Goal: Task Accomplishment & Management: Complete application form

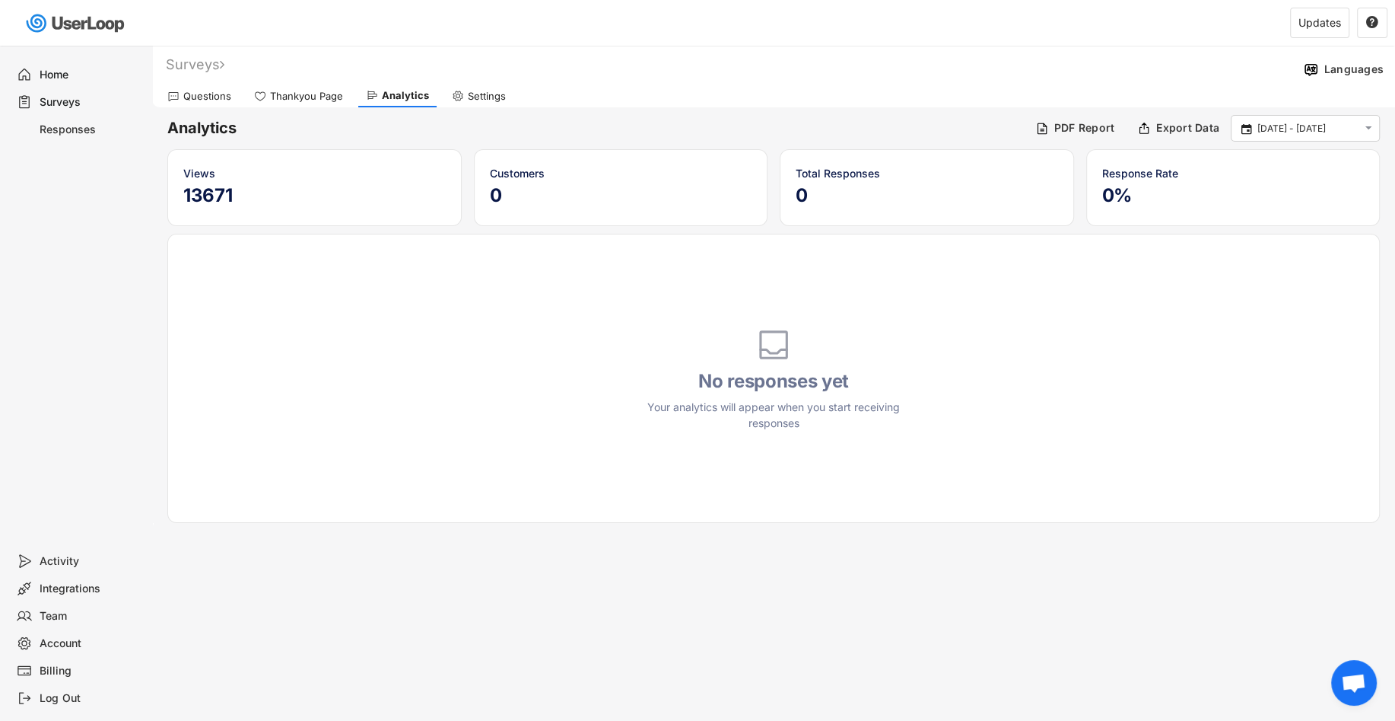
click at [81, 89] on div "Surveys" at bounding box center [78, 101] width 136 height 27
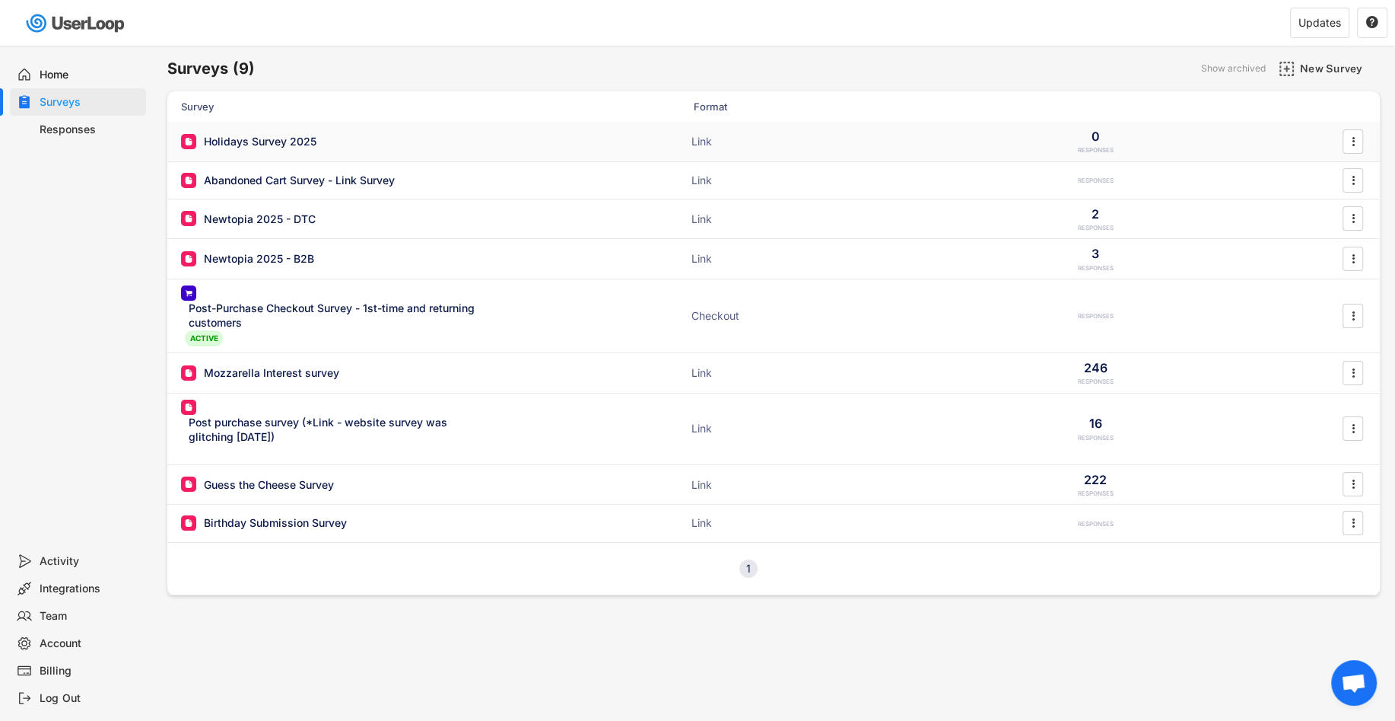
click at [320, 133] on div "Holidays Survey 2025 Link 0 RESPONSES " at bounding box center [773, 142] width 1213 height 40
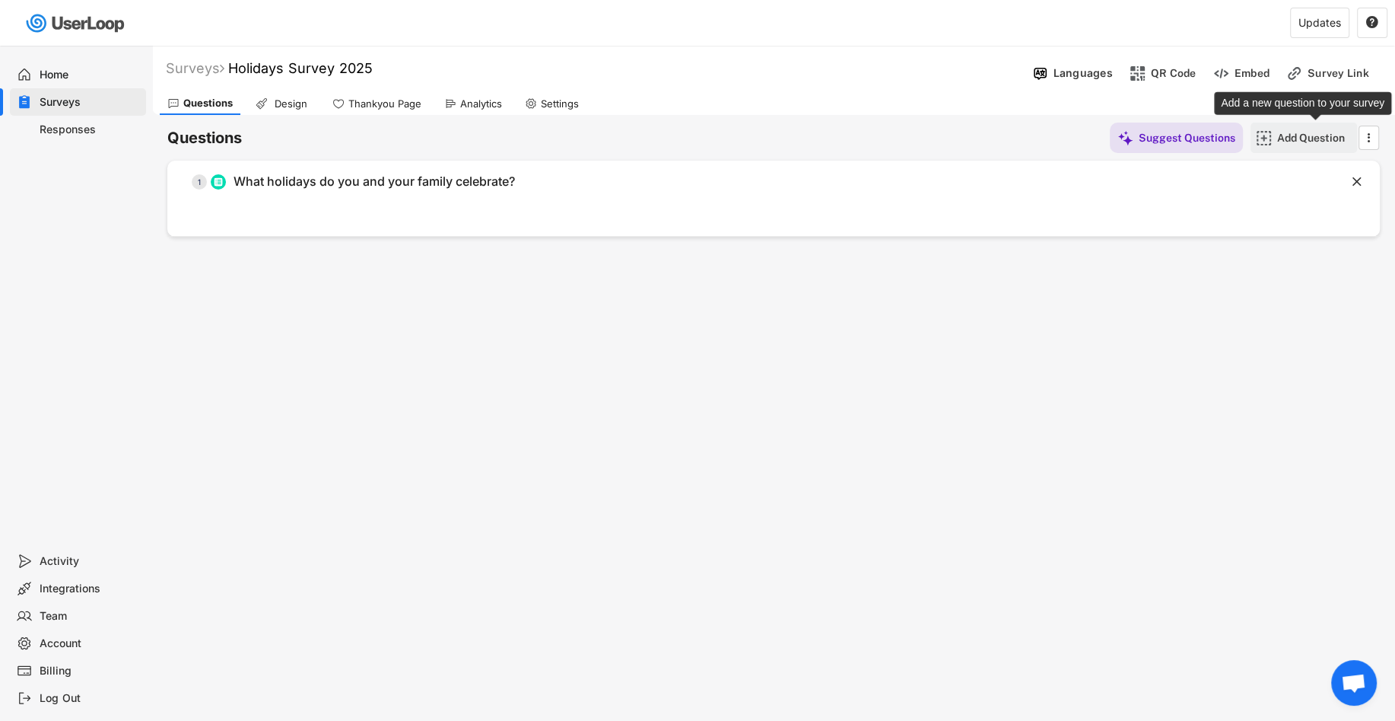
click at [1287, 138] on div "Add Question" at bounding box center [1315, 138] width 76 height 14
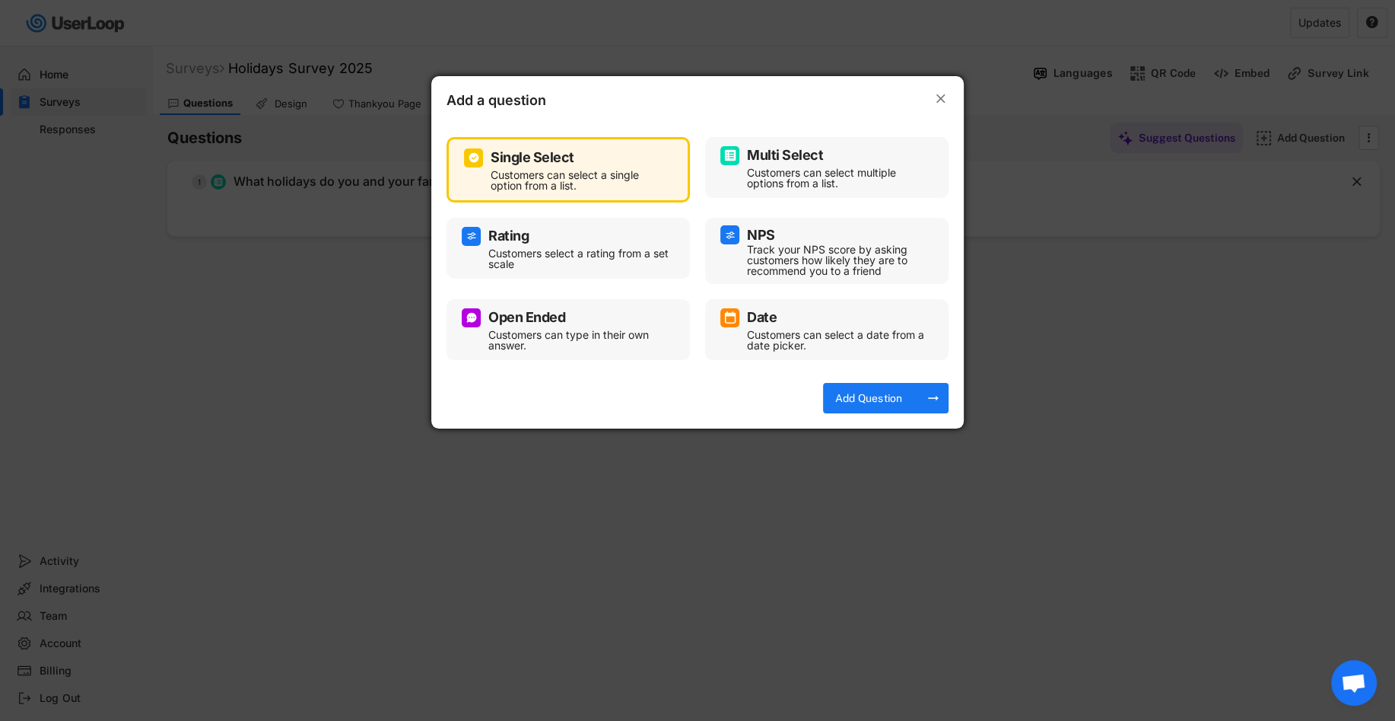
click at [821, 170] on div "Customers can select multiple options from a list." at bounding box center [838, 177] width 183 height 21
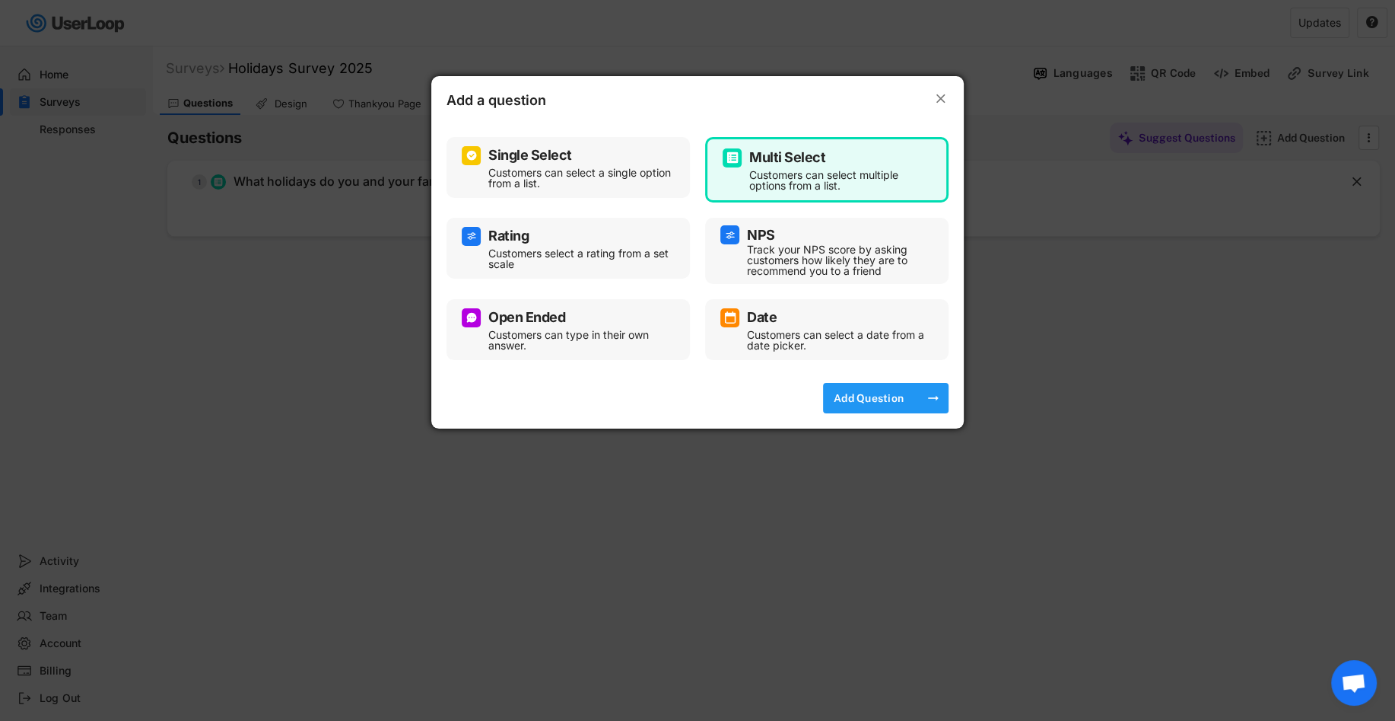
click at [888, 396] on div "Add Question" at bounding box center [869, 398] width 76 height 14
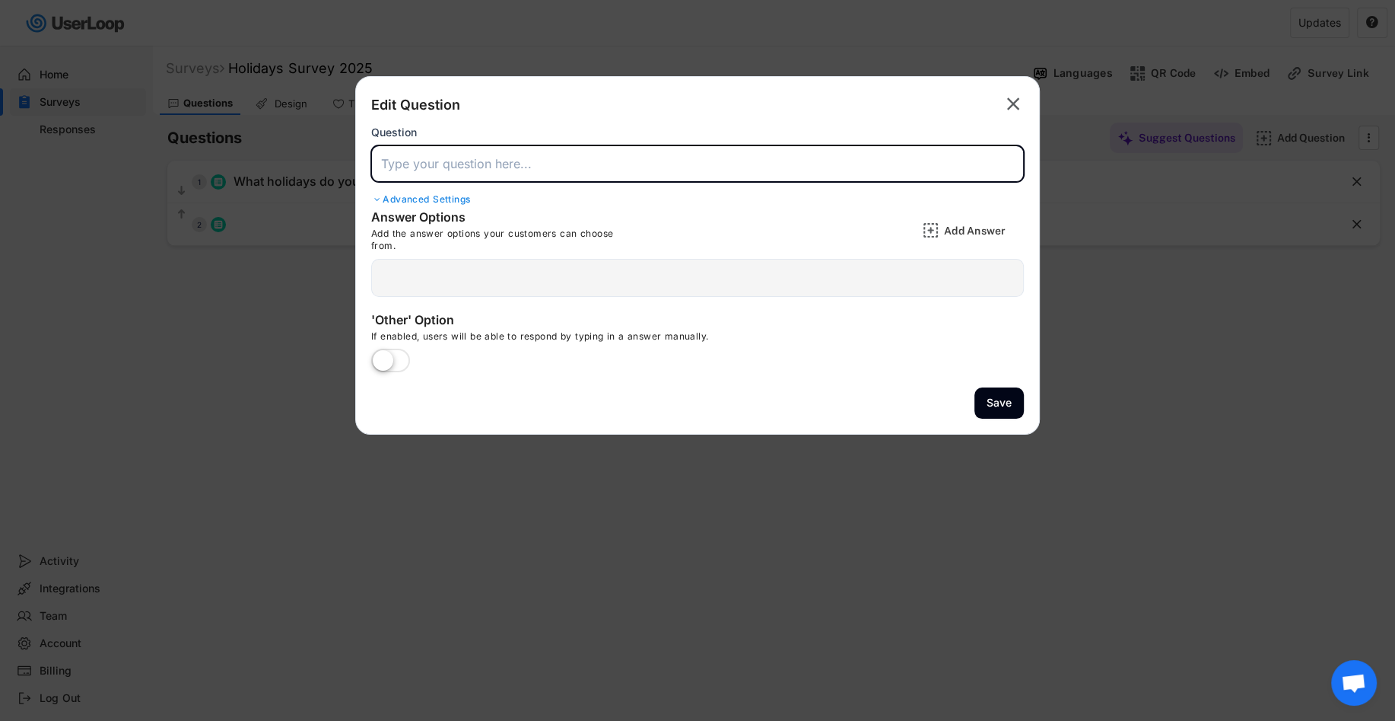
click at [671, 155] on input "input" at bounding box center [697, 163] width 653 height 37
paste input "1. Which holidays do you and your household typically celebrate?"
type input "1. Which holidays do you and your household typically celebrate?"
click at [693, 274] on div at bounding box center [697, 278] width 653 height 38
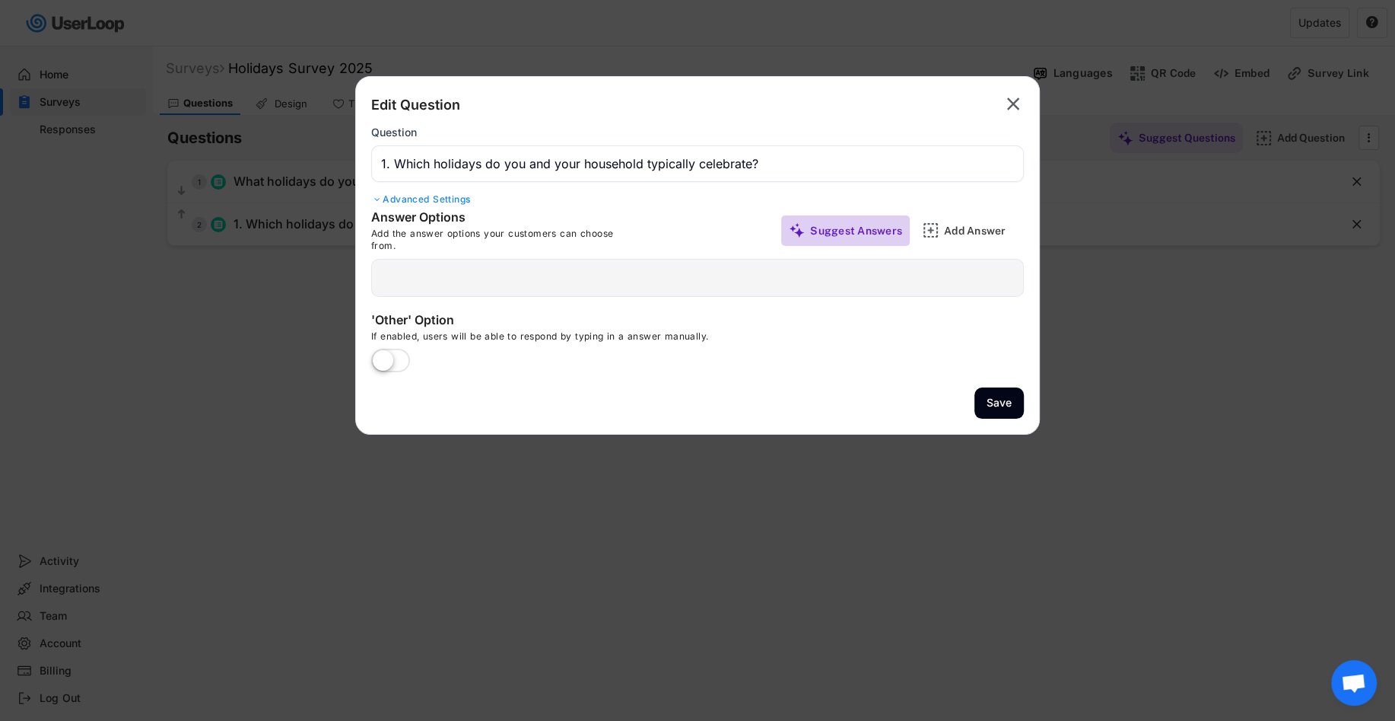
click at [867, 234] on div "Suggest Answers" at bounding box center [856, 231] width 92 height 14
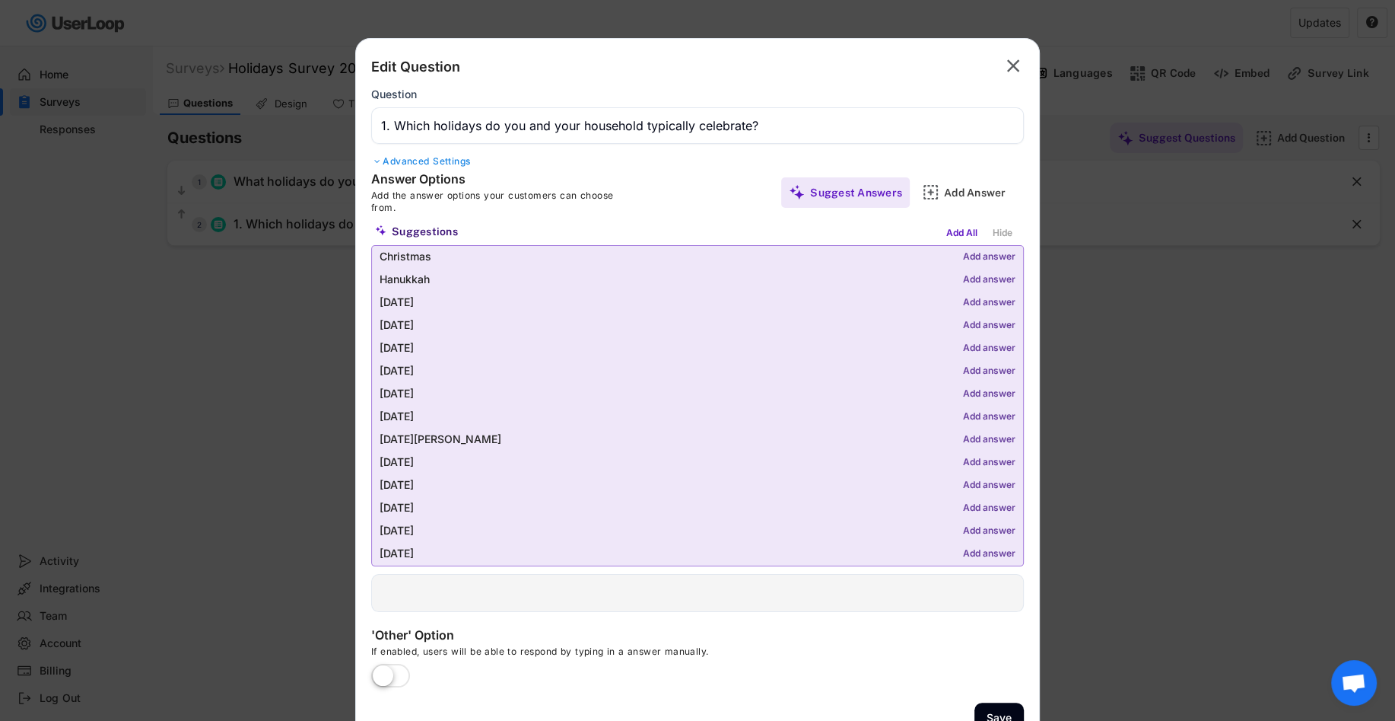
click at [972, 299] on div "Add answer" at bounding box center [989, 302] width 52 height 11
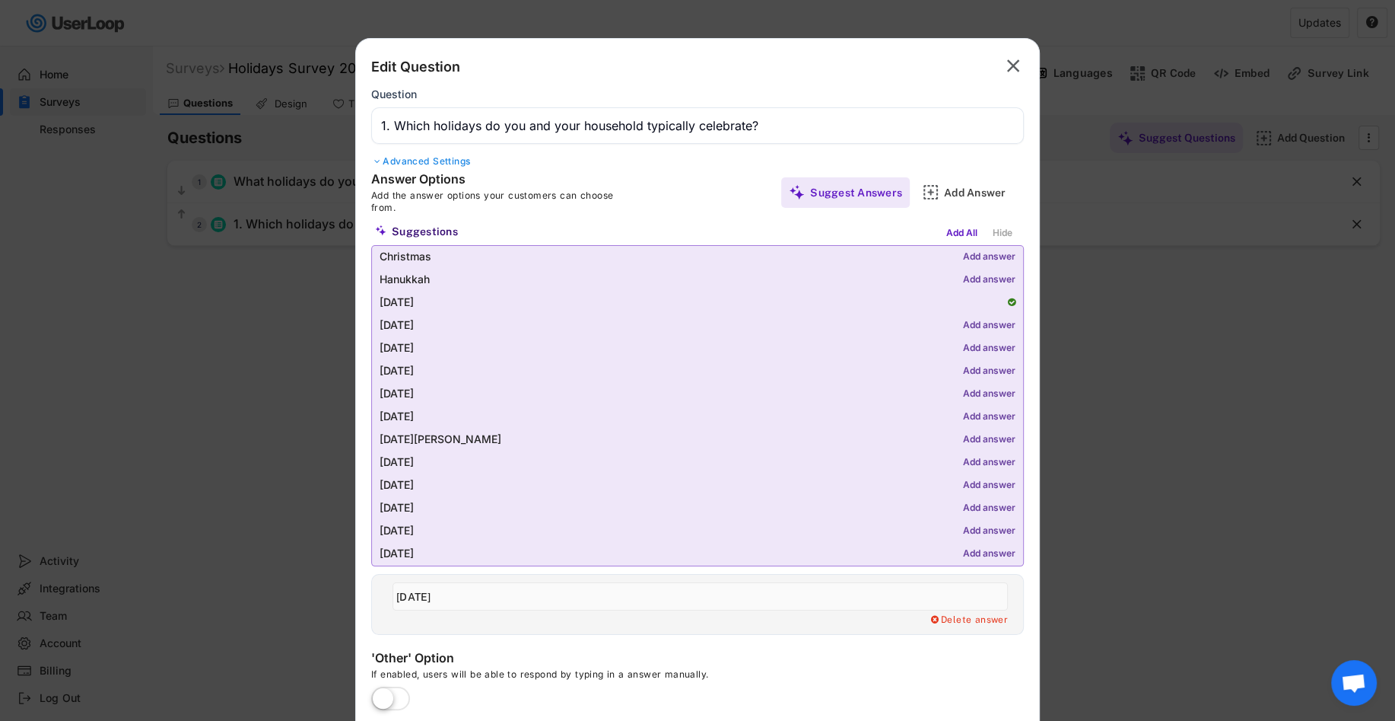
click at [985, 258] on div "Add answer" at bounding box center [989, 257] width 52 height 11
click at [985, 262] on div "Christmas" at bounding box center [690, 257] width 621 height 12
click at [985, 276] on div "Add answer" at bounding box center [989, 280] width 52 height 11
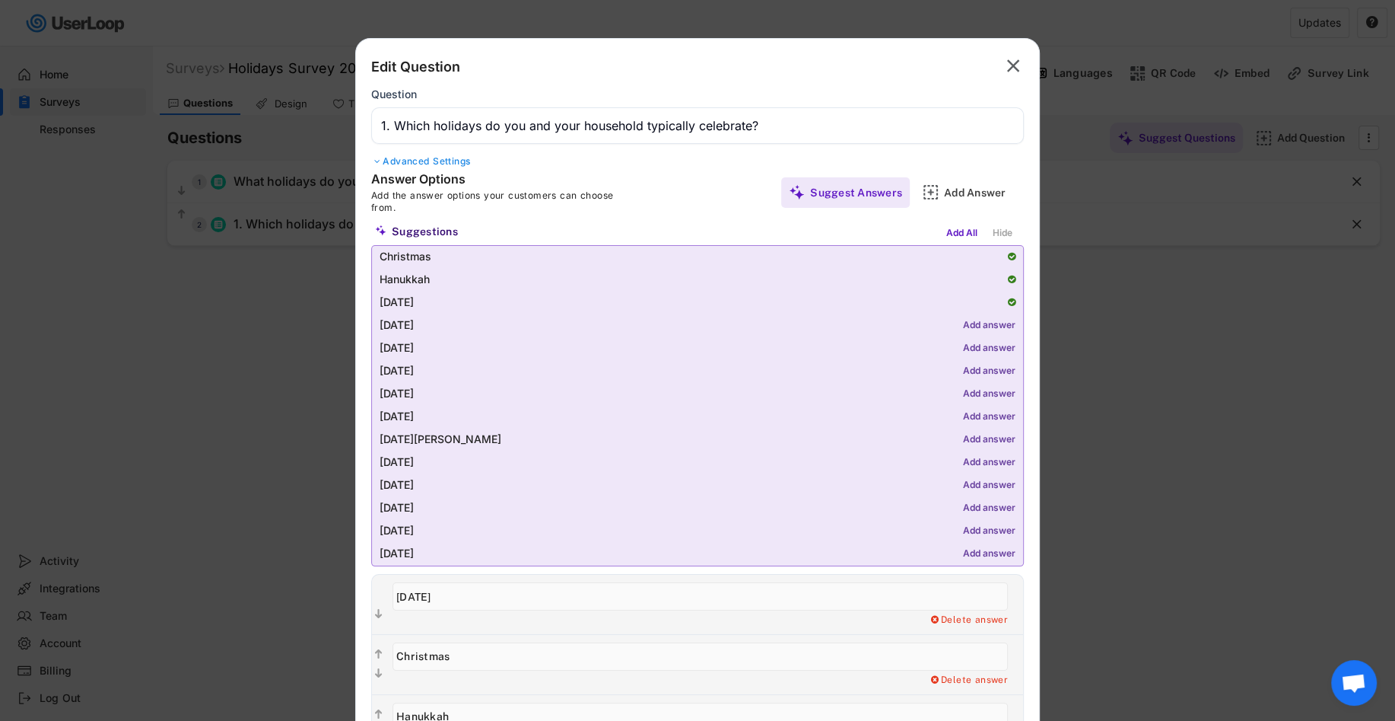
click at [989, 324] on div "Add answer" at bounding box center [989, 325] width 52 height 11
click at [978, 396] on div "Add answer" at bounding box center [989, 394] width 52 height 11
click at [979, 368] on div "Add answer" at bounding box center [989, 371] width 52 height 11
click at [989, 346] on div "Add answer" at bounding box center [989, 348] width 52 height 11
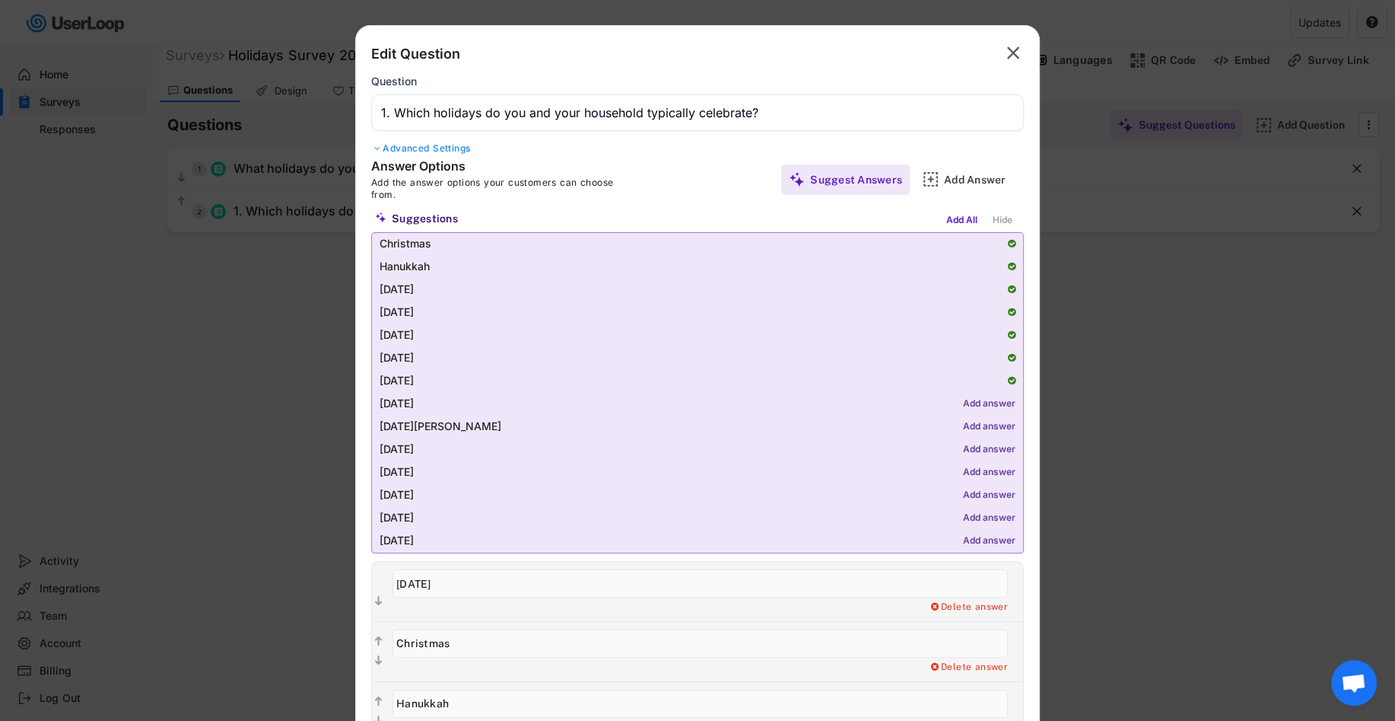
scroll to position [21, 0]
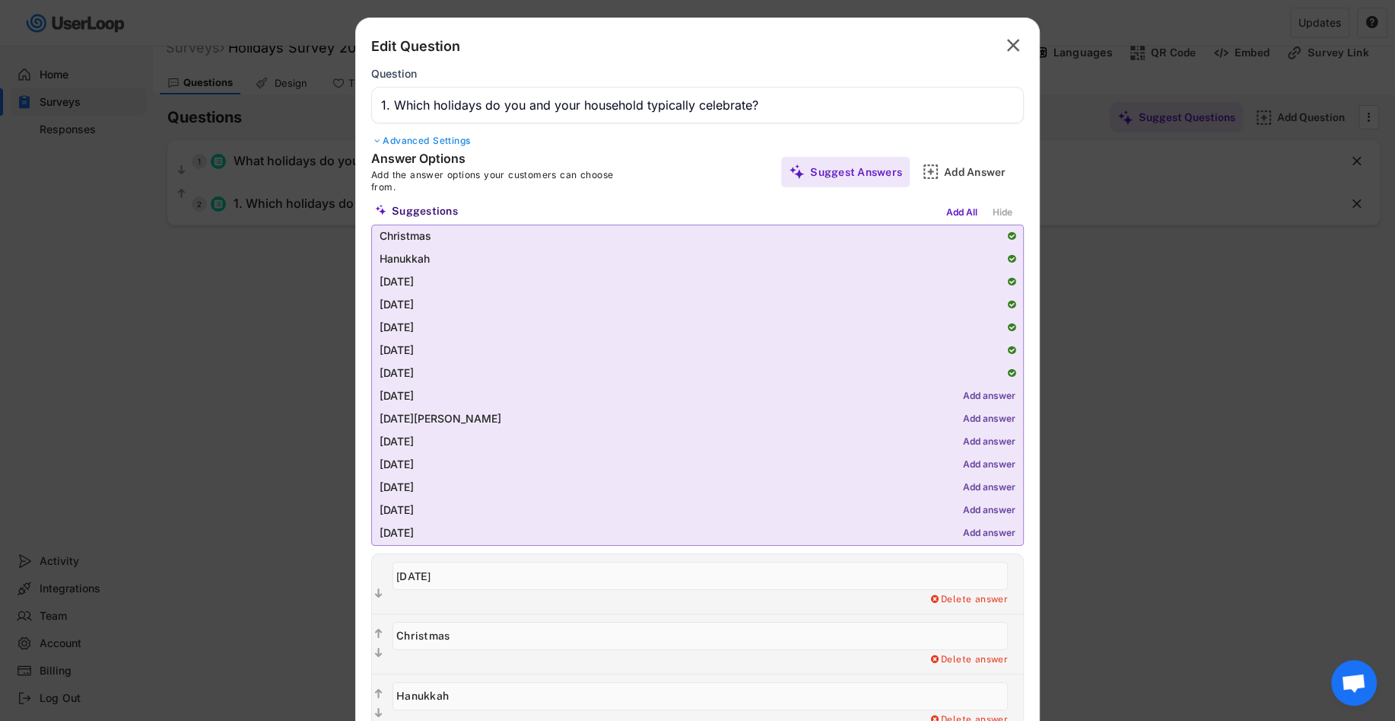
click at [980, 487] on div "Add answer" at bounding box center [989, 487] width 52 height 11
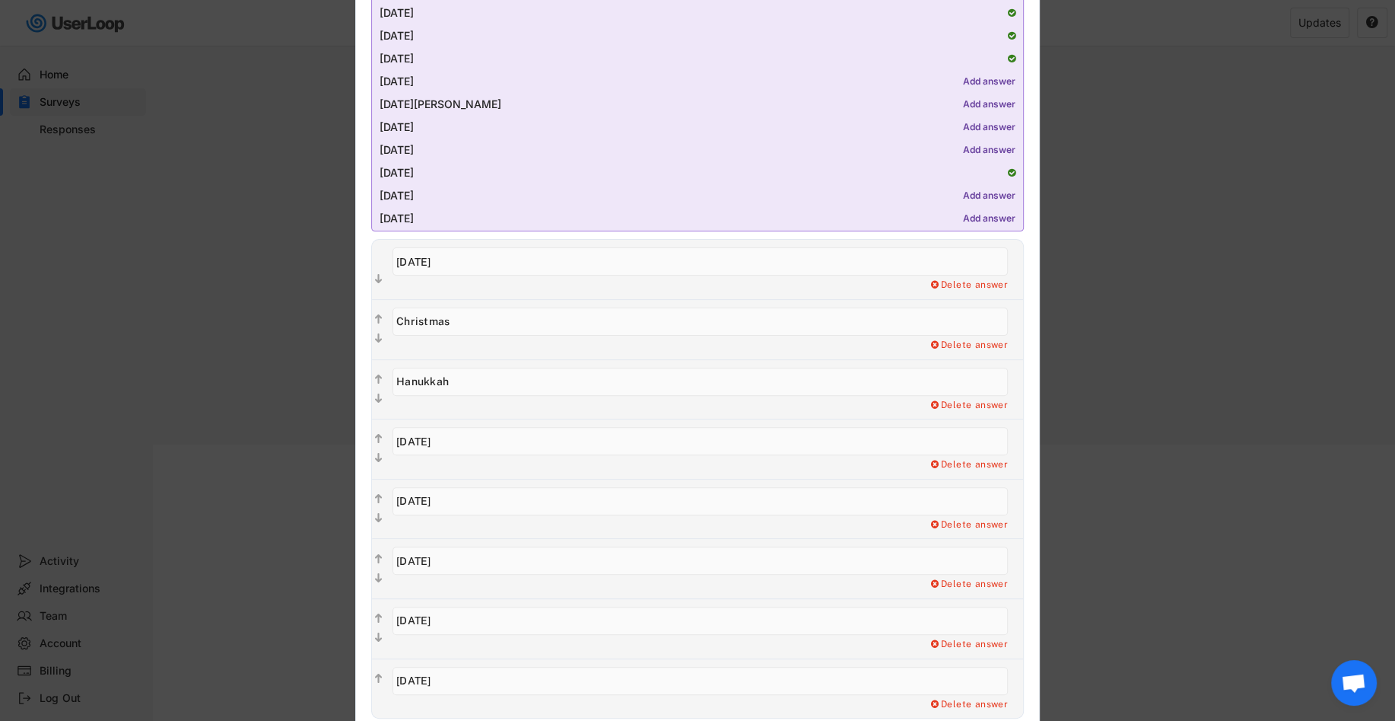
scroll to position [466, 0]
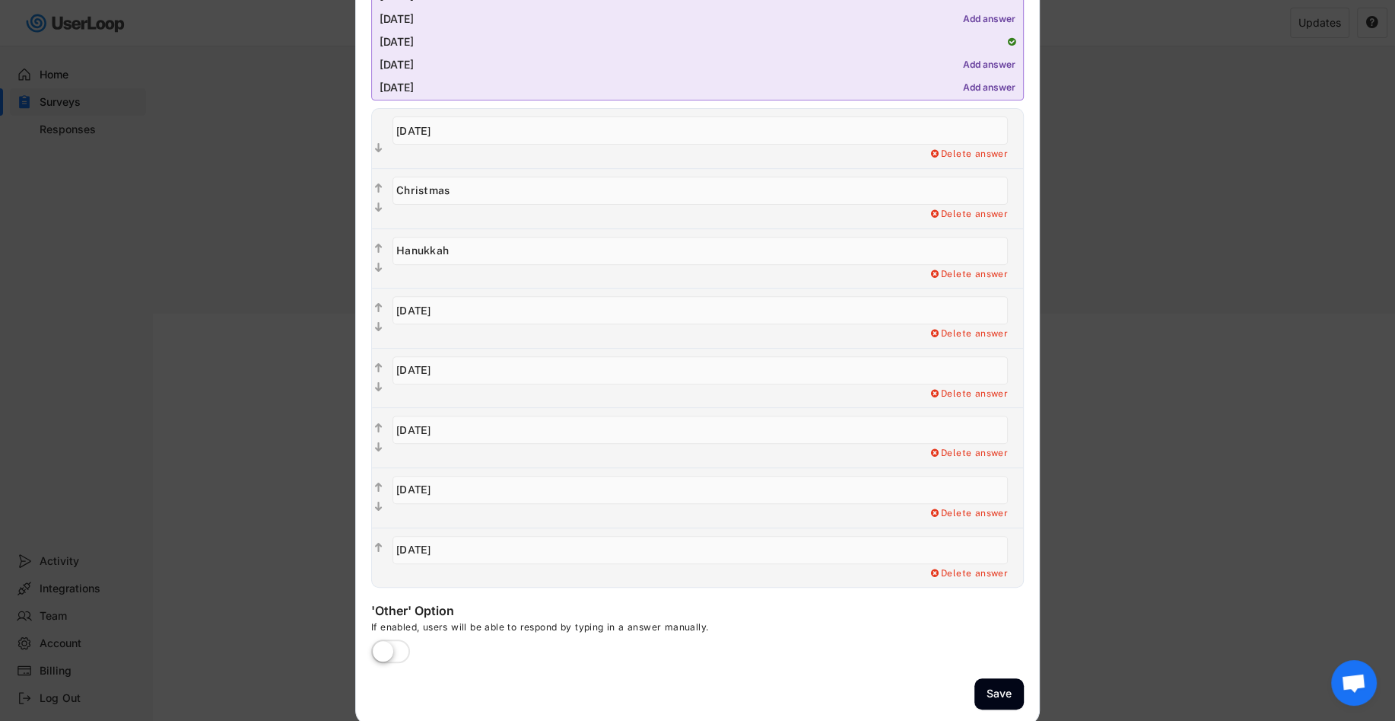
click at [706, 558] on input "input" at bounding box center [701, 550] width 616 height 28
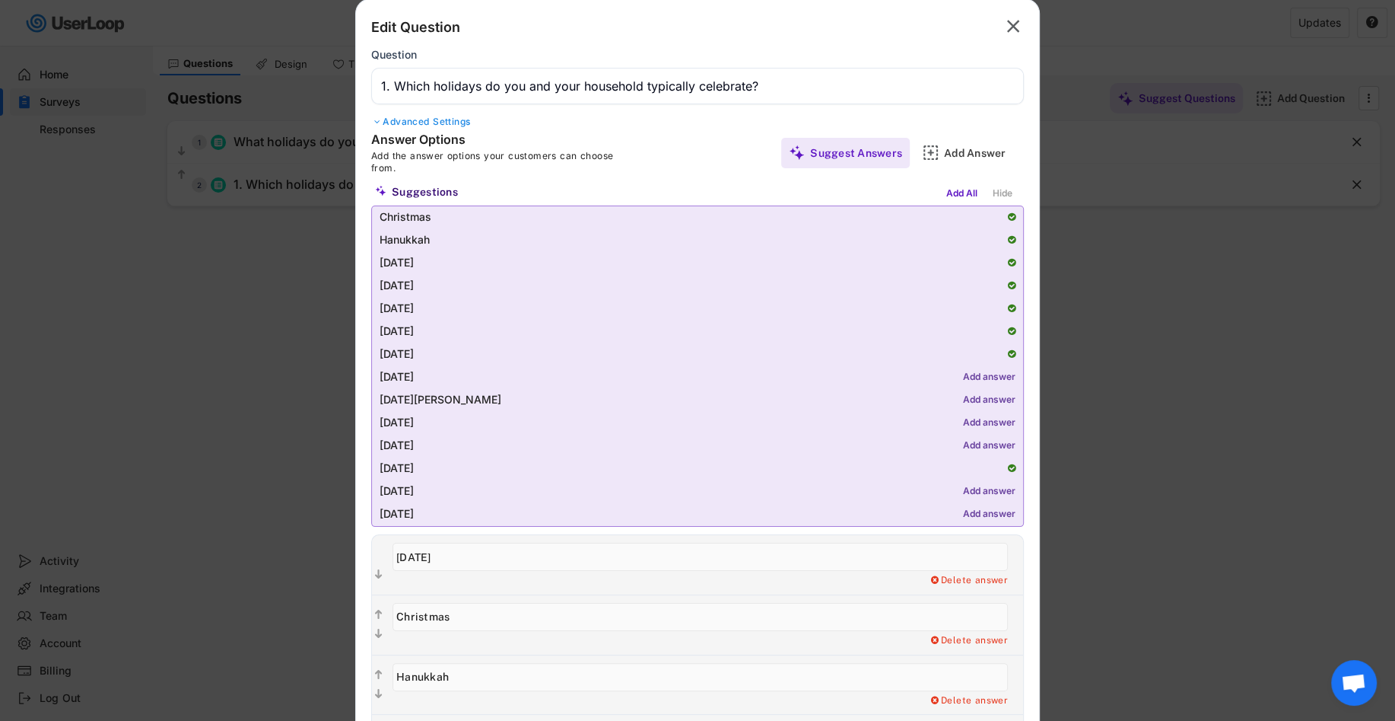
scroll to position [0, 0]
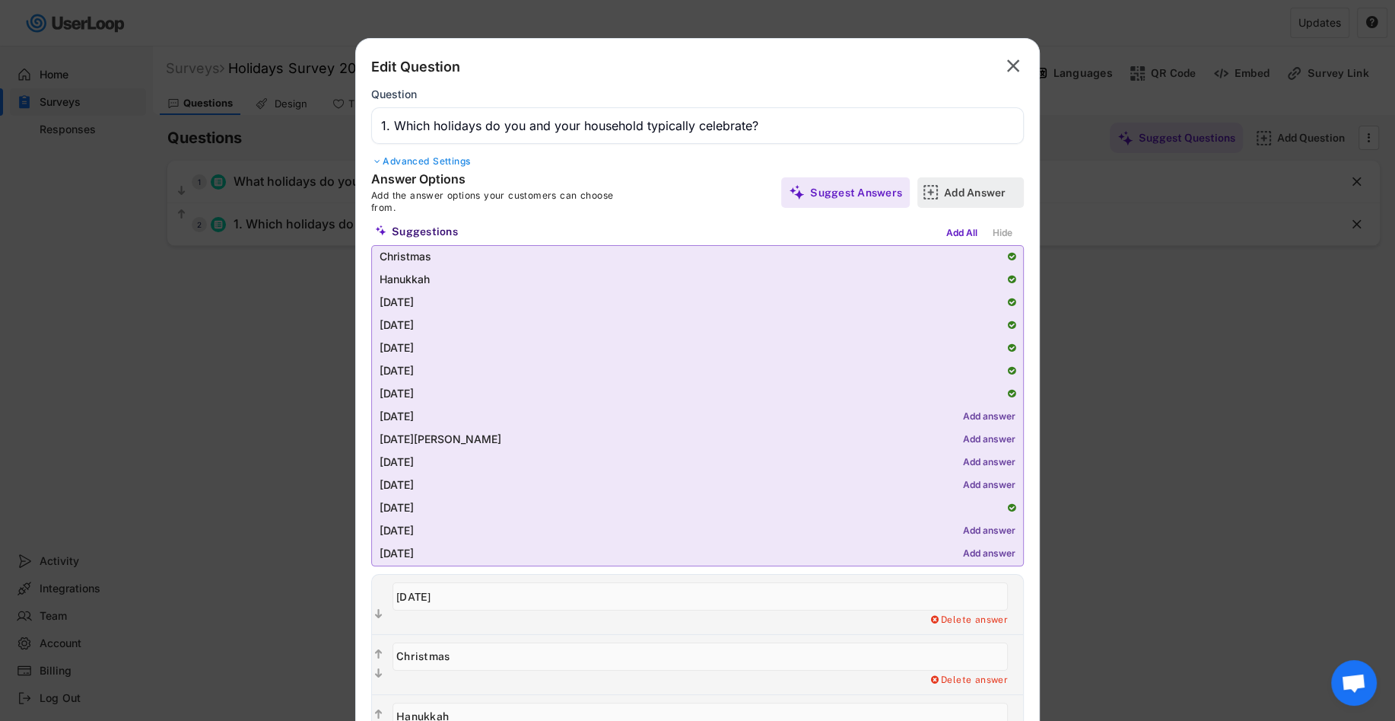
click at [988, 183] on div "Add Answer" at bounding box center [982, 192] width 76 height 30
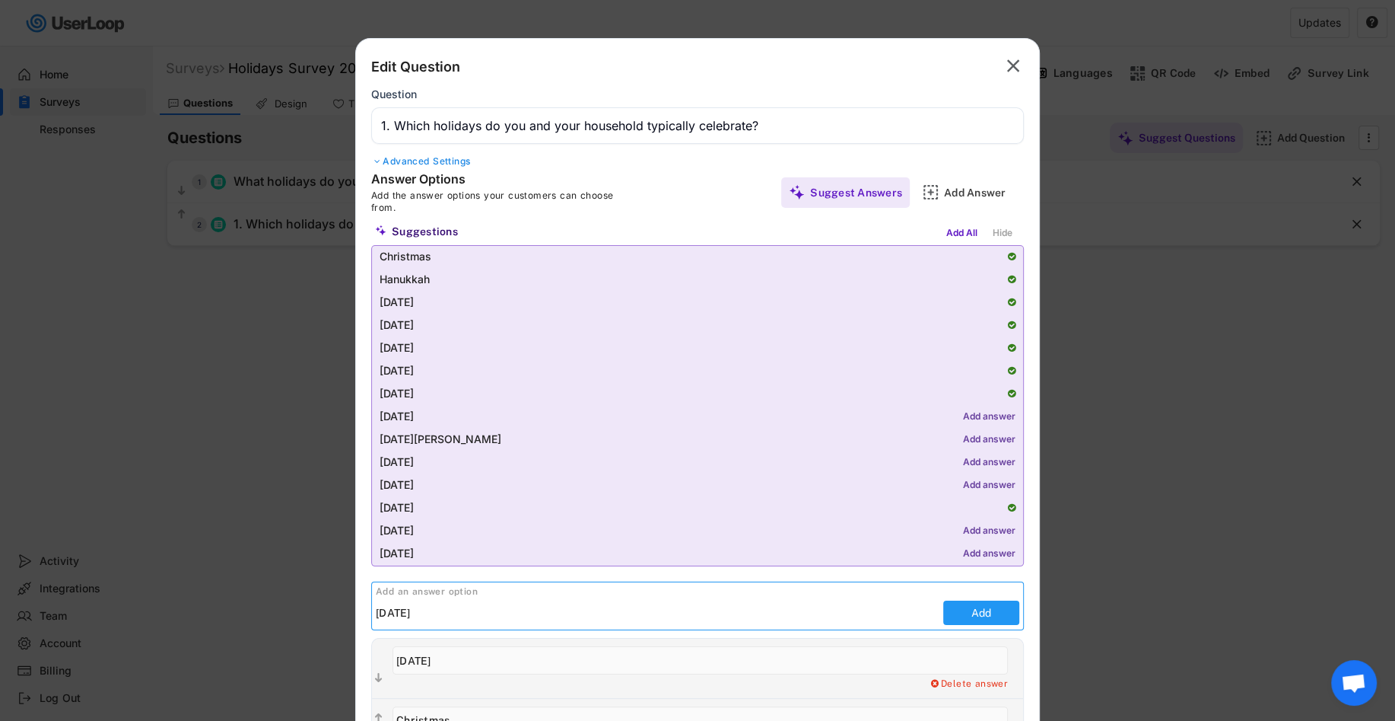
type input "[DATE]"
click at [1009, 612] on button "Add" at bounding box center [981, 612] width 76 height 24
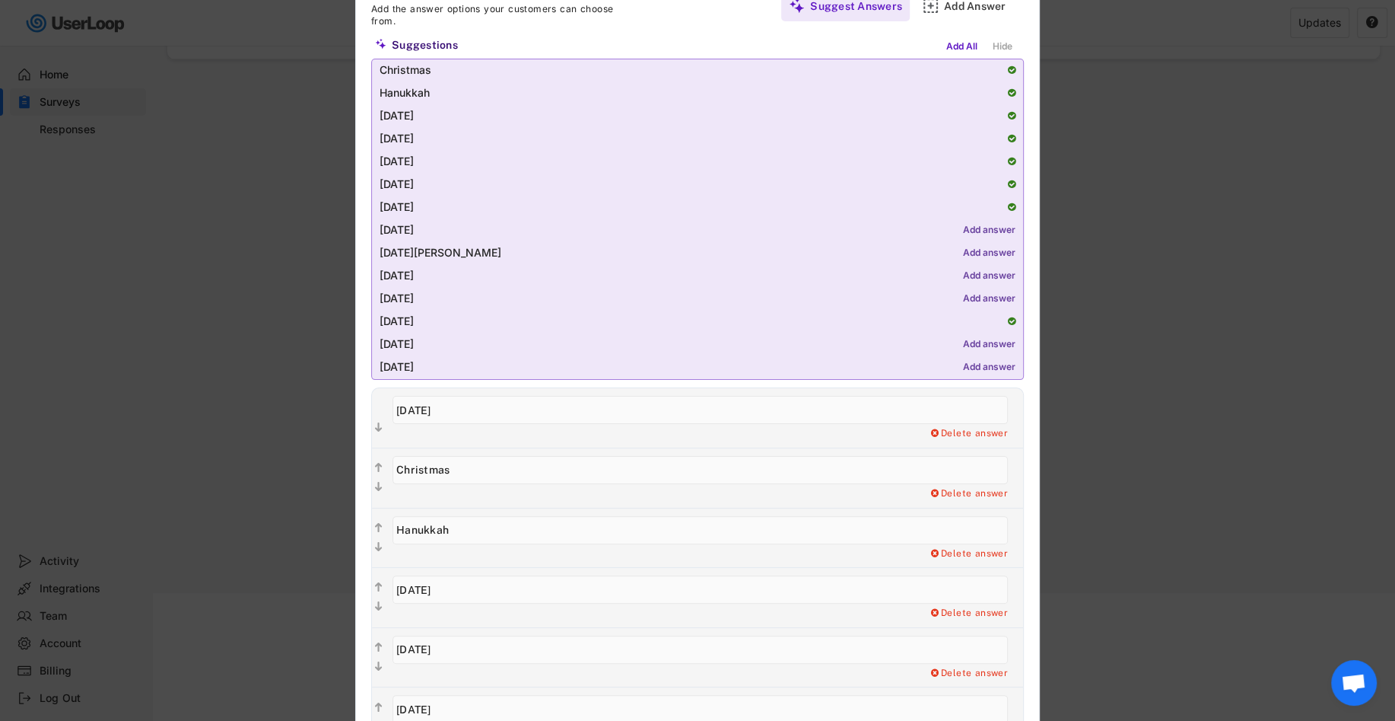
scroll to position [222, 0]
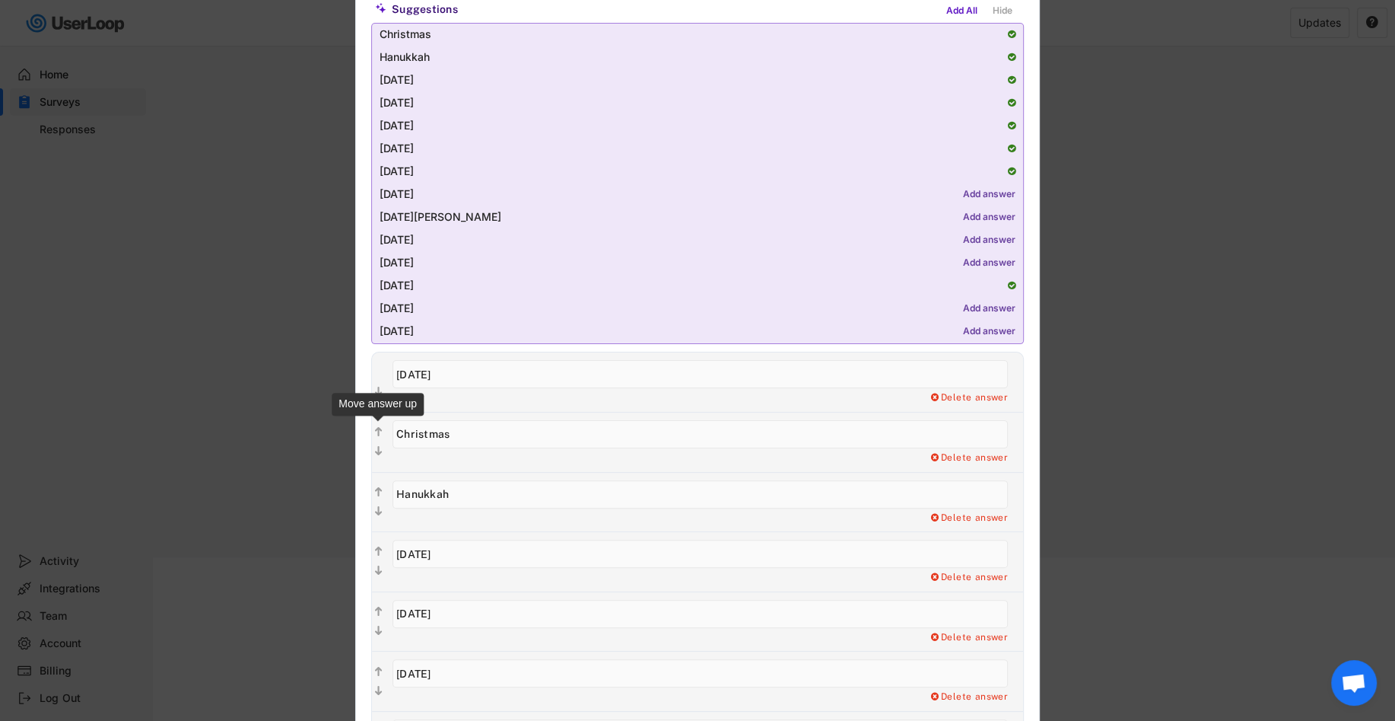
click at [376, 428] on text "" at bounding box center [379, 431] width 8 height 13
type input "Christmas"
click at [378, 447] on text "" at bounding box center [379, 450] width 8 height 13
type input "Hanukkah"
type input "[DATE]"
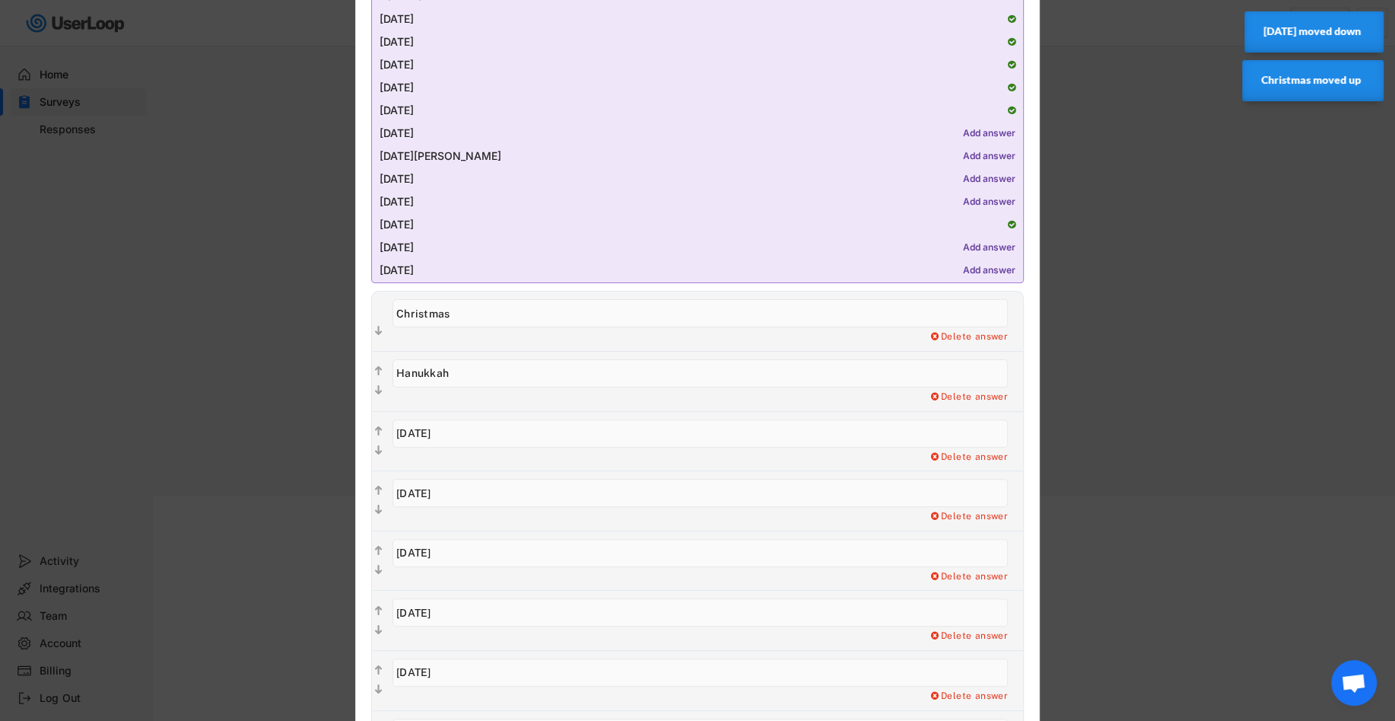
scroll to position [295, 0]
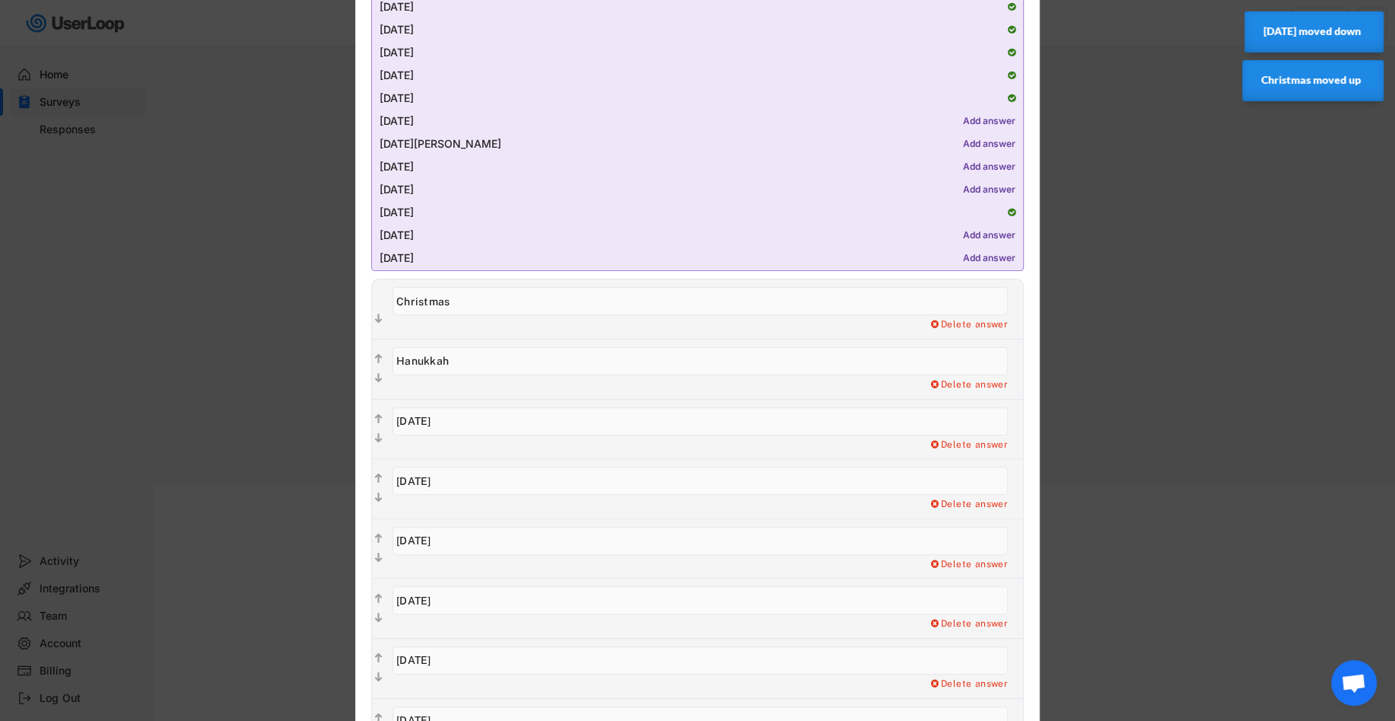
click at [466, 536] on input "input" at bounding box center [701, 540] width 616 height 28
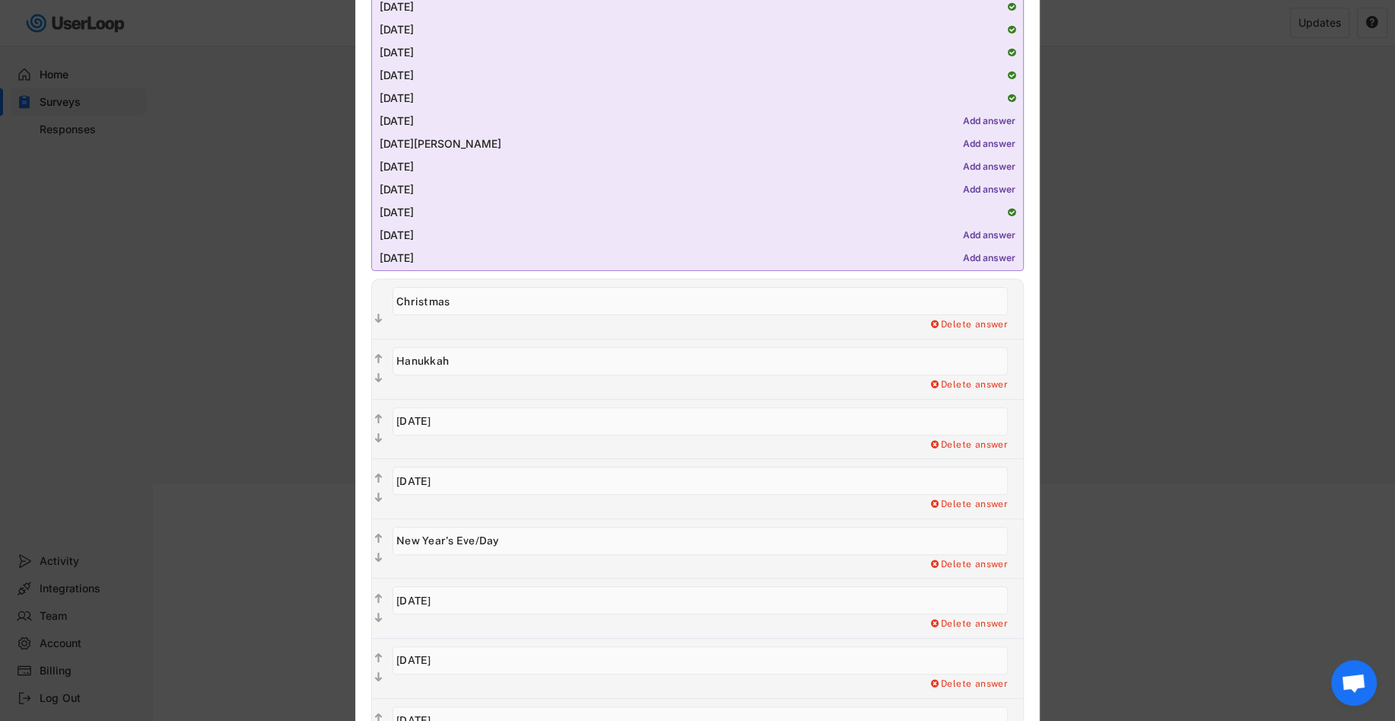
type input "New Year's Eve/Day"
click at [477, 571] on div "Delete answer" at bounding box center [704, 548] width 638 height 59
click at [504, 545] on input "input" at bounding box center [701, 540] width 616 height 28
click at [526, 571] on div "Delete answer" at bounding box center [704, 548] width 638 height 59
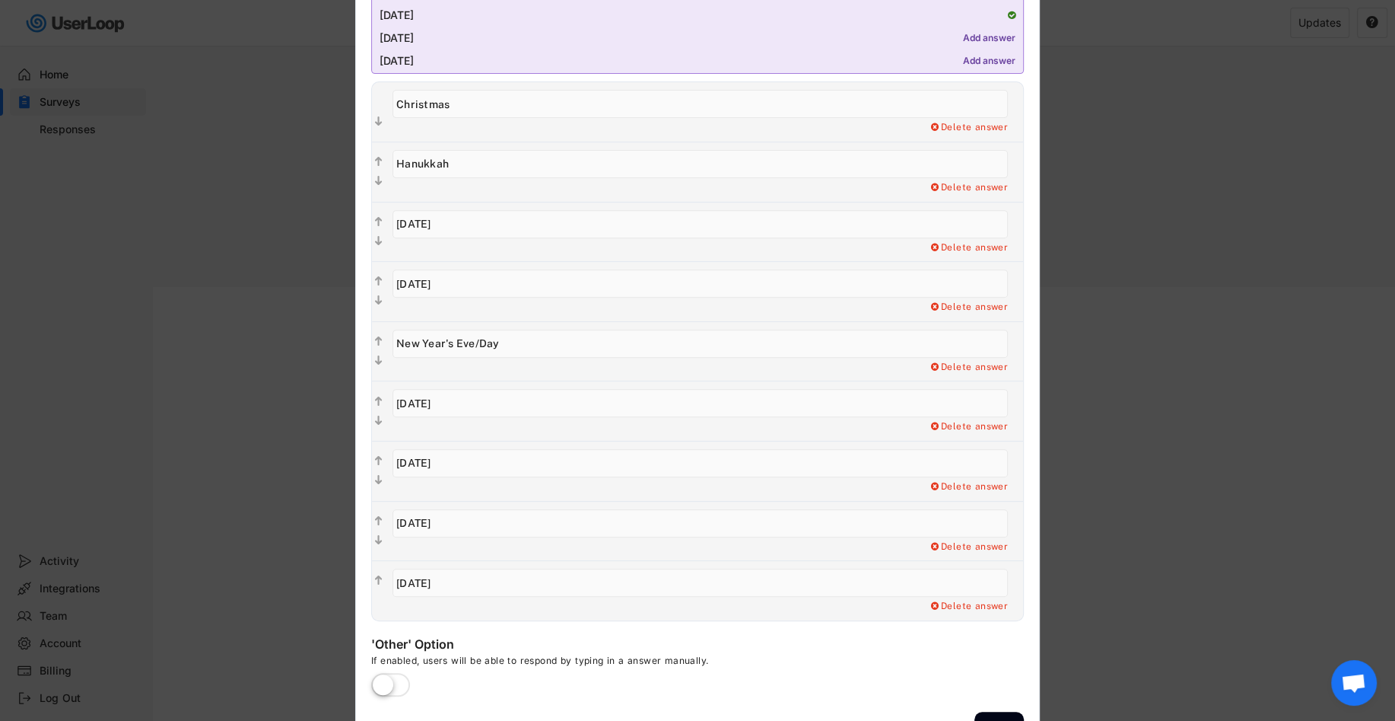
scroll to position [498, 0]
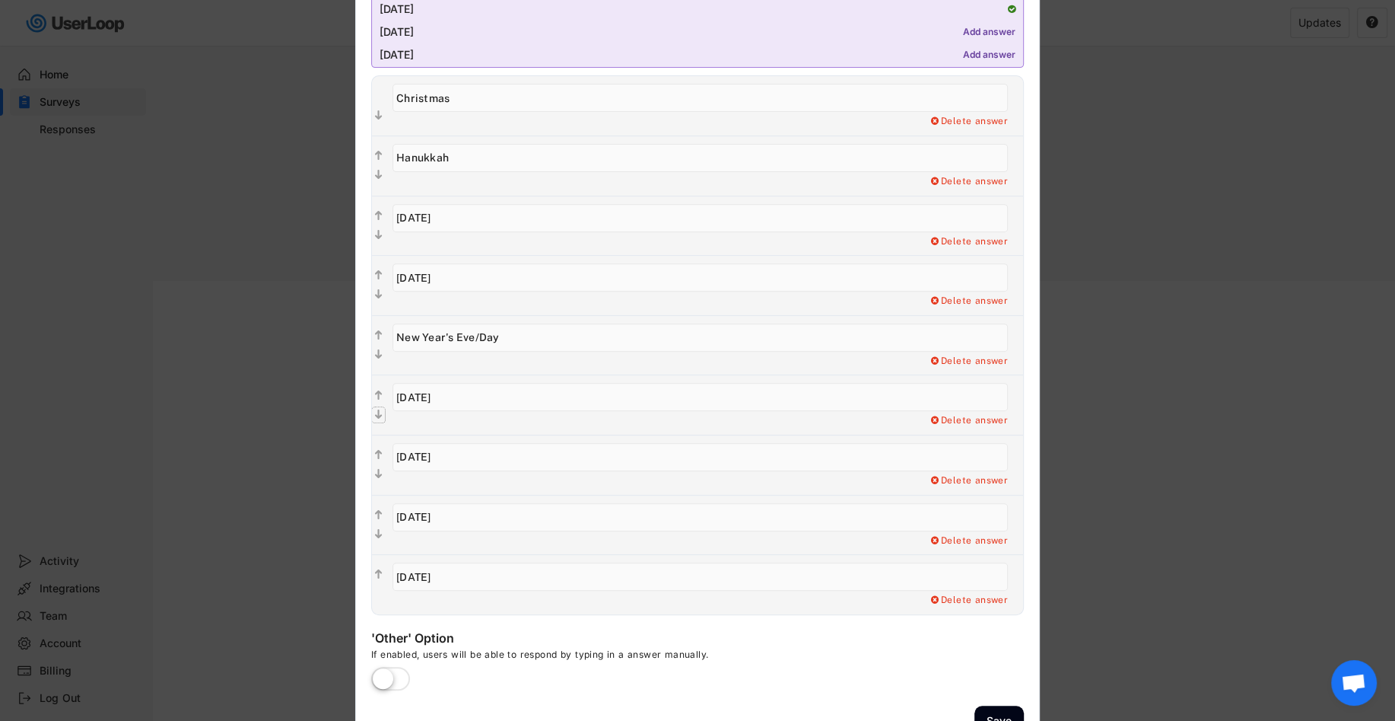
click at [381, 412] on icon "" at bounding box center [378, 414] width 13 height 15
type input "[DATE]"
click at [375, 510] on text "" at bounding box center [379, 514] width 8 height 13
type input "[DATE]"
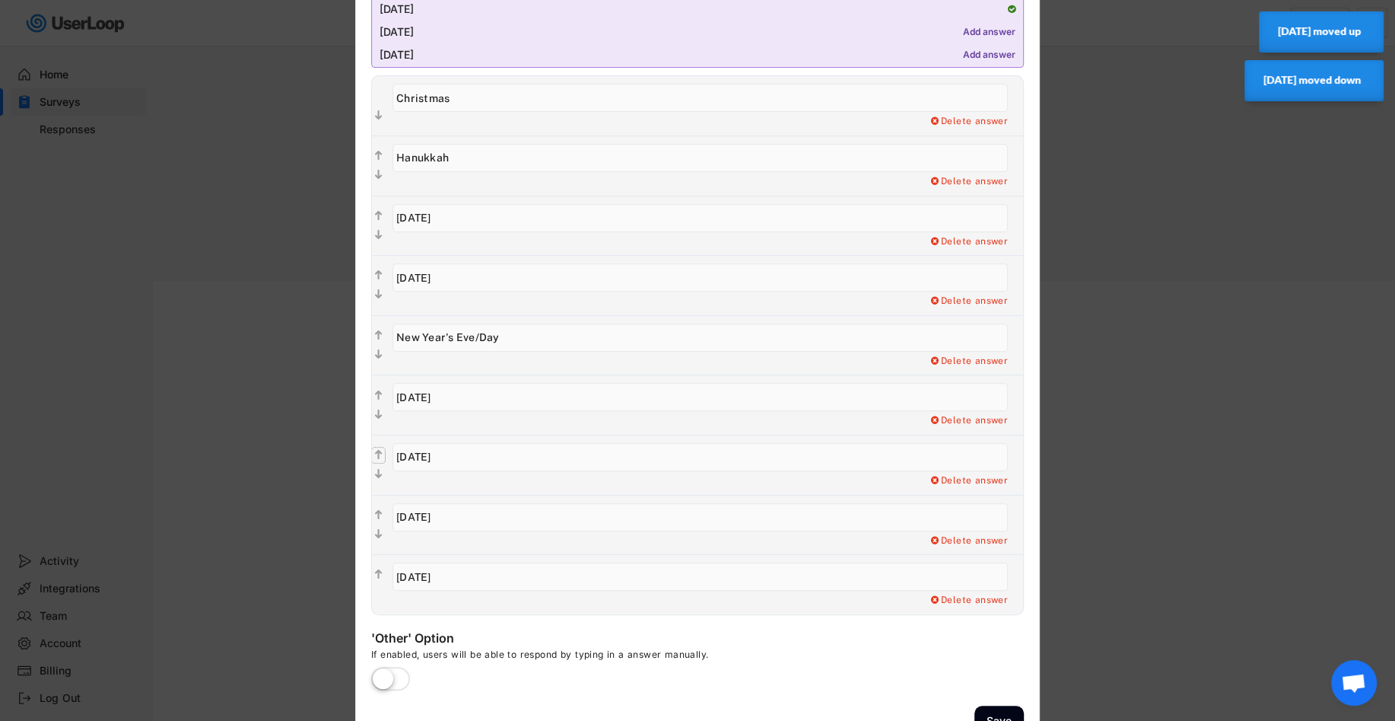
click at [376, 448] on text "" at bounding box center [379, 454] width 8 height 13
type input "[DATE]"
click at [377, 567] on icon "" at bounding box center [378, 574] width 13 height 15
click at [372, 568] on icon "" at bounding box center [378, 574] width 13 height 15
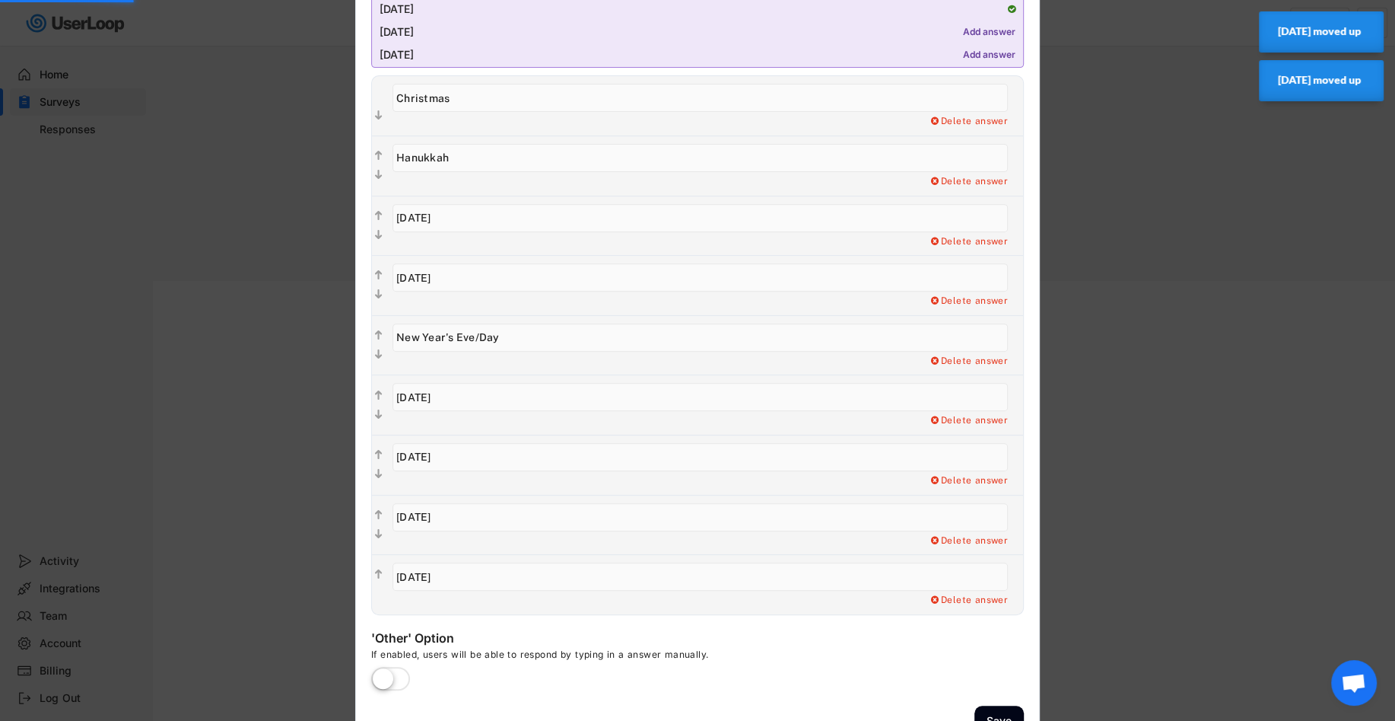
type input "[DATE]"
click at [375, 571] on text "" at bounding box center [379, 574] width 8 height 13
type input "[DATE]"
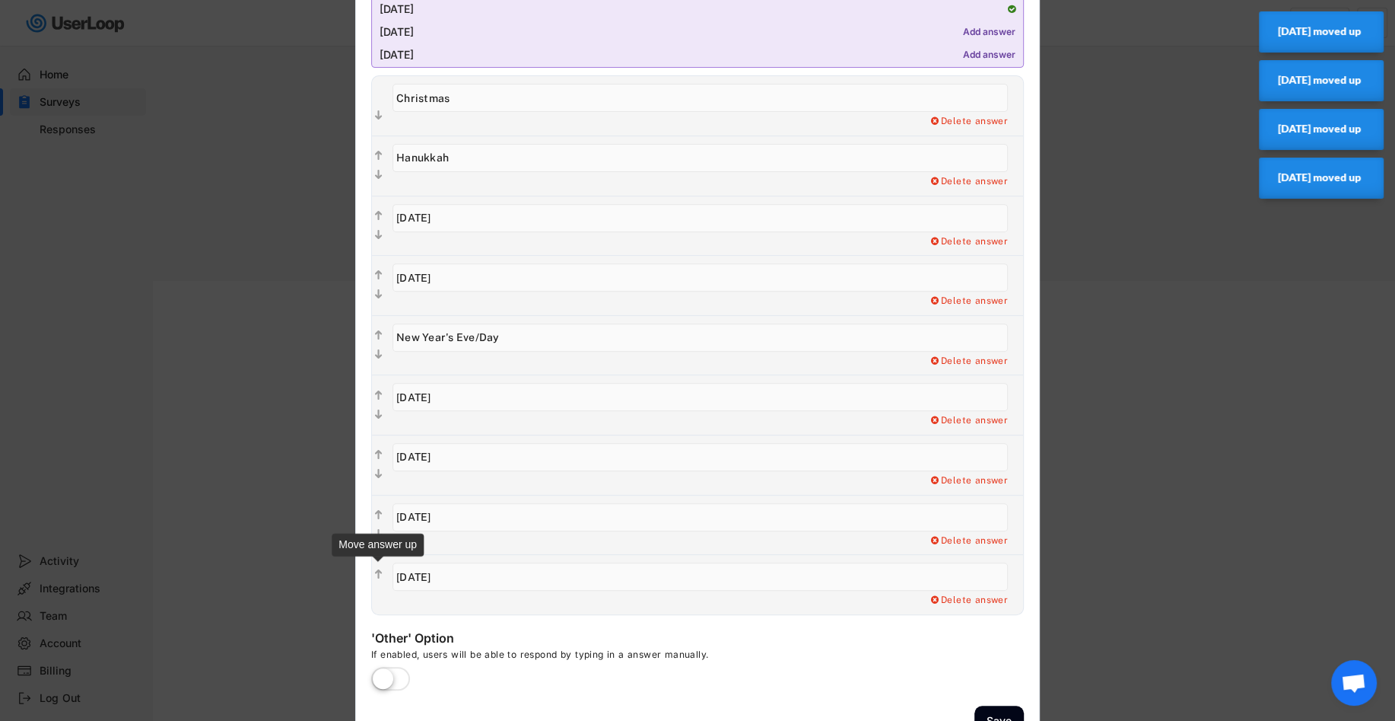
click at [376, 567] on icon "" at bounding box center [378, 574] width 13 height 15
type input "[DATE]"
click at [378, 508] on text "" at bounding box center [379, 514] width 8 height 13
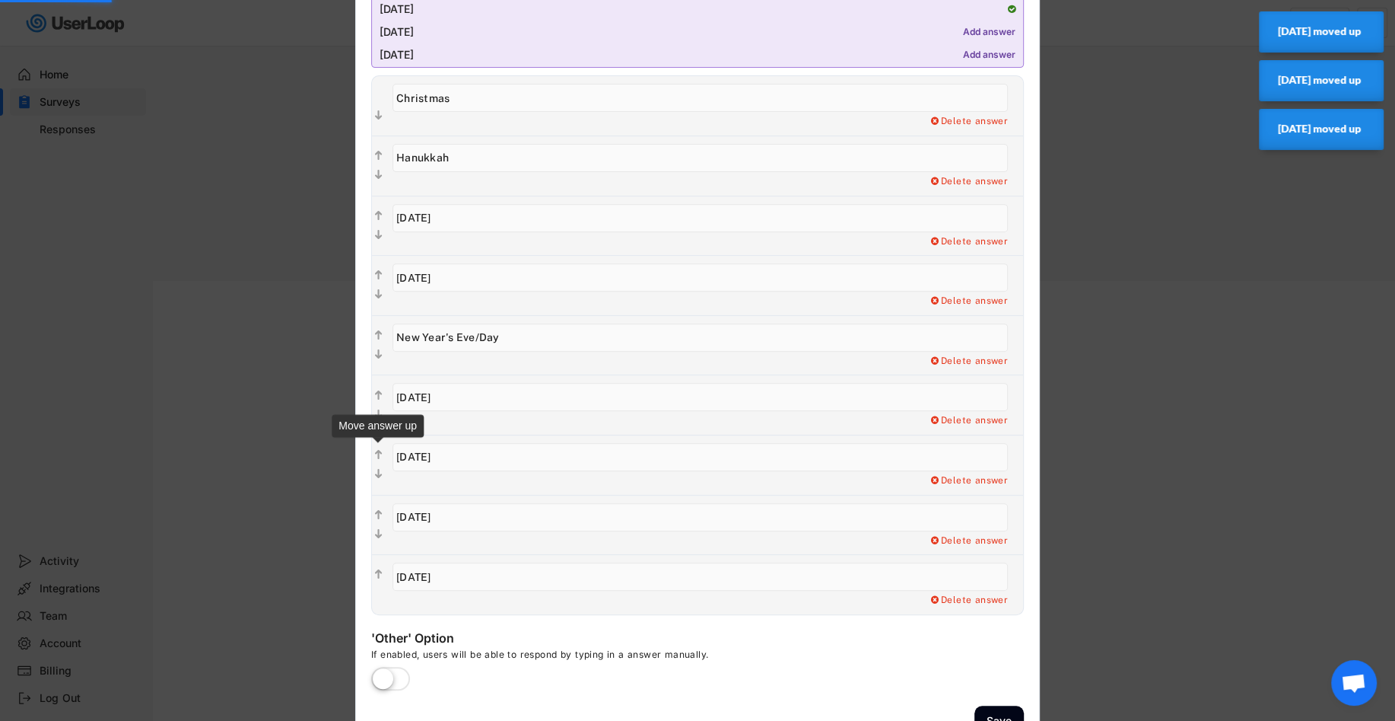
type input "[DATE]"
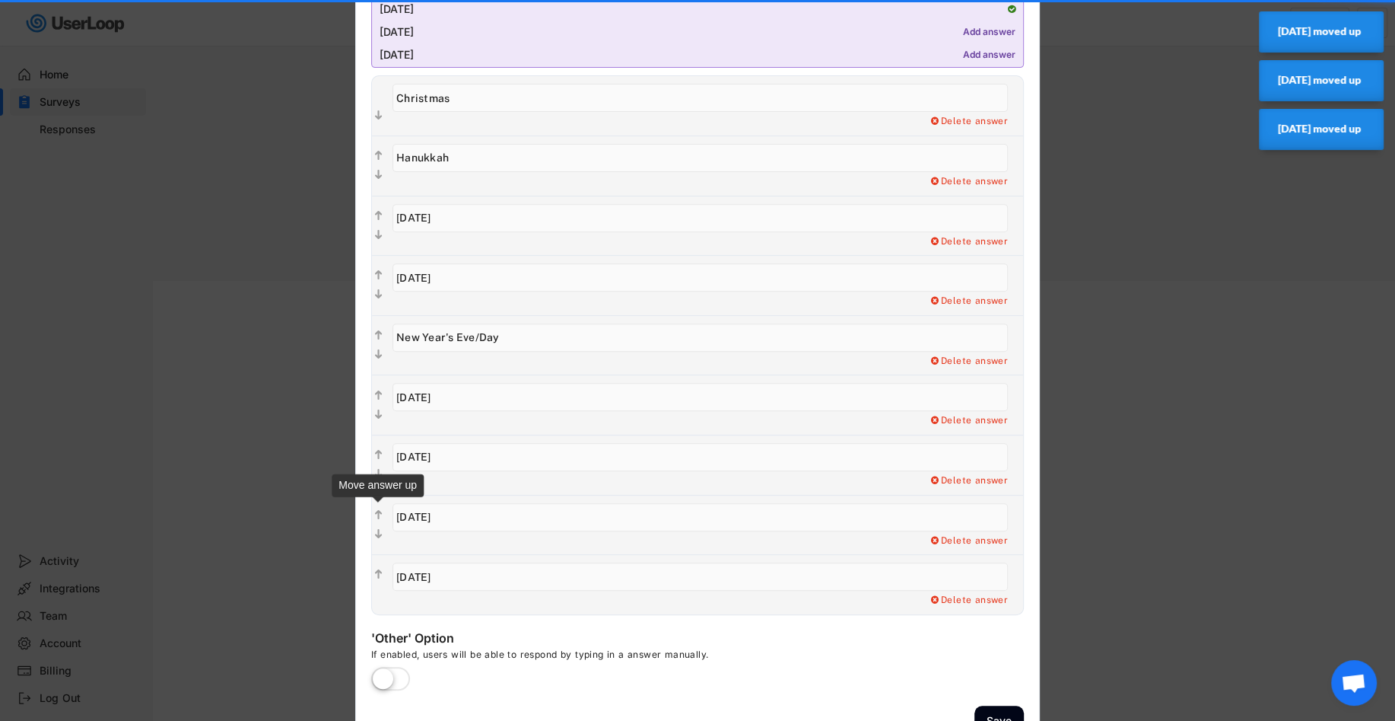
click at [376, 508] on text "" at bounding box center [379, 514] width 8 height 13
type input "[DATE]"
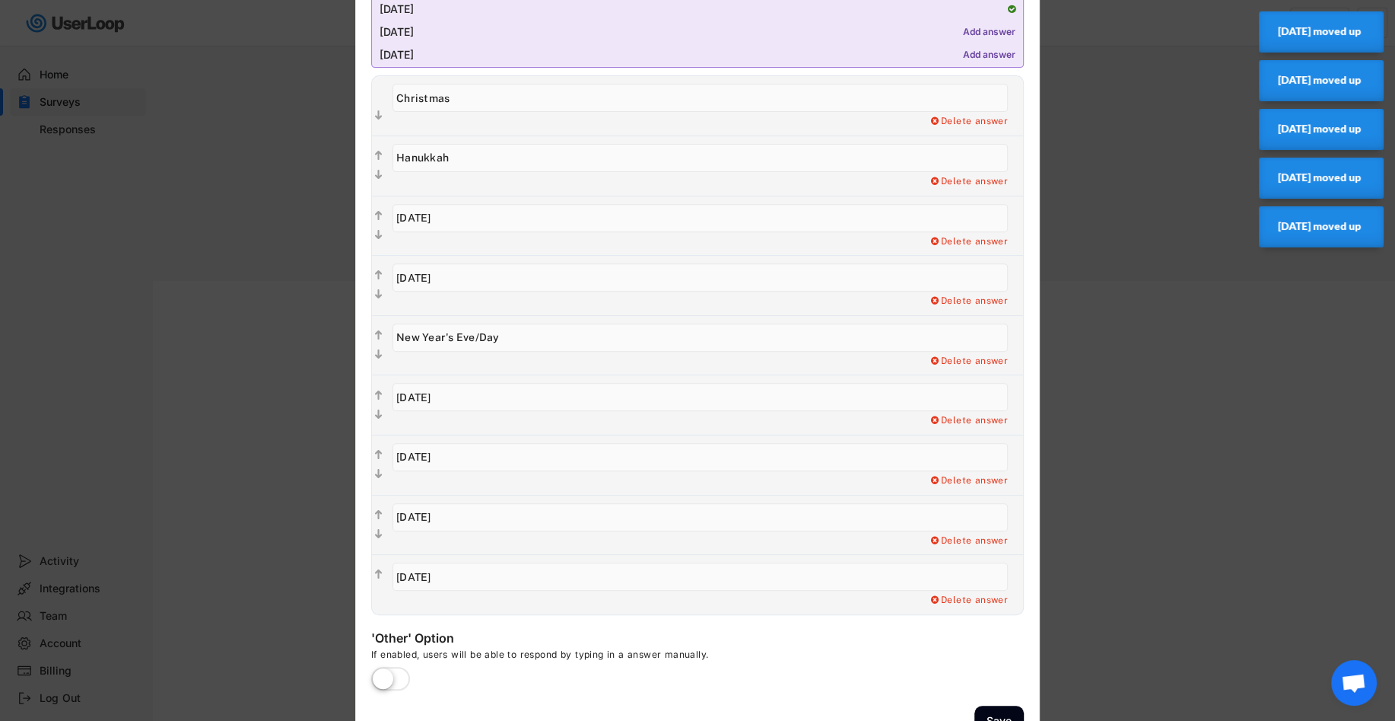
click at [376, 508] on text "" at bounding box center [379, 514] width 8 height 13
type input "[DATE]"
click at [375, 447] on icon "" at bounding box center [378, 454] width 13 height 15
type input "[DATE]"
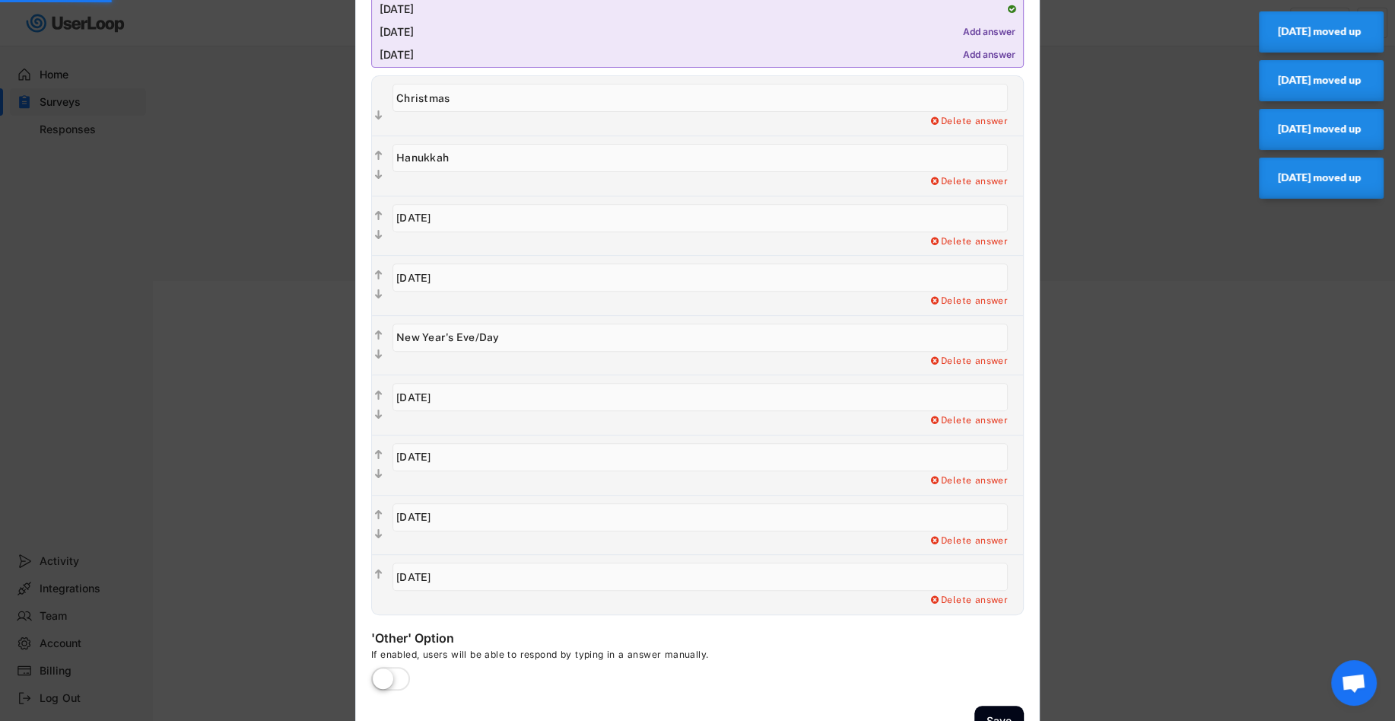
type input "[DATE]"
click at [379, 353] on text "" at bounding box center [379, 354] width 8 height 13
type input "[DATE]"
type input "New Year's Eve/Day"
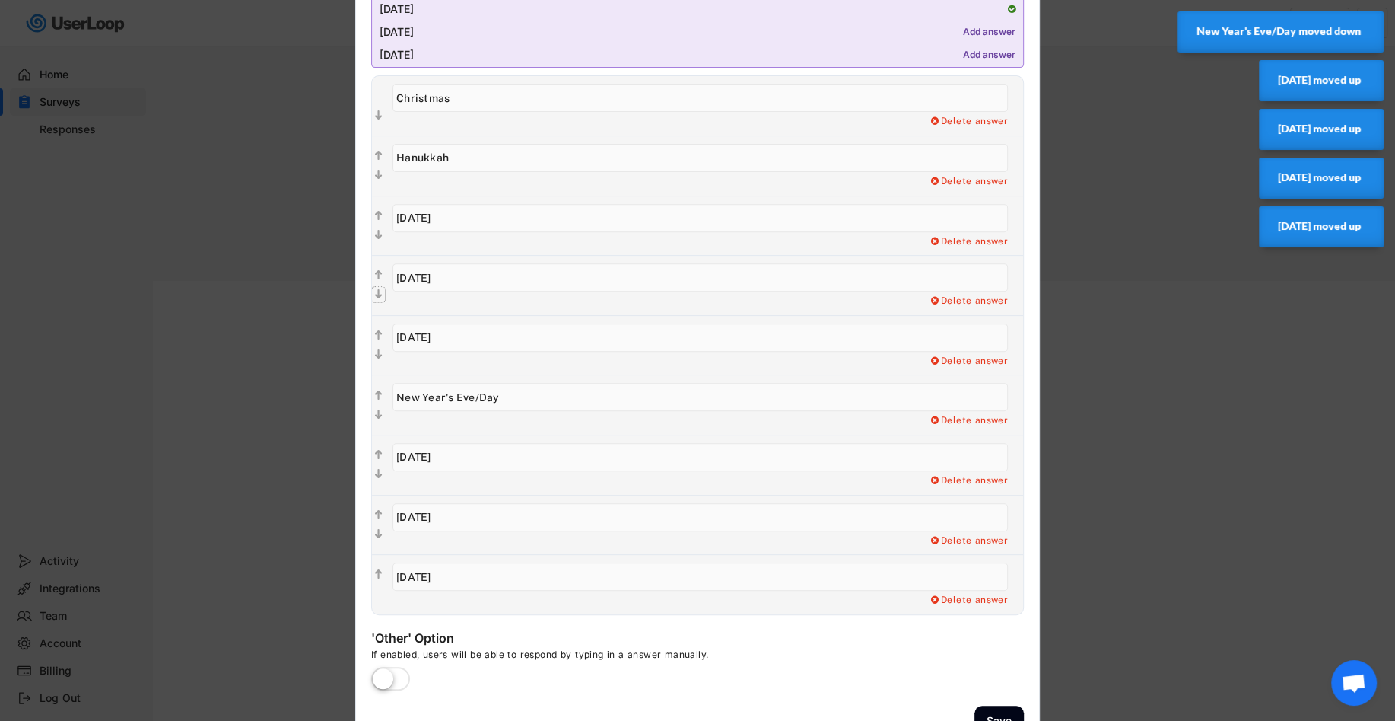
click at [380, 294] on text "" at bounding box center [379, 294] width 8 height 13
type input "[DATE]"
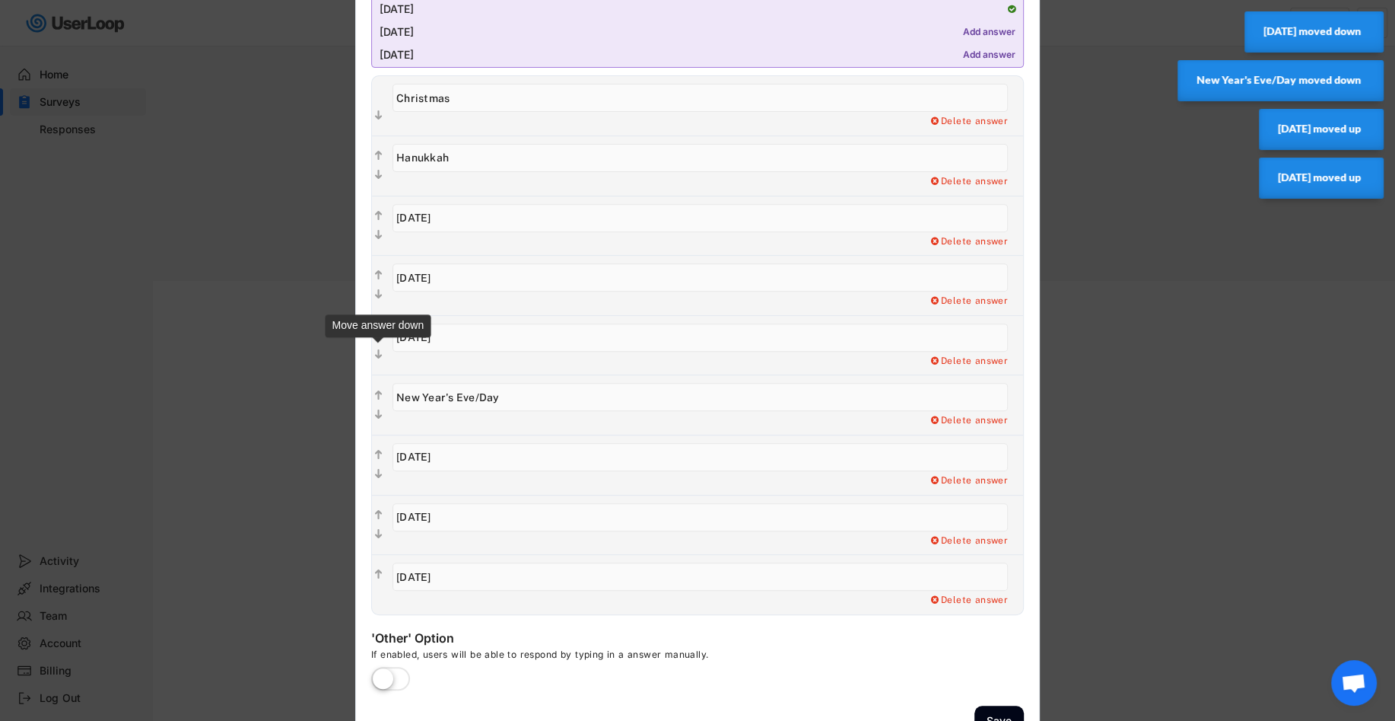
click at [377, 353] on text "" at bounding box center [379, 354] width 8 height 13
type input "New Year's Eve/Day"
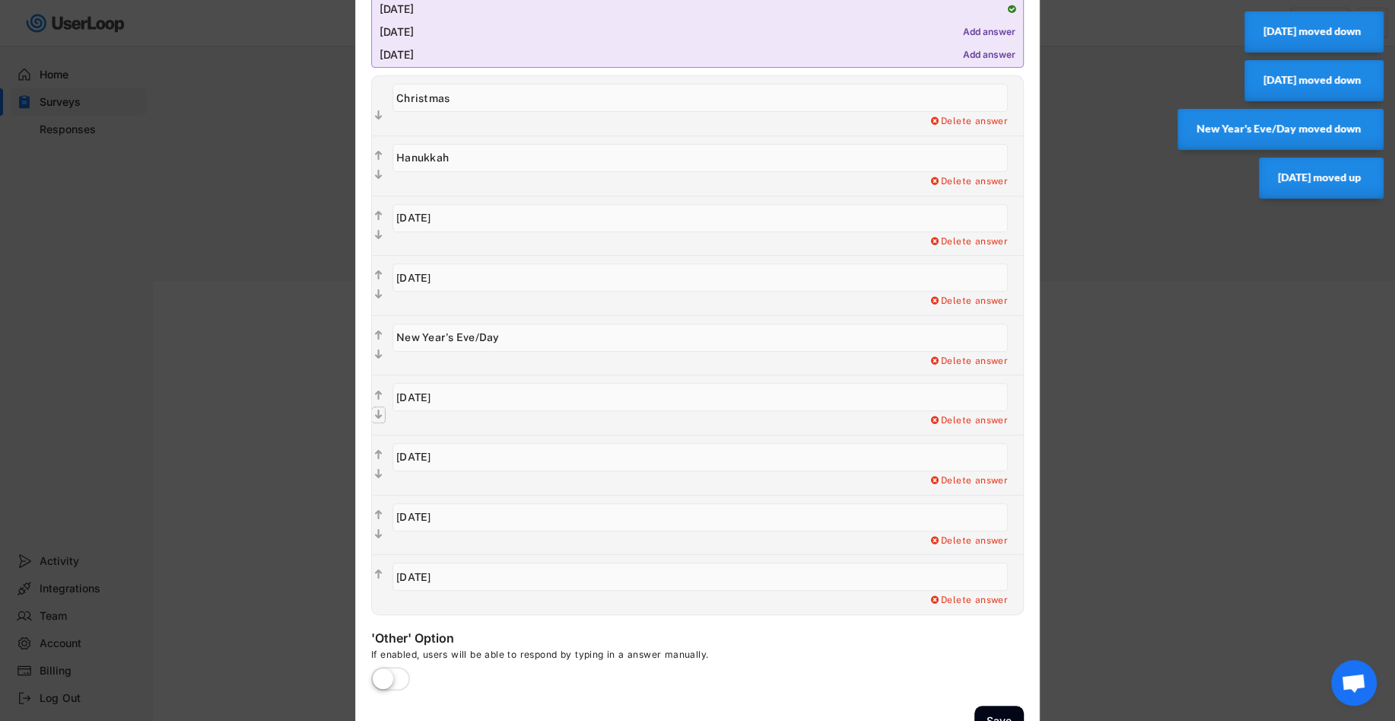
click at [380, 412] on text "" at bounding box center [379, 414] width 8 height 13
type input "[DATE]"
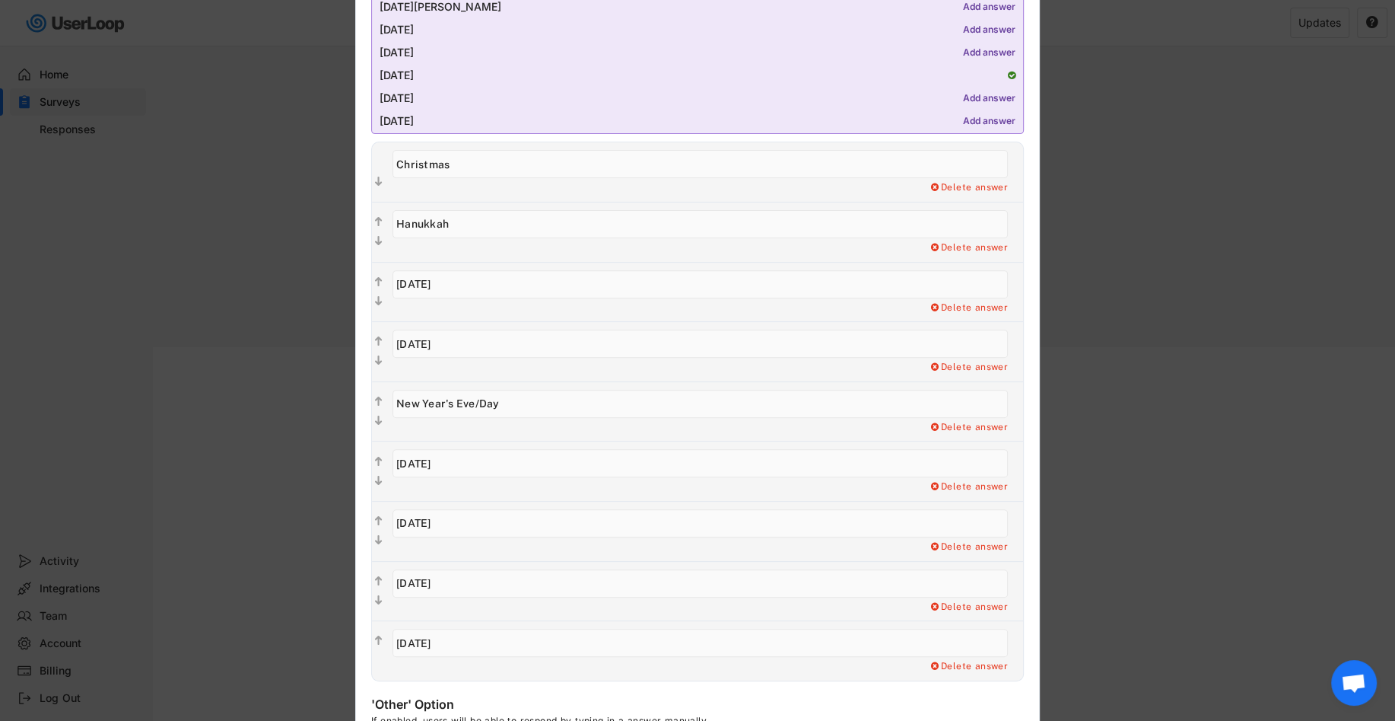
scroll to position [525, 0]
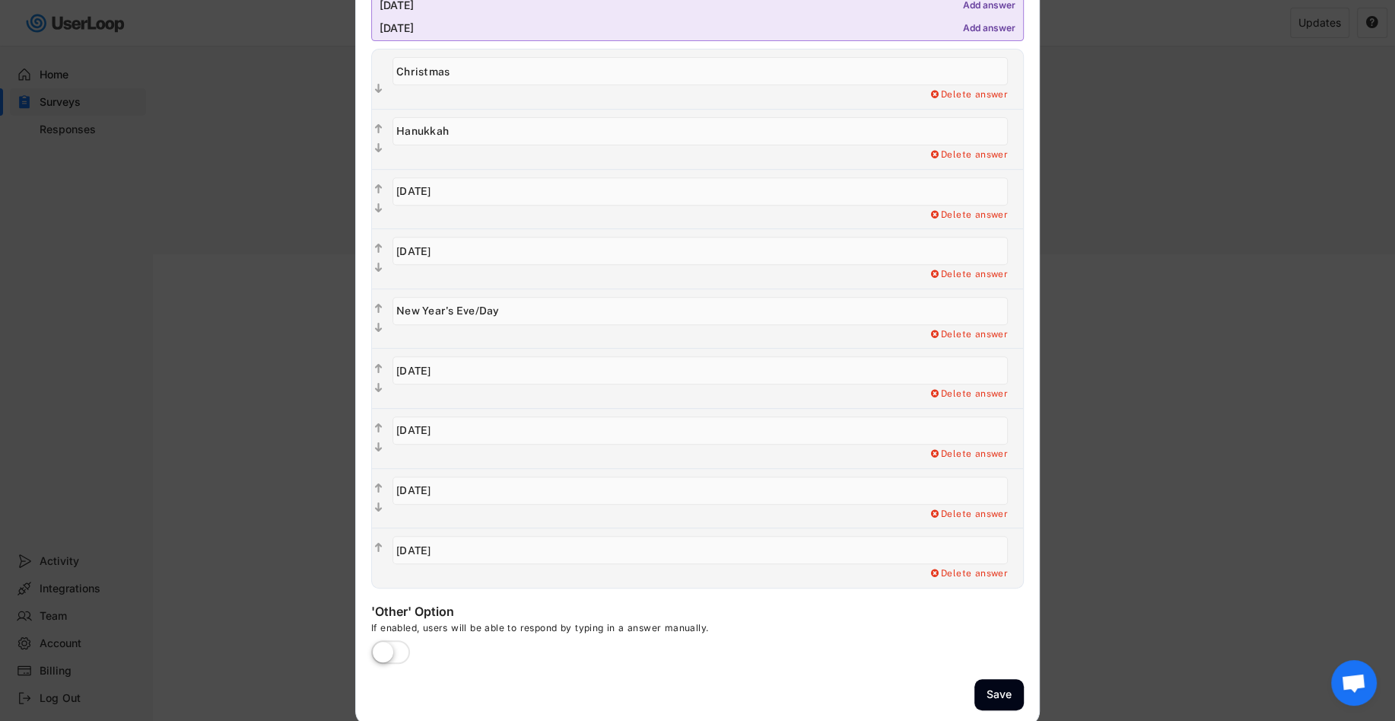
click at [402, 641] on label at bounding box center [390, 652] width 46 height 33
click at [0, 0] on input "checkbox" at bounding box center [0, 0] width 0 height 0
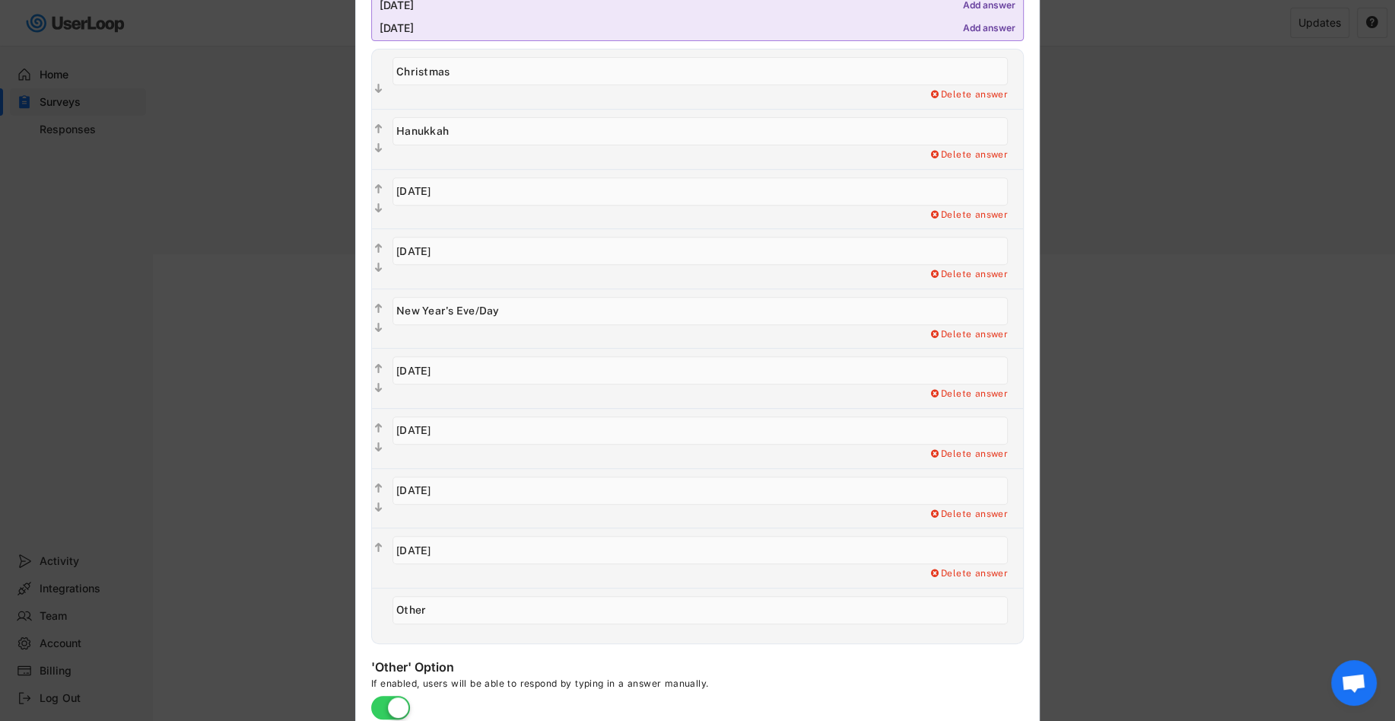
scroll to position [581, 0]
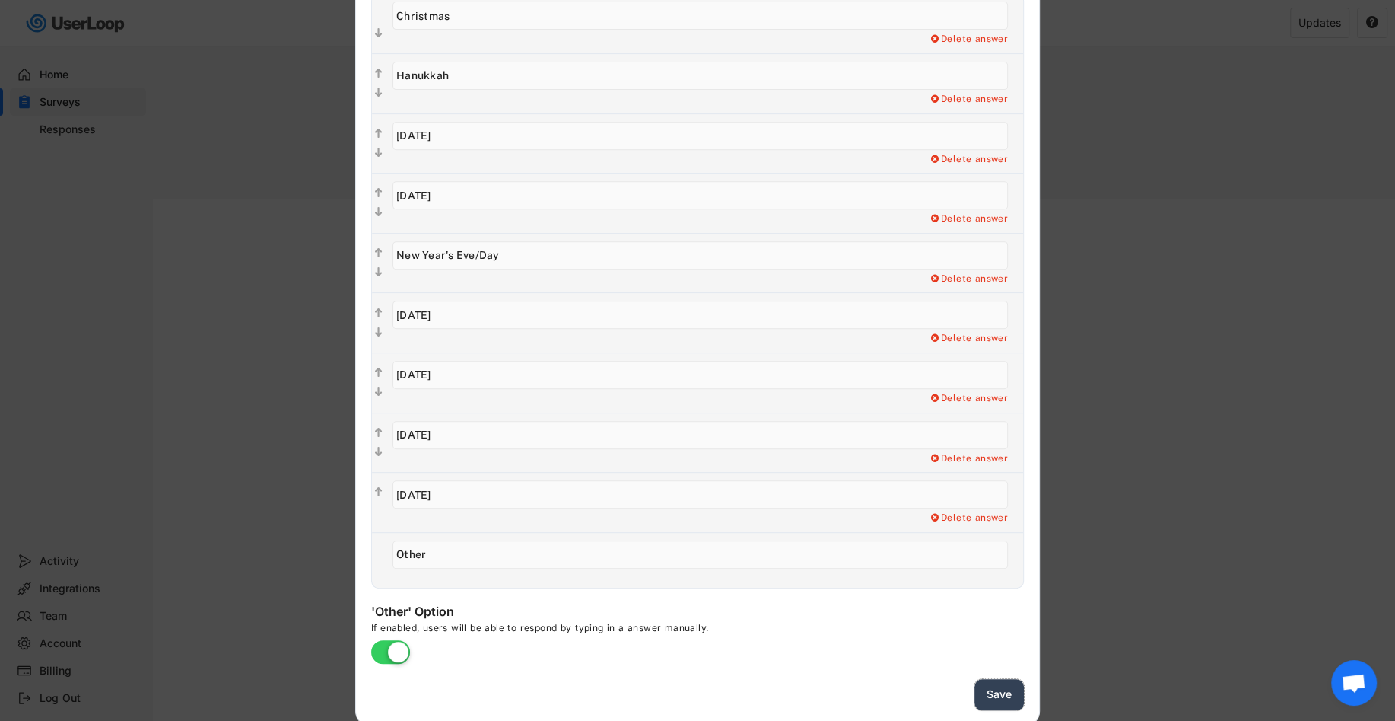
click at [989, 679] on button "Save" at bounding box center [999, 694] width 49 height 31
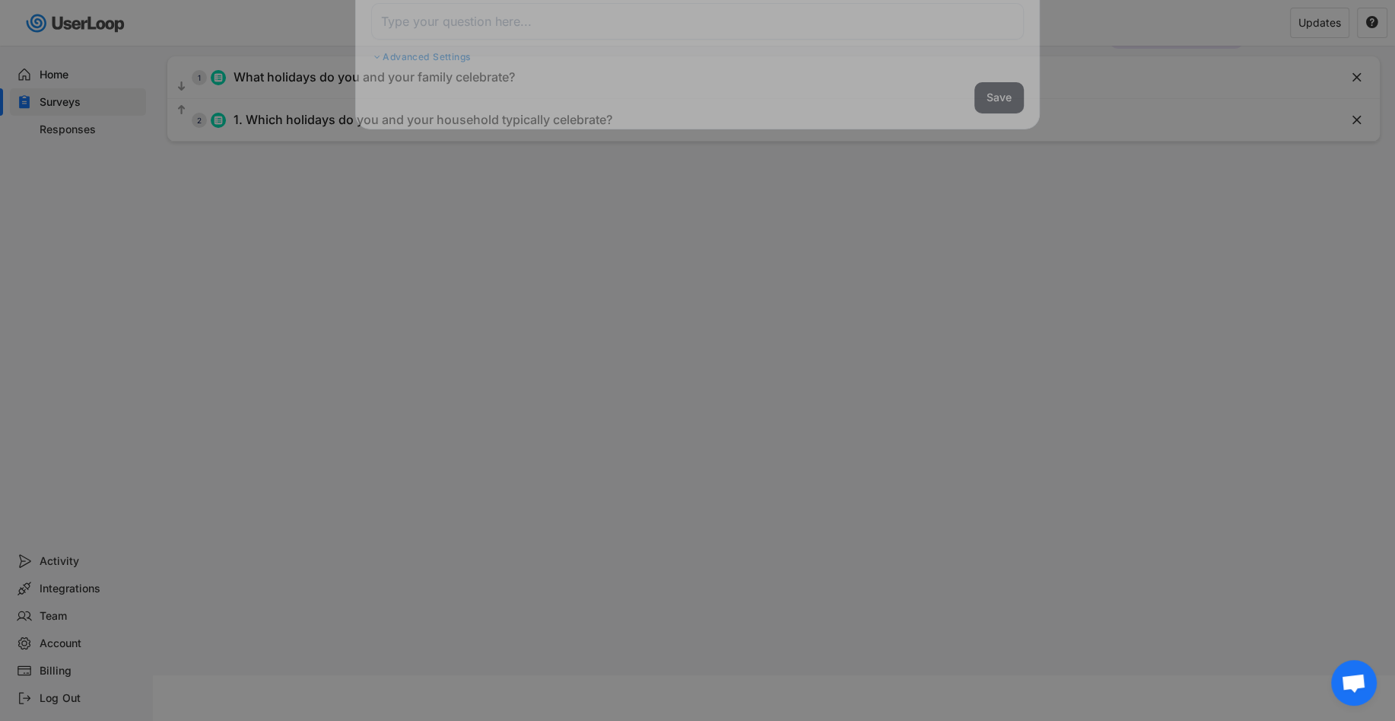
scroll to position [103, 0]
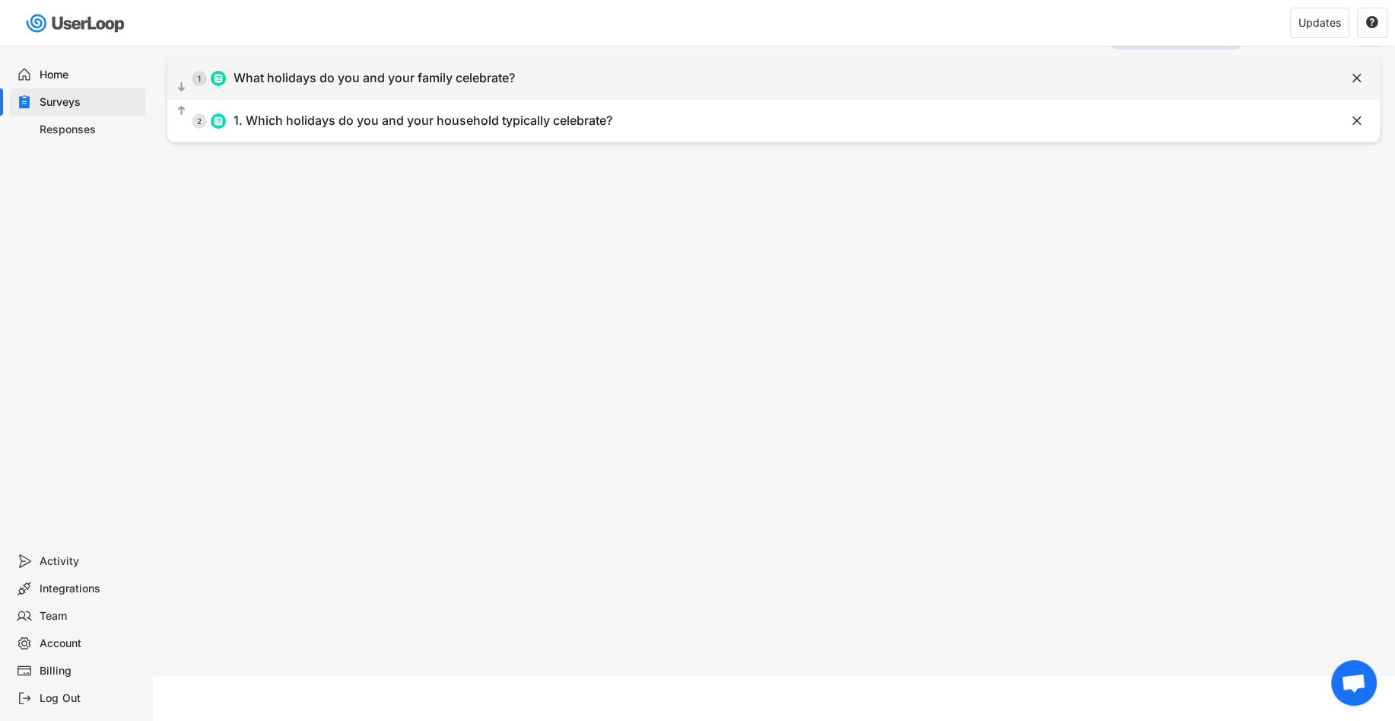
click at [727, 81] on div "  1 What holidays do you and your family celebrate?" at bounding box center [735, 78] width 1137 height 34
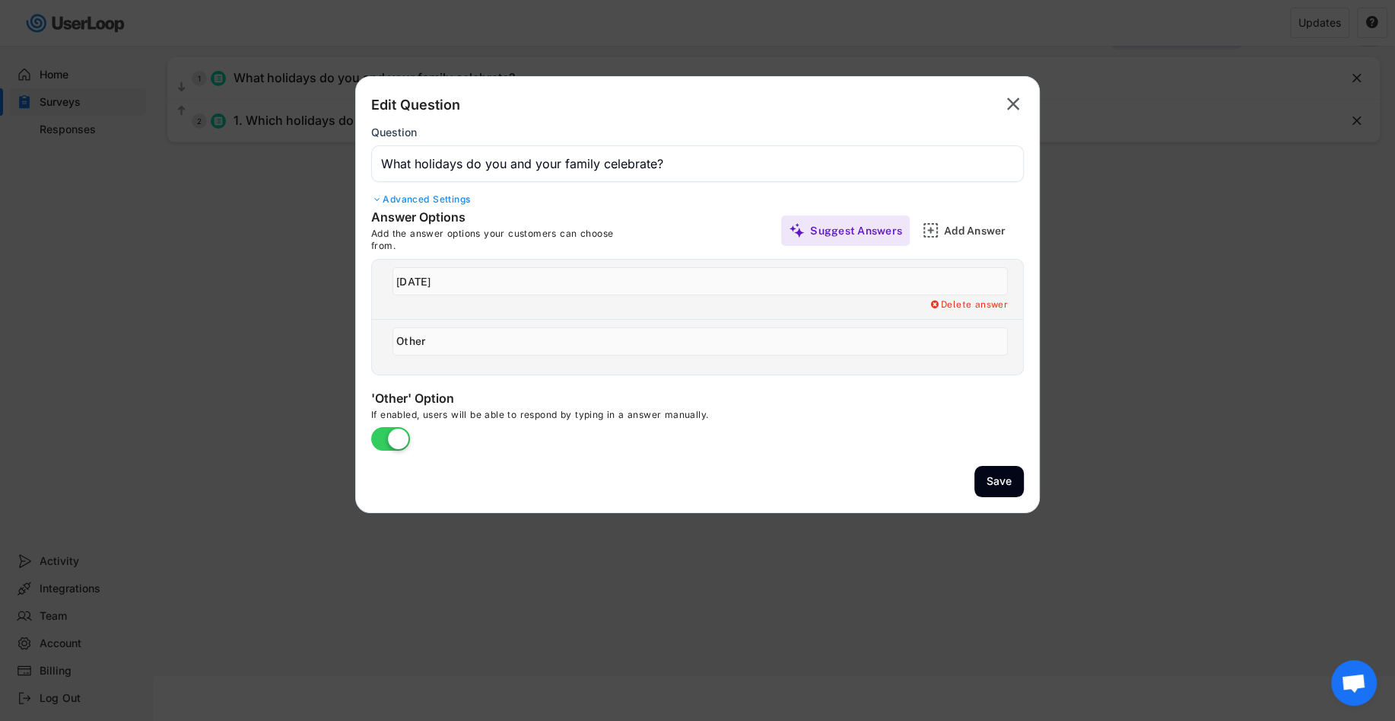
click at [1013, 567] on div at bounding box center [697, 360] width 1395 height 721
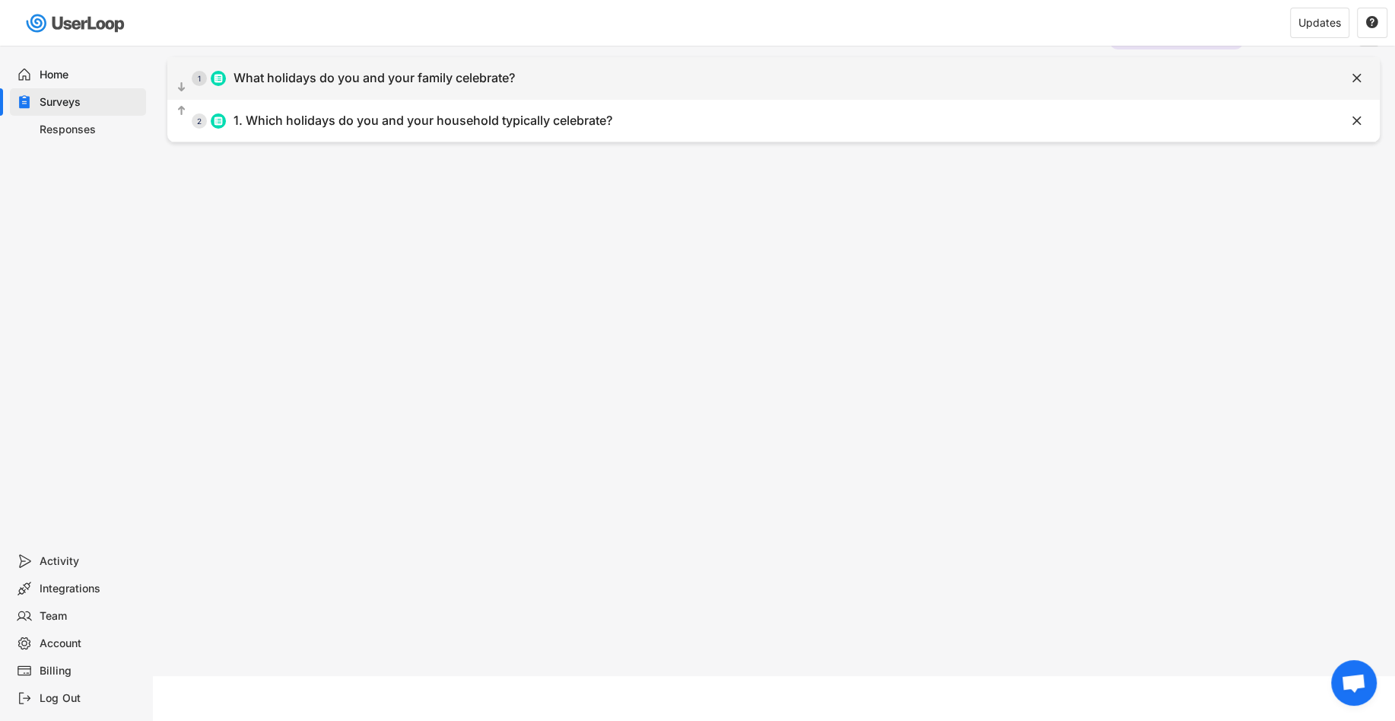
click at [940, 63] on div "  1 What holidays do you and your family celebrate?" at bounding box center [735, 78] width 1137 height 34
type input "What holidays do you and your family celebrate?"
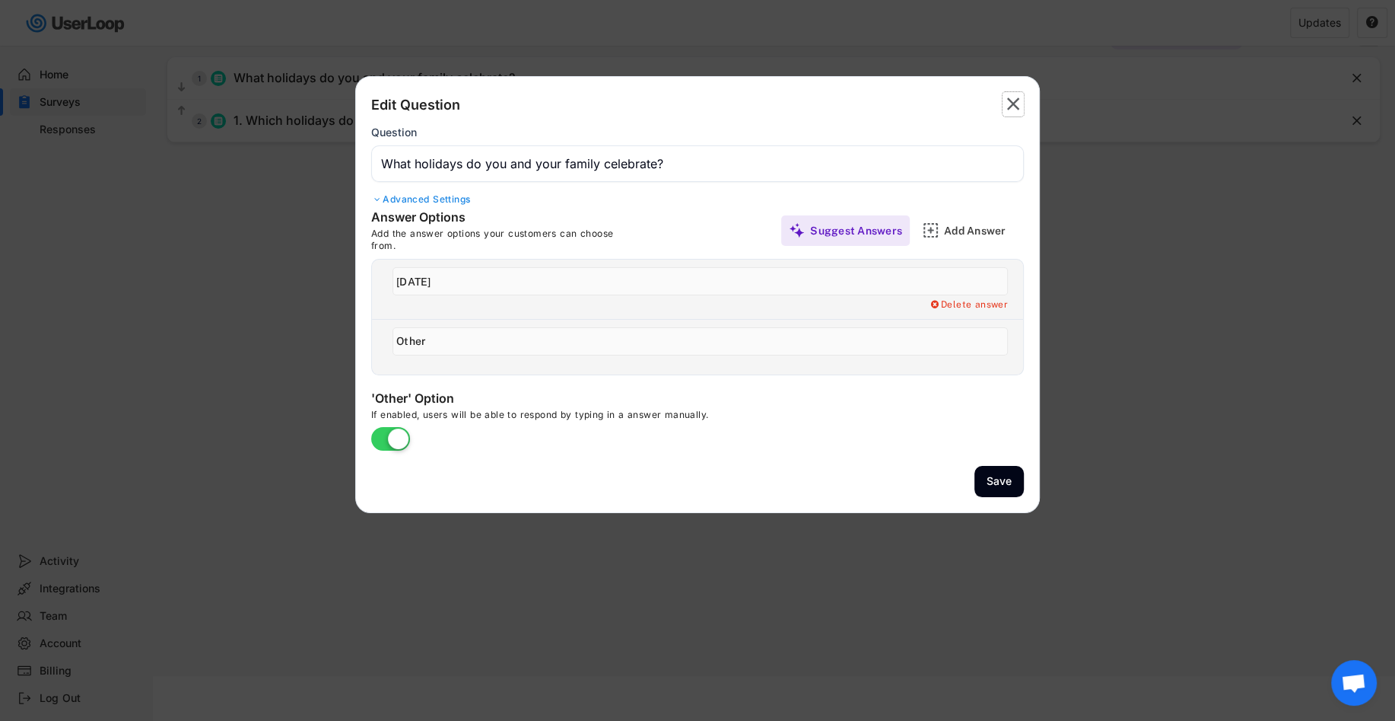
click at [1016, 103] on text "" at bounding box center [1013, 104] width 13 height 22
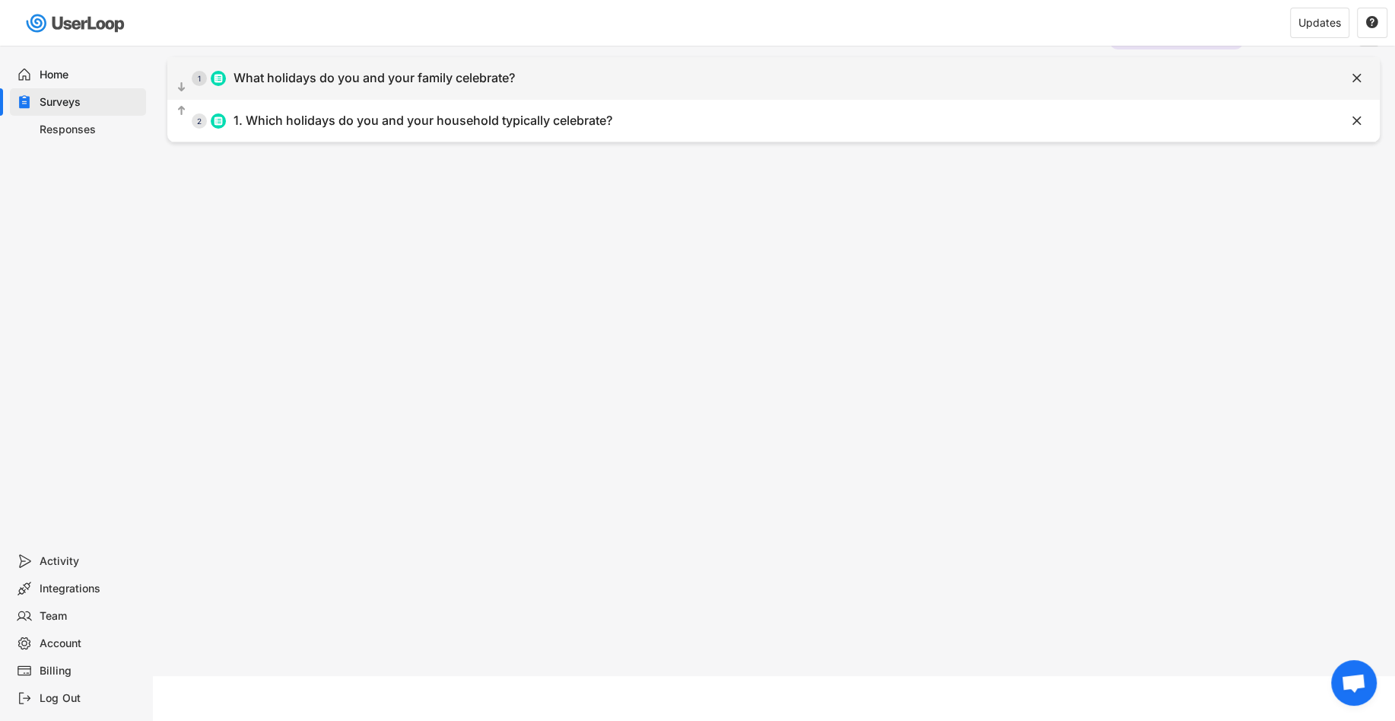
click at [1366, 75] on div "" at bounding box center [1342, 78] width 76 height 23
type input "What holidays do you and your family celebrate?"
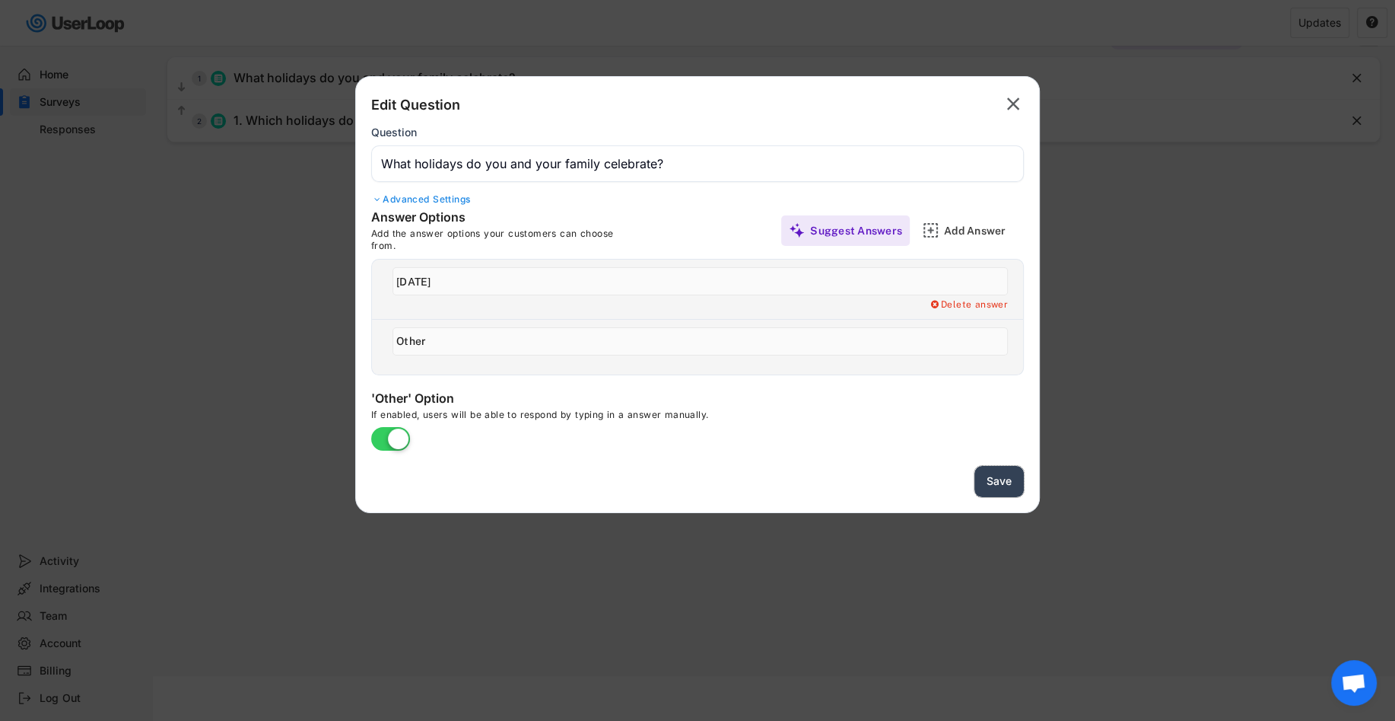
click at [1000, 486] on button "Save" at bounding box center [999, 481] width 49 height 31
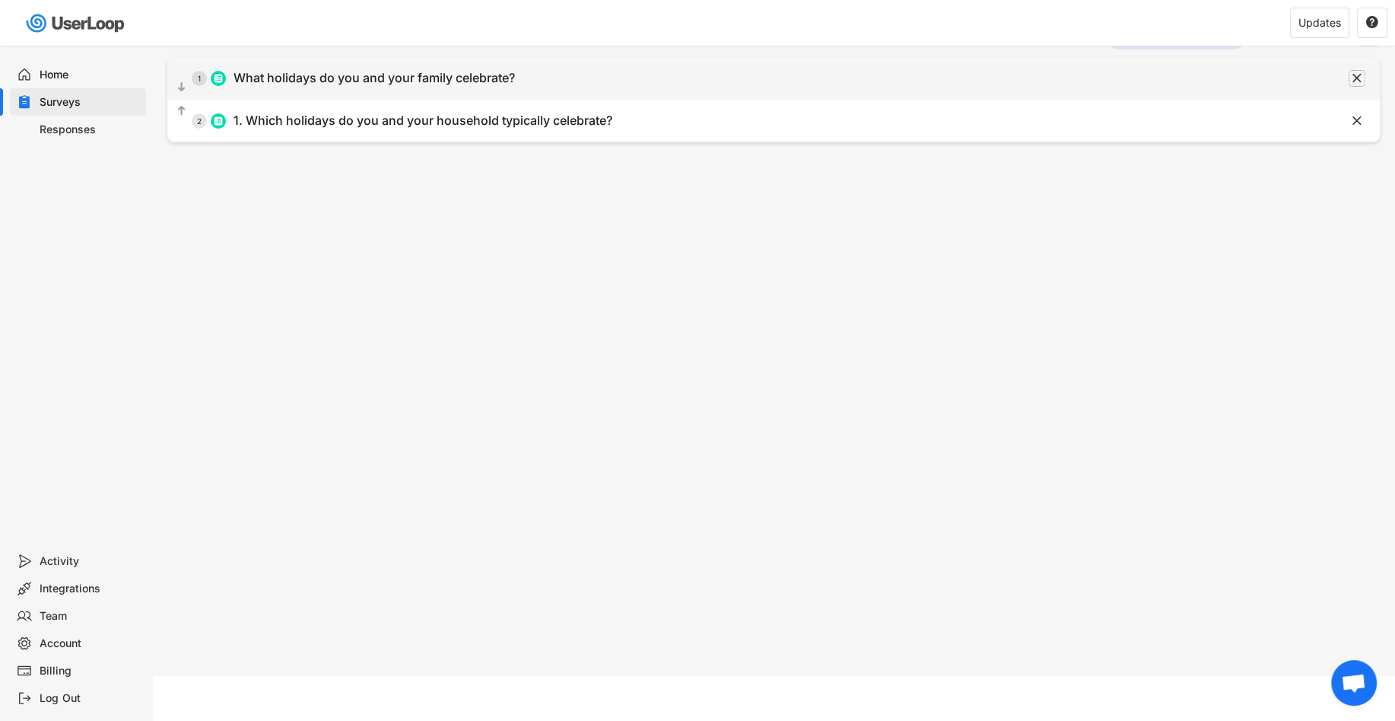
click at [1354, 78] on text "" at bounding box center [1357, 78] width 9 height 16
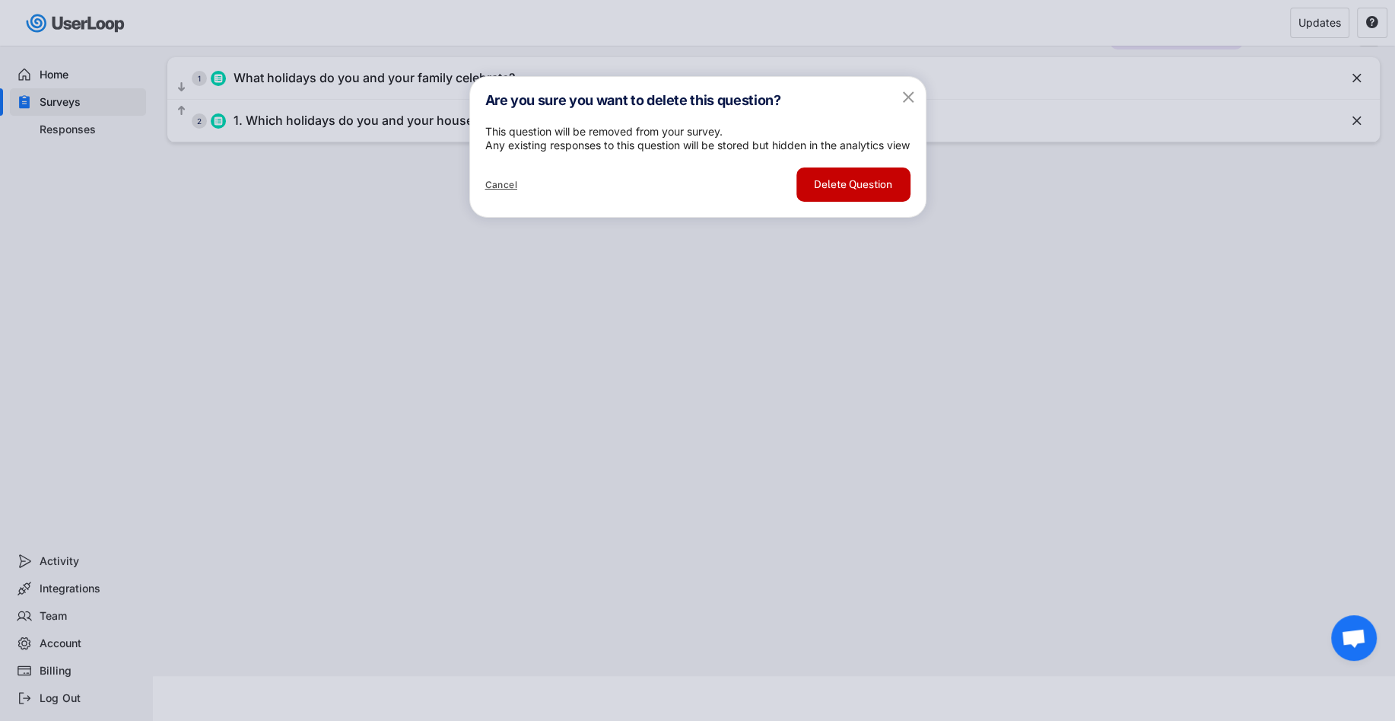
click at [834, 202] on button "Delete Question" at bounding box center [854, 184] width 114 height 34
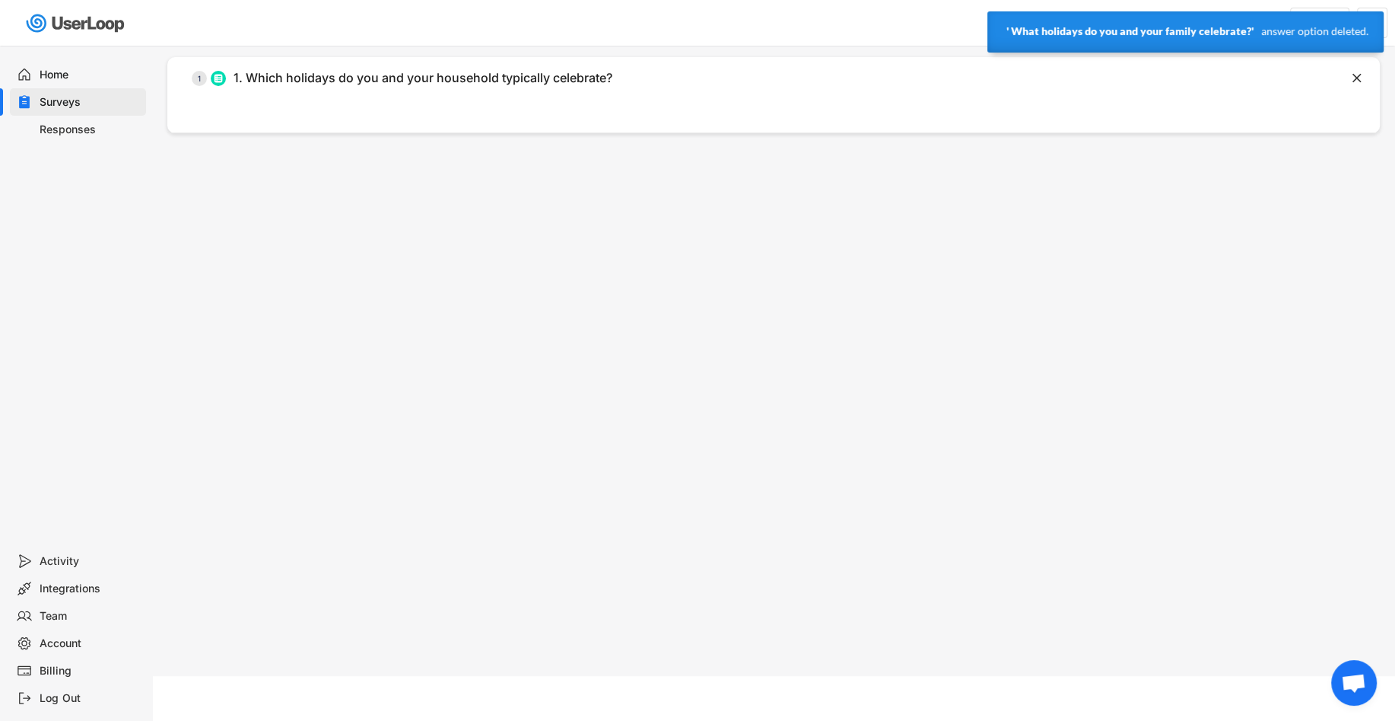
click at [275, 180] on div "Surveys Holidays Survey 2025 Languages QR Code Embed Survey Link Questions Desi…" at bounding box center [773, 308] width 1243 height 733
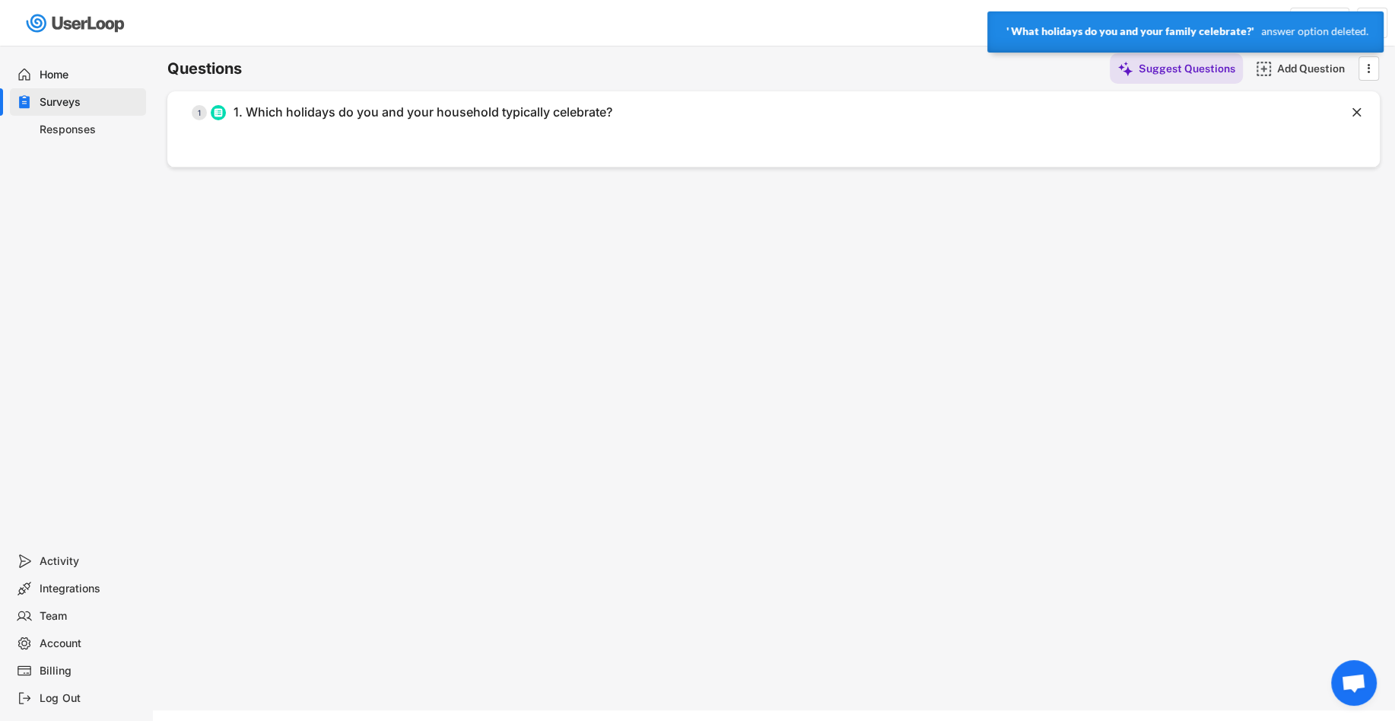
scroll to position [0, 0]
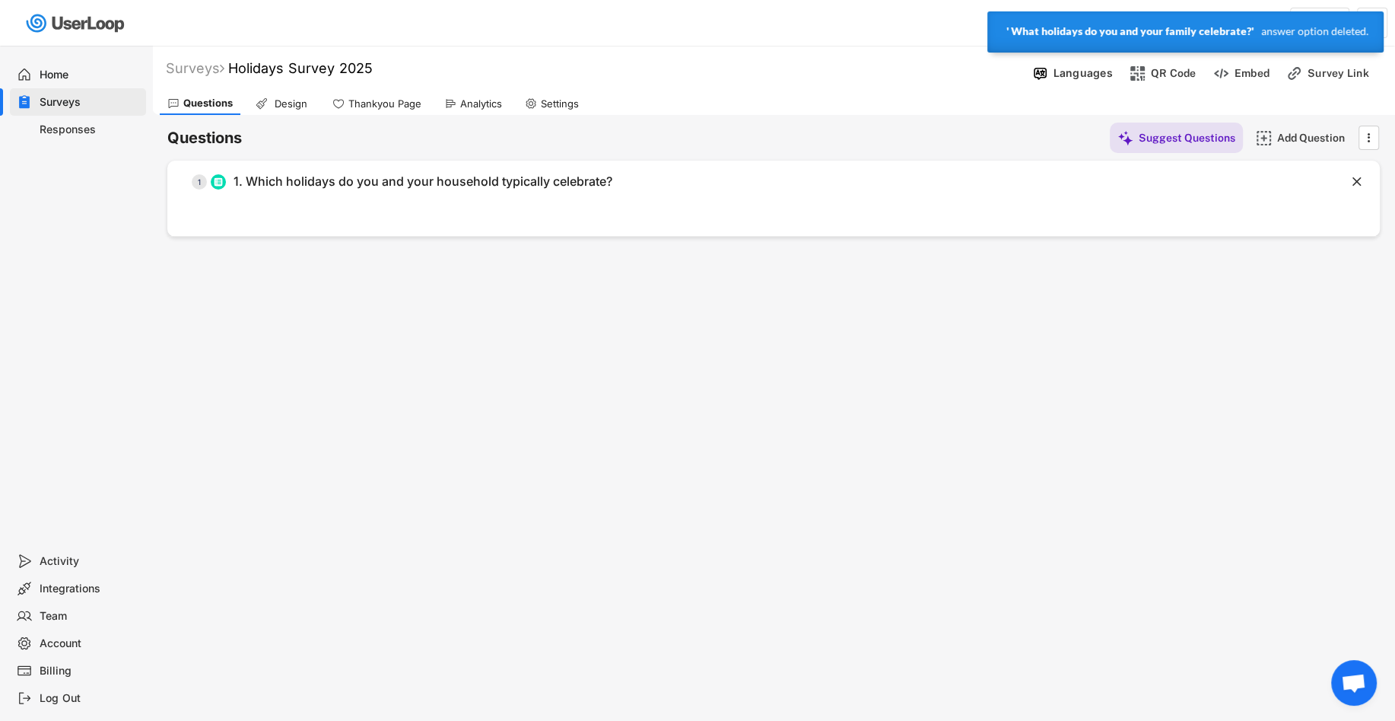
click at [1284, 136] on div "Add Question" at bounding box center [1315, 138] width 76 height 14
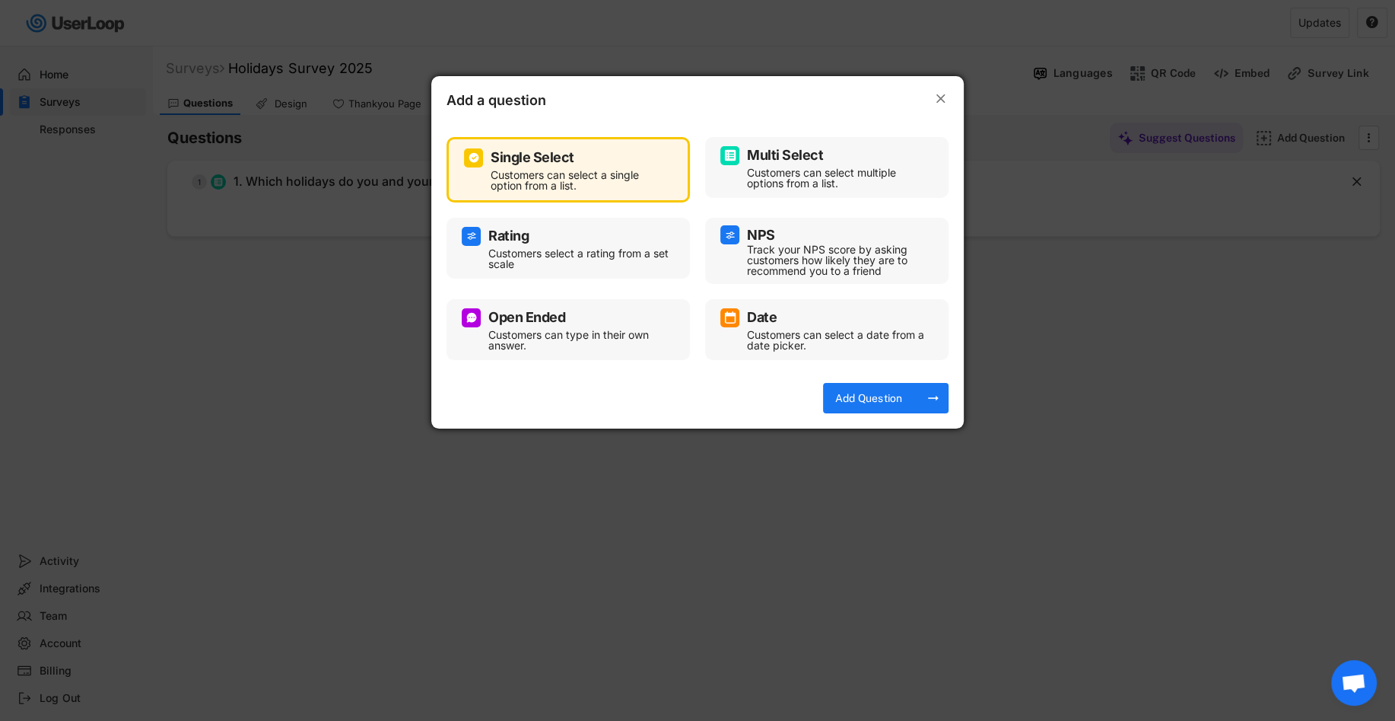
click at [1077, 123] on div at bounding box center [697, 360] width 1395 height 721
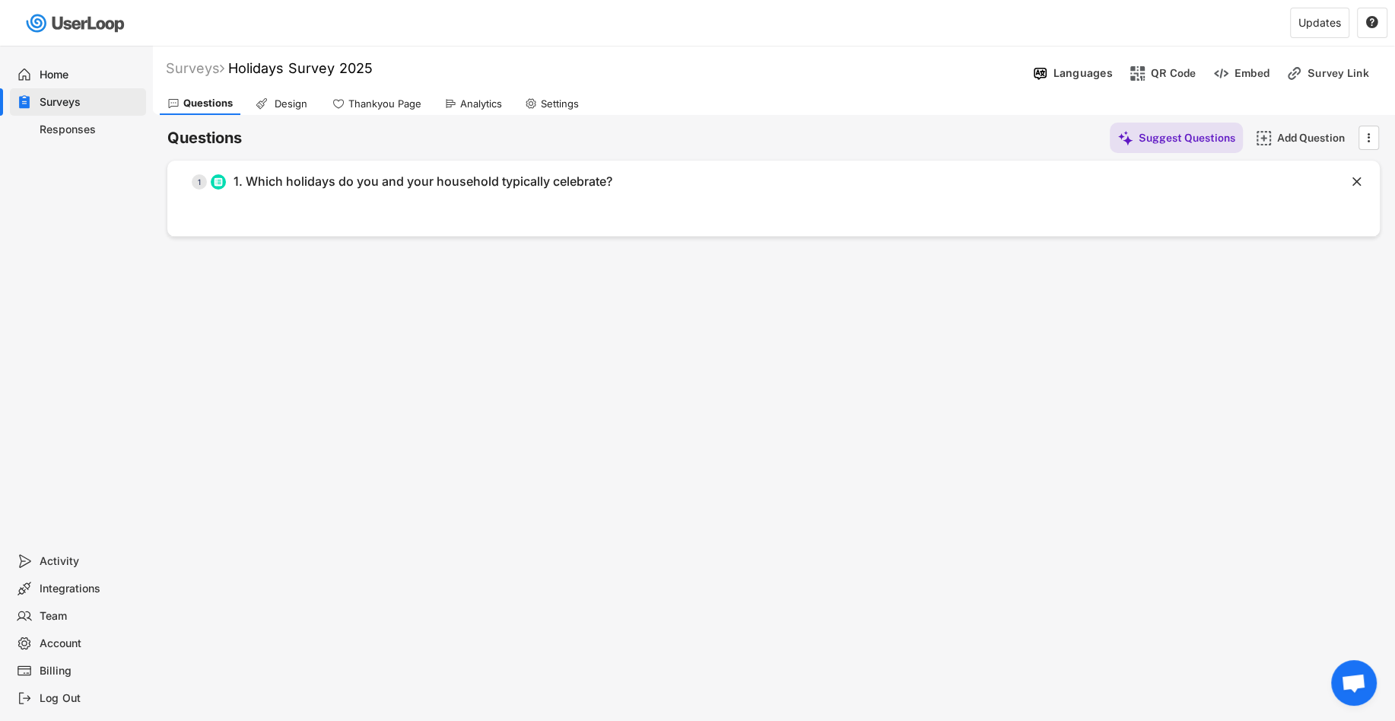
click at [898, 203] on div "  1 1. Which holidays do you and your household typically celebrate?    1 …" at bounding box center [773, 199] width 1213 height 76
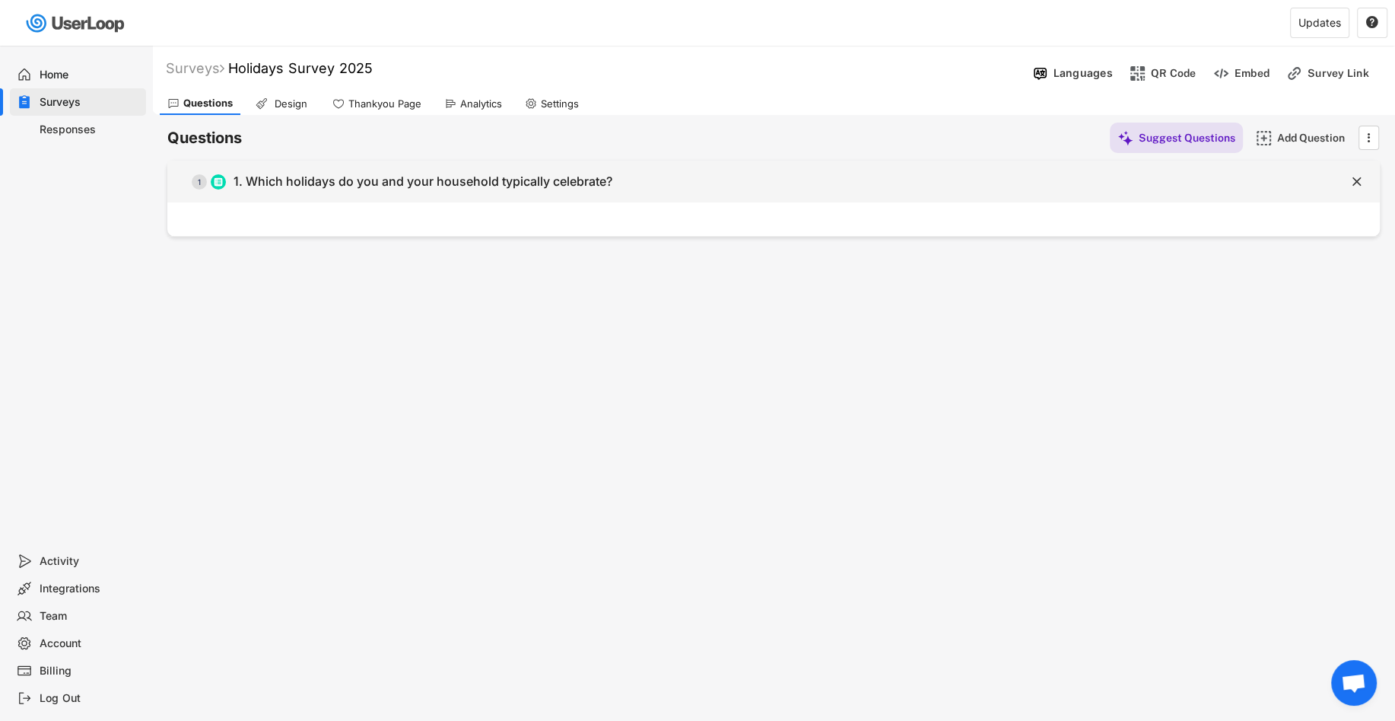
click at [864, 191] on div "  1 1. Which holidays do you and your household typically celebrate?" at bounding box center [735, 181] width 1137 height 34
type input "Christmas"
type input "Hanukkah"
type input "1. Which holidays do you and your household typically celebrate?"
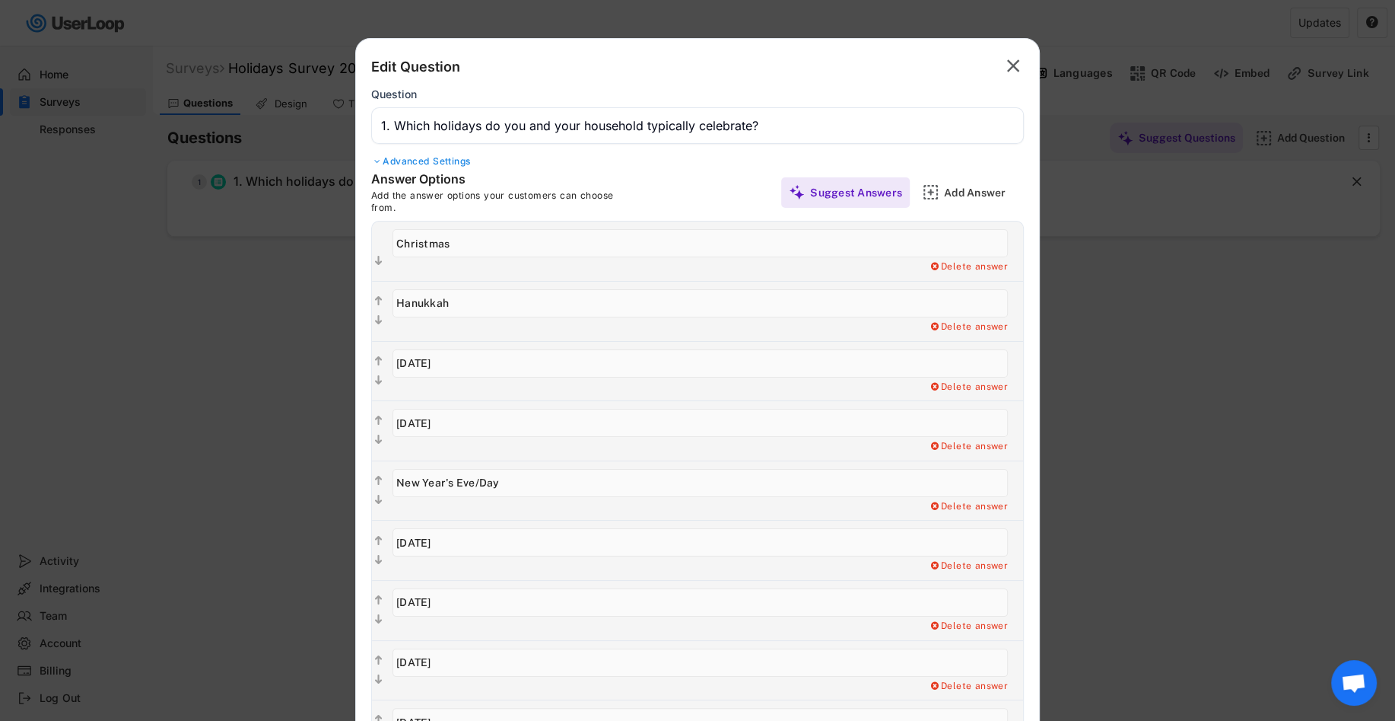
scroll to position [228, 0]
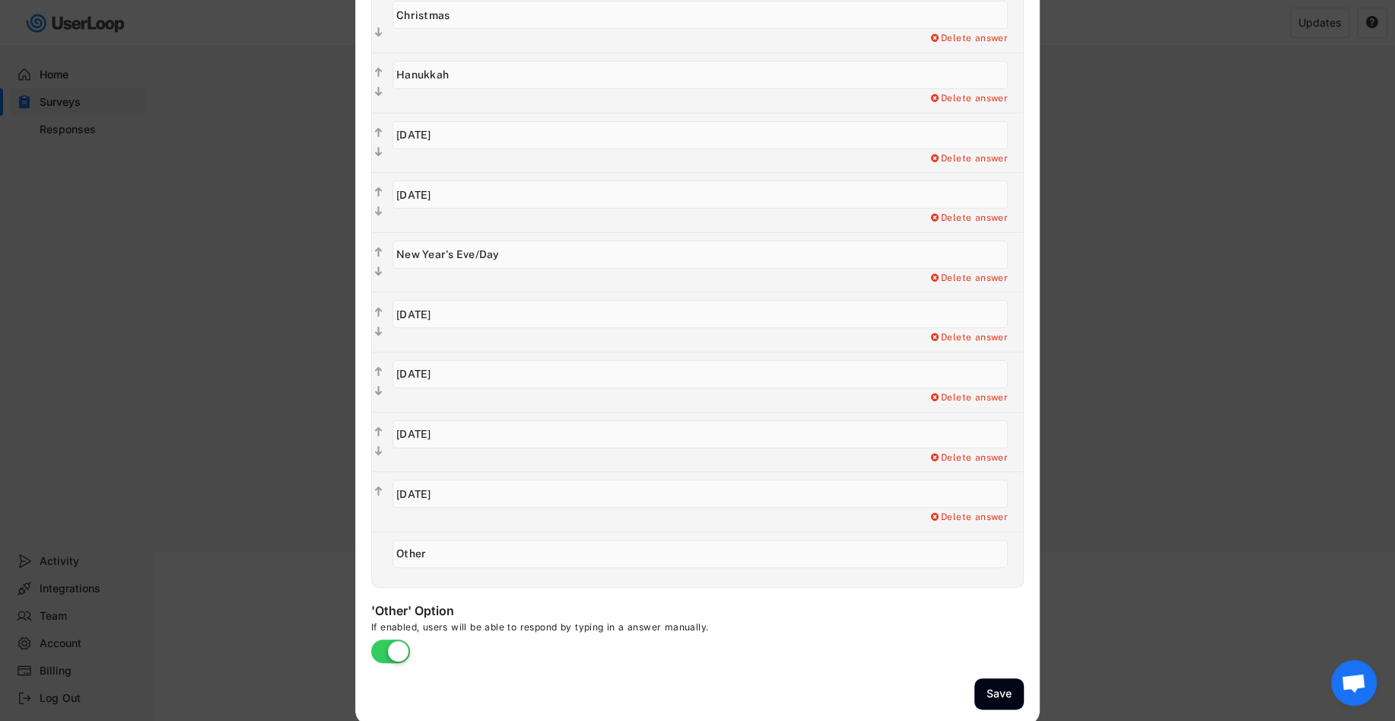
click at [1217, 333] on div at bounding box center [697, 360] width 1395 height 721
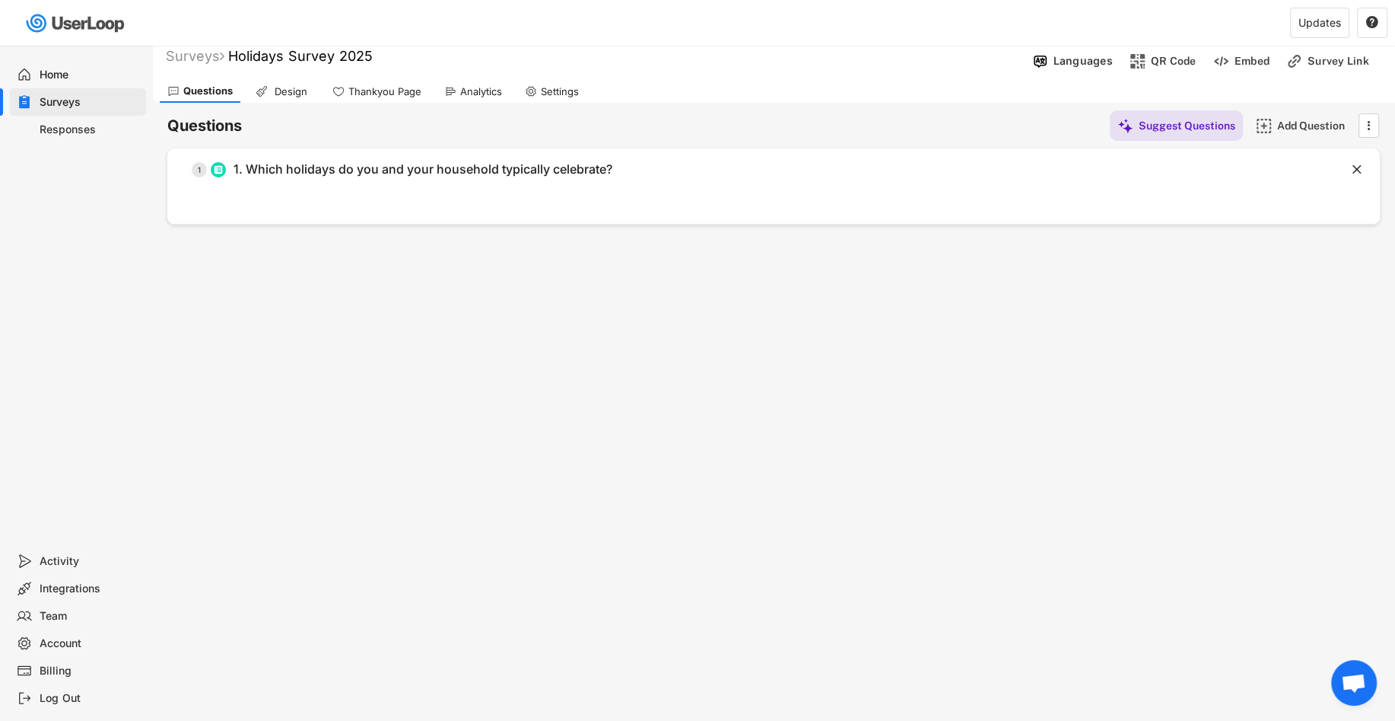
scroll to position [0, 0]
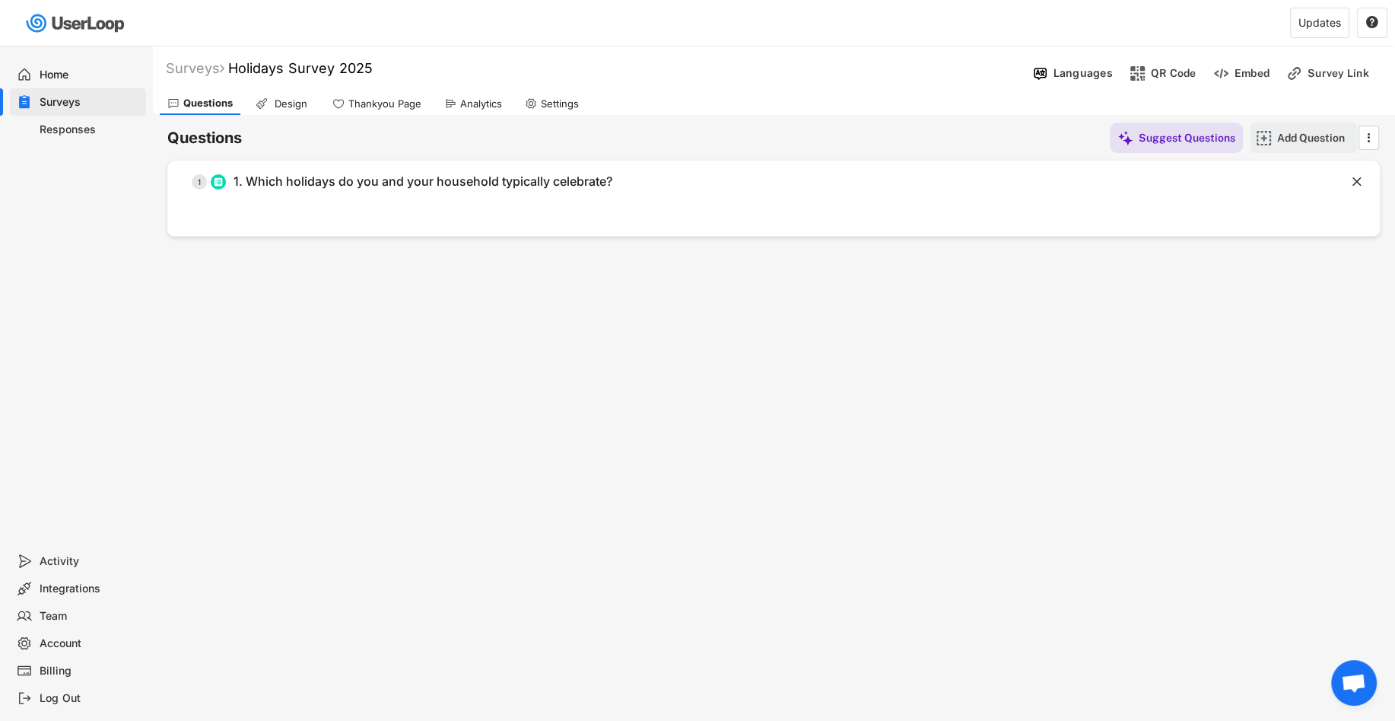
click at [1277, 135] on div "Add Question" at bounding box center [1315, 138] width 76 height 14
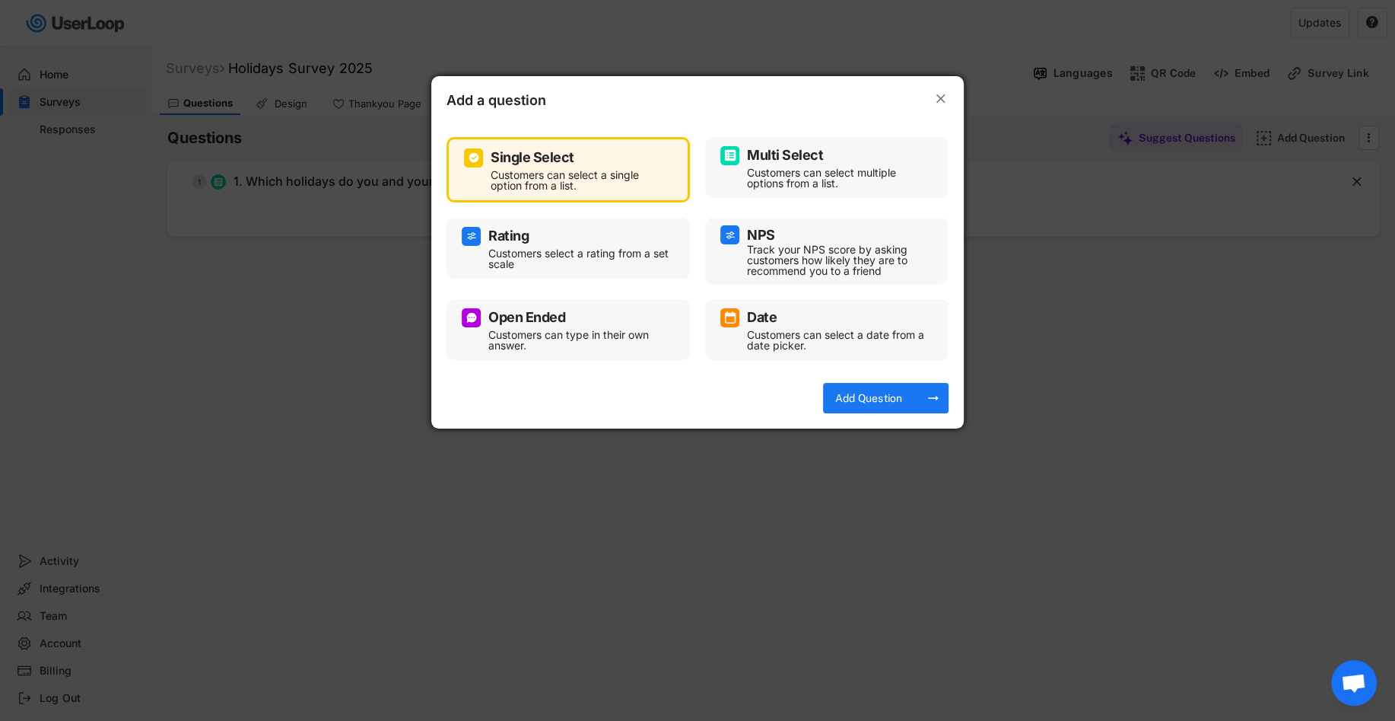
click at [795, 498] on div at bounding box center [697, 360] width 1395 height 721
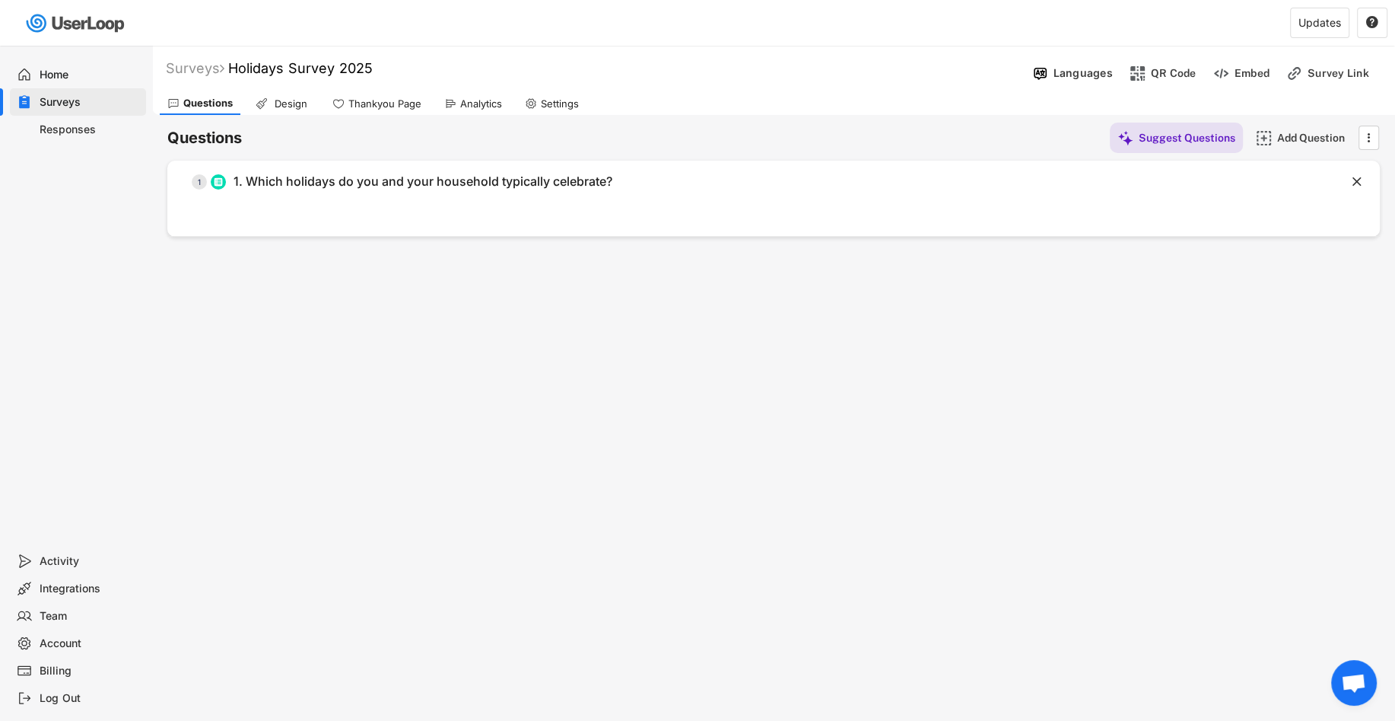
click at [724, 207] on div "  1 1. Which holidays do you and your household typically celebrate?    1 …" at bounding box center [773, 199] width 1213 height 76
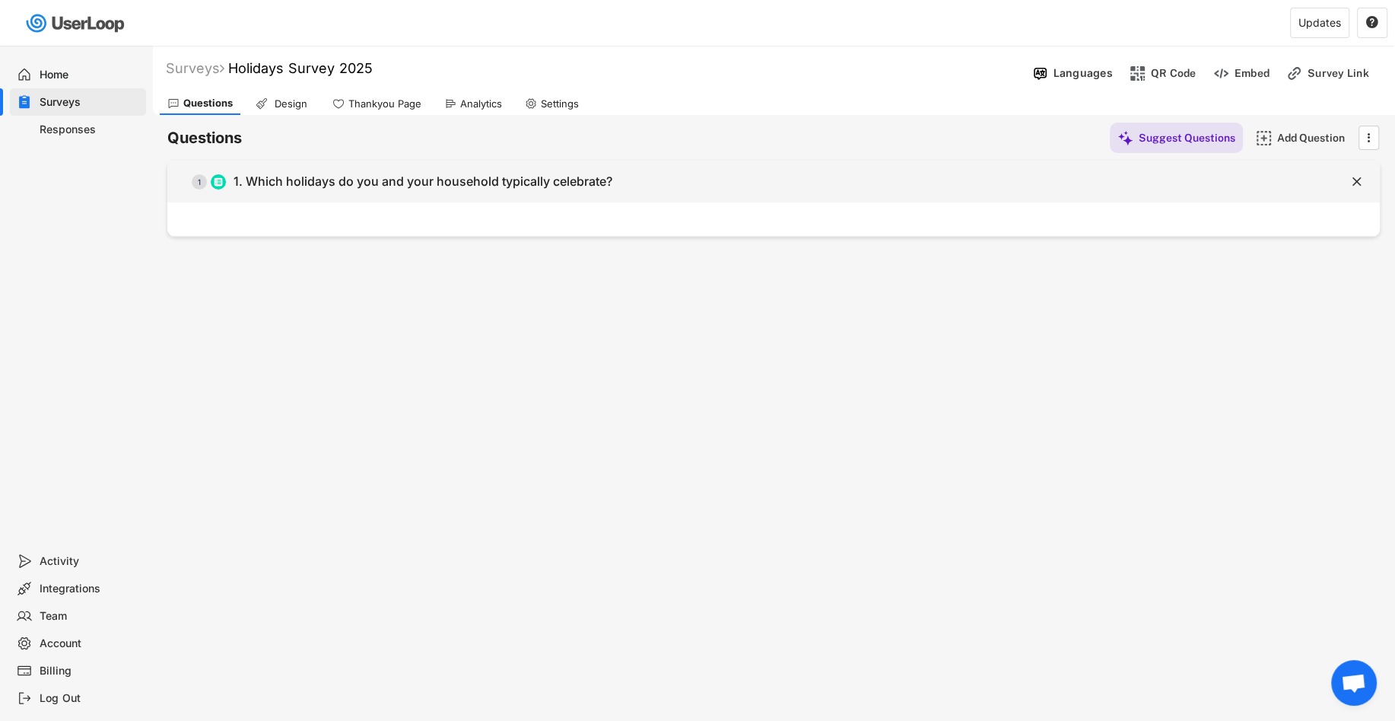
click at [561, 177] on div "1. Which holidays do you and your household typically celebrate?" at bounding box center [423, 181] width 379 height 16
type input "1. Which holidays do you and your household typically celebrate?"
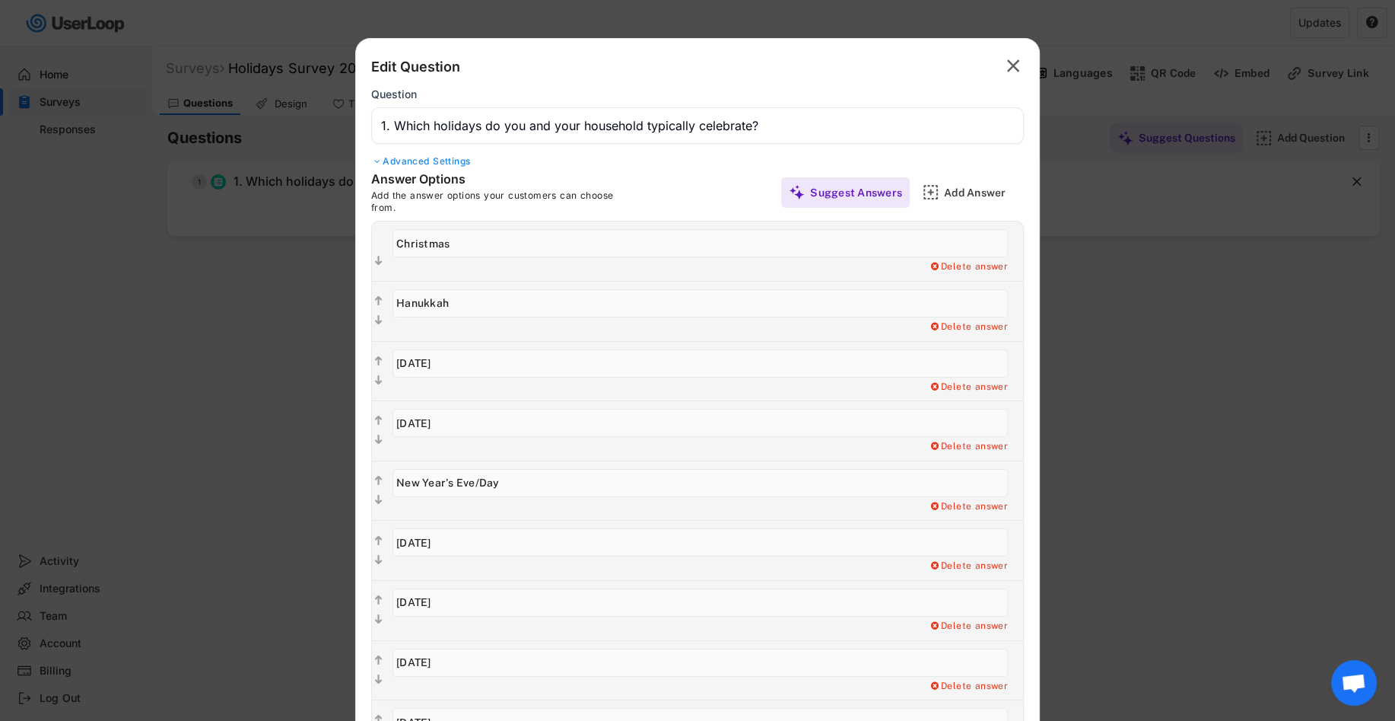
click at [438, 161] on div "Advanced Settings" at bounding box center [697, 161] width 653 height 12
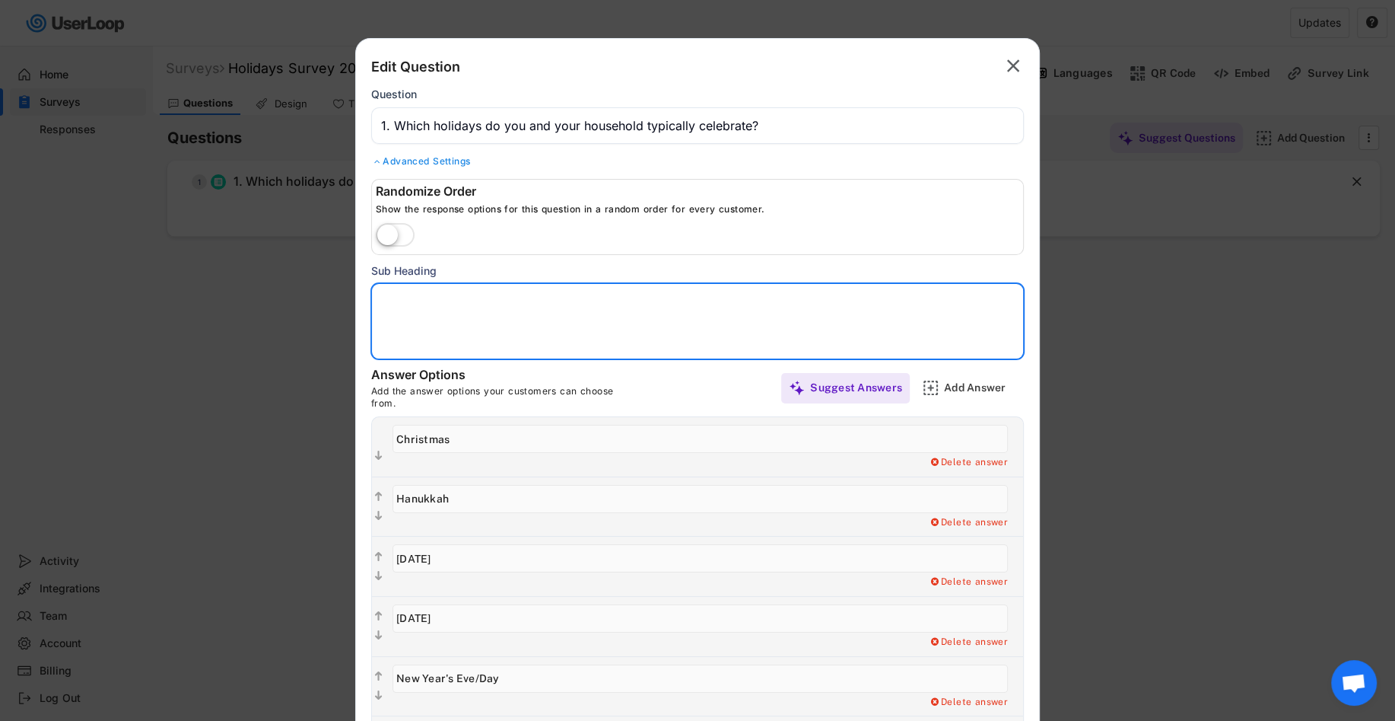
click at [498, 301] on textarea at bounding box center [697, 321] width 653 height 76
paste textarea "✨ Why we ask: To understand seasonal rituals and flavor preferences across our …"
click at [393, 297] on textarea "✨ Why we ask: To understand seasonal rituals and flavor preferences across our …" at bounding box center [697, 321] width 653 height 76
click at [594, 307] on textarea "Why we ask: To understand seasonal rituals and flavor preferences across our co…" at bounding box center [697, 321] width 653 height 76
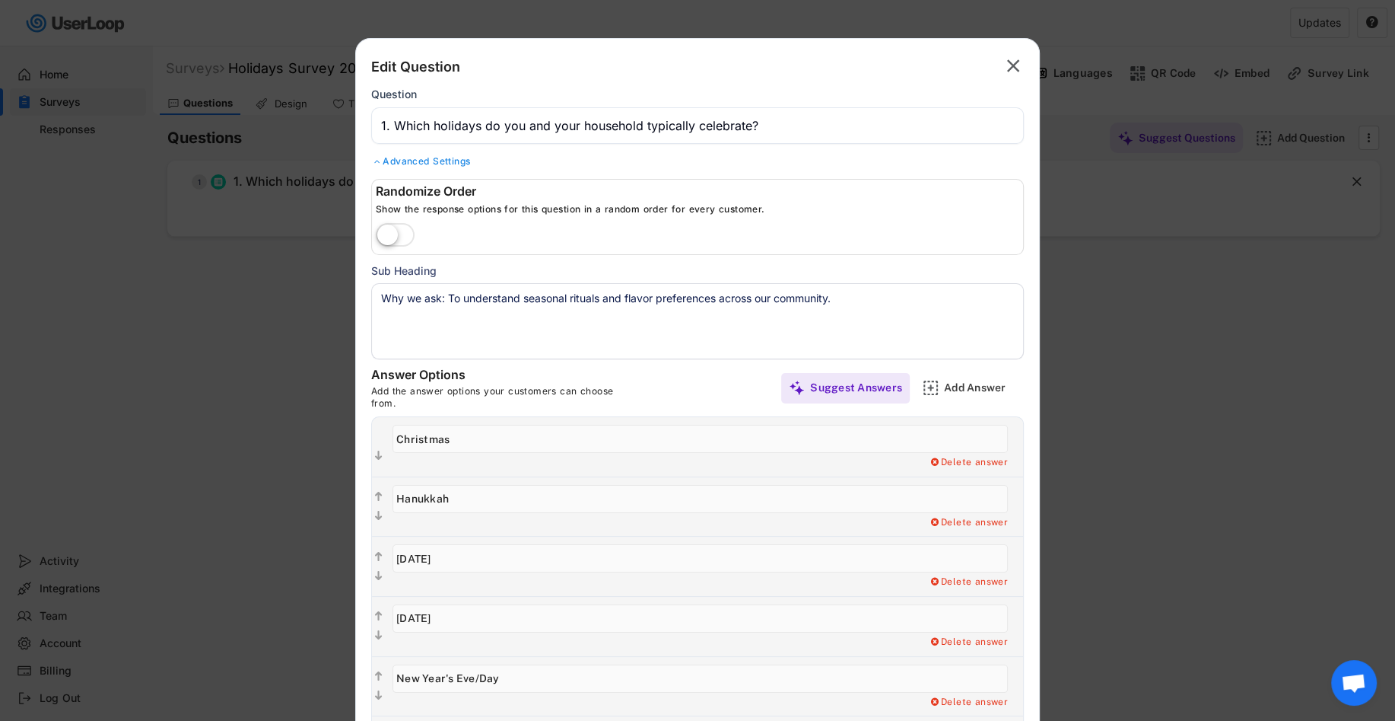
click at [629, 256] on div "Randomize Order Show the response options for this question in a random order f…" at bounding box center [697, 269] width 653 height 180
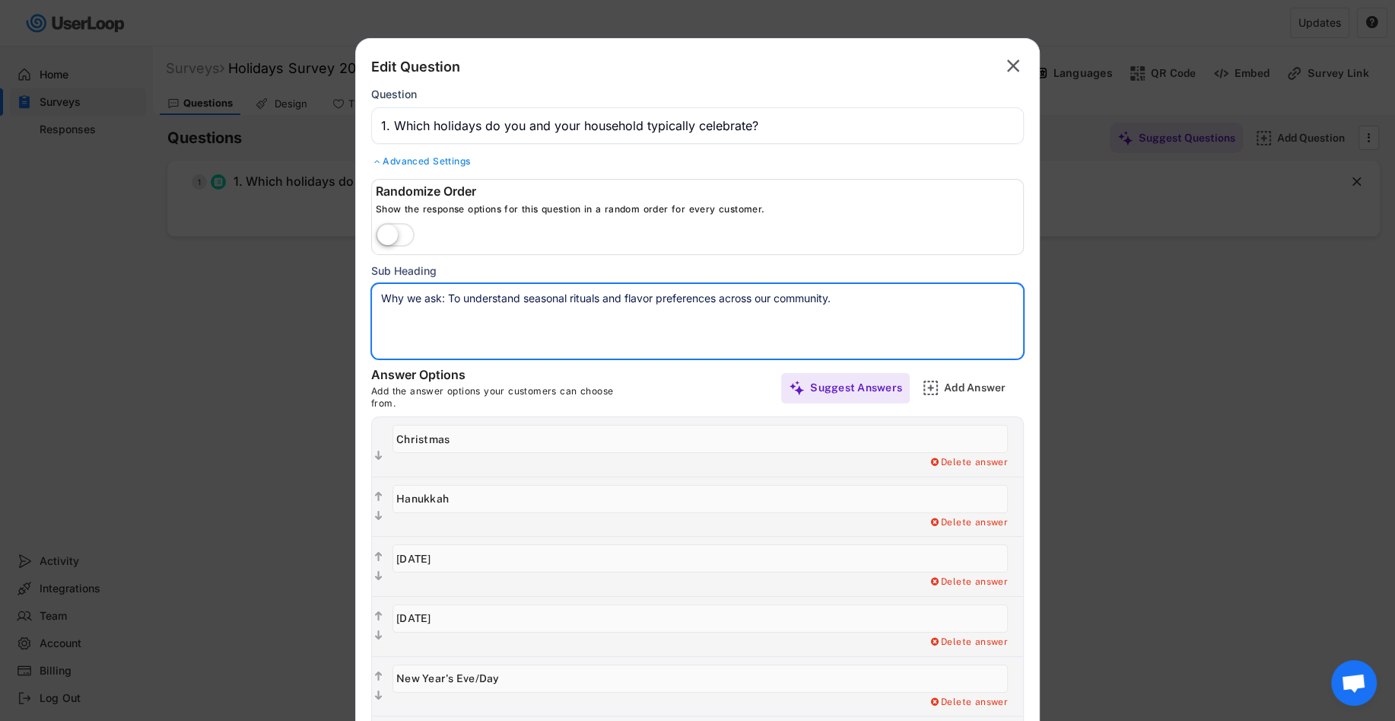
drag, startPoint x: 459, startPoint y: 291, endPoint x: 352, endPoint y: 282, distance: 106.9
click at [352, 282] on body "Surveys (9) Show archived New Survey Survey Format Holidays Survey 2025 Link 0 …" at bounding box center [697, 360] width 1395 height 721
click at [411, 304] on textarea "Thiso understand seasonal rituals and flavor preferences across our community." at bounding box center [697, 321] width 653 height 76
click at [407, 299] on textarea "Thiso understand seasonal rituals and flavor preferences across our community." at bounding box center [697, 321] width 653 height 76
click at [454, 346] on textarea "This helps us understand seasonal rituals and flavor preferences across our com…" at bounding box center [697, 321] width 653 height 76
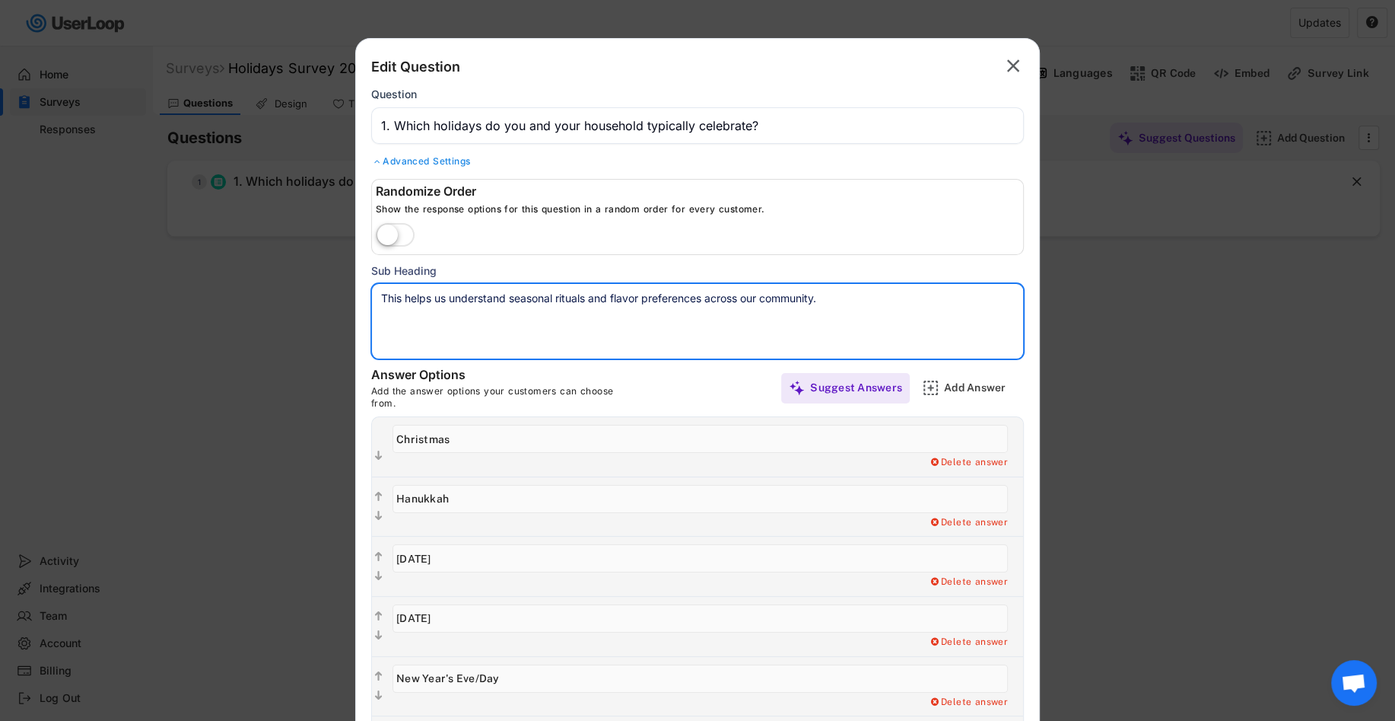
click at [562, 292] on textarea "This helps us understand seasonal rituals and flavor preferences across our com…" at bounding box center [697, 321] width 653 height 76
click at [574, 296] on textarea "This helps us understand seasonal rituals and flavor preferences across our com…" at bounding box center [697, 321] width 653 height 76
click at [558, 317] on textarea "This helps us understand seasonal celebrations and flavor preferences across ou…" at bounding box center [697, 321] width 653 height 76
type textarea "This helps us understand seasonal celebrations and flavor preferences across ou…"
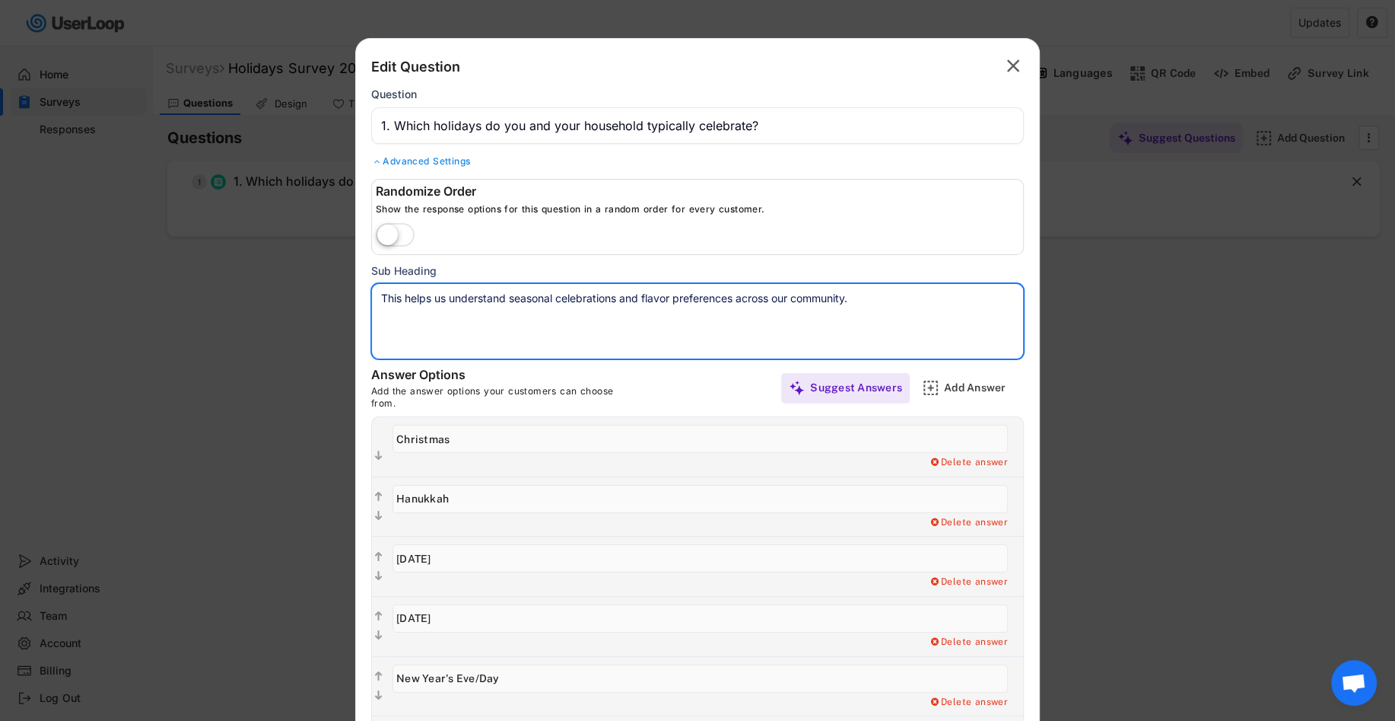
click at [482, 256] on div "Randomize Order Show the response options for this question in a random order f…" at bounding box center [697, 269] width 653 height 180
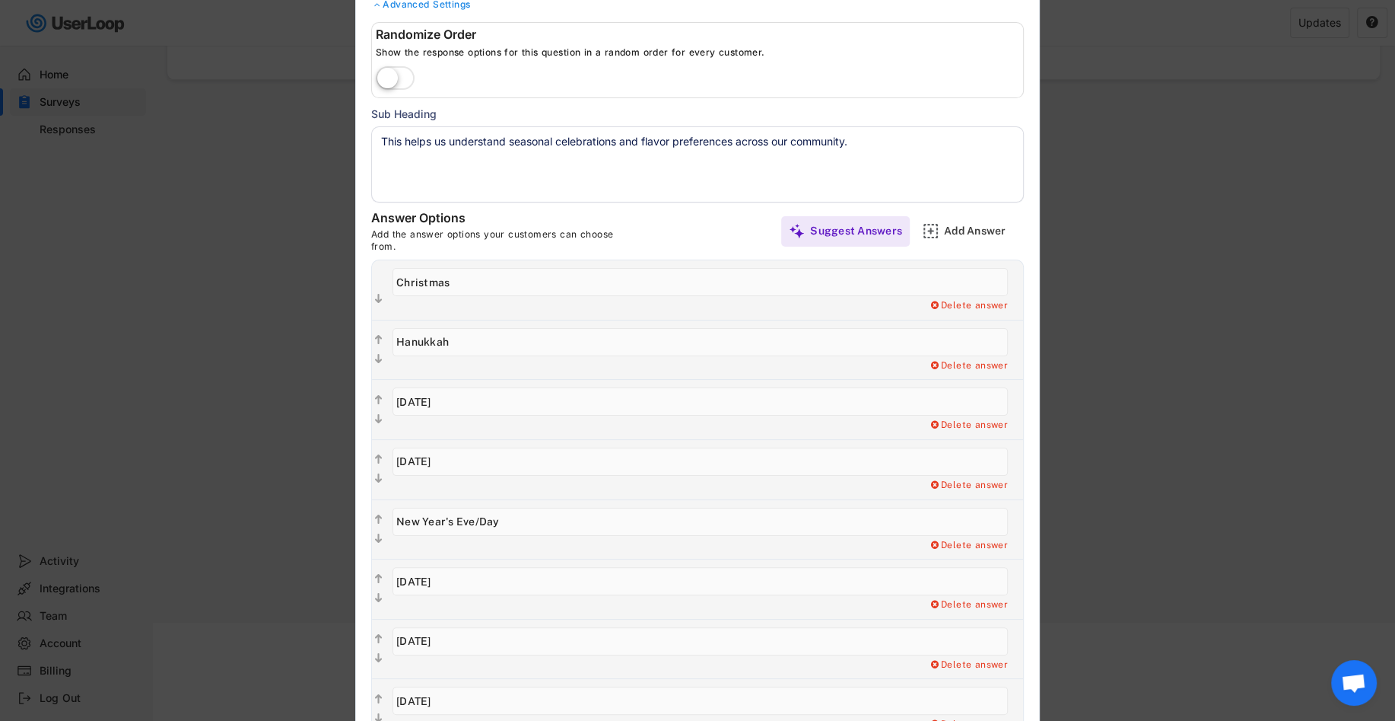
scroll to position [385, 0]
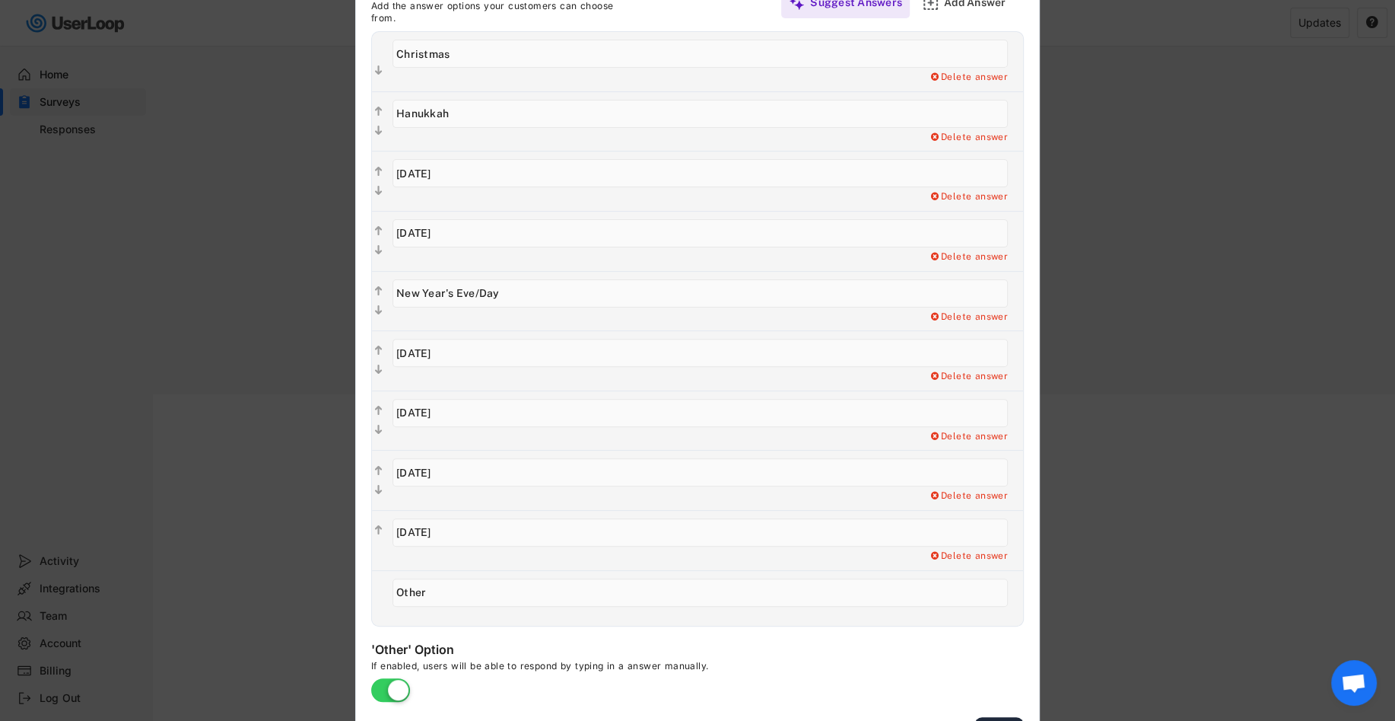
click at [993, 717] on button "Save" at bounding box center [999, 732] width 49 height 31
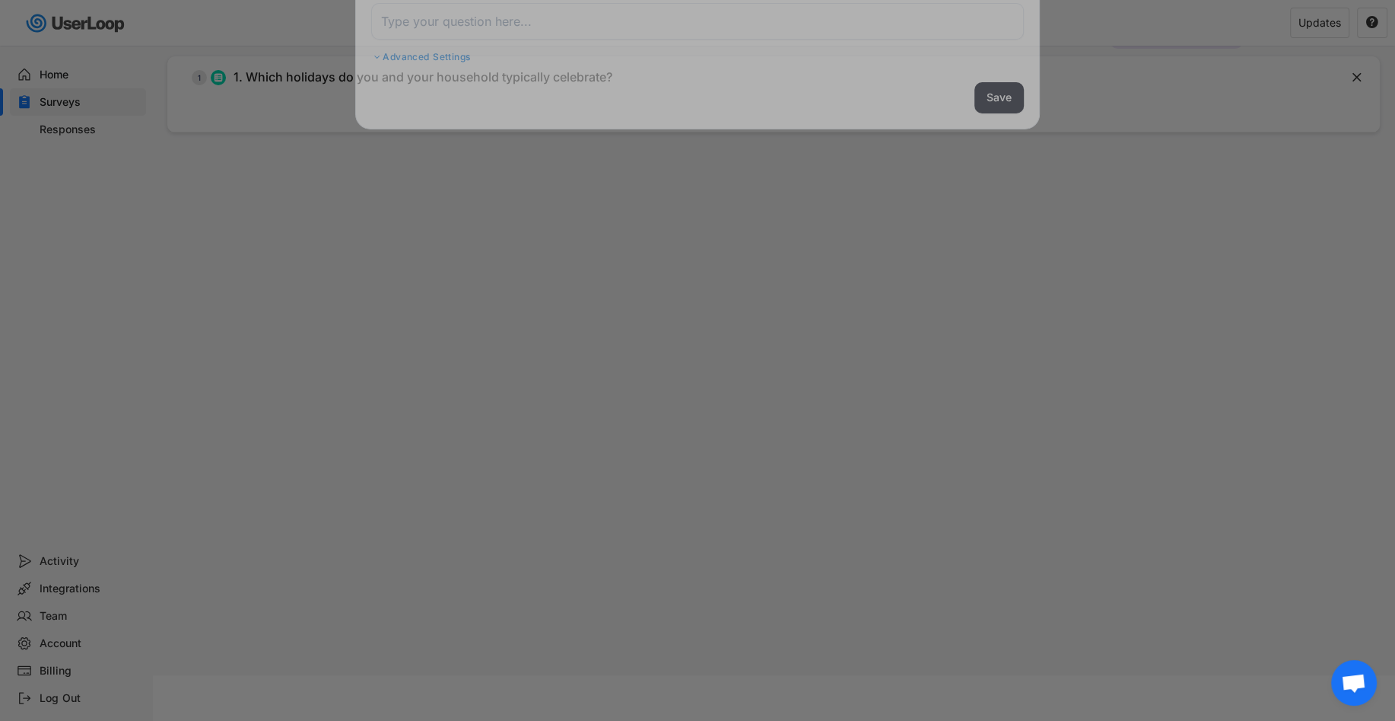
scroll to position [103, 0]
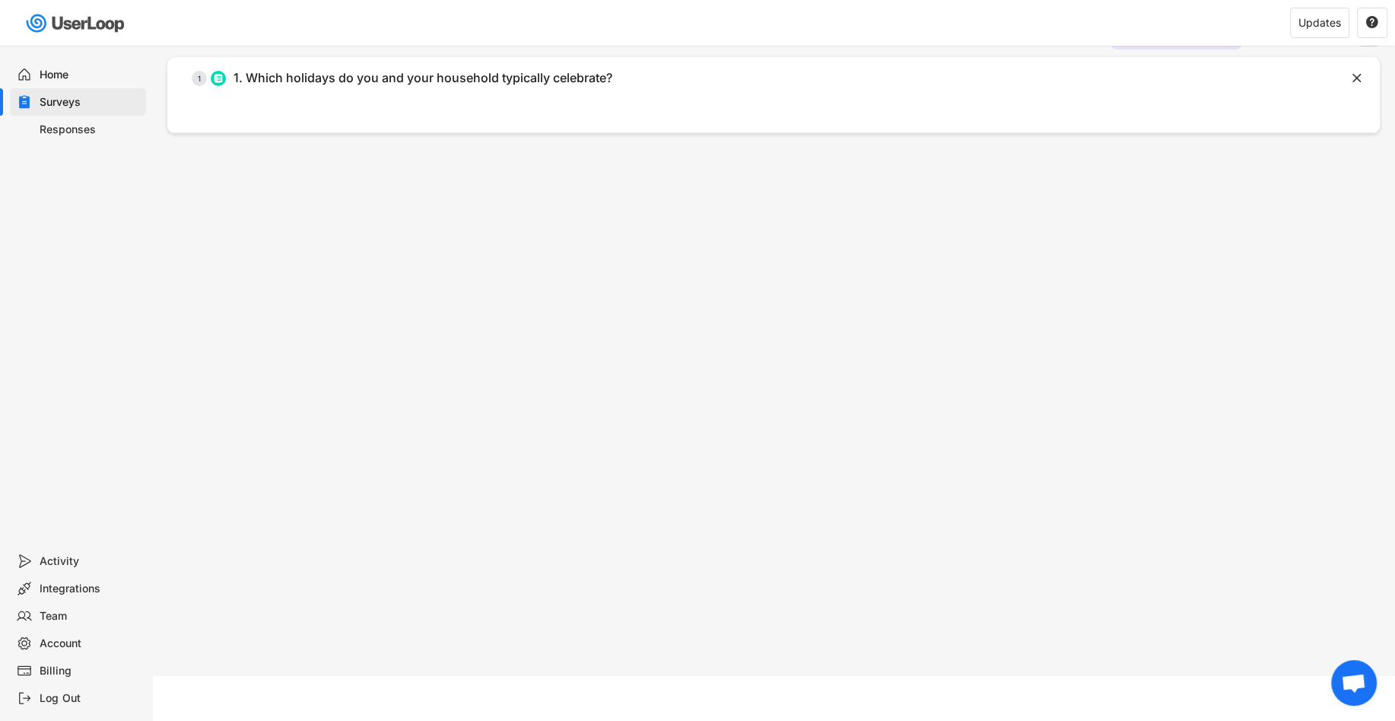
click at [940, 308] on div "Surveys Holidays Survey 2025 Languages QR Code Embed Survey Link Questions Desi…" at bounding box center [773, 308] width 1243 height 733
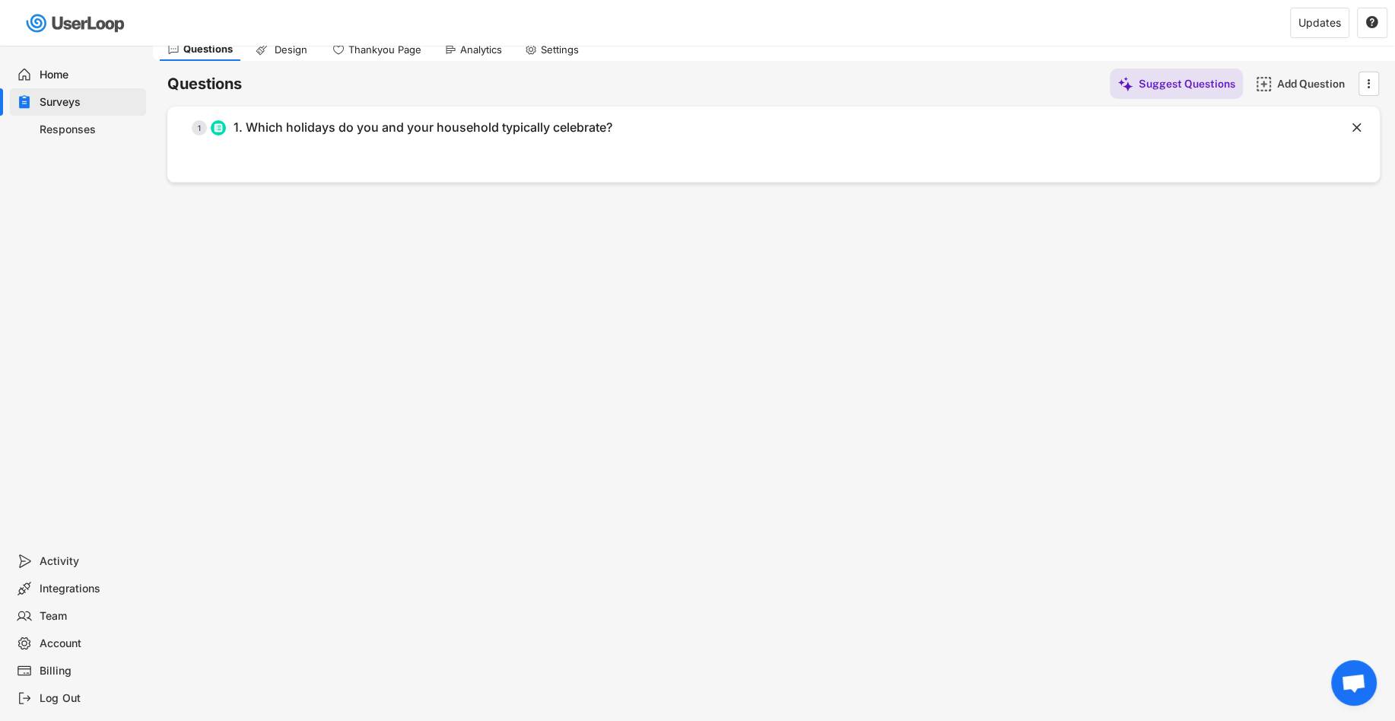
scroll to position [0, 0]
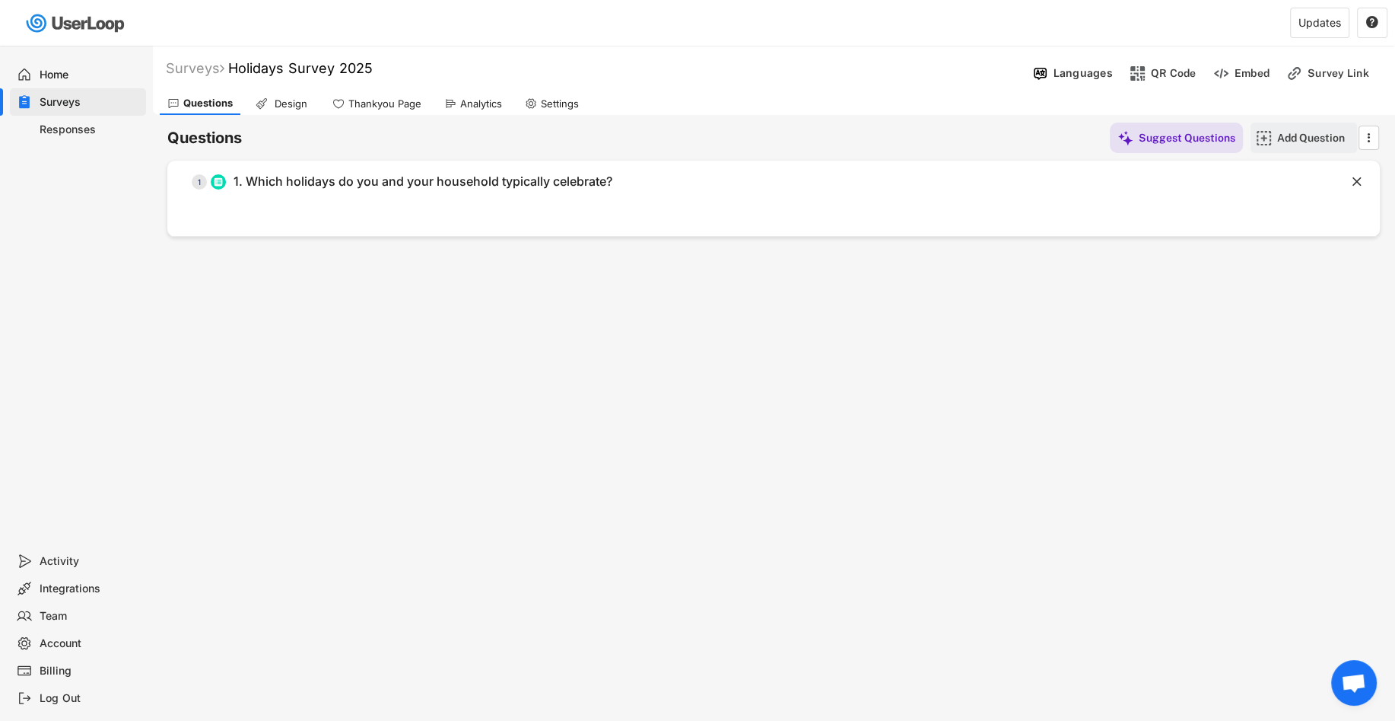
click at [1290, 135] on div "Add Question" at bounding box center [1315, 138] width 76 height 14
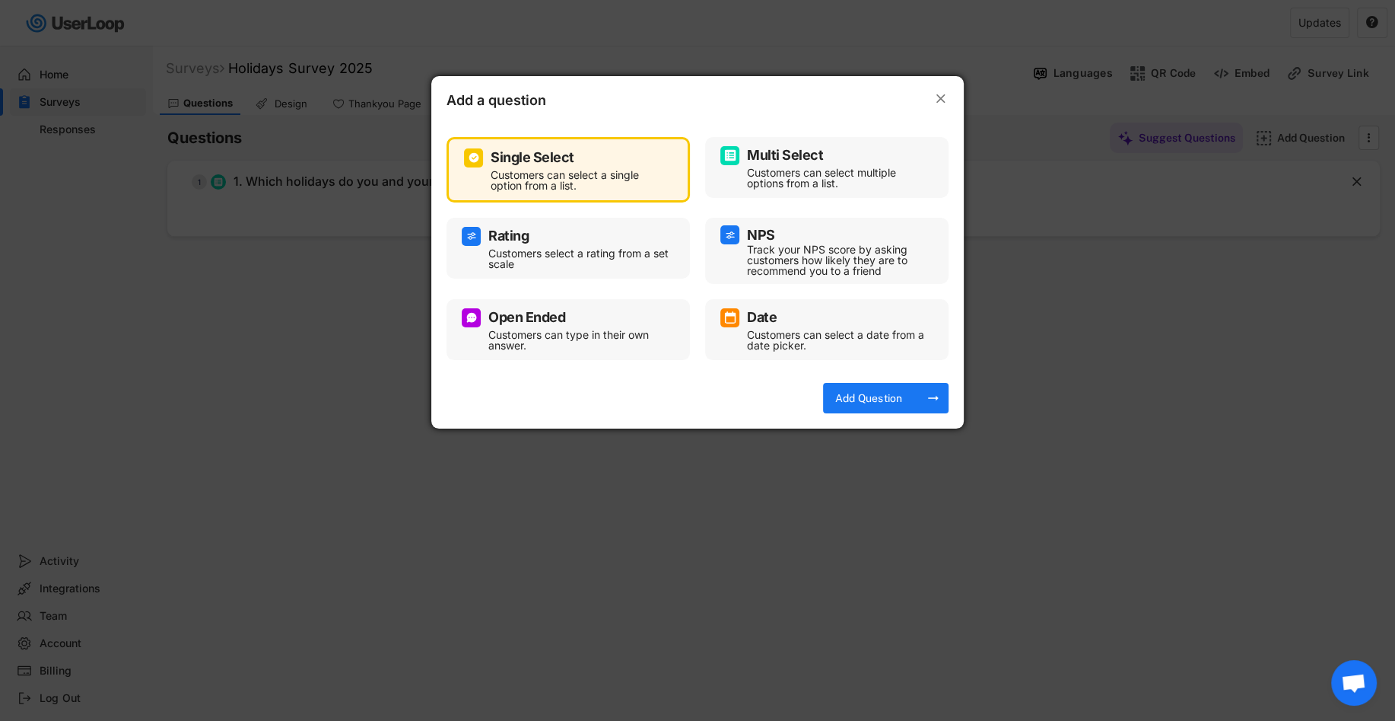
click at [919, 157] on div "Multi Select" at bounding box center [827, 155] width 213 height 19
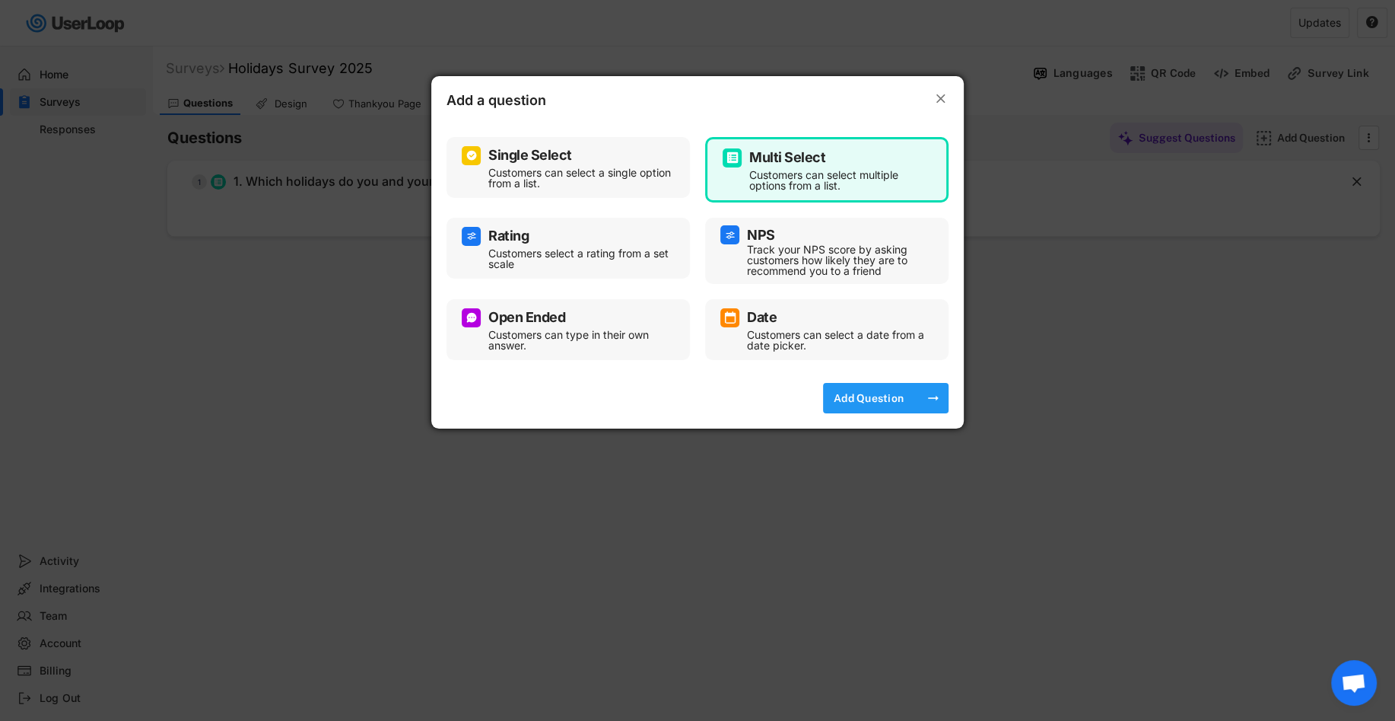
click at [889, 396] on div "Add Question" at bounding box center [869, 398] width 76 height 14
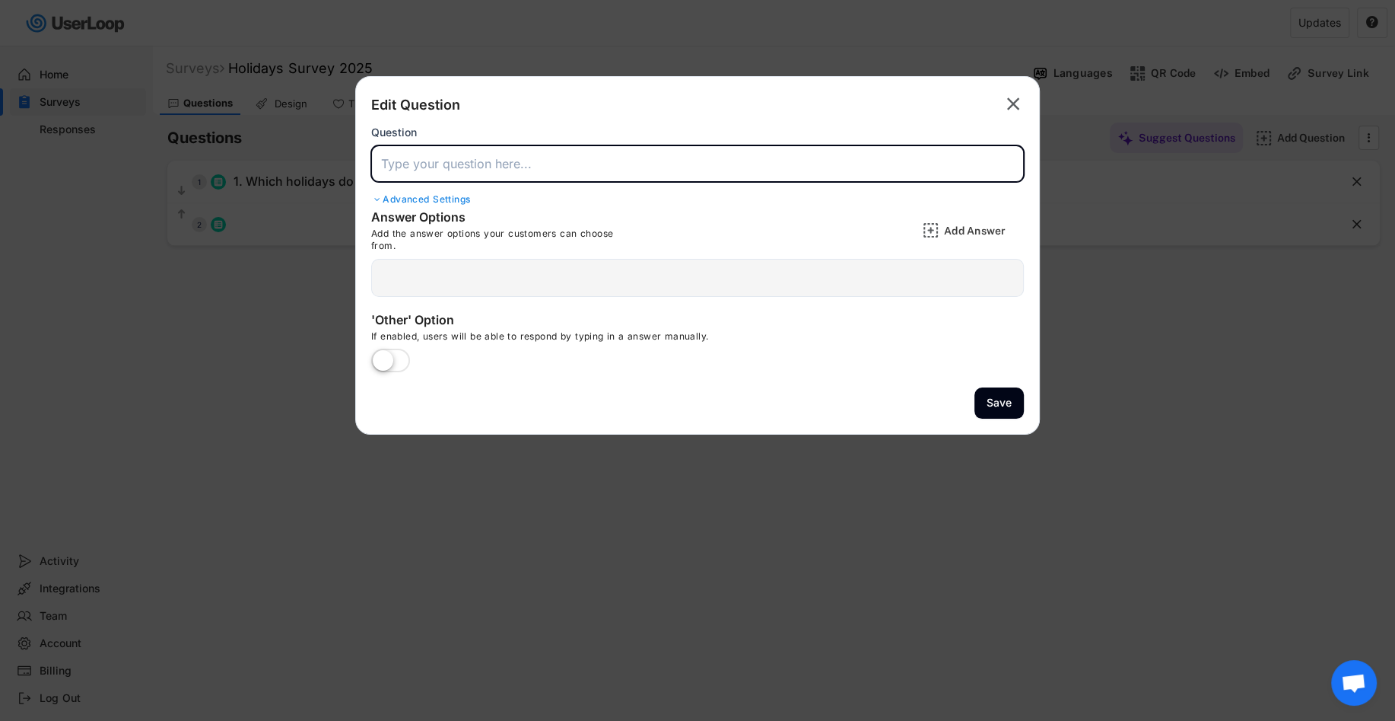
click at [560, 173] on input "input" at bounding box center [697, 163] width 653 height 37
paste input "2. During the holiday season, do you typically..."
click at [655, 161] on input "input" at bounding box center [697, 163] width 653 height 37
type input "2. During the holiday season, do you typically..."
click at [612, 266] on div "  Delete answer   Delete answer   Delete answer   Delete answer   Del…" at bounding box center [697, 278] width 653 height 38
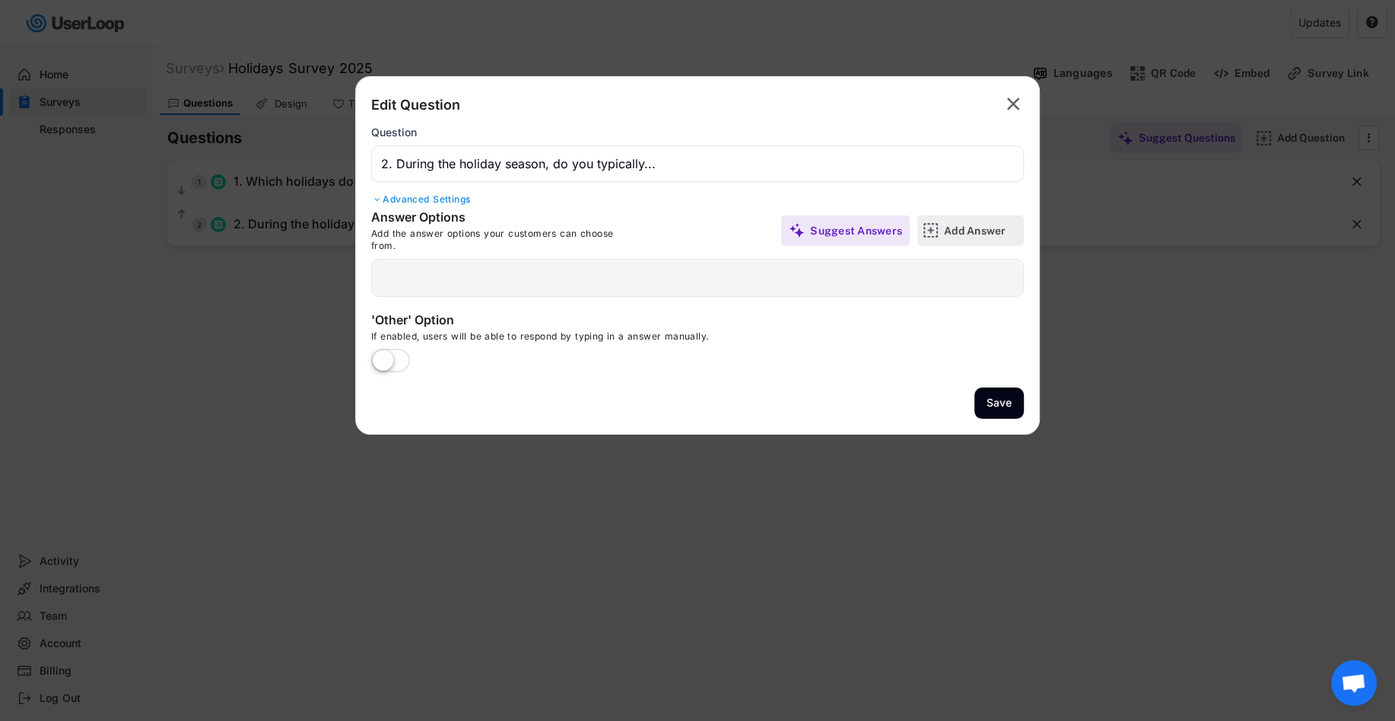
click at [942, 240] on div "Add Answer" at bounding box center [971, 230] width 107 height 30
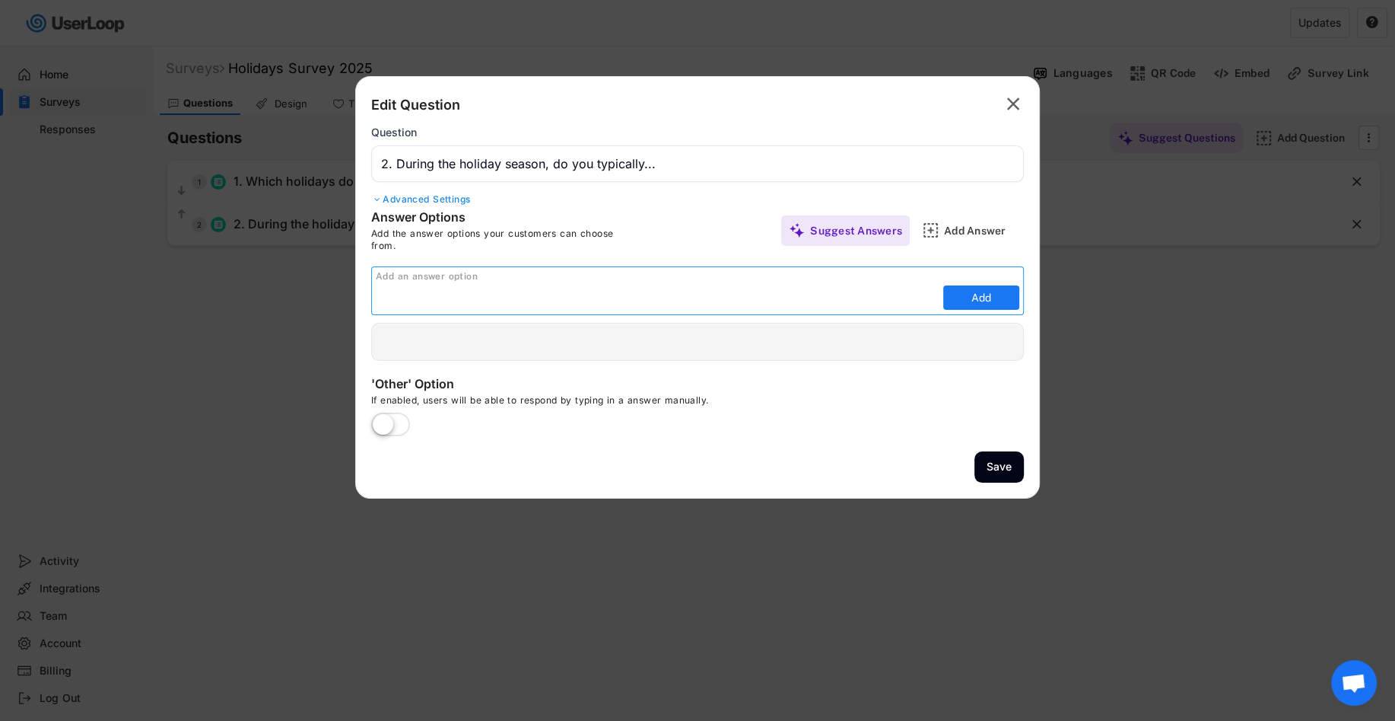
paste input "Host gatherings"
type input "Host gatherings"
click at [1014, 294] on button "Add" at bounding box center [981, 297] width 76 height 24
type input "Host gatherings"
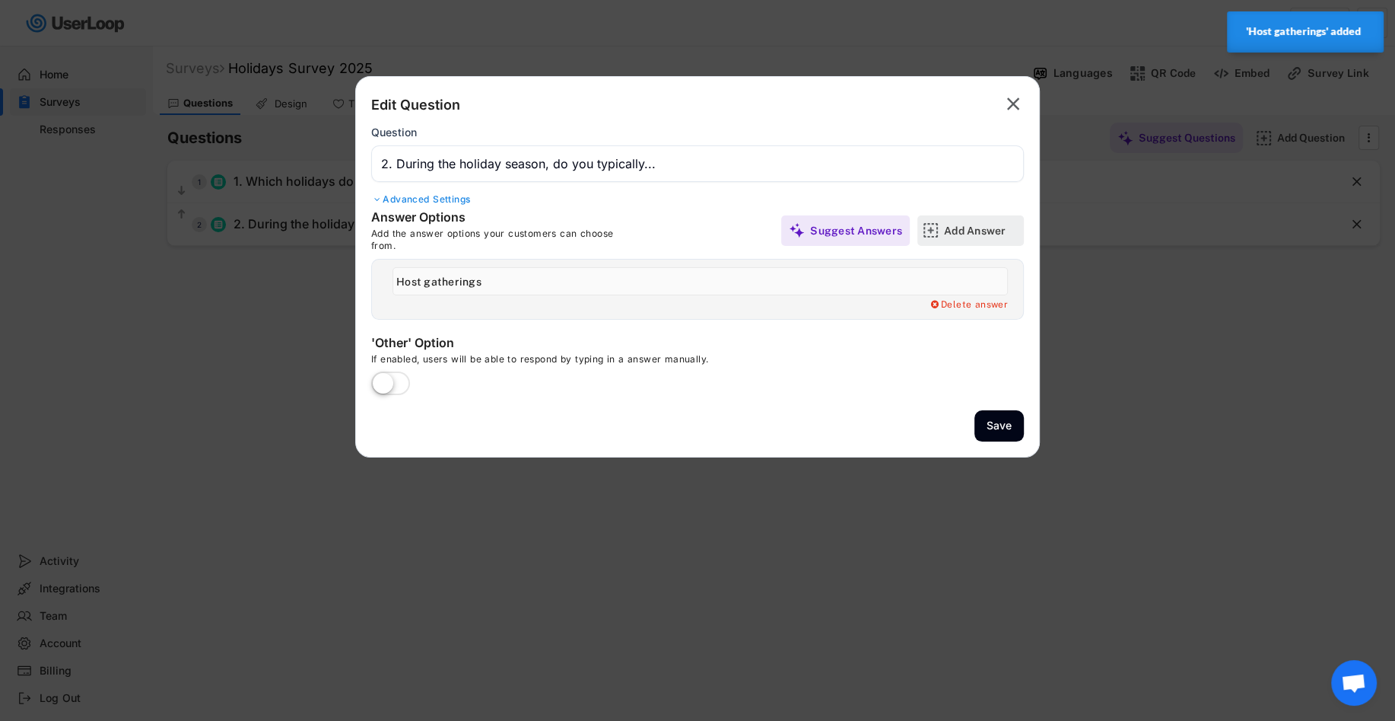
click at [956, 235] on div "Add Answer" at bounding box center [982, 231] width 76 height 14
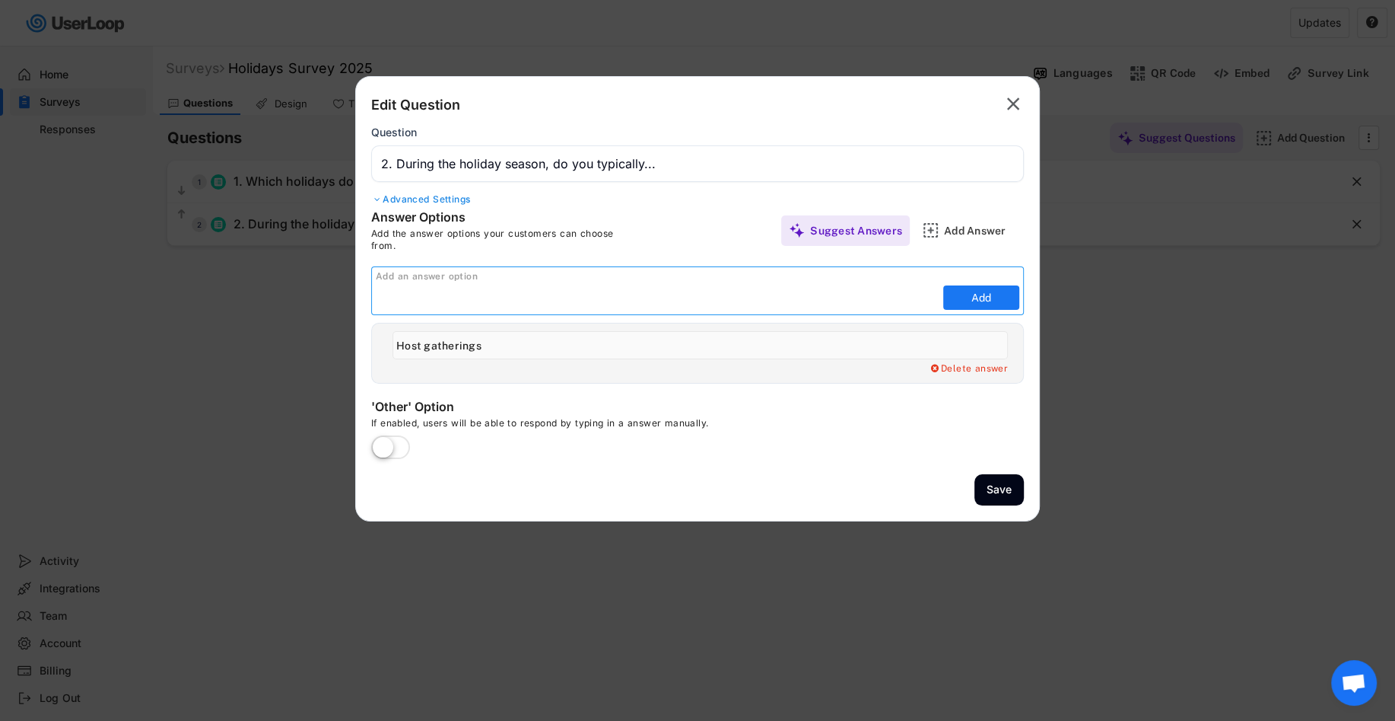
paste input "Attend events or dinners"
type input "Attend events or dinners"
click at [956, 297] on button "Add" at bounding box center [981, 297] width 76 height 24
type input "Attend events or dinners"
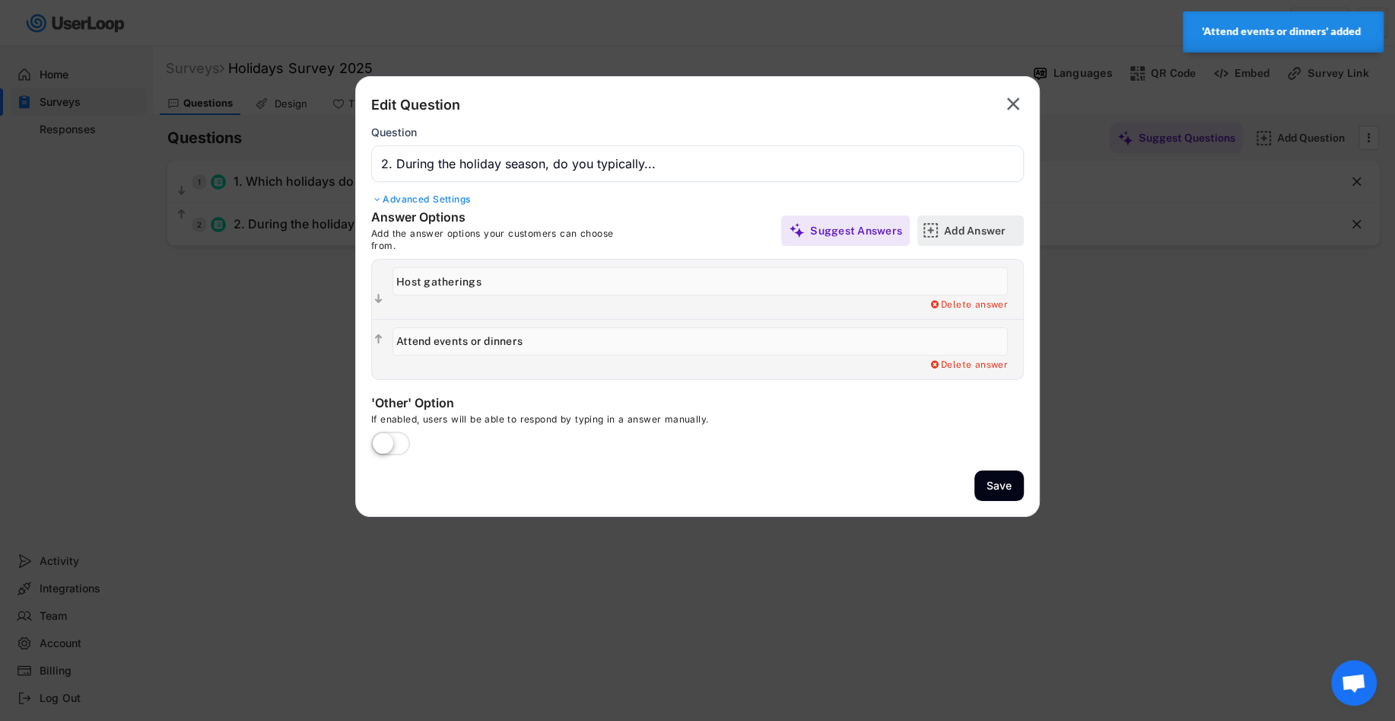
click at [978, 234] on div "Add Answer" at bounding box center [982, 231] width 76 height 14
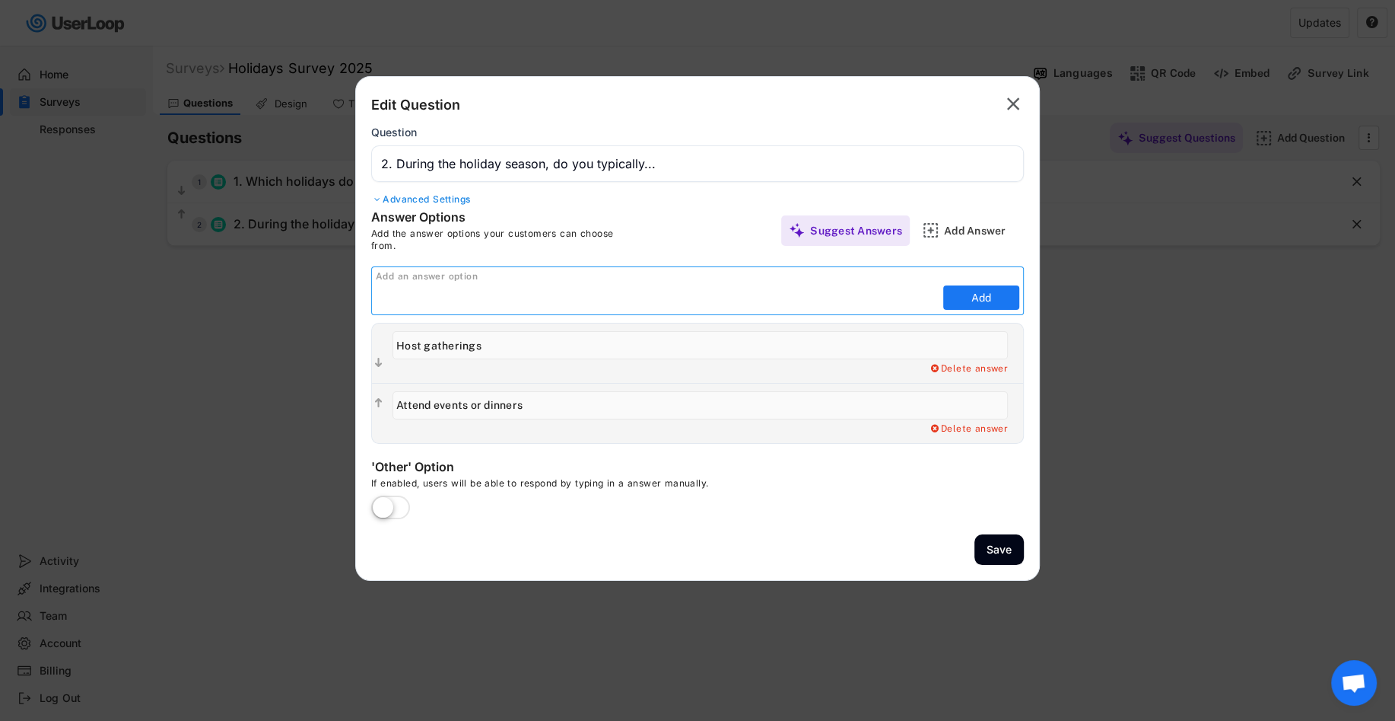
paste input "Travel and keep things low-key"
type input "Travel and keep things low-key"
click at [974, 295] on button "Add" at bounding box center [981, 297] width 76 height 24
type input "Travel and keep things low-key"
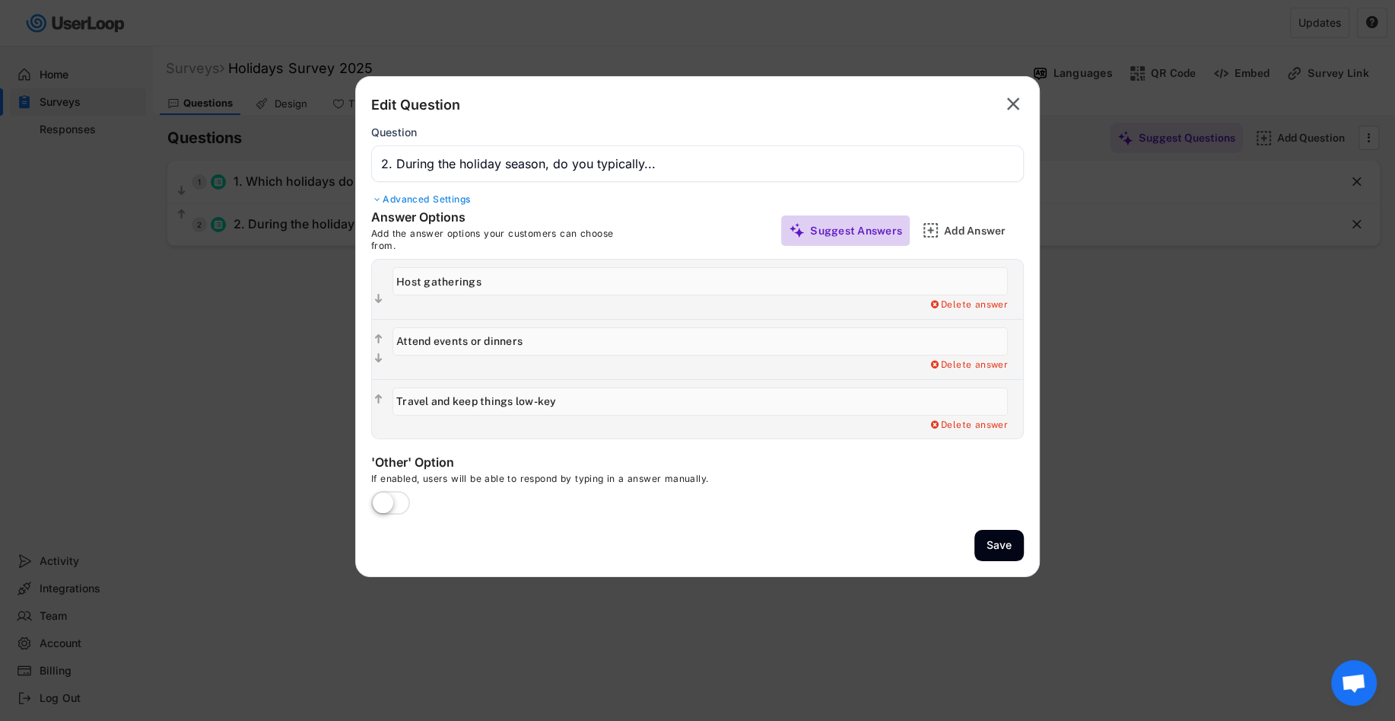
click at [840, 225] on div "Suggest Answers" at bounding box center [856, 231] width 92 height 14
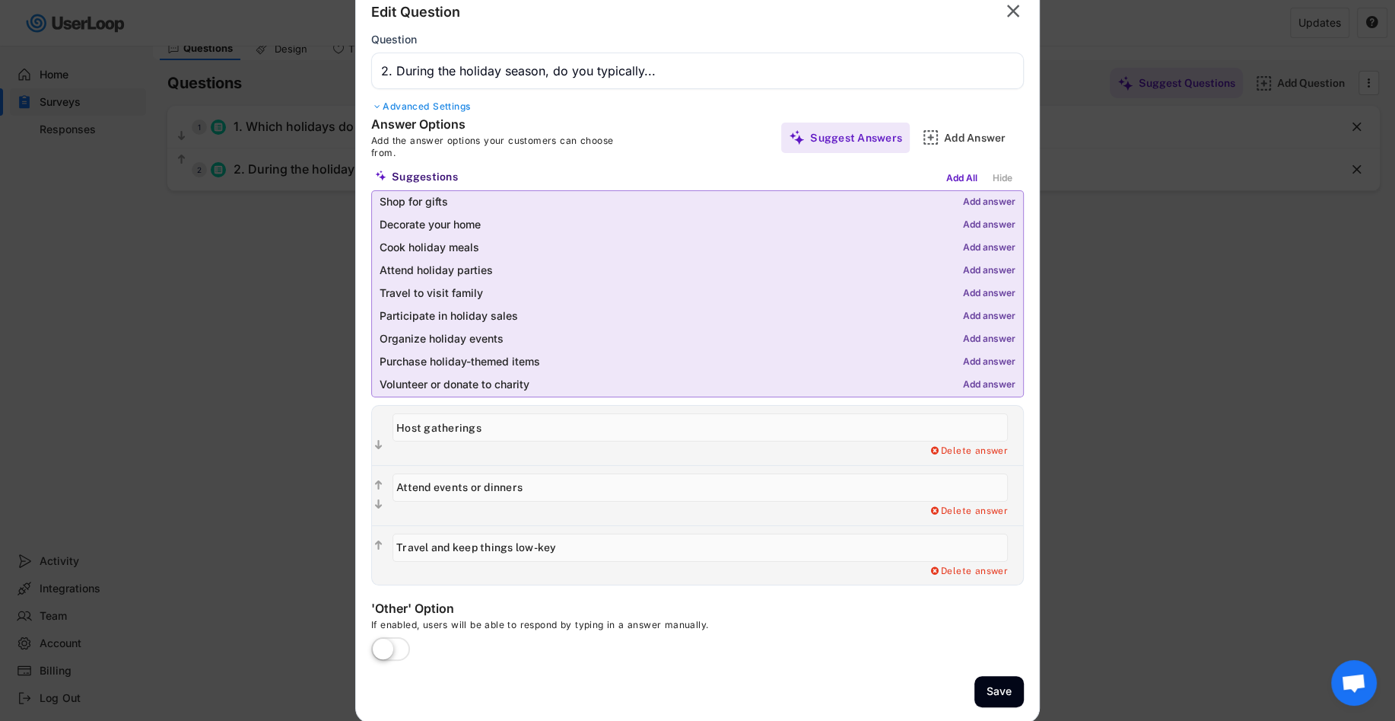
scroll to position [103, 0]
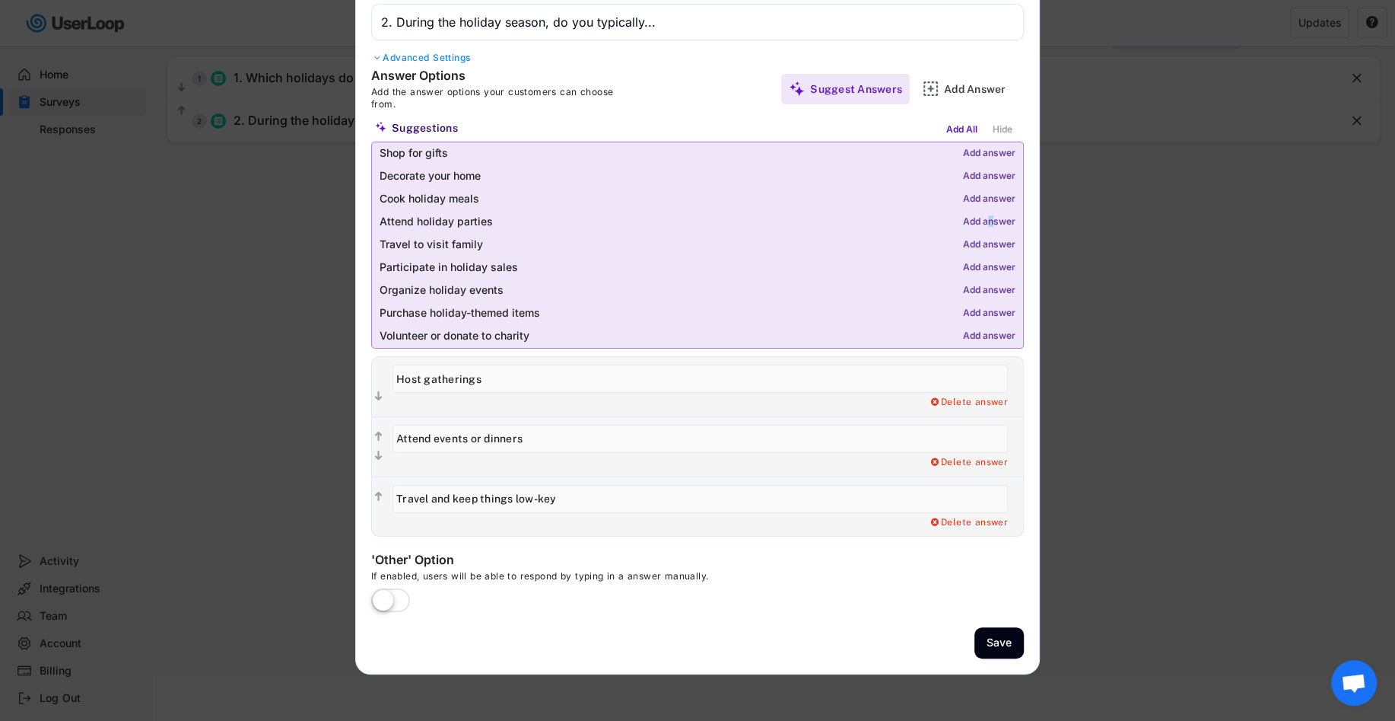
click at [989, 219] on div "Add answer" at bounding box center [989, 222] width 52 height 11
type input "Attend holiday parties"
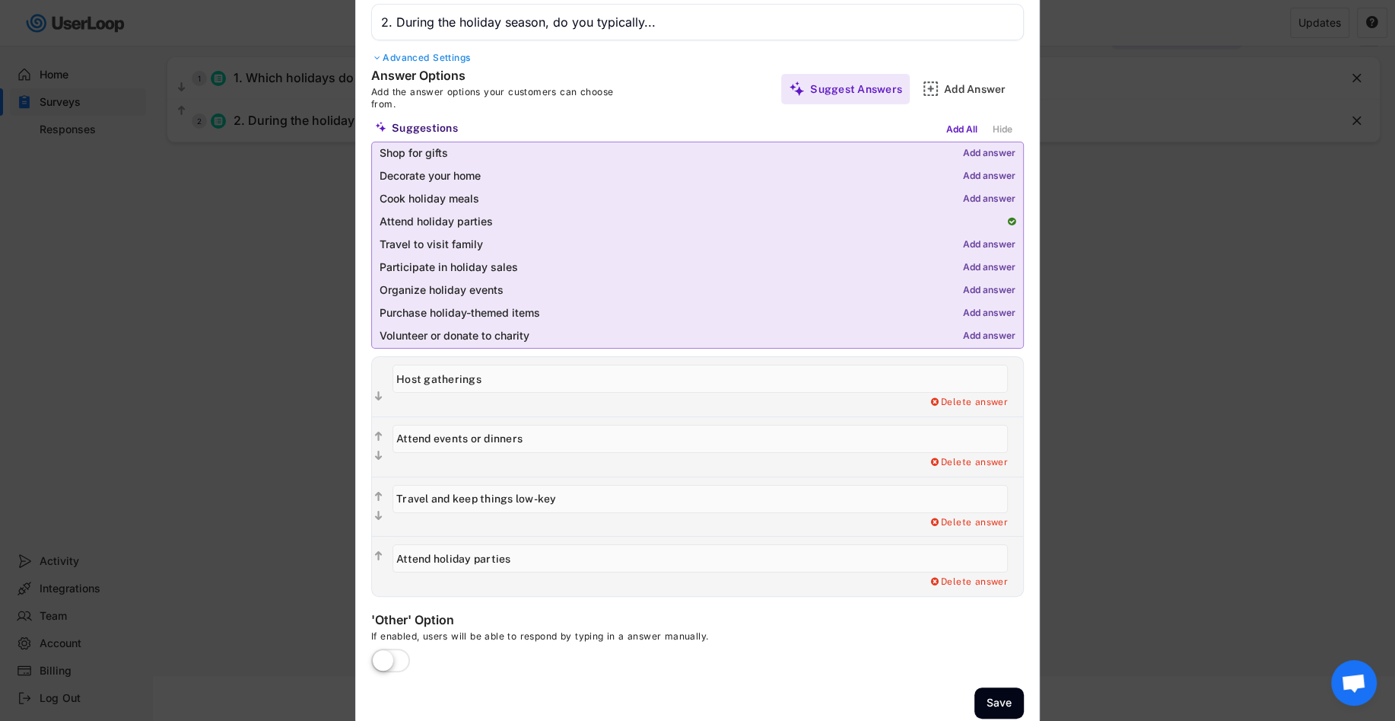
click at [994, 247] on div "Add answer" at bounding box center [989, 245] width 52 height 11
type input "Travel to visit family"
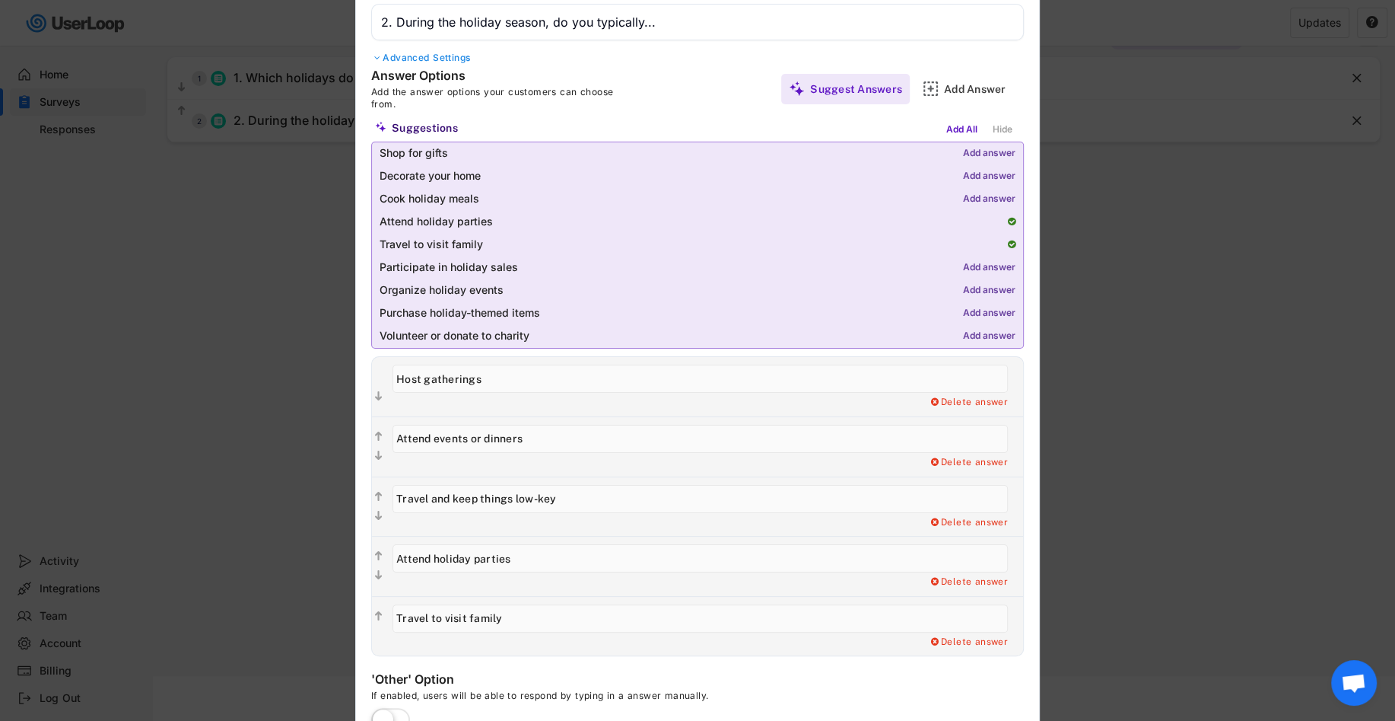
click at [992, 269] on div "Add answer" at bounding box center [989, 267] width 52 height 11
type input "Participate in holiday sales"
click at [993, 289] on div "Add answer" at bounding box center [989, 290] width 52 height 11
type input "Organize holiday events"
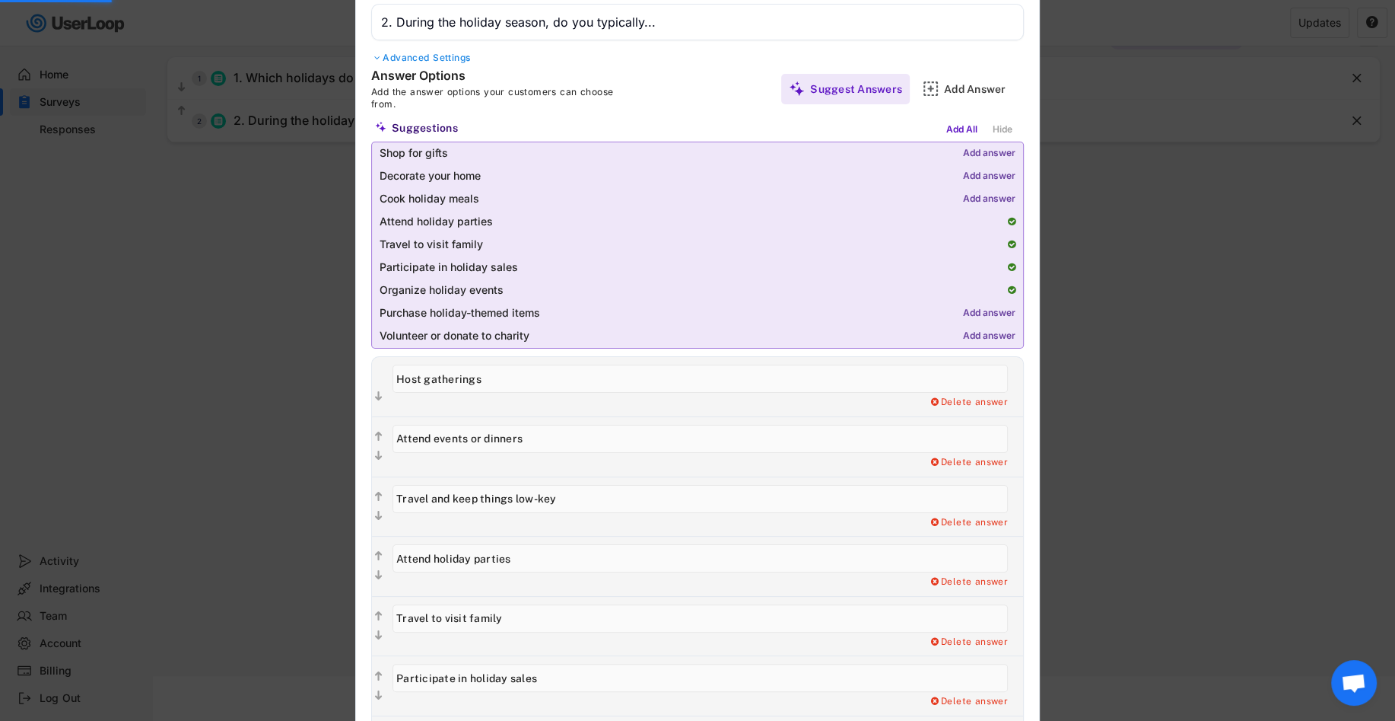
click at [993, 310] on div "Add answer" at bounding box center [989, 313] width 52 height 11
type input "Purchase holiday-themed items"
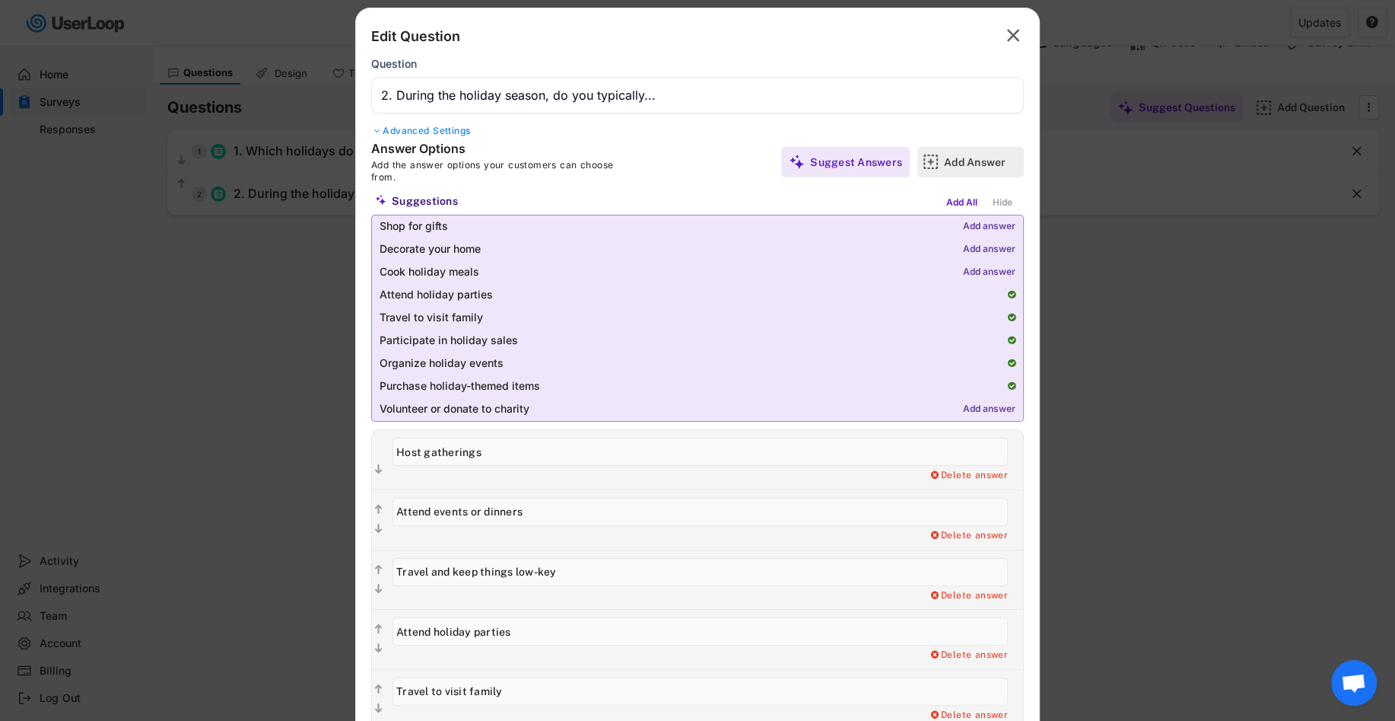
click at [939, 164] on div "Add Answer" at bounding box center [971, 162] width 107 height 30
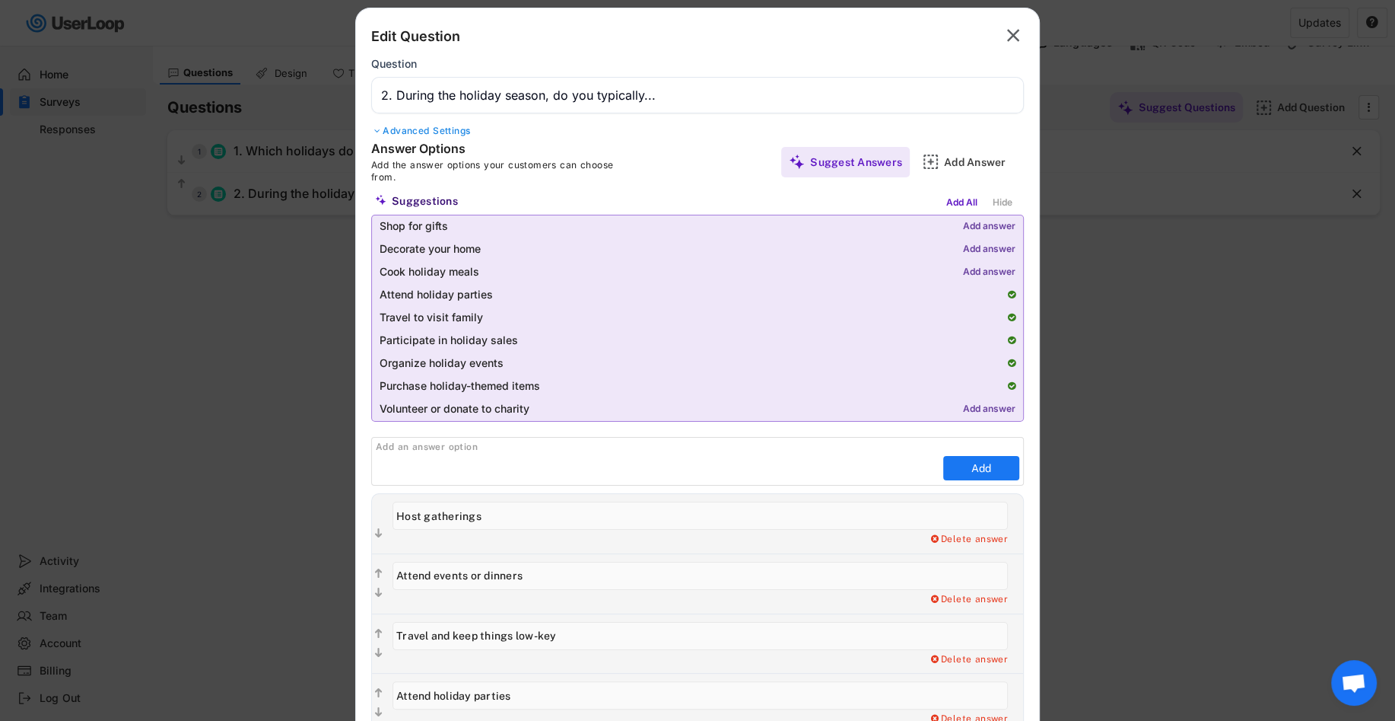
click at [685, 453] on div "Add an answer option Add" at bounding box center [697, 461] width 653 height 49
click at [666, 465] on input "input" at bounding box center [658, 467] width 564 height 23
paste input "None of the above"
type input "None of the above"
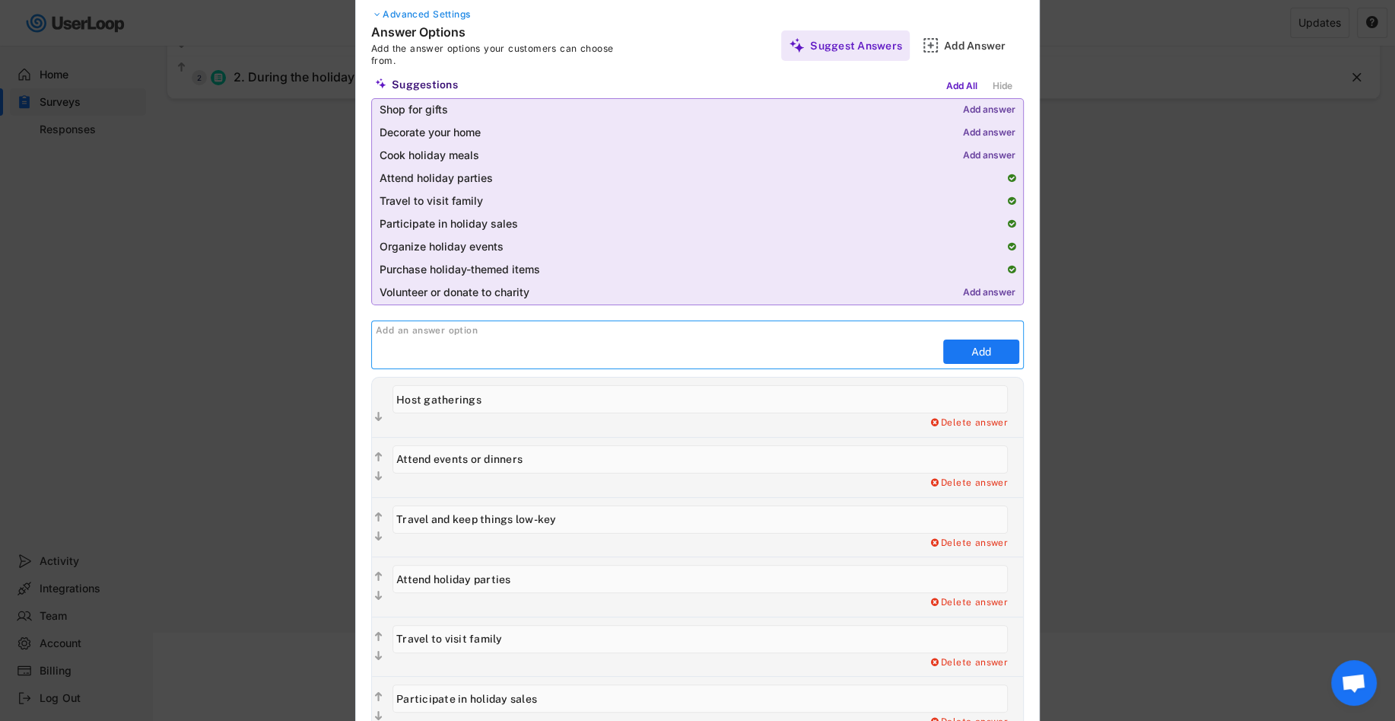
scroll to position [415, 0]
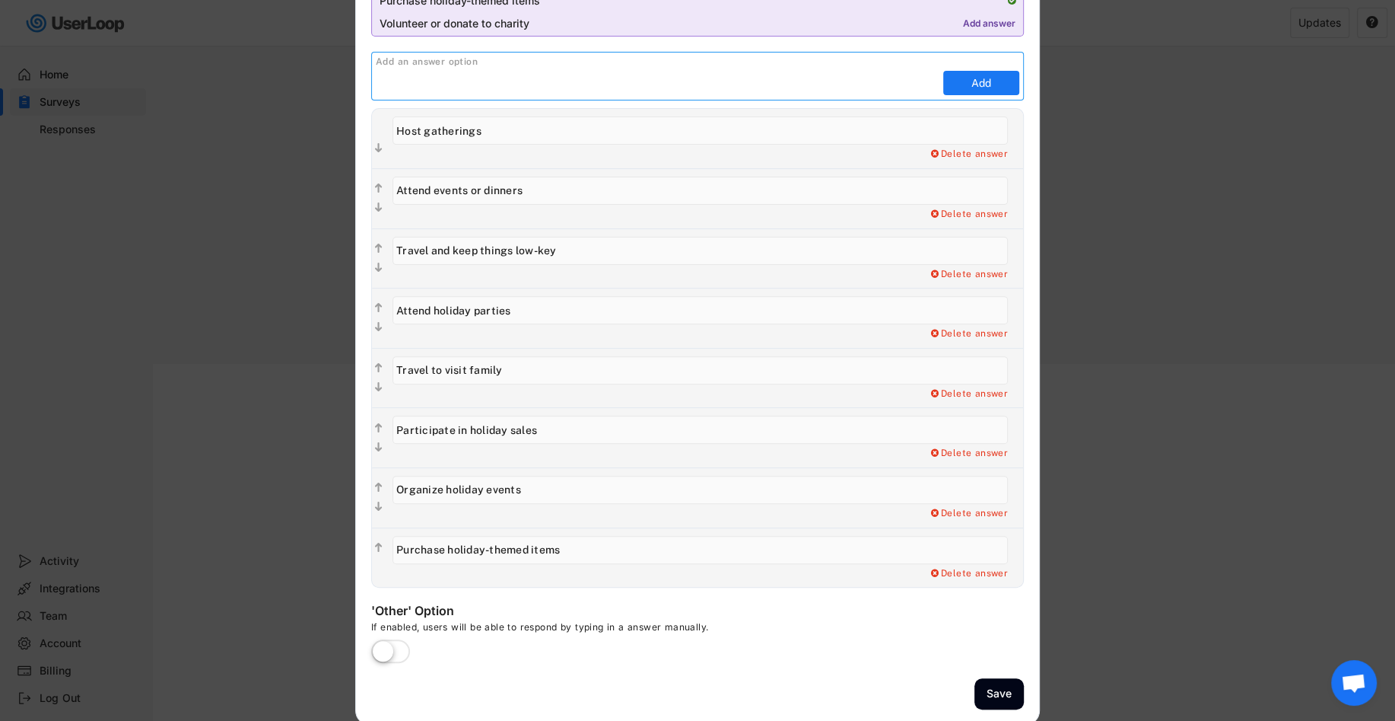
click at [379, 637] on label at bounding box center [390, 651] width 46 height 33
click at [0, 0] on input "checkbox" at bounding box center [0, 0] width 0 height 0
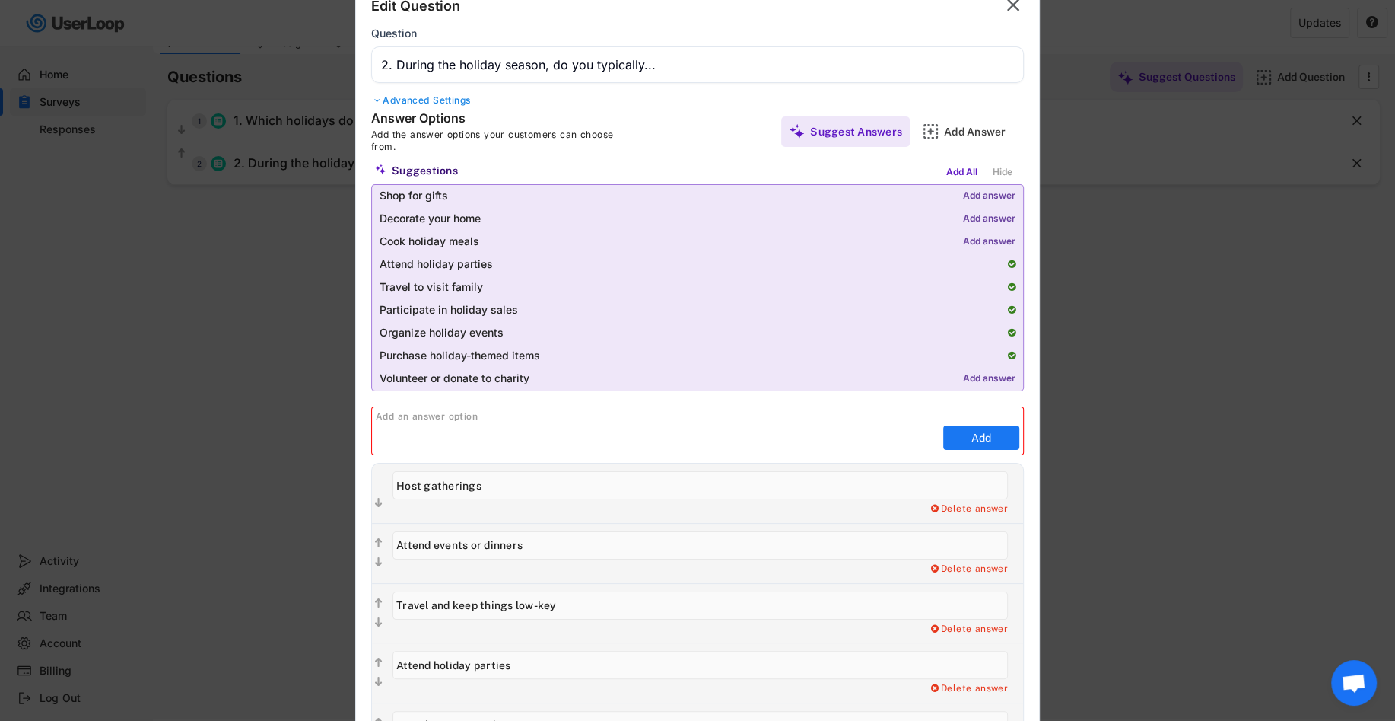
scroll to position [58, 0]
click at [701, 74] on input "input" at bounding box center [697, 67] width 653 height 37
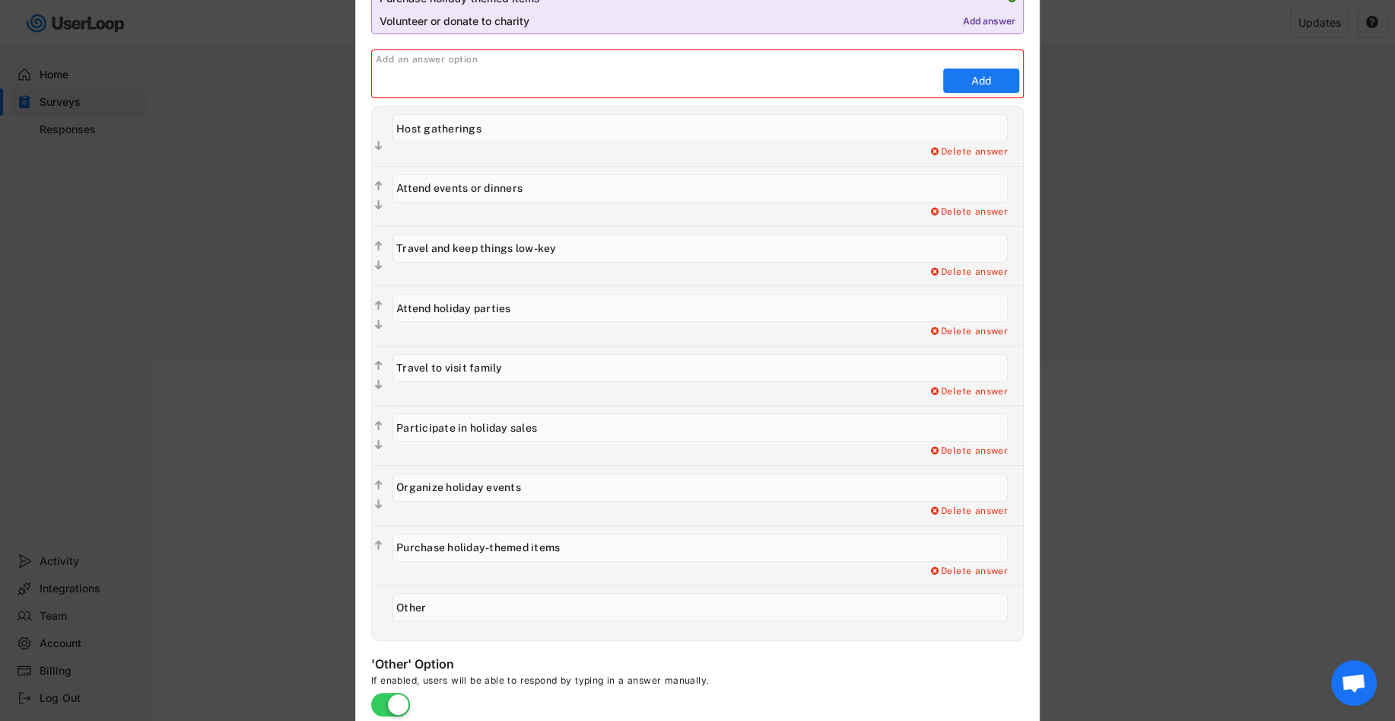
scroll to position [415, 0]
click at [606, 603] on input "input" at bounding box center [701, 609] width 616 height 28
type input "Other – How does Rebel Cheese fit into your holidays?"
click at [633, 631] on div "Delete answer" at bounding box center [704, 614] width 638 height 55
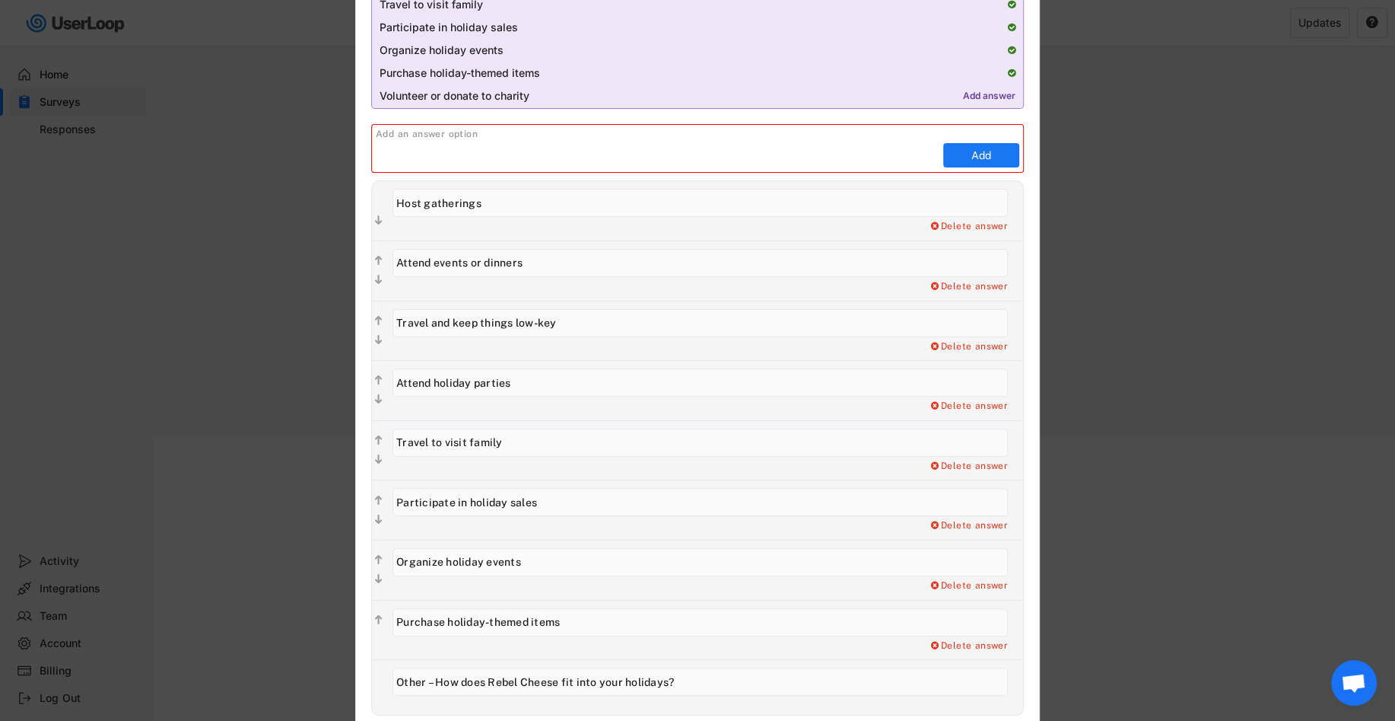
scroll to position [342, 0]
click at [542, 271] on input "input" at bounding box center [701, 264] width 616 height 28
click at [542, 311] on input "input" at bounding box center [701, 324] width 616 height 28
drag, startPoint x: 561, startPoint y: 317, endPoint x: 377, endPoint y: 319, distance: 184.1
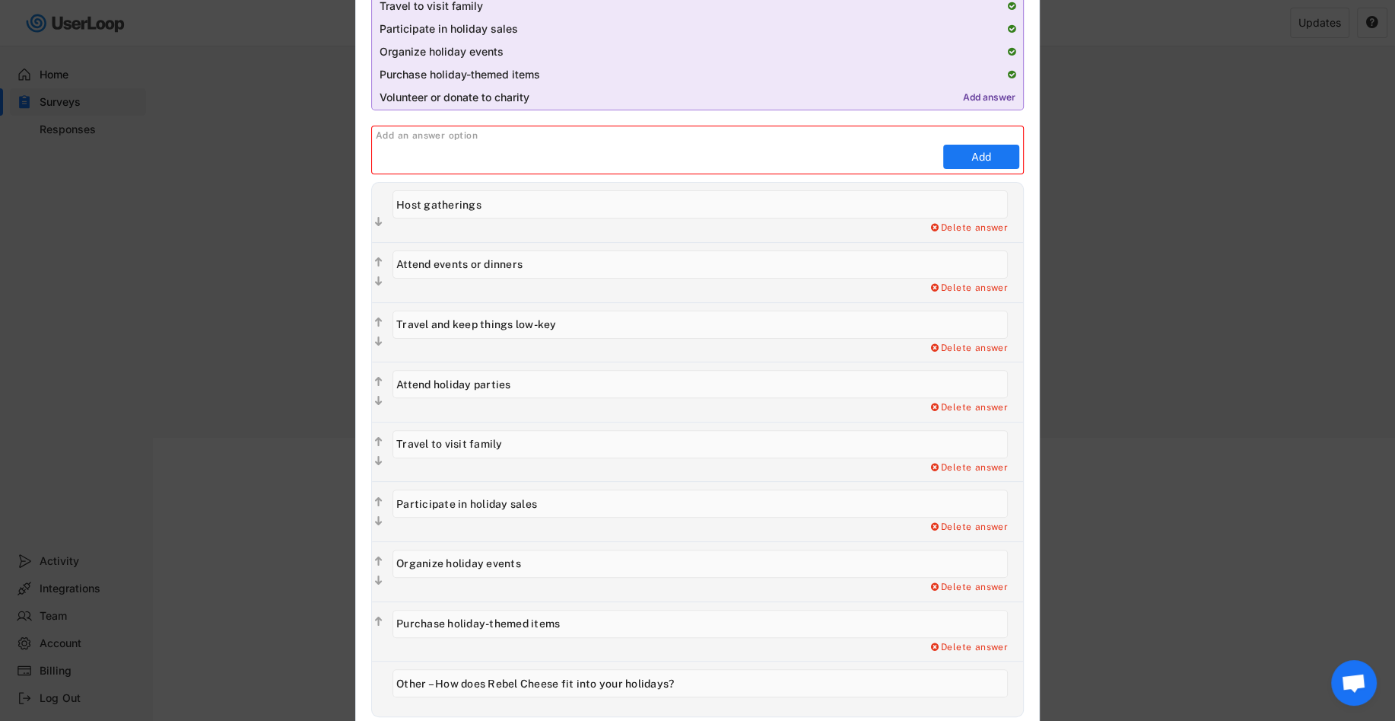
click at [377, 320] on div "  Delete answer" at bounding box center [697, 332] width 651 height 60
click at [955, 342] on div "Delete answer" at bounding box center [968, 348] width 79 height 12
click at [635, 319] on input "input" at bounding box center [701, 324] width 616 height 28
click at [880, 347] on div "Yes, I want to delete this answer" at bounding box center [931, 348] width 153 height 12
type input "Attend holiday parties"
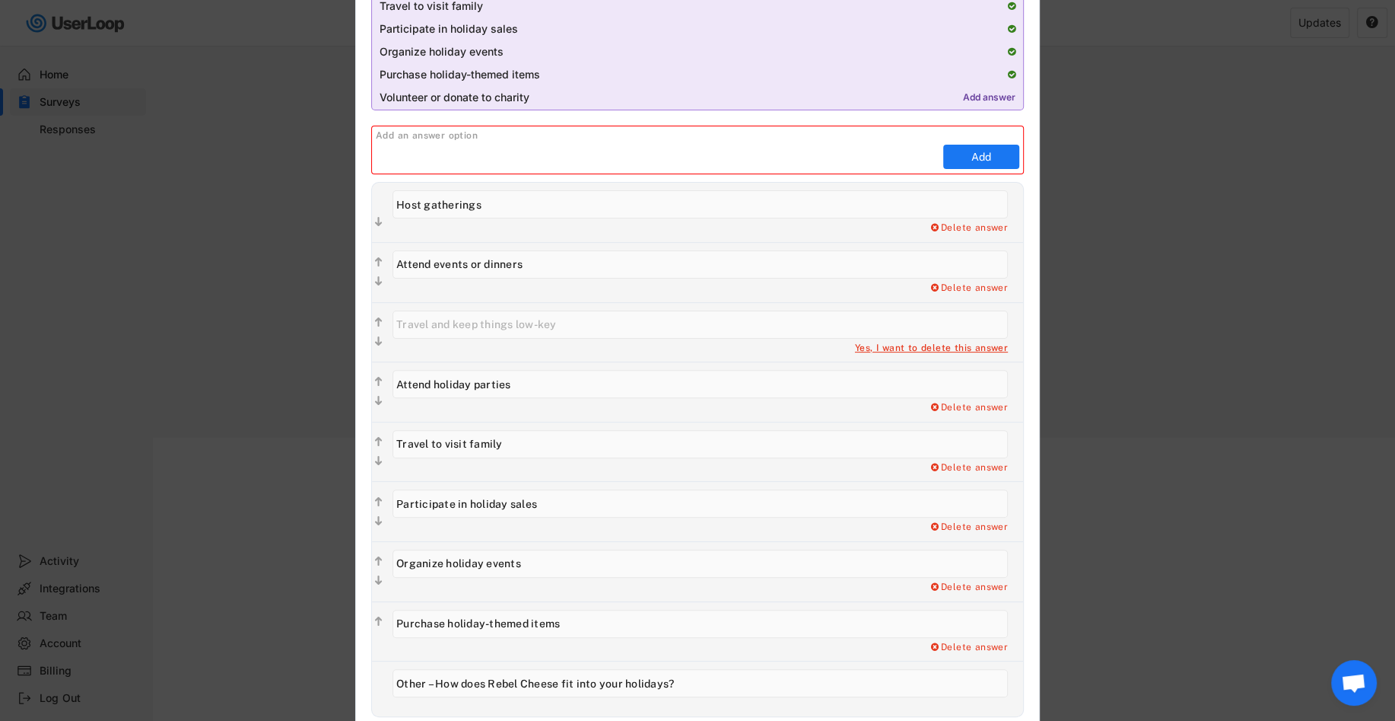
type input "Travel to visit family"
type input "Participate in holiday sales"
type input "Organize holiday events"
type input "Purchase holiday-themed items"
type input "Other – How does Rebel Cheese fit into your holidays?"
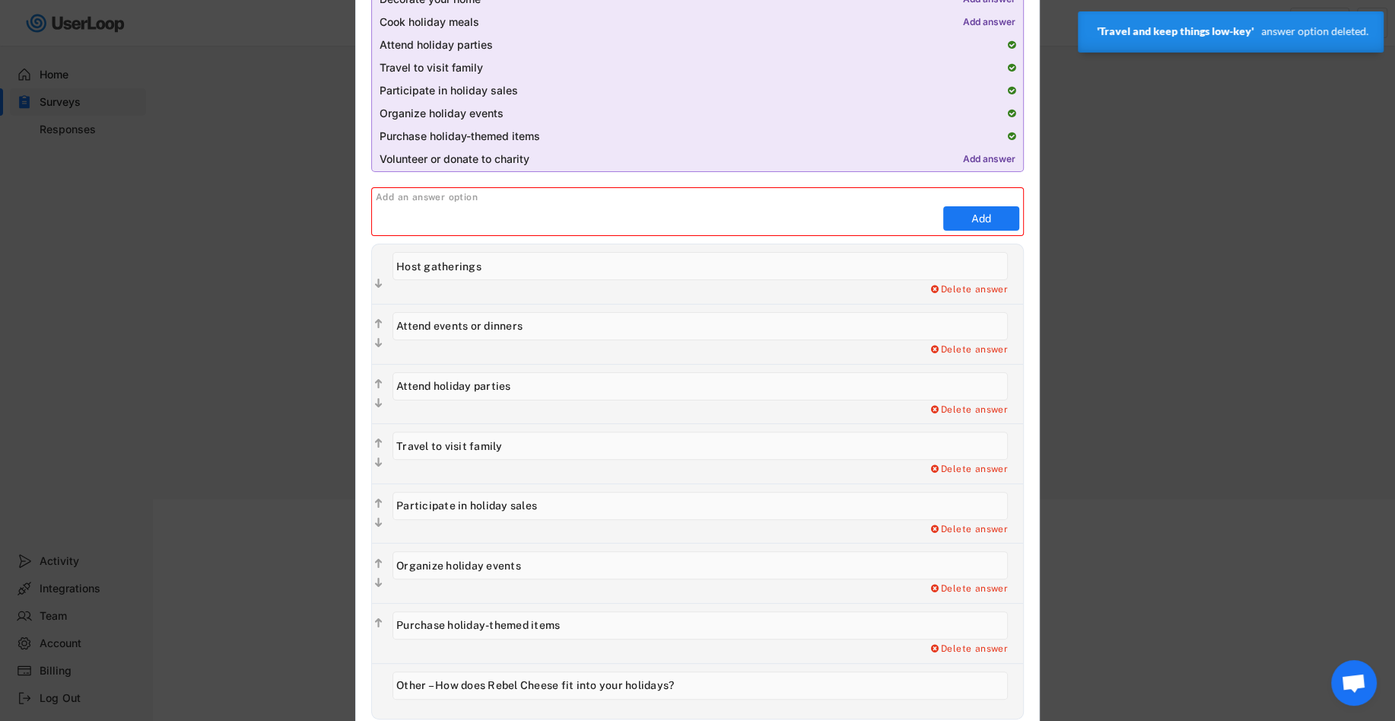
scroll to position [276, 0]
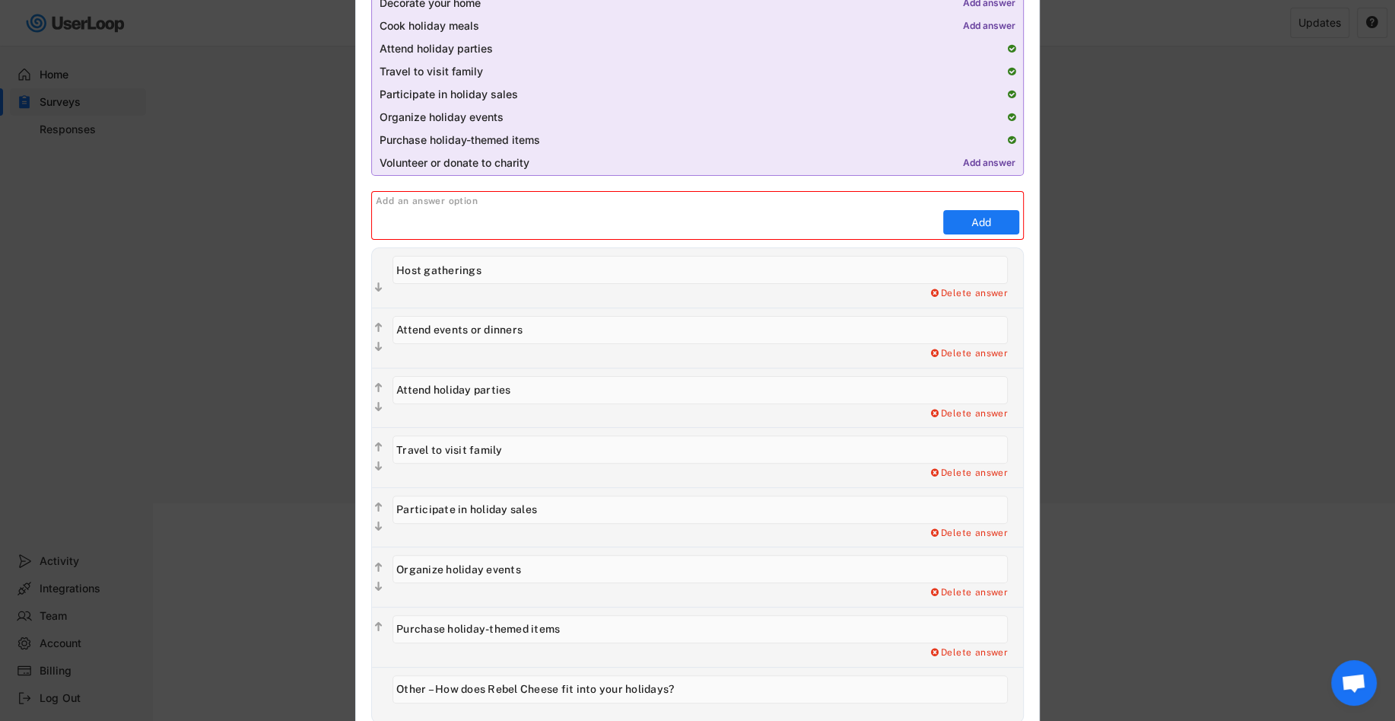
click at [525, 326] on input "input" at bounding box center [701, 330] width 616 height 28
click at [514, 386] on input "input" at bounding box center [701, 390] width 616 height 28
type input "Attend holiday parties and dinners"
click at [944, 350] on div "Delete answer" at bounding box center [968, 354] width 79 height 12
click at [941, 353] on div "Yes, I want to delete this answer" at bounding box center [931, 354] width 153 height 12
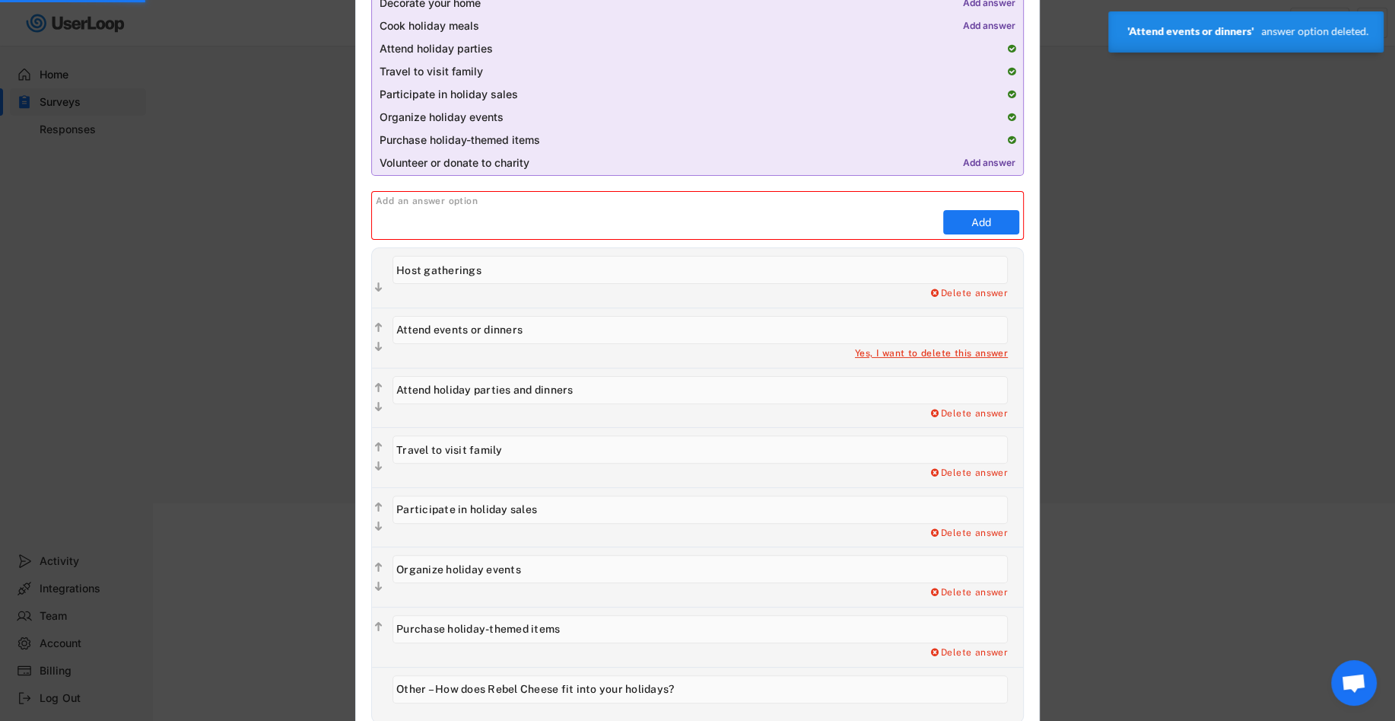
click at [870, 352] on div "Yes, I want to delete this answer" at bounding box center [931, 354] width 153 height 12
type input "Attend holiday parties and dinners"
type input "Travel to visit family"
type input "Participate in holiday sales"
type input "Organize holiday events"
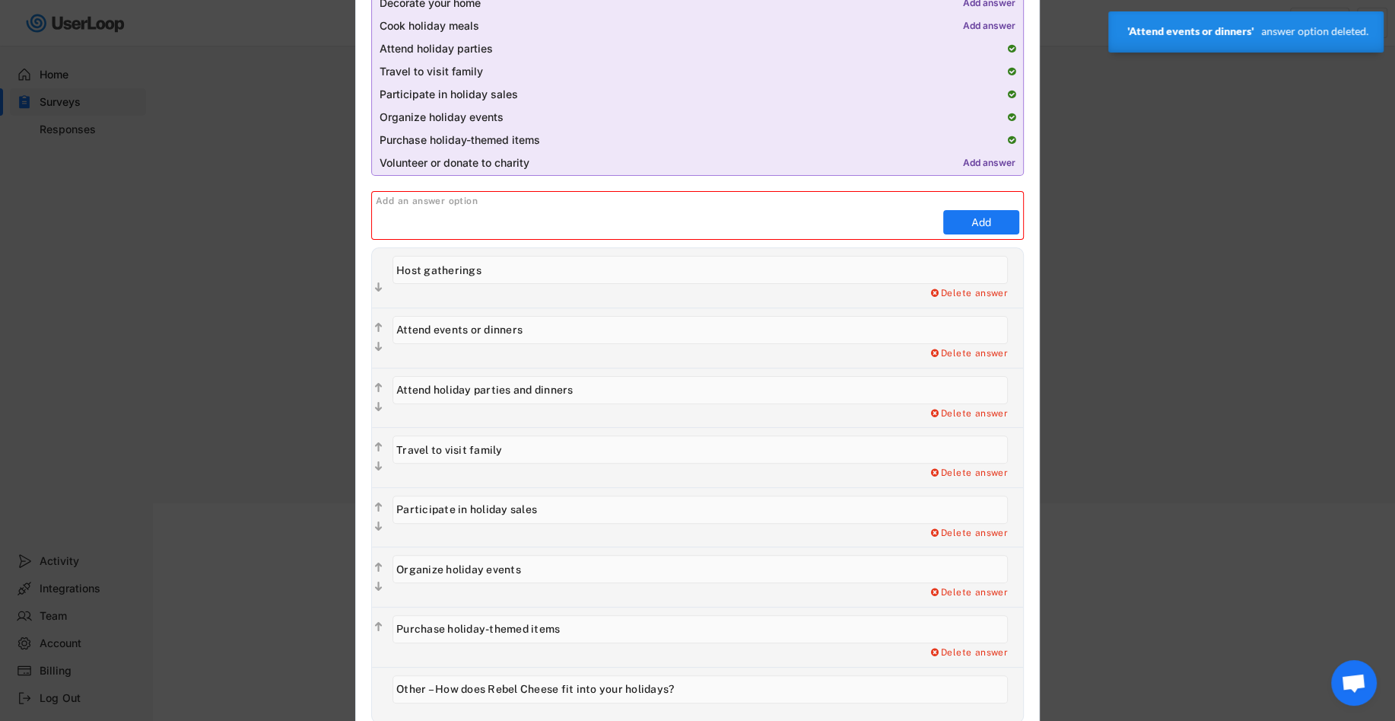
type input "Purchase holiday-themed items"
type input "Other – How does Rebel Cheese fit into your holidays?"
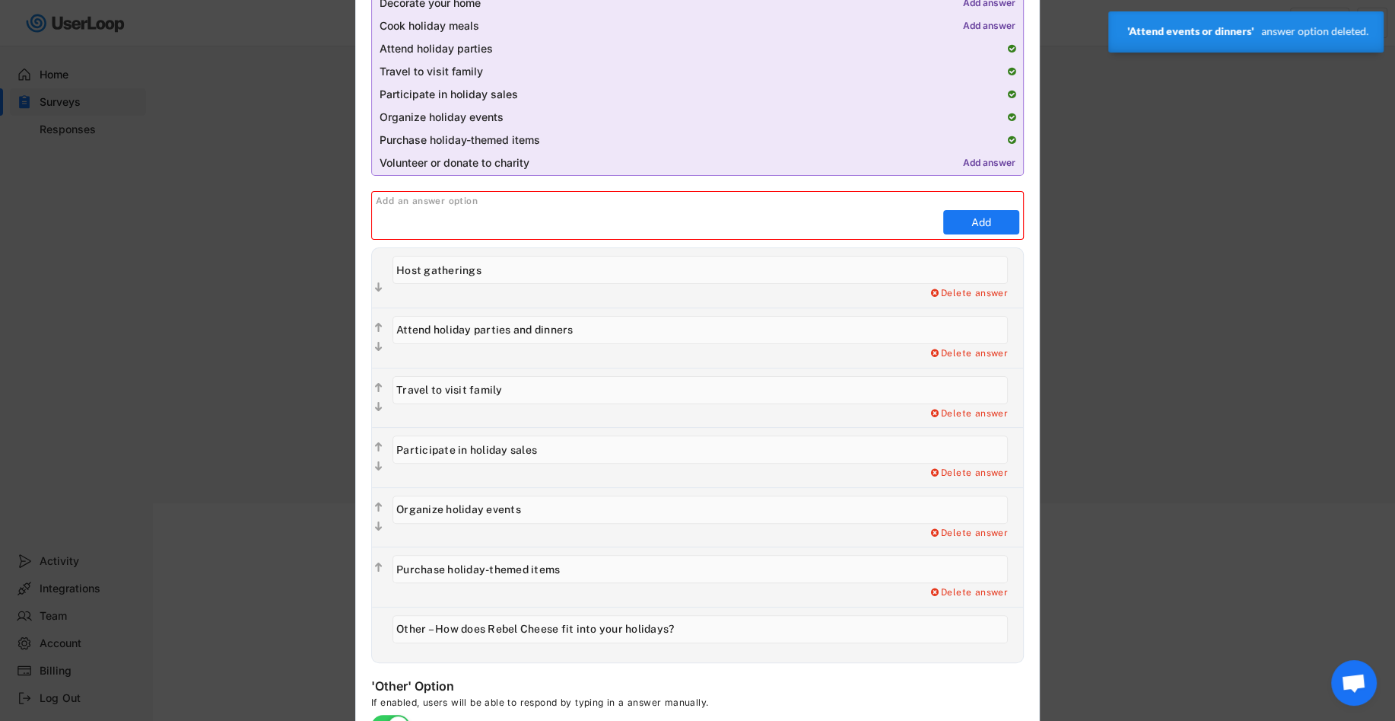
click at [469, 327] on input "input" at bounding box center [701, 330] width 616 height 28
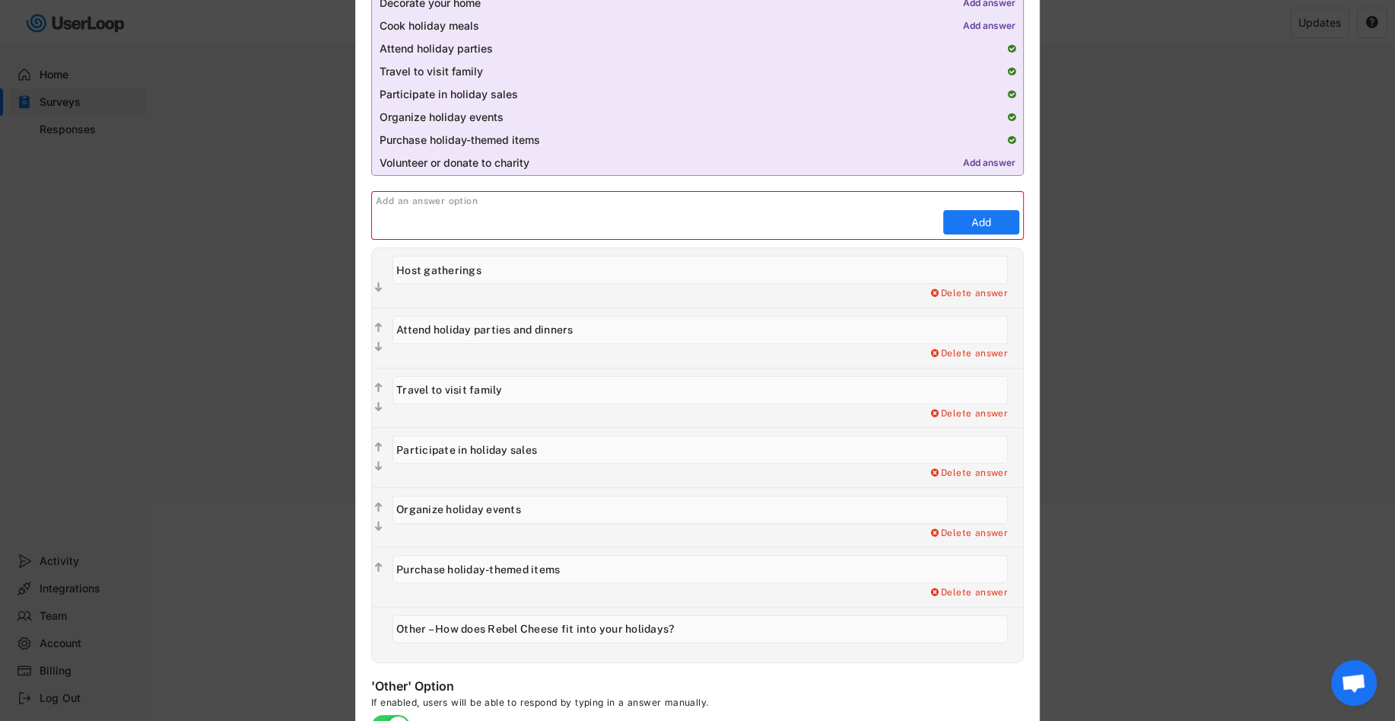
click at [491, 377] on input "input" at bounding box center [701, 390] width 616 height 28
click at [504, 386] on input "input" at bounding box center [701, 390] width 616 height 28
click at [561, 456] on input "input" at bounding box center [701, 449] width 616 height 28
click at [959, 470] on div "Delete answer" at bounding box center [968, 473] width 79 height 12
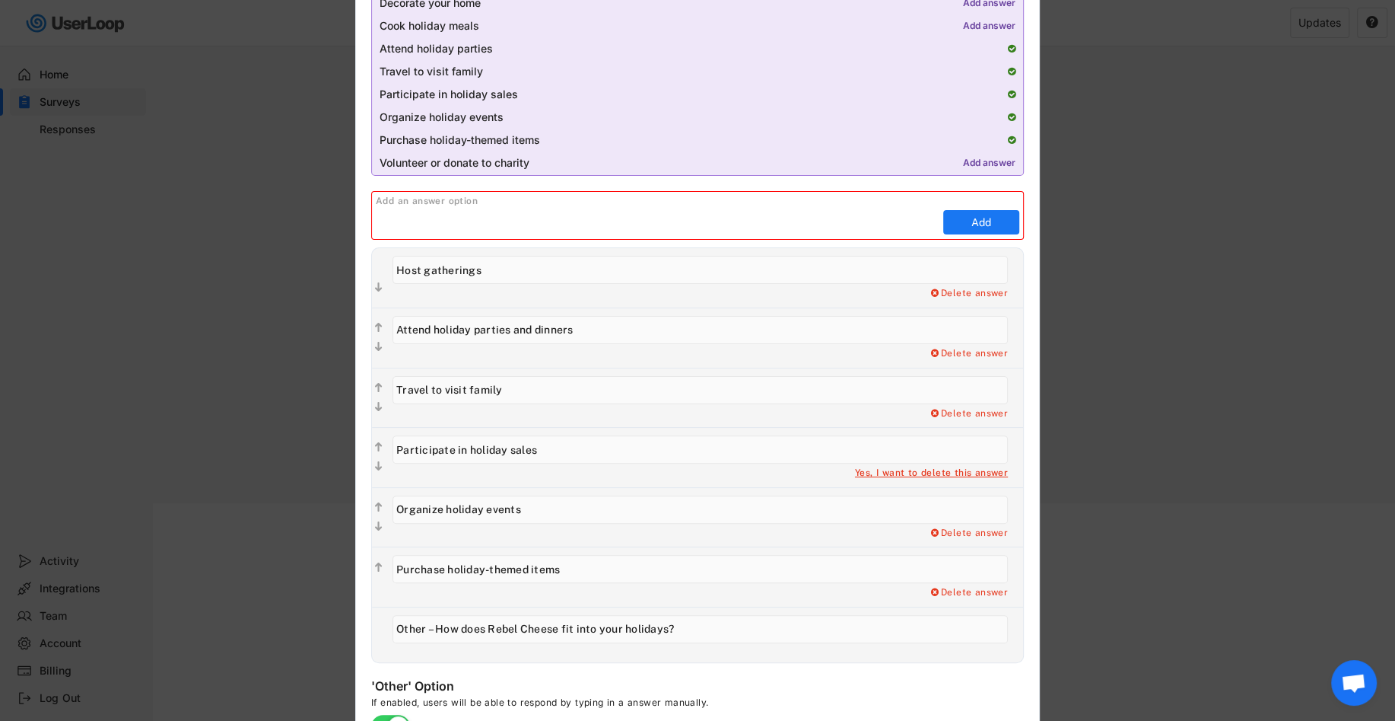
click at [965, 468] on div "Yes, I want to delete this answer" at bounding box center [931, 473] width 153 height 12
type input "Organize holiday events"
type input "Purchase holiday-themed items"
type input "Other – How does Rebel Cheese fit into your holidays?"
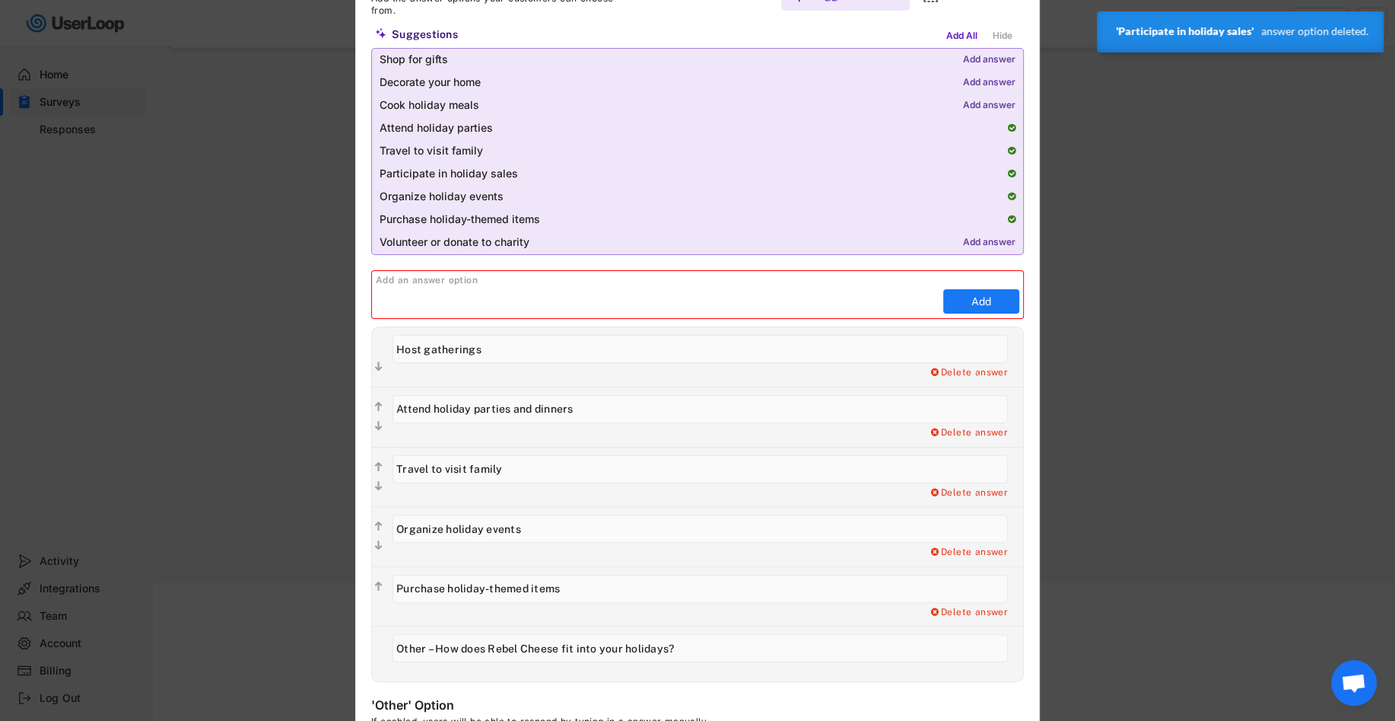
scroll to position [199, 0]
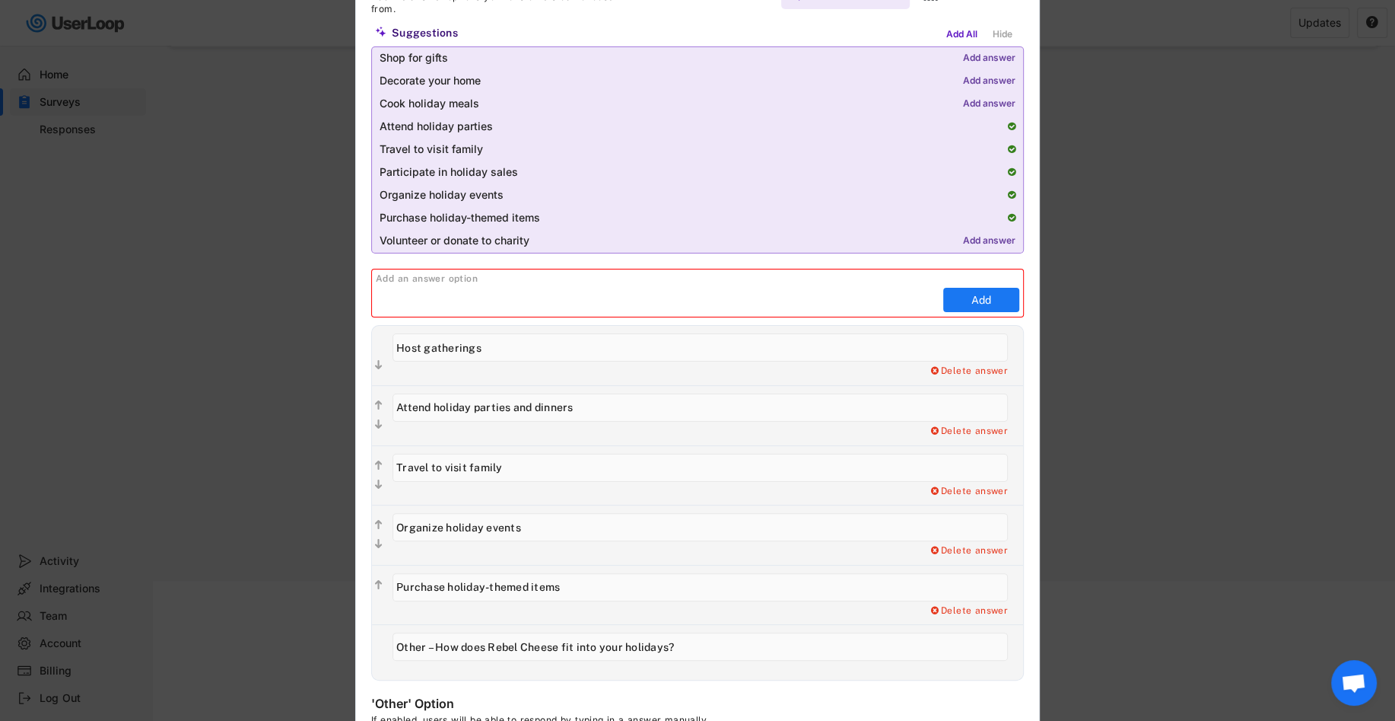
click at [778, 508] on div "Delete answer Yes, I want to delete this answer" at bounding box center [704, 534] width 638 height 59
click at [775, 525] on input "input" at bounding box center [701, 527] width 616 height 28
click at [533, 547] on div "Delete answer Yes, I want to delete this answer" at bounding box center [708, 551] width 631 height 12
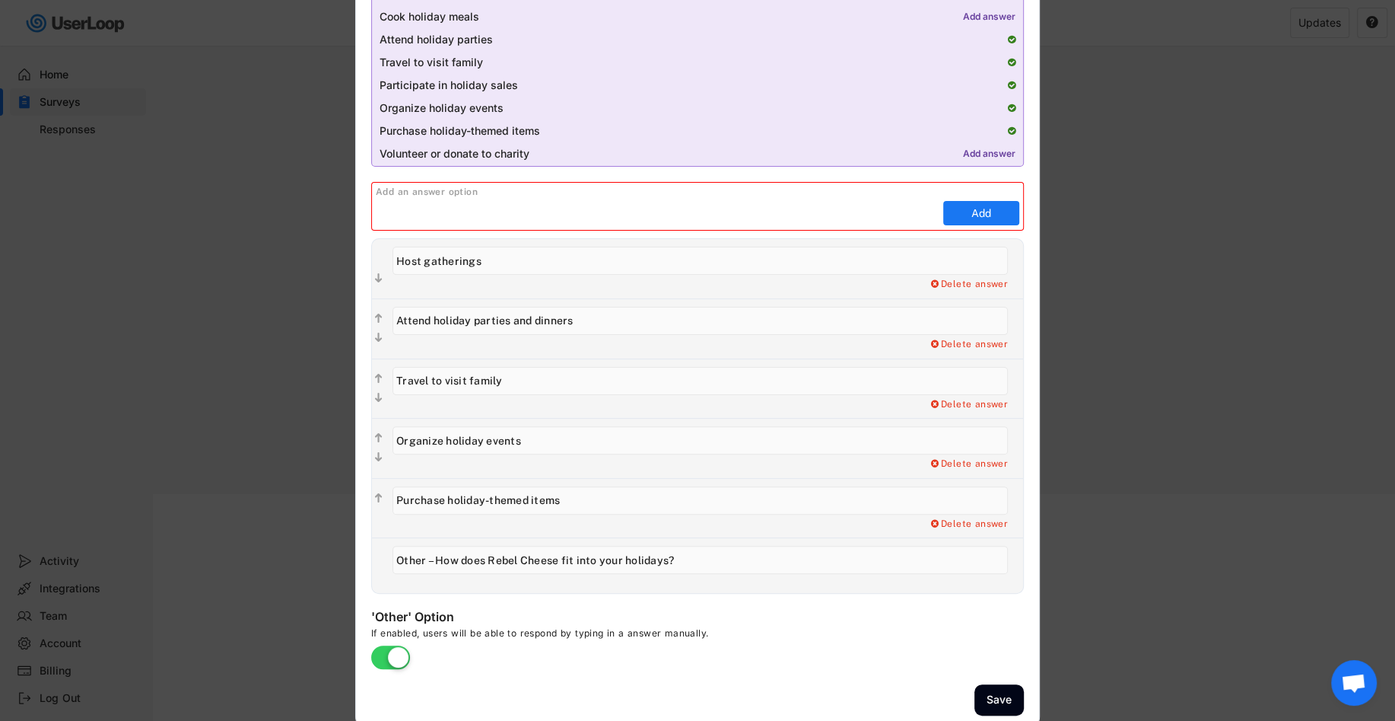
scroll to position [292, 0]
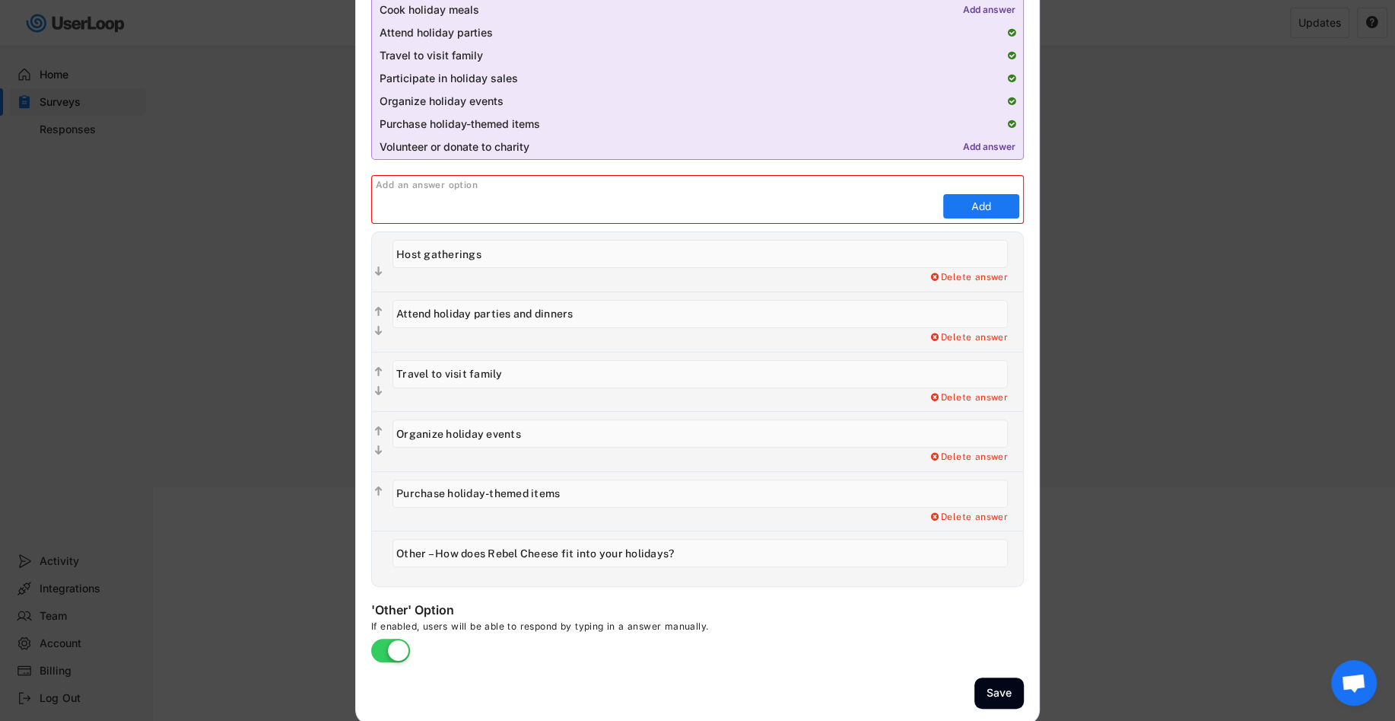
click at [511, 480] on input "input" at bounding box center [701, 493] width 616 height 28
click at [490, 487] on input "input" at bounding box center [701, 493] width 616 height 28
drag, startPoint x: 441, startPoint y: 425, endPoint x: 546, endPoint y: 439, distance: 106.0
click at [546, 439] on input "input" at bounding box center [701, 433] width 616 height 28
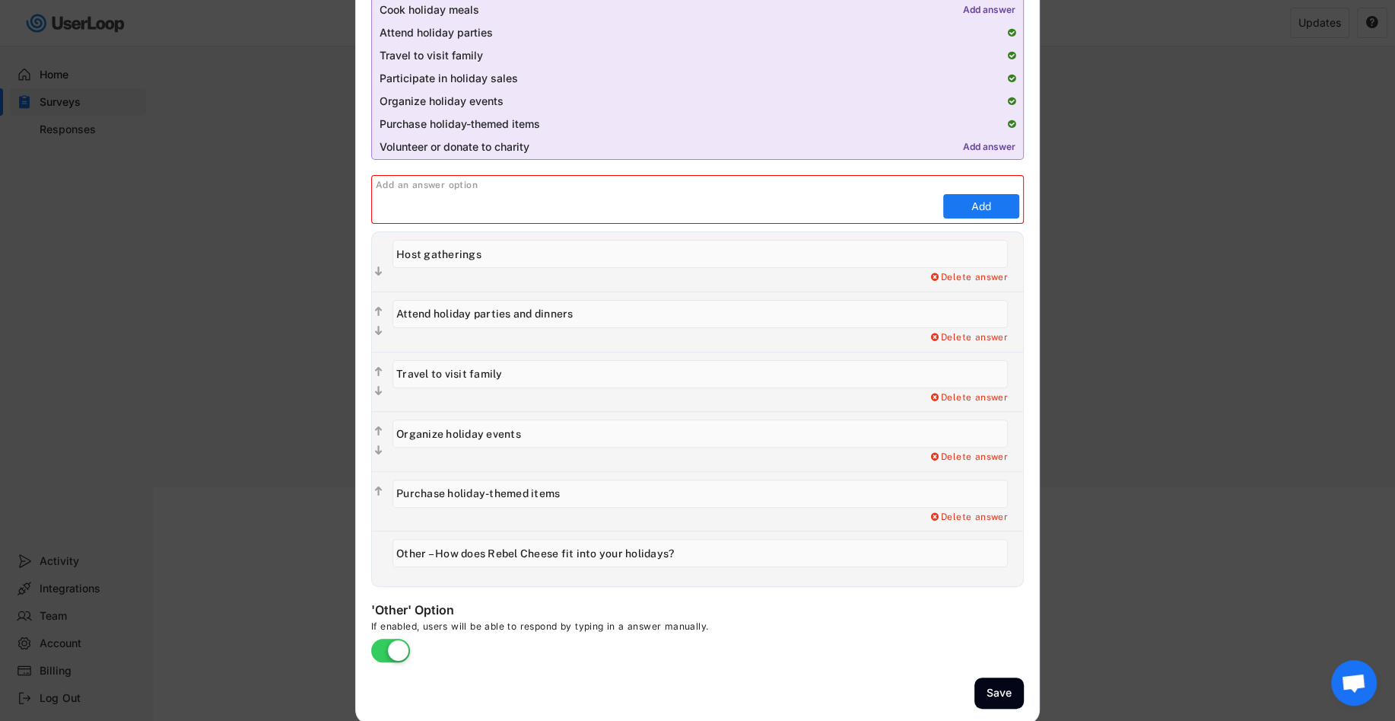
click at [546, 439] on input "input" at bounding box center [701, 433] width 616 height 28
click at [522, 423] on input "input" at bounding box center [701, 433] width 616 height 28
click at [944, 460] on div "Delete answer" at bounding box center [968, 457] width 79 height 12
click at [943, 453] on div "Yes, I want to delete this answer" at bounding box center [931, 457] width 153 height 12
type input "Purchase holiday-themed items"
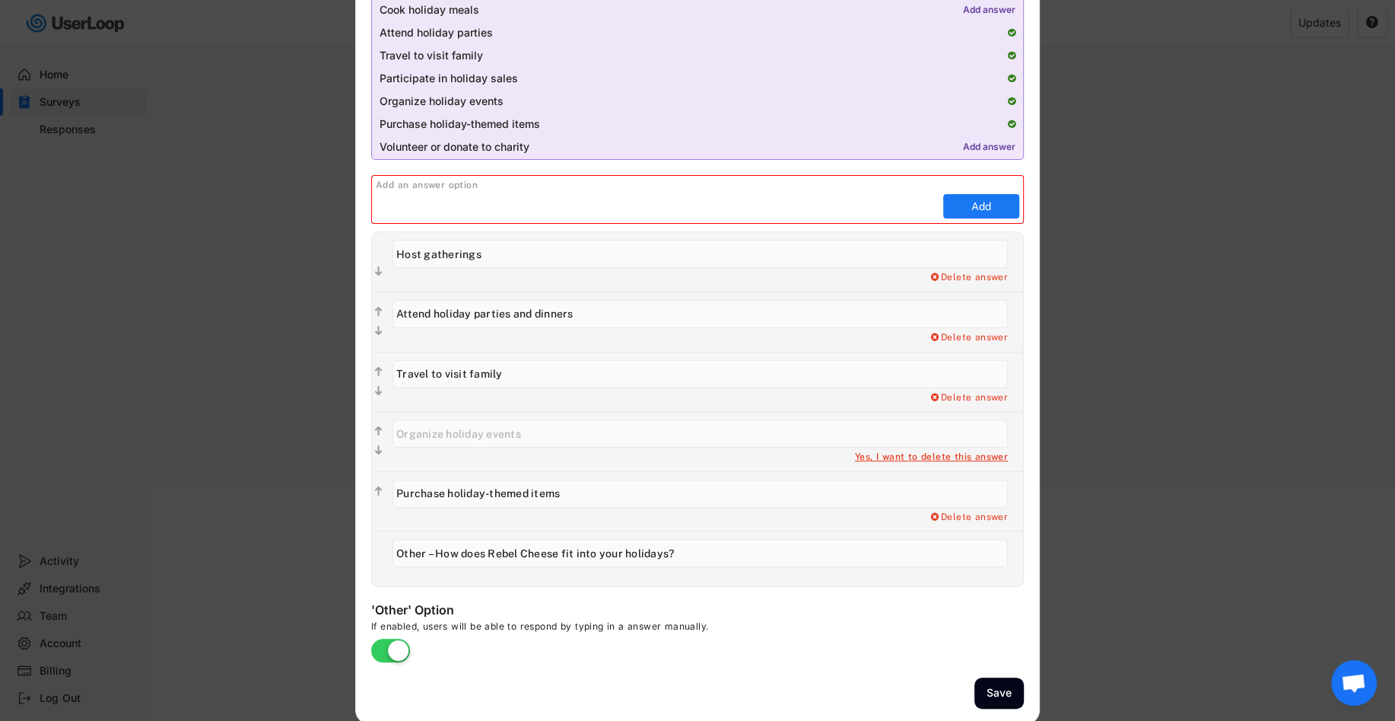
type input "Other – How does Rebel Cheese fit into your holidays?"
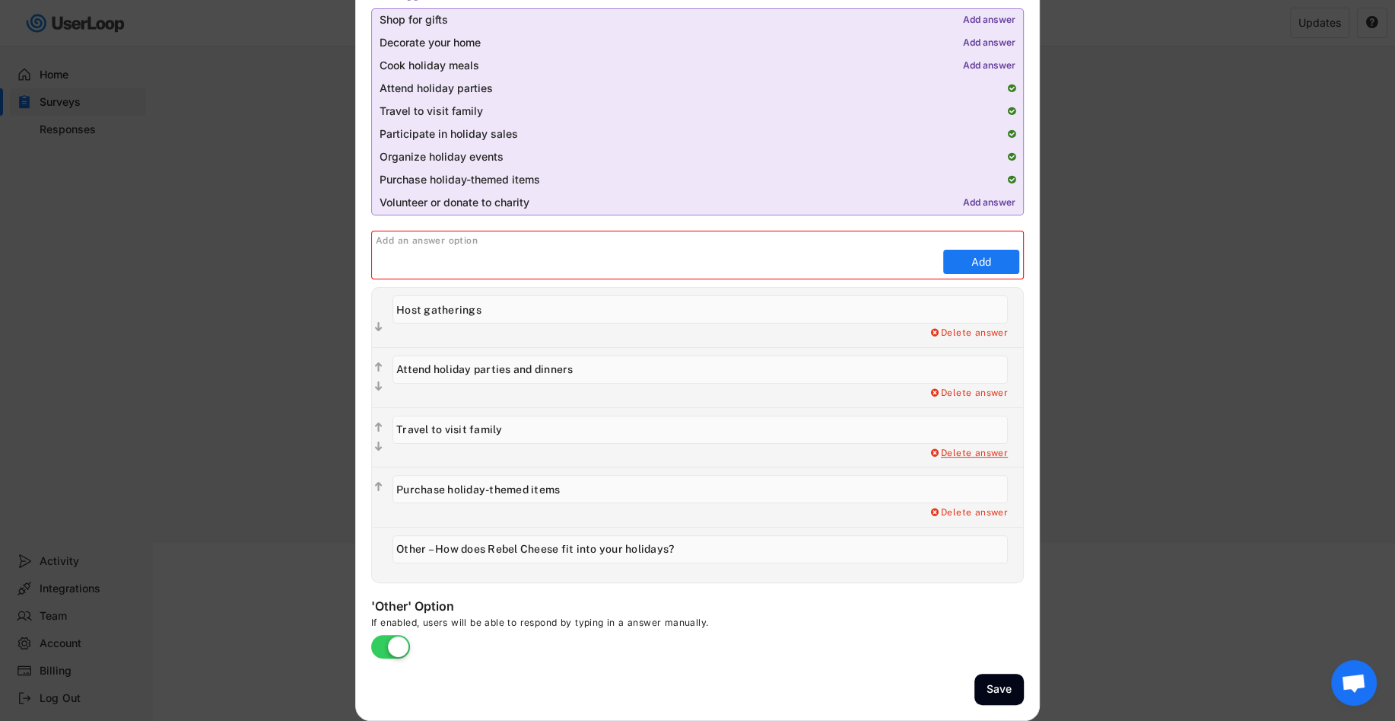
scroll to position [233, 0]
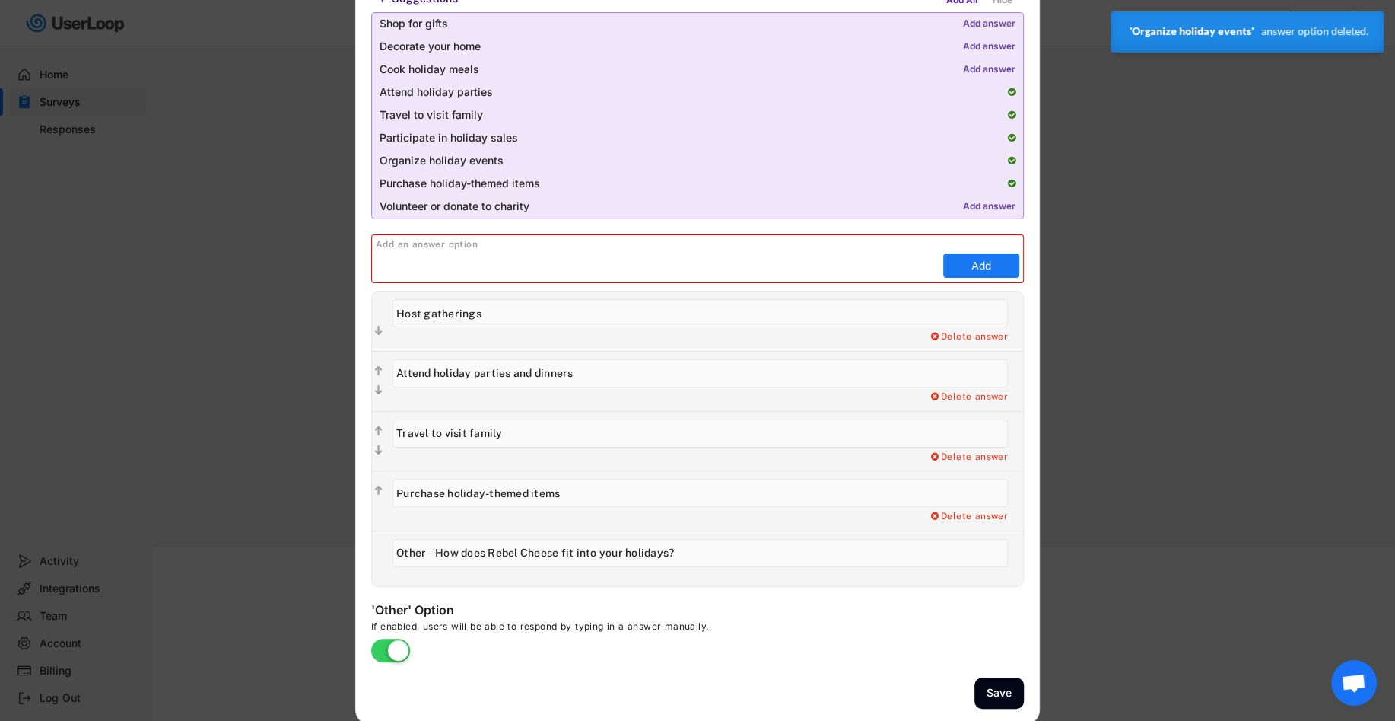
click at [616, 406] on div "Delete answer Yes, I want to delete this answer" at bounding box center [704, 381] width 638 height 59
click at [612, 428] on input "input" at bounding box center [701, 433] width 616 height 28
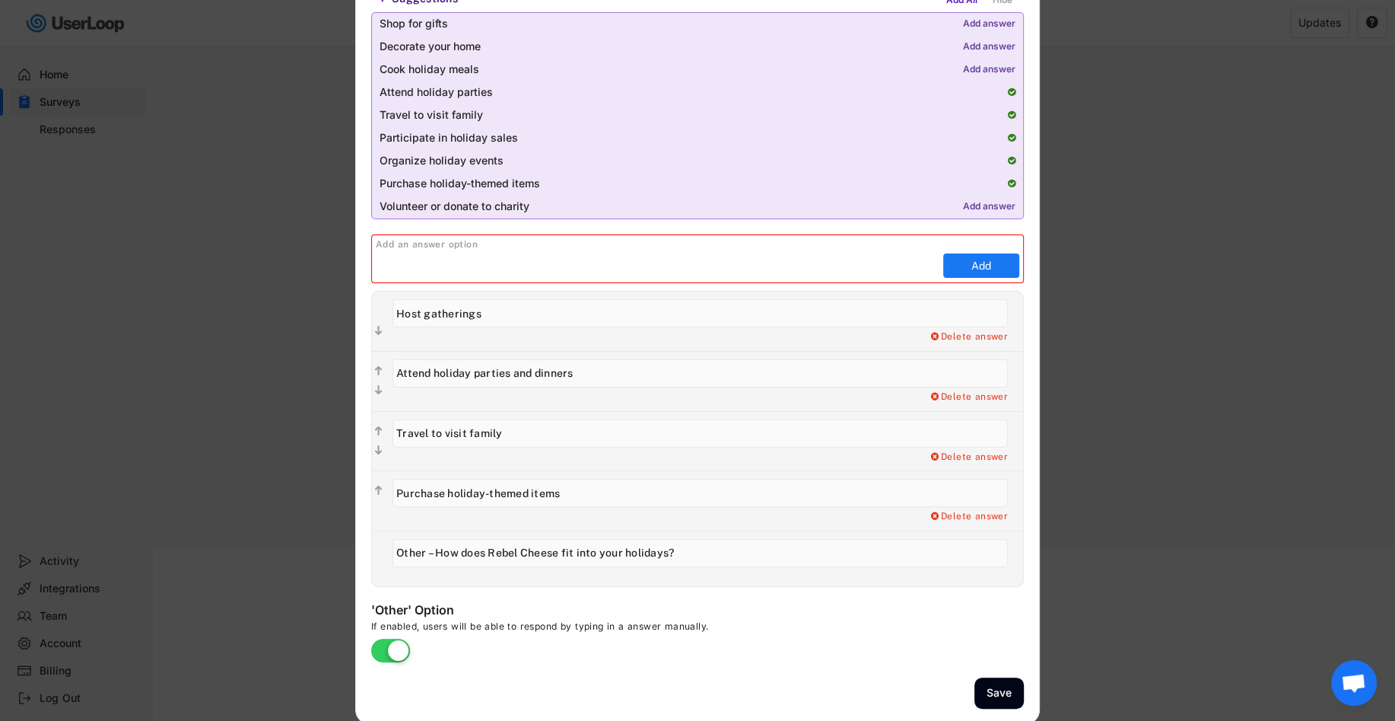
click at [616, 460] on div "Delete answer Yes, I want to delete this answer" at bounding box center [708, 457] width 631 height 12
click at [605, 504] on input "input" at bounding box center [701, 493] width 616 height 28
click at [717, 496] on input "input" at bounding box center [701, 493] width 616 height 28
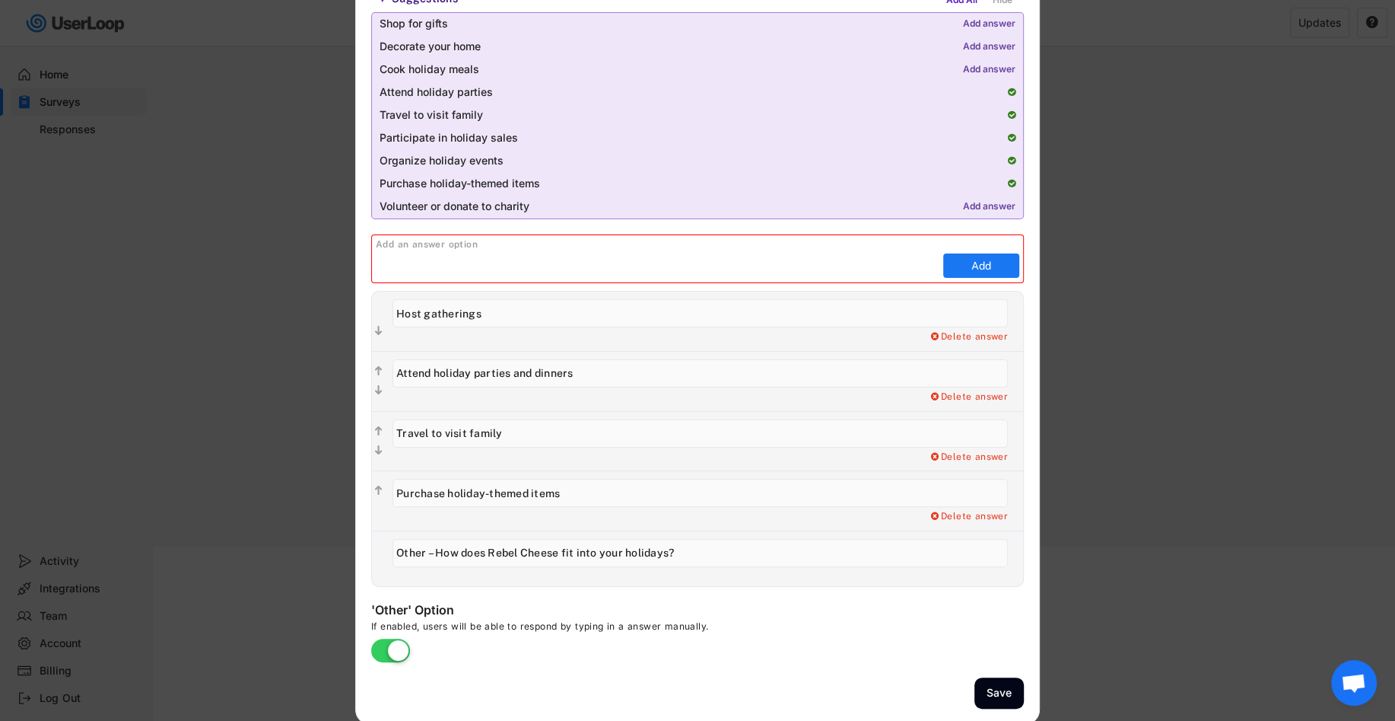
click at [780, 592] on div "Edit Question  Question Advanced Settings Answer Options Add the answer option…" at bounding box center [697, 264] width 685 height 919
click at [748, 431] on input "input" at bounding box center [701, 433] width 616 height 28
click at [748, 439] on input "input" at bounding box center [701, 433] width 616 height 28
drag, startPoint x: 523, startPoint y: 435, endPoint x: 501, endPoint y: 433, distance: 21.4
click at [501, 433] on input "input" at bounding box center [701, 433] width 616 height 28
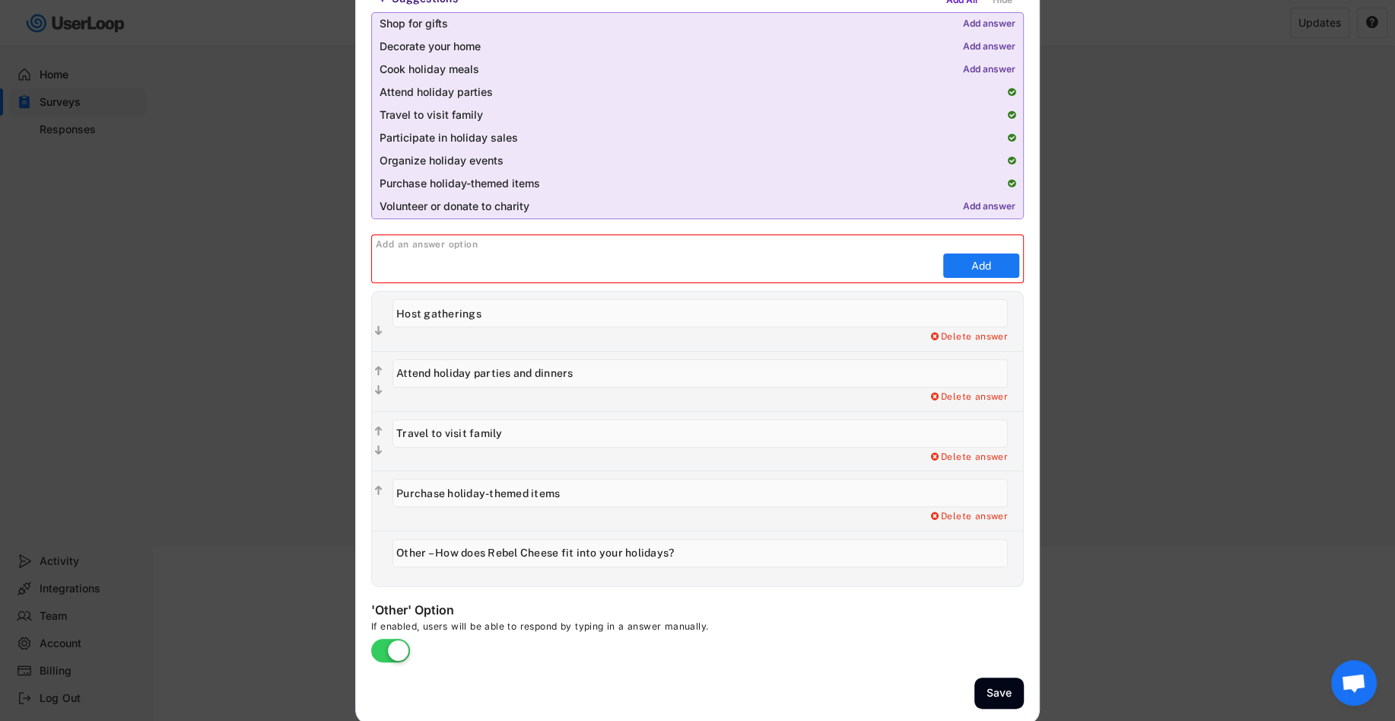
type input "Travel to visit family"
click at [581, 488] on input "input" at bounding box center [701, 493] width 616 height 28
click at [804, 274] on input "input" at bounding box center [658, 265] width 564 height 23
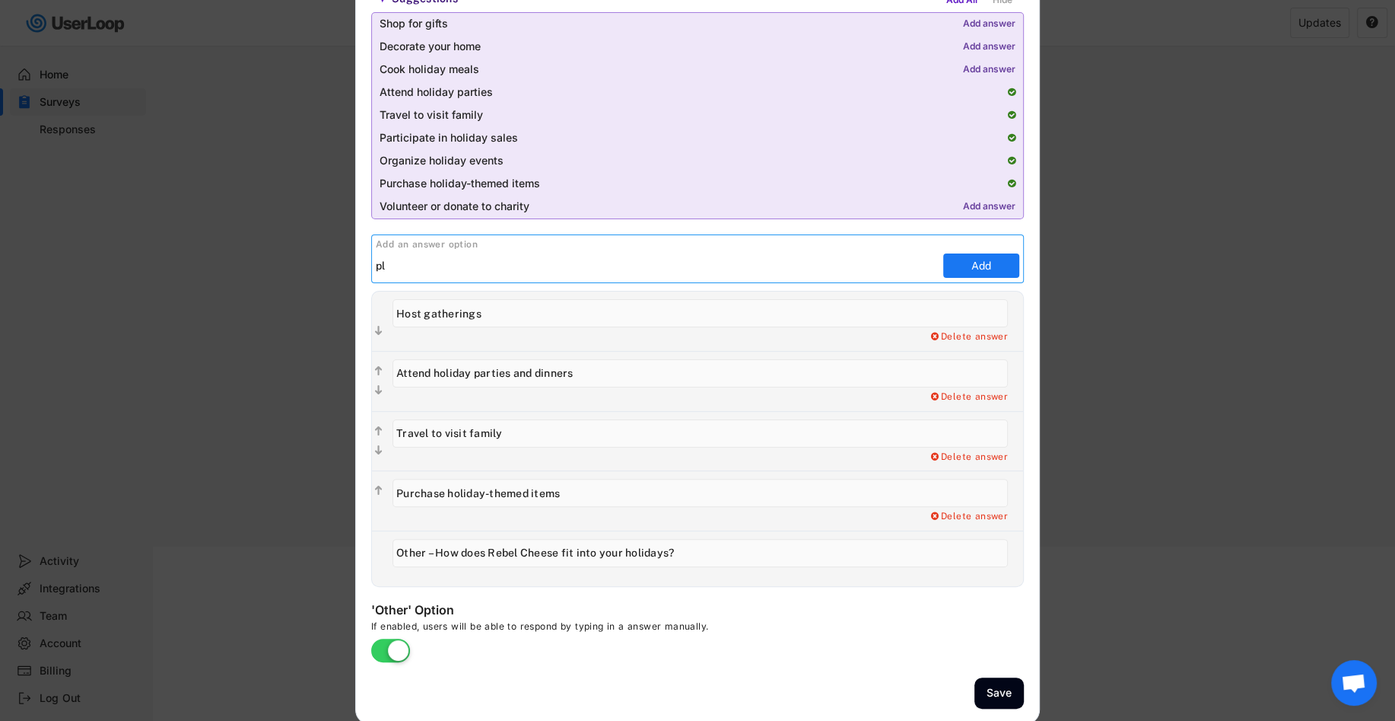
type input "p"
type input "Plan ahead"
click at [981, 272] on button "Add" at bounding box center [981, 265] width 76 height 24
type input "Plan ahead"
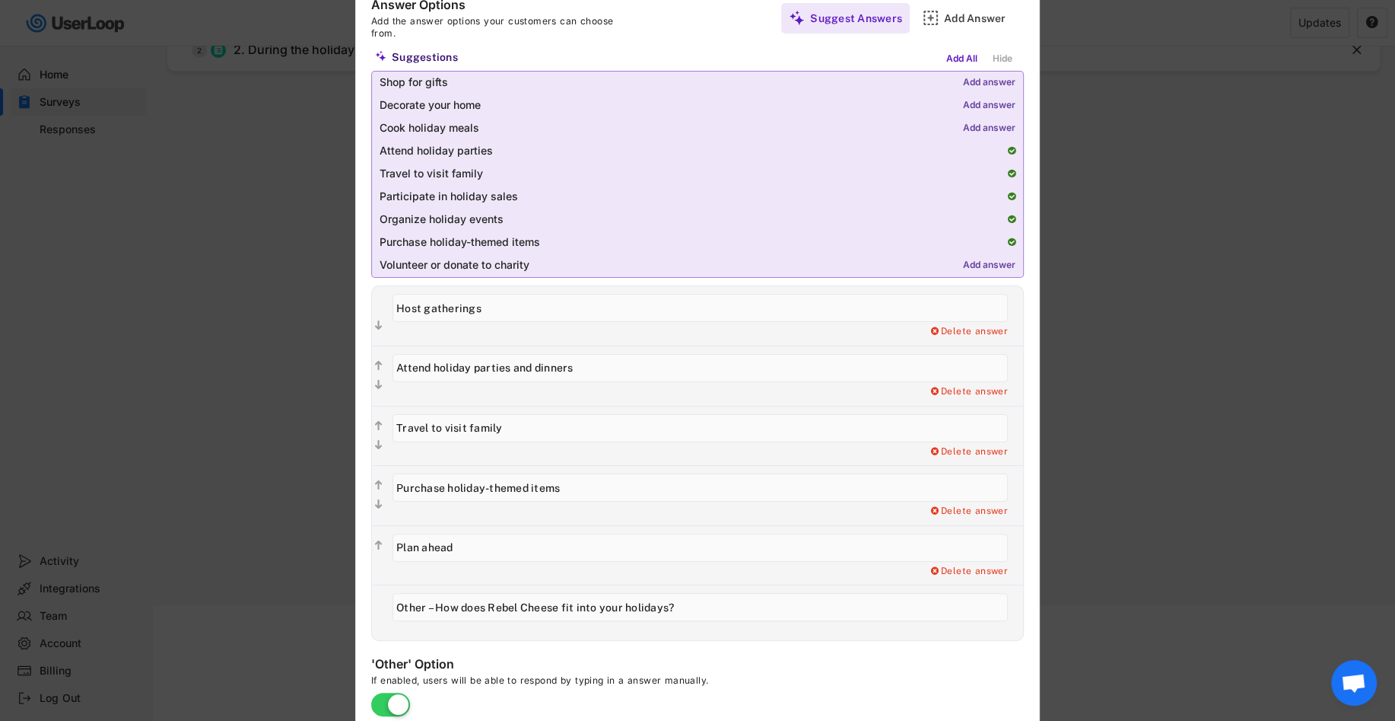
scroll to position [158, 0]
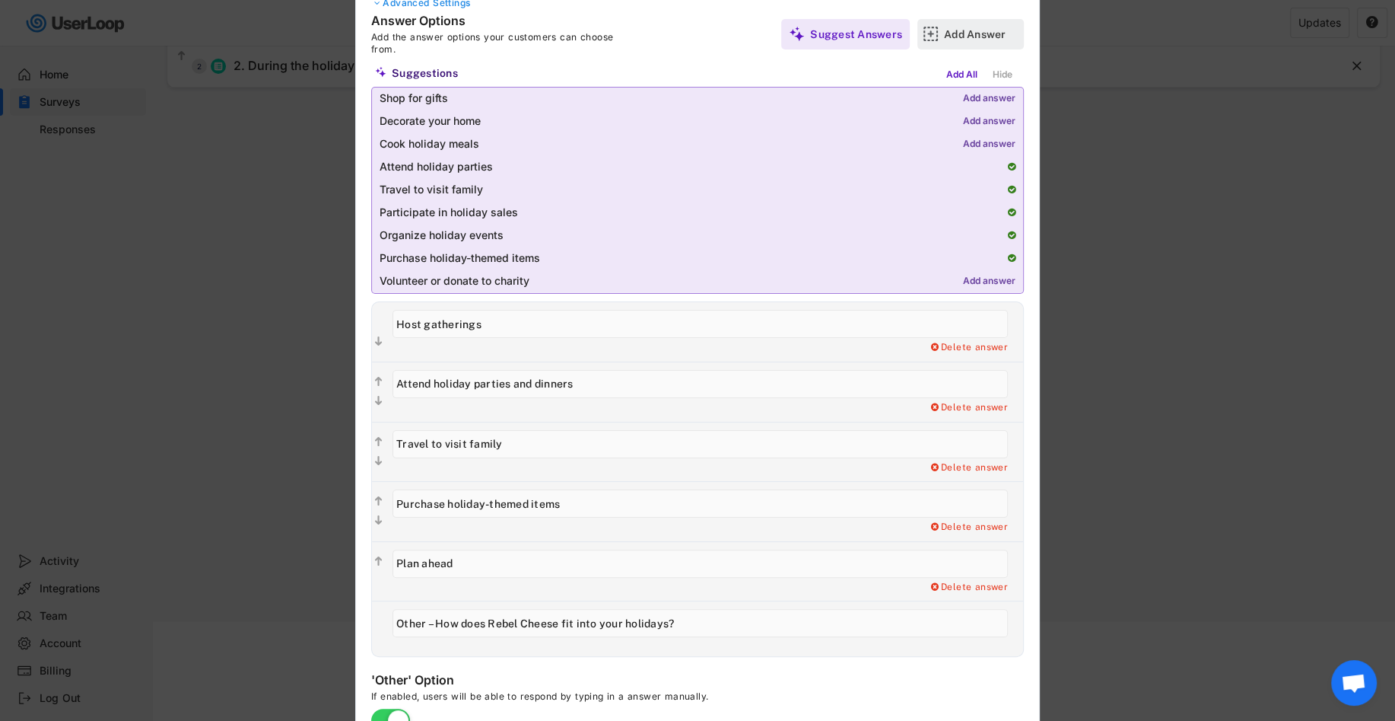
click at [955, 31] on div "Add Answer" at bounding box center [982, 34] width 76 height 14
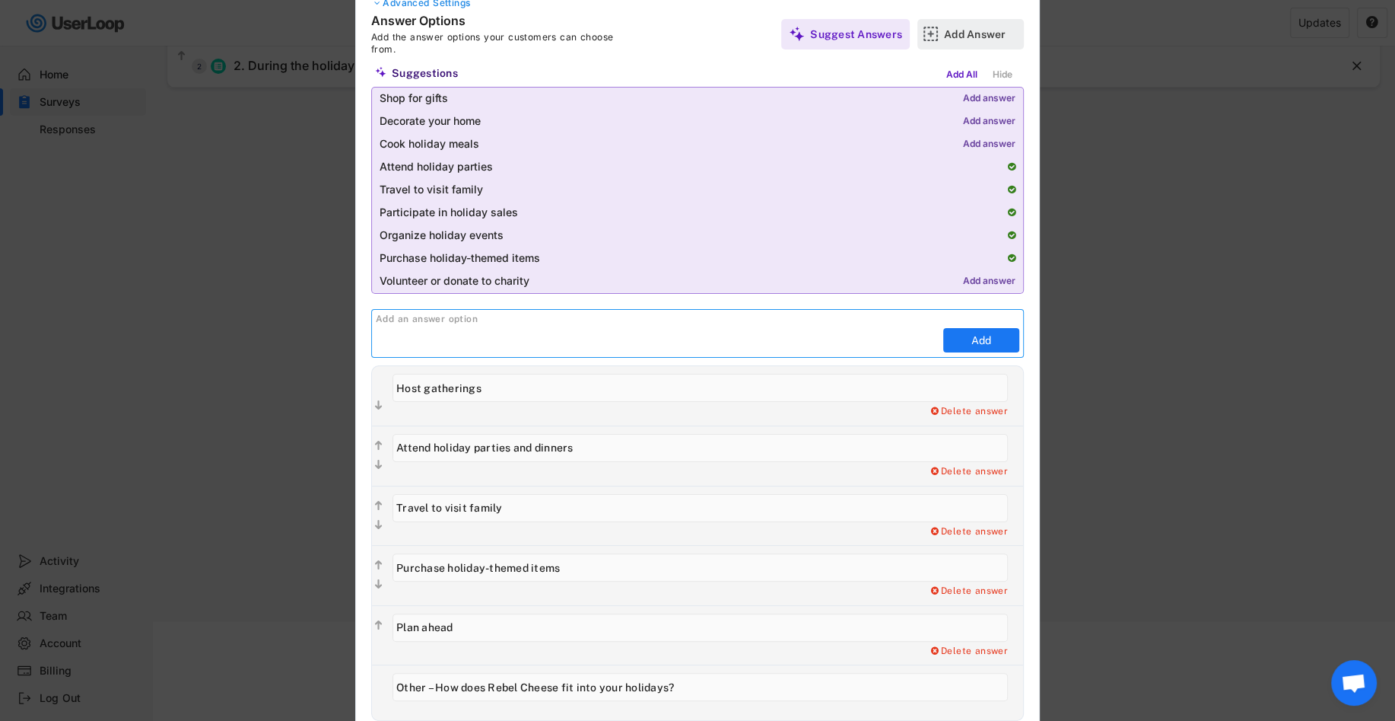
scroll to position [0, 0]
click at [740, 332] on input "input" at bounding box center [658, 340] width 564 height 23
type input "p"
type input "Purchase gifts"
click at [803, 647] on div "Delete answer" at bounding box center [708, 651] width 631 height 12
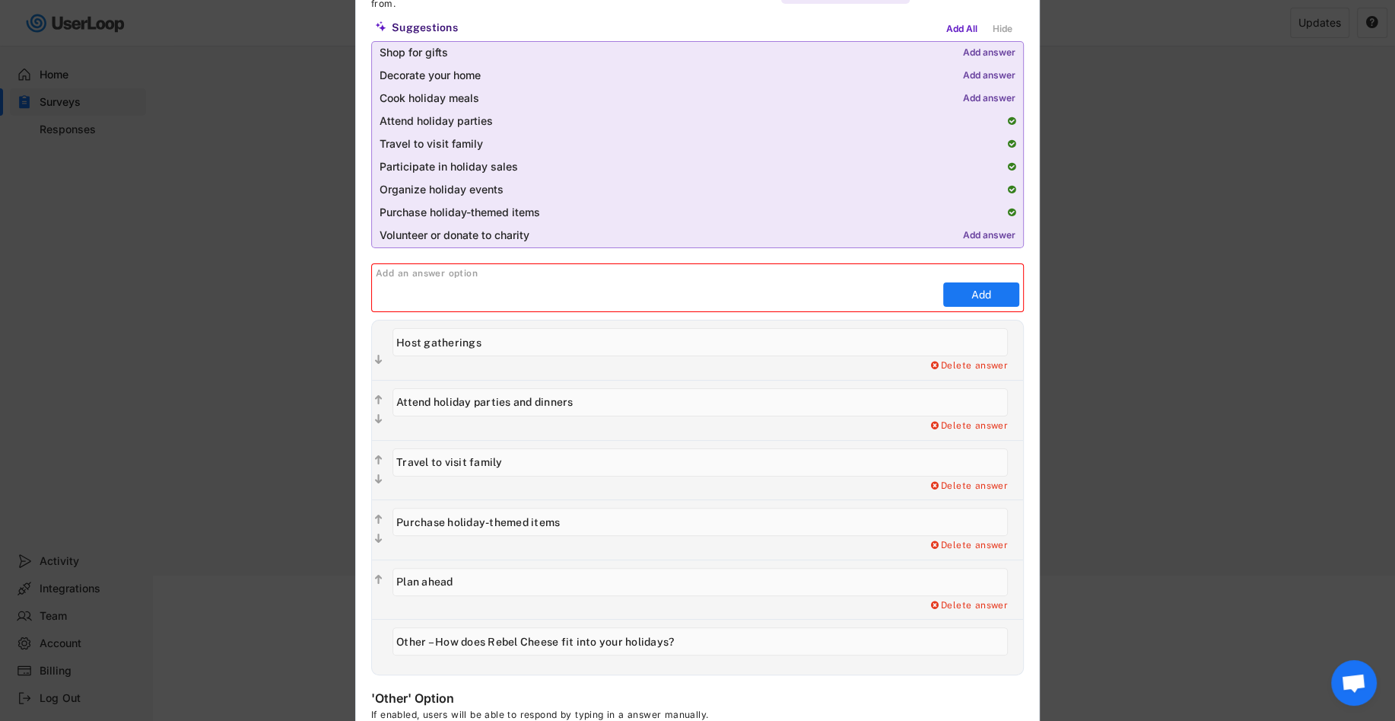
scroll to position [225, 0]
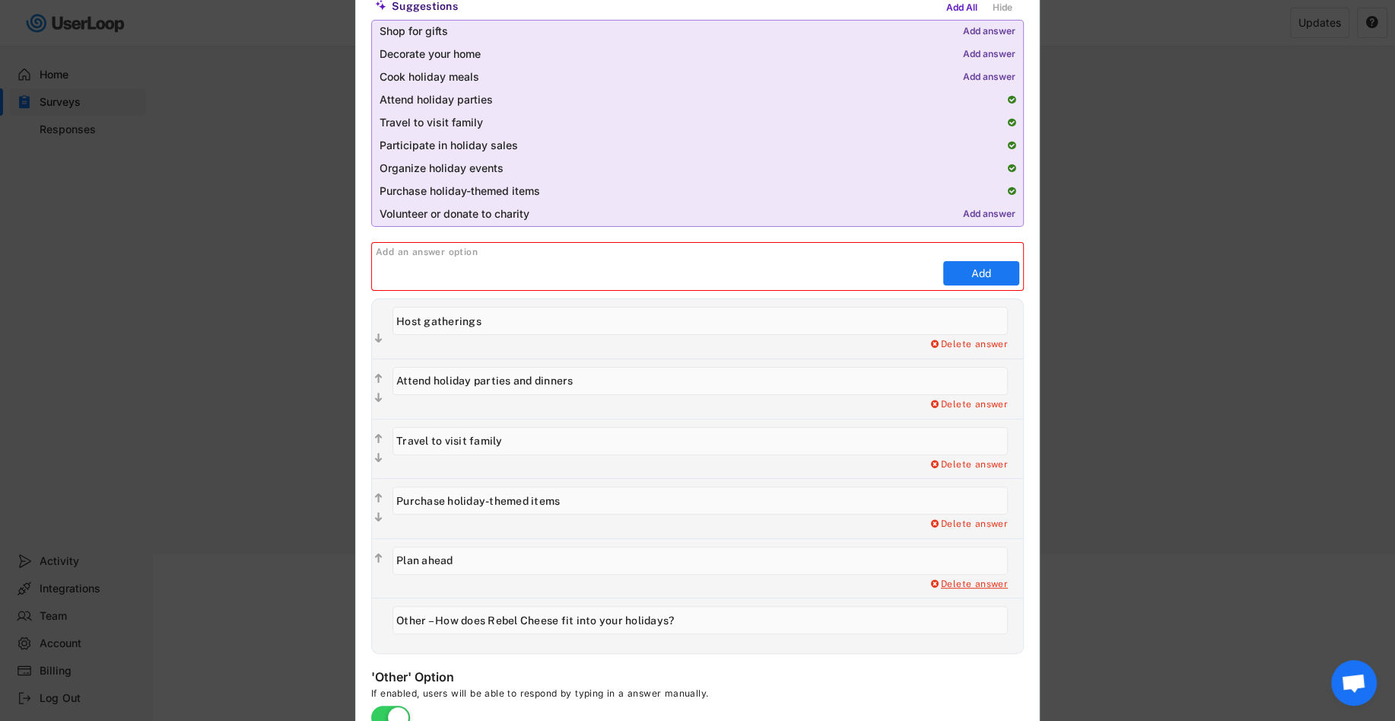
click at [982, 578] on div "Delete answer" at bounding box center [968, 584] width 79 height 12
click at [936, 580] on div "Yes, I want to delete this answer" at bounding box center [931, 584] width 153 height 12
type input "Other – How does Rebel Cheese fit into your holidays?"
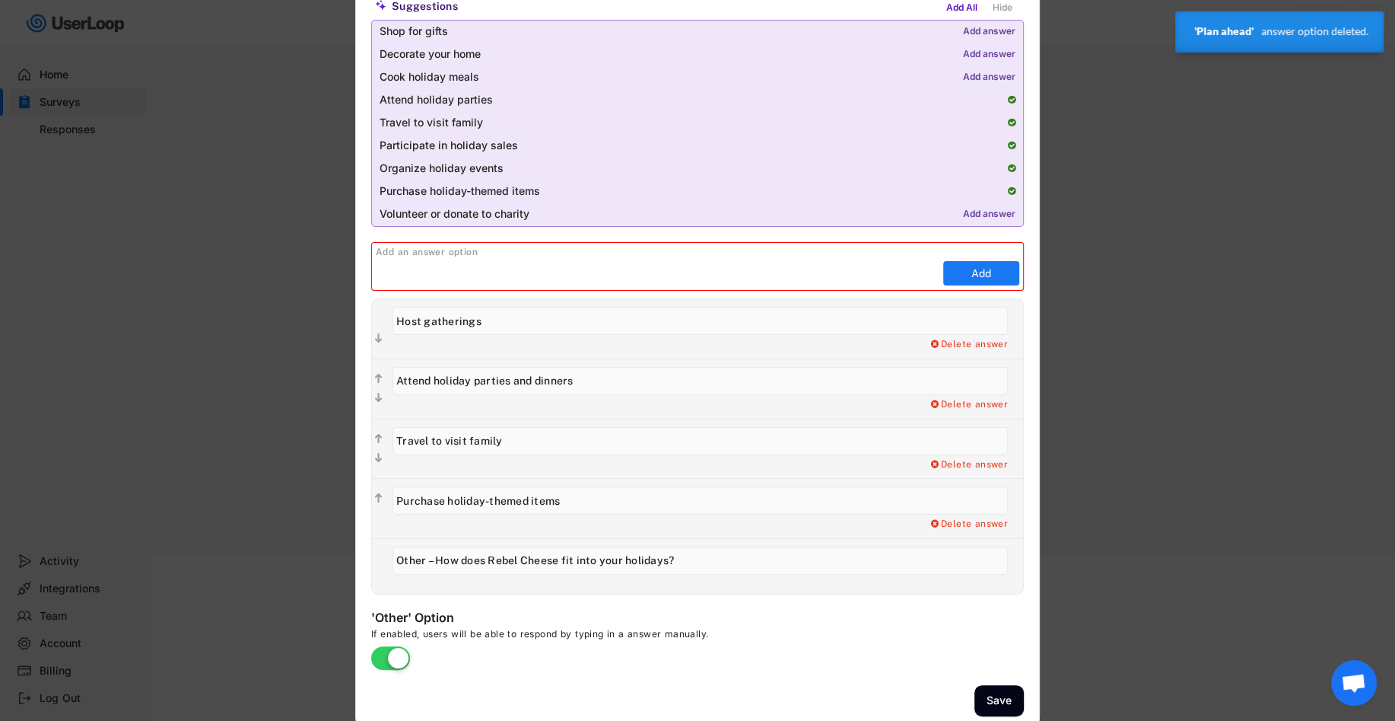
scroll to position [233, 0]
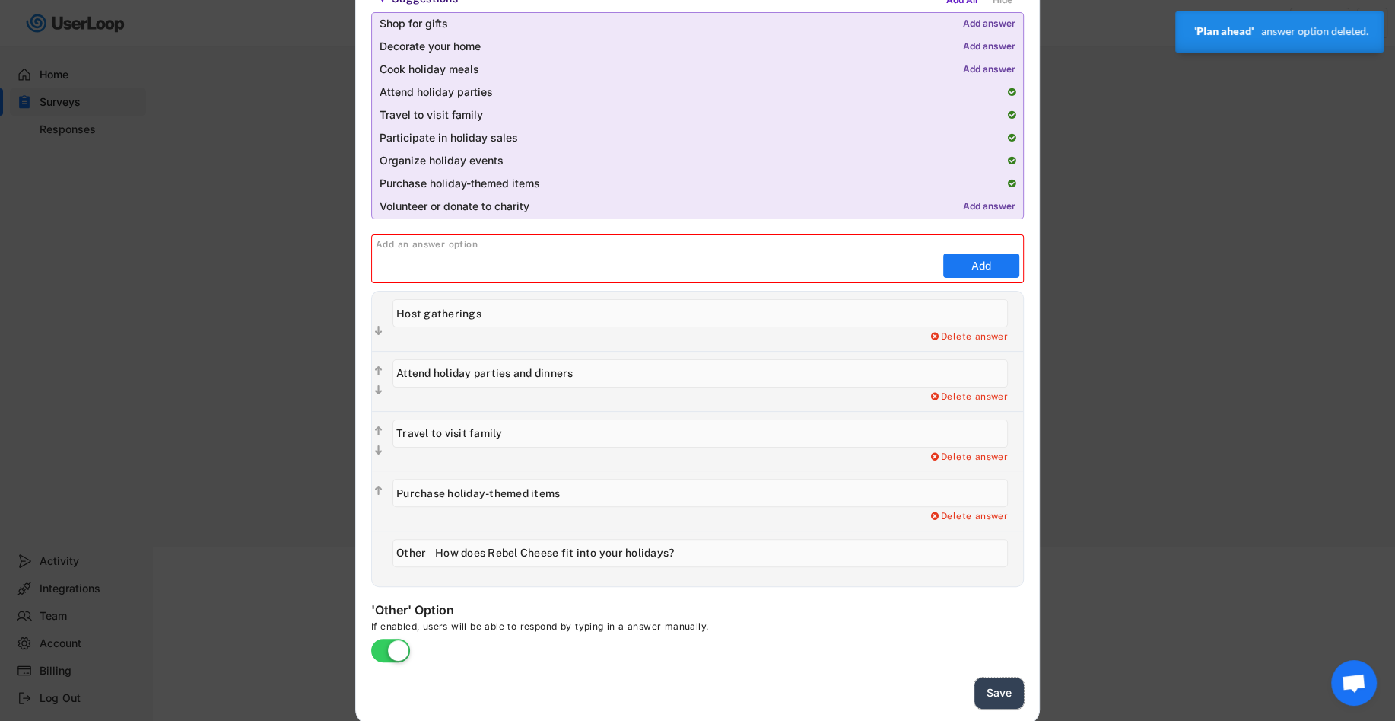
click at [999, 691] on button "Save" at bounding box center [999, 692] width 49 height 31
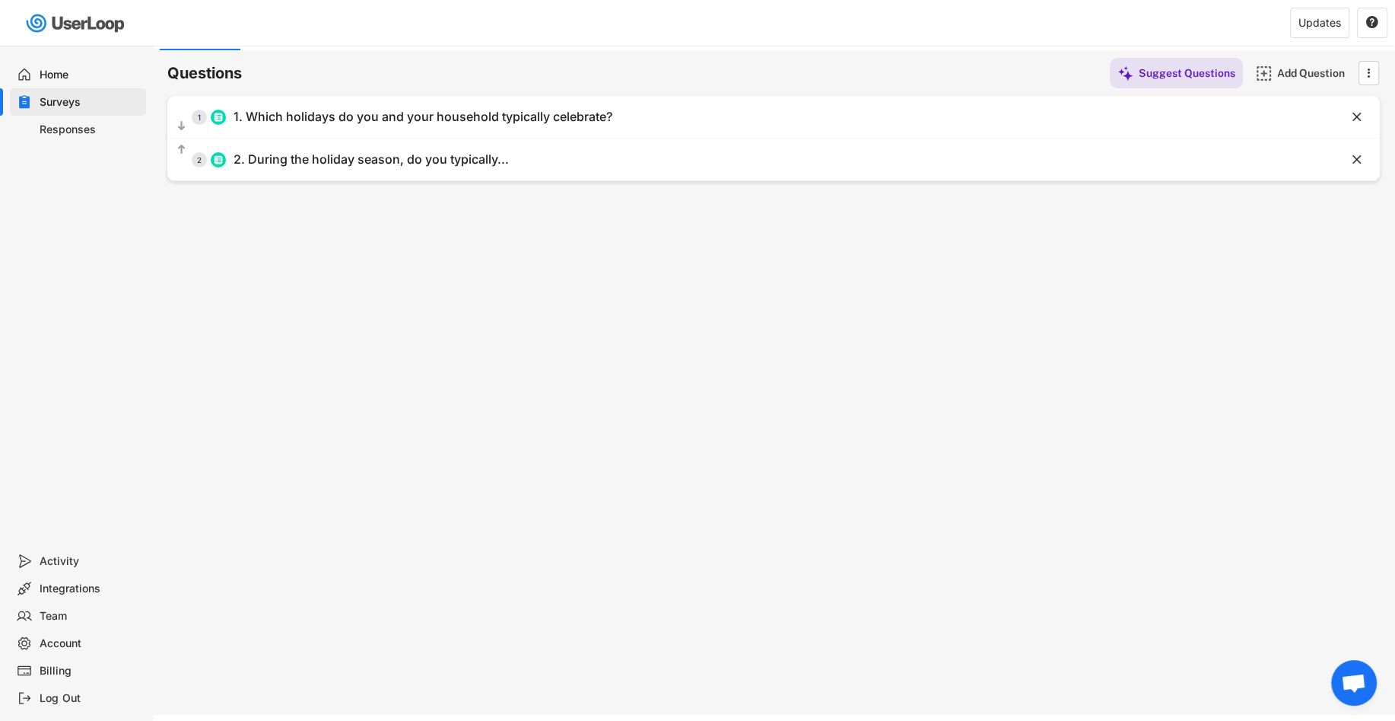
scroll to position [17, 0]
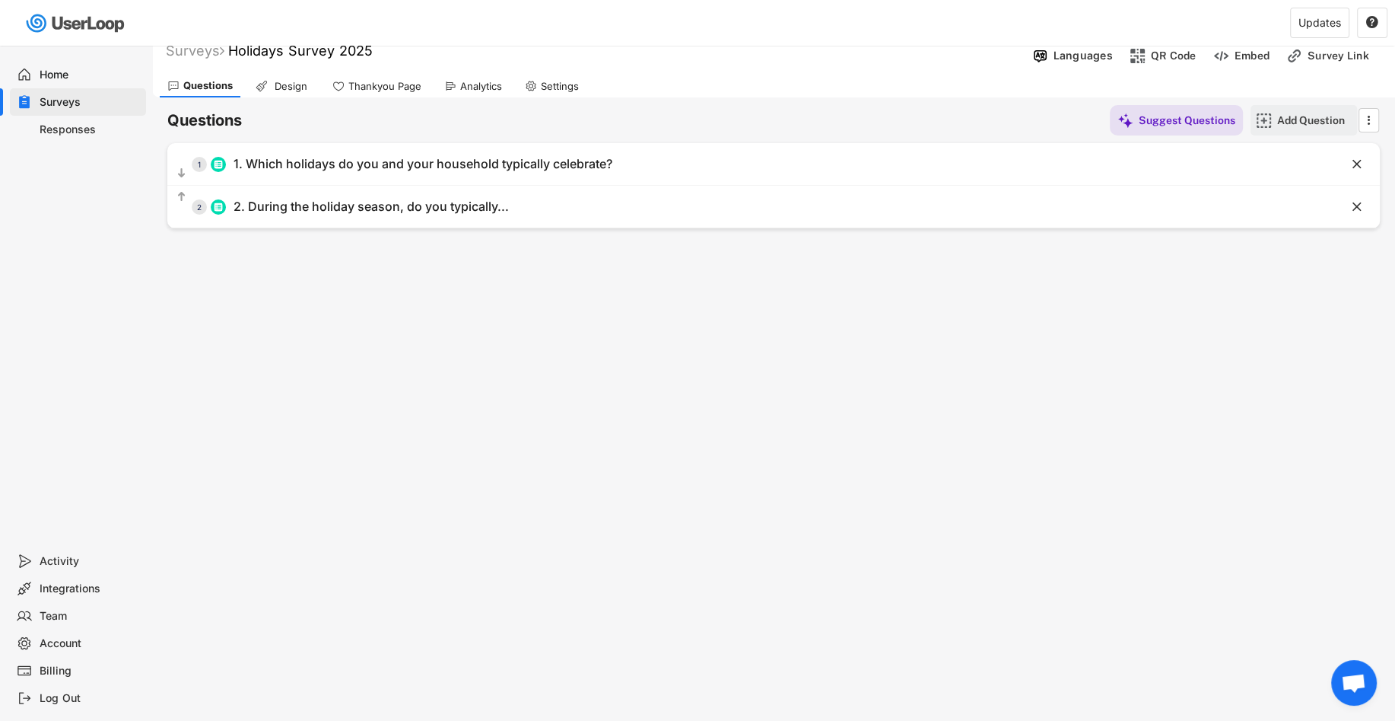
click at [1315, 116] on div "Add Question" at bounding box center [1315, 120] width 76 height 14
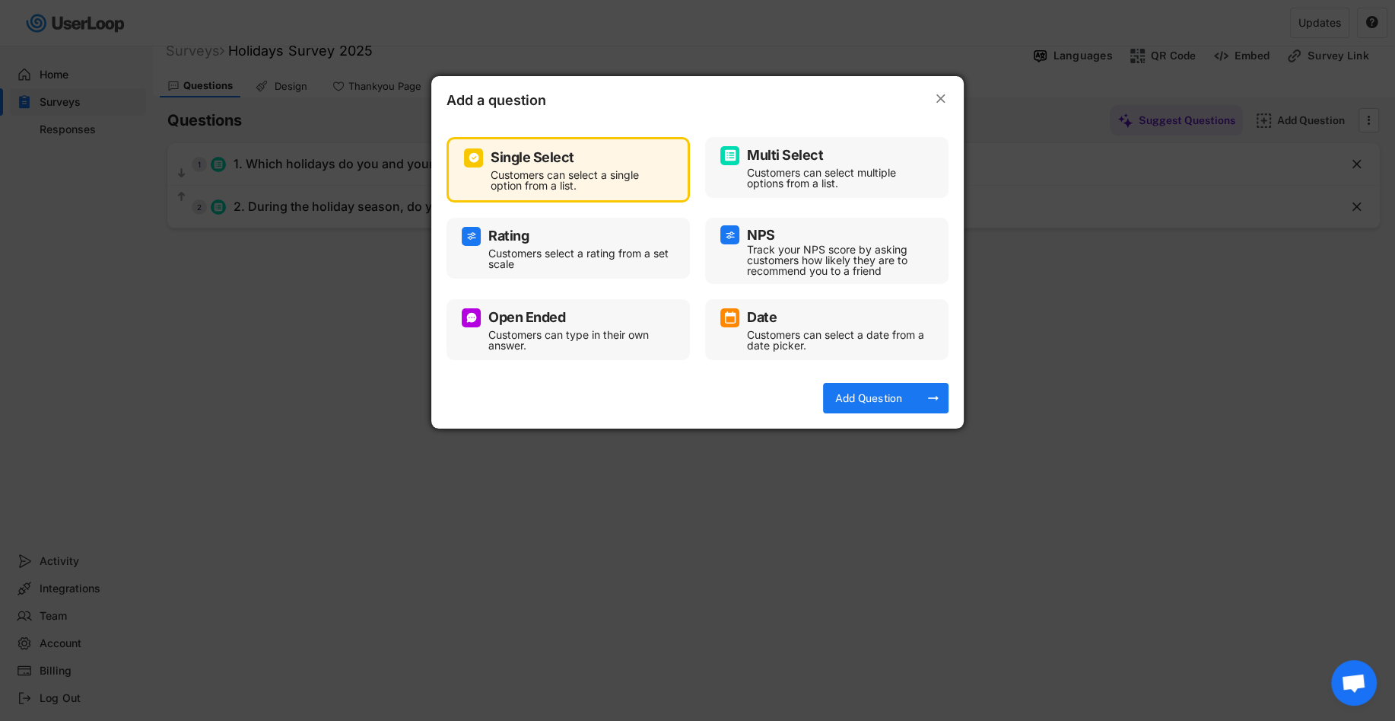
click at [836, 154] on div "Multi Select" at bounding box center [827, 155] width 213 height 19
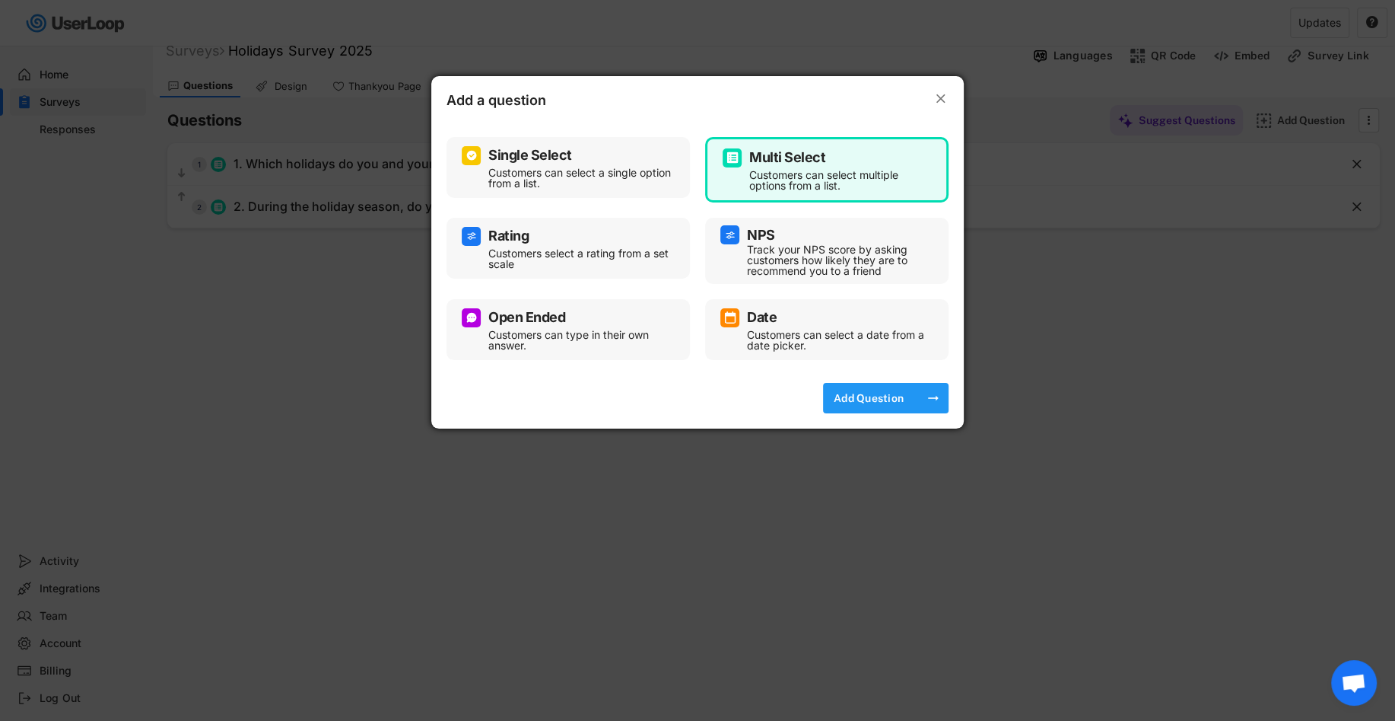
click at [867, 396] on div "Add Question" at bounding box center [869, 398] width 76 height 14
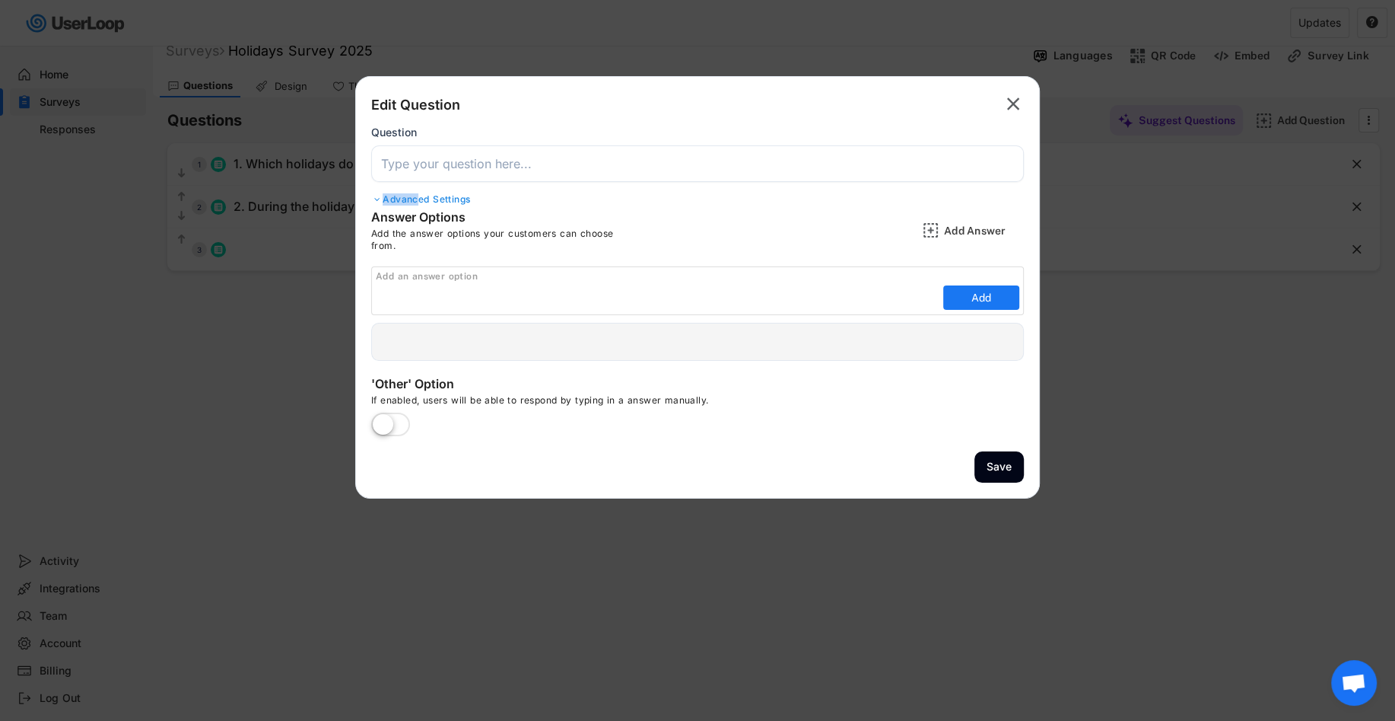
click at [416, 193] on div "Edit Question  Question Advanced Settings" at bounding box center [697, 150] width 653 height 117
click at [420, 196] on div "Advanced Settings" at bounding box center [697, 199] width 653 height 12
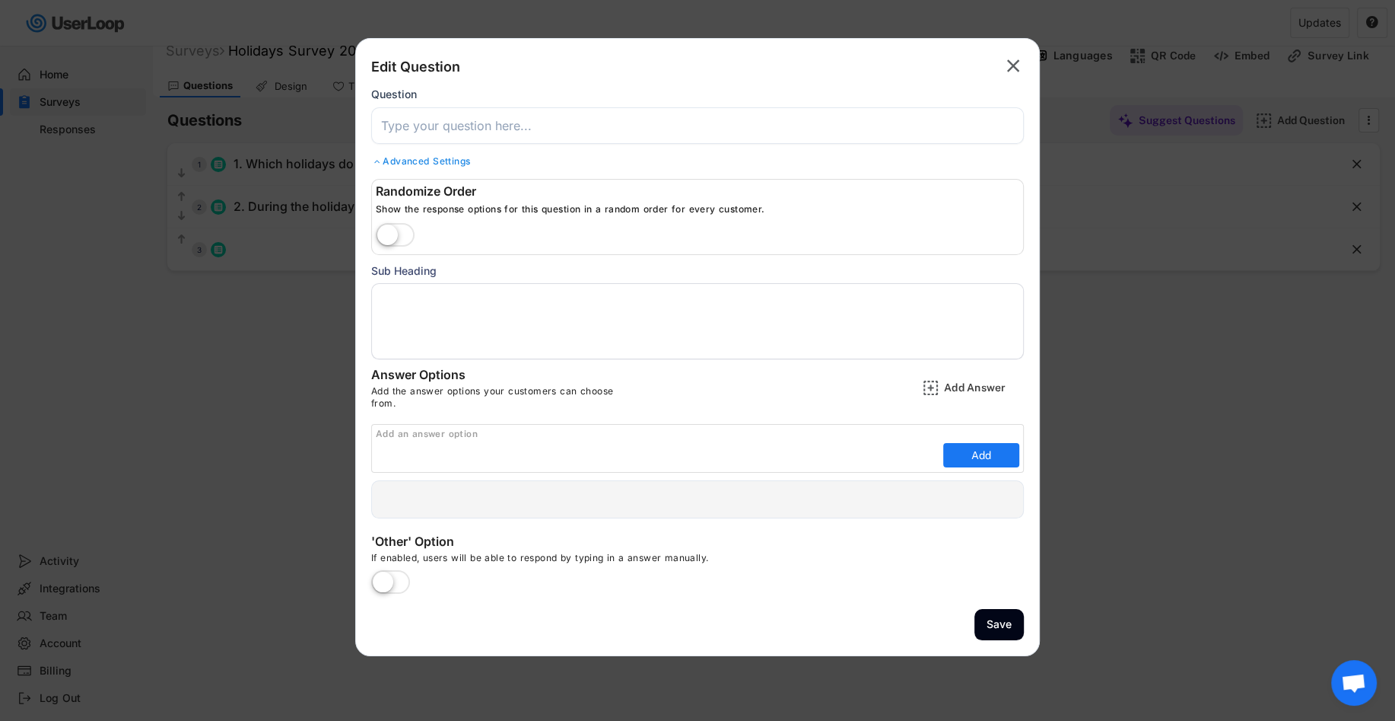
click at [442, 296] on textarea at bounding box center [697, 321] width 653 height 76
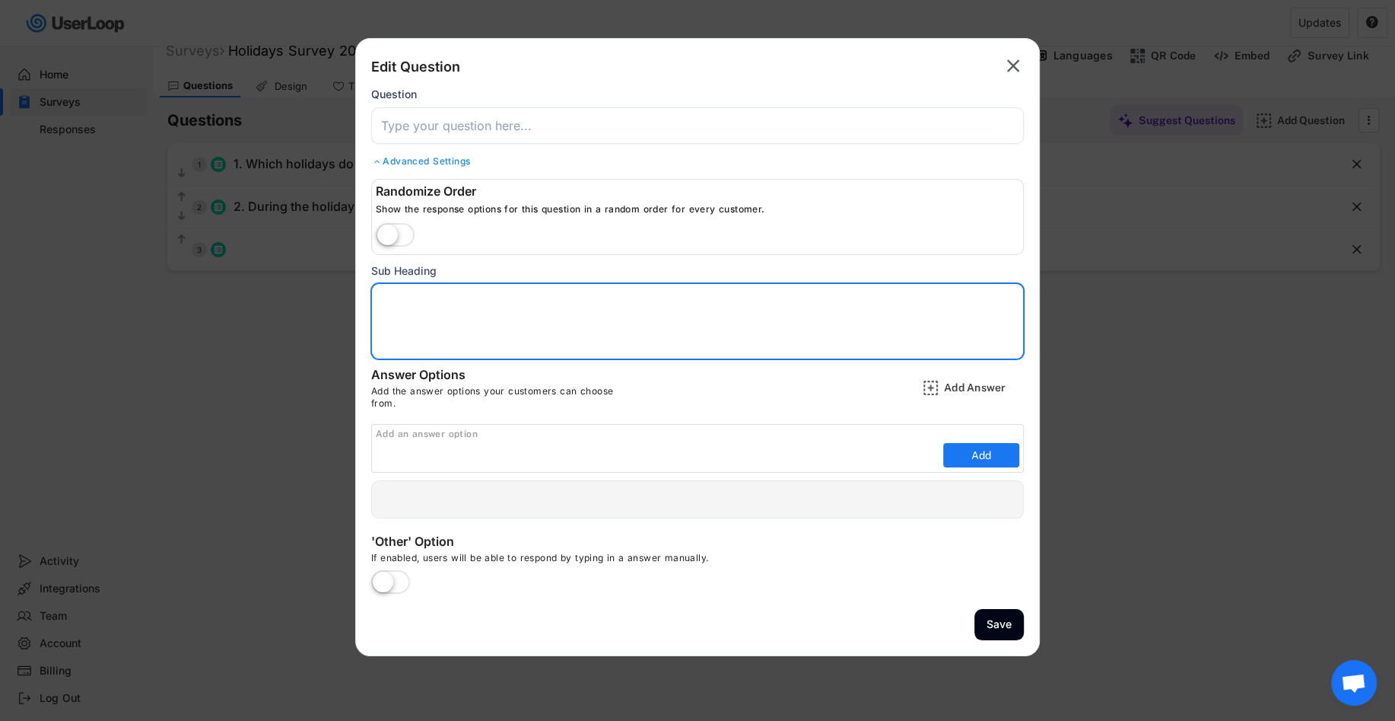
click at [465, 124] on input "input" at bounding box center [697, 125] width 653 height 37
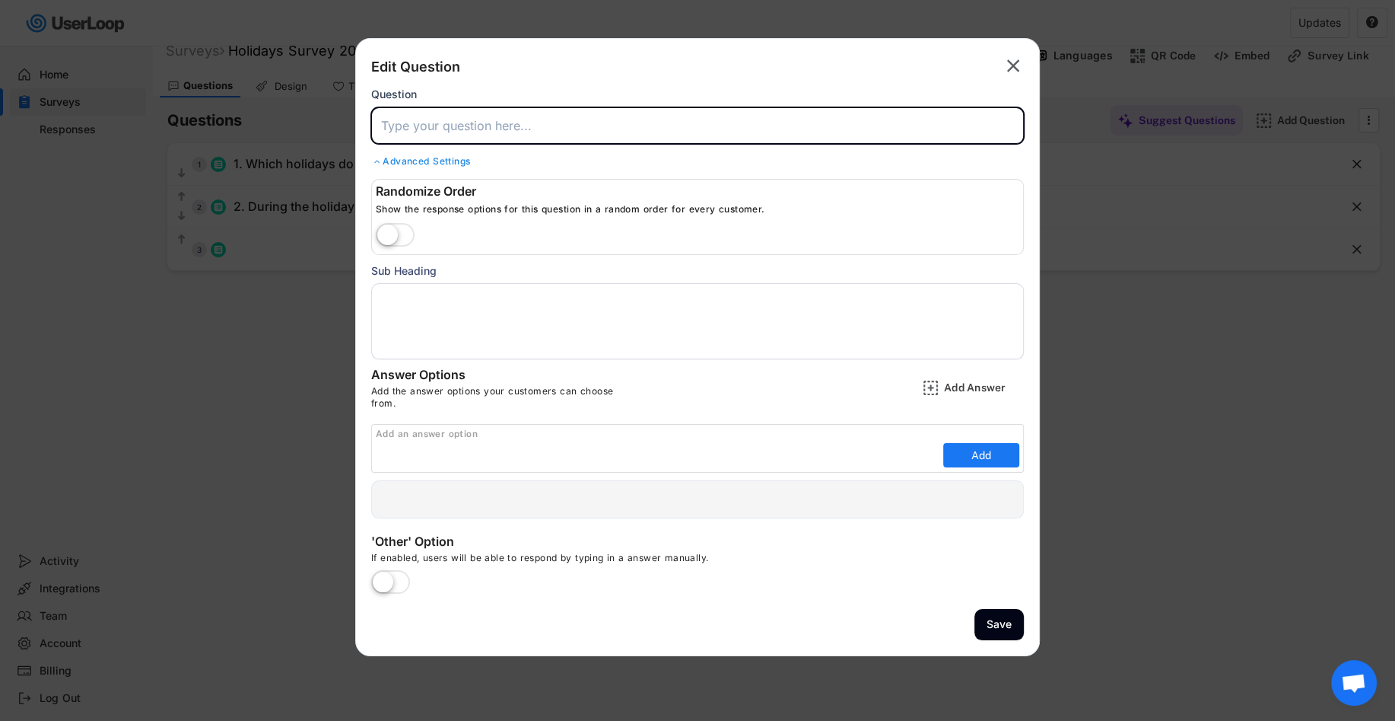
paste input "3. Have you ever purchased Rebel Cheese (or similar artisanal food) as a gift?"
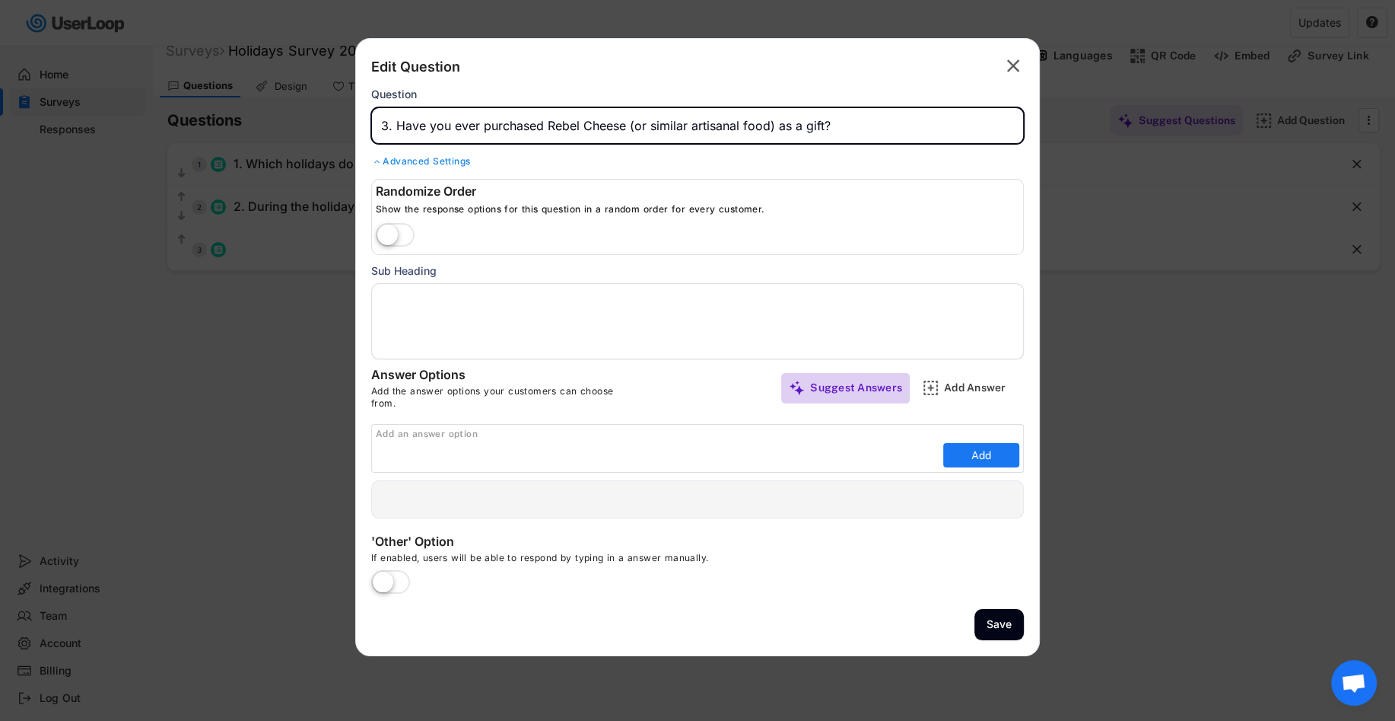
type input "3. Have you ever purchased Rebel Cheese (or similar artisanal food) as a gift?"
click at [851, 383] on div "Suggest Answers" at bounding box center [856, 387] width 92 height 14
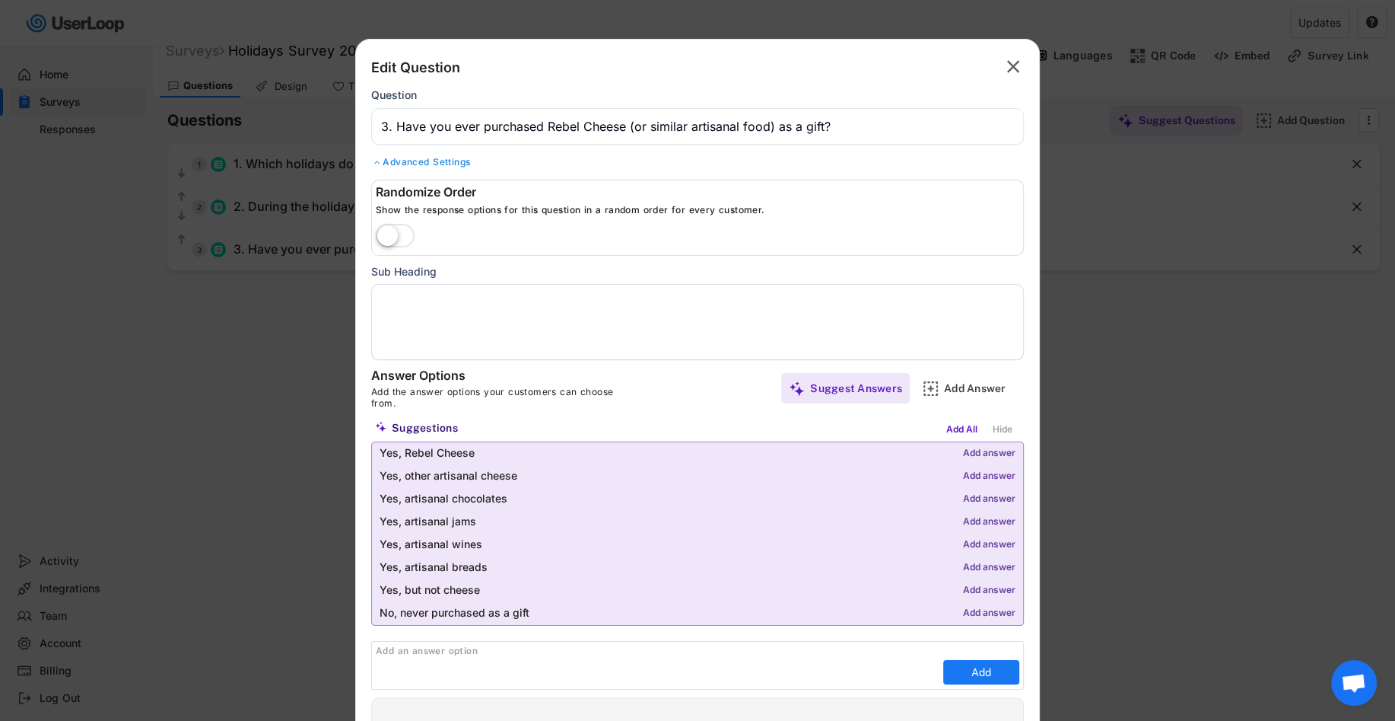
click at [978, 450] on div "Add answer" at bounding box center [989, 453] width 52 height 11
type input "Yes, Rebel Cheese"
click at [1006, 471] on div "Add answer" at bounding box center [989, 476] width 52 height 11
type input "Yes, other artisanal cheese"
click at [977, 585] on div "Add answer" at bounding box center [989, 590] width 52 height 11
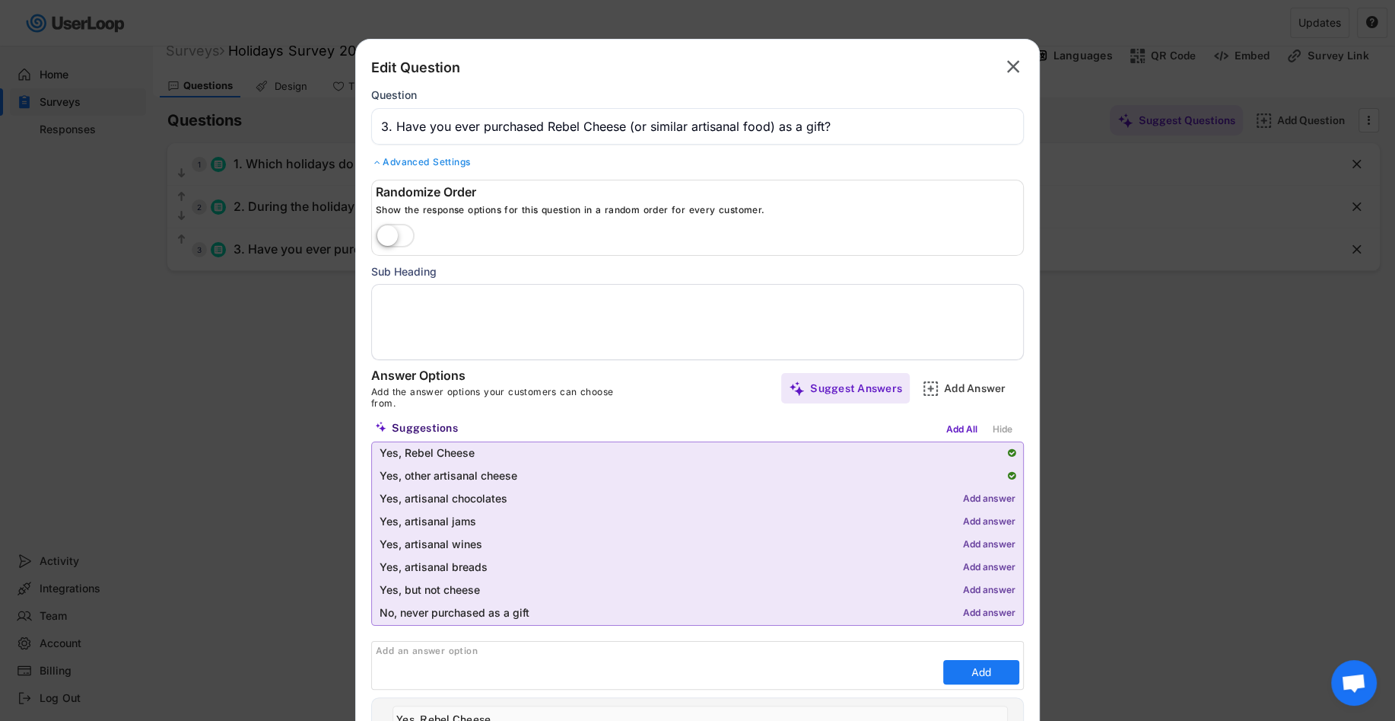
type input "Yes, but not cheese"
click at [977, 613] on div "Add answer" at bounding box center [989, 613] width 52 height 11
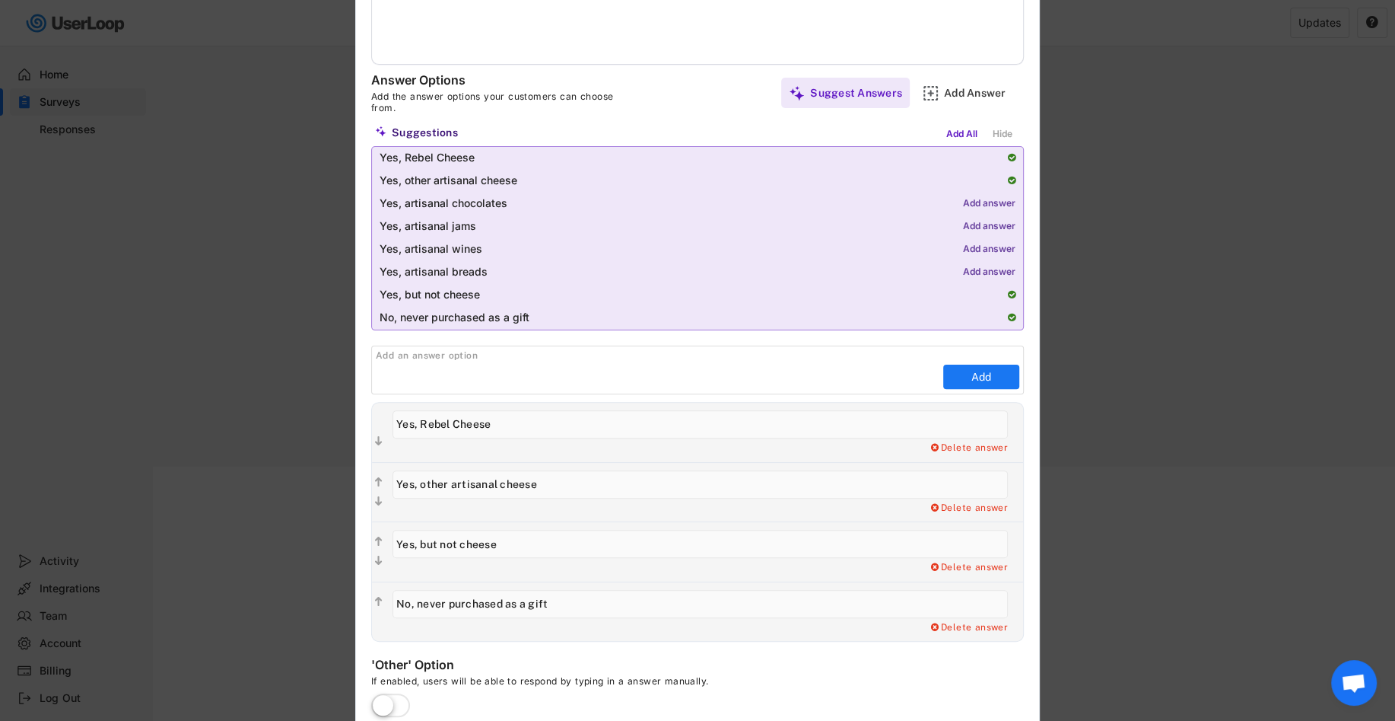
scroll to position [367, 0]
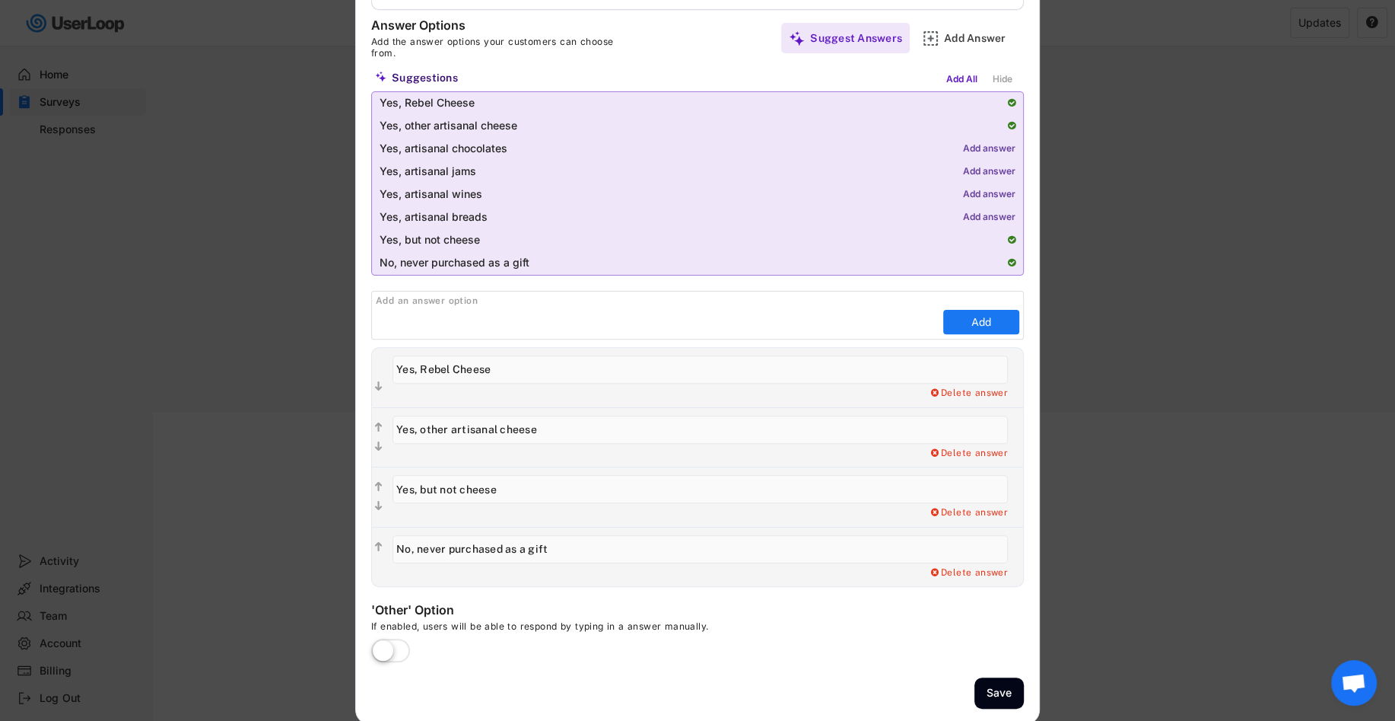
click at [588, 544] on input "input" at bounding box center [701, 549] width 616 height 28
click at [504, 546] on input "input" at bounding box center [701, 549] width 616 height 28
click at [607, 551] on input "input" at bounding box center [701, 549] width 616 height 28
type input "No, never purchased food items as a gift"
click at [653, 574] on div "Delete answer Yes, I want to delete this answer" at bounding box center [708, 573] width 631 height 12
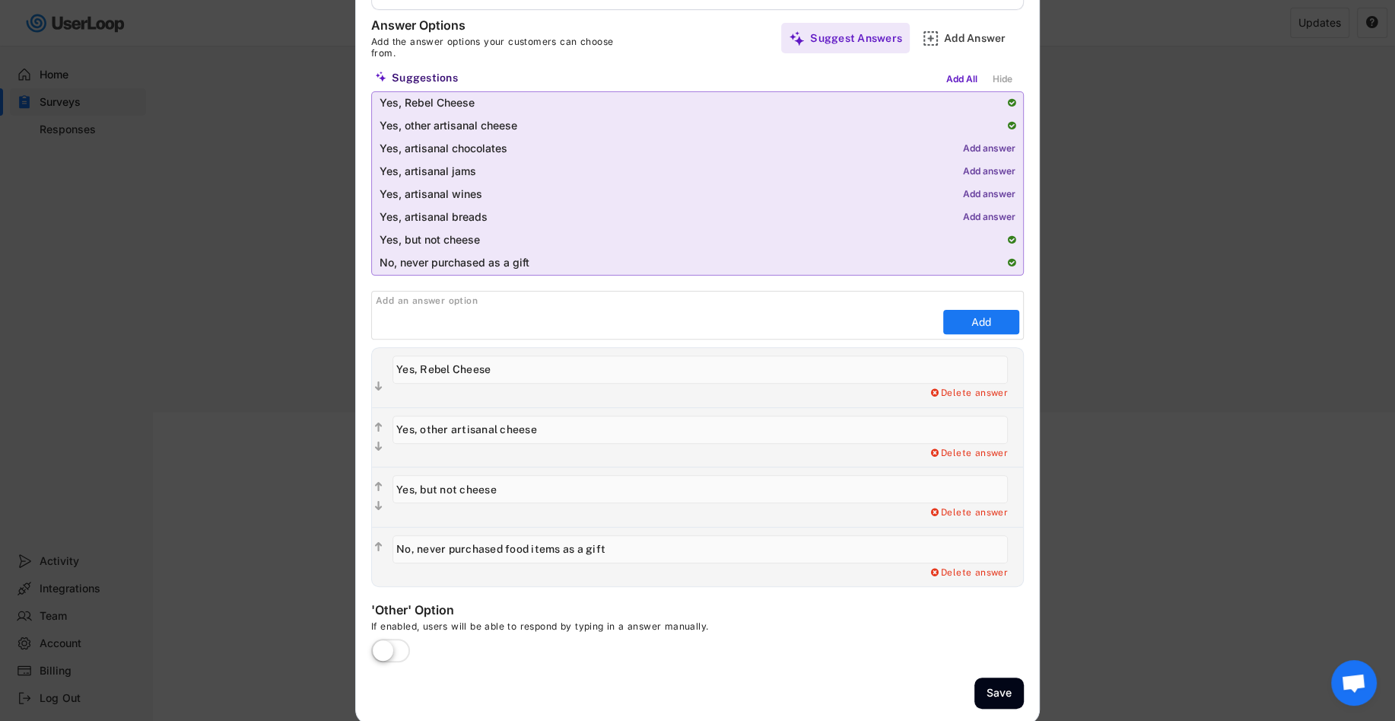
click at [395, 642] on label at bounding box center [390, 651] width 46 height 33
click at [0, 0] on input "checkbox" at bounding box center [0, 0] width 0 height 0
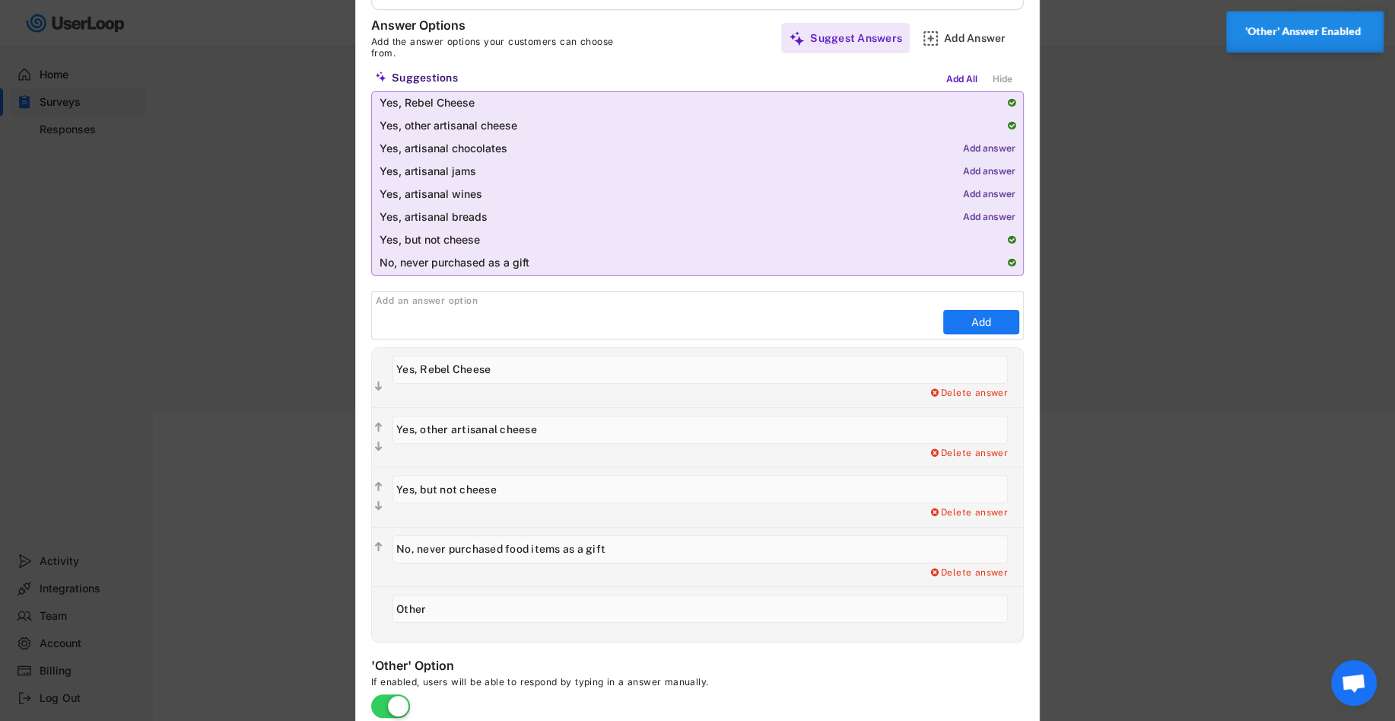
click at [484, 604] on input "input" at bounding box center [701, 608] width 616 height 28
click at [495, 604] on input "input" at bounding box center [701, 608] width 616 height 28
click at [394, 604] on input "input" at bounding box center [701, 608] width 616 height 28
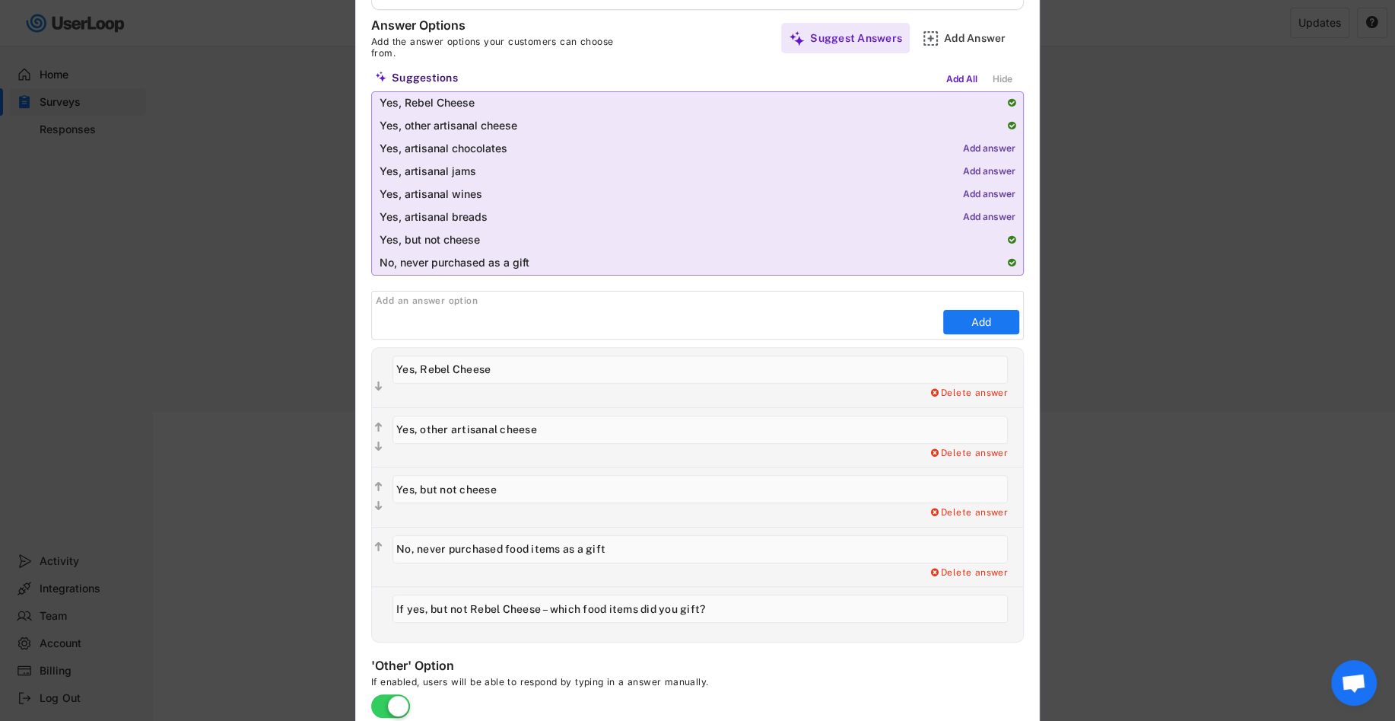
click at [469, 603] on input "input" at bounding box center [701, 608] width 616 height 28
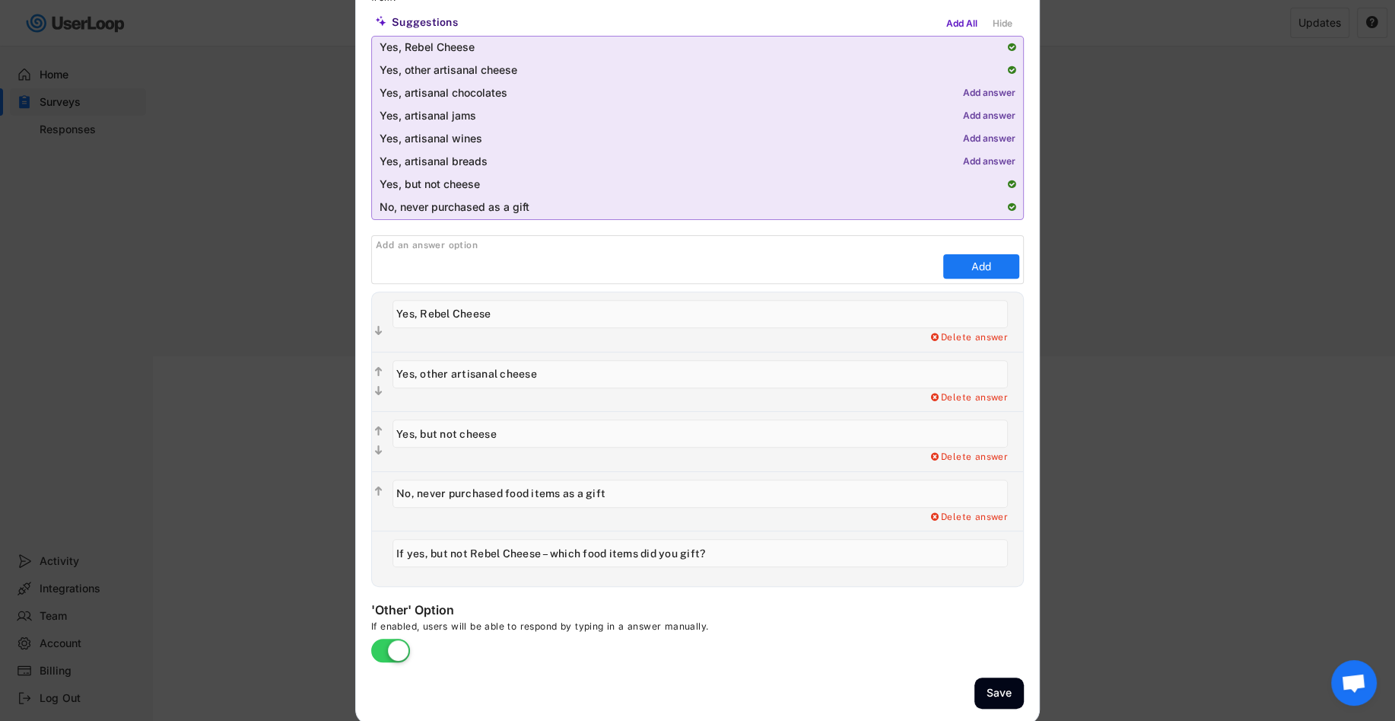
click at [425, 552] on input "input" at bounding box center [701, 553] width 616 height 28
click at [565, 555] on input "input" at bounding box center [701, 553] width 616 height 28
click at [628, 559] on input "input" at bounding box center [701, 553] width 616 height 28
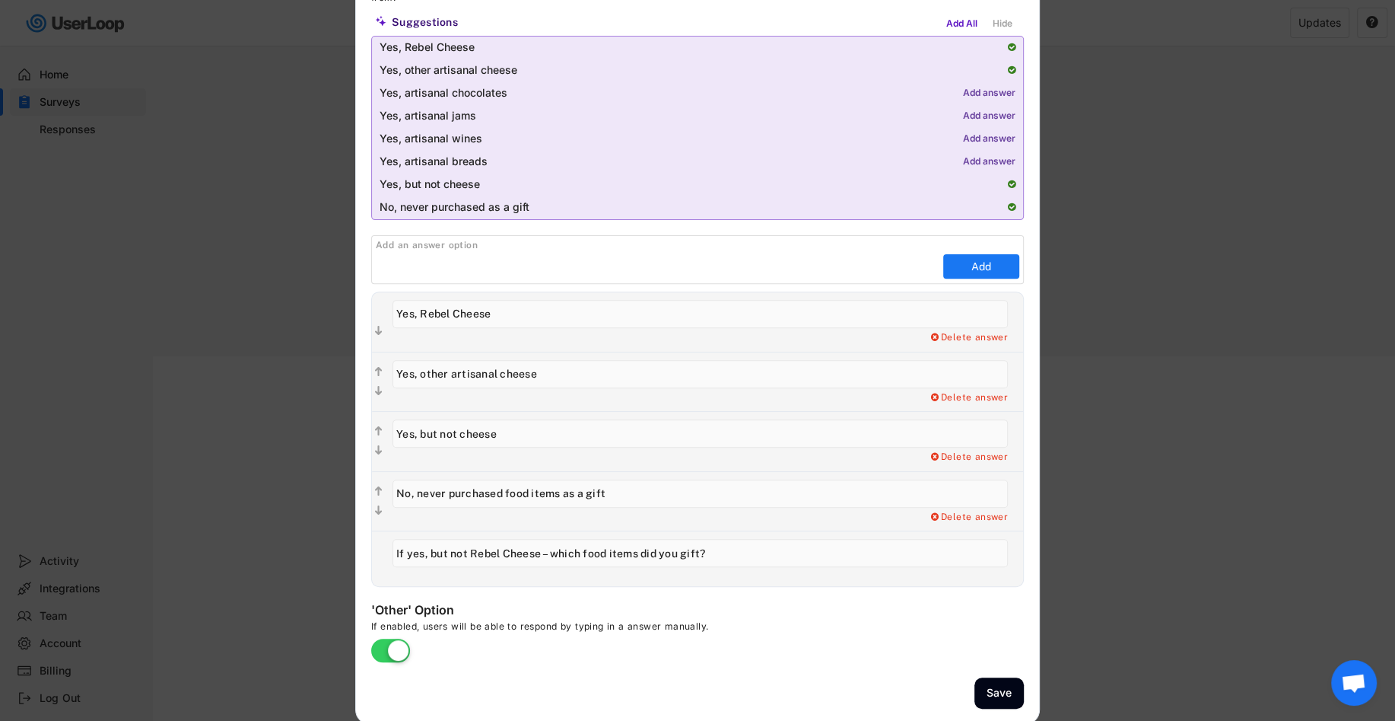
click at [628, 559] on input "input" at bounding box center [701, 553] width 616 height 28
paste input "If yes, but not Rebel Cheese, which food items did you gift?"
type input "If yes, but not Rebel Cheese, which food items did you gift?"
click at [726, 603] on div "'Other' Option If enabled, users will be able to respond by typing in a answer …" at bounding box center [599, 632] width 456 height 60
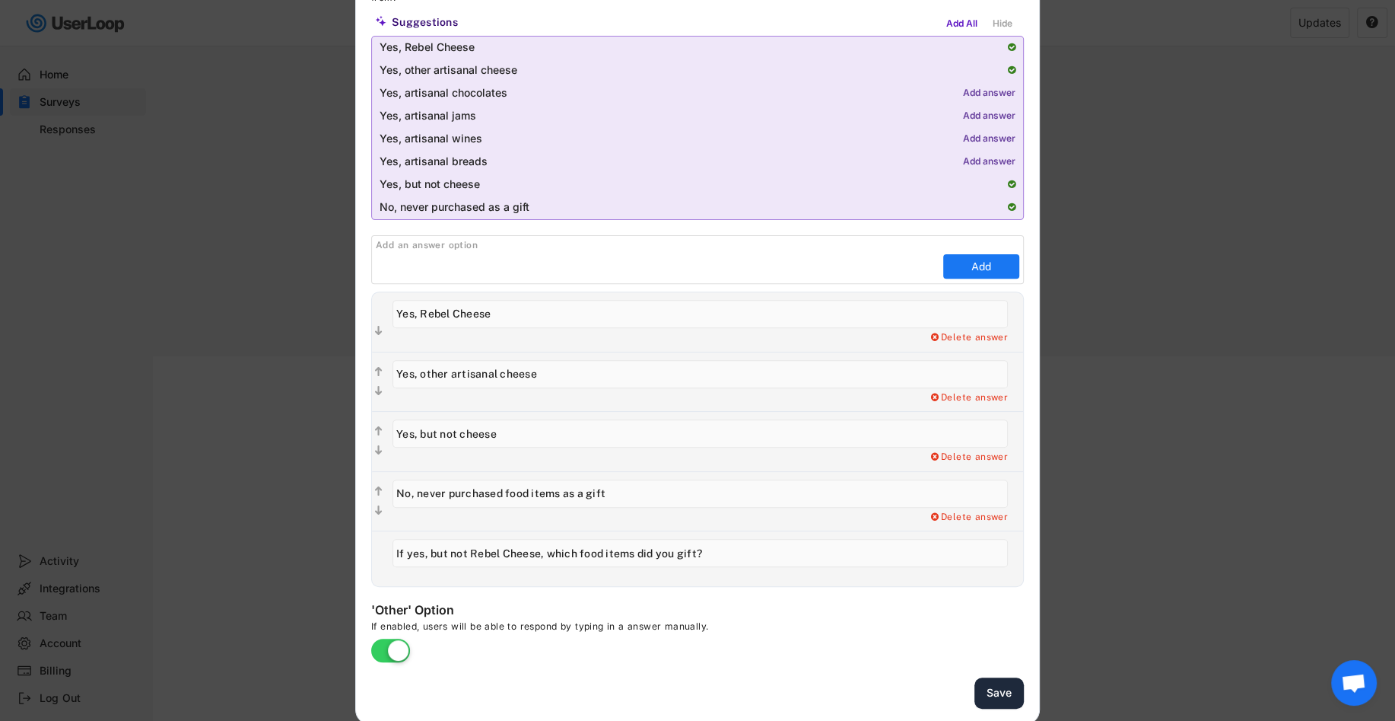
click at [996, 687] on button "Save" at bounding box center [999, 692] width 49 height 31
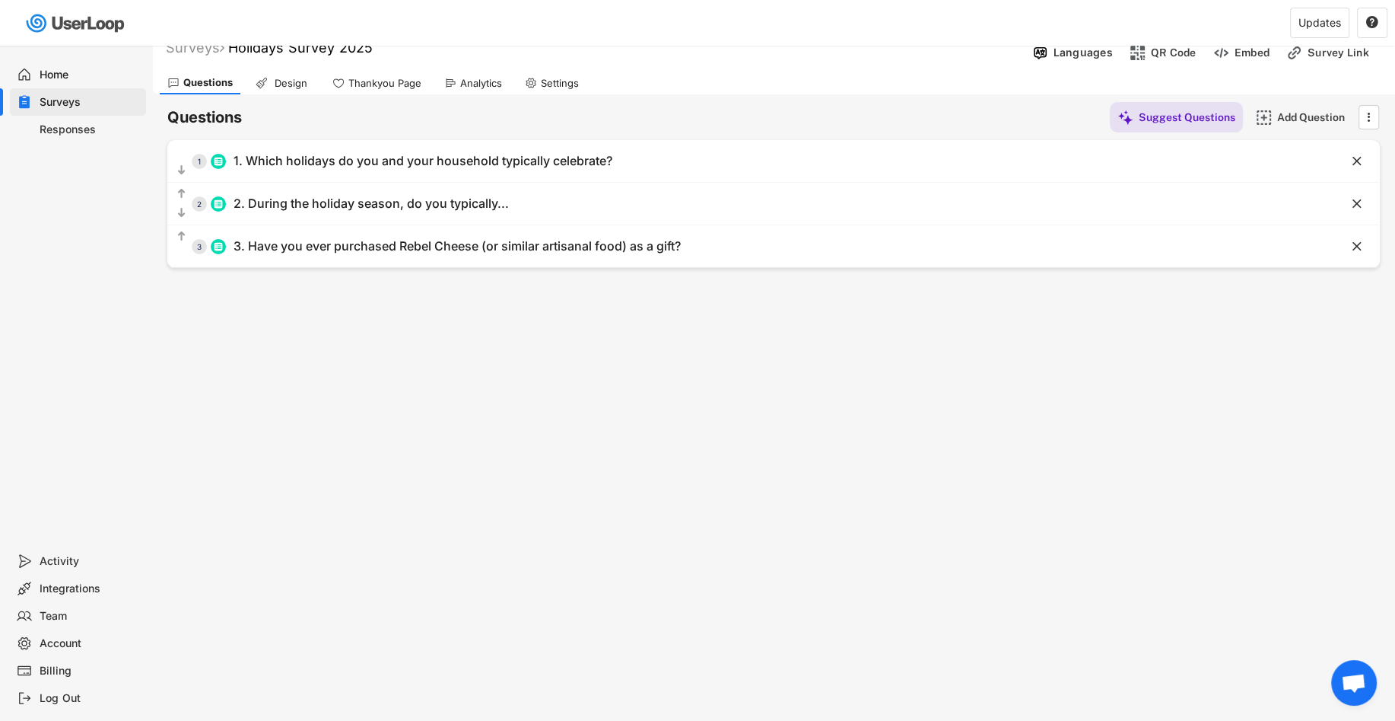
scroll to position [2, 0]
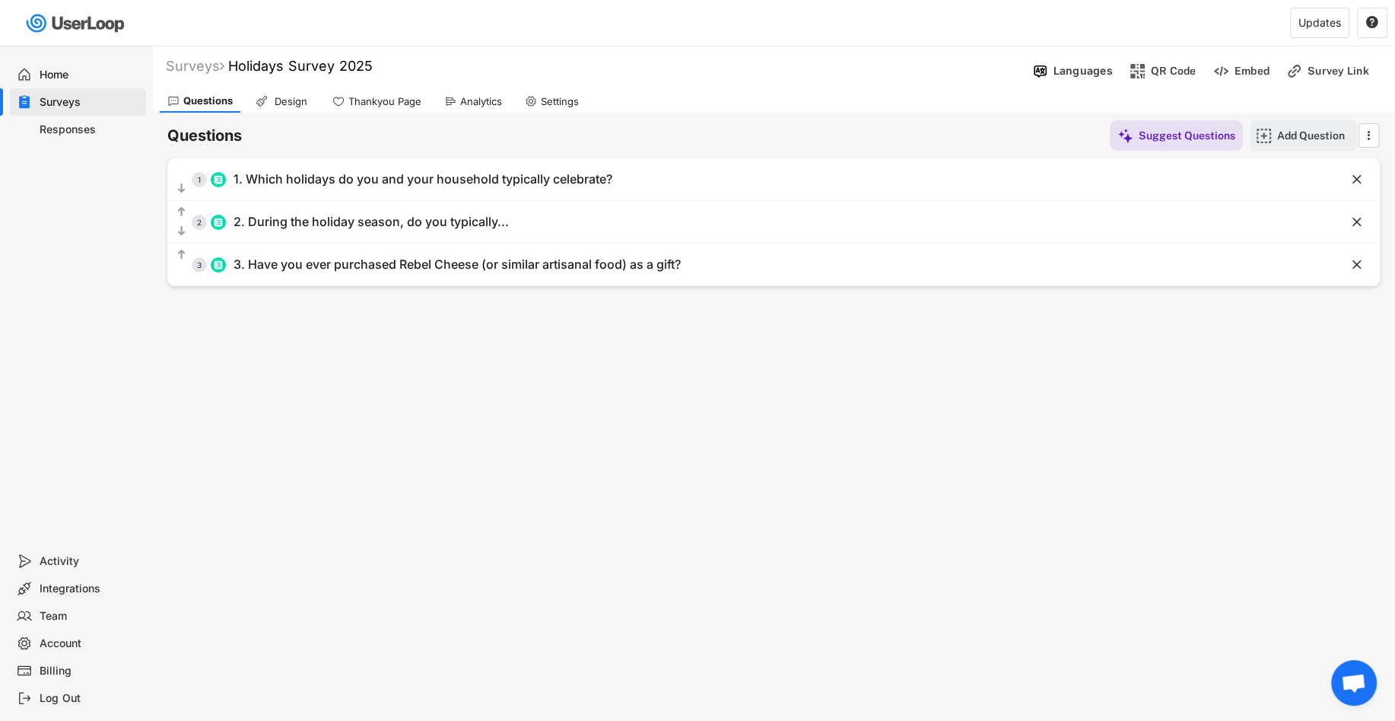
click at [1267, 135] on img at bounding box center [1264, 136] width 16 height 16
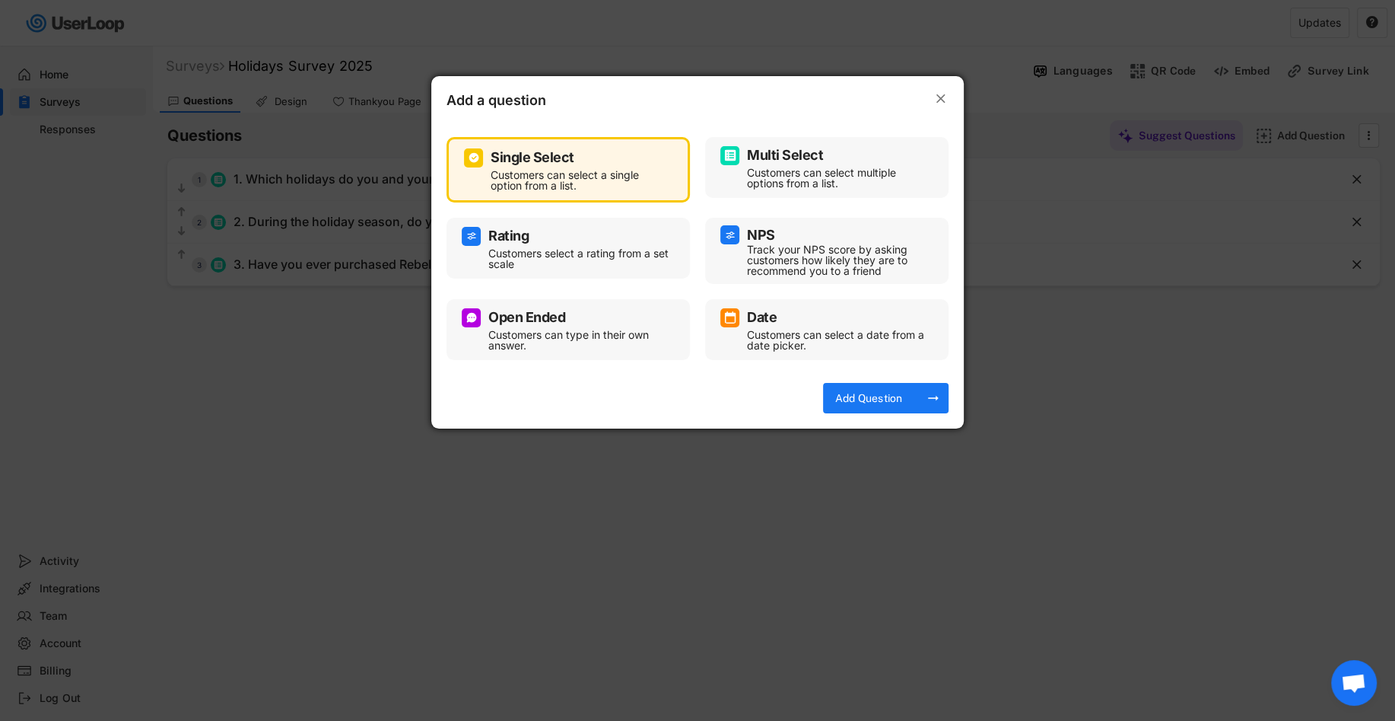
click at [814, 182] on div "Customers can select multiple options from a list." at bounding box center [838, 177] width 183 height 21
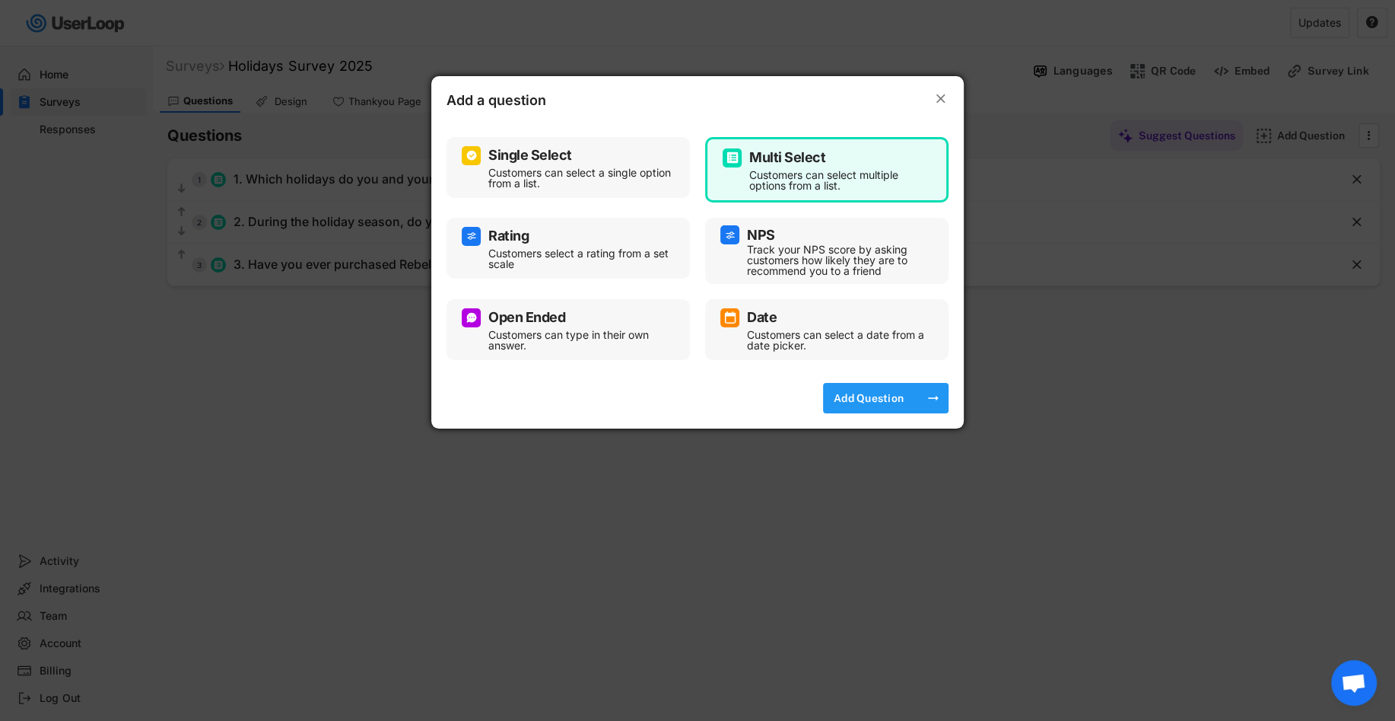
click at [883, 404] on div "Add Question" at bounding box center [869, 398] width 76 height 30
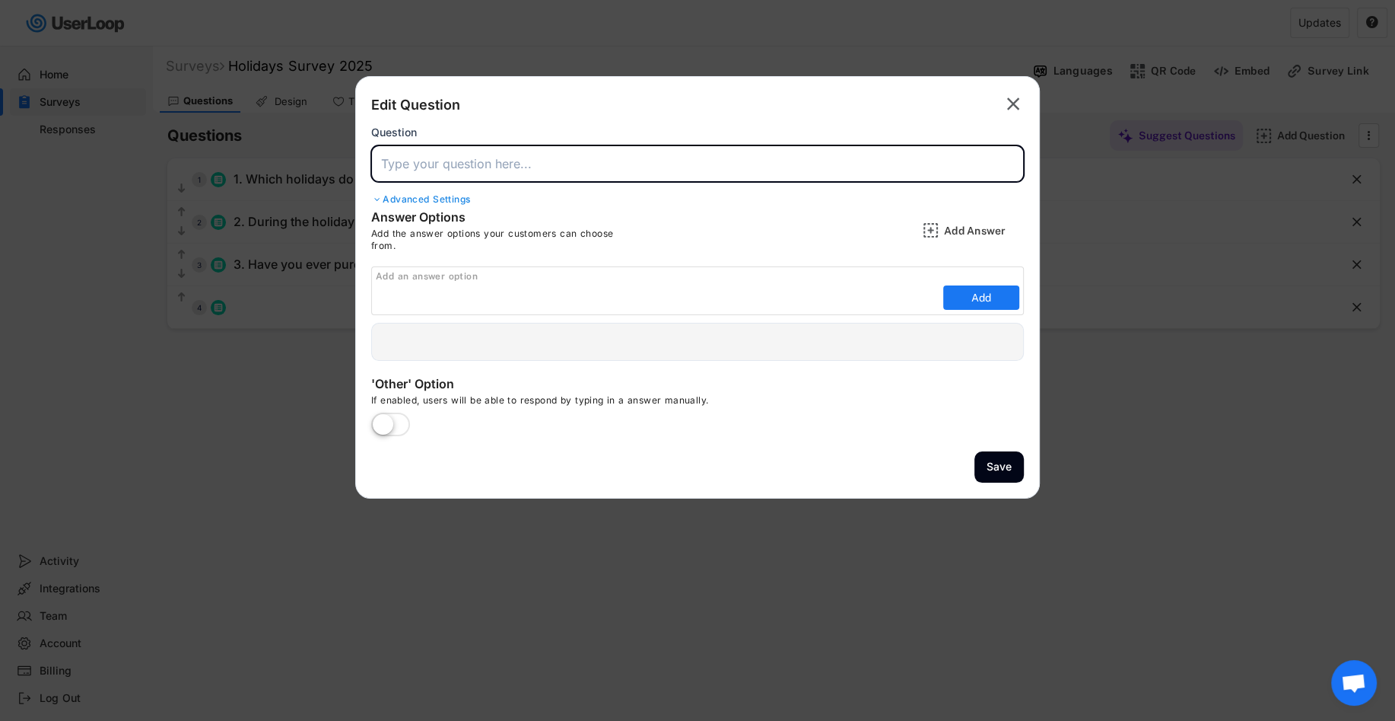
click at [582, 177] on input "input" at bounding box center [697, 163] width 653 height 37
paste input "4. When giving a food-related gift, which of the following matter most to you?"
drag, startPoint x: 482, startPoint y: 166, endPoint x: 551, endPoint y: 162, distance: 69.3
click at [552, 163] on input "input" at bounding box center [697, 163] width 653 height 37
click at [484, 166] on input "input" at bounding box center [697, 163] width 653 height 37
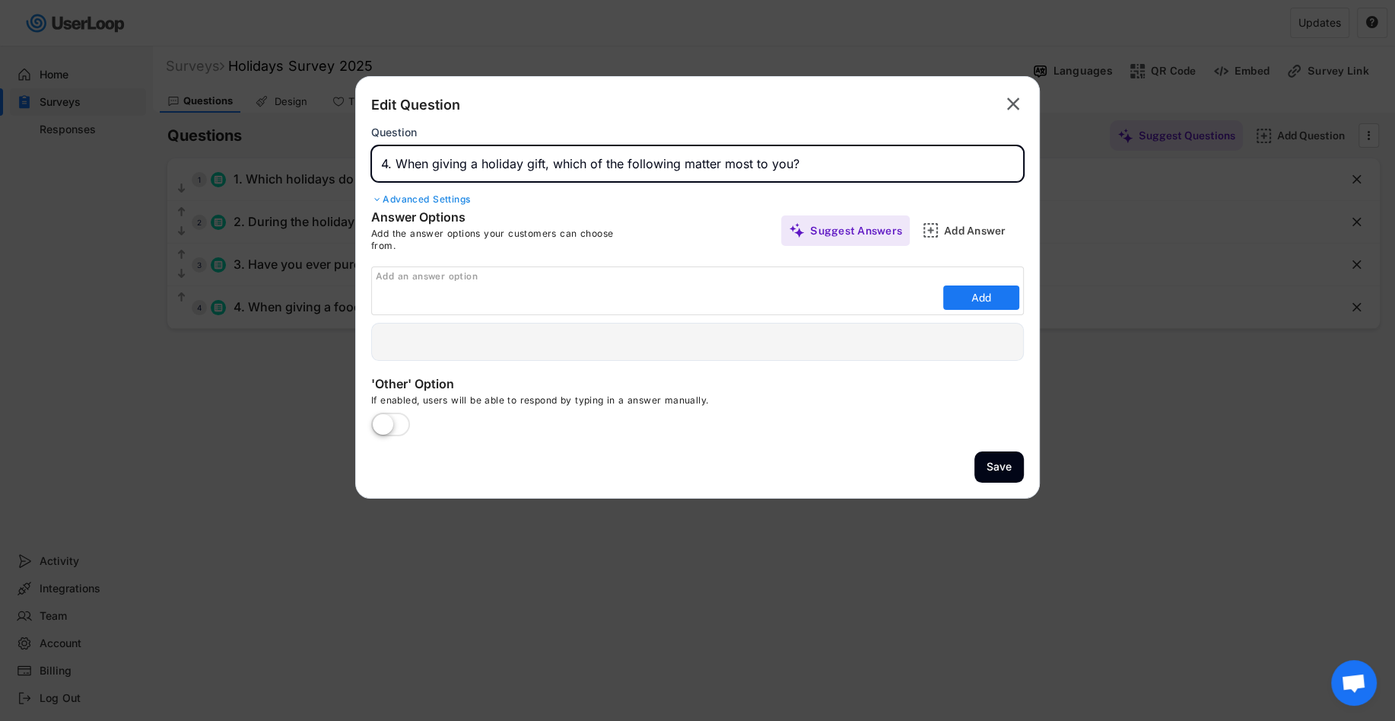
click at [539, 173] on input "input" at bounding box center [697, 163] width 653 height 37
click at [695, 178] on input "input" at bounding box center [697, 163] width 653 height 37
click at [828, 156] on input "input" at bounding box center [697, 163] width 653 height 37
type input "4. When giving a holiday gift, which of the following matter most to you?"
click at [817, 227] on div "Suggest Answers" at bounding box center [856, 231] width 92 height 14
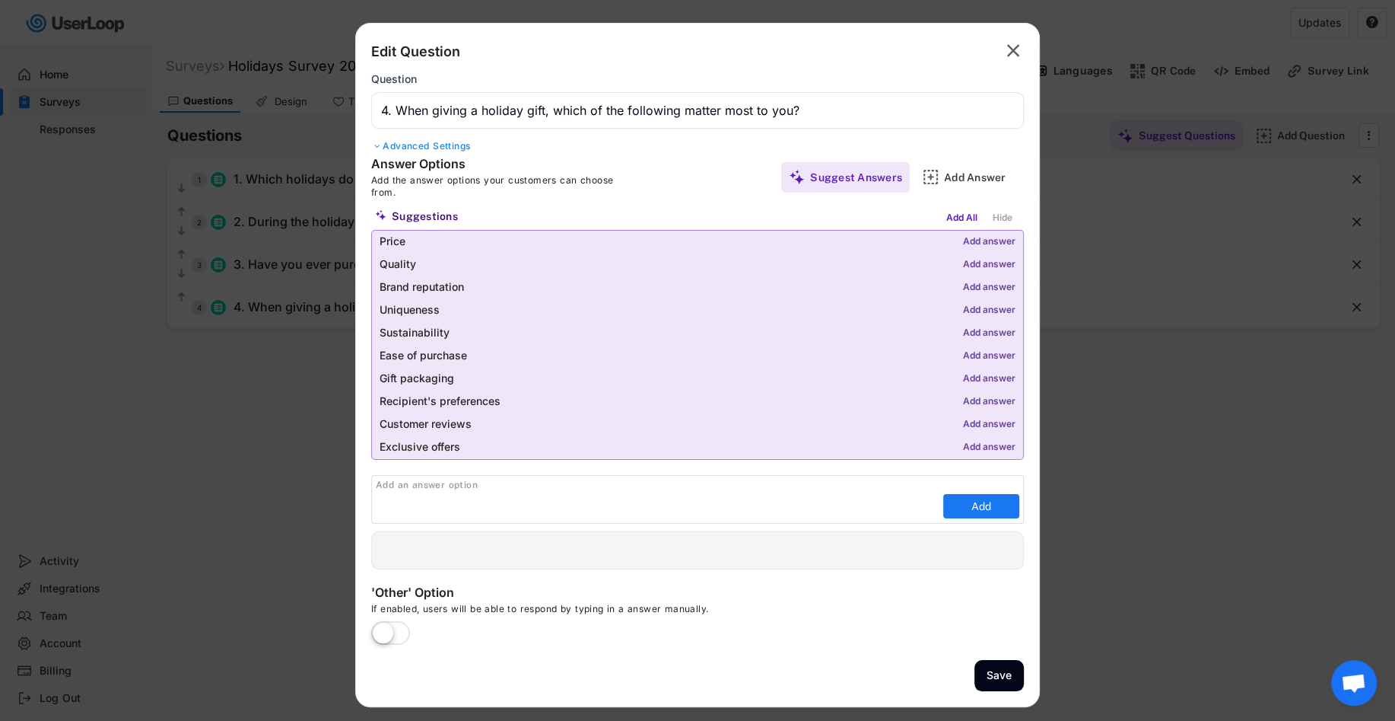
click at [985, 238] on div "Add answer" at bounding box center [989, 242] width 52 height 11
type input "Price"
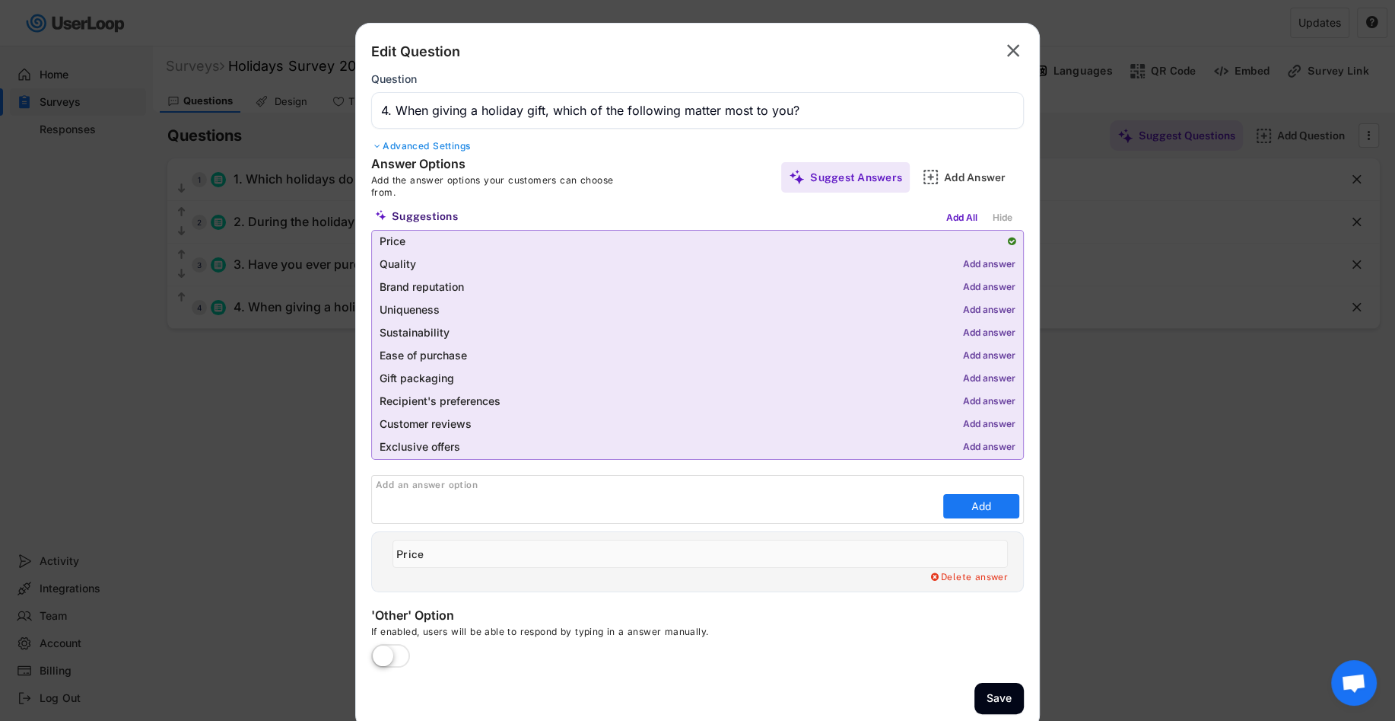
click at [990, 305] on div "Add answer" at bounding box center [989, 310] width 52 height 11
type input "Uniqueness"
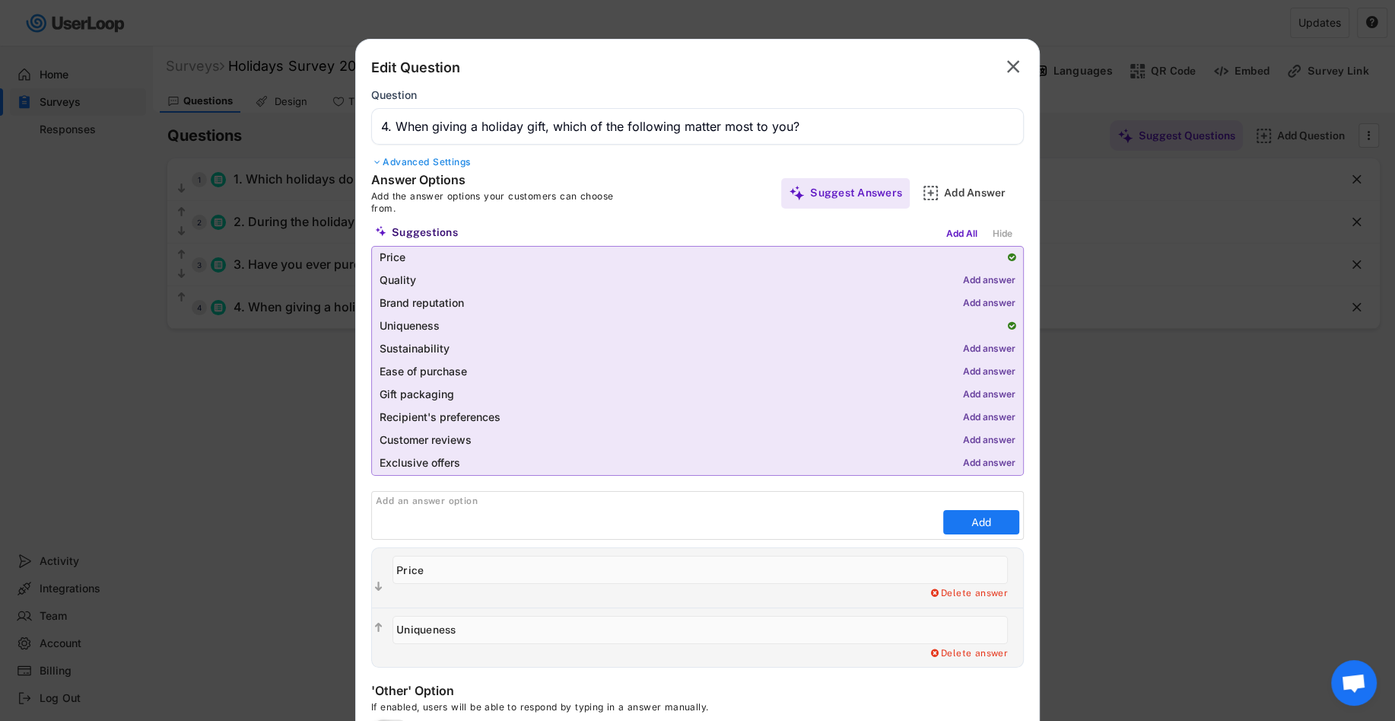
click at [982, 276] on div "Add answer" at bounding box center [989, 280] width 52 height 11
type input "Quality"
click at [980, 299] on div "Add answer" at bounding box center [989, 303] width 52 height 11
type input "Brand reputation"
click at [595, 507] on div "Add an answer option Add" at bounding box center [697, 515] width 653 height 49
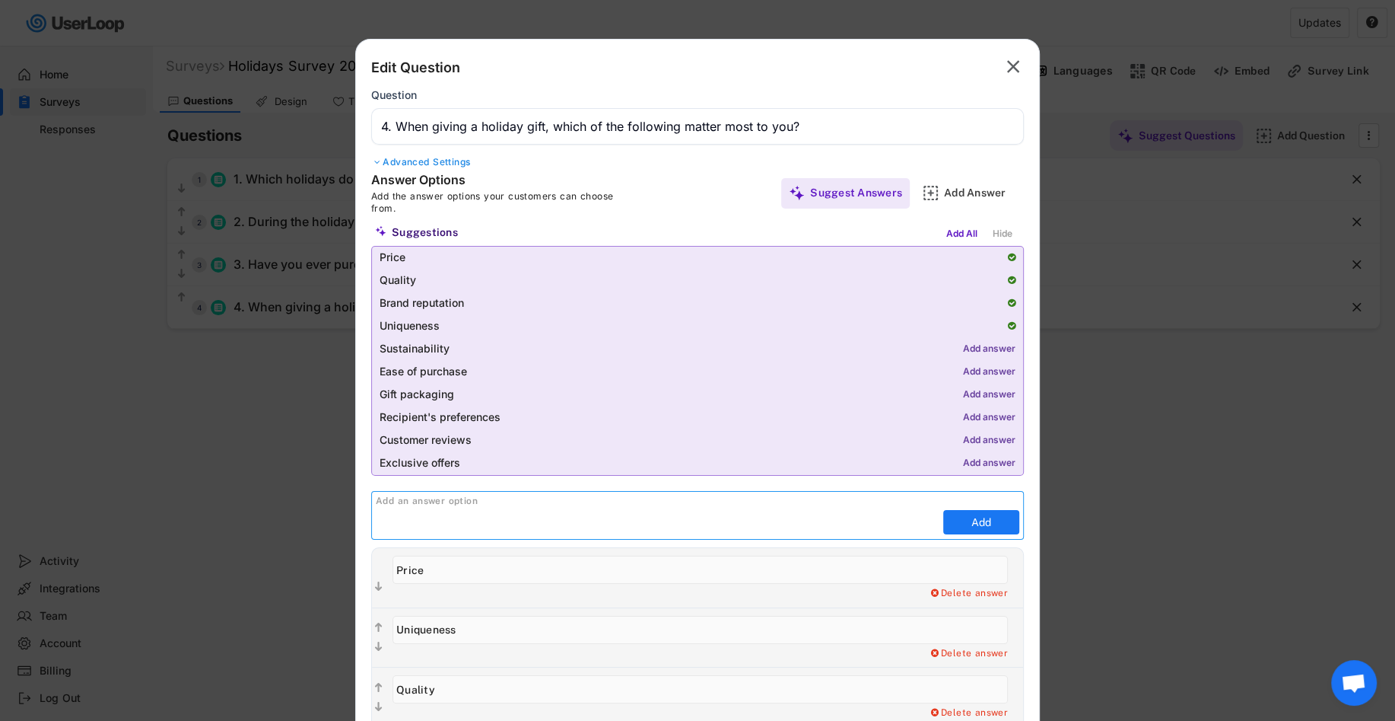
click at [569, 517] on input "input" at bounding box center [658, 522] width 564 height 23
paste input "Uniqueness or surprise factor"
type input "Uniqueness or surprise factor"
click at [982, 351] on div "Add answer" at bounding box center [989, 349] width 52 height 11
type input "Sustainability"
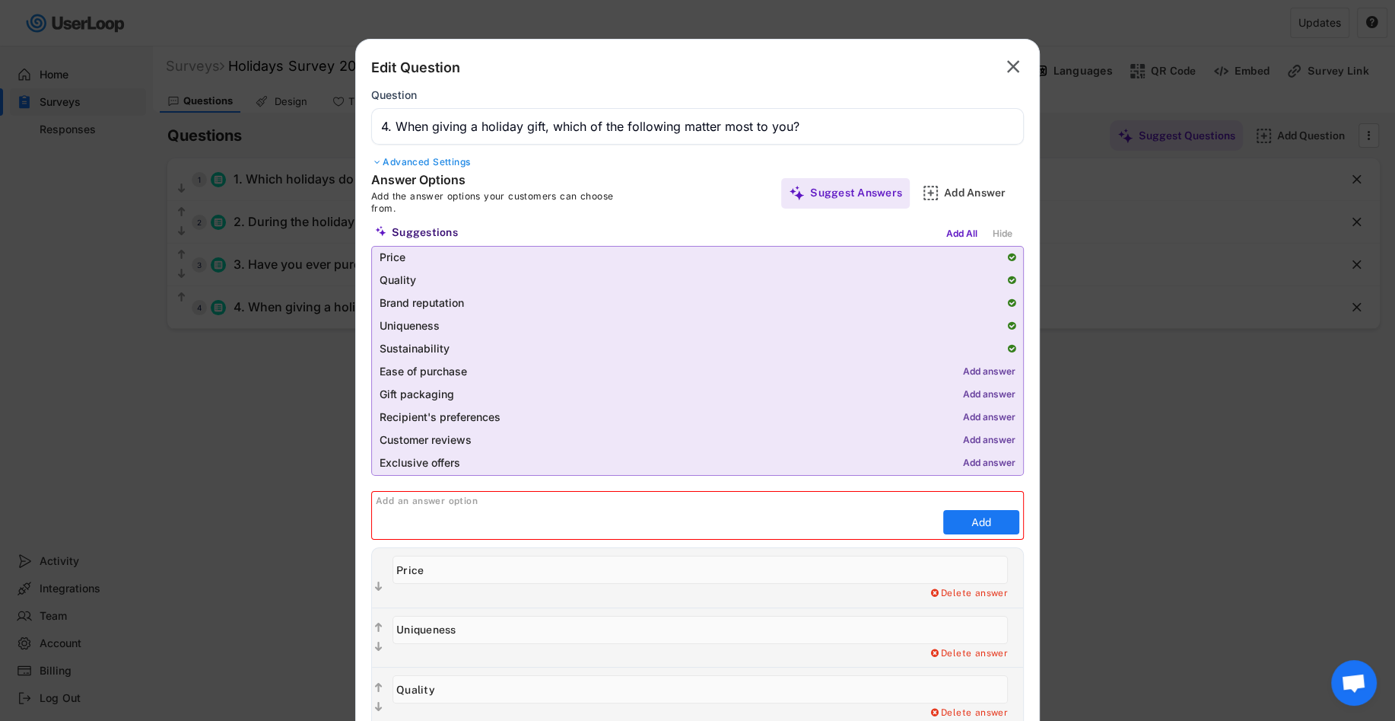
click at [980, 372] on div "Add answer" at bounding box center [989, 372] width 52 height 11
type input "Ease of purchase"
click at [980, 393] on div "Add answer" at bounding box center [989, 395] width 52 height 11
type input "Gift packaging"
click at [973, 437] on div "Add answer" at bounding box center [989, 440] width 52 height 11
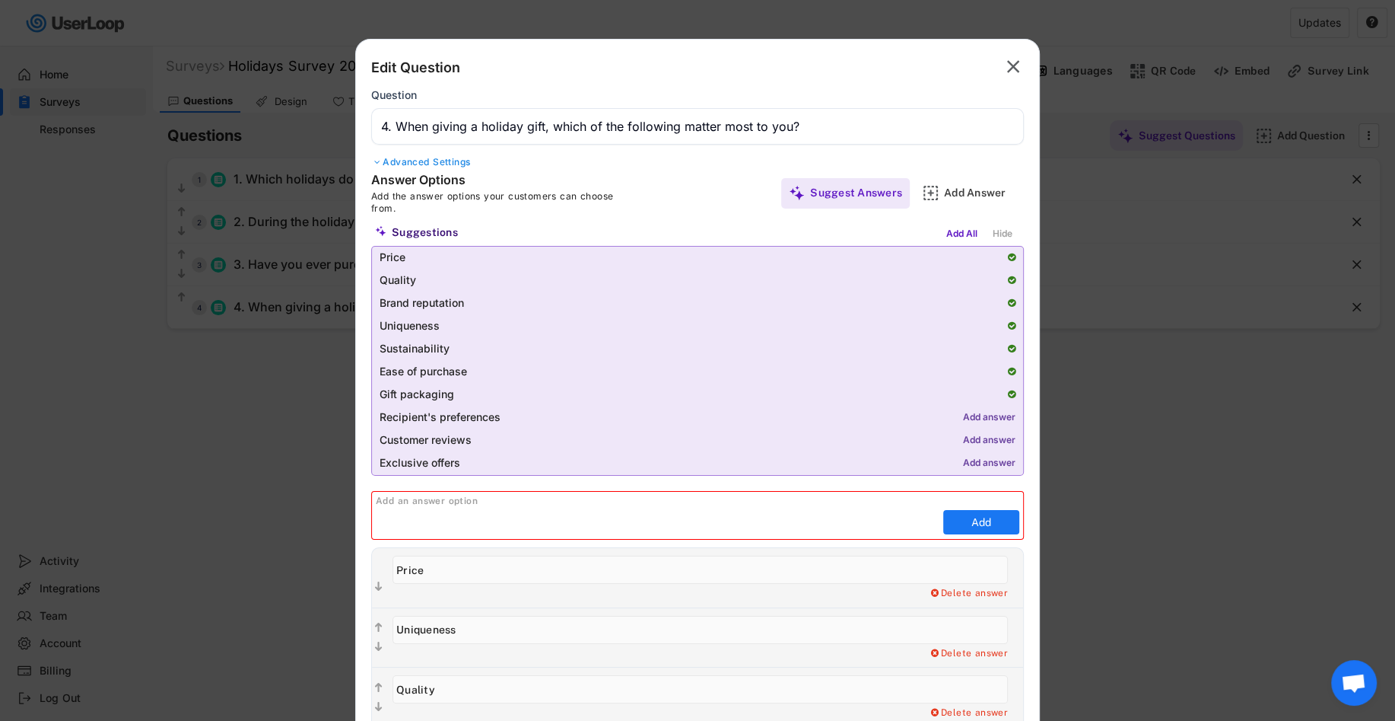
type input "Customer reviews"
click at [972, 460] on div "Add answer" at bounding box center [989, 463] width 52 height 11
type input "Exclusive offers"
click at [1009, 461] on div at bounding box center [1012, 462] width 8 height 9
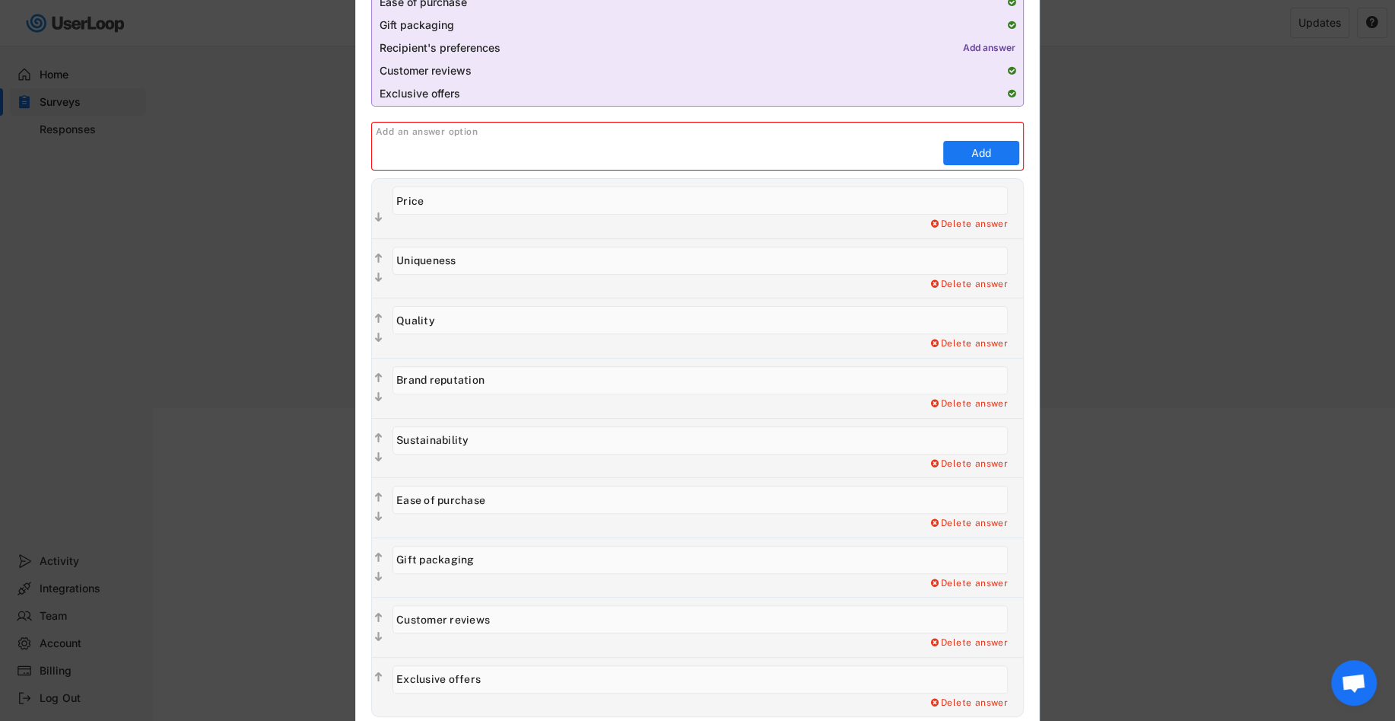
scroll to position [384, 0]
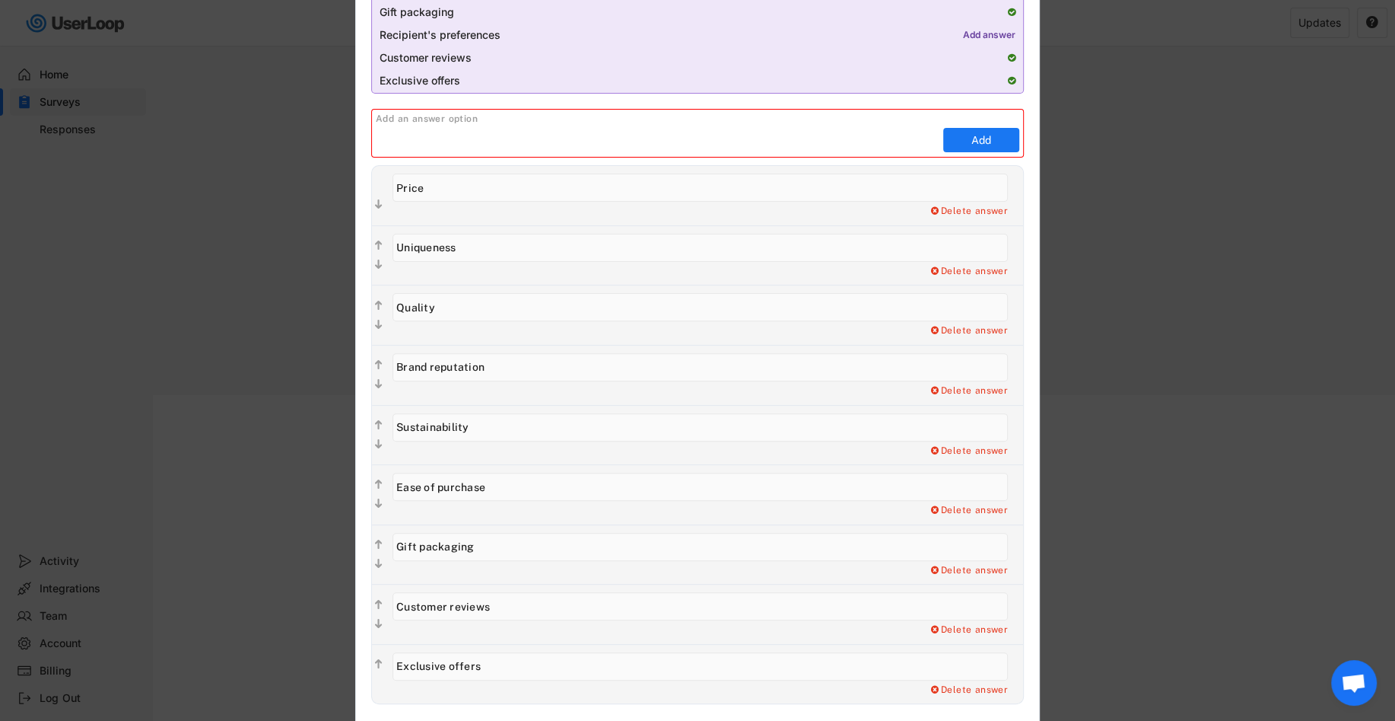
click at [465, 250] on input "input" at bounding box center [701, 248] width 616 height 28
click at [465, 325] on div "Delete answer Yes, I want to delete this answer" at bounding box center [708, 331] width 631 height 12
click at [465, 307] on input "input" at bounding box center [701, 307] width 616 height 28
click at [466, 310] on input "input" at bounding box center [701, 307] width 616 height 28
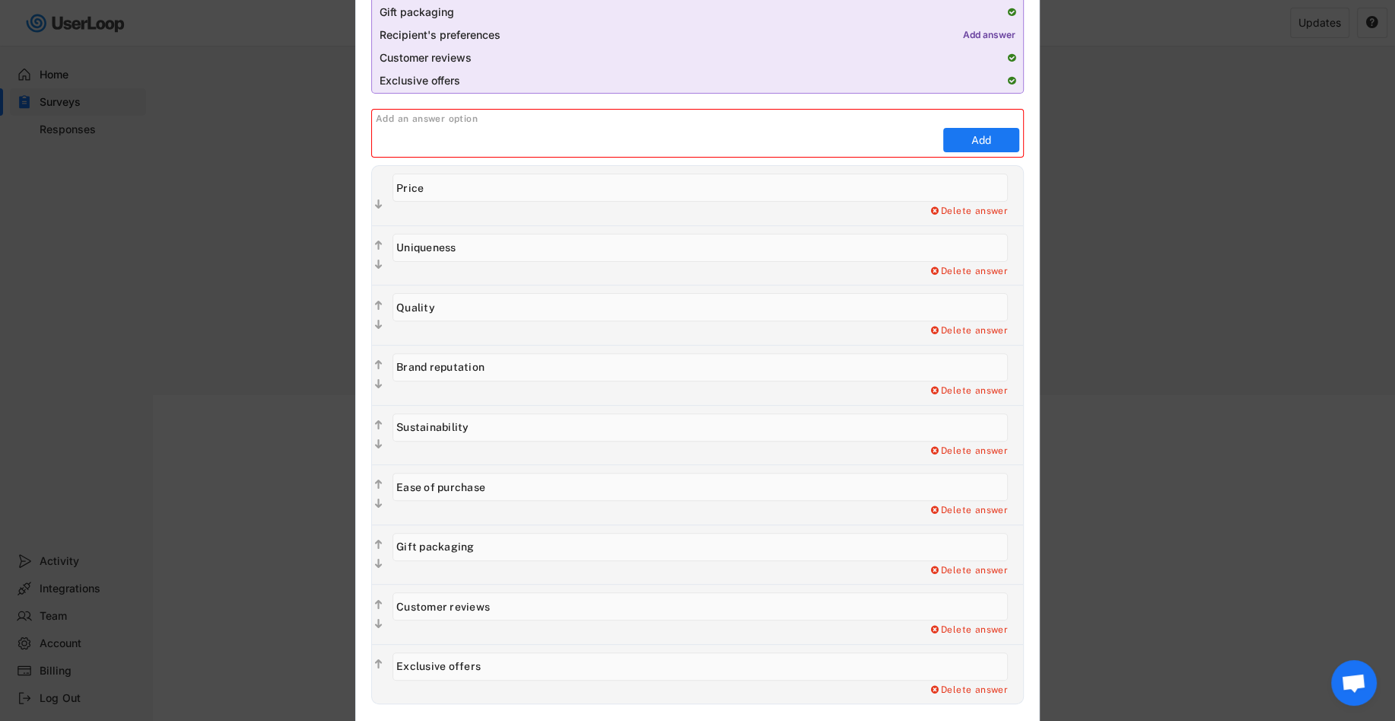
click at [396, 299] on input "input" at bounding box center [701, 307] width 616 height 28
paste input "Artisan"
click at [495, 361] on input "input" at bounding box center [701, 367] width 616 height 28
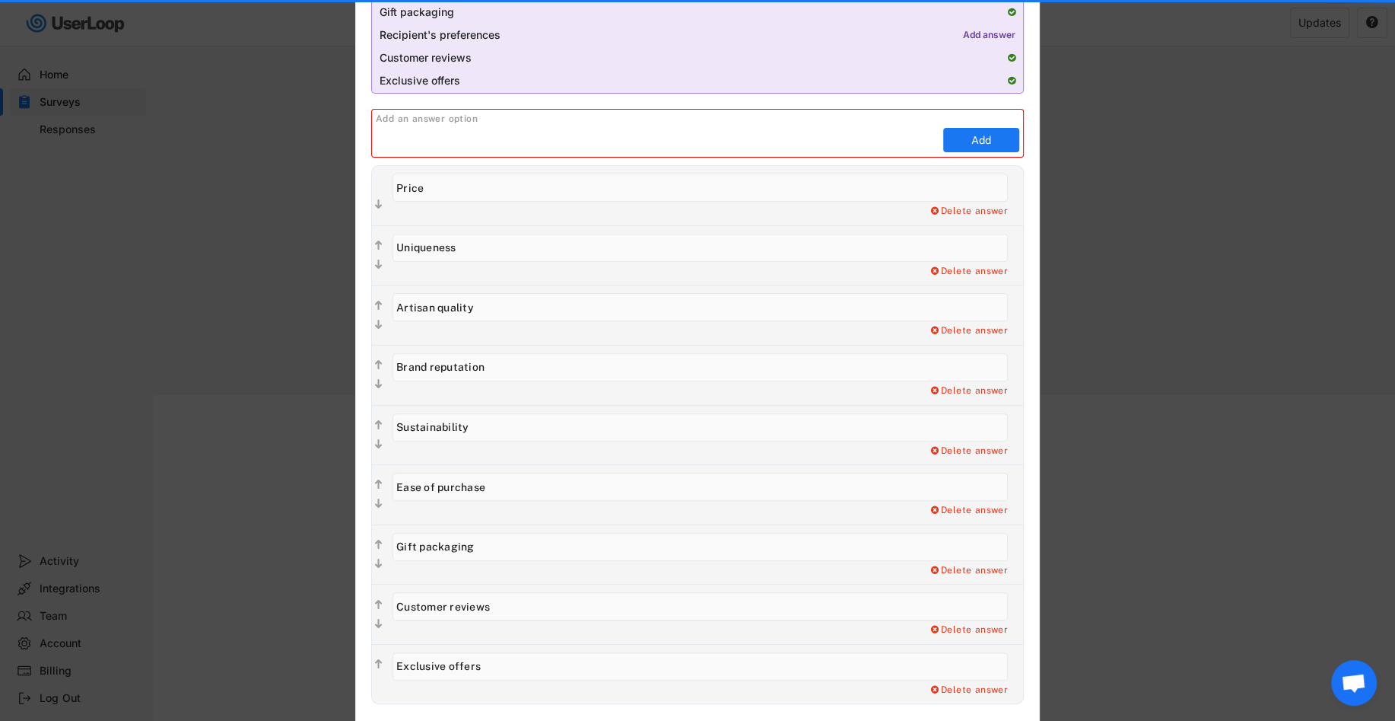
click at [475, 298] on input "input" at bounding box center [701, 307] width 616 height 28
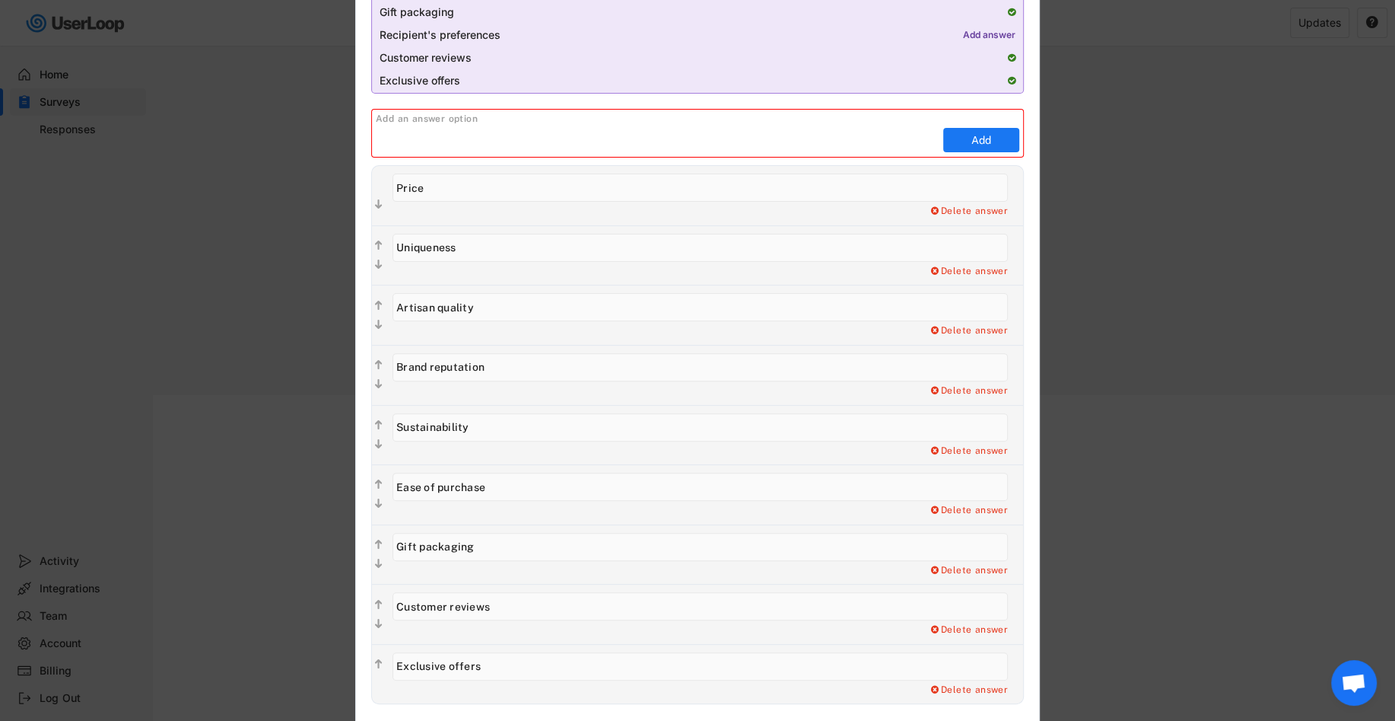
click at [427, 307] on input "input" at bounding box center [701, 307] width 616 height 28
click at [433, 307] on input "input" at bounding box center [701, 307] width 616 height 28
drag, startPoint x: 439, startPoint y: 307, endPoint x: 377, endPoint y: 306, distance: 62.4
click at [377, 306] on div "  Delete answer Yes, I want to delete this answer" at bounding box center [697, 315] width 651 height 60
click at [439, 304] on input "input" at bounding box center [701, 307] width 616 height 28
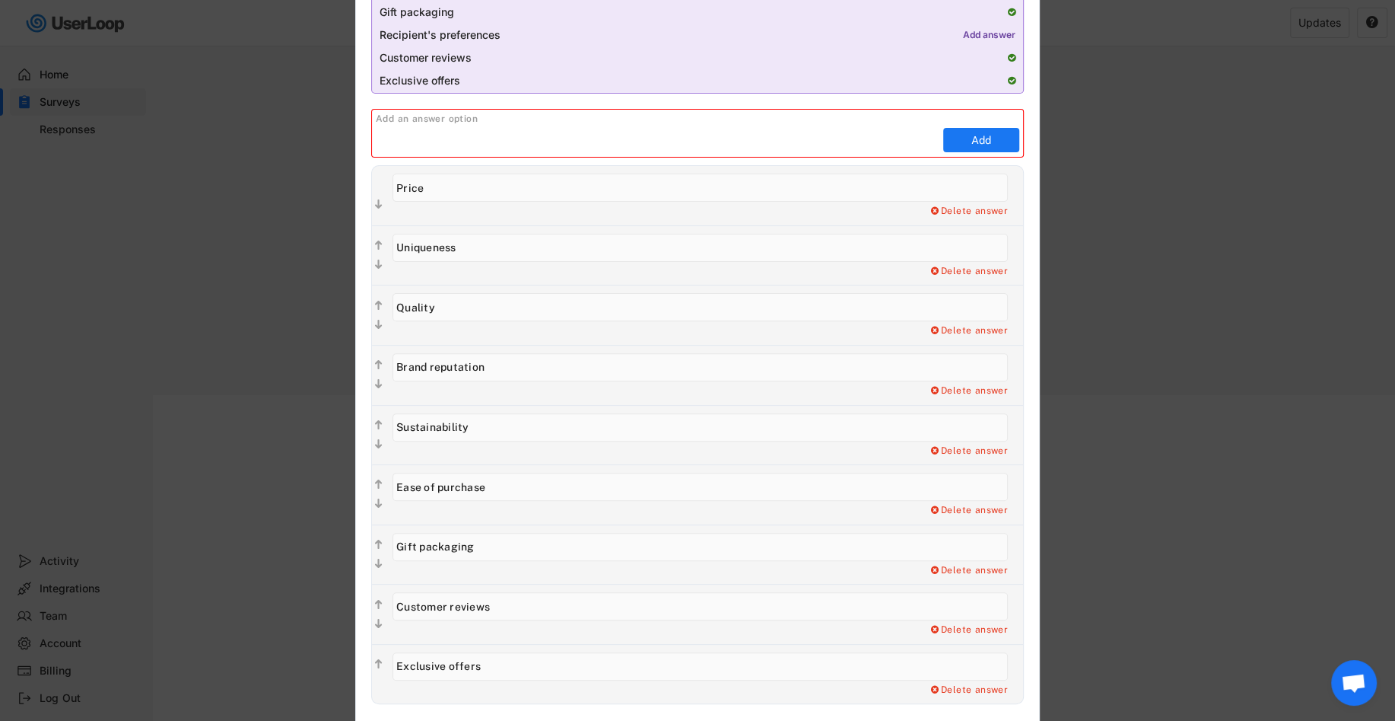
click at [507, 296] on input "input" at bounding box center [701, 307] width 616 height 28
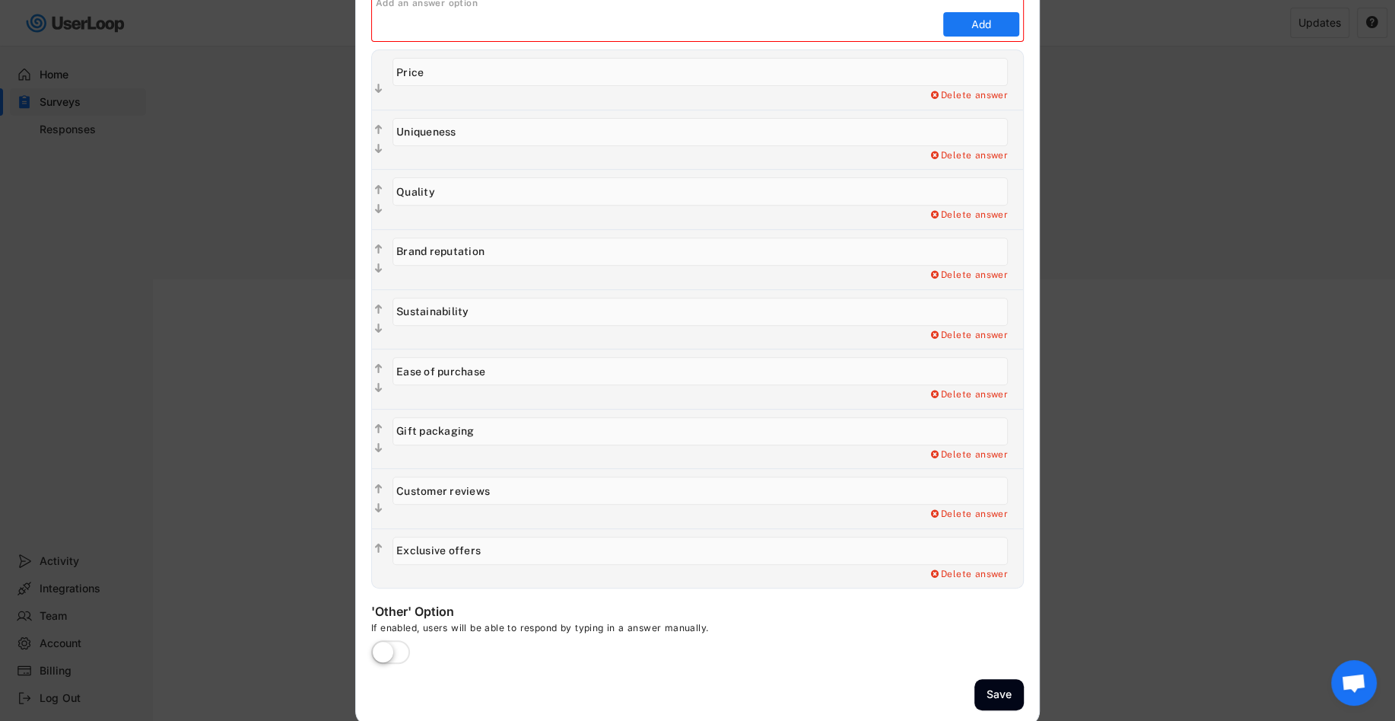
scroll to position [501, 0]
type input "Quality"
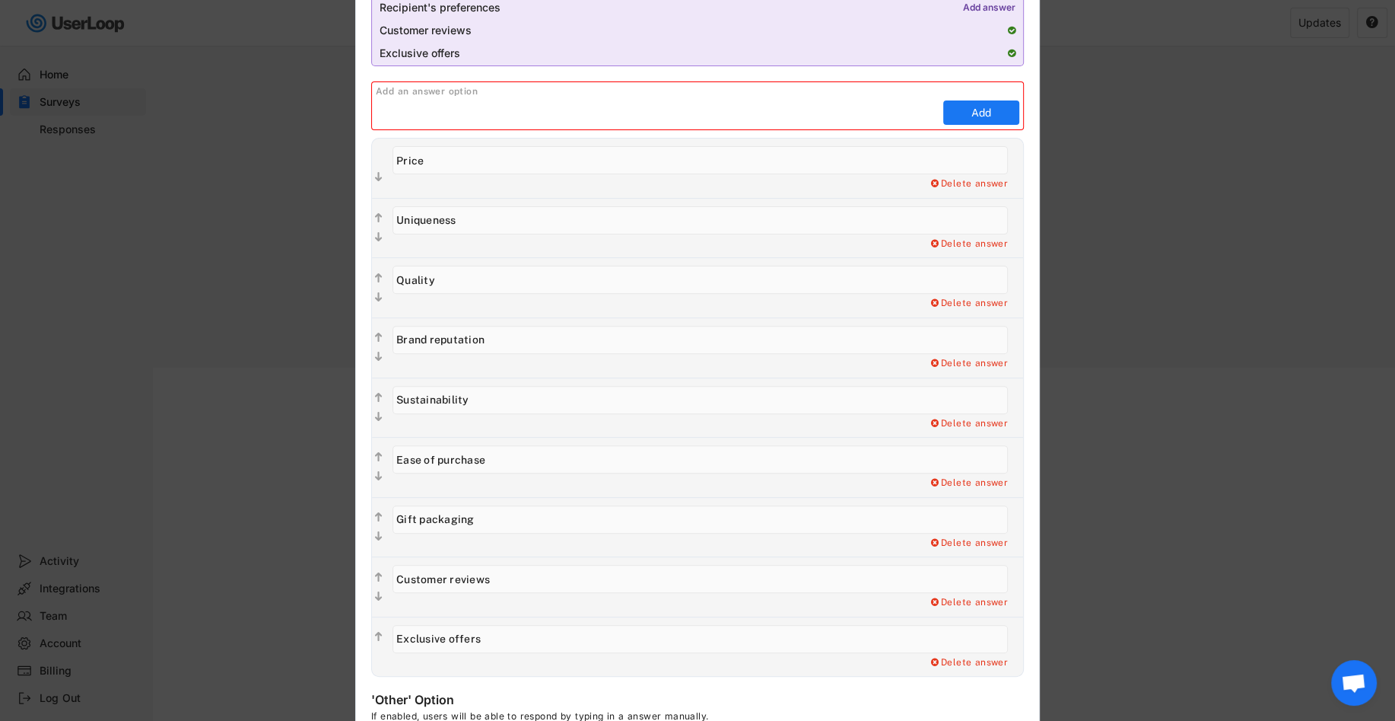
scroll to position [383, 0]
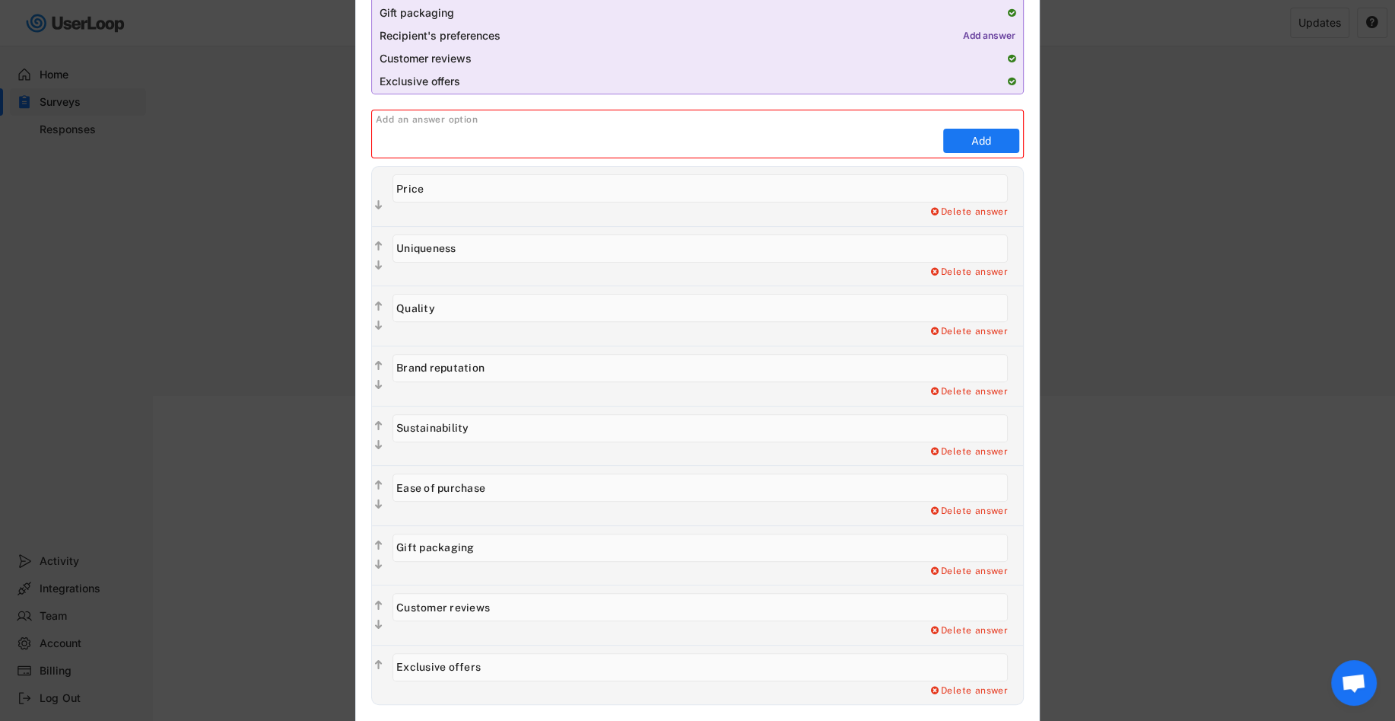
click at [628, 139] on input "input" at bounding box center [658, 140] width 564 height 23
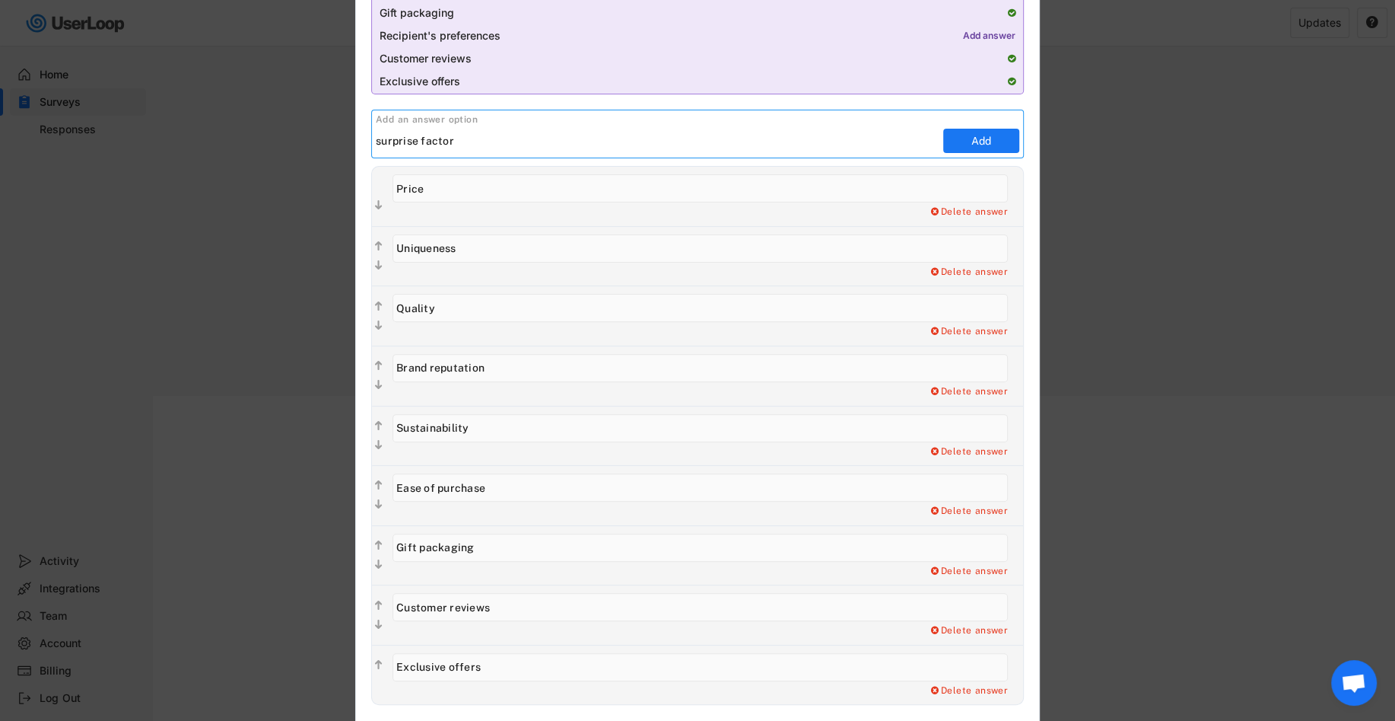
click at [378, 140] on input "input" at bounding box center [658, 140] width 564 height 23
click at [380, 141] on input "input" at bounding box center [658, 140] width 564 height 23
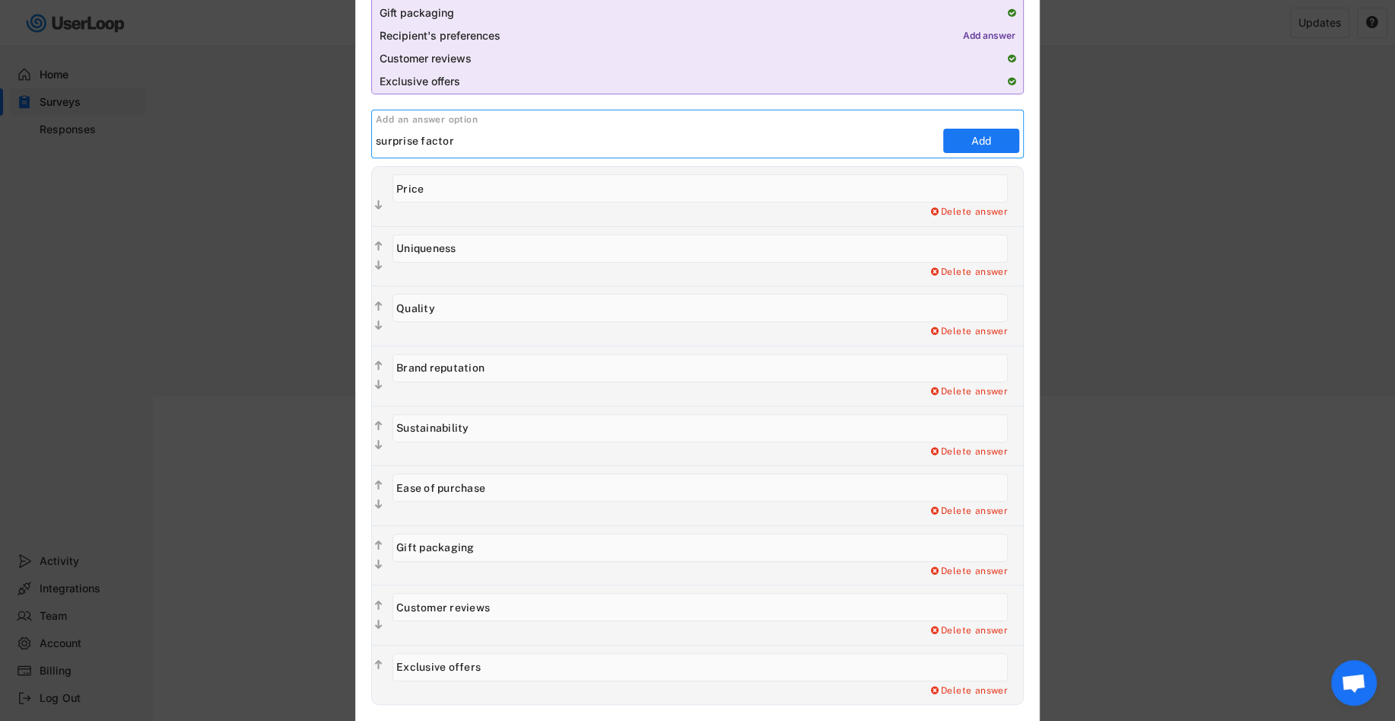
click at [380, 141] on input "input" at bounding box center [658, 140] width 564 height 23
click at [453, 144] on input "input" at bounding box center [658, 140] width 564 height 23
click at [378, 141] on input "input" at bounding box center [658, 140] width 564 height 23
click at [407, 141] on input "input" at bounding box center [658, 140] width 564 height 23
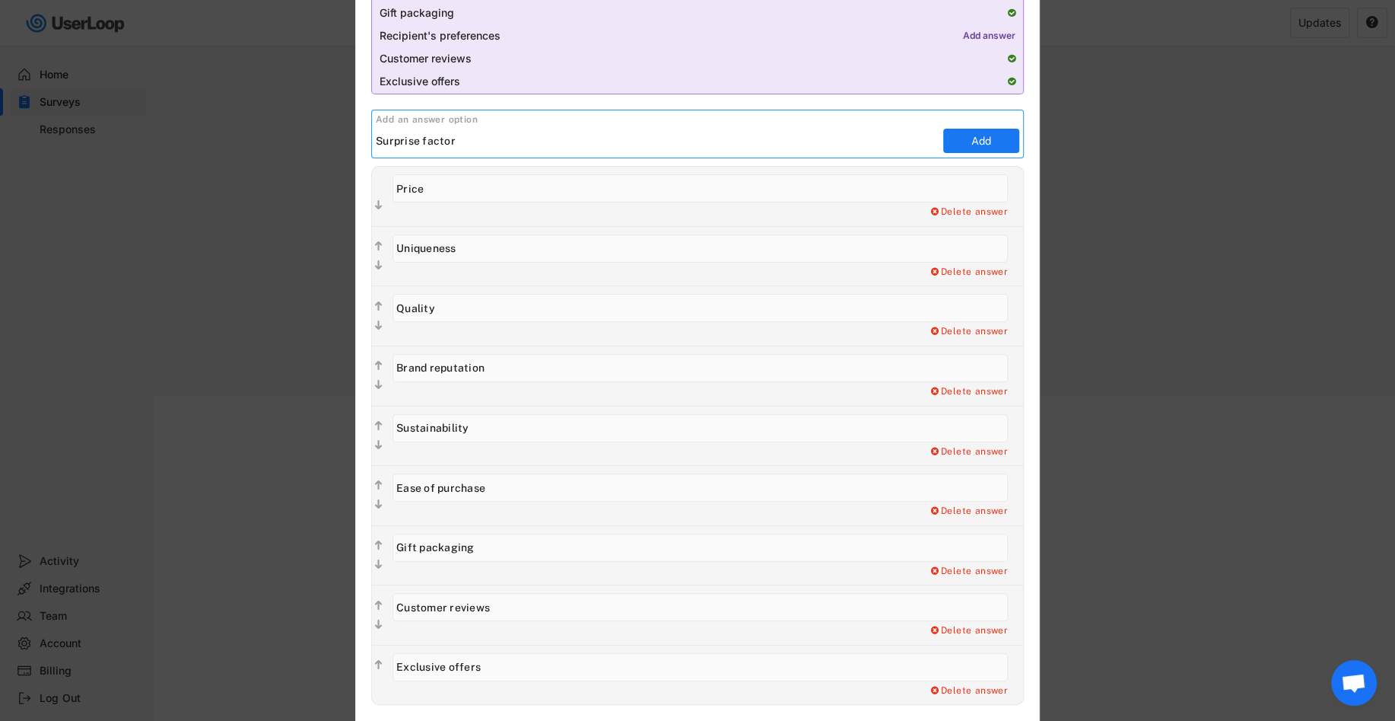
click at [407, 141] on input "input" at bounding box center [658, 140] width 564 height 23
click at [515, 144] on input "input" at bounding box center [658, 140] width 564 height 23
type input "Surprise factor"
click at [978, 136] on button "Add" at bounding box center [981, 141] width 76 height 24
type input "Surprise factor"
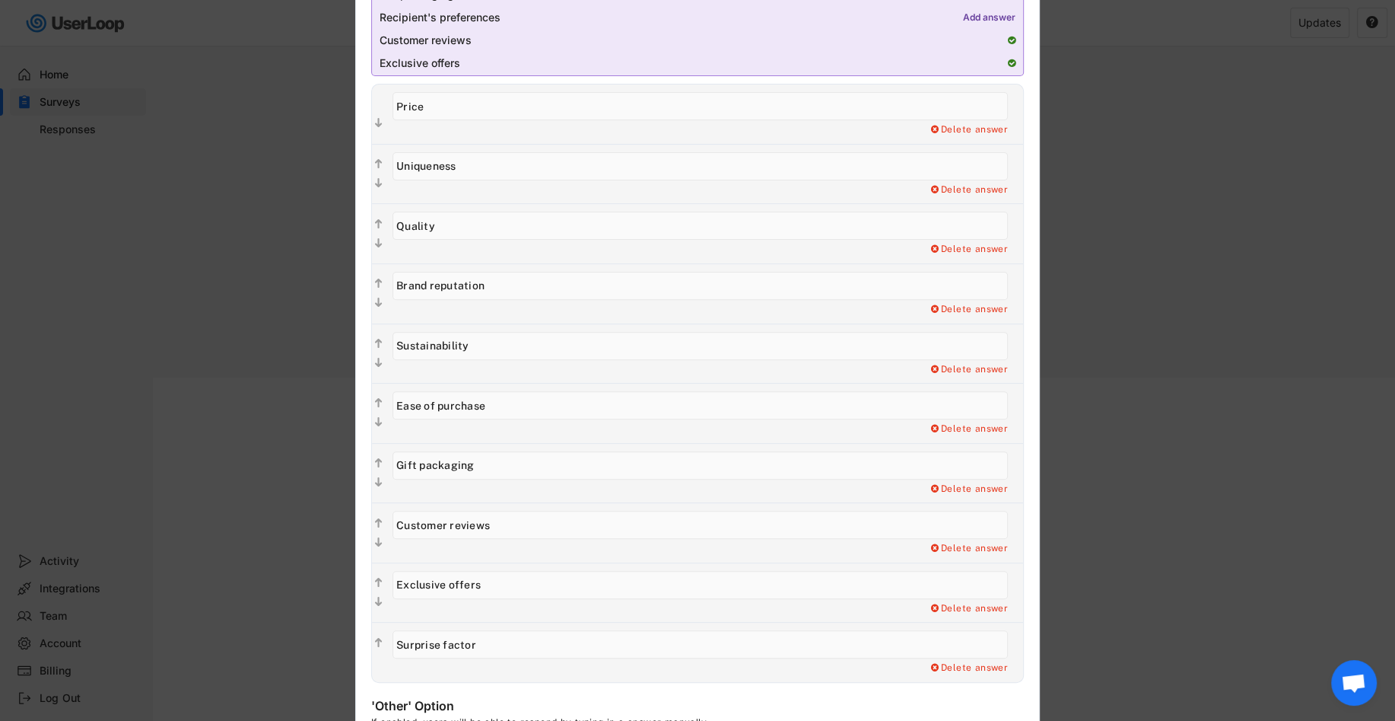
scroll to position [414, 0]
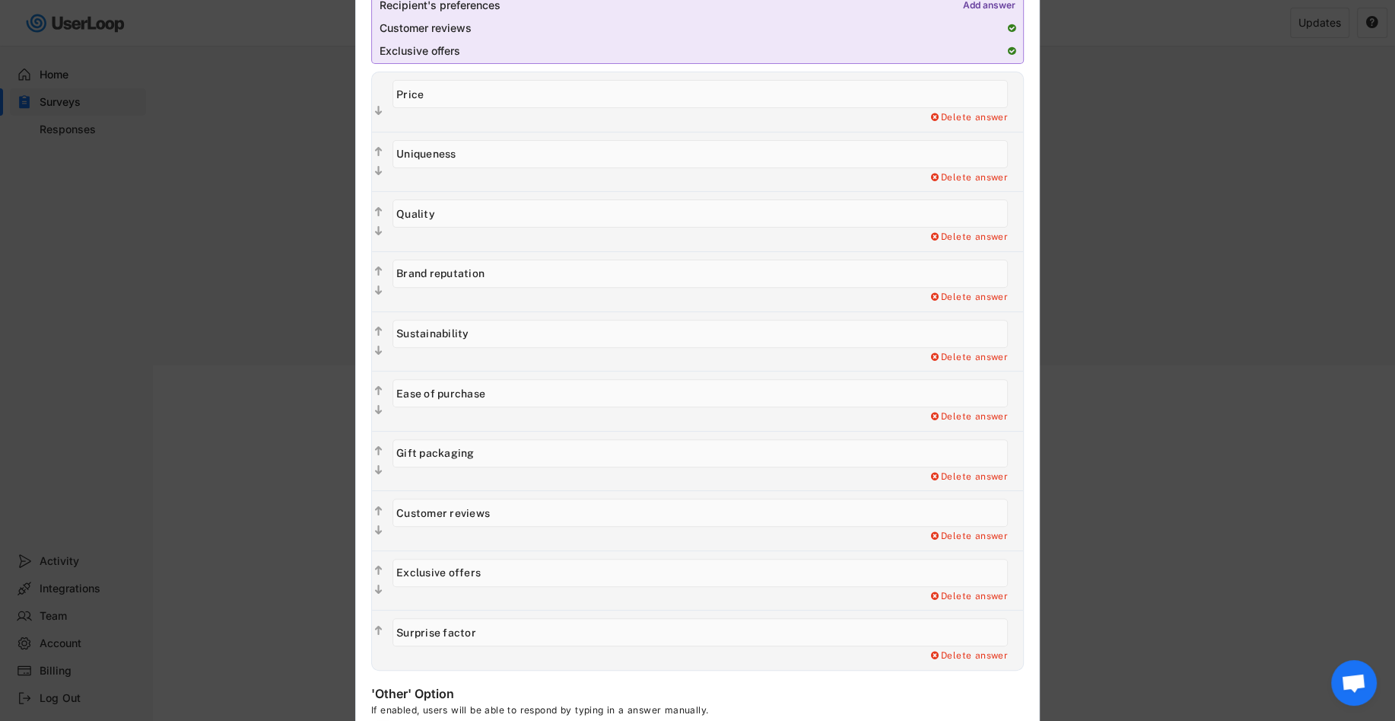
click at [708, 582] on input "input" at bounding box center [701, 572] width 616 height 28
click at [697, 411] on div "Delete answer" at bounding box center [708, 417] width 631 height 12
click at [696, 392] on input "input" at bounding box center [701, 393] width 616 height 28
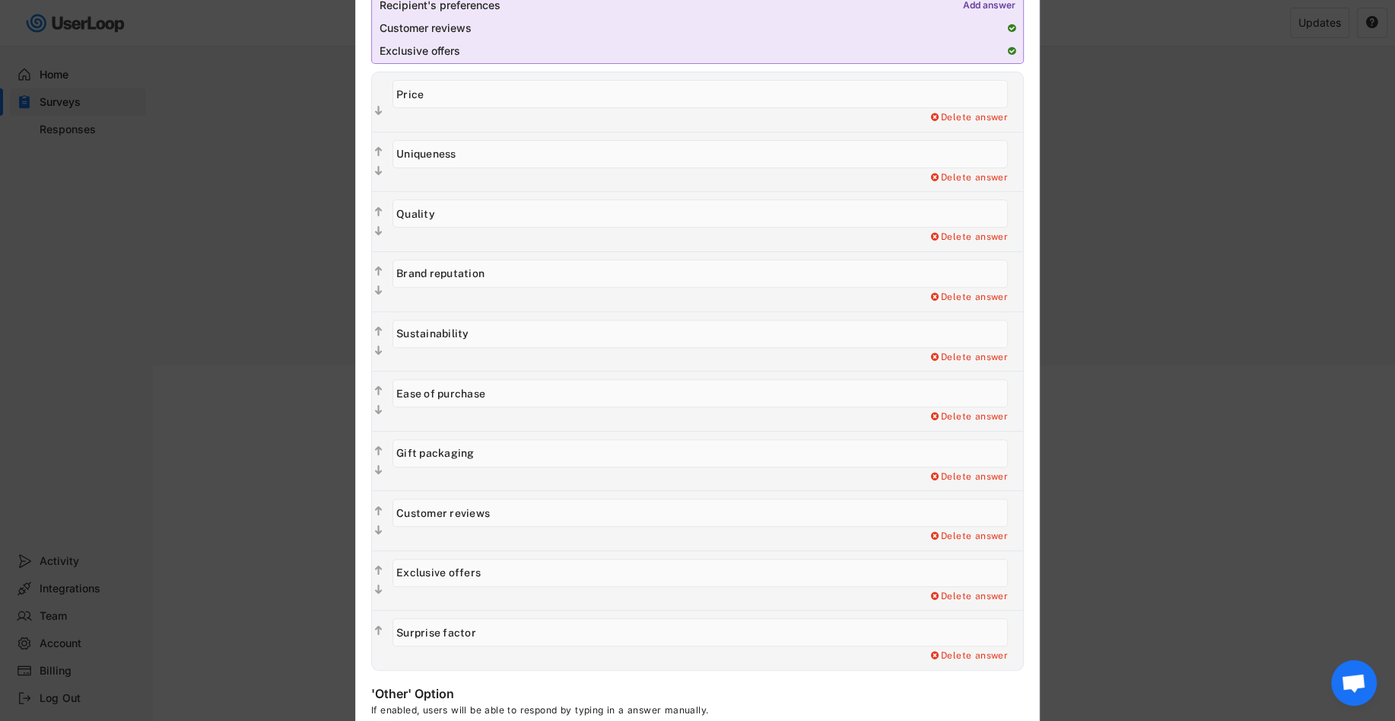
click at [696, 392] on input "input" at bounding box center [701, 393] width 616 height 28
paste input "Convenience (easy to order / ship)"
type input "Ease of purchase"
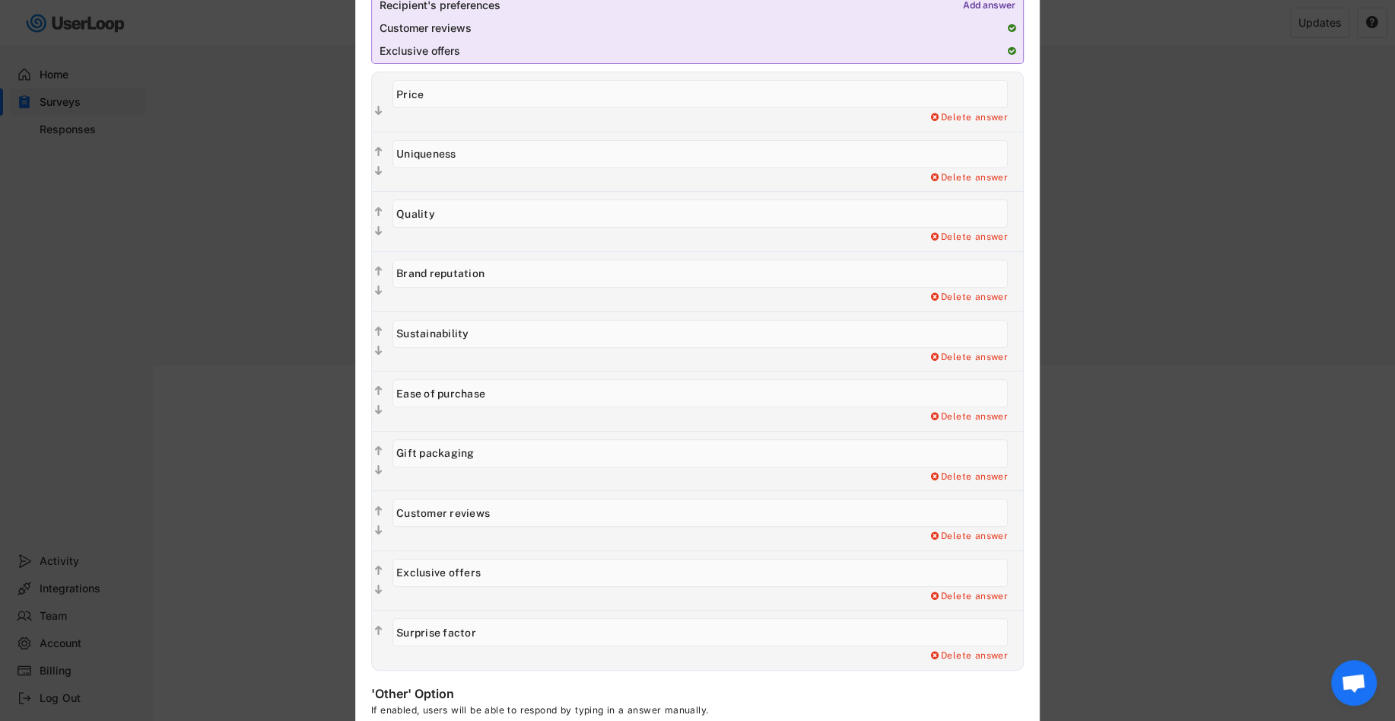
click at [697, 393] on input "input" at bounding box center [701, 393] width 616 height 28
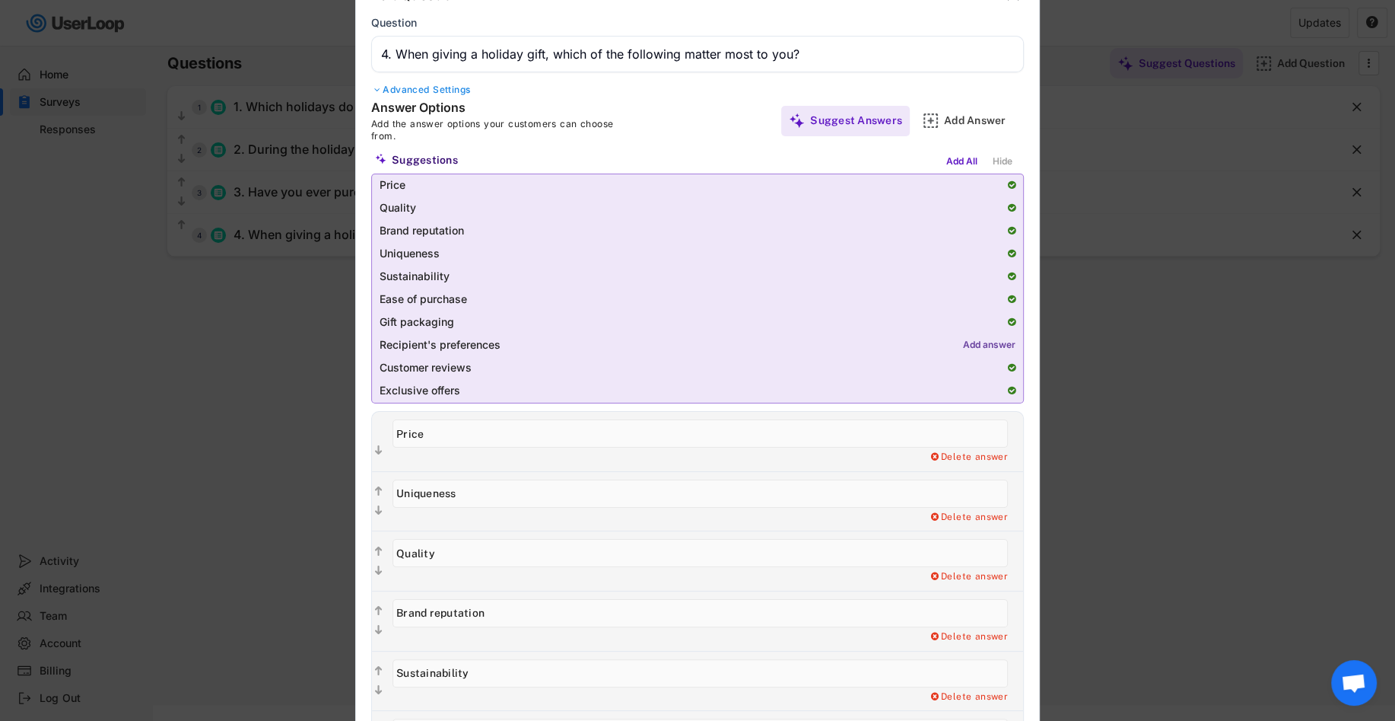
scroll to position [0, 0]
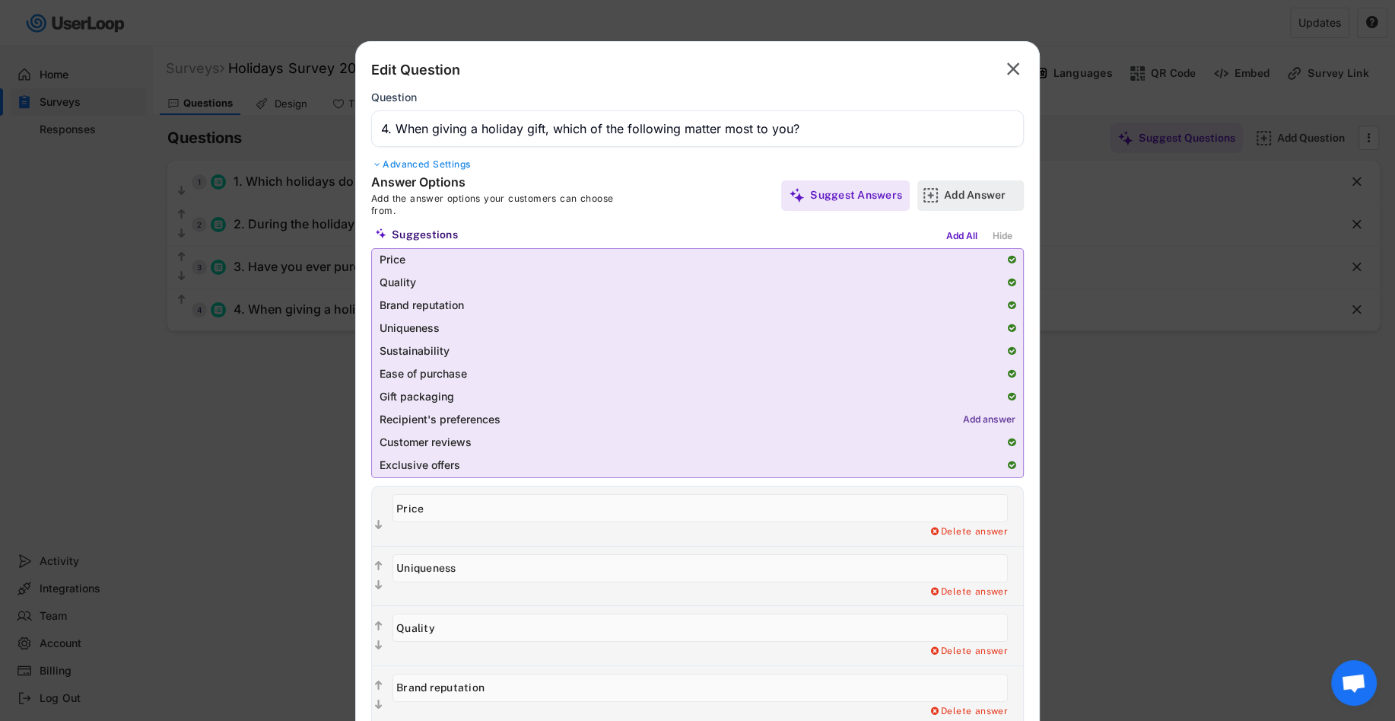
click at [925, 204] on div "Add Answer" at bounding box center [971, 195] width 107 height 30
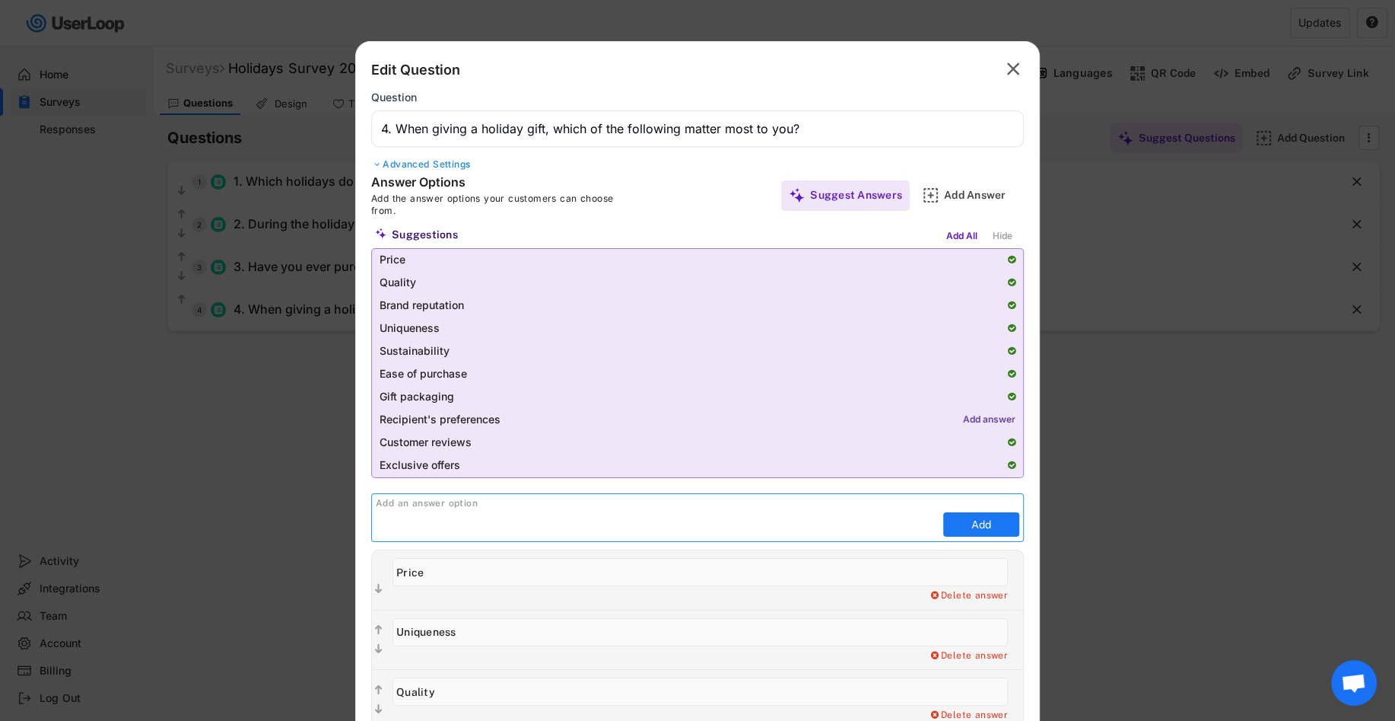
paste input "Convenience (easy to order / ship)"
type input "Convenience (easy to order / ship)"
click at [962, 526] on button "Add" at bounding box center [981, 524] width 76 height 24
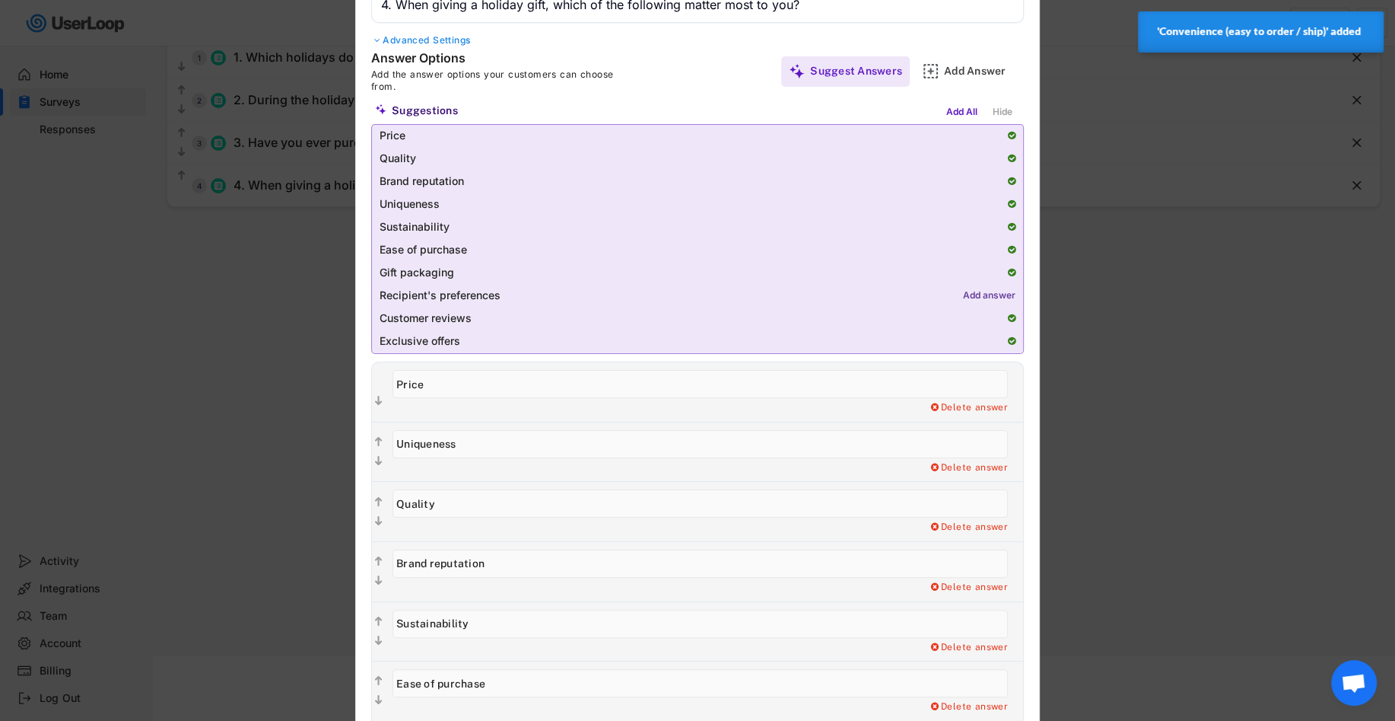
scroll to position [141, 0]
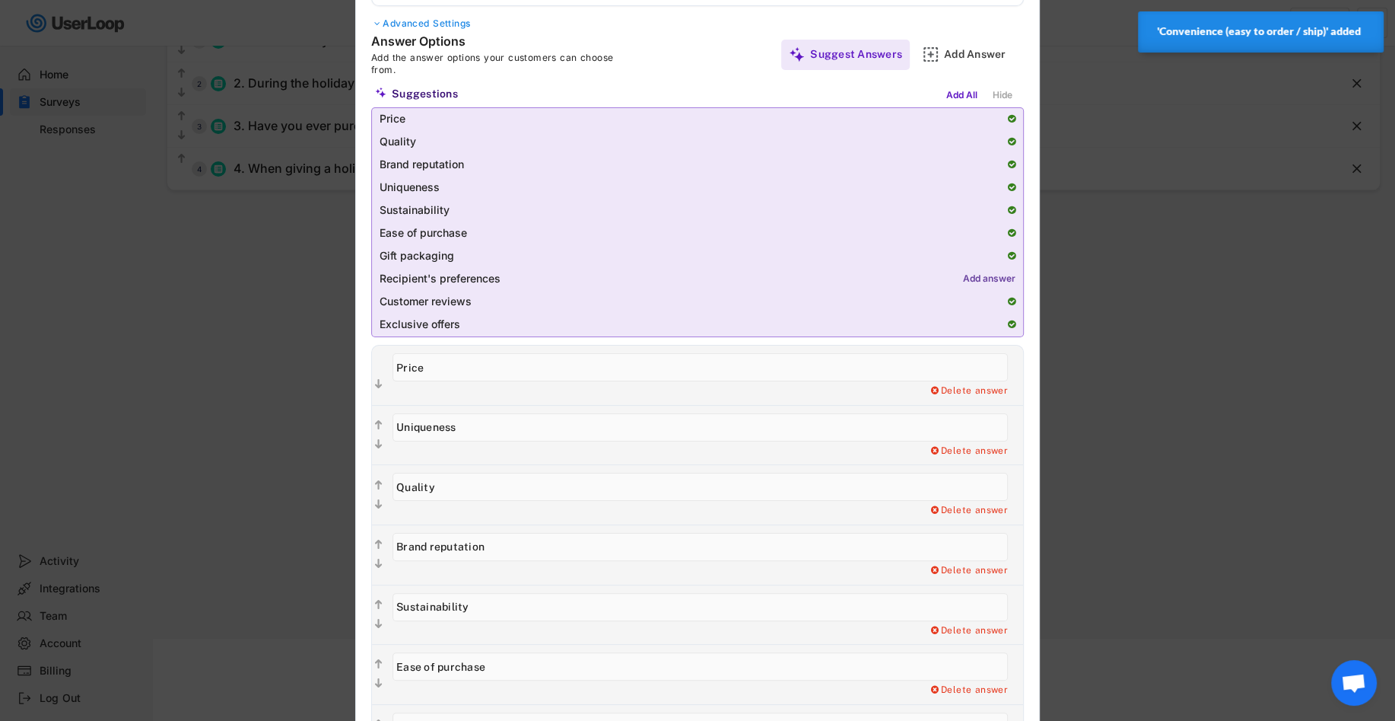
click at [595, 430] on input "input" at bounding box center [701, 427] width 616 height 28
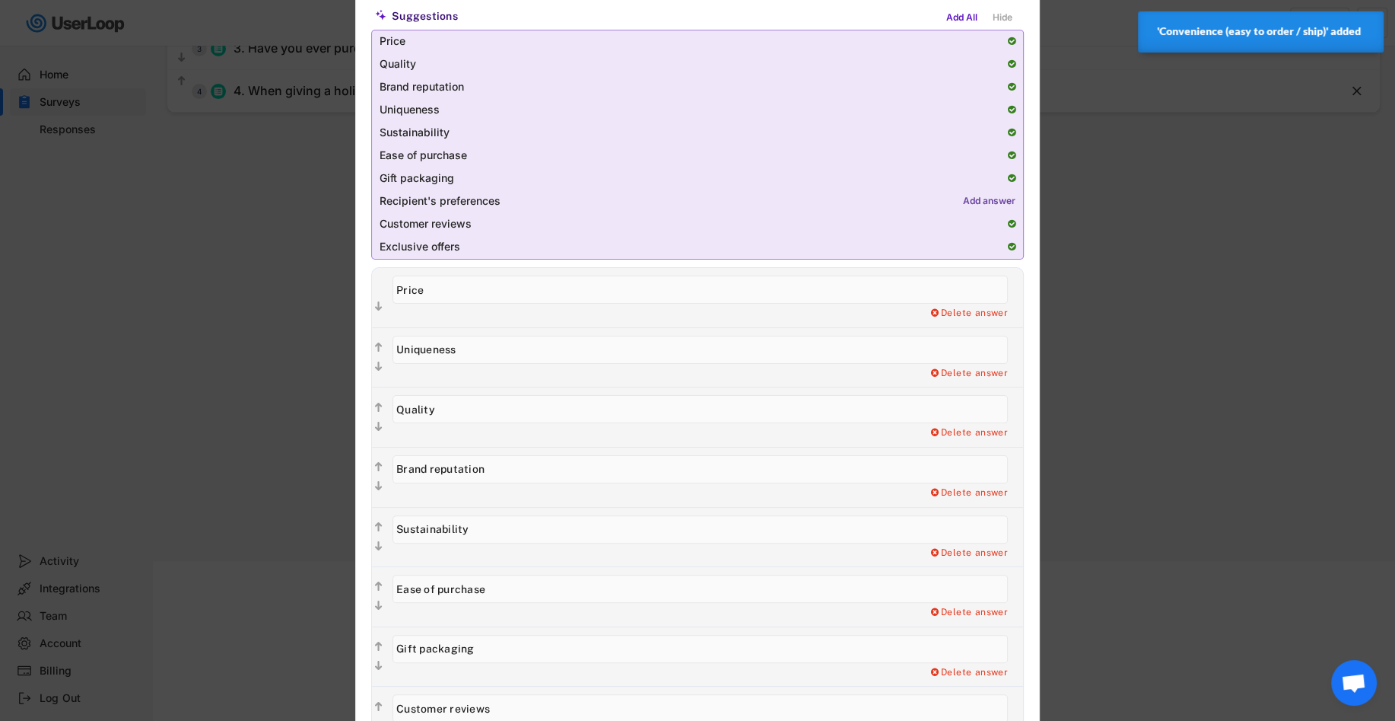
scroll to position [218, 0]
click at [595, 430] on div "Delete answer Yes, I want to delete this answer" at bounding box center [708, 434] width 631 height 12
click at [595, 414] on input "input" at bounding box center [701, 410] width 616 height 28
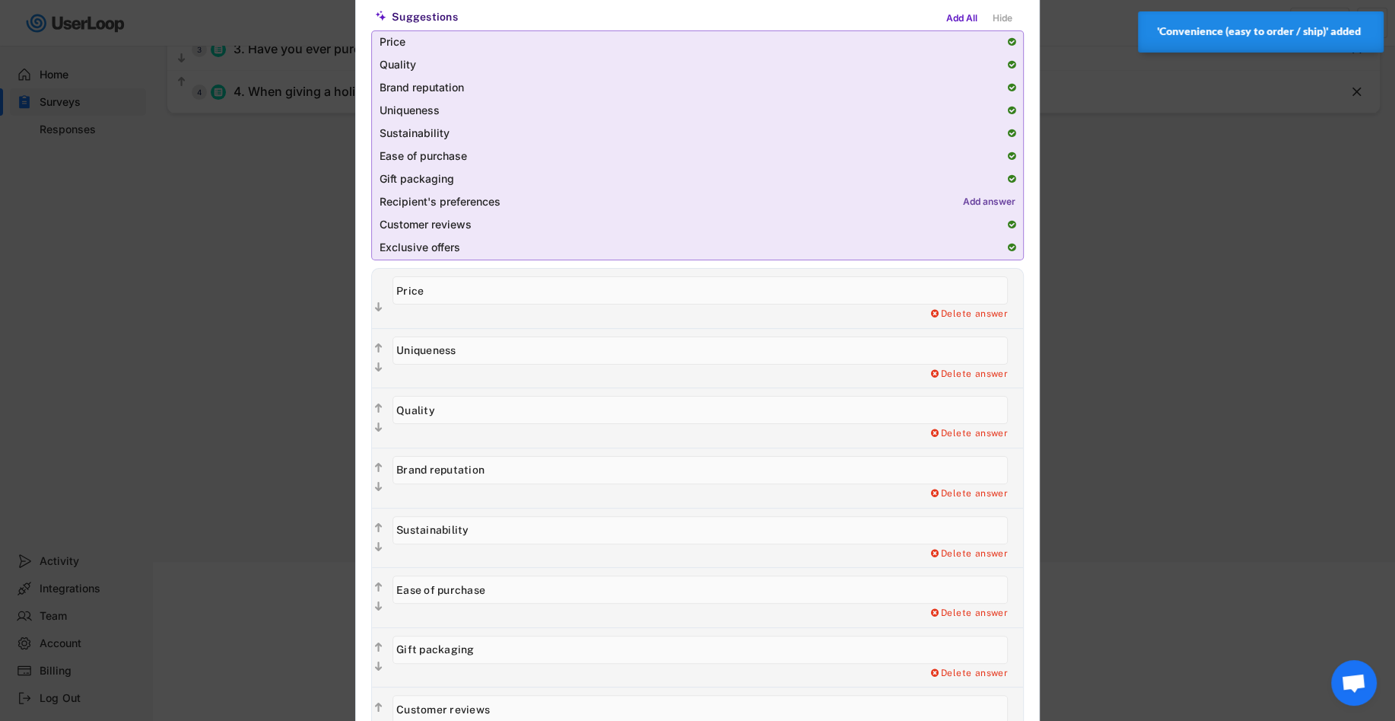
click at [594, 460] on input "input" at bounding box center [701, 470] width 616 height 28
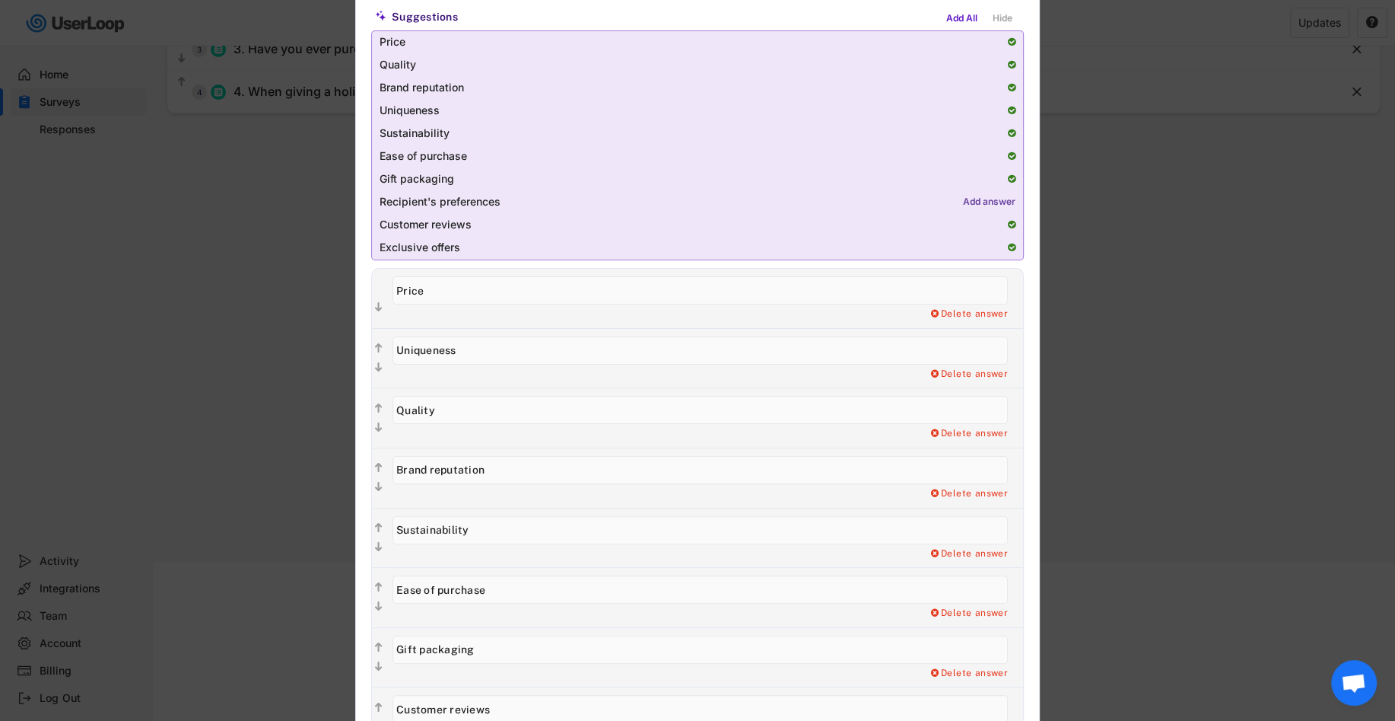
click at [594, 460] on input "input" at bounding box center [701, 470] width 616 height 28
click at [964, 491] on div "Delete answer" at bounding box center [968, 494] width 79 height 12
click at [830, 464] on input "input" at bounding box center [701, 470] width 616 height 28
type input "Brand reputation"
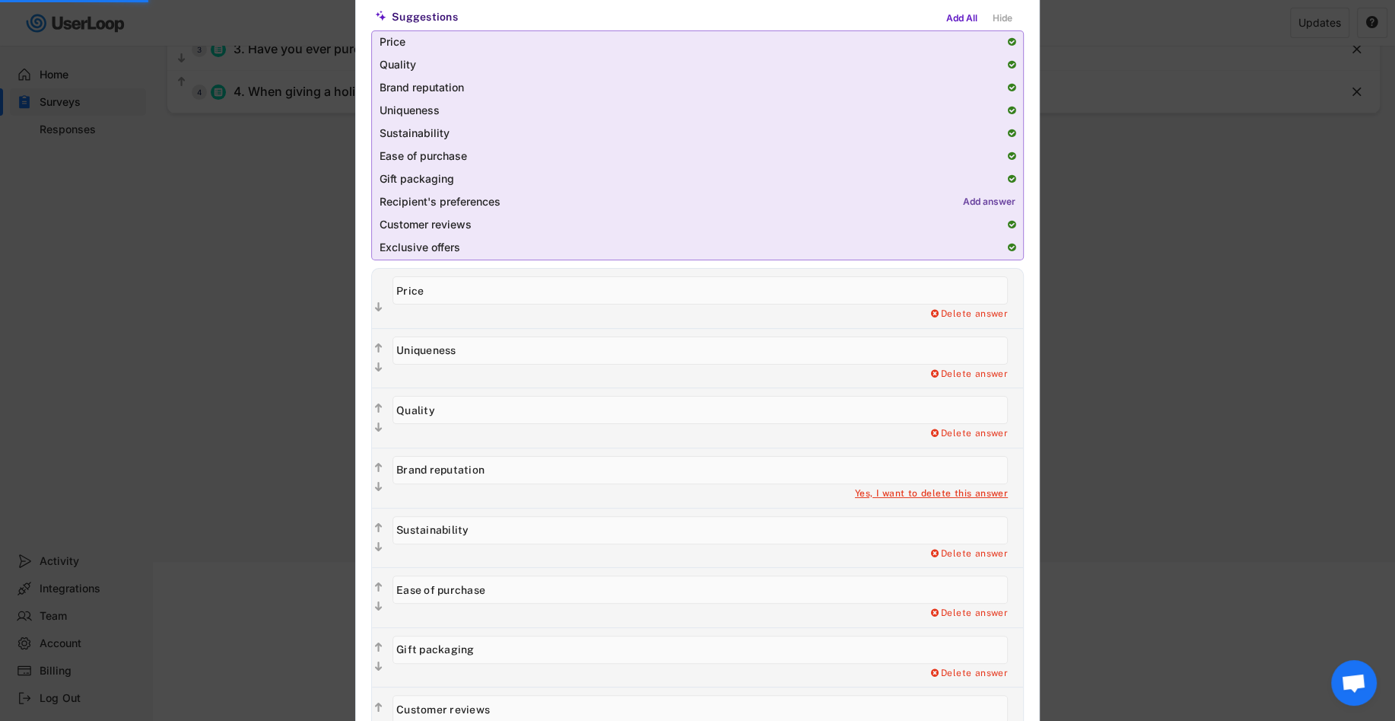
click at [838, 511] on div "Delete answer Yes, I want to delete this answer" at bounding box center [704, 537] width 638 height 59
click at [777, 524] on input "input" at bounding box center [701, 530] width 616 height 28
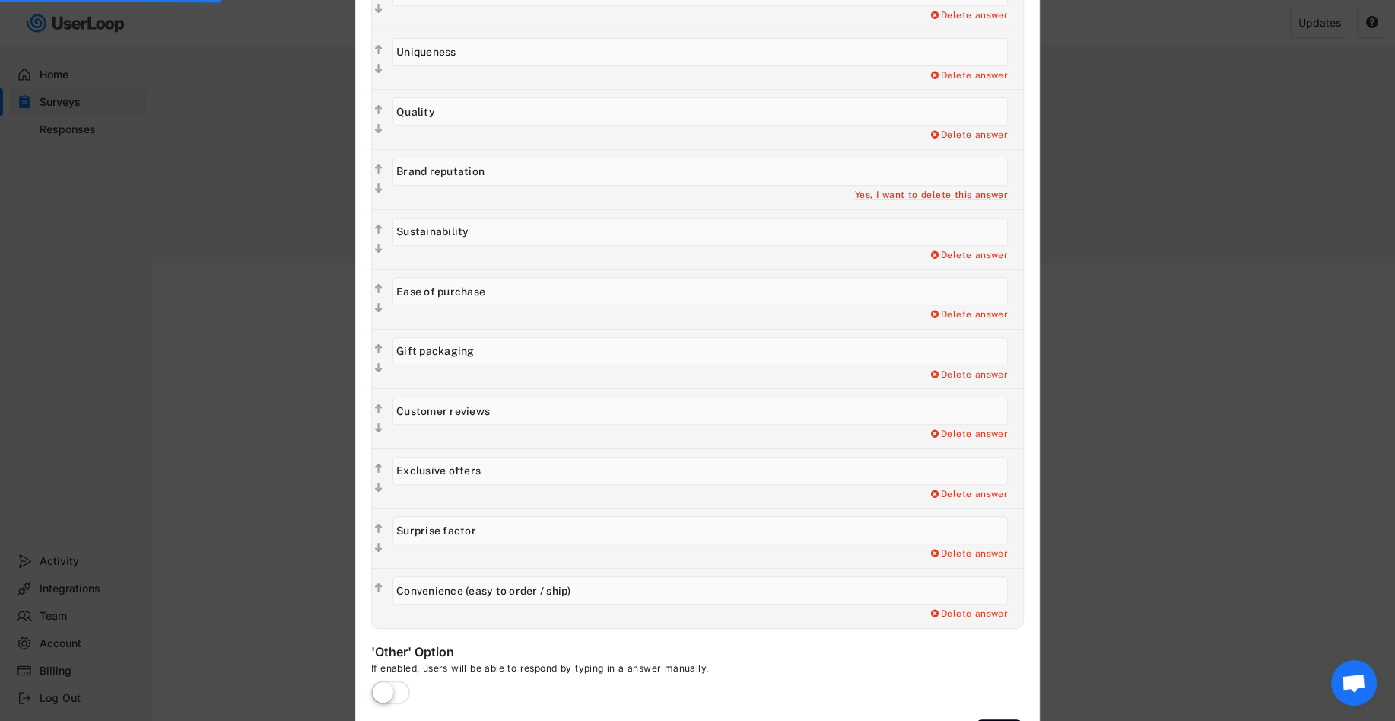
scroll to position [515, 0]
click at [736, 587] on input "input" at bounding box center [701, 591] width 616 height 28
click at [740, 588] on input "input" at bounding box center [701, 591] width 616 height 28
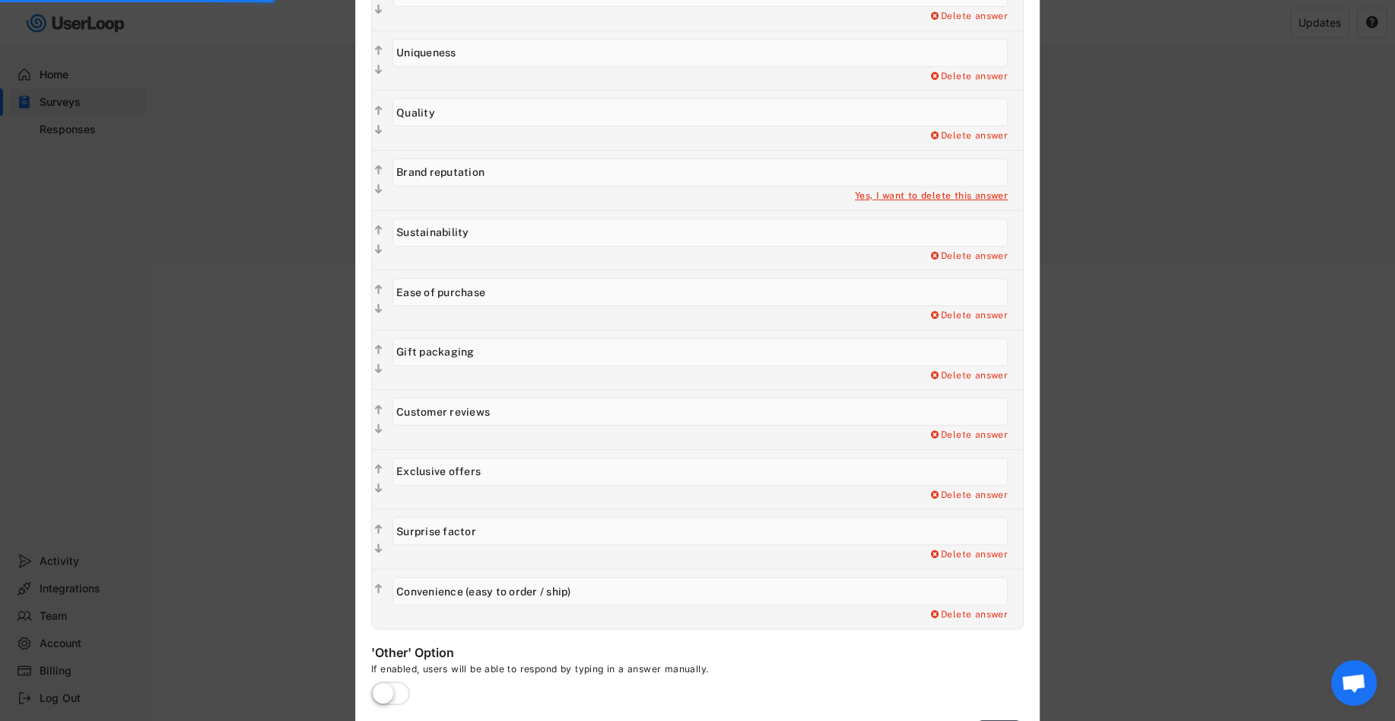
drag, startPoint x: 461, startPoint y: 587, endPoint x: 606, endPoint y: 587, distance: 145.3
click at [606, 587] on input "input" at bounding box center [701, 591] width 616 height 28
click at [948, 609] on div "Delete answer" at bounding box center [968, 615] width 79 height 12
click at [946, 609] on div "Yes, I want to delete this answer" at bounding box center [931, 615] width 153 height 12
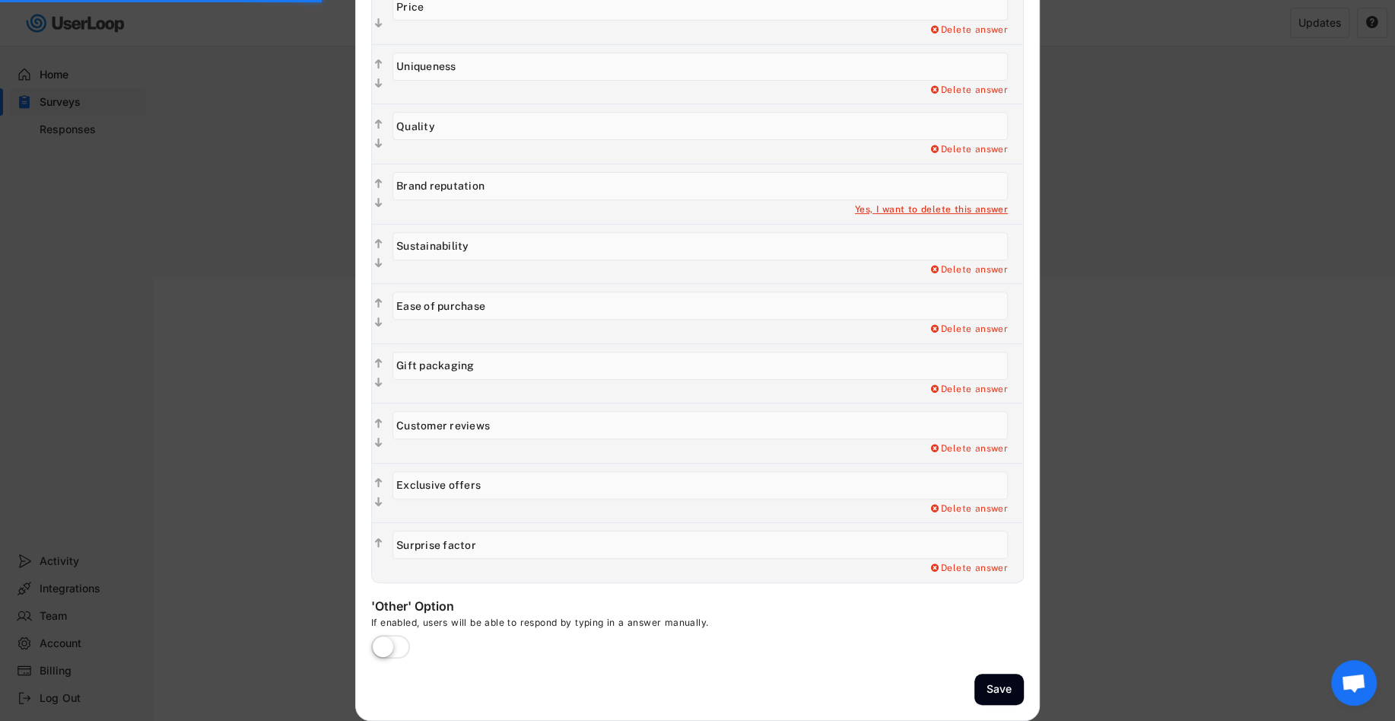
scroll to position [496, 0]
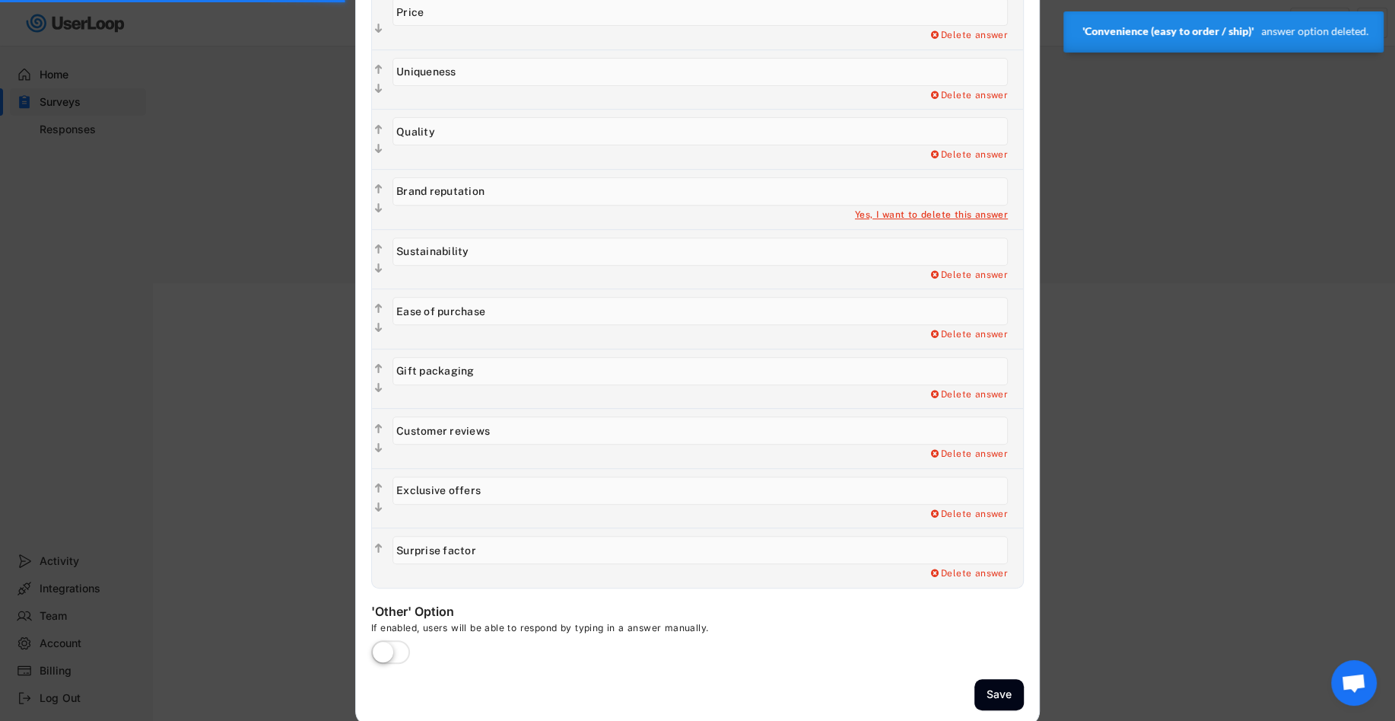
click at [589, 306] on input "input" at bounding box center [701, 311] width 616 height 28
paste input "Ease of purchase (easy to order / ship)"
type input "Ease of purchase (easy to order / ship)"
click at [586, 323] on div "Delete answer" at bounding box center [704, 318] width 638 height 59
click at [569, 371] on input "input" at bounding box center [701, 371] width 616 height 28
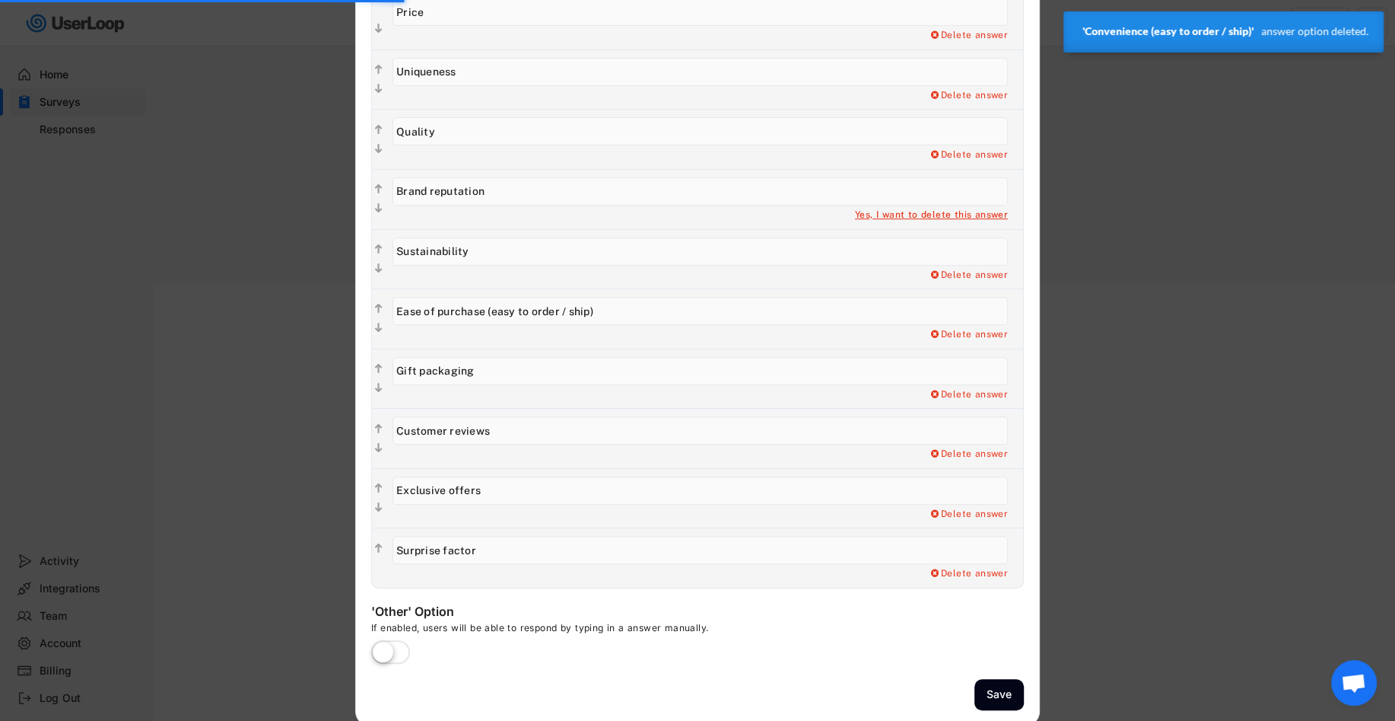
click at [543, 371] on input "input" at bounding box center [701, 371] width 616 height 28
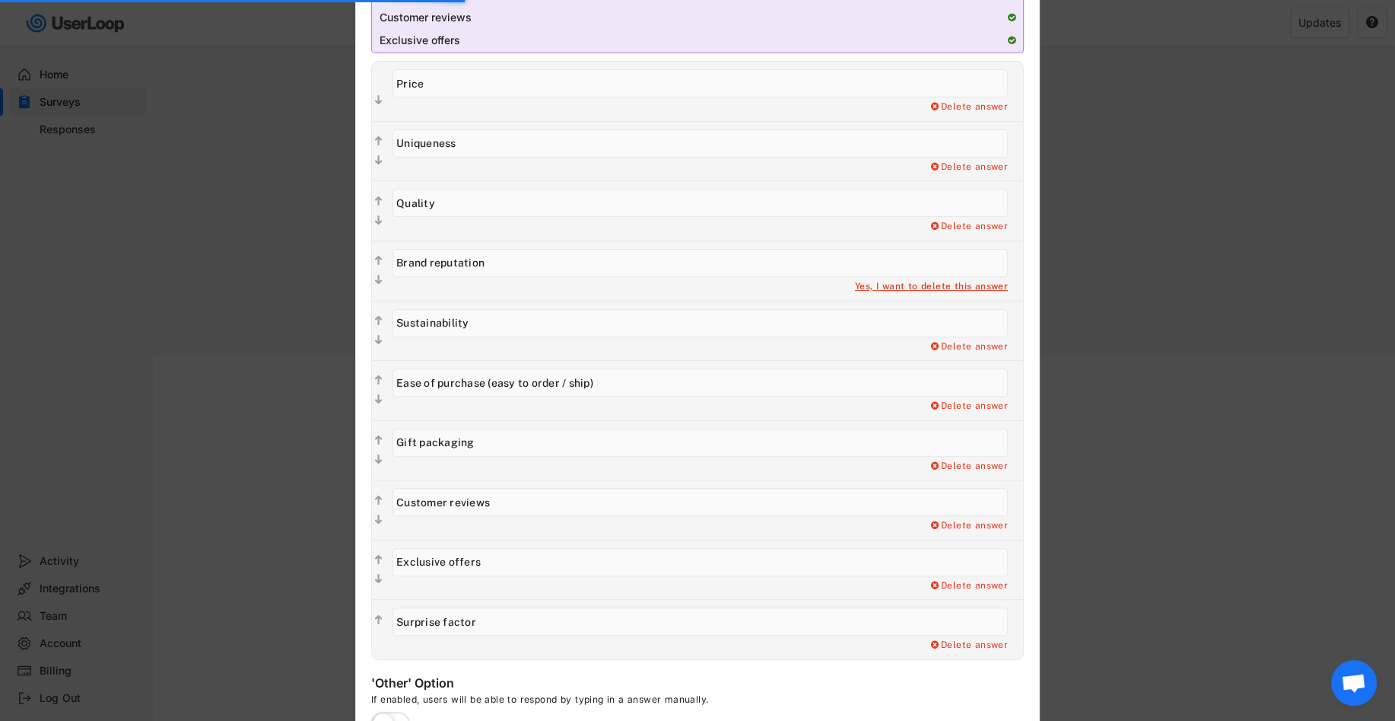
scroll to position [426, 0]
click at [551, 498] on input "input" at bounding box center [701, 500] width 616 height 28
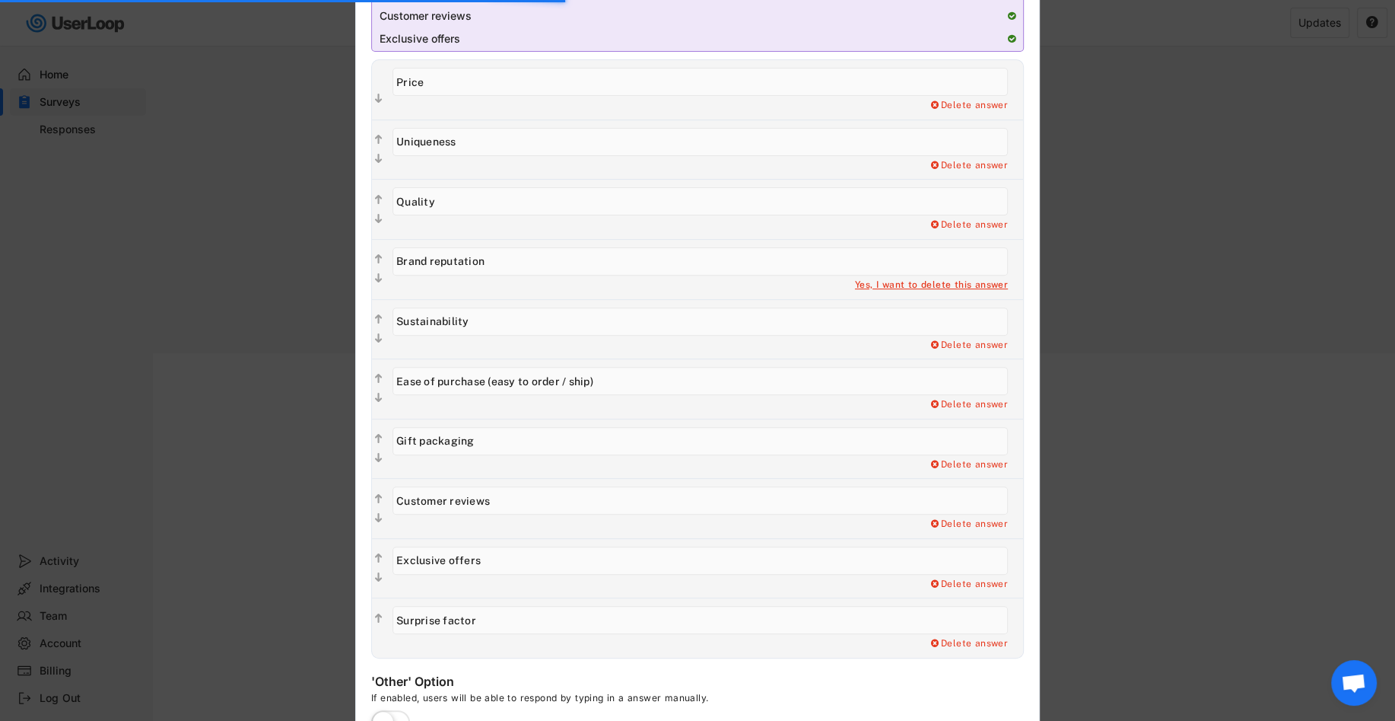
click at [552, 498] on input "input" at bounding box center [701, 500] width 616 height 28
click at [974, 578] on div "Delete answer" at bounding box center [968, 584] width 79 height 12
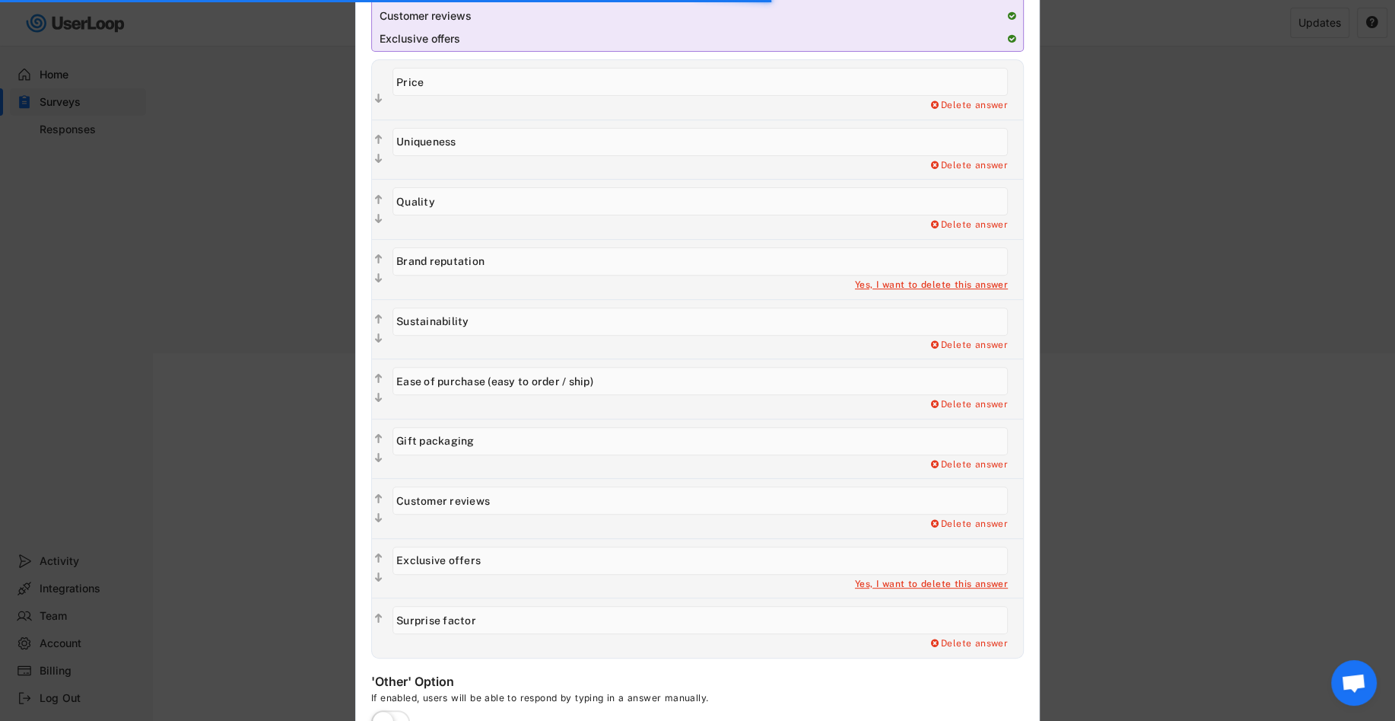
click at [971, 579] on div "Yes, I want to delete this answer" at bounding box center [931, 584] width 153 height 12
click at [900, 582] on div "Yes, I want to delete this answer" at bounding box center [931, 584] width 153 height 12
click at [710, 584] on div "Delete answer Yes, I want to delete this answer" at bounding box center [708, 584] width 631 height 12
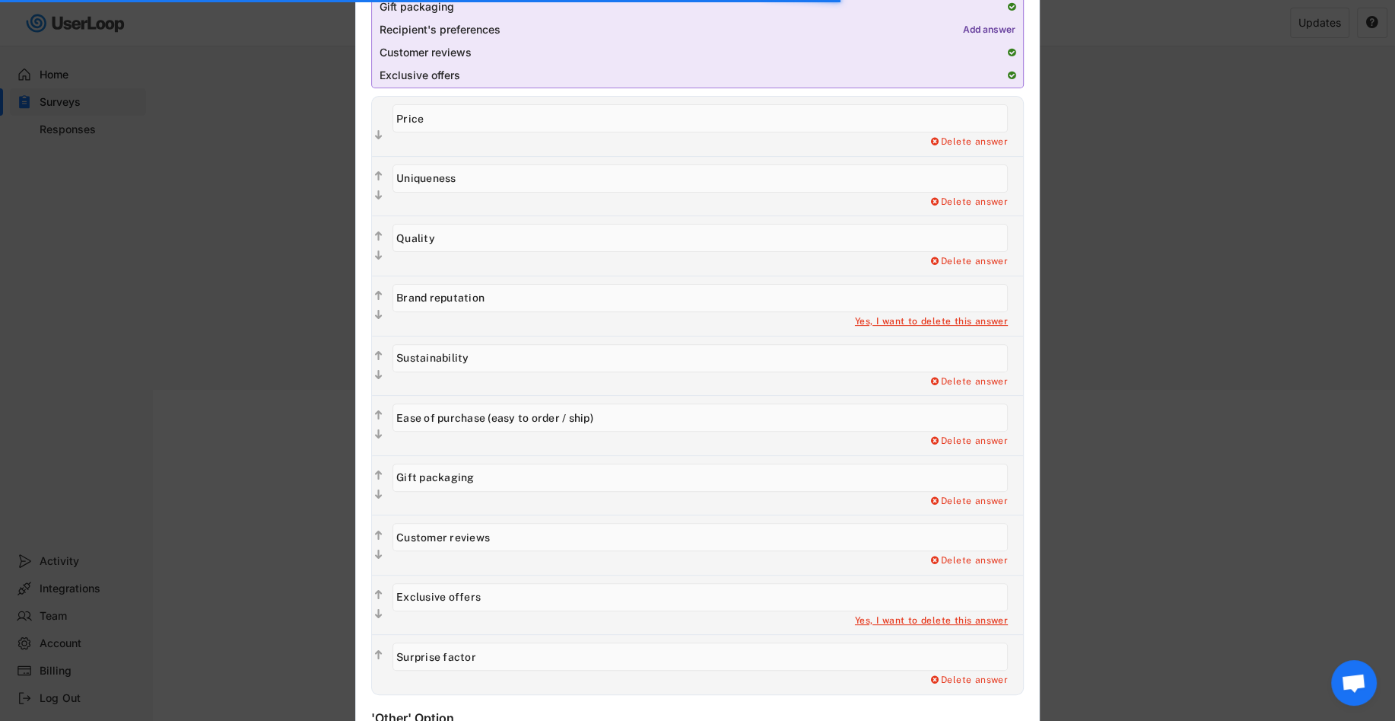
scroll to position [390, 0]
click at [939, 624] on div "Delete answer Yes, I want to delete this answer" at bounding box center [704, 603] width 638 height 59
click at [939, 618] on div "Yes, I want to delete this answer" at bounding box center [931, 620] width 153 height 12
click at [965, 591] on input "input" at bounding box center [701, 596] width 616 height 28
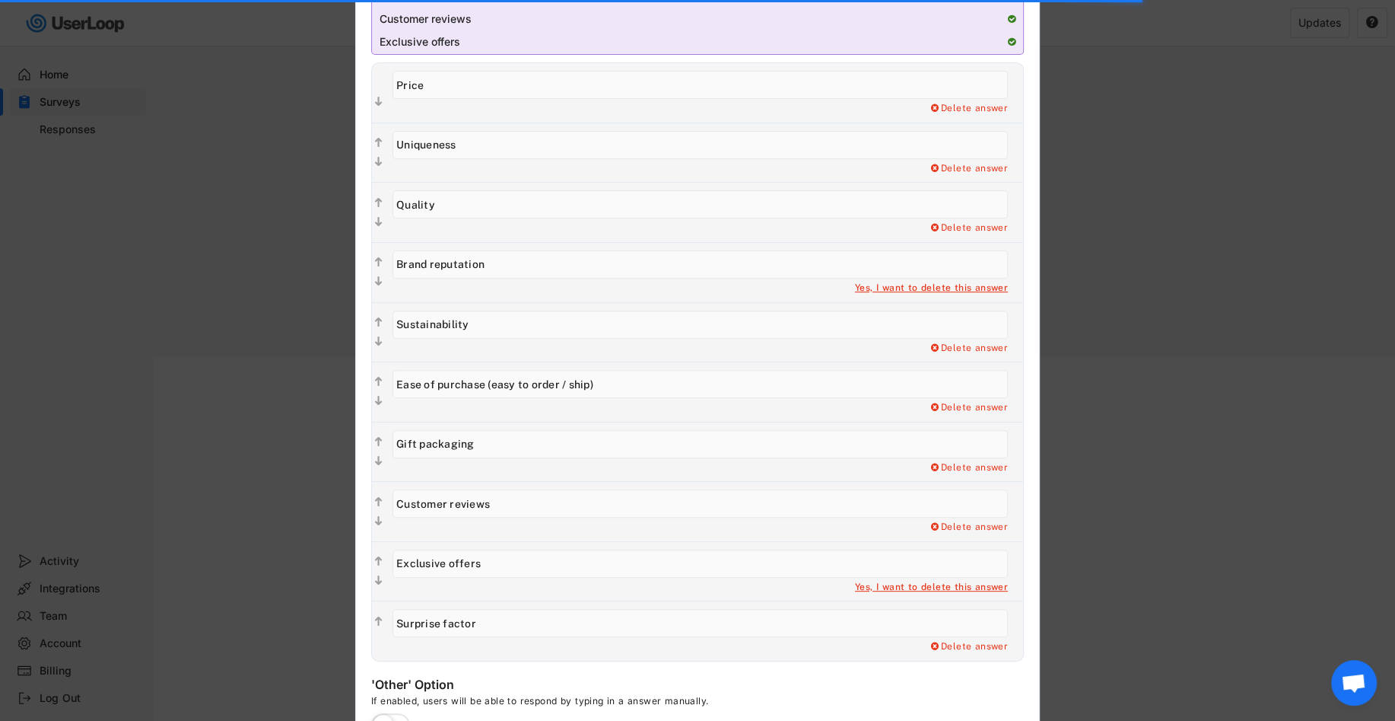
scroll to position [496, 0]
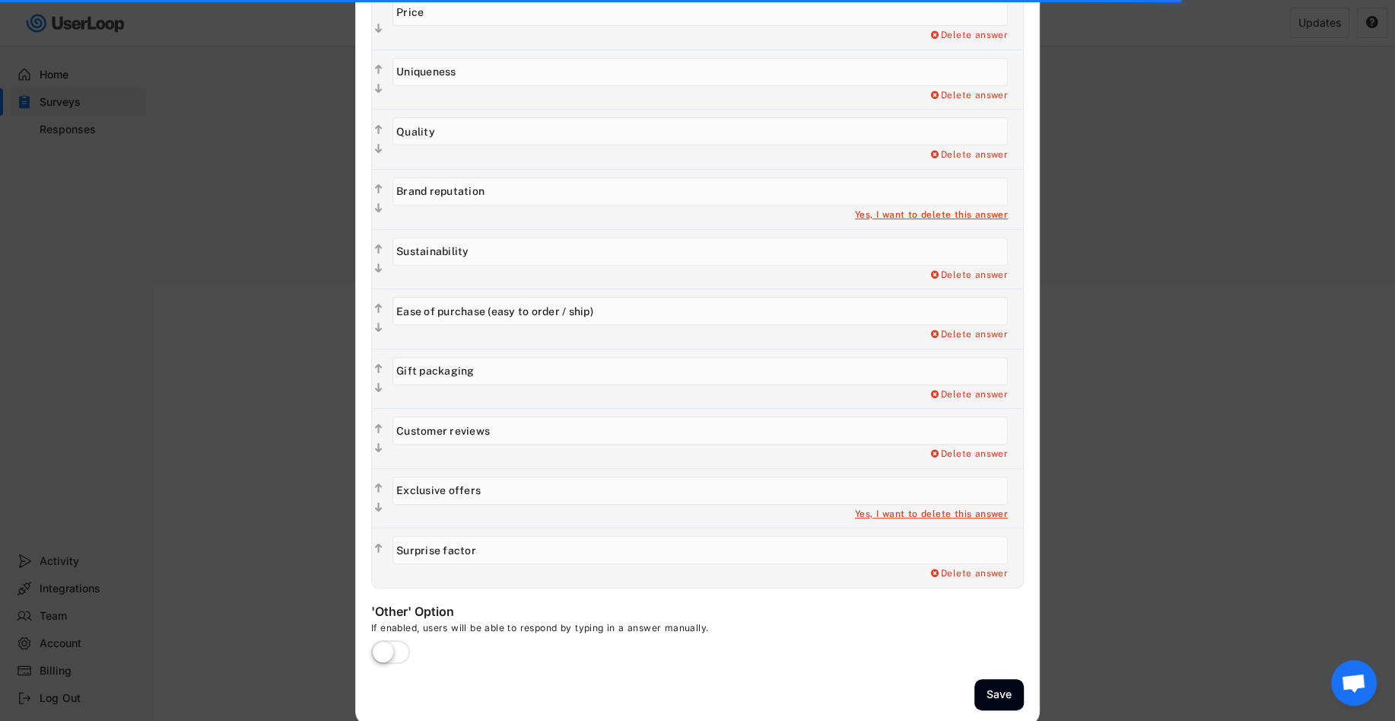
click at [887, 508] on div "Yes, I want to delete this answer" at bounding box center [931, 514] width 153 height 12
click at [1002, 679] on button "Save" at bounding box center [999, 694] width 49 height 31
click at [1102, 291] on div at bounding box center [697, 360] width 1395 height 721
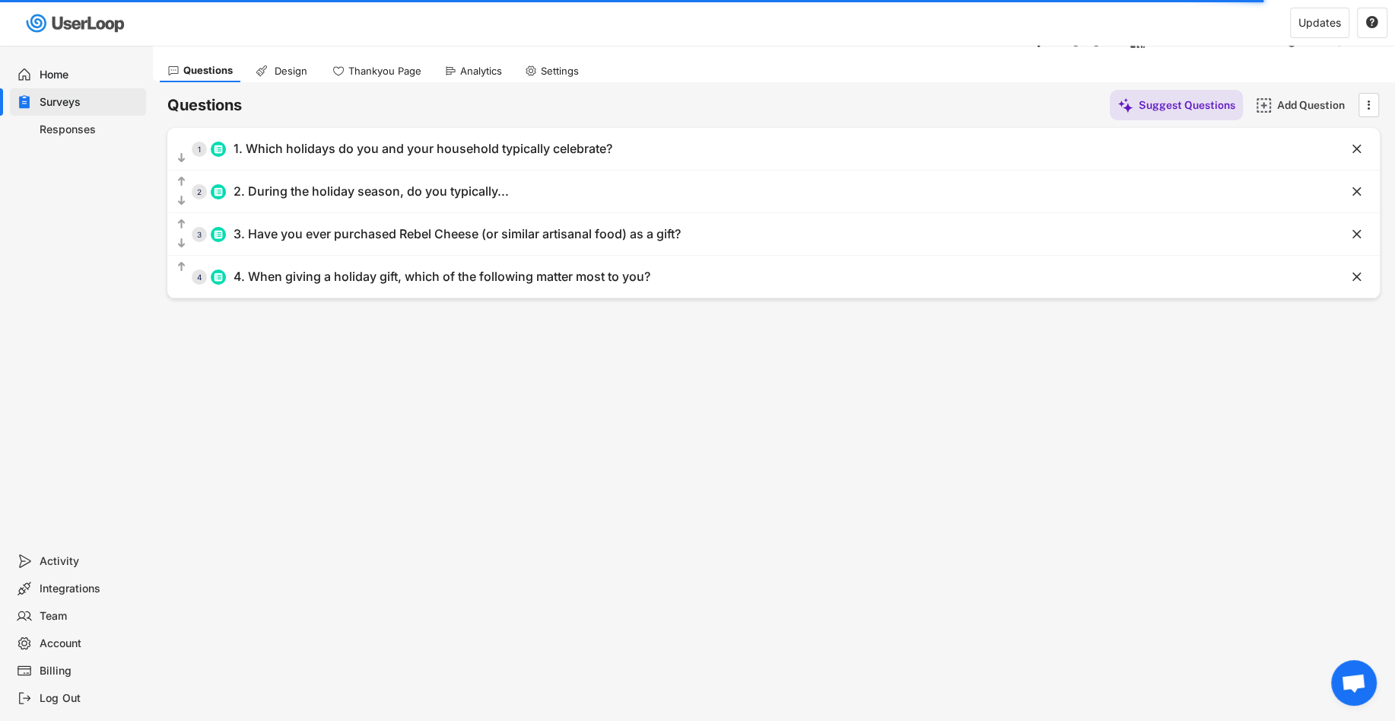
scroll to position [24, 0]
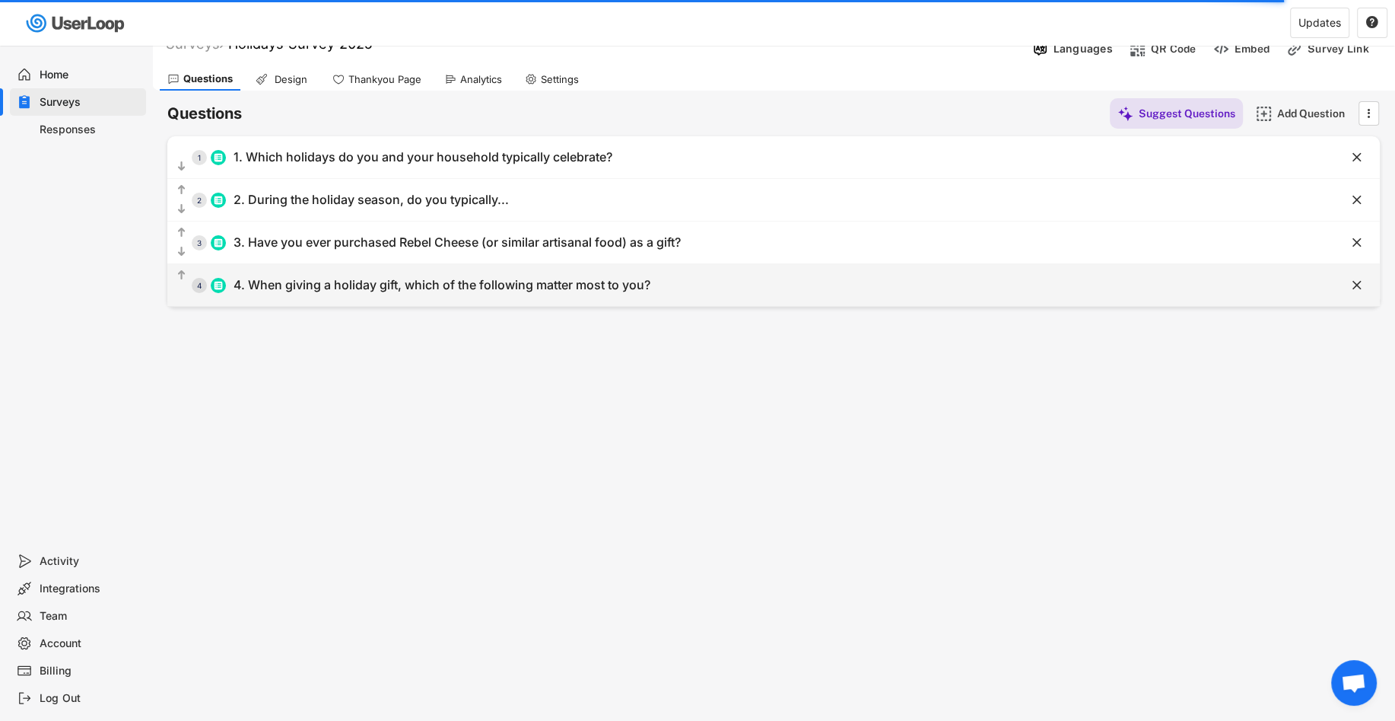
click at [996, 294] on div "  4 4. When giving a holiday gift, which of the following matter most to you?" at bounding box center [735, 285] width 1137 height 34
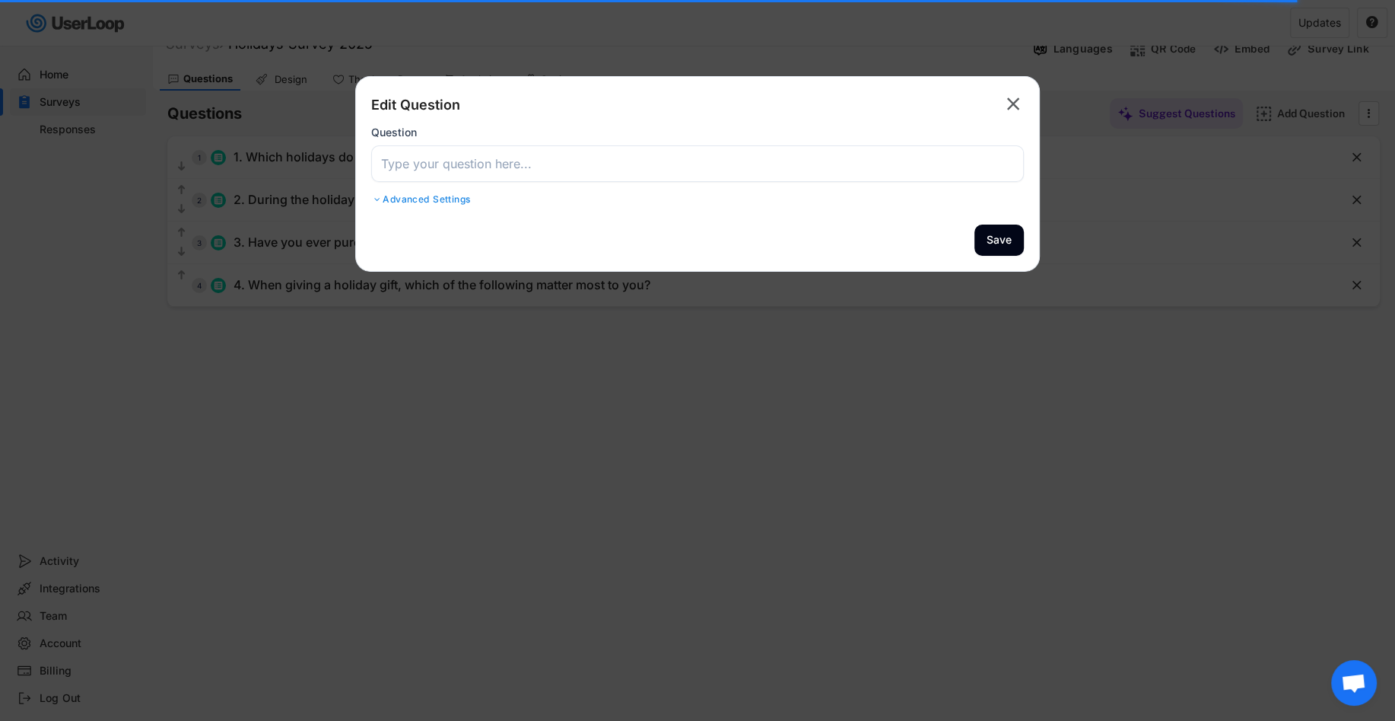
click at [813, 168] on input "input" at bounding box center [697, 163] width 653 height 37
click at [820, 312] on div at bounding box center [697, 360] width 1395 height 721
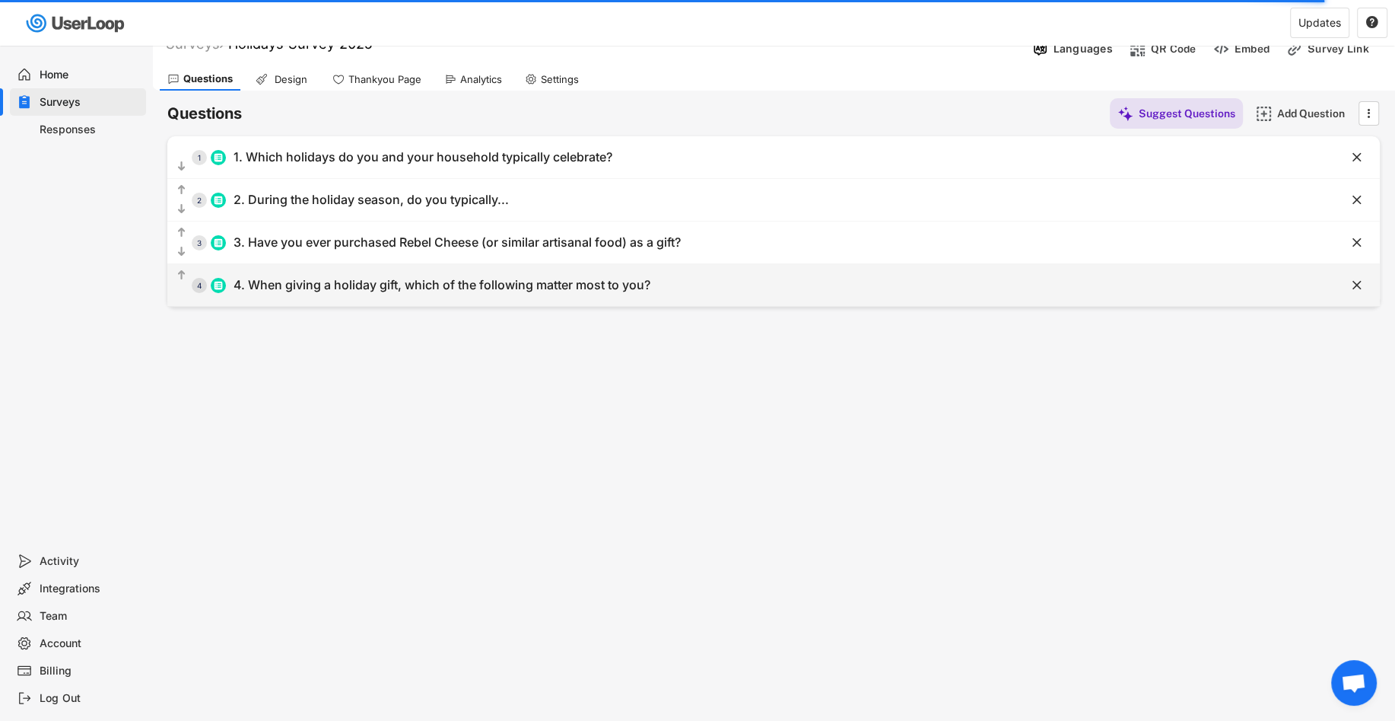
click at [642, 285] on div "4. When giving a holiday gift, which of the following matter most to you?" at bounding box center [442, 285] width 417 height 16
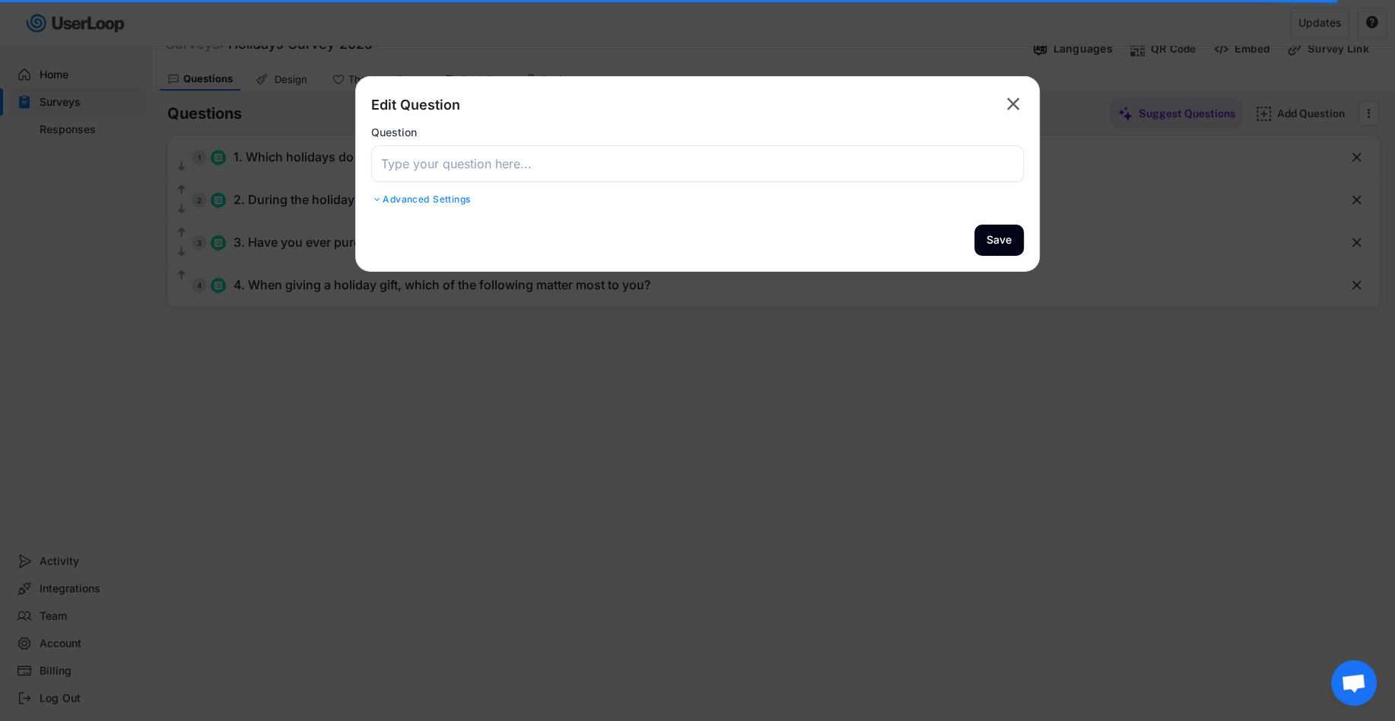
click at [631, 159] on input "input" at bounding box center [697, 163] width 653 height 37
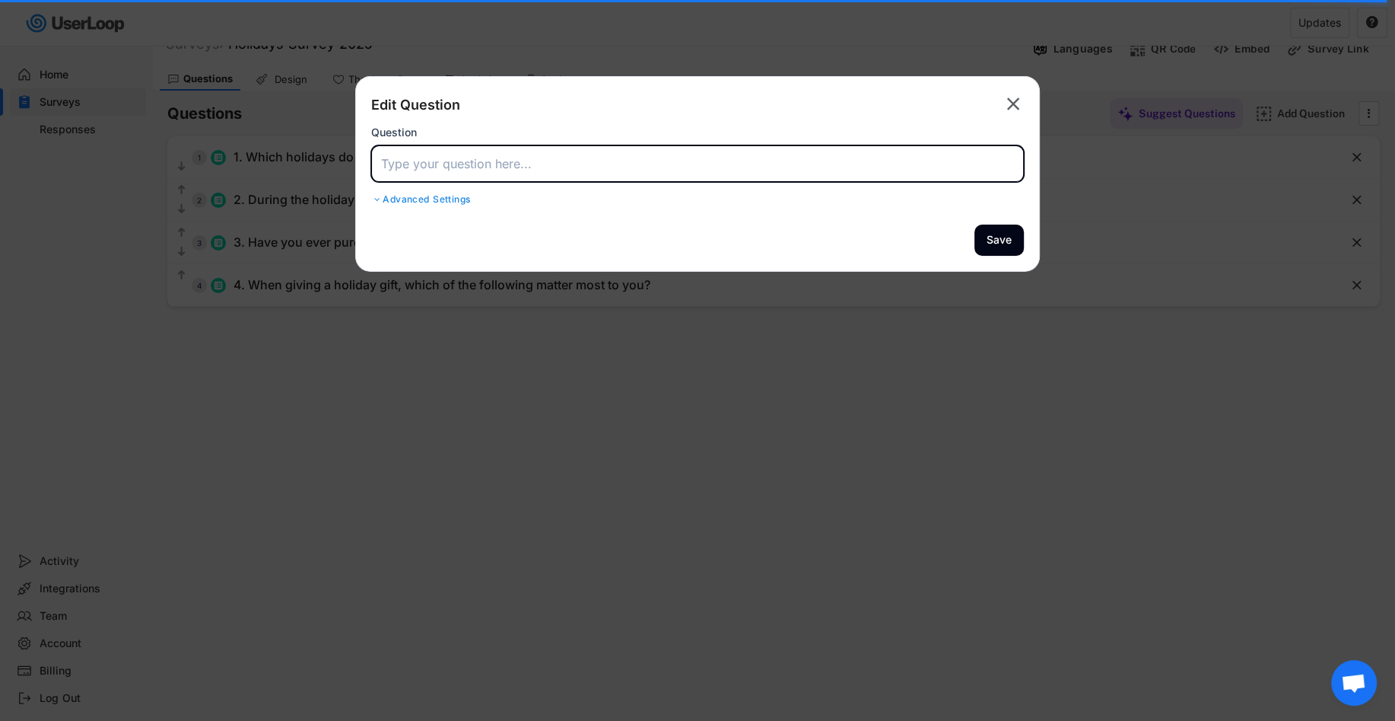
paste input "4. When giving a food-related gift, which of the following matter most to you?"
click at [447, 170] on input "input" at bounding box center [697, 163] width 653 height 37
click at [483, 167] on input "input" at bounding box center [697, 163] width 653 height 37
click at [574, 164] on input "input" at bounding box center [697, 163] width 653 height 37
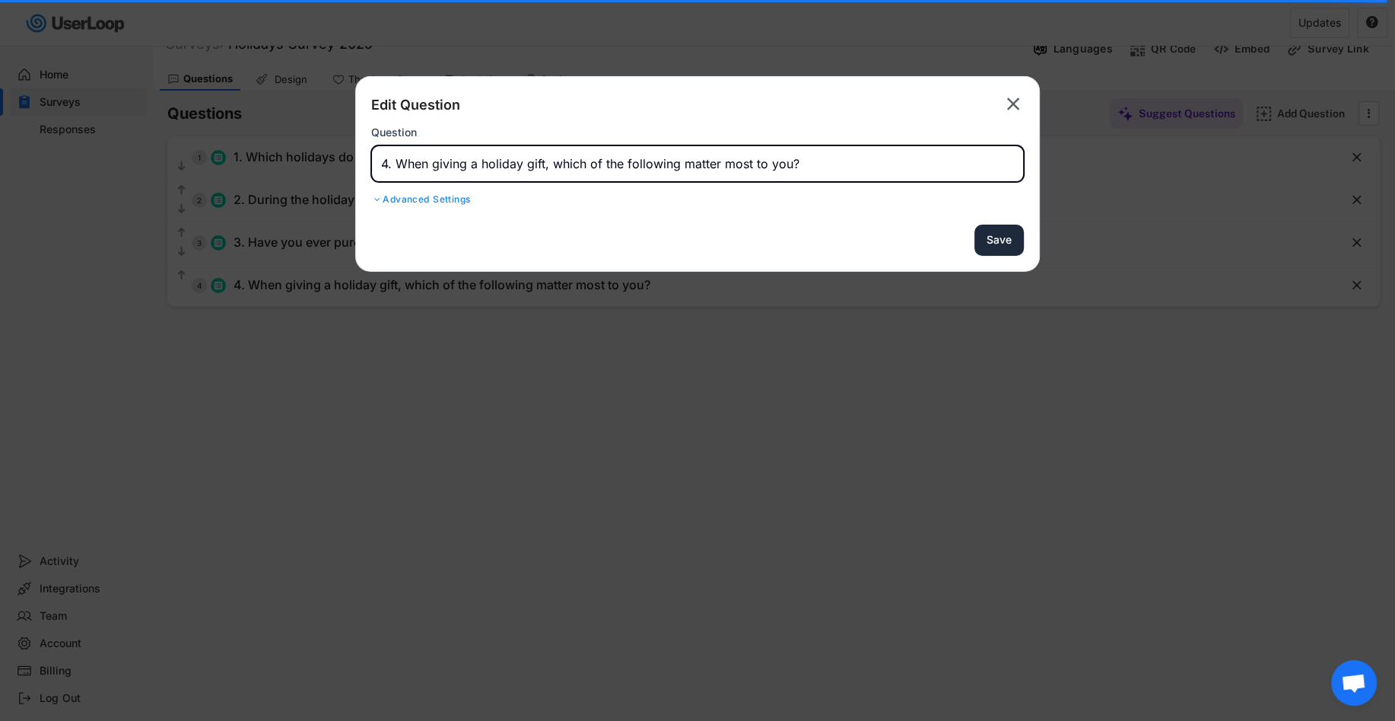
type input "4. When giving a holiday gift, which of the following matter most to you?"
click at [1002, 238] on button "Save" at bounding box center [999, 239] width 49 height 31
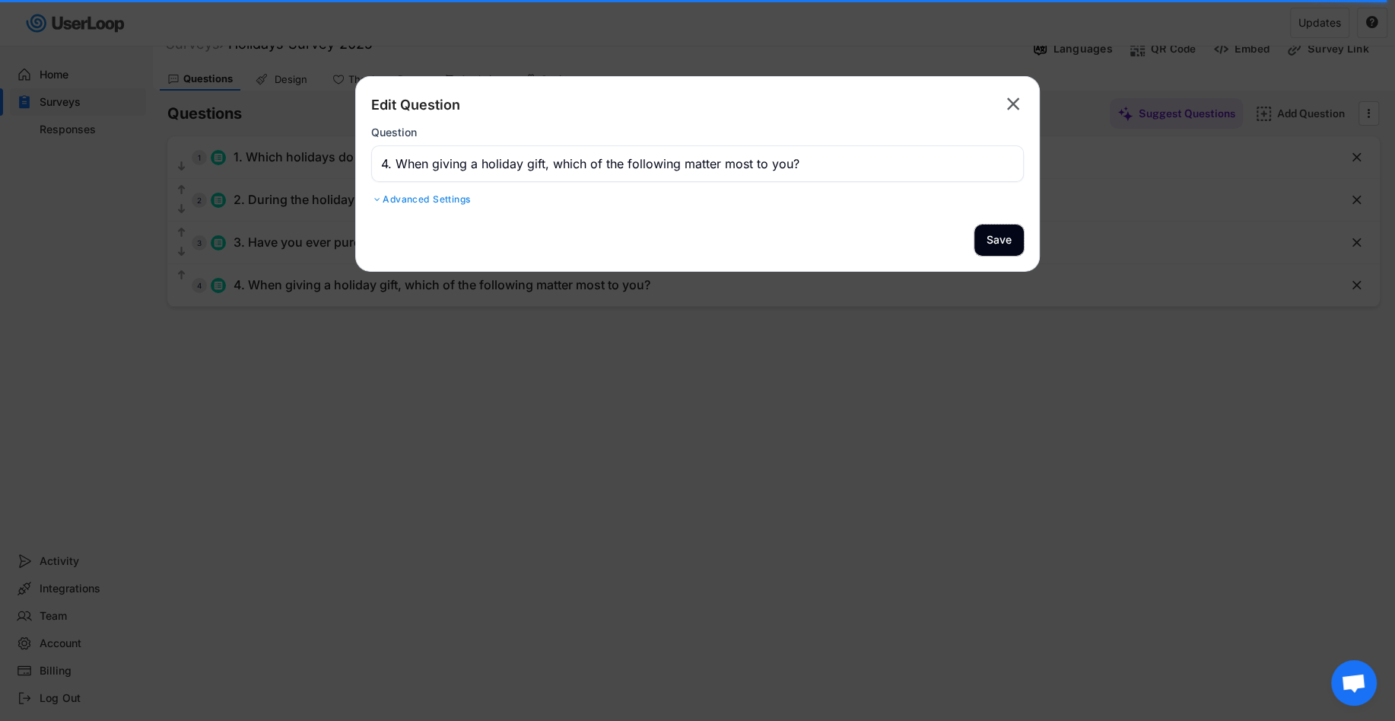
click at [808, 380] on div at bounding box center [697, 360] width 1395 height 721
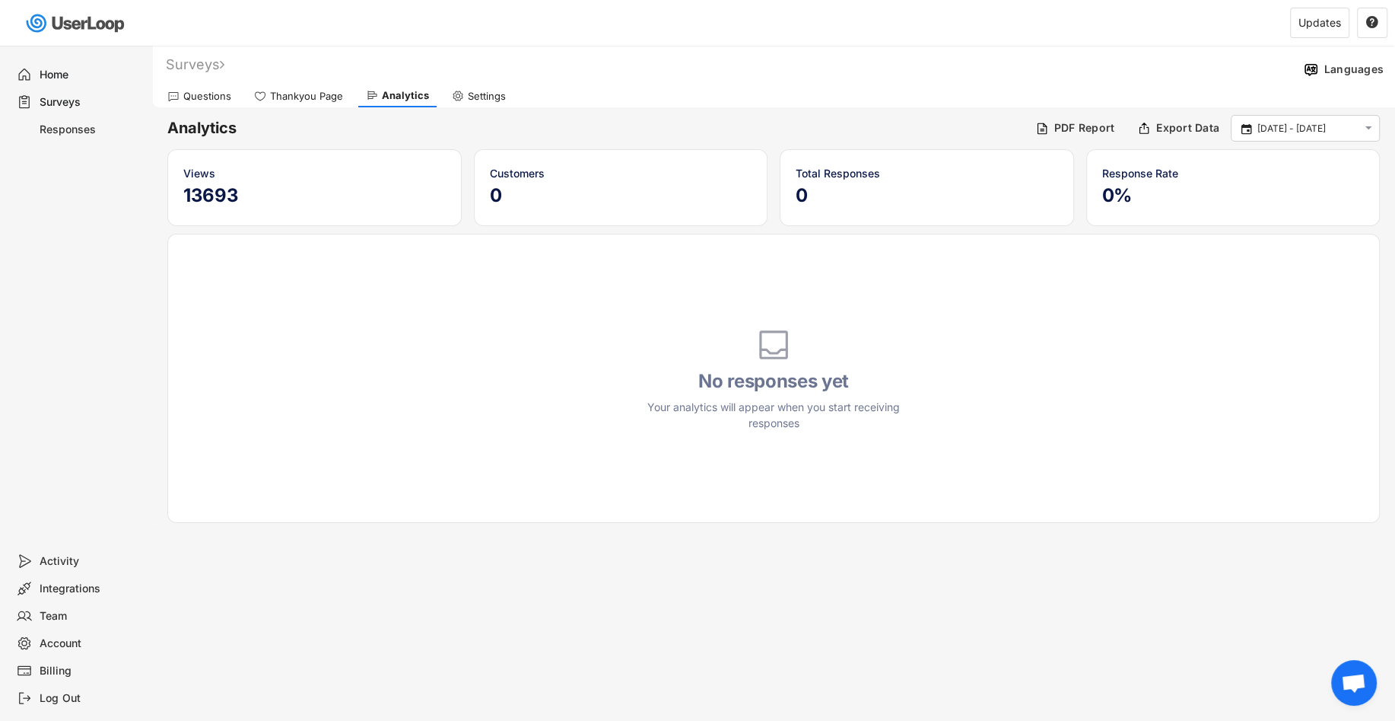
click at [81, 100] on div "Surveys" at bounding box center [90, 102] width 100 height 14
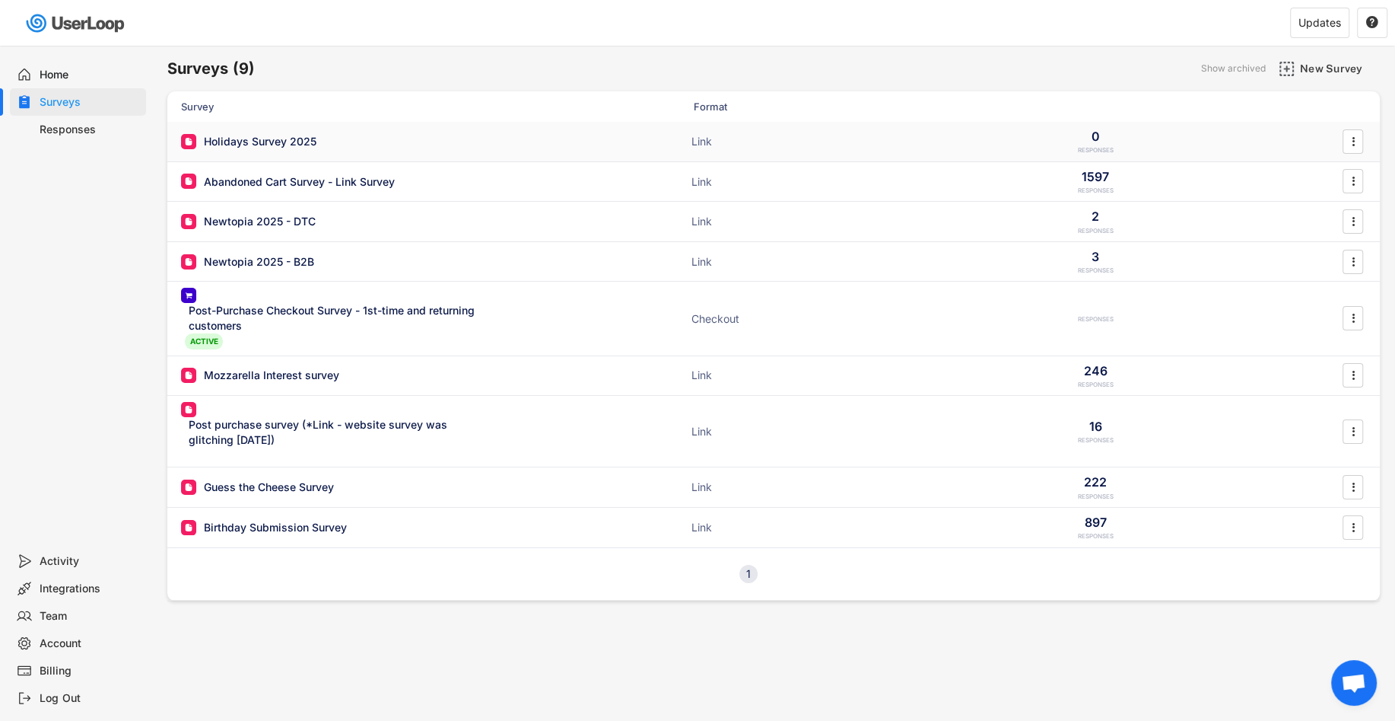
click at [361, 141] on div "Holidays Survey 2025" at bounding box center [333, 141] width 304 height 15
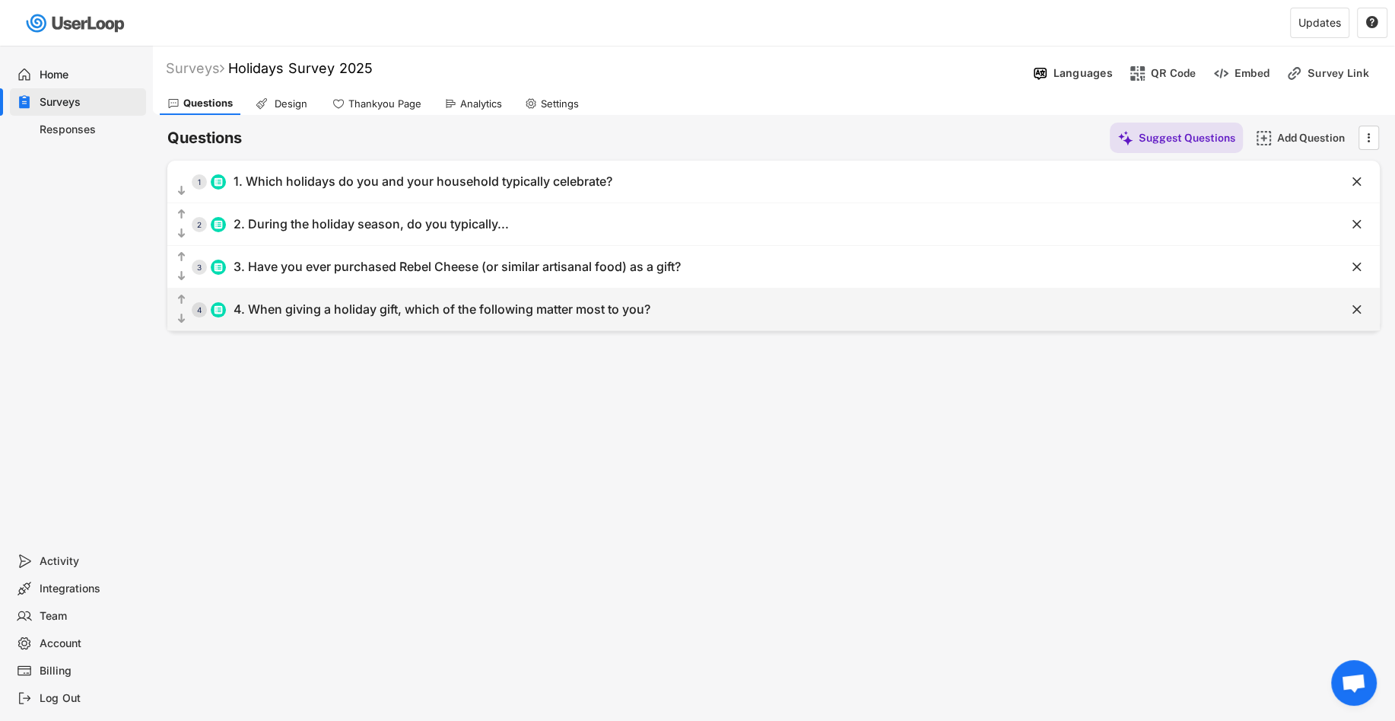
click at [371, 308] on div "4. When giving a holiday gift, which of the following matter most to you?" at bounding box center [442, 309] width 417 height 16
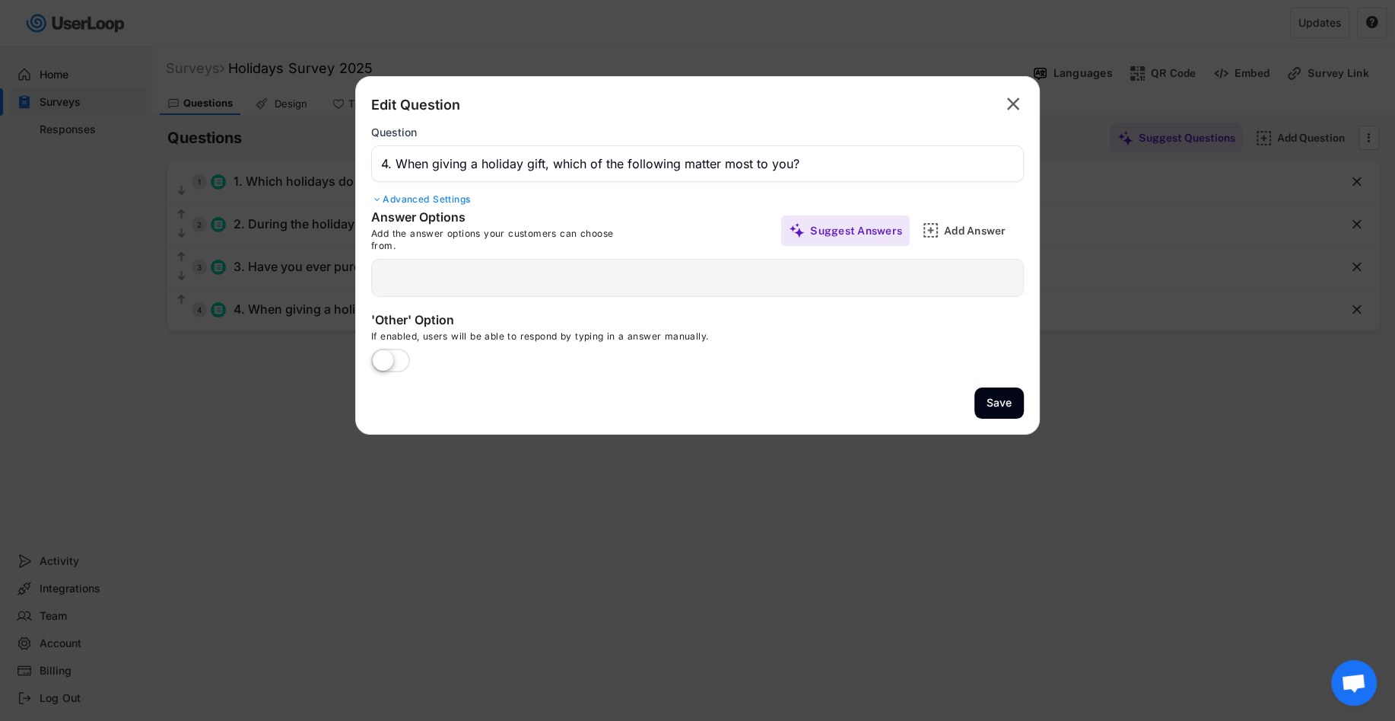
click at [561, 265] on div at bounding box center [697, 278] width 653 height 38
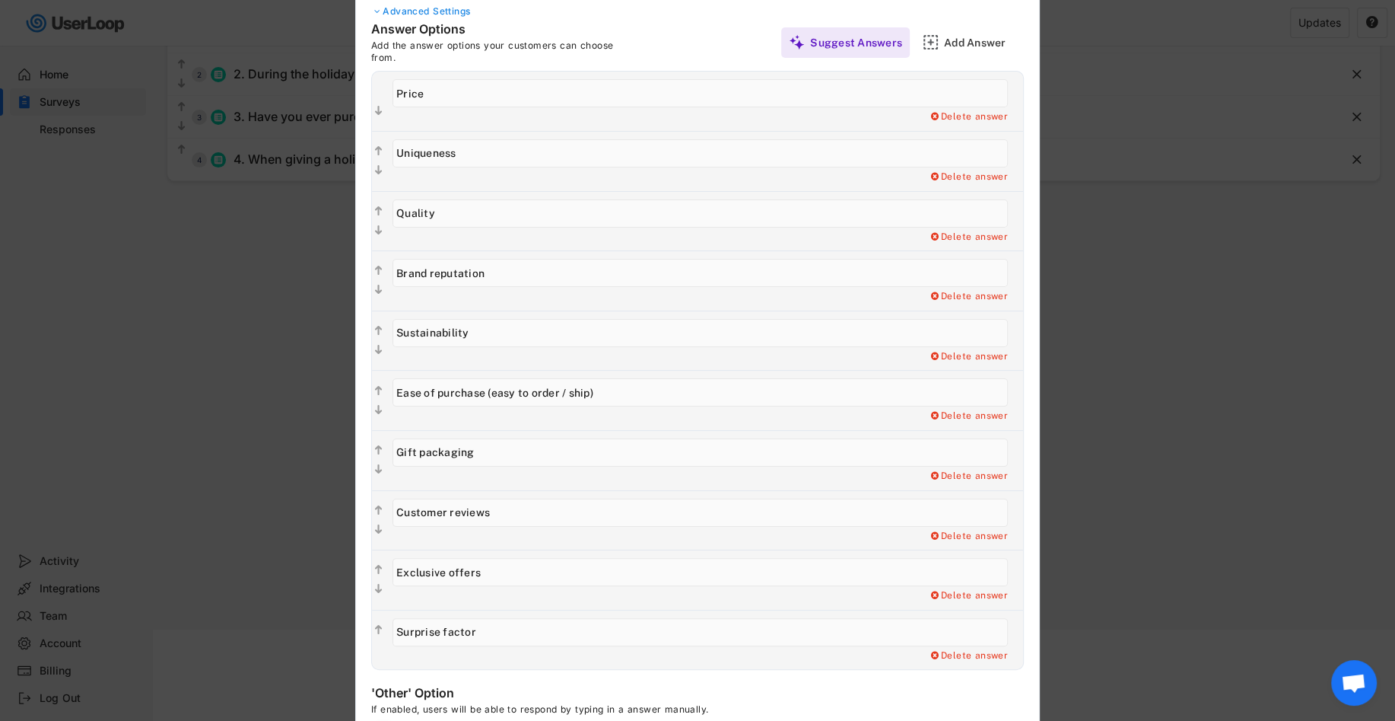
scroll to position [165, 0]
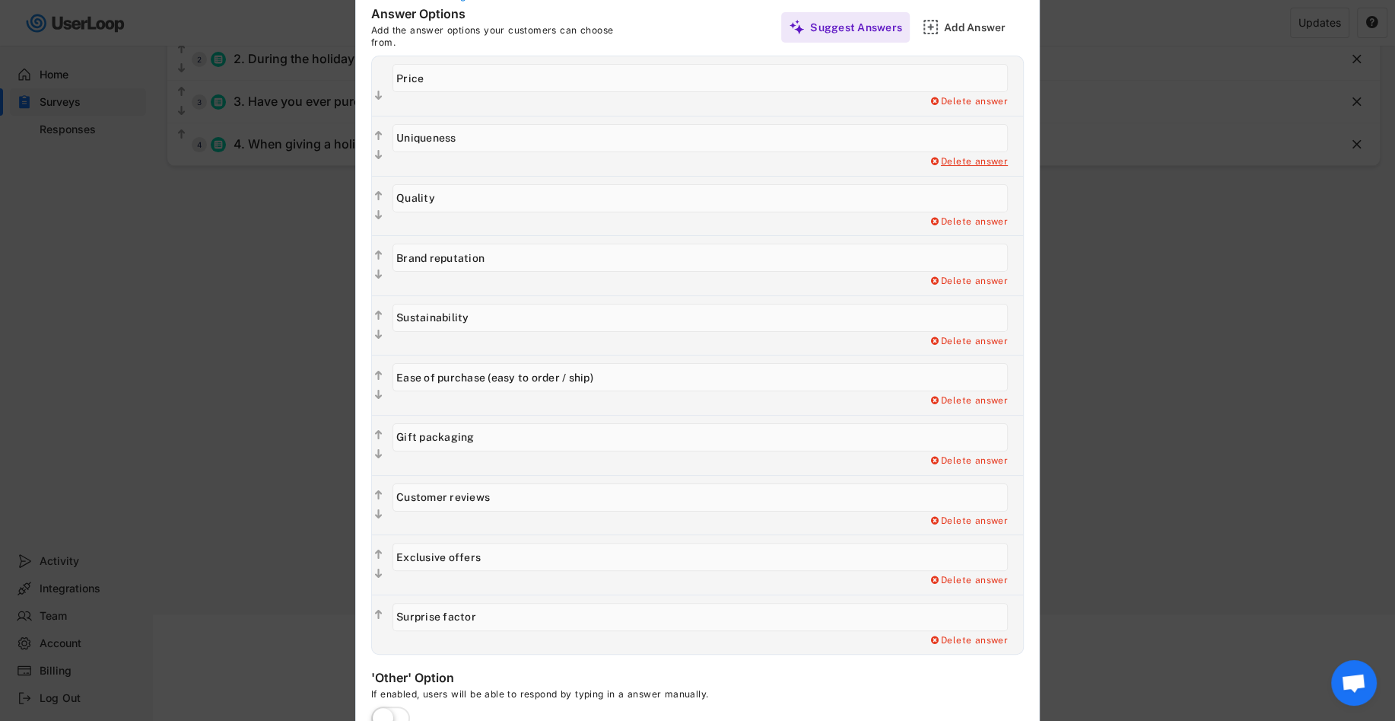
click at [990, 158] on div "Delete answer" at bounding box center [968, 162] width 79 height 12
click at [681, 162] on div "Delete answer Yes, I want to delete this answer" at bounding box center [708, 162] width 631 height 12
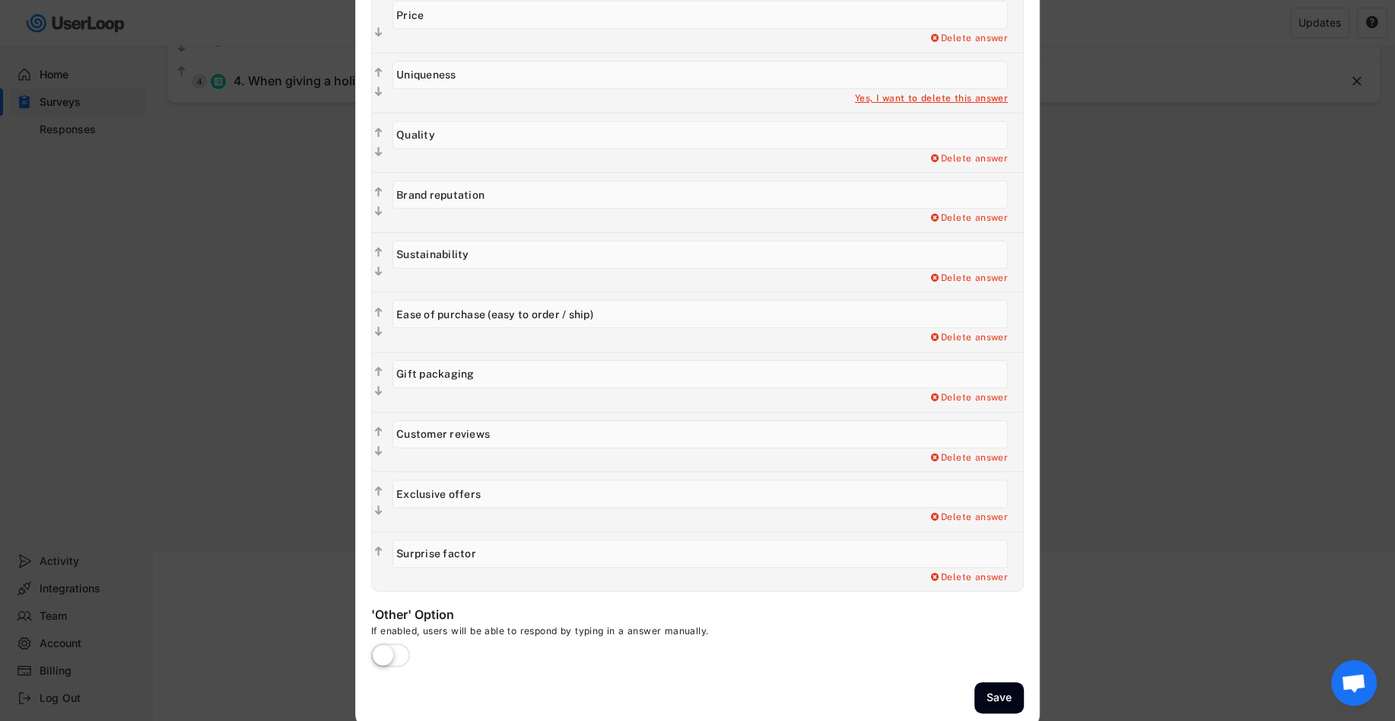
scroll to position [227, 0]
click at [379, 640] on label at bounding box center [390, 657] width 46 height 33
click at [0, 0] on input "checkbox" at bounding box center [0, 0] width 0 height 0
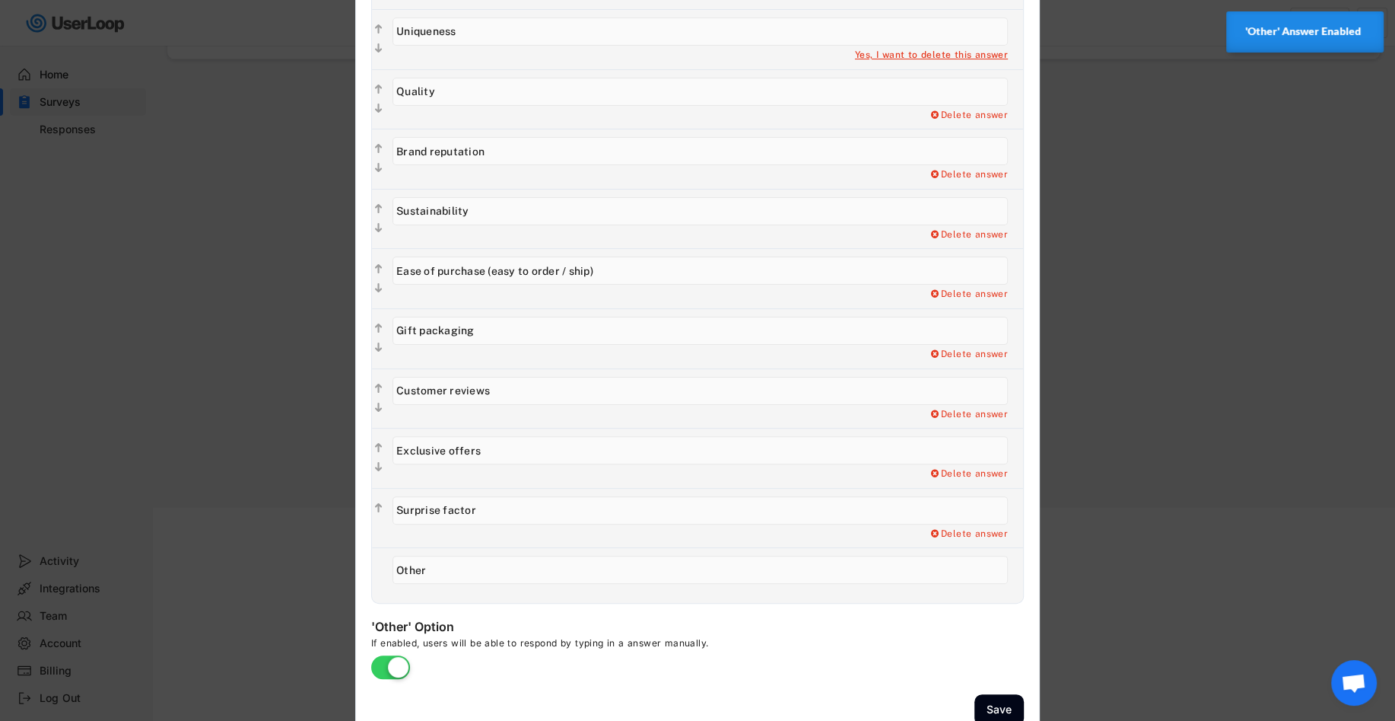
scroll to position [288, 0]
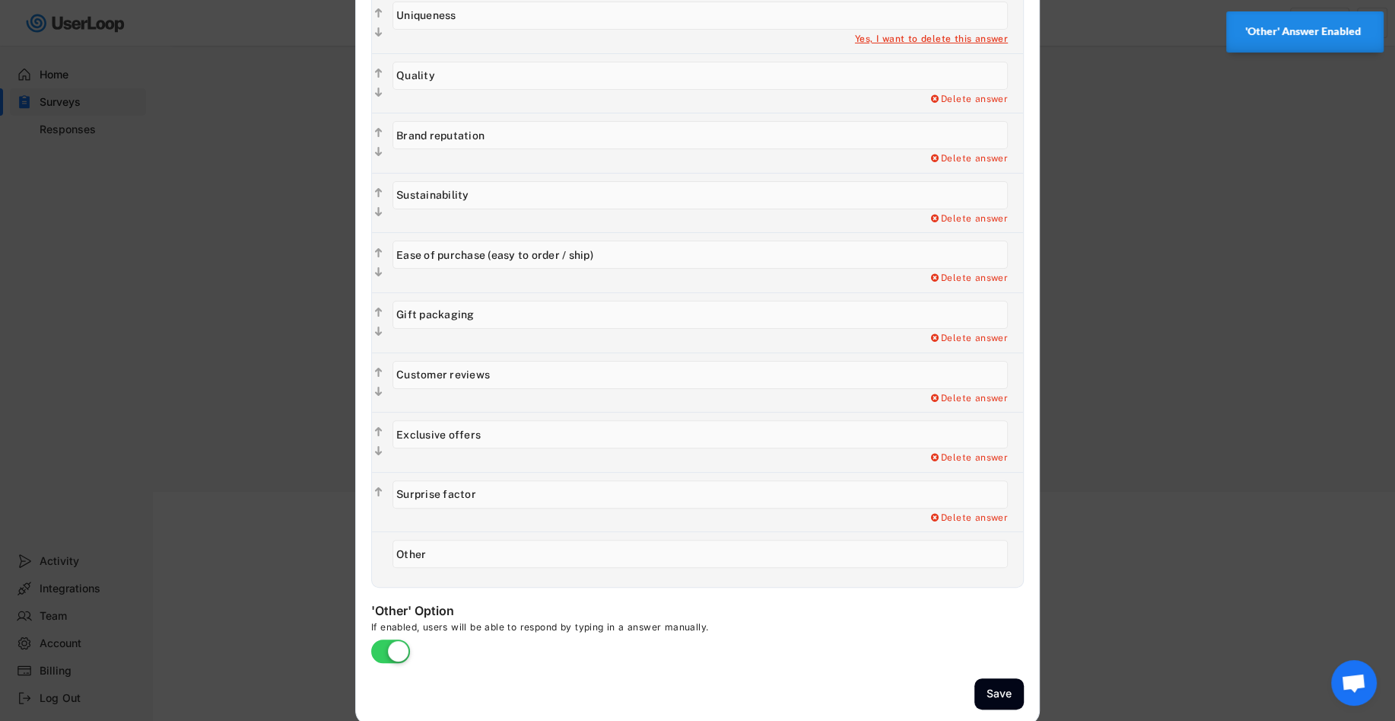
click at [518, 489] on input "input" at bounding box center [701, 494] width 616 height 28
type input "Surprise factor (custom card, recipient's reaction)"
click at [651, 586] on div "Edit Question  Question Advanced Settings Answer Options Add the answer option…" at bounding box center [697, 237] width 685 height 975
click at [1007, 640] on button "Save" at bounding box center [999, 693] width 49 height 31
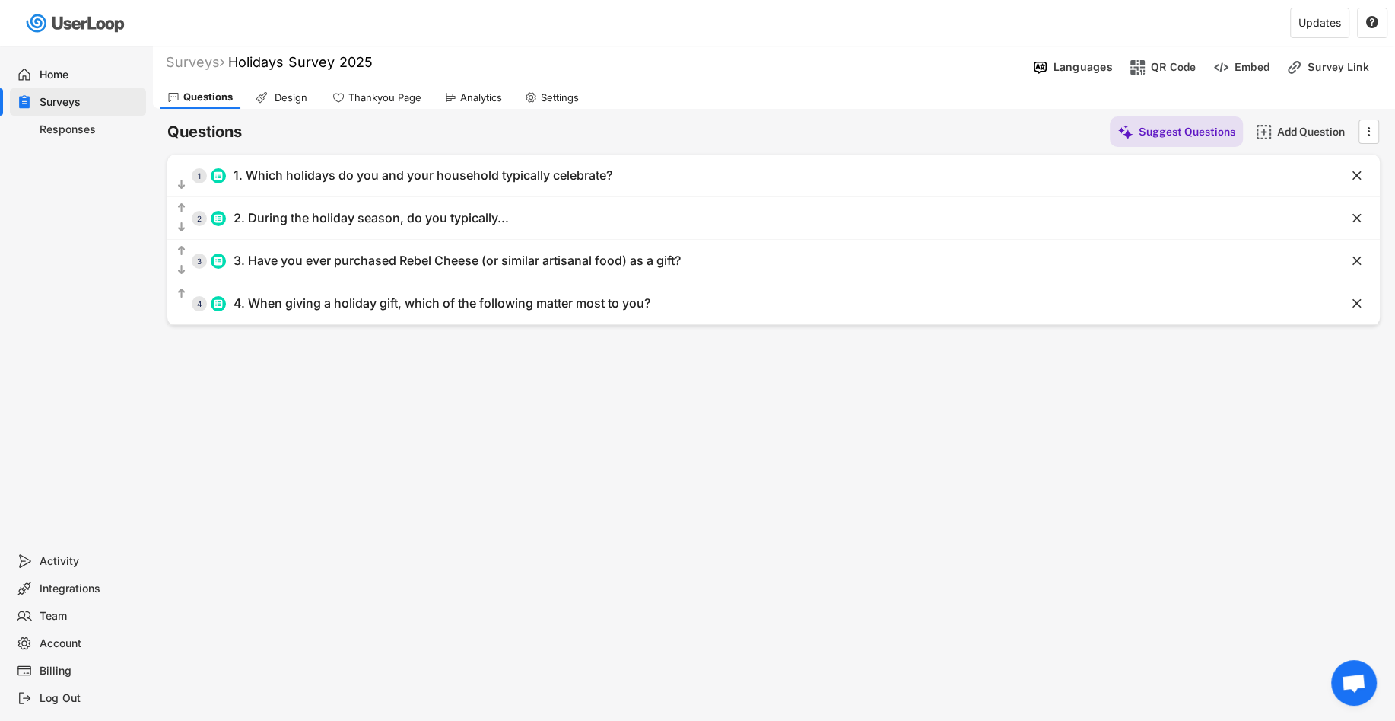
scroll to position [0, 0]
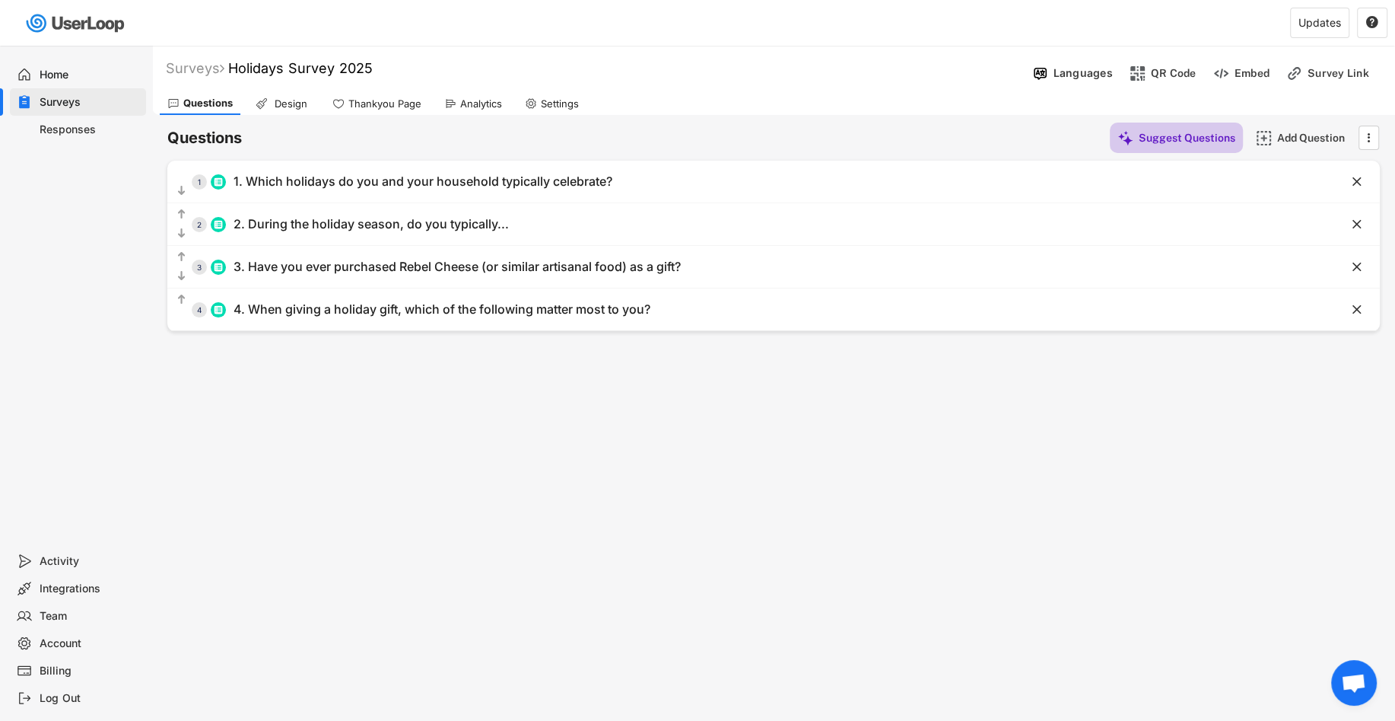
click at [1179, 145] on div "Suggest Questions" at bounding box center [1187, 137] width 97 height 30
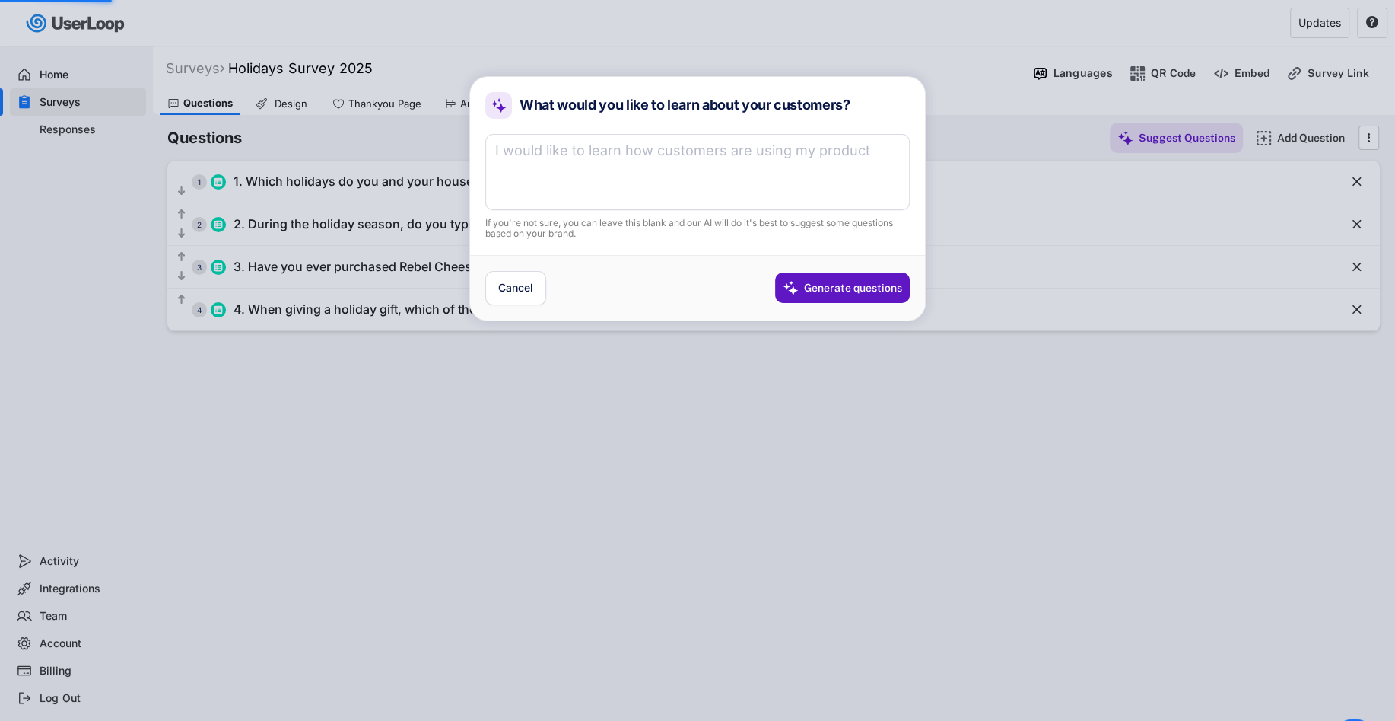
click at [703, 374] on div at bounding box center [697, 360] width 1395 height 721
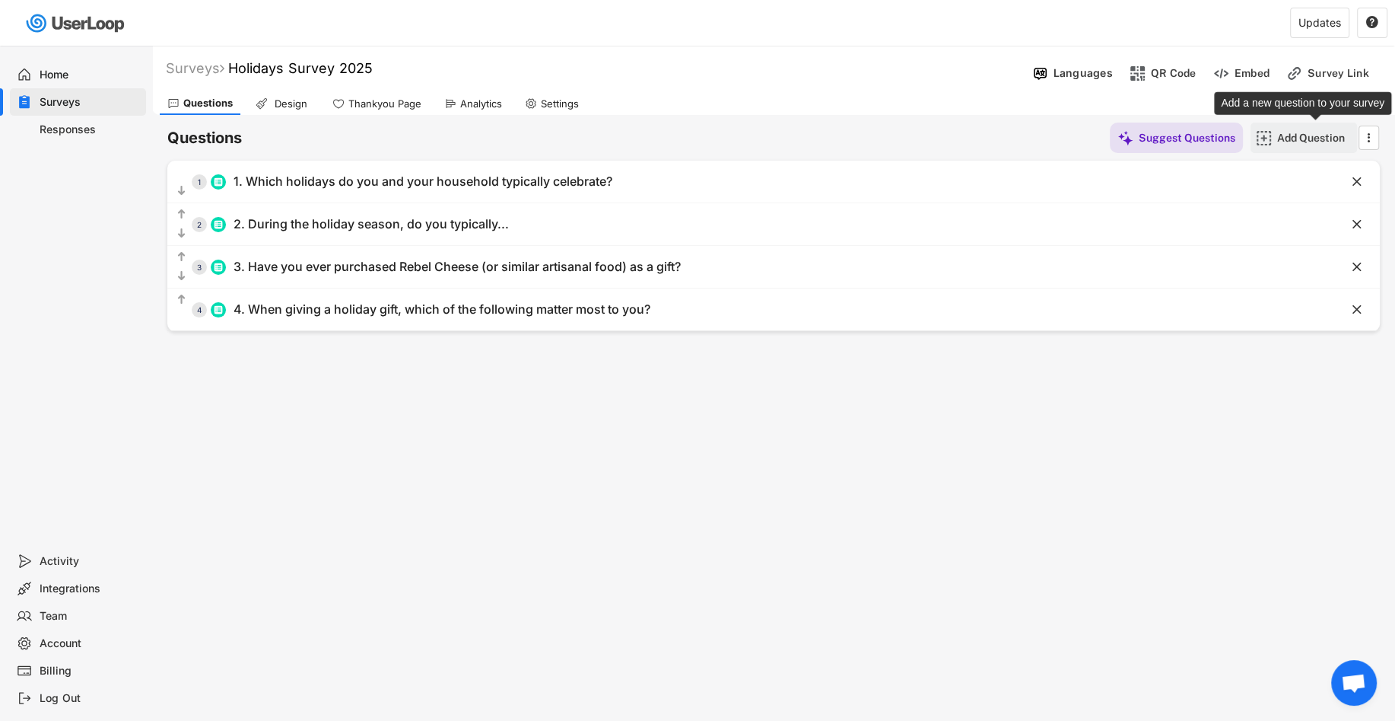
click at [1239, 145] on div "Add Question" at bounding box center [1315, 137] width 76 height 30
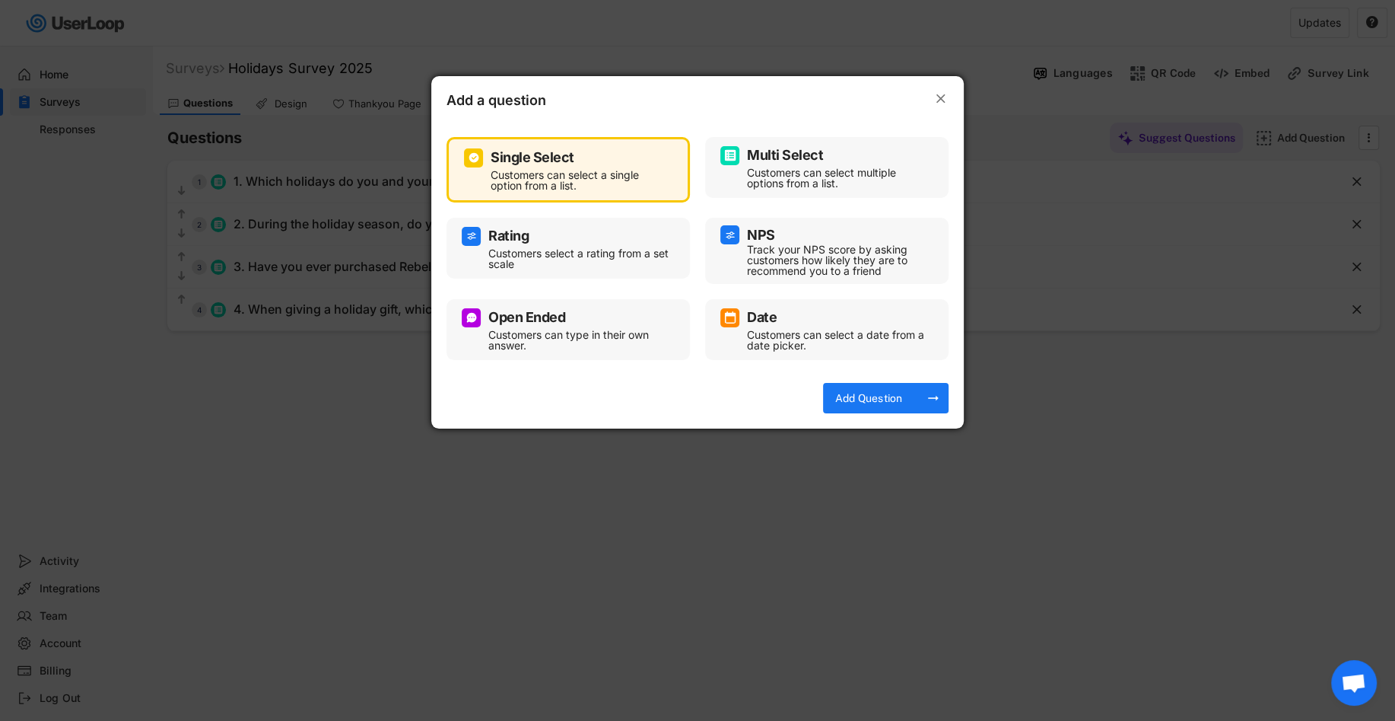
click at [839, 142] on div "Multi Select Customers can select multiple options from a list." at bounding box center [826, 167] width 243 height 61
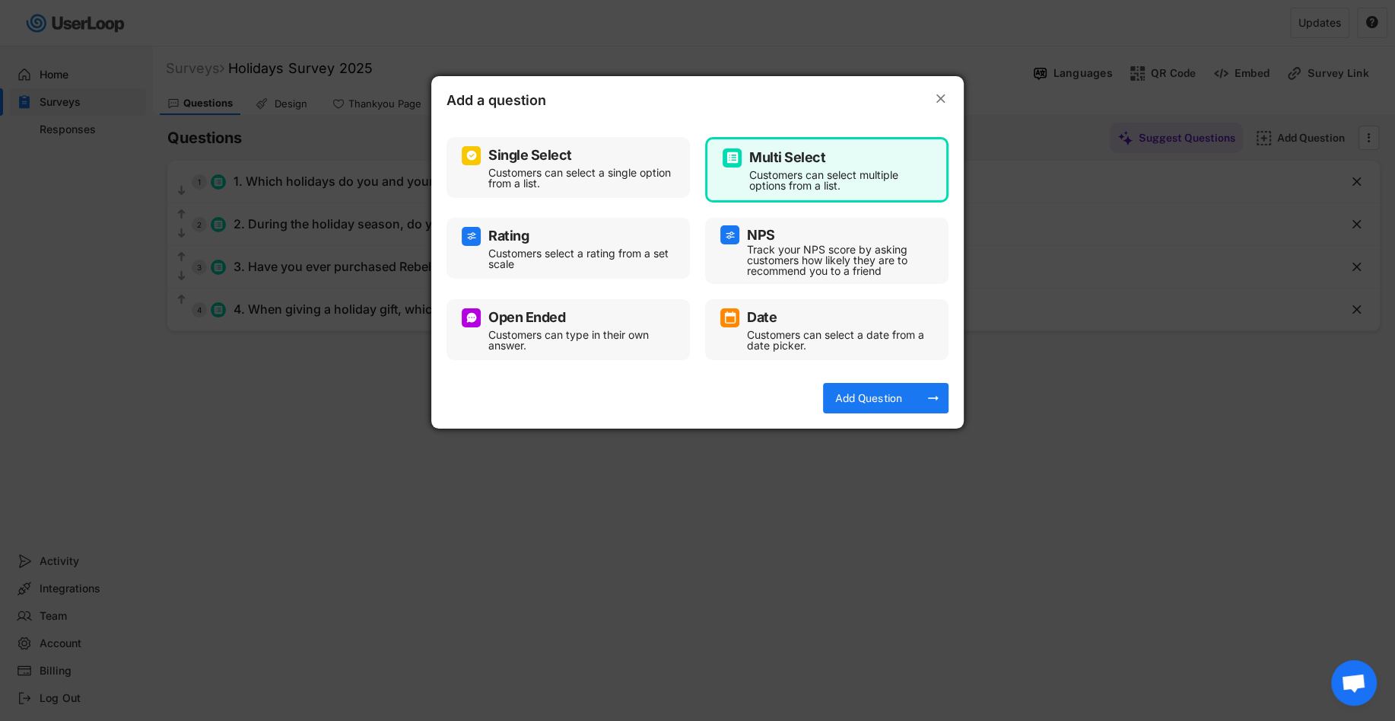
click at [855, 398] on div "Add Question" at bounding box center [869, 398] width 76 height 14
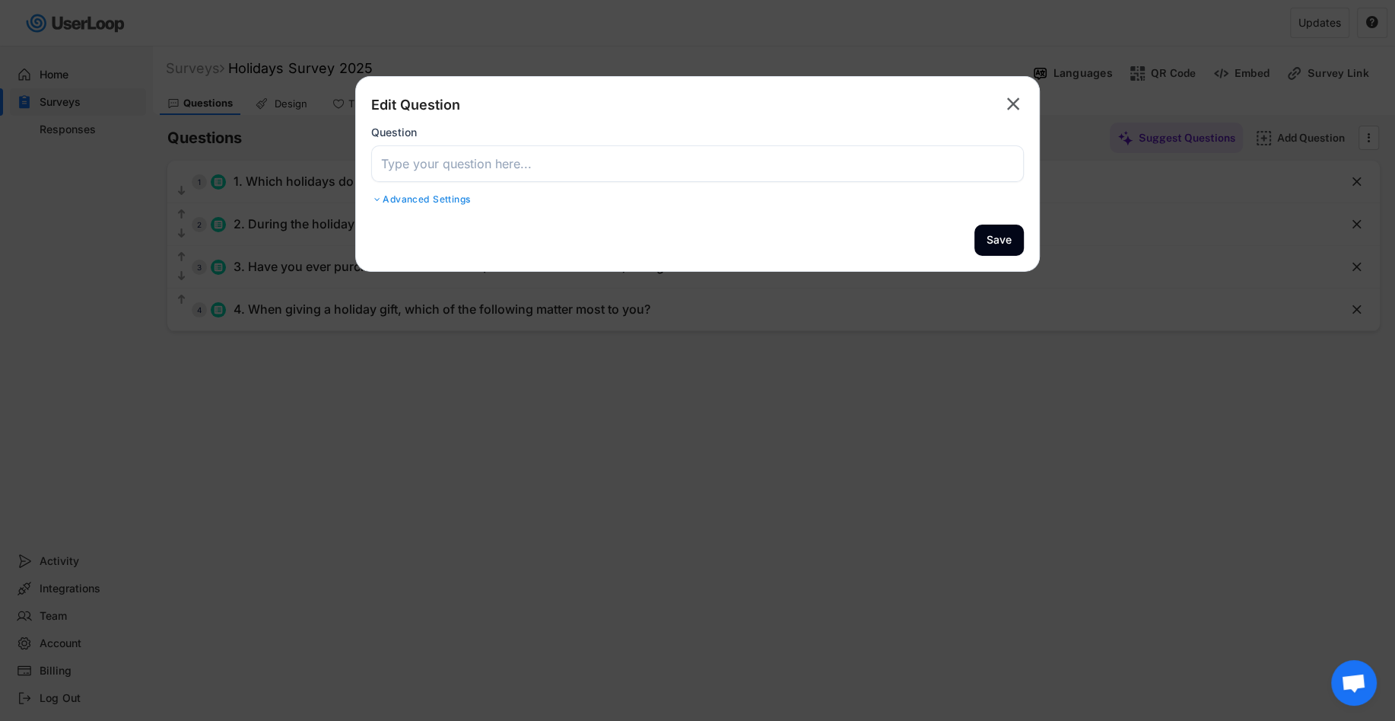
click at [674, 179] on input "input" at bounding box center [697, 163] width 653 height 37
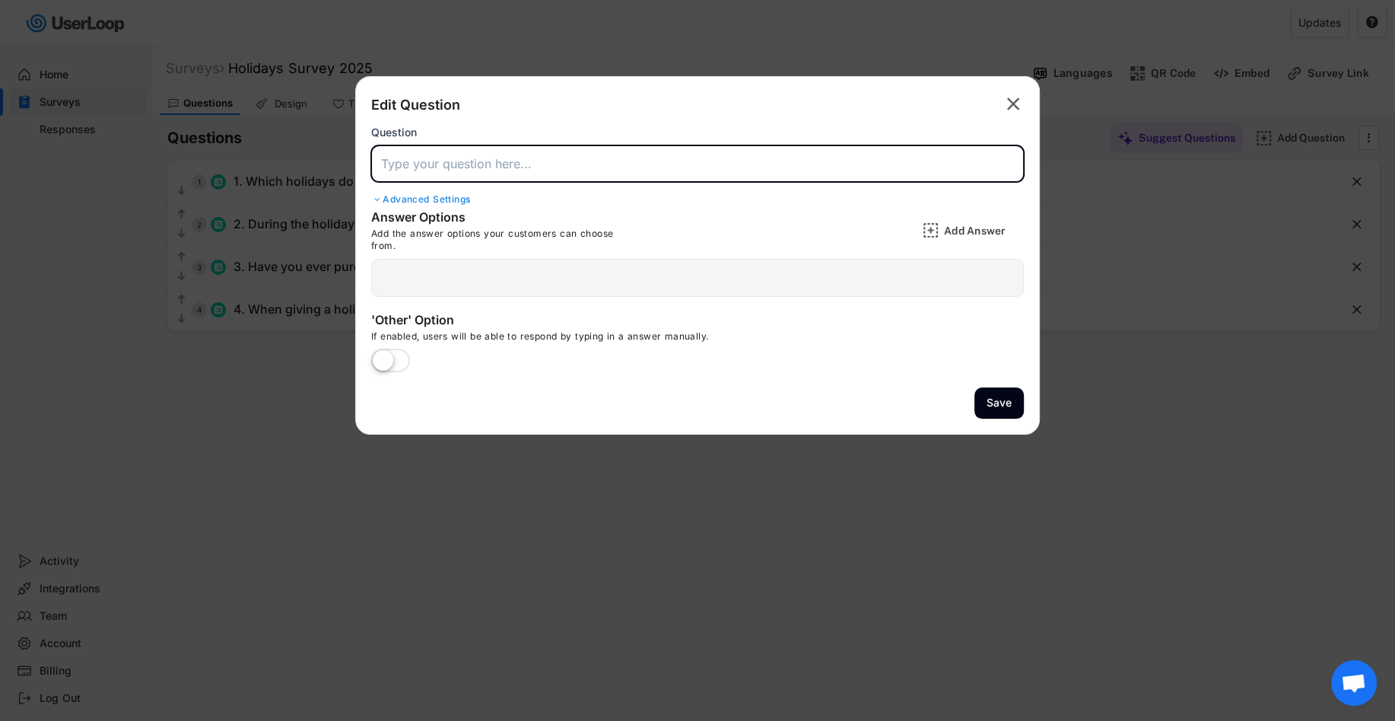
paste input "5. Do you use gift guides when shopping during the holidays?"
type input "5. Do you use gift guides when shopping during the holidays?"
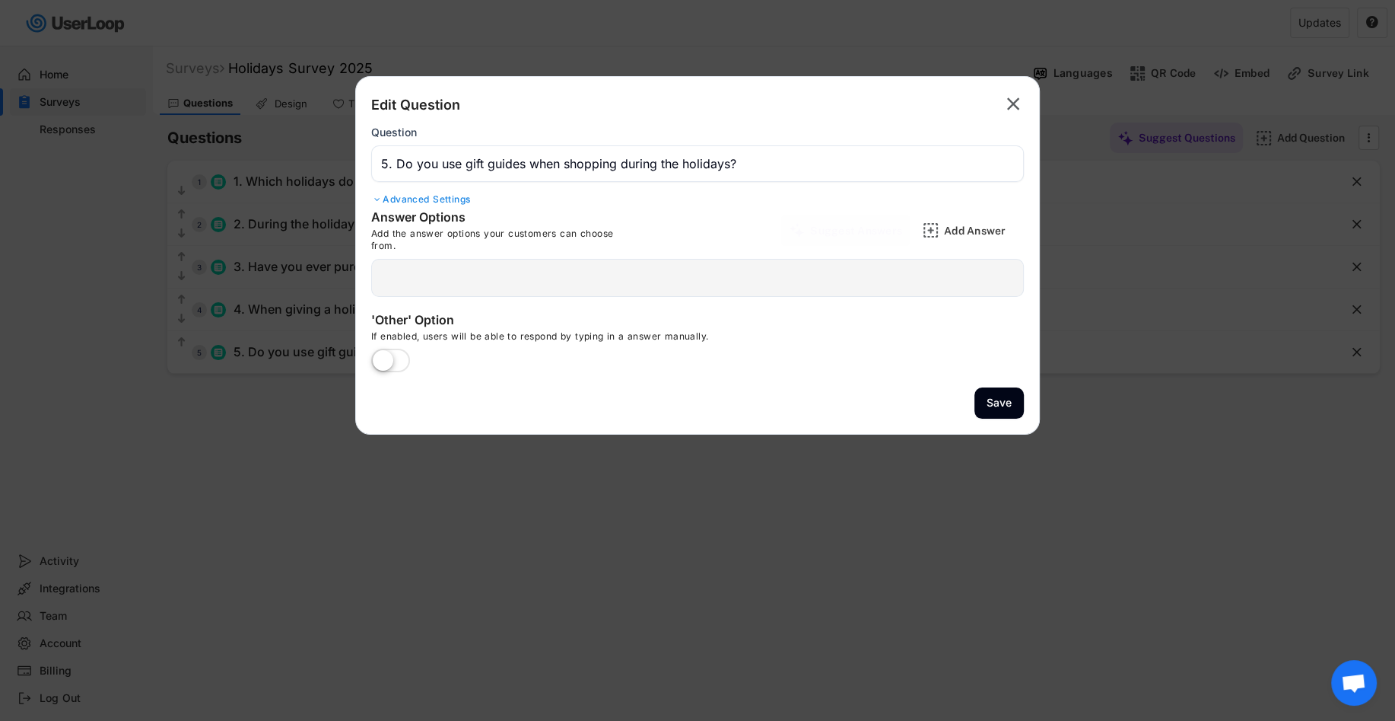
click at [642, 275] on div at bounding box center [697, 278] width 653 height 38
click at [864, 227] on div "Suggest Answers" at bounding box center [856, 231] width 92 height 14
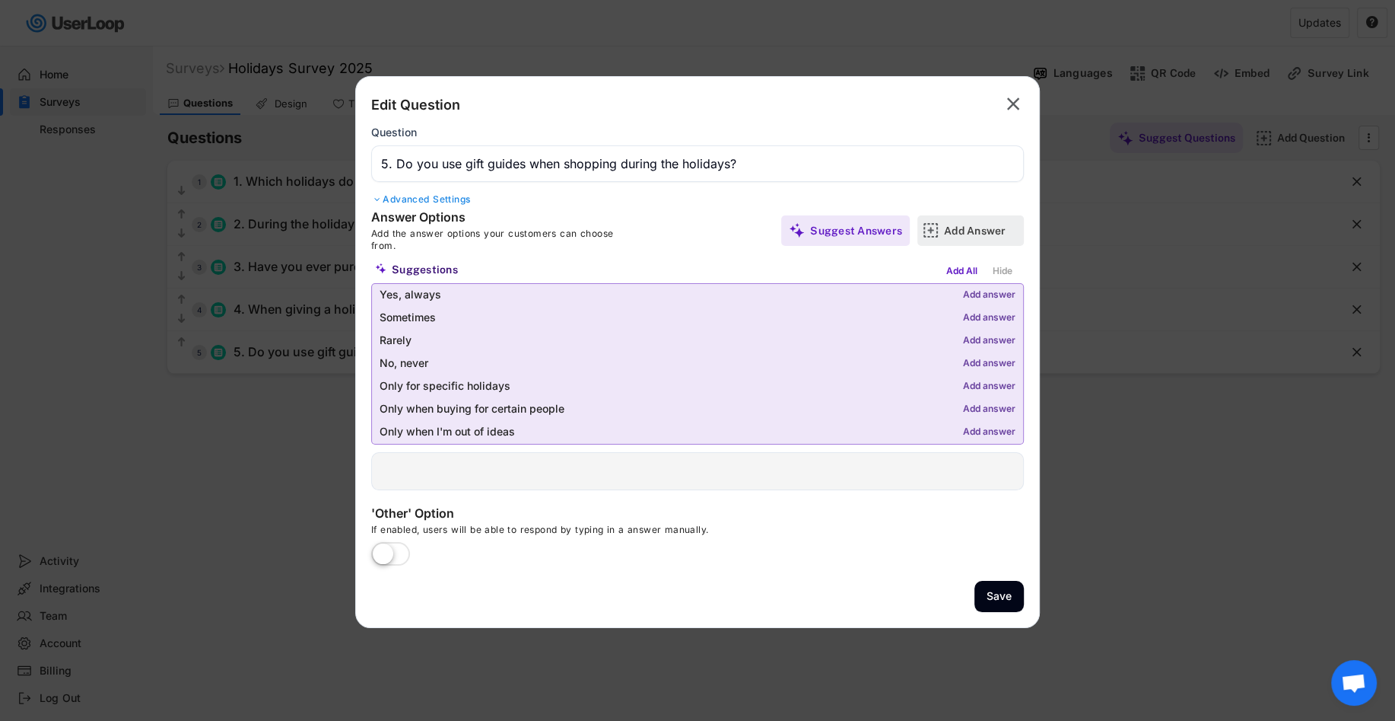
click at [936, 237] on img at bounding box center [931, 230] width 16 height 16
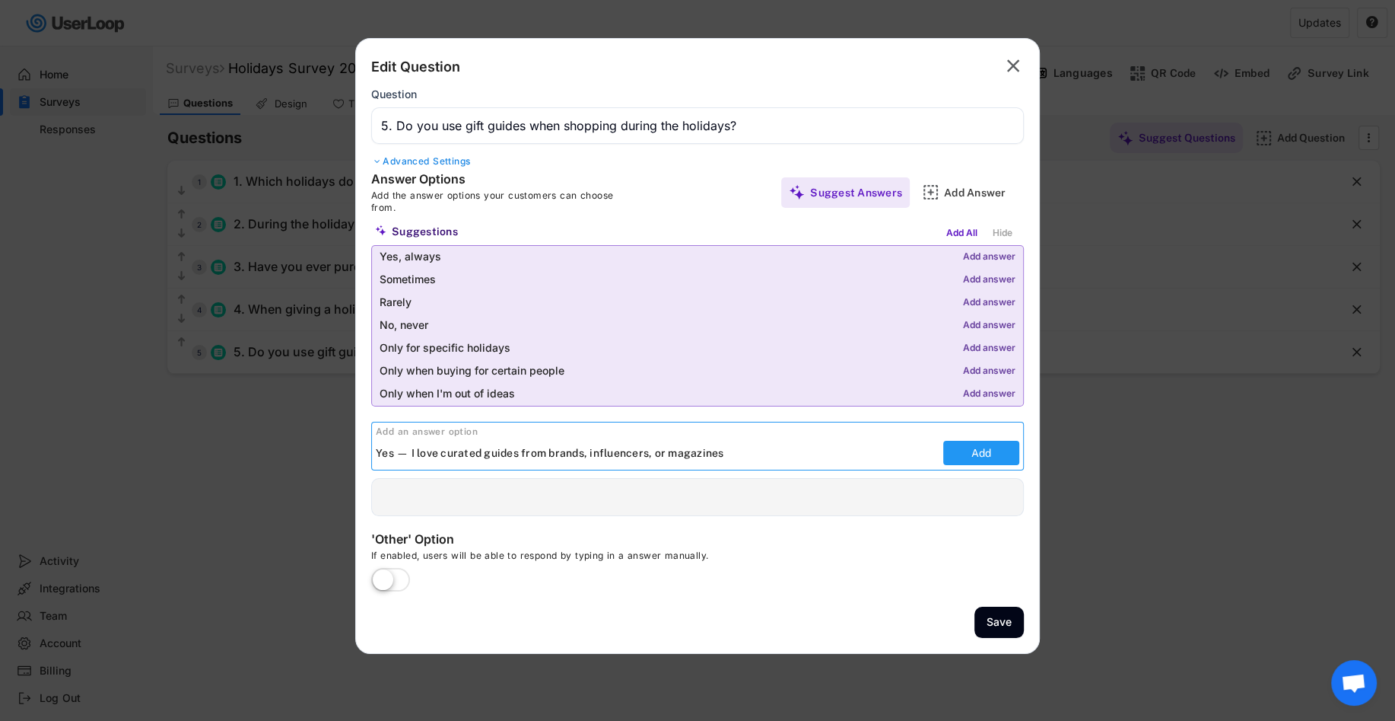
type input "Yes — I love curated guides from brands, influencers, or magazines"
click at [973, 451] on button "Add" at bounding box center [981, 453] width 76 height 24
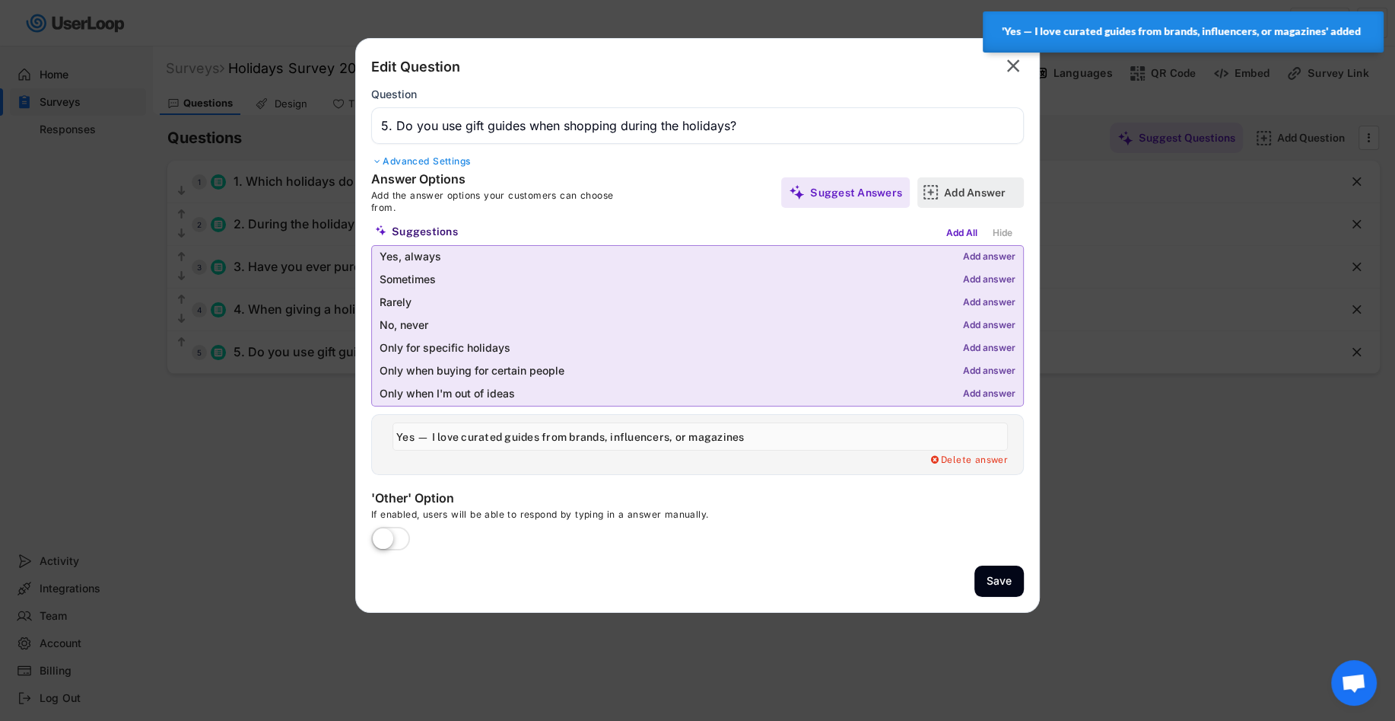
click at [968, 187] on div "Add Answer" at bounding box center [982, 193] width 76 height 14
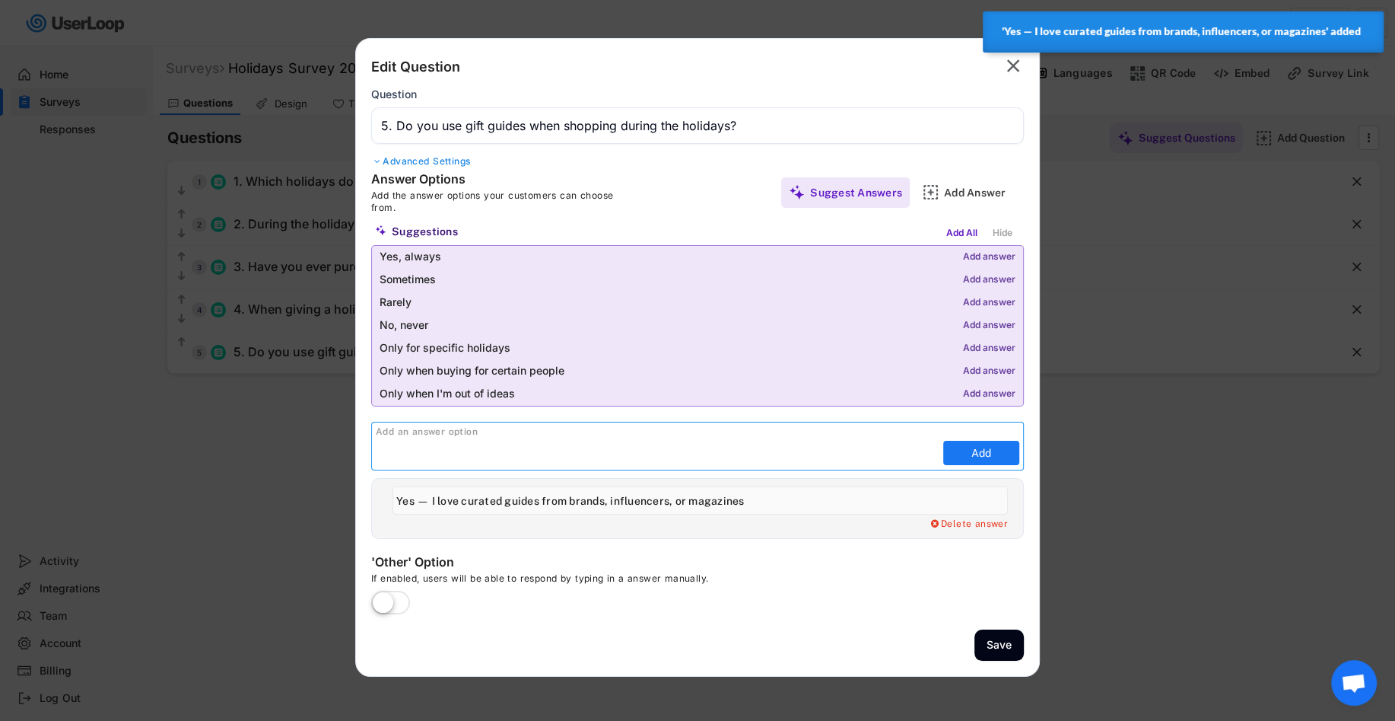
paste input "Sometimes — I’ll glance at a few for ideas"
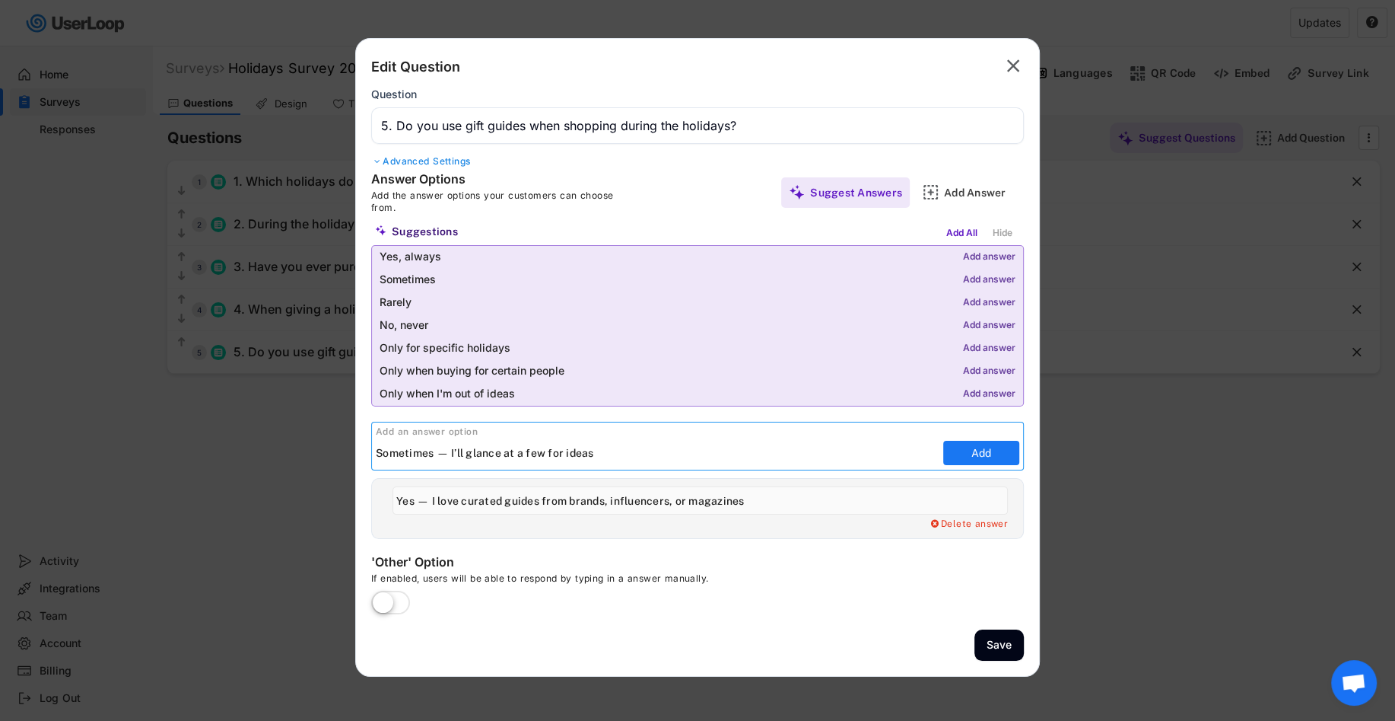
type input "Sometimes — I’ll glance at a few for ideas"
click at [988, 456] on button "Add" at bounding box center [981, 453] width 76 height 24
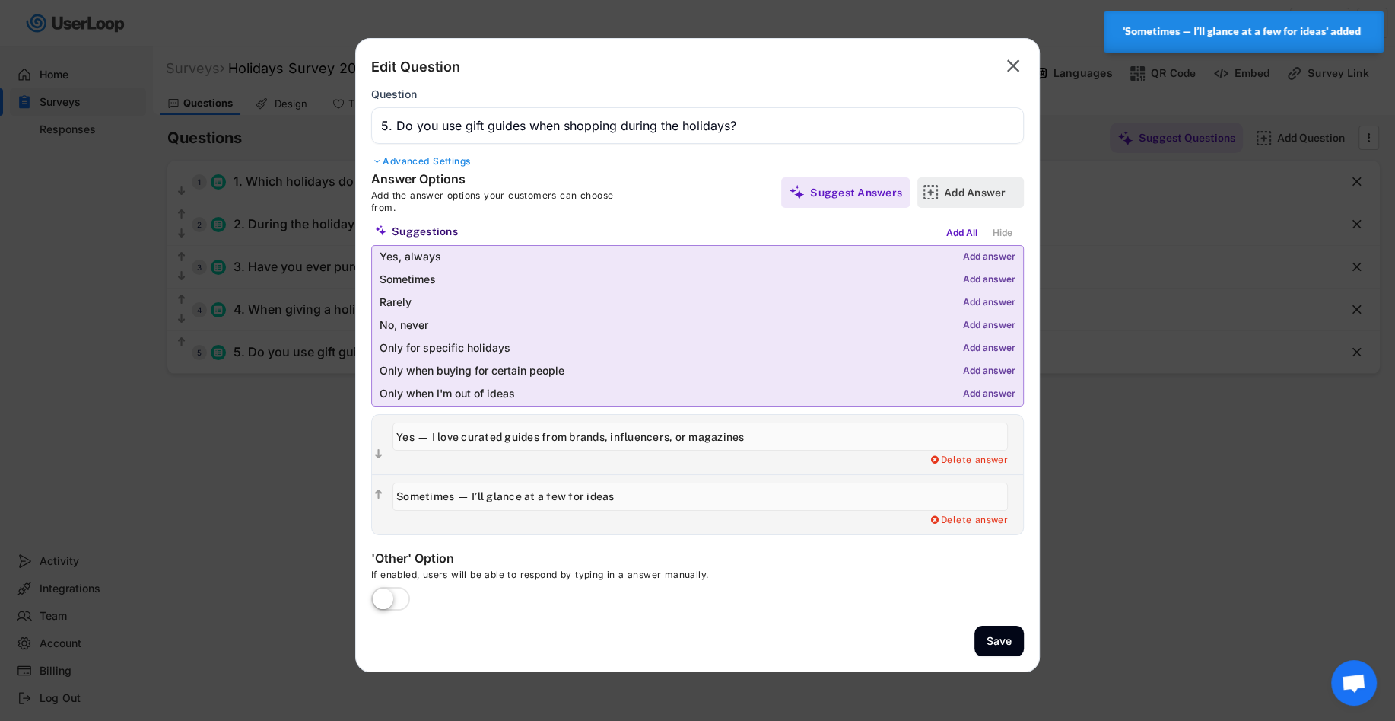
click at [969, 192] on div "Add Answer" at bounding box center [982, 193] width 76 height 14
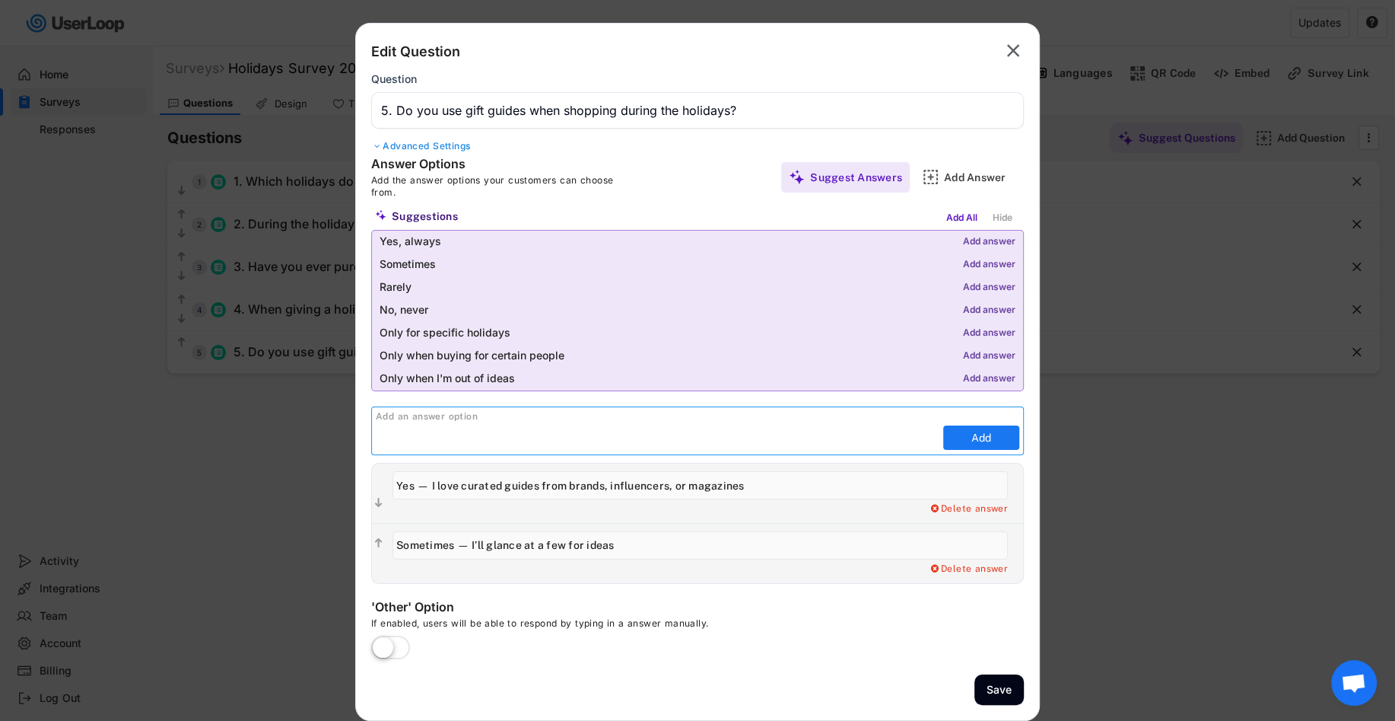
paste input "Rarely — I usually know what I’m looking for"
type input "Rarely — I usually know what I’m looking for"
click at [969, 436] on button "Add" at bounding box center [981, 437] width 76 height 24
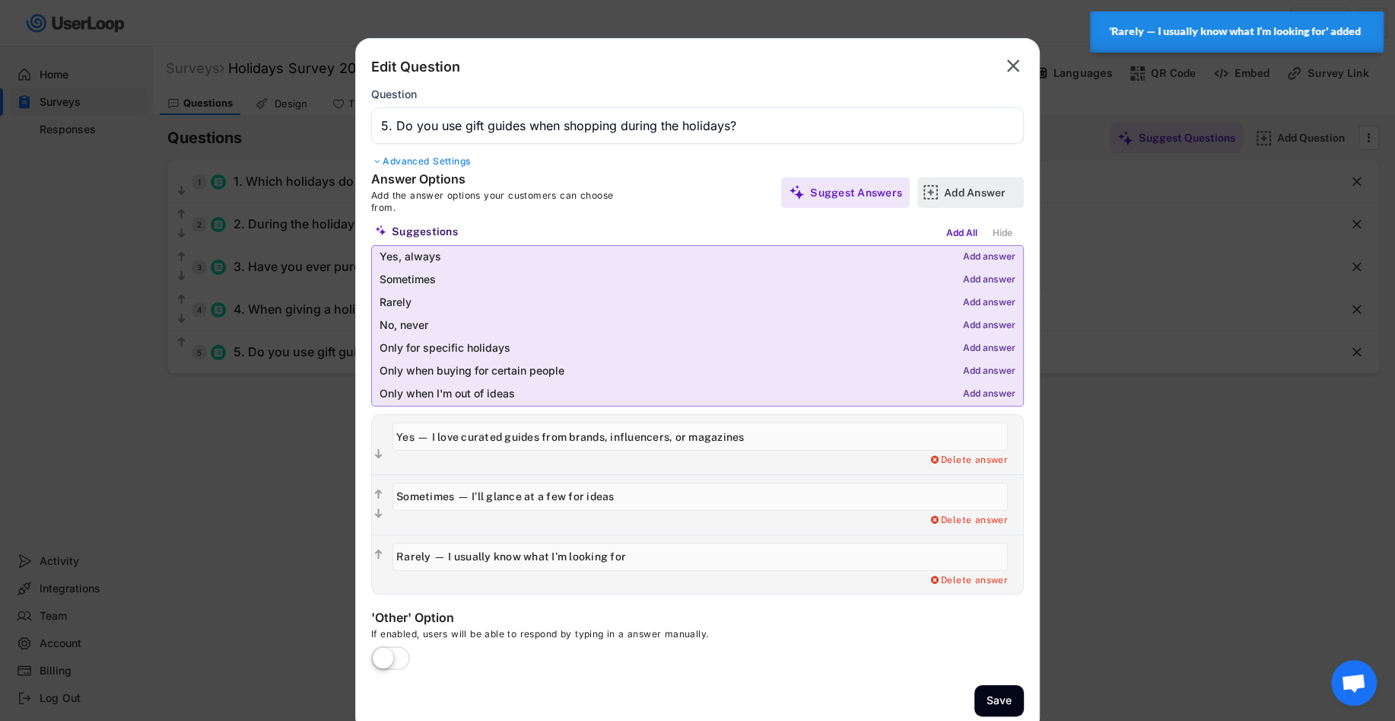
click at [965, 196] on div "Add Answer" at bounding box center [982, 193] width 76 height 14
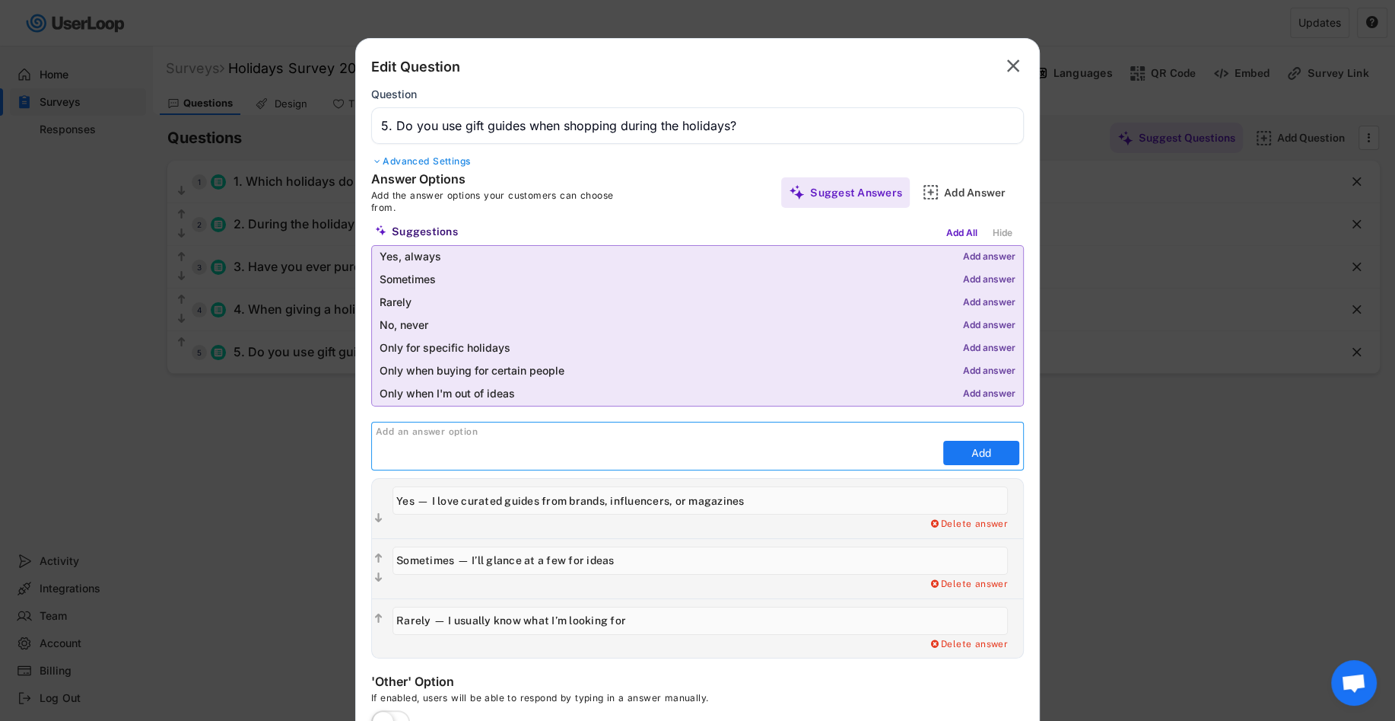
paste input "Never — I don’t use gift guides"
type input "Never — I don’t use gift guides"
click at [972, 456] on button "Add" at bounding box center [981, 453] width 76 height 24
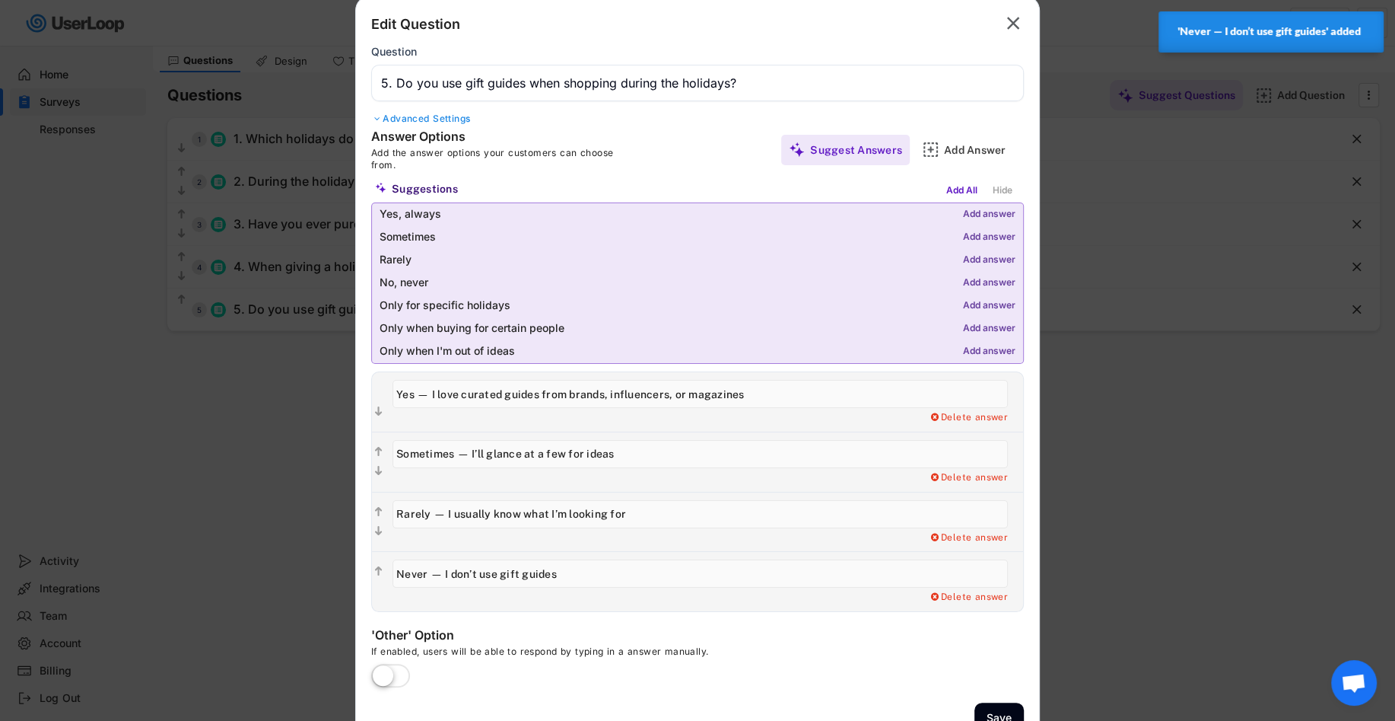
scroll to position [78, 0]
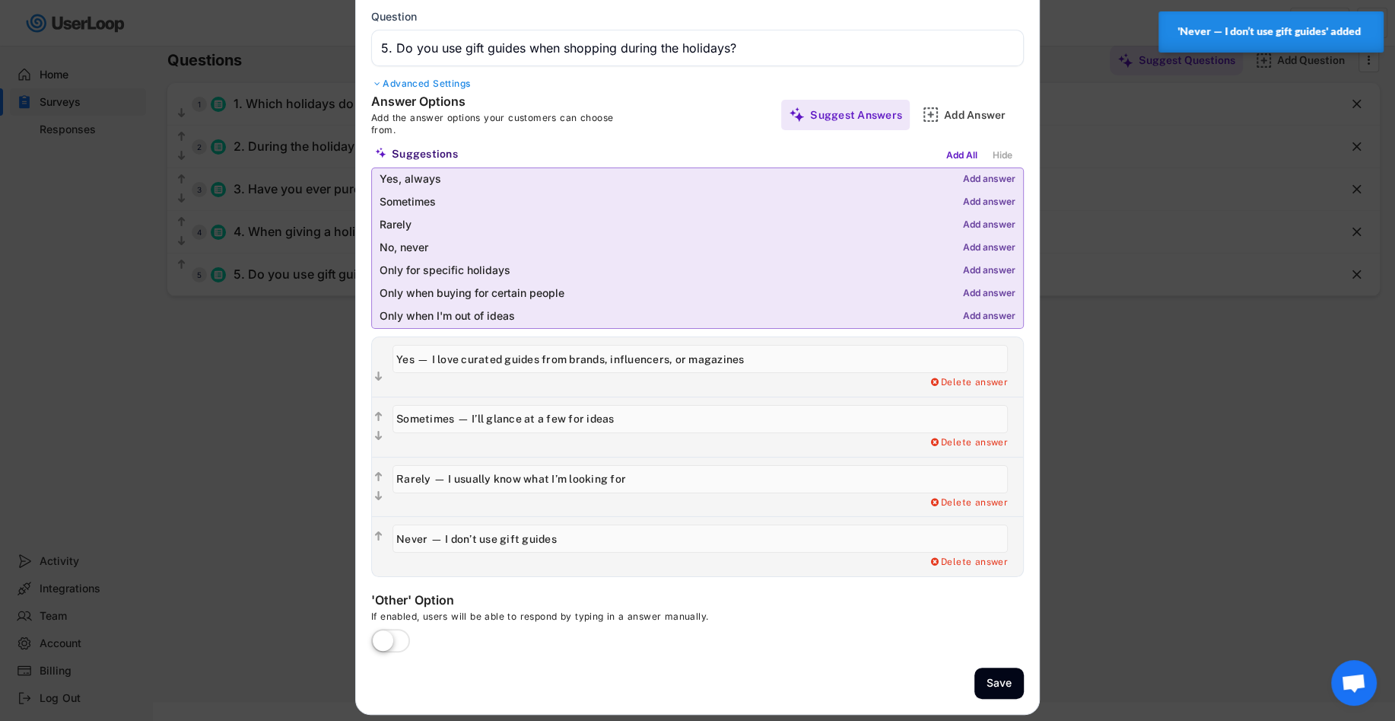
click at [393, 630] on label at bounding box center [390, 641] width 46 height 33
click at [0, 0] on input "checkbox" at bounding box center [0, 0] width 0 height 0
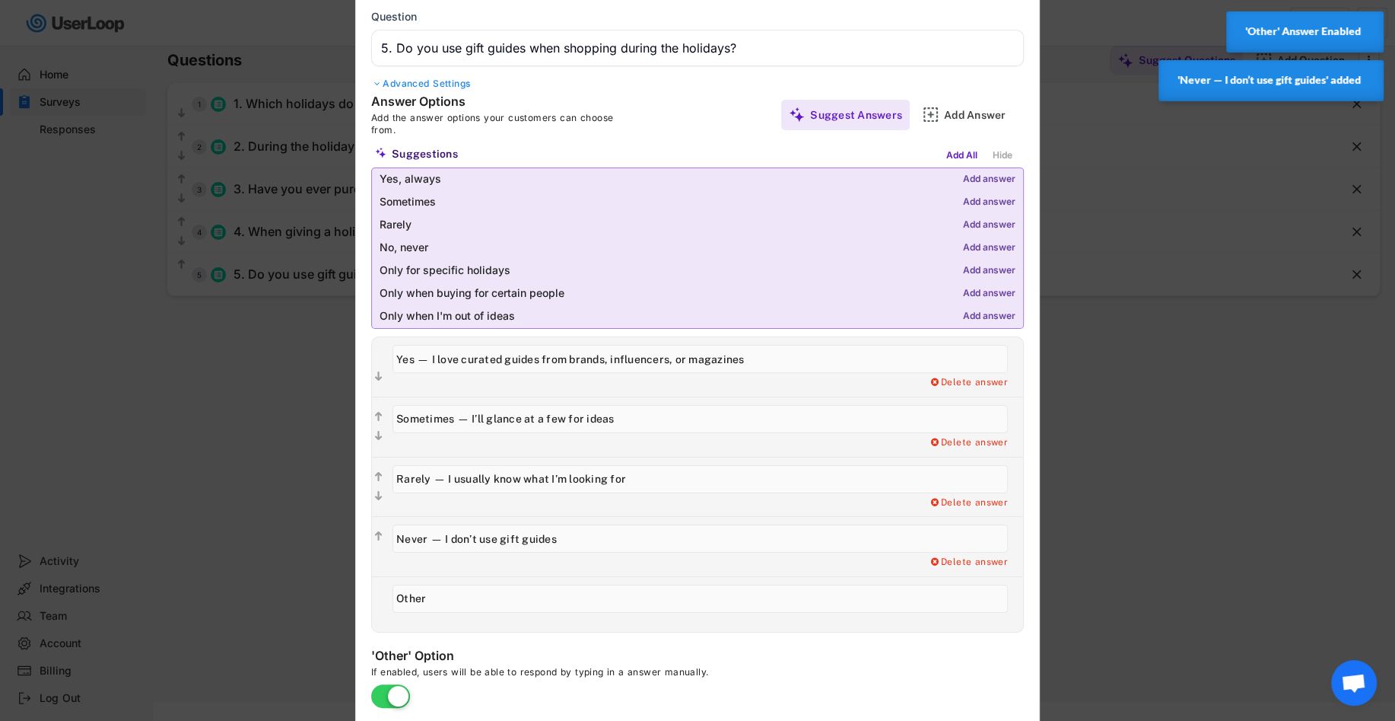
click at [648, 600] on input "input" at bounding box center [701, 598] width 616 height 28
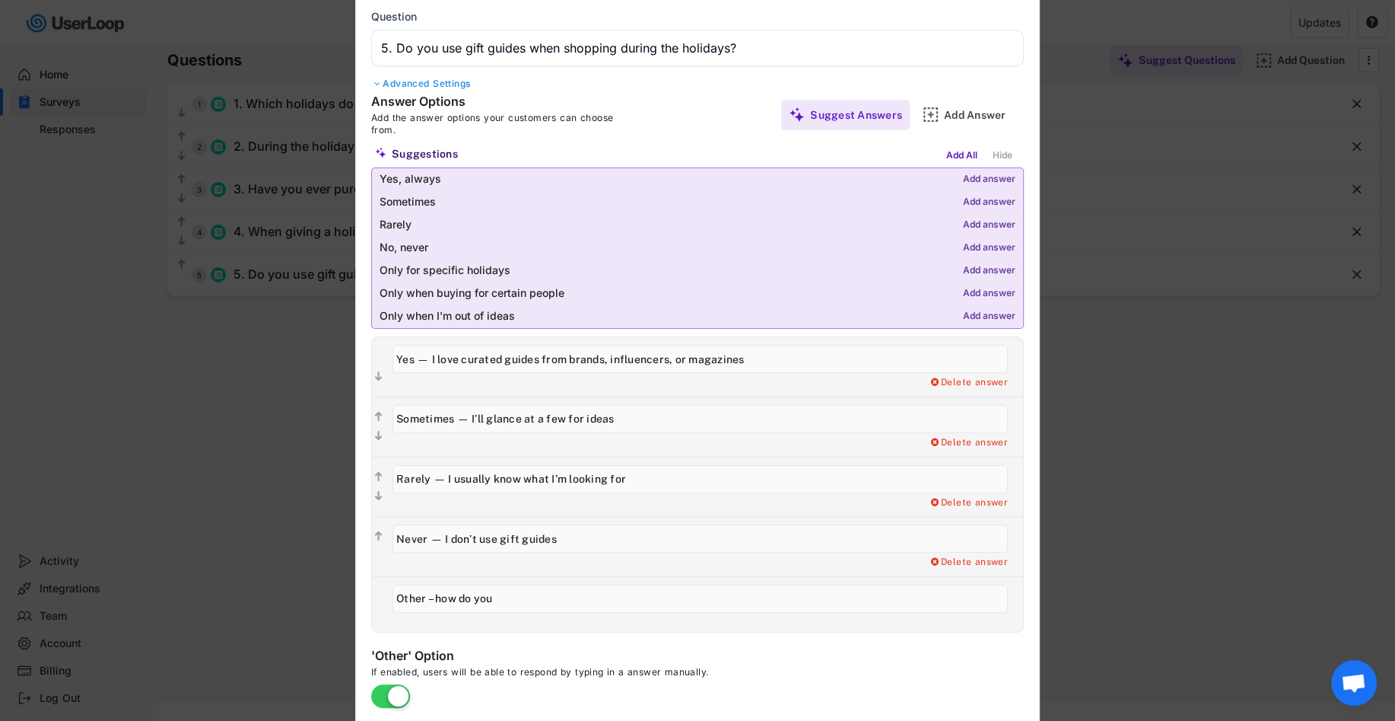
click at [575, 524] on input "input" at bounding box center [701, 538] width 616 height 28
click at [575, 546] on input "input" at bounding box center [701, 538] width 616 height 28
click at [564, 597] on input "input" at bounding box center [701, 598] width 616 height 28
click at [516, 596] on input "input" at bounding box center [701, 598] width 616 height 28
click at [508, 596] on input "input" at bounding box center [701, 598] width 616 height 28
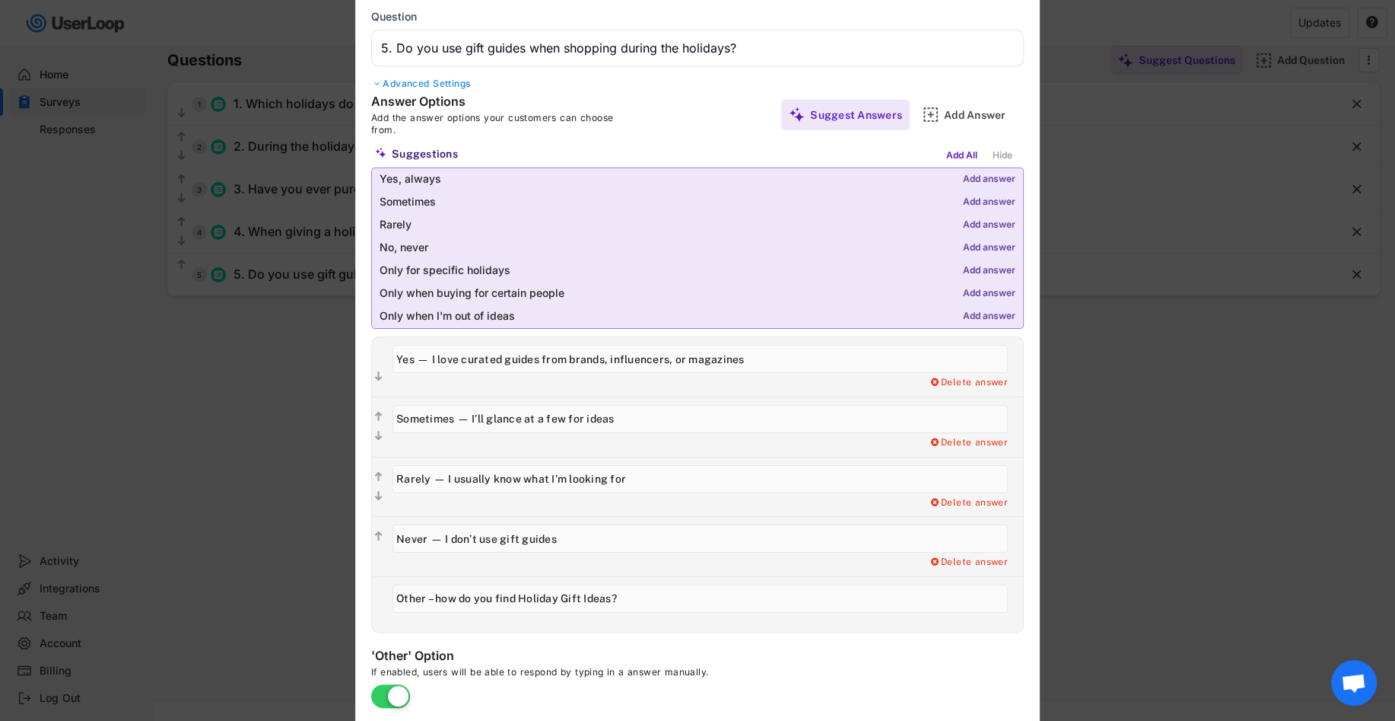
click at [508, 596] on input "input" at bounding box center [701, 598] width 616 height 28
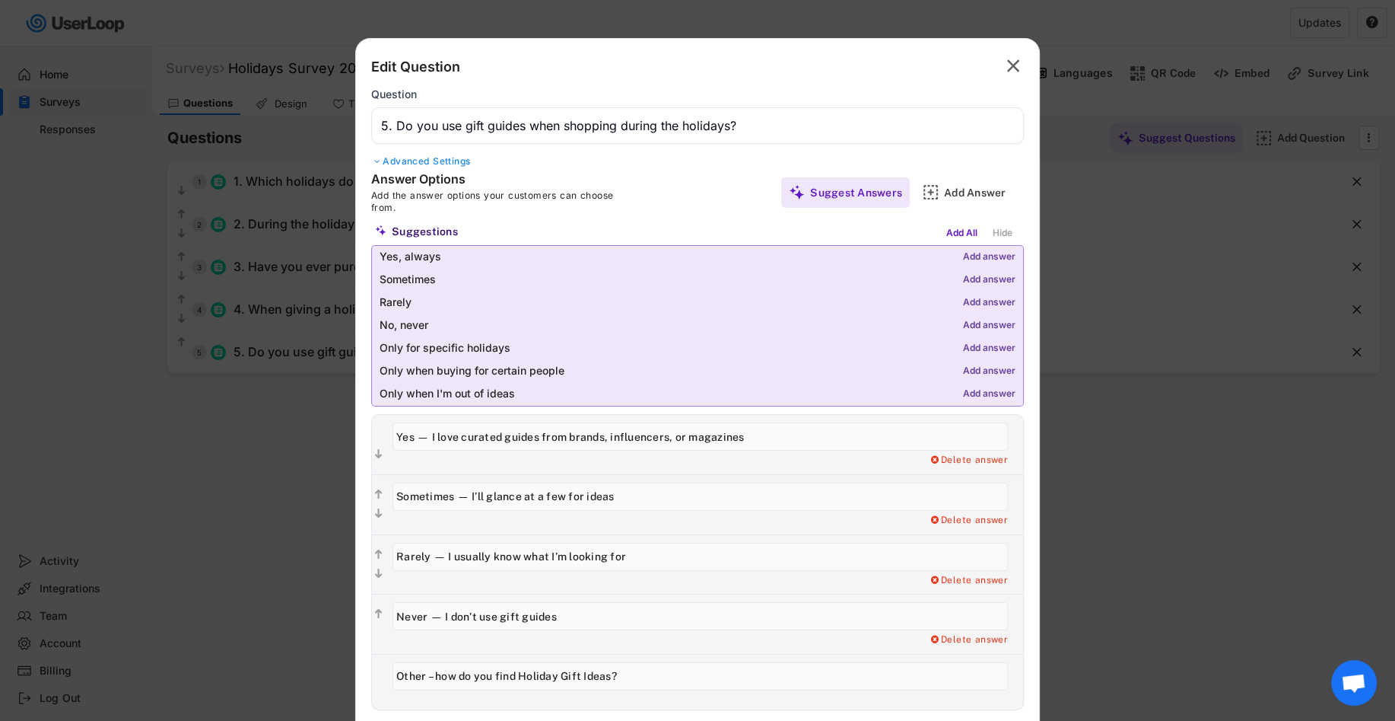
type input "Other – how do you find Holiday Gift Ideas?"
click at [472, 123] on input "input" at bounding box center [697, 125] width 653 height 37
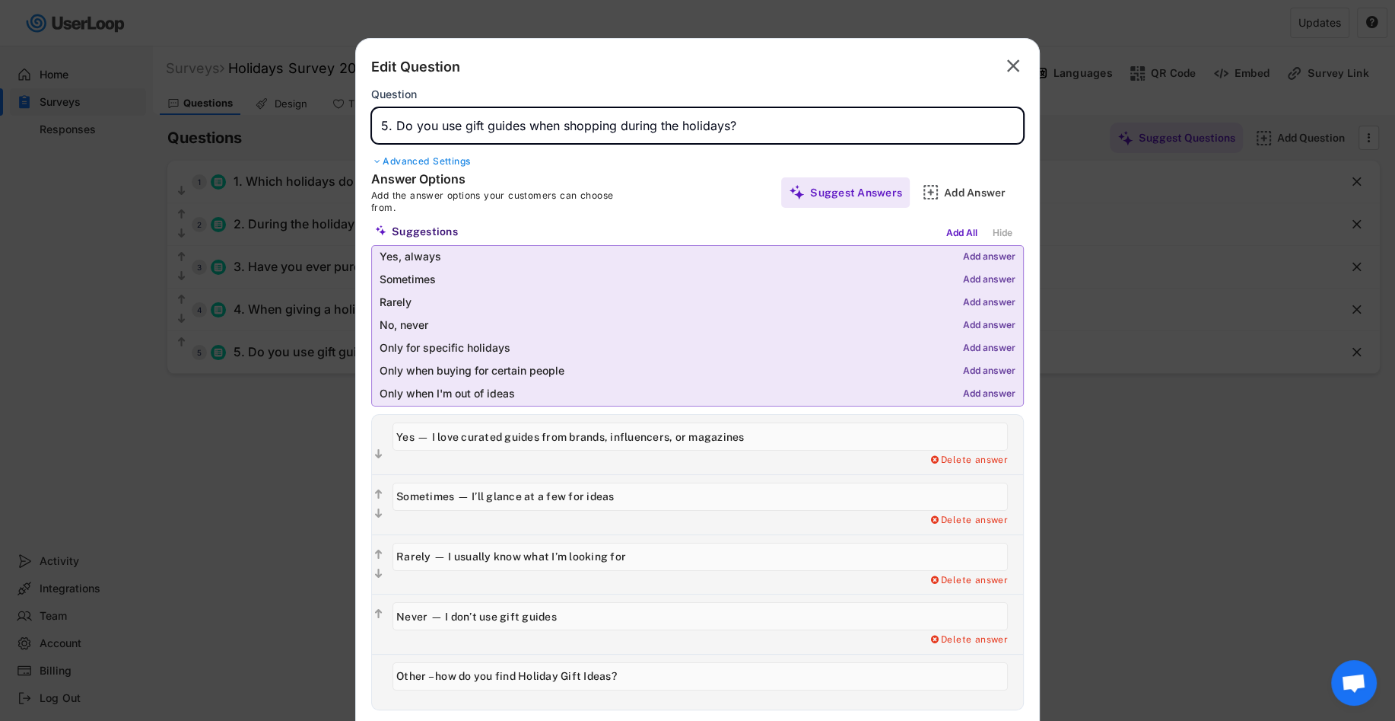
click at [749, 128] on input "input" at bounding box center [697, 125] width 653 height 37
click at [526, 127] on input "input" at bounding box center [697, 125] width 653 height 37
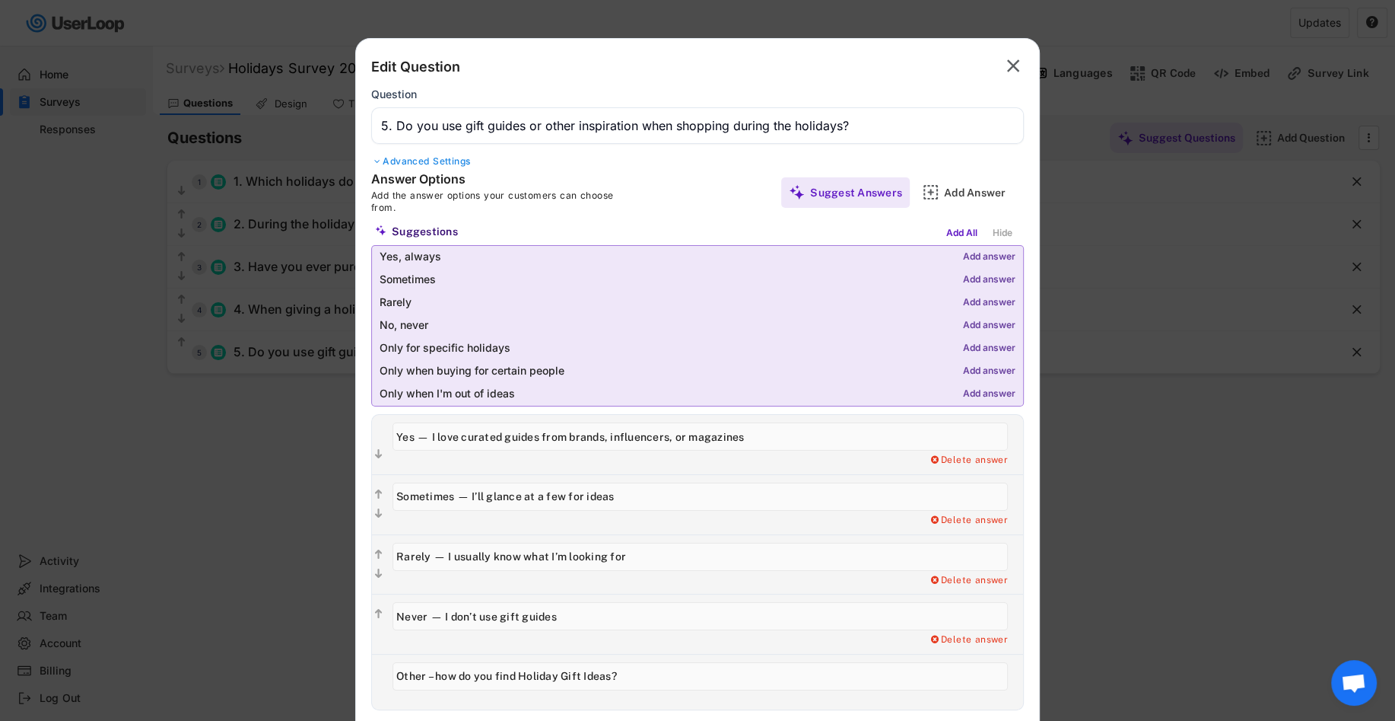
click at [711, 145] on div "Edit Question  Question Advanced Settings" at bounding box center [697, 112] width 653 height 117
click at [589, 132] on input "input" at bounding box center [697, 125] width 653 height 37
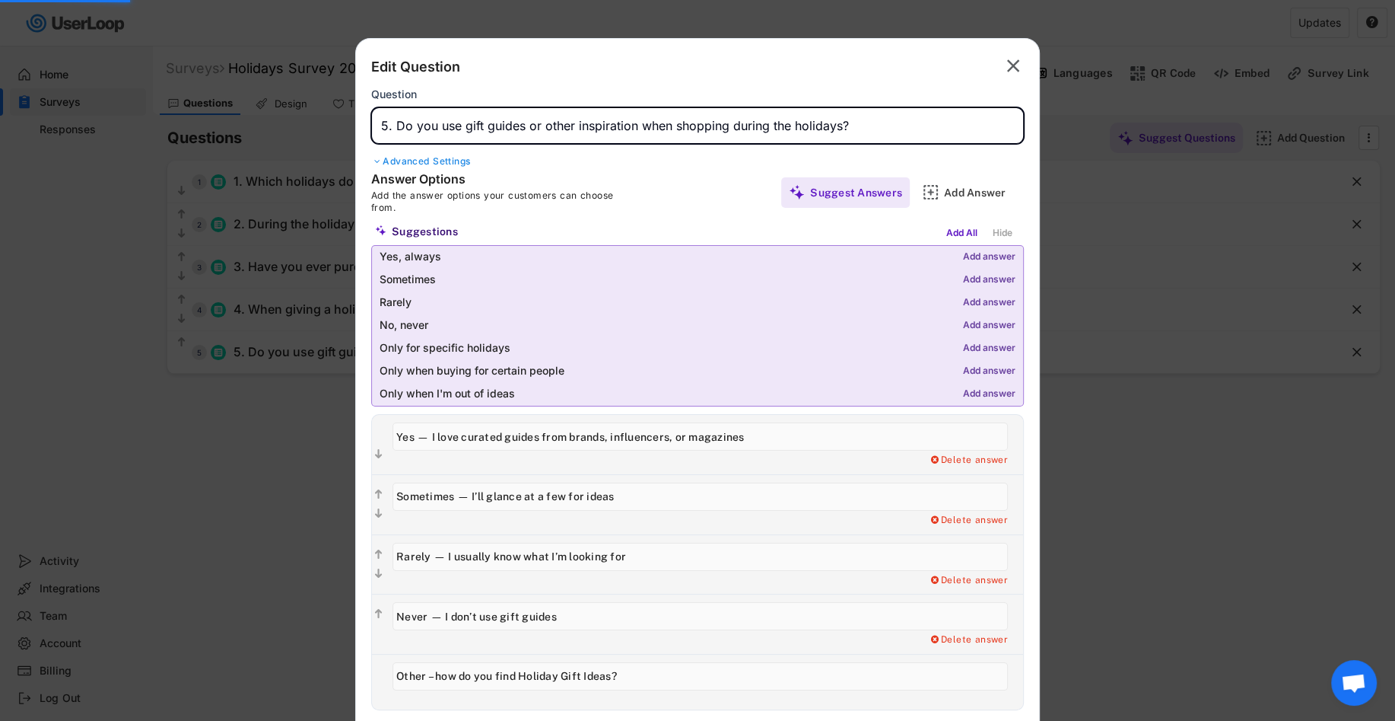
click at [589, 132] on input "input" at bounding box center [697, 125] width 653 height 37
click at [547, 132] on input "input" at bounding box center [697, 125] width 653 height 37
click at [542, 131] on input "input" at bounding box center [697, 125] width 653 height 37
click at [600, 125] on input "input" at bounding box center [697, 125] width 653 height 37
click at [631, 127] on input "input" at bounding box center [697, 125] width 653 height 37
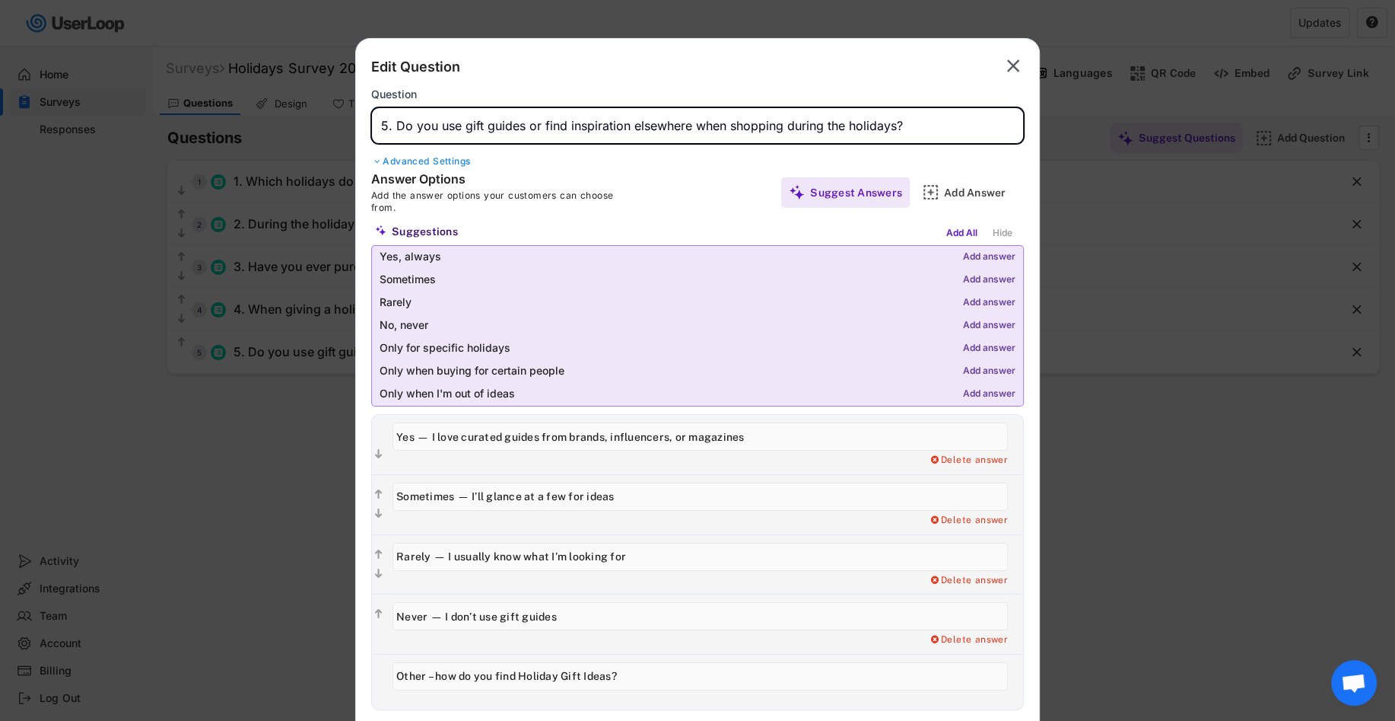
click at [743, 126] on input "input" at bounding box center [697, 125] width 653 height 37
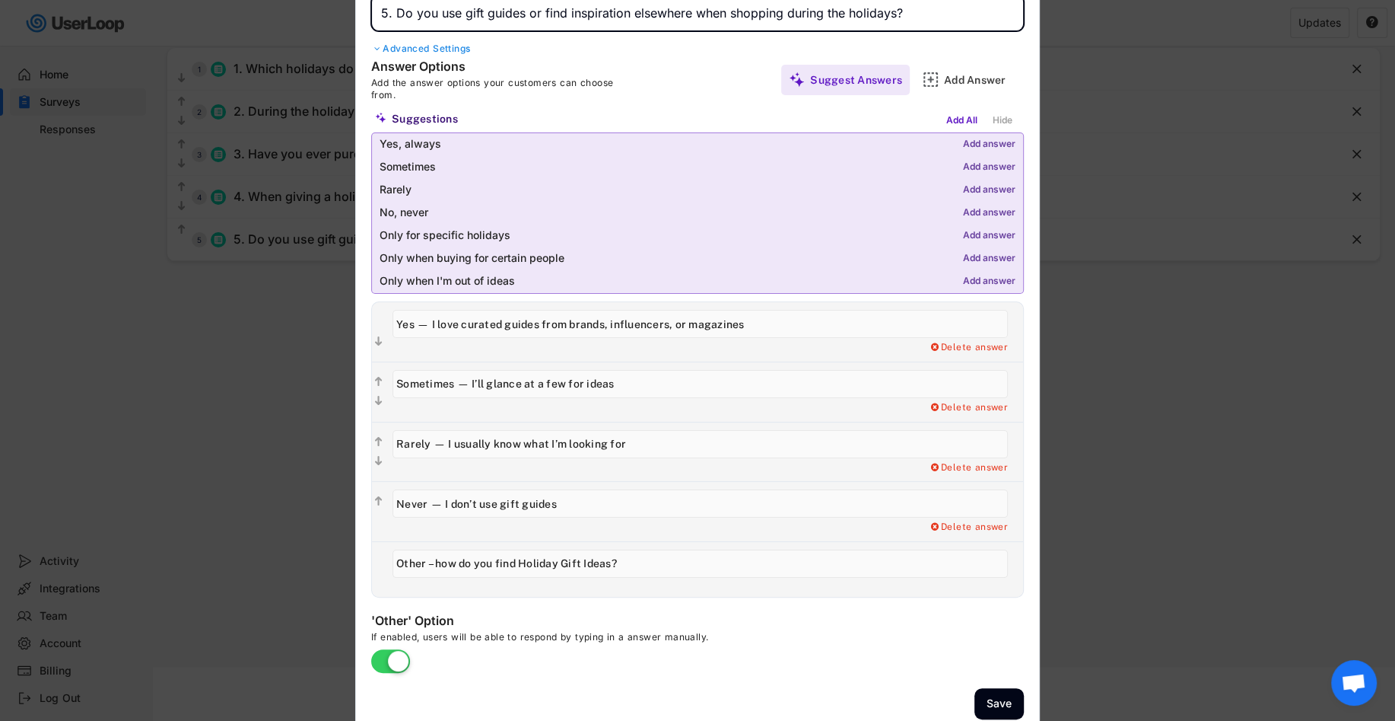
scroll to position [120, 0]
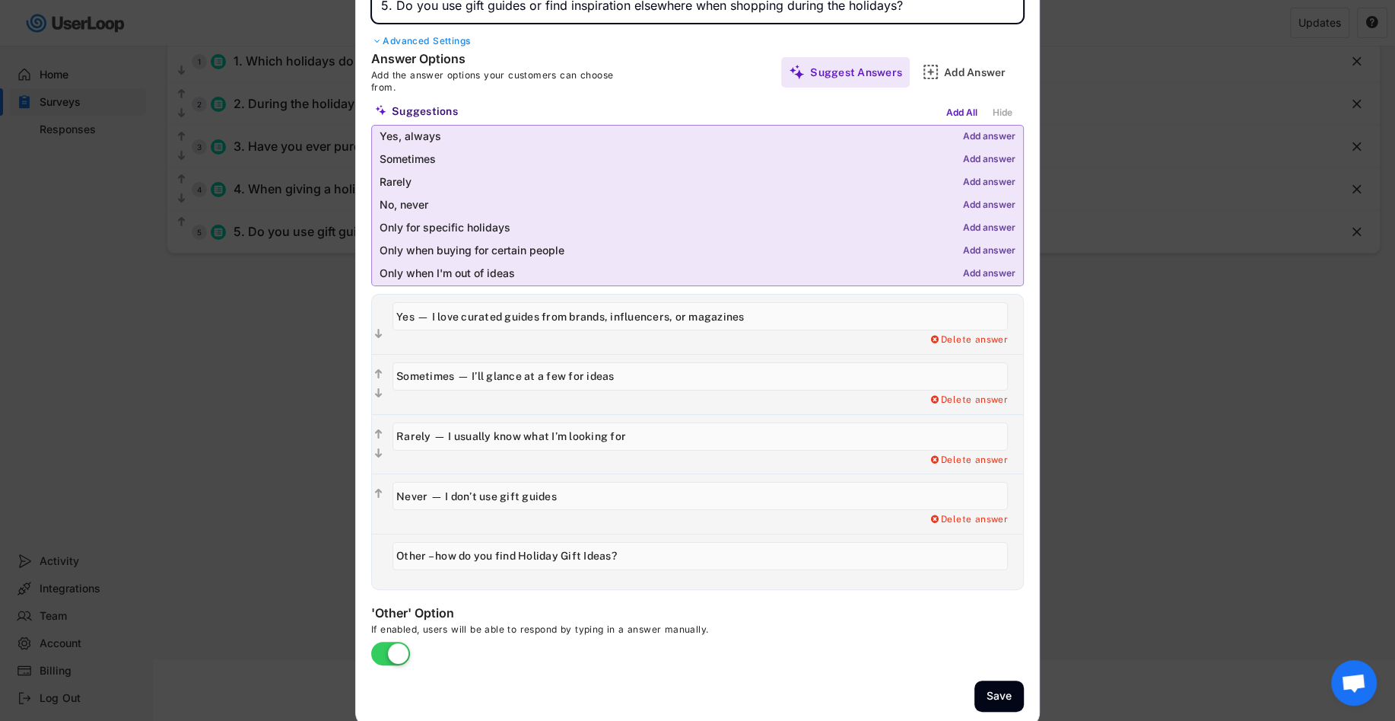
type input "5. Do you use gift guides or find inspiration elsewhere when shopping during th…"
click at [581, 315] on input "input" at bounding box center [701, 316] width 616 height 28
click at [502, 317] on input "input" at bounding box center [701, 316] width 616 height 28
click at [641, 320] on input "input" at bounding box center [701, 316] width 616 height 28
click at [659, 312] on input "input" at bounding box center [701, 316] width 616 height 28
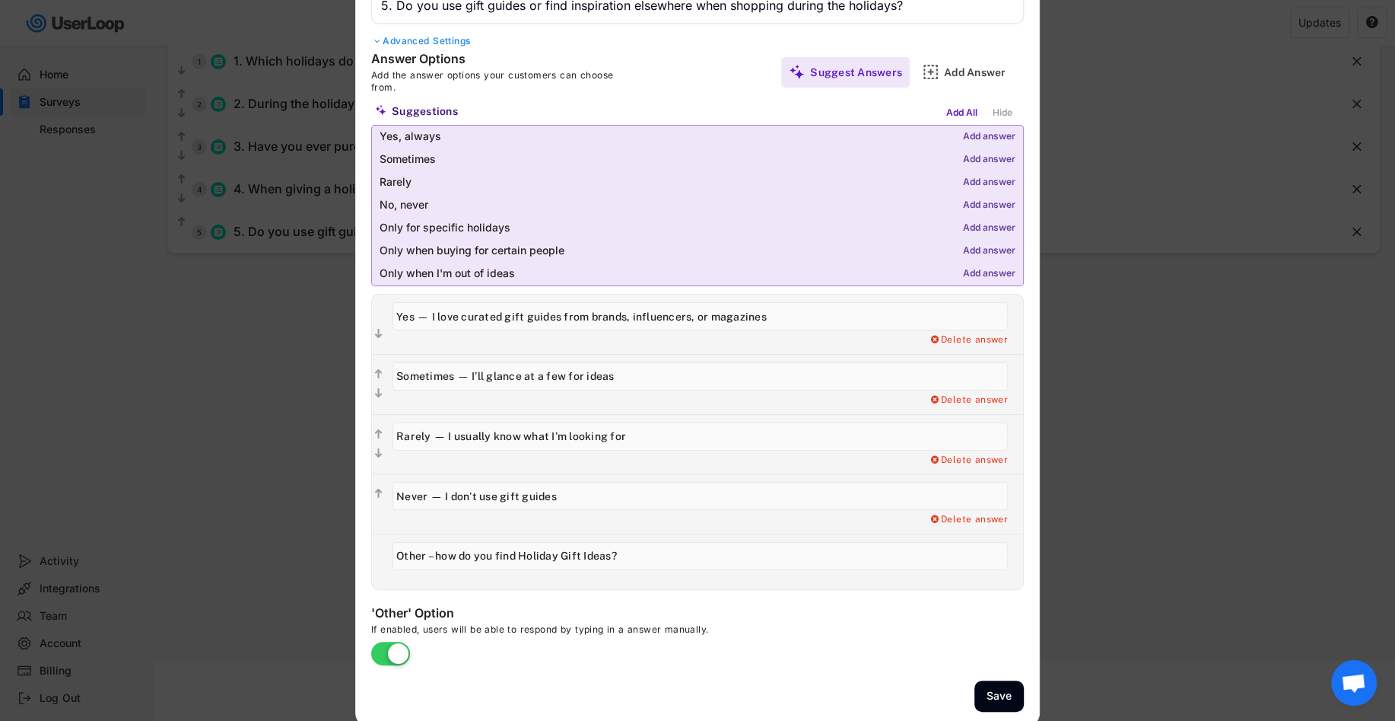
click at [659, 312] on input "input" at bounding box center [701, 316] width 616 height 28
click at [671, 318] on input "input" at bounding box center [701, 316] width 616 height 28
click at [668, 319] on input "input" at bounding box center [701, 316] width 616 height 28
click at [647, 355] on div "Delete answer" at bounding box center [704, 384] width 638 height 59
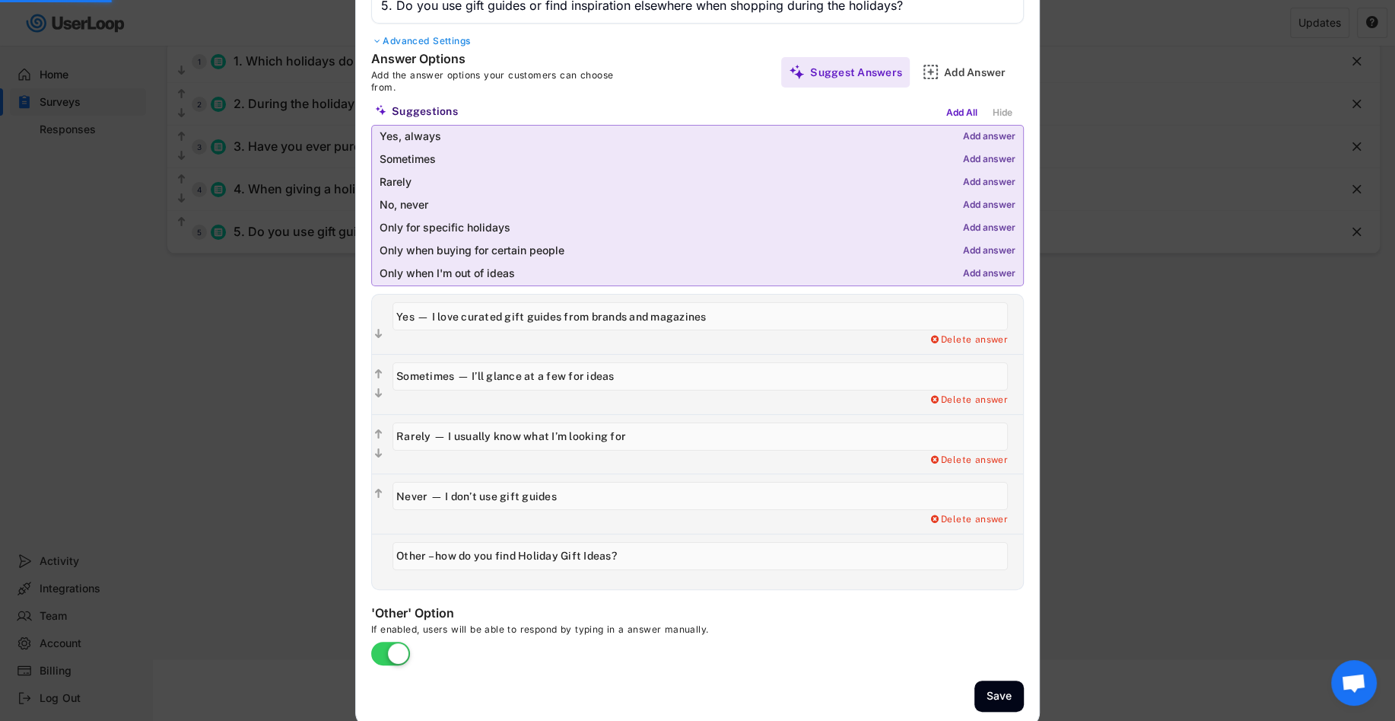
click at [646, 370] on input "input" at bounding box center [701, 376] width 616 height 28
click at [638, 371] on input "input" at bounding box center [701, 376] width 616 height 28
click at [637, 375] on input "input" at bounding box center [701, 376] width 616 height 28
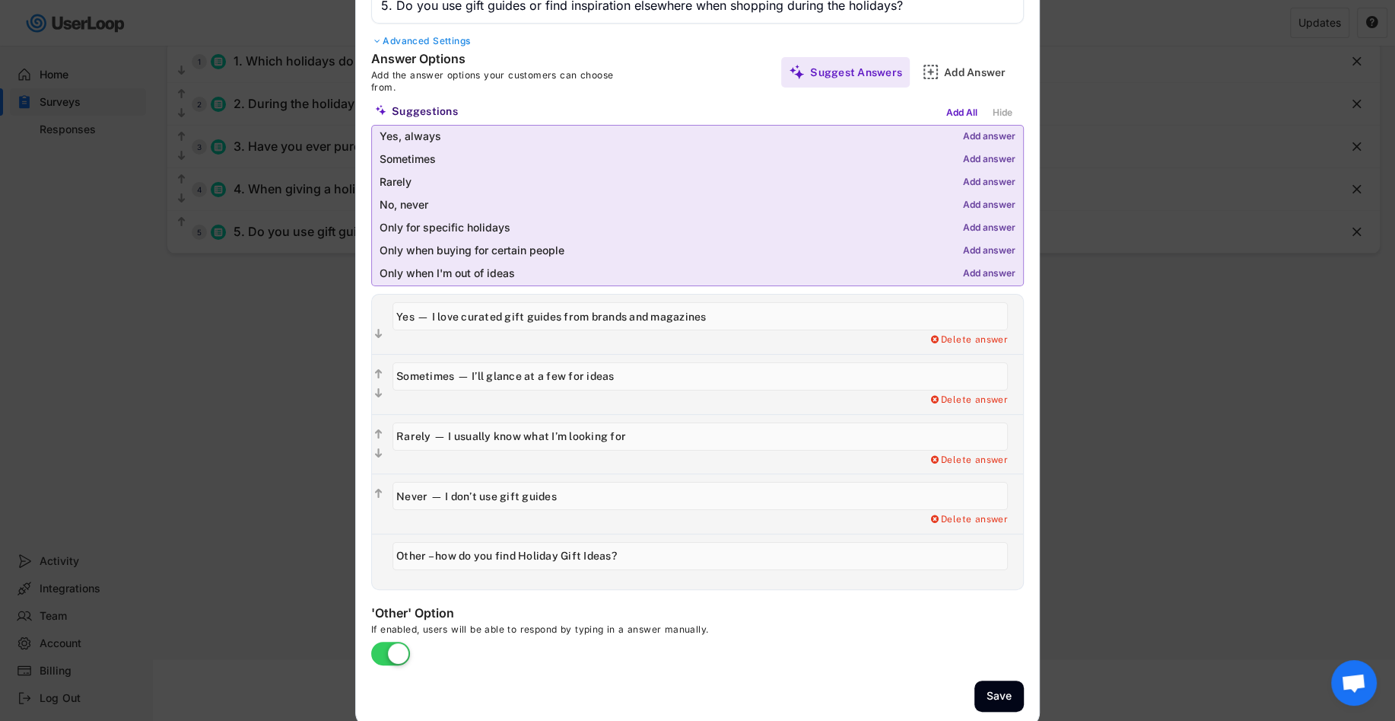
drag, startPoint x: 632, startPoint y: 381, endPoint x: 370, endPoint y: 380, distance: 262.5
click at [370, 380] on div "Answer Options Add the answer options your customers can choose from. Suggest A…" at bounding box center [697, 320] width 683 height 539
click at [396, 374] on input "input" at bounding box center [701, 376] width 616 height 28
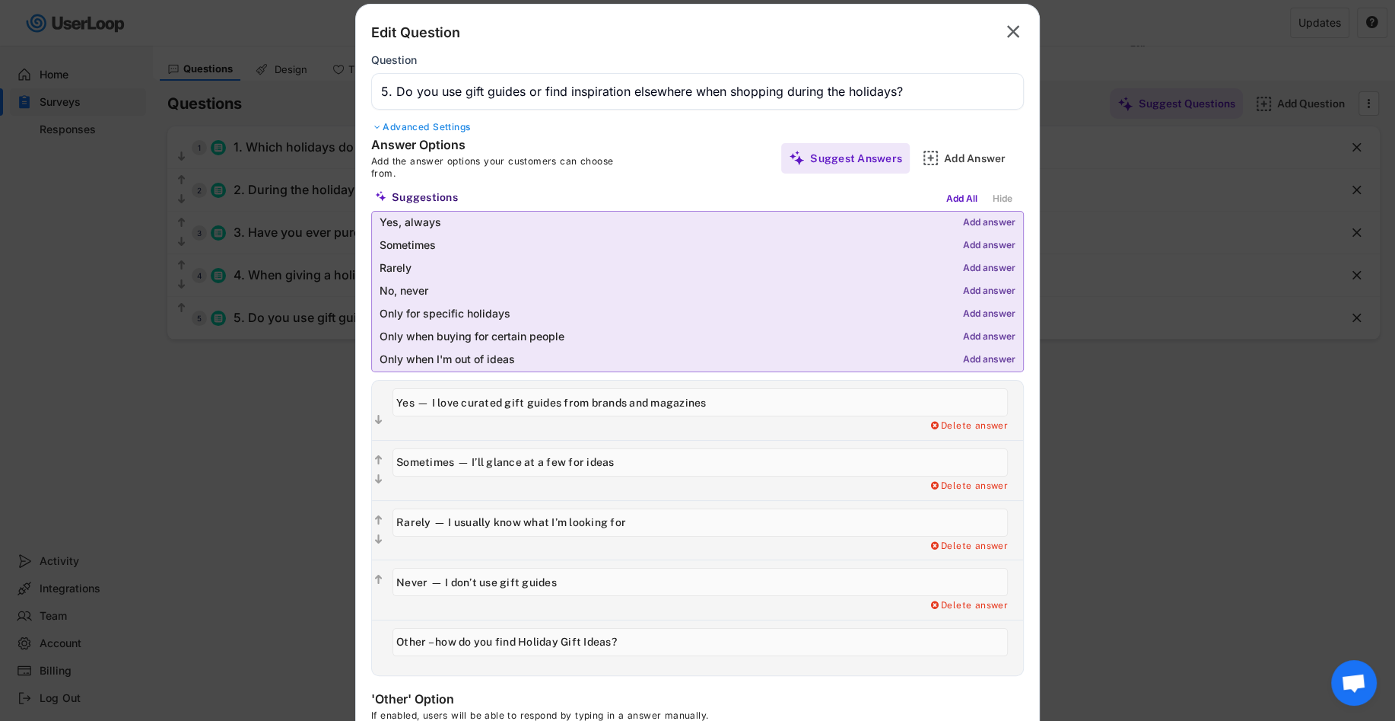
scroll to position [5, 0]
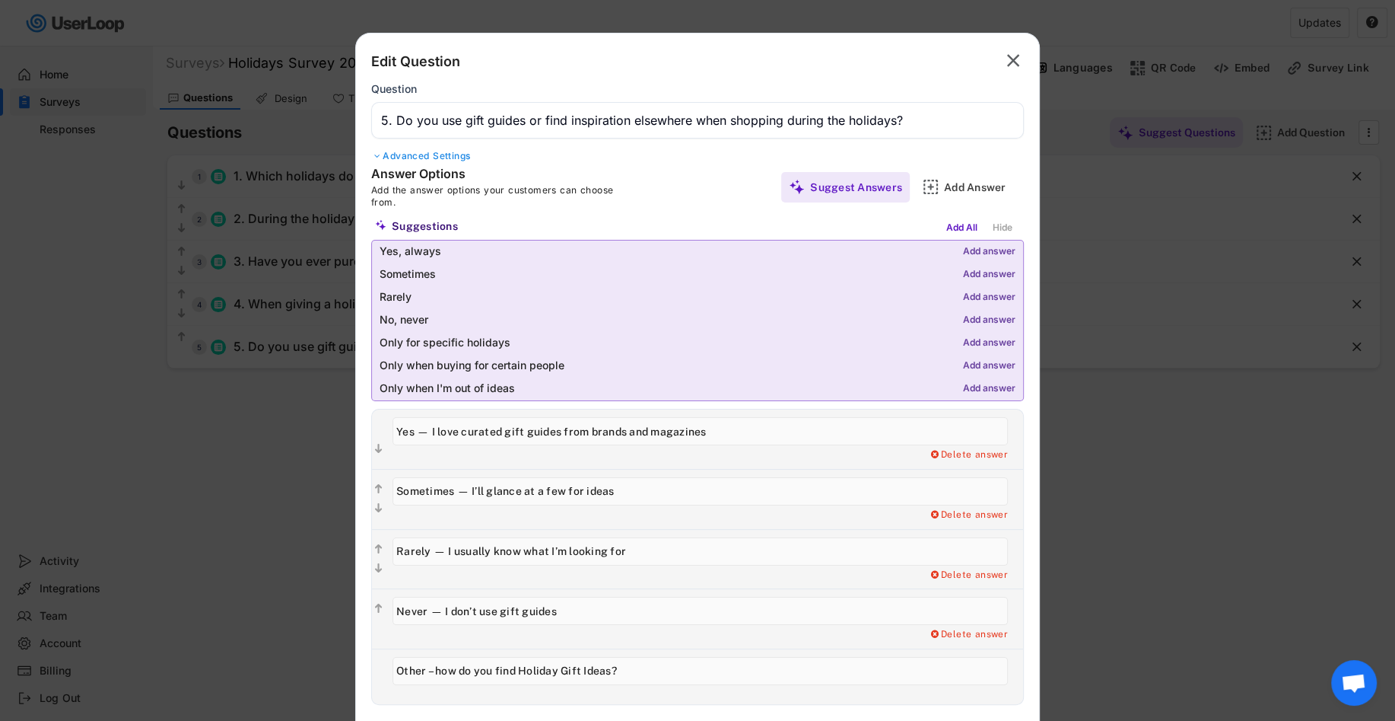
click at [525, 126] on input "input" at bounding box center [697, 120] width 653 height 37
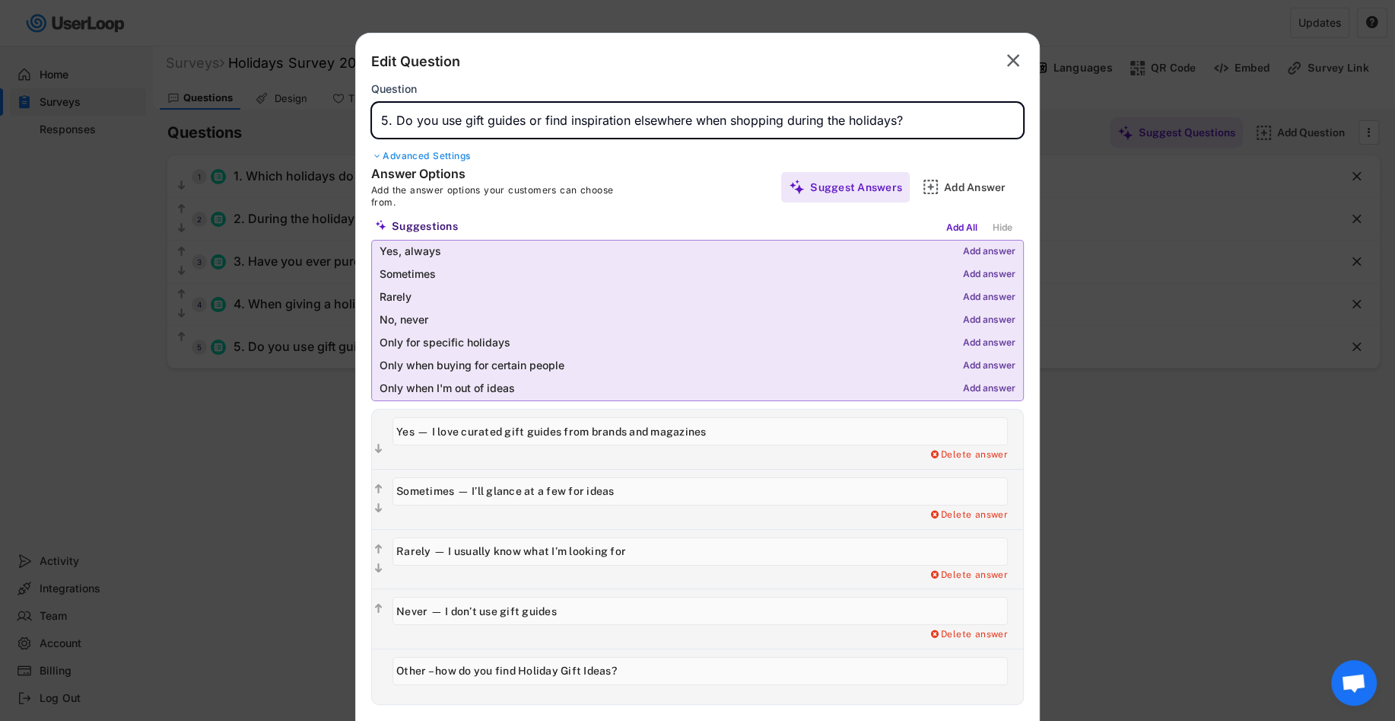
click at [525, 126] on input "input" at bounding box center [697, 120] width 653 height 37
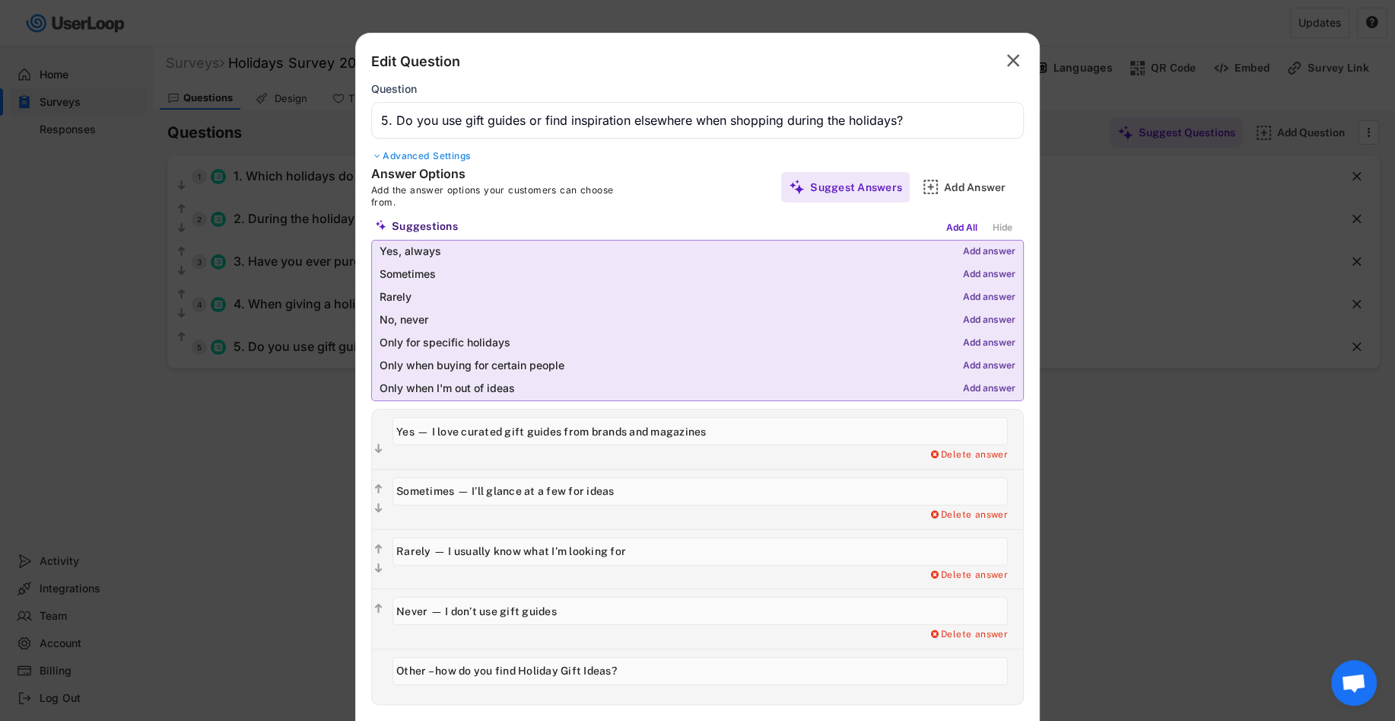
click at [572, 129] on input "input" at bounding box center [697, 120] width 653 height 37
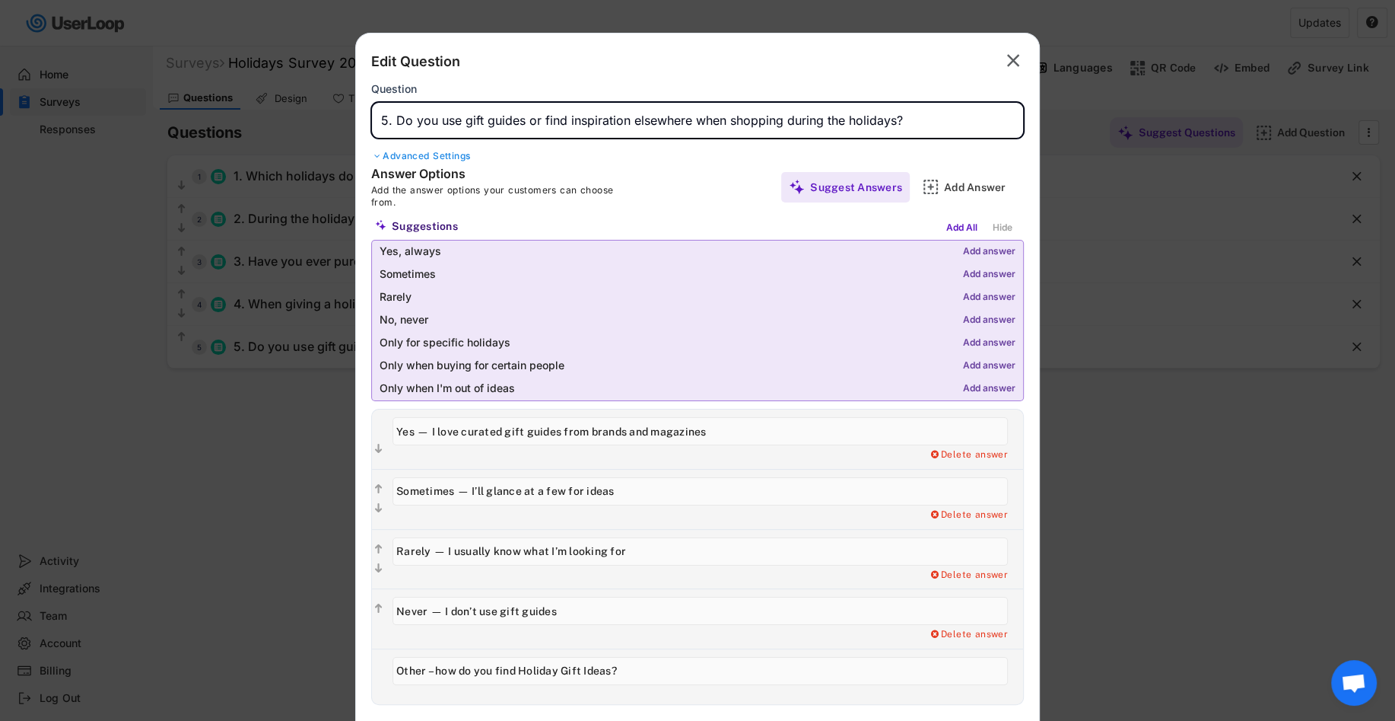
click at [572, 129] on input "input" at bounding box center [697, 120] width 653 height 37
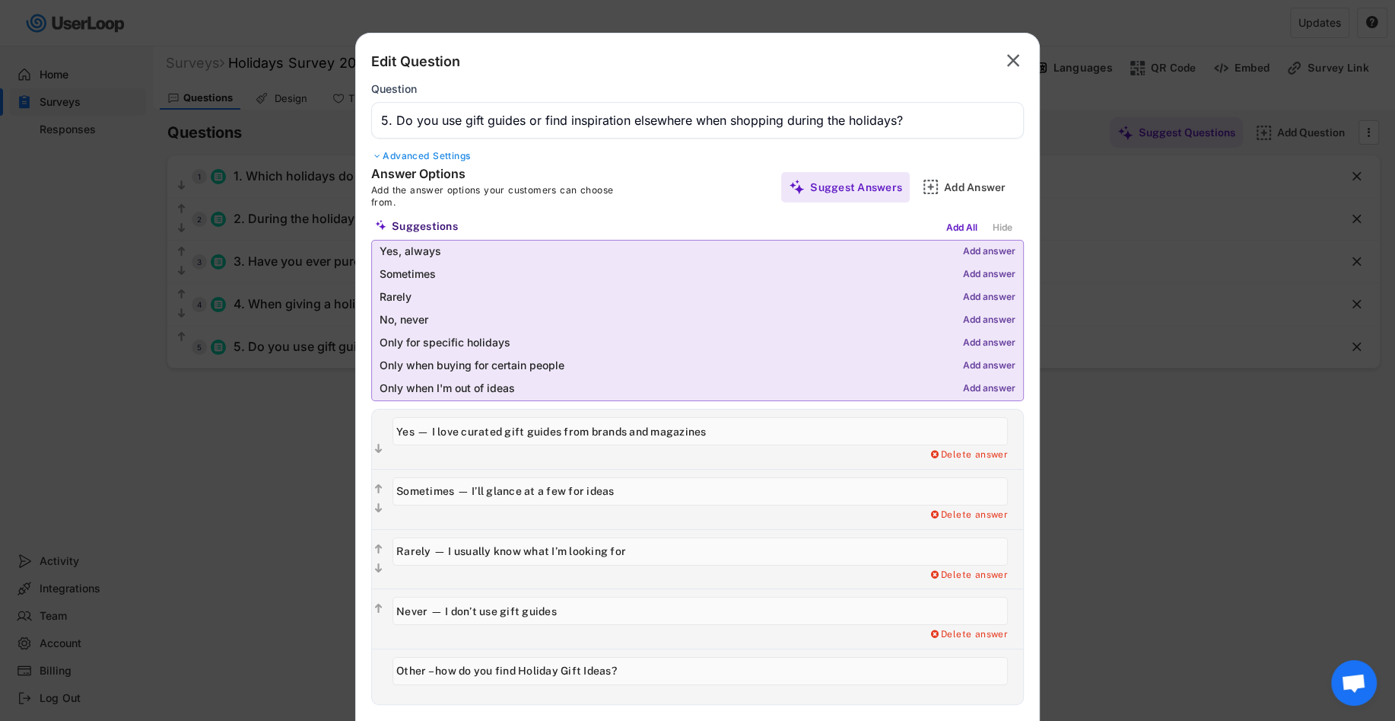
click at [732, 438] on input "input" at bounding box center [701, 431] width 616 height 28
paste input "Yes — I follow gift guides from brands or retailers (like Goop, Uncommon Goods,…"
click at [660, 432] on input "input" at bounding box center [701, 431] width 616 height 28
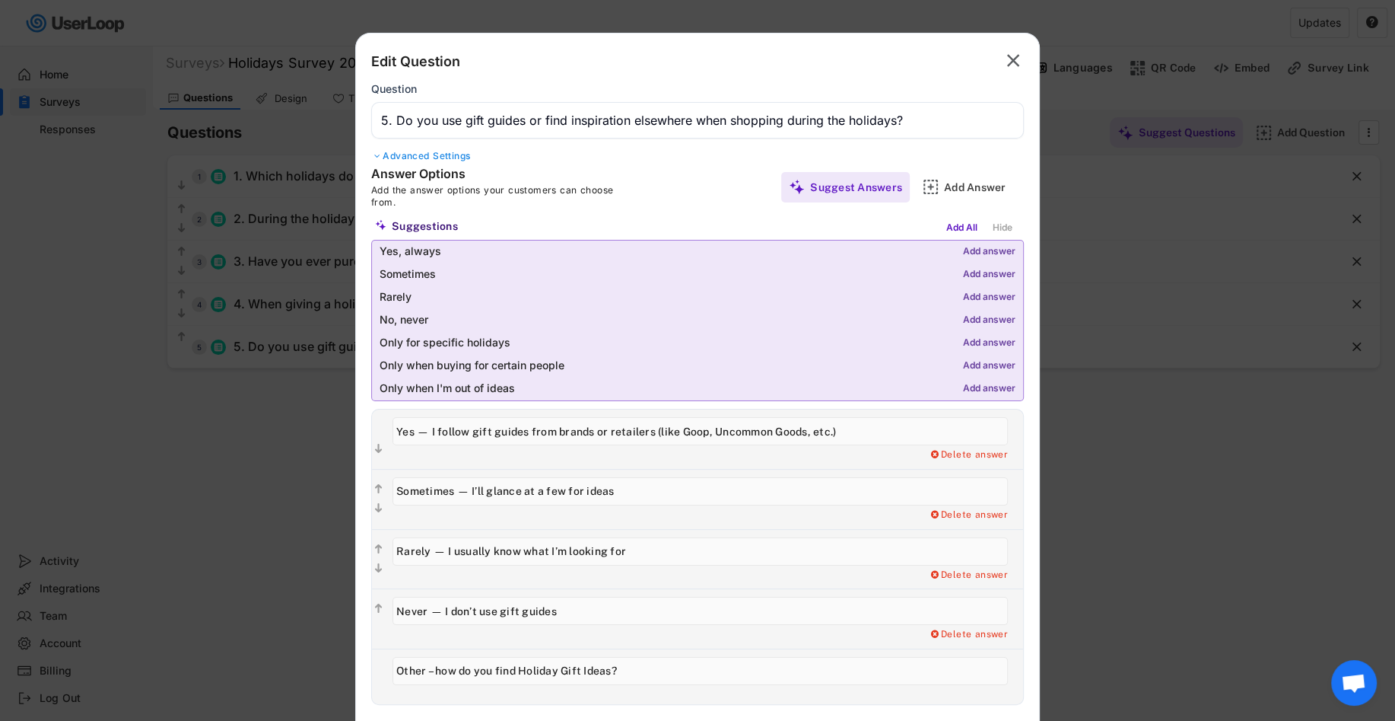
drag, startPoint x: 653, startPoint y: 431, endPoint x: 840, endPoint y: 431, distance: 187.2
click at [841, 431] on input "input" at bounding box center [701, 431] width 616 height 28
click at [608, 426] on input "input" at bounding box center [701, 431] width 616 height 28
type input "Yes — I follow gift guides from brands and publications"
click at [571, 488] on input "input" at bounding box center [701, 491] width 616 height 28
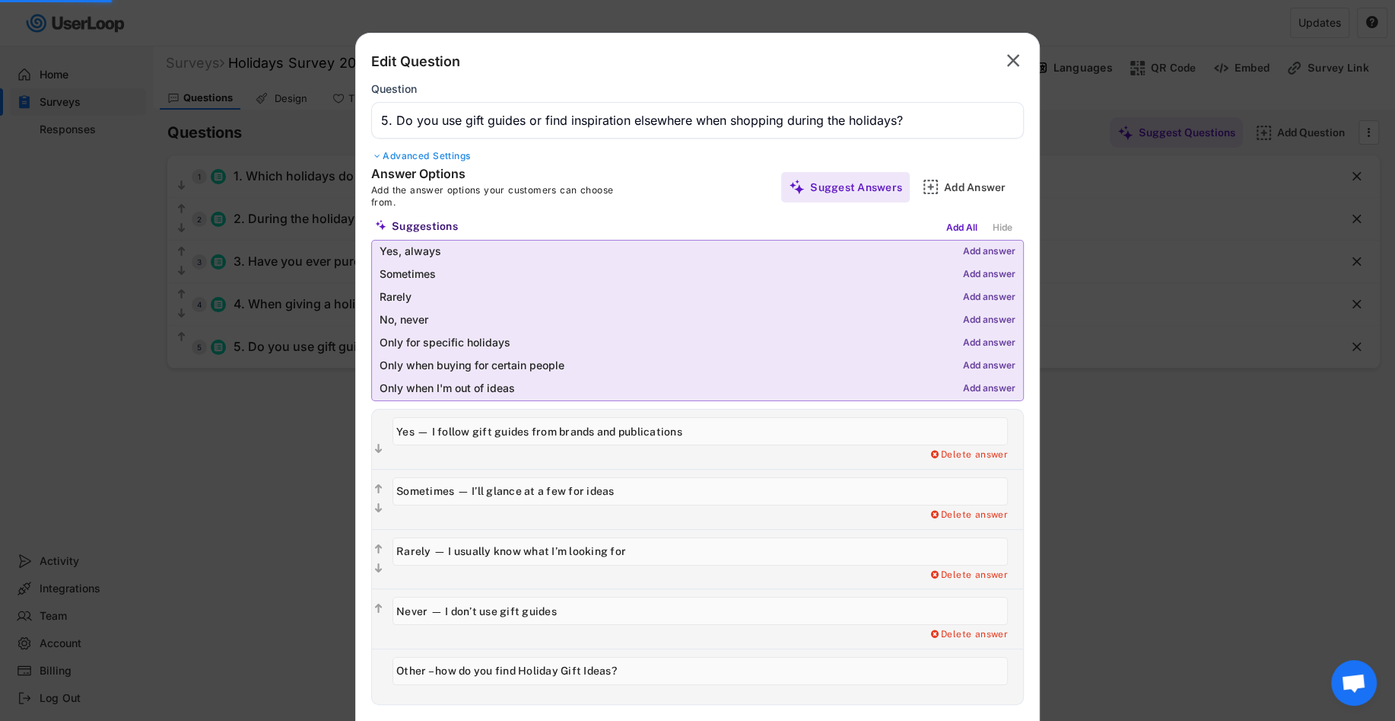
click at [675, 498] on input "input" at bounding box center [701, 491] width 616 height 28
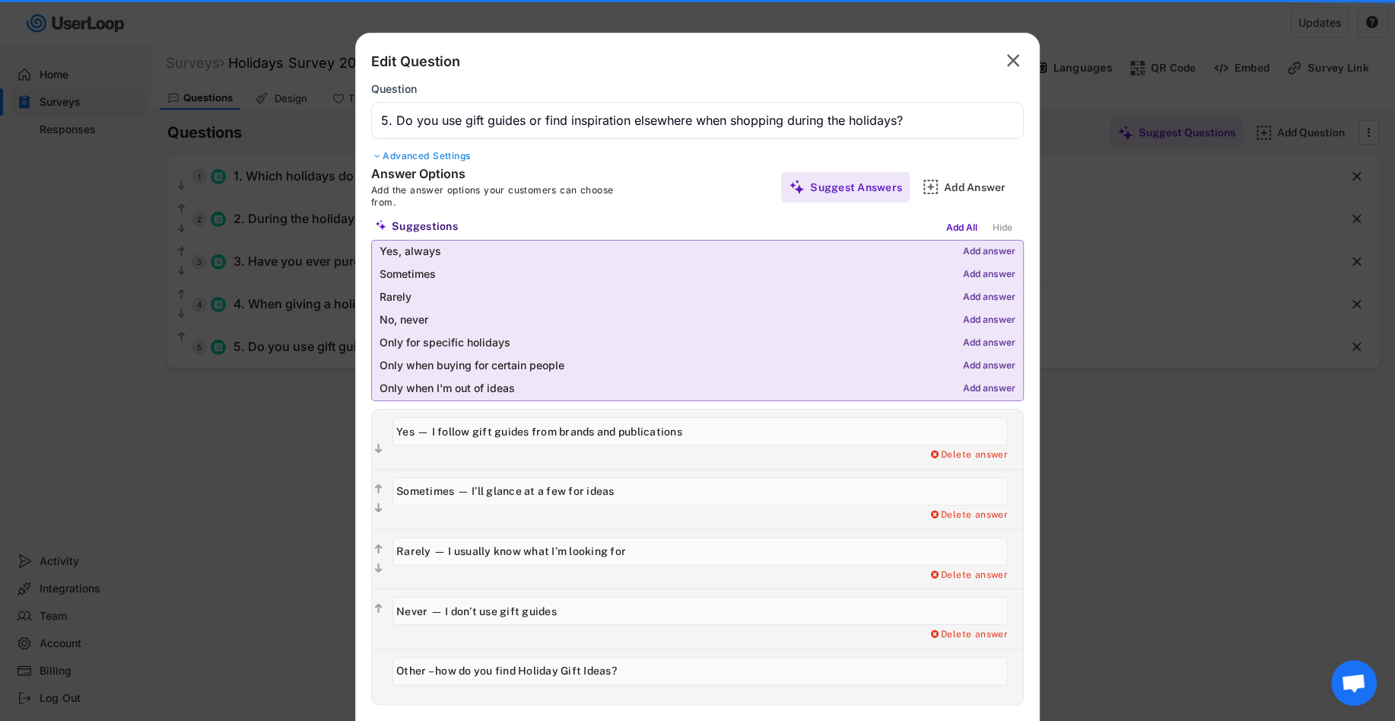
click at [675, 498] on input "input" at bounding box center [701, 491] width 616 height 28
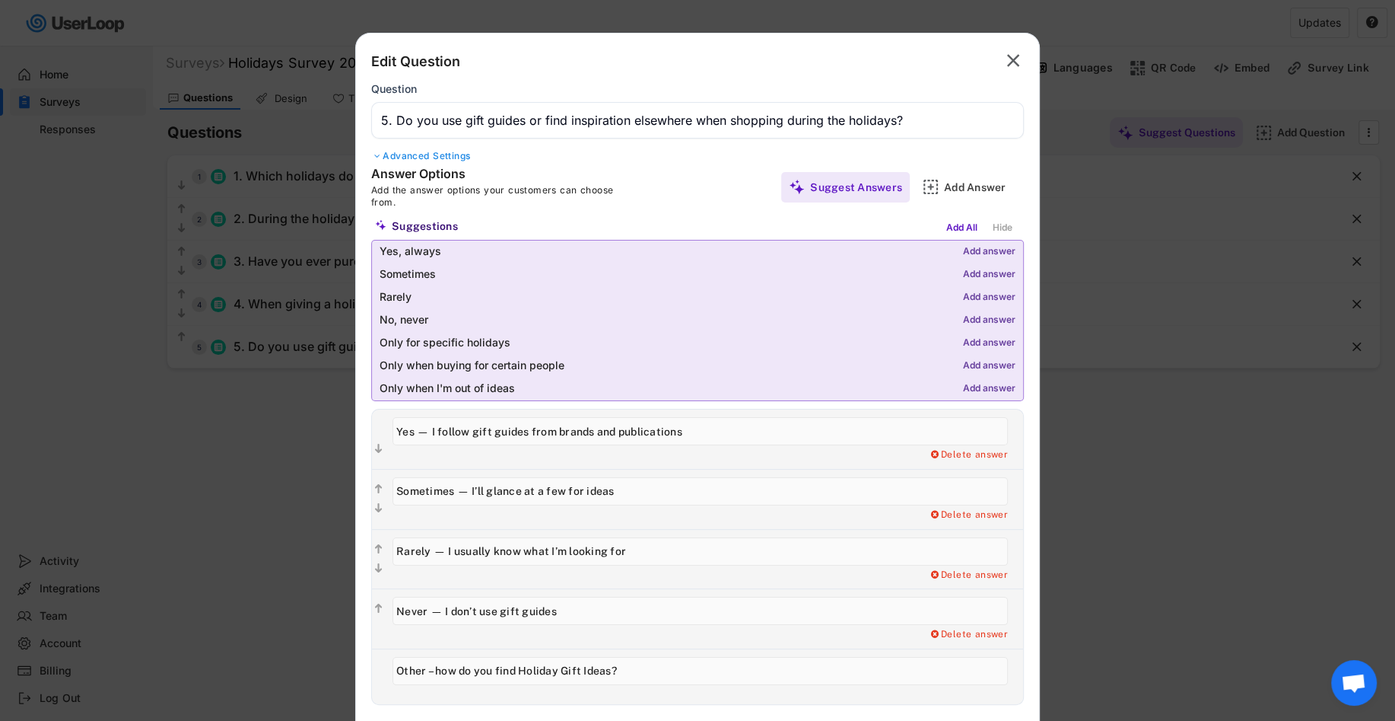
click at [675, 498] on input "input" at bounding box center [701, 491] width 616 height 28
click at [695, 463] on div "Delete answer" at bounding box center [704, 438] width 638 height 59
click at [611, 491] on input "input" at bounding box center [701, 491] width 616 height 28
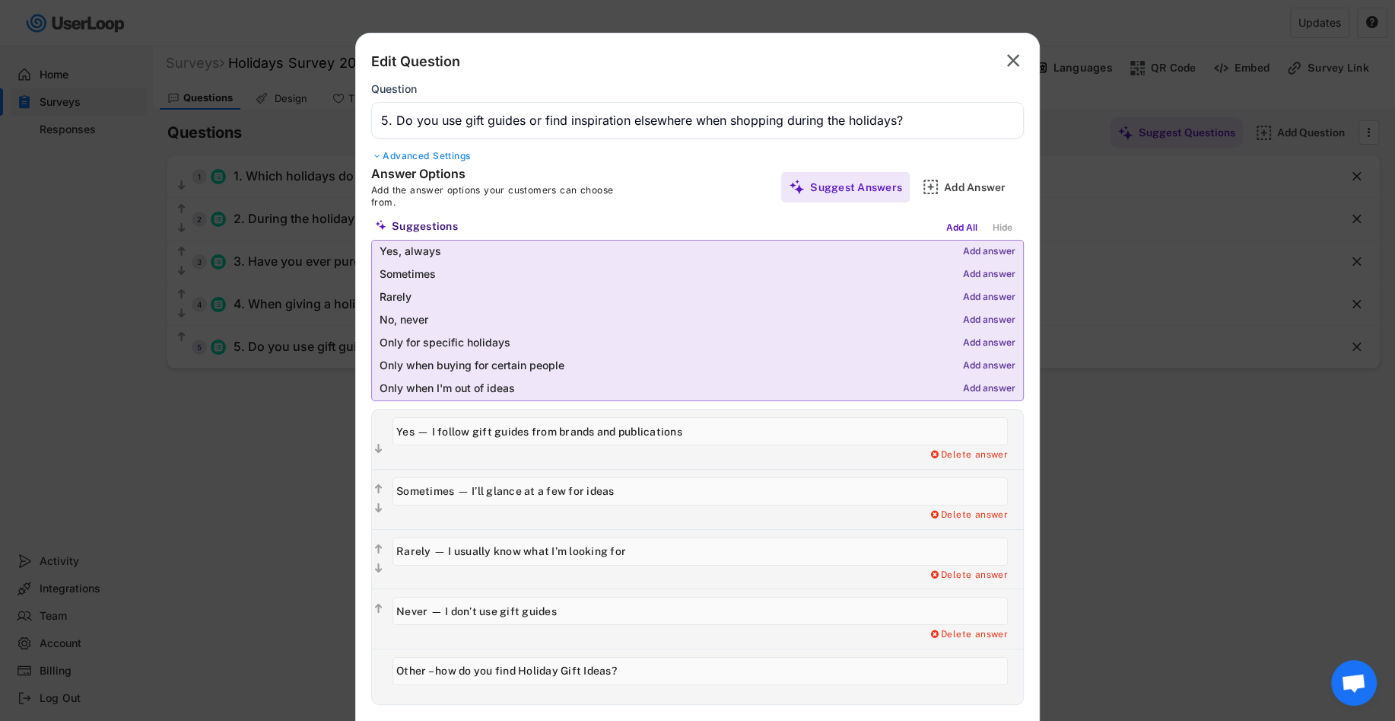
paste input "Yes — I use influencer gift guides or roundups on social media"
type input "Yes — I use influencer gift guides or roundups on social media"
click at [590, 554] on input "input" at bounding box center [701, 551] width 616 height 28
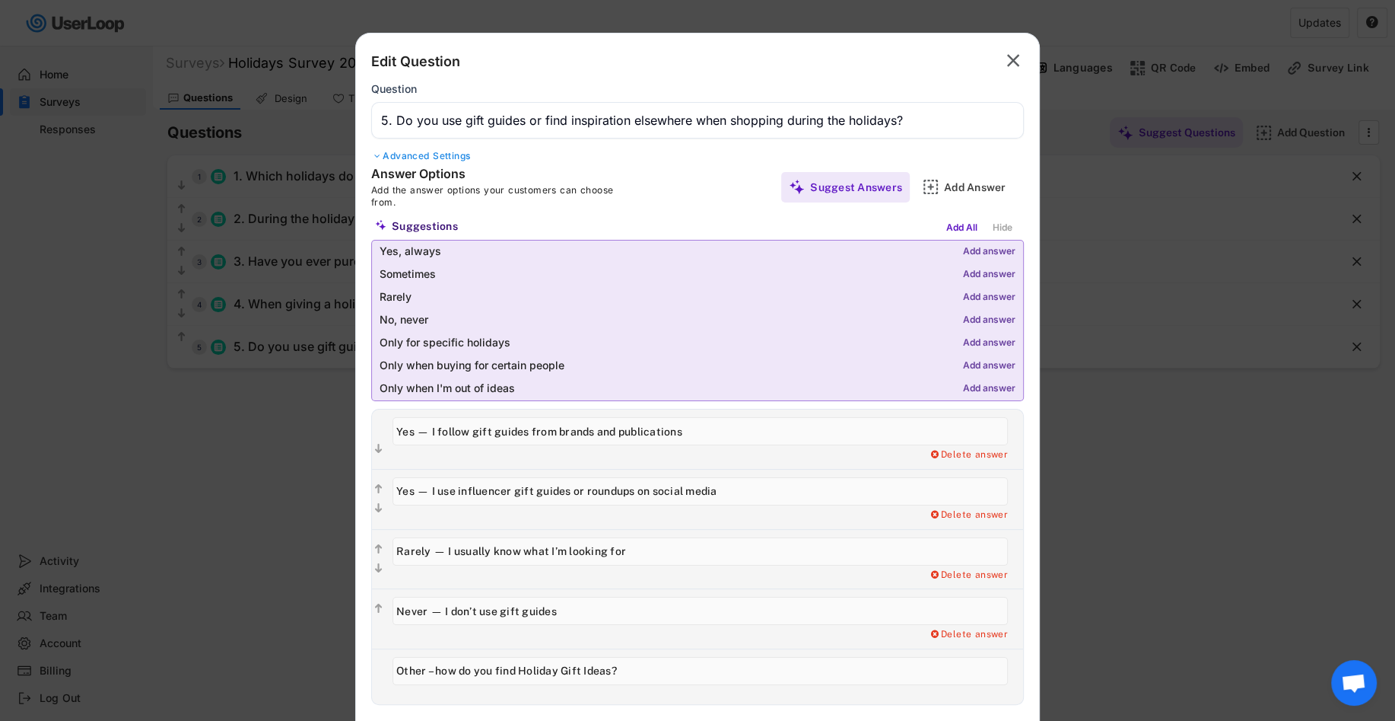
paste input "Yes — I browse magazines, blogs, or lifestyle sites"
type input "Yes — I browse magazines, blogs, or lifestyle sites"
click at [663, 561] on input "input" at bounding box center [701, 551] width 616 height 28
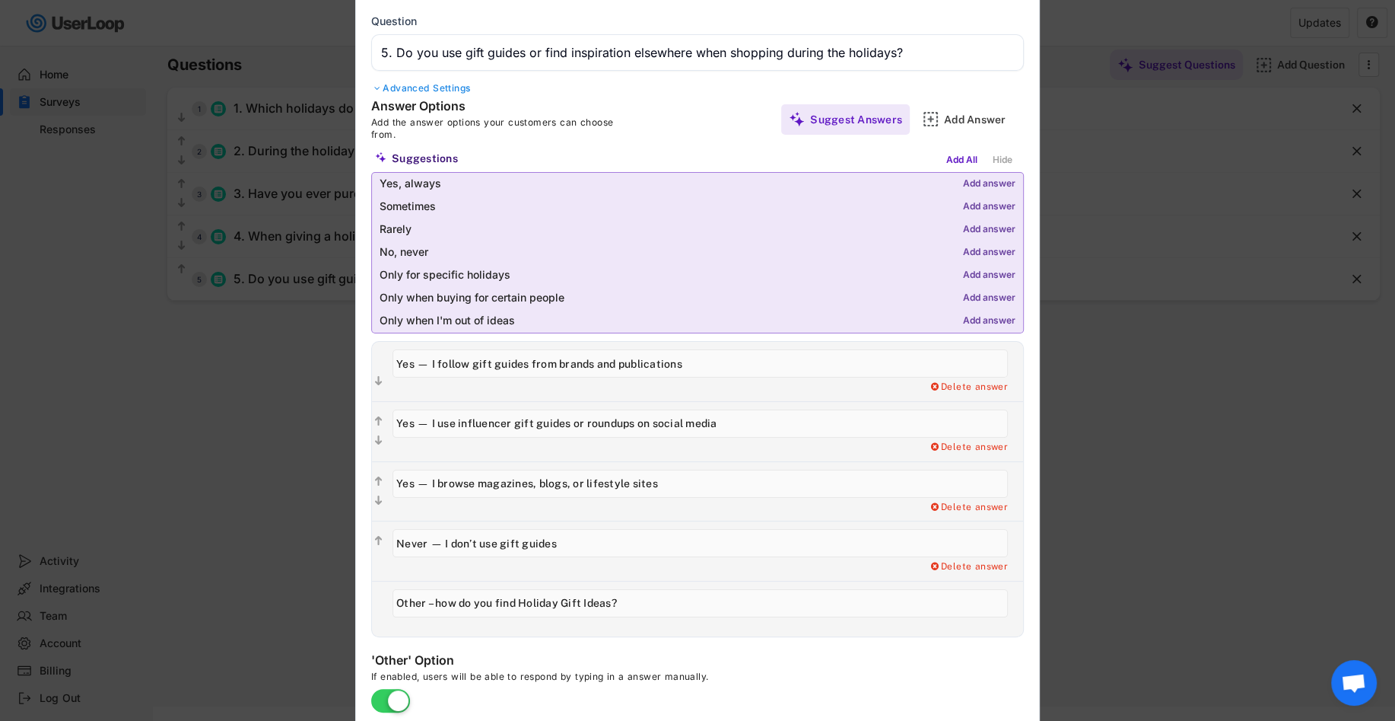
scroll to position [87, 0]
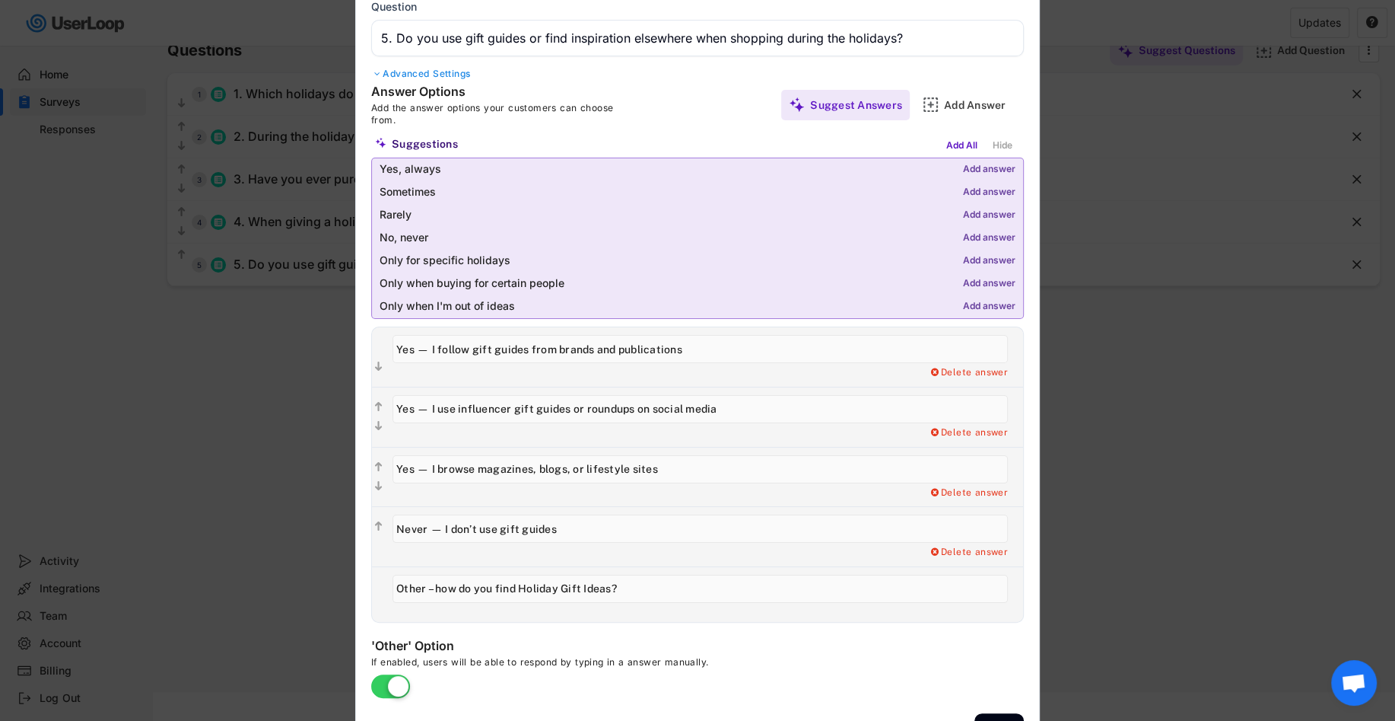
drag, startPoint x: 670, startPoint y: 468, endPoint x: 383, endPoint y: 467, distance: 286.8
click at [385, 467] on div "Delete answer" at bounding box center [704, 476] width 638 height 59
click at [689, 355] on input "input" at bounding box center [701, 349] width 616 height 28
click at [589, 349] on input "input" at bounding box center [701, 349] width 616 height 28
type input "Yes — I follow gift guides from brands, lifestyle blogs, and publications"
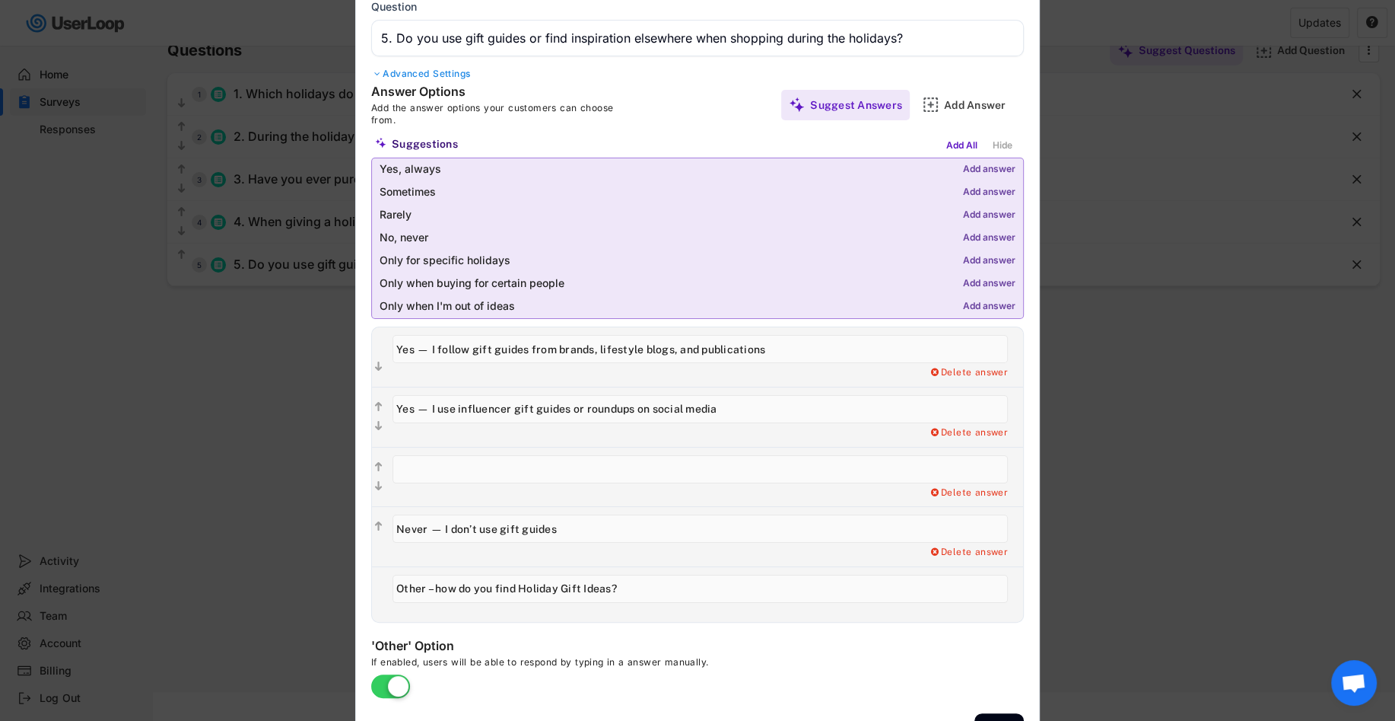
click at [565, 460] on input "input" at bounding box center [701, 469] width 616 height 28
paste input "I usually ask friends or family for ideas"
type input "I usually ask friends or family for ideas"
click at [580, 525] on input "input" at bounding box center [701, 528] width 616 height 28
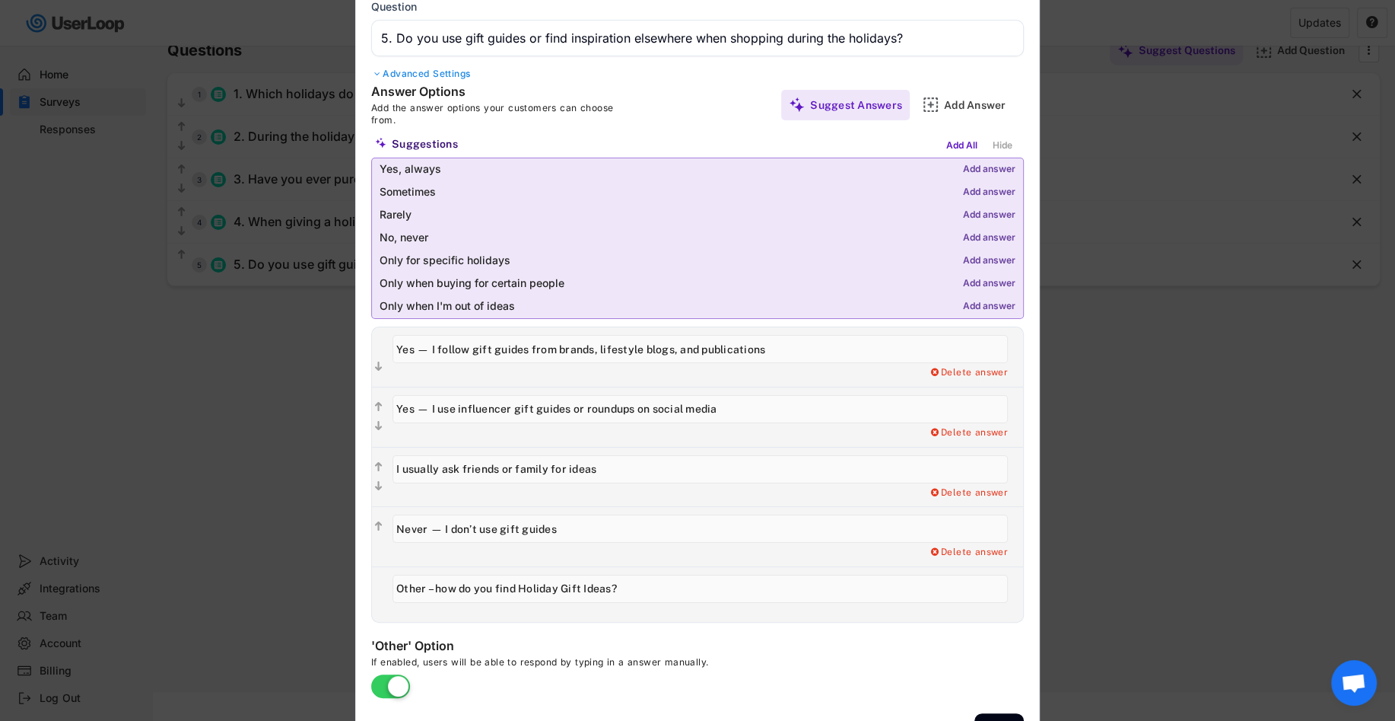
click at [580, 525] on input "input" at bounding box center [701, 528] width 616 height 28
click at [943, 113] on div "Add Answer" at bounding box center [971, 105] width 107 height 30
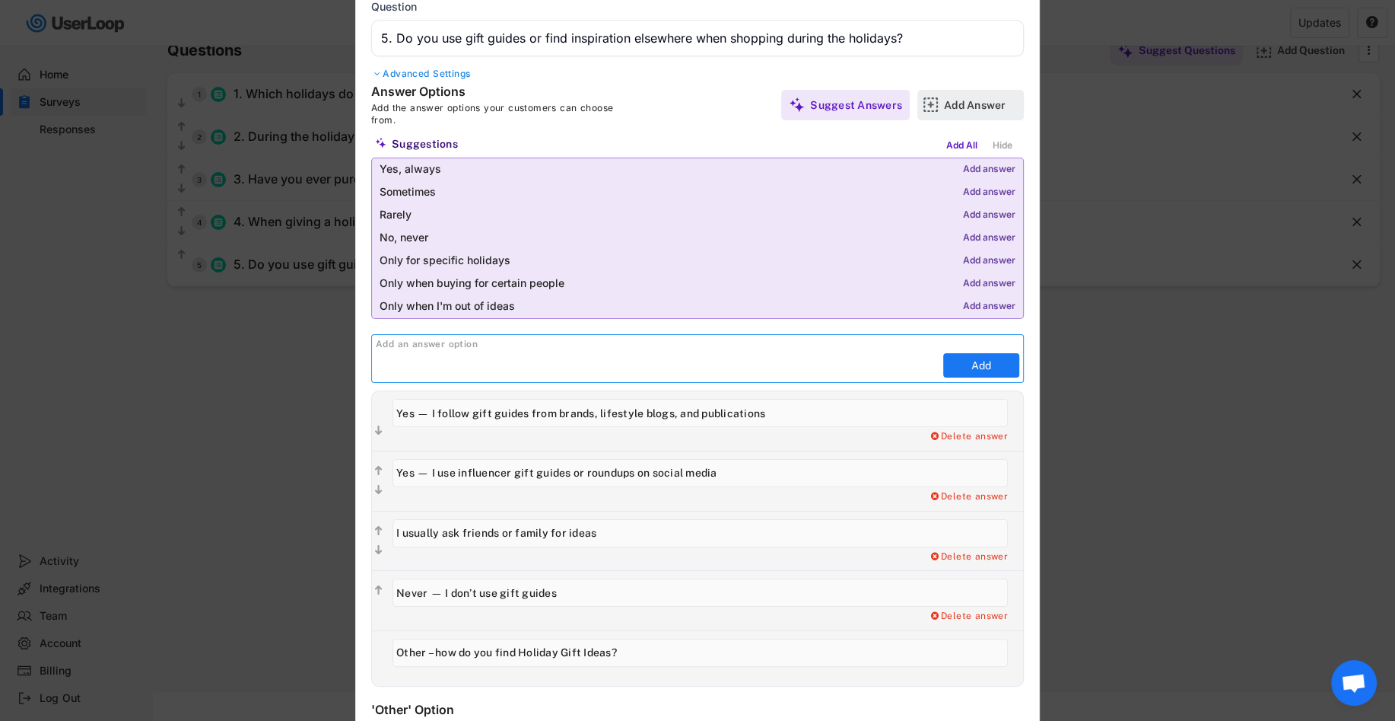
scroll to position [0, 0]
paste input "I search based on the person (e.g., “gifts for wine lovers”)"
type input "I search based on the person (e.g., “gifts for wine lovers”)"
click at [953, 361] on button "Add" at bounding box center [981, 365] width 76 height 24
type input "I search based on the person (e.g., “gifts for wine lovers”)"
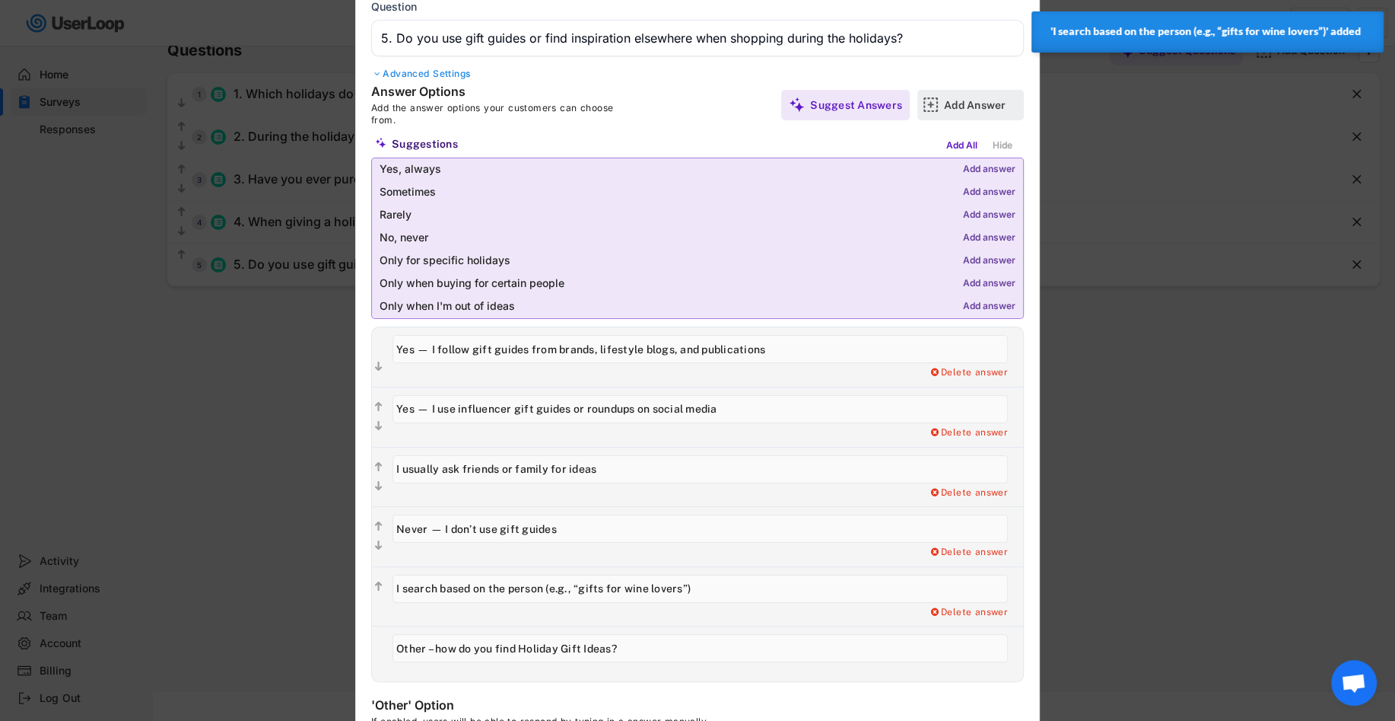
click at [969, 113] on div "Add Answer" at bounding box center [982, 105] width 76 height 30
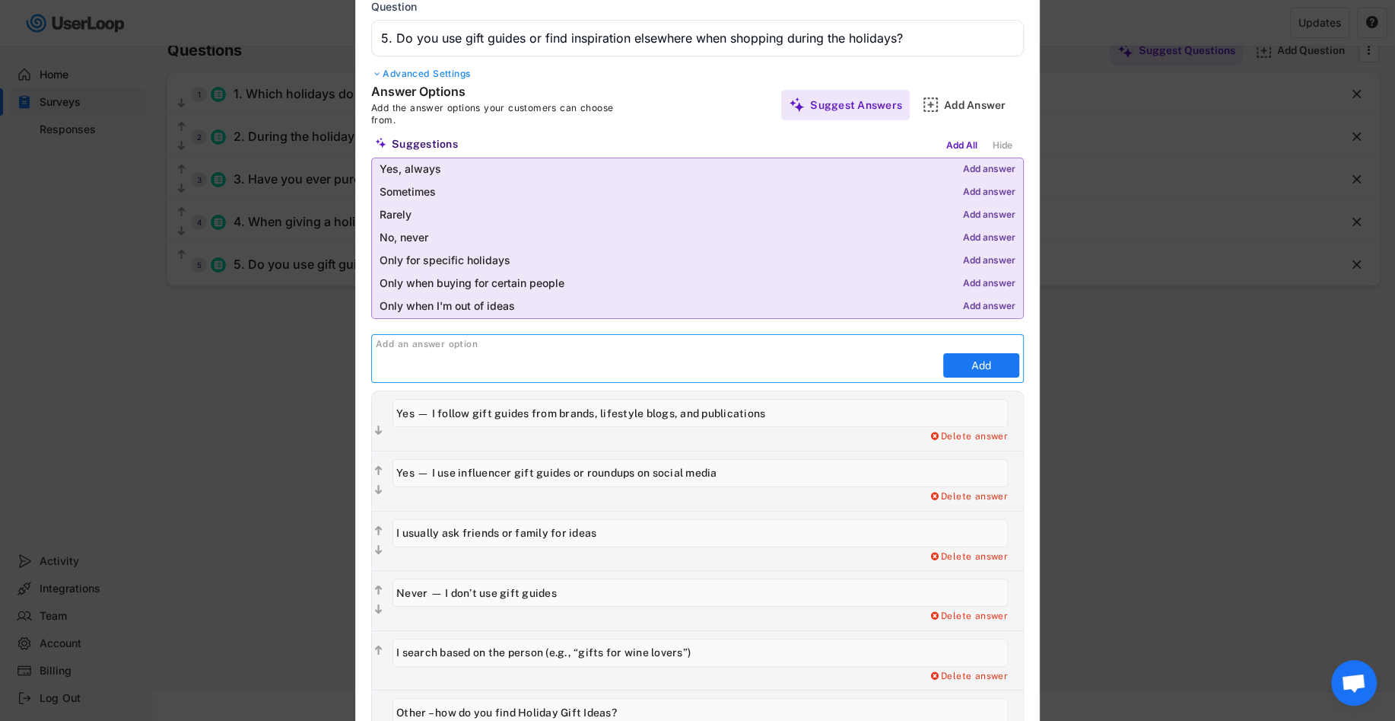
paste input "I already know what I want to get — no need for inspiration"
type input "I already know what I want to get — no need for inspiration"
click at [965, 361] on button "Add" at bounding box center [981, 365] width 76 height 24
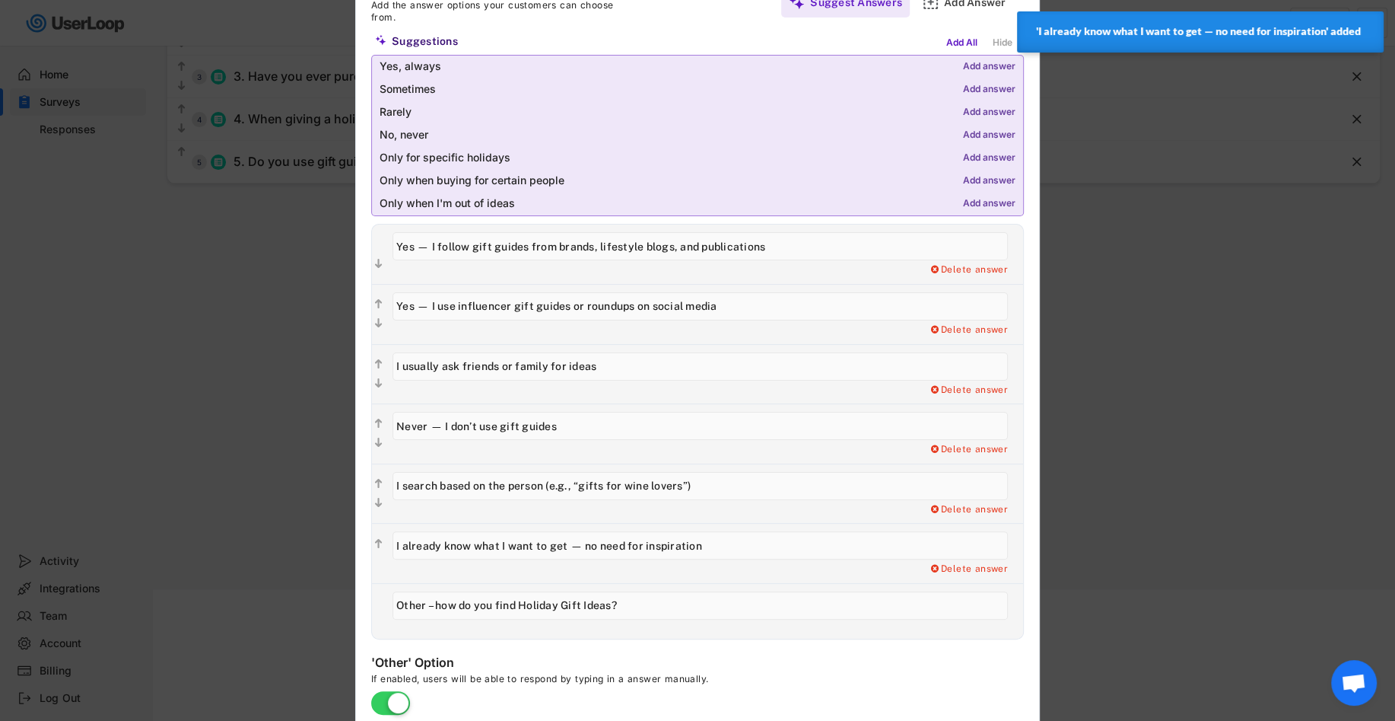
scroll to position [218, 0]
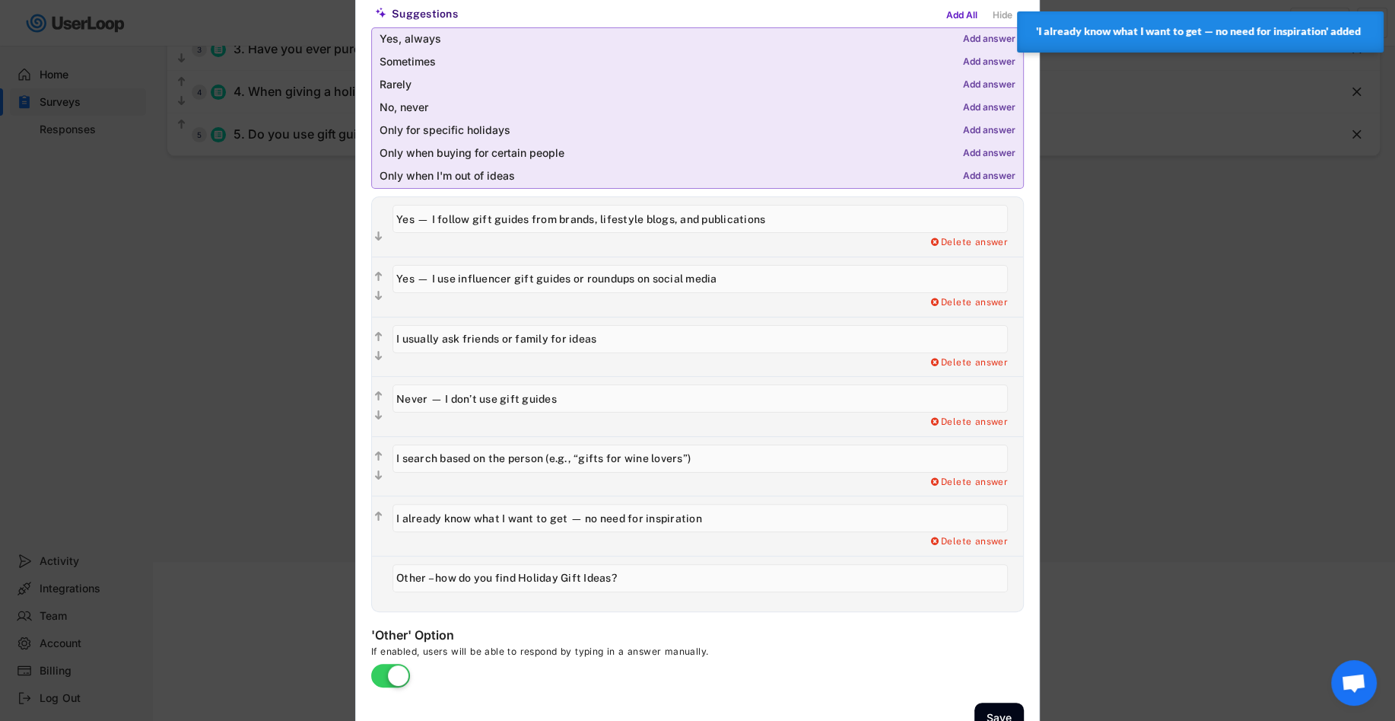
click at [676, 512] on input "input" at bounding box center [701, 518] width 616 height 28
drag, startPoint x: 705, startPoint y: 517, endPoint x: 550, endPoint y: 514, distance: 155.3
click at [547, 514] on input "input" at bounding box center [701, 518] width 616 height 28
click at [550, 514] on input "input" at bounding box center [701, 518] width 616 height 28
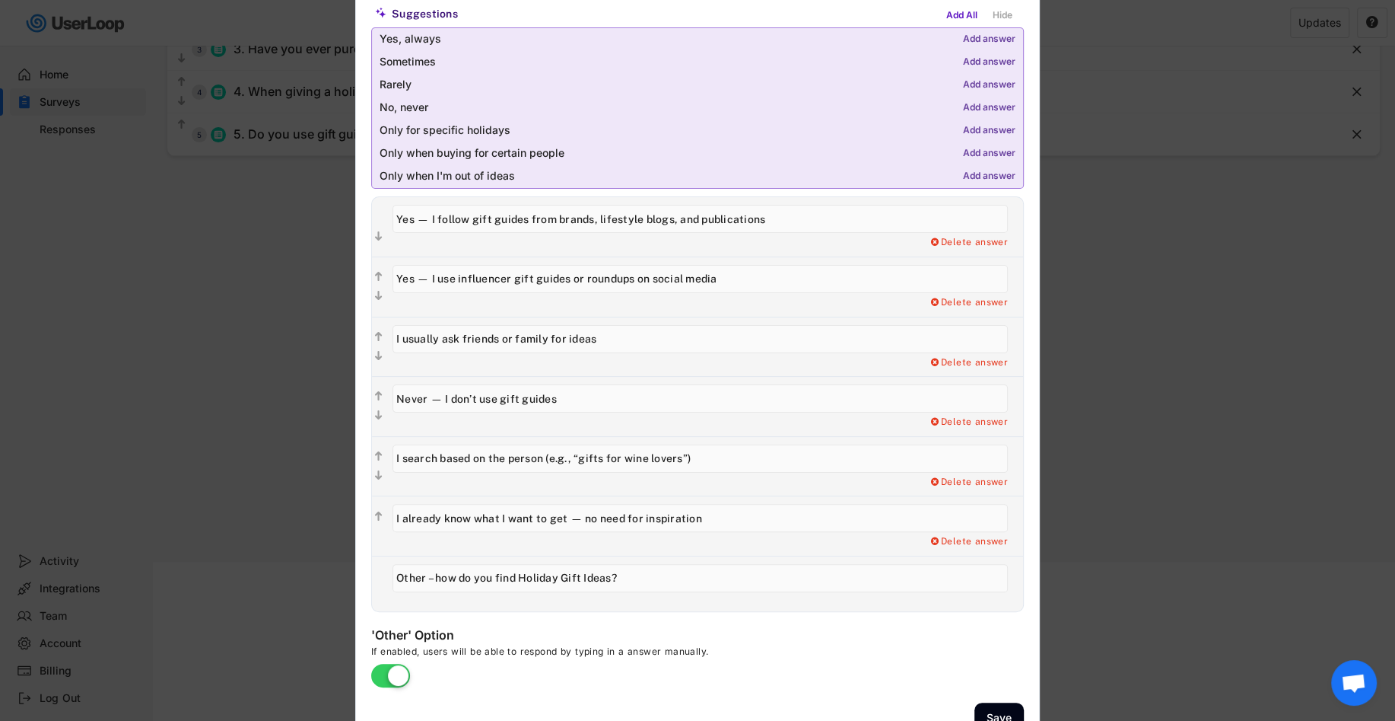
drag, startPoint x: 566, startPoint y: 514, endPoint x: 402, endPoint y: 513, distance: 163.6
click at [402, 513] on input "input" at bounding box center [701, 518] width 616 height 28
click at [482, 517] on input "input" at bounding box center [701, 518] width 616 height 28
type input "I gift the things I already like — no need for inspiration"
click at [531, 531] on div "Delete answer" at bounding box center [704, 525] width 638 height 59
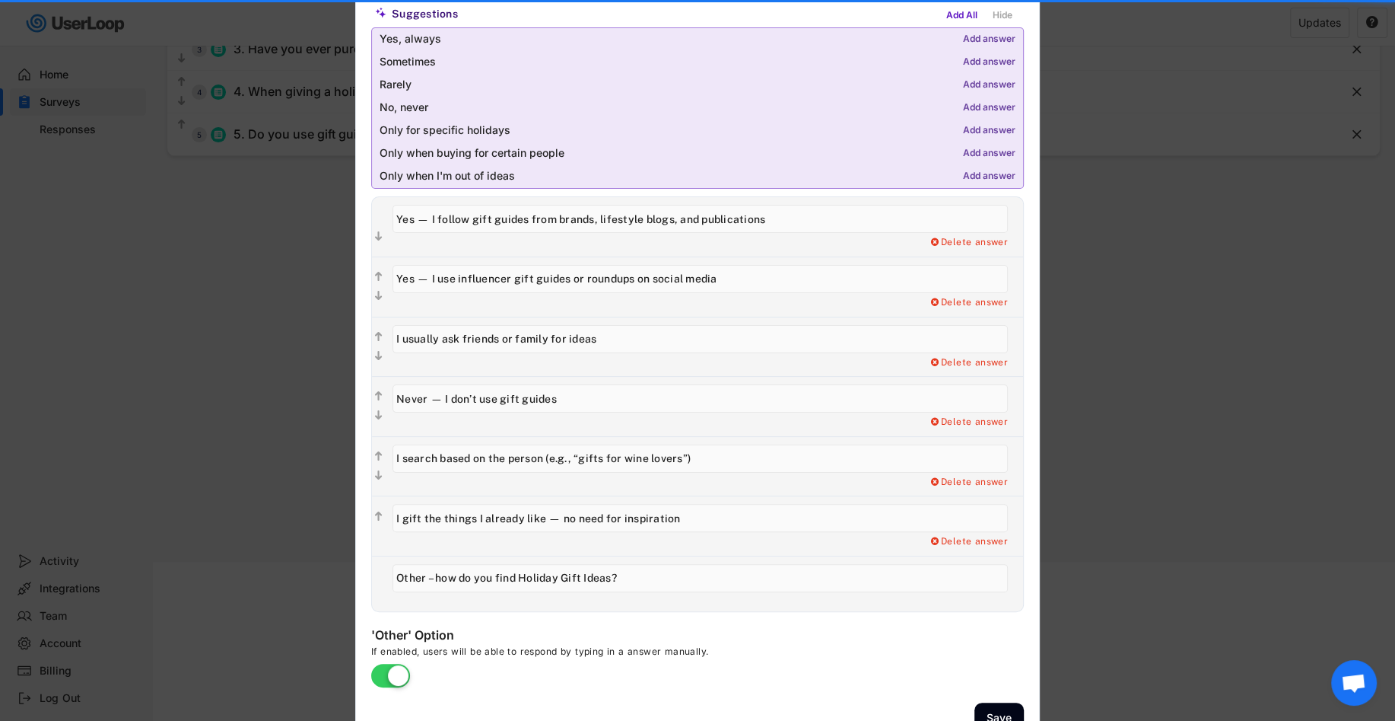
click at [679, 511] on input "input" at bounding box center [701, 518] width 616 height 28
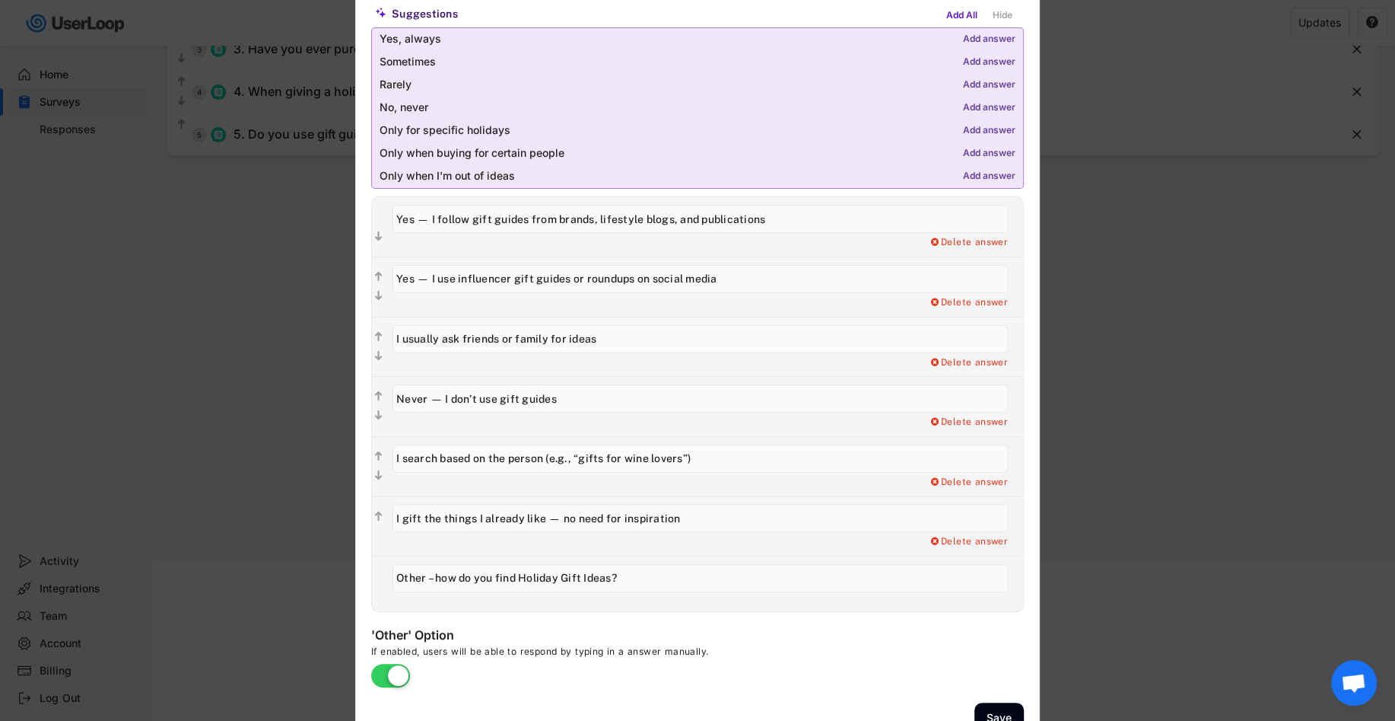
click at [541, 574] on input "input" at bounding box center [701, 578] width 616 height 28
drag, startPoint x: 515, startPoint y: 575, endPoint x: 630, endPoint y: 573, distance: 114.9
click at [631, 573] on input "input" at bounding box center [701, 578] width 616 height 28
type input "Other – how do you find your holiday gift ideas? If you use gift guides, which …"
click at [684, 640] on div "'Other' Option If enabled, users will be able to respond by typing in a answer …" at bounding box center [599, 657] width 456 height 60
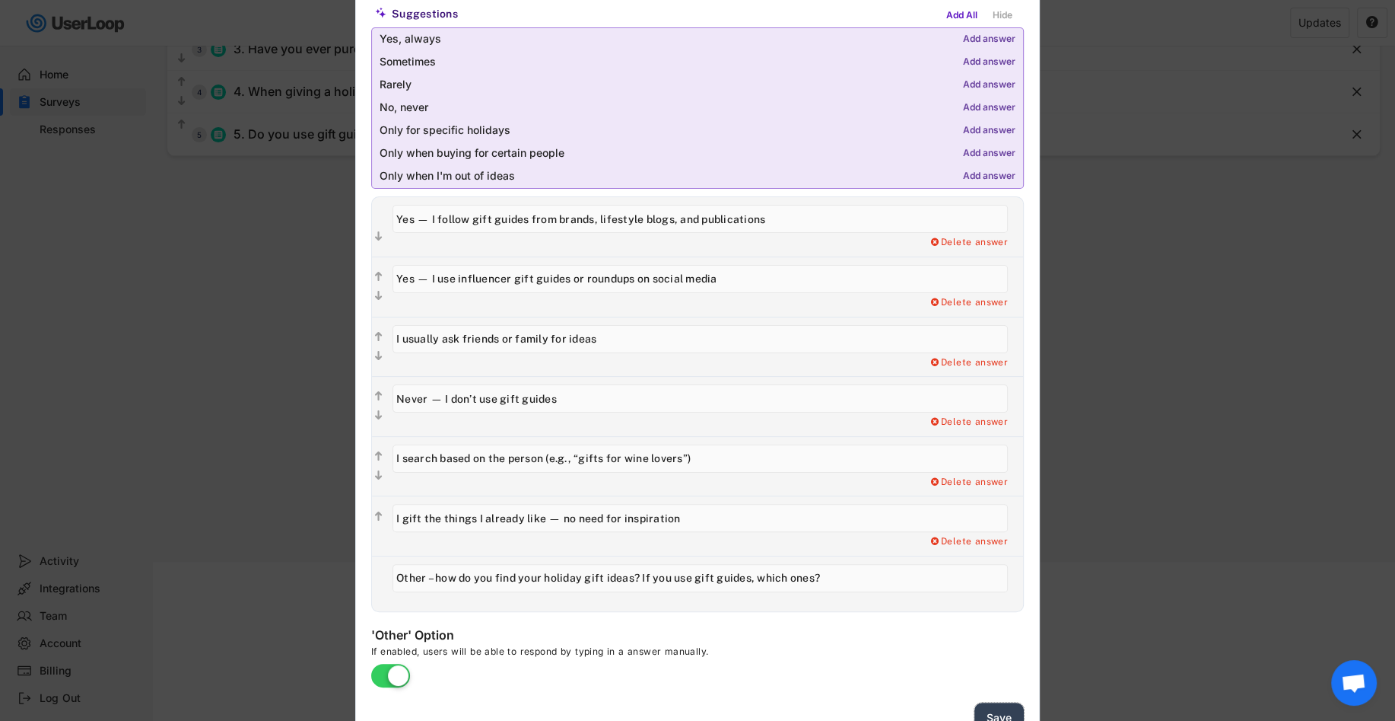
click at [1004, 640] on button "Save" at bounding box center [999, 717] width 49 height 31
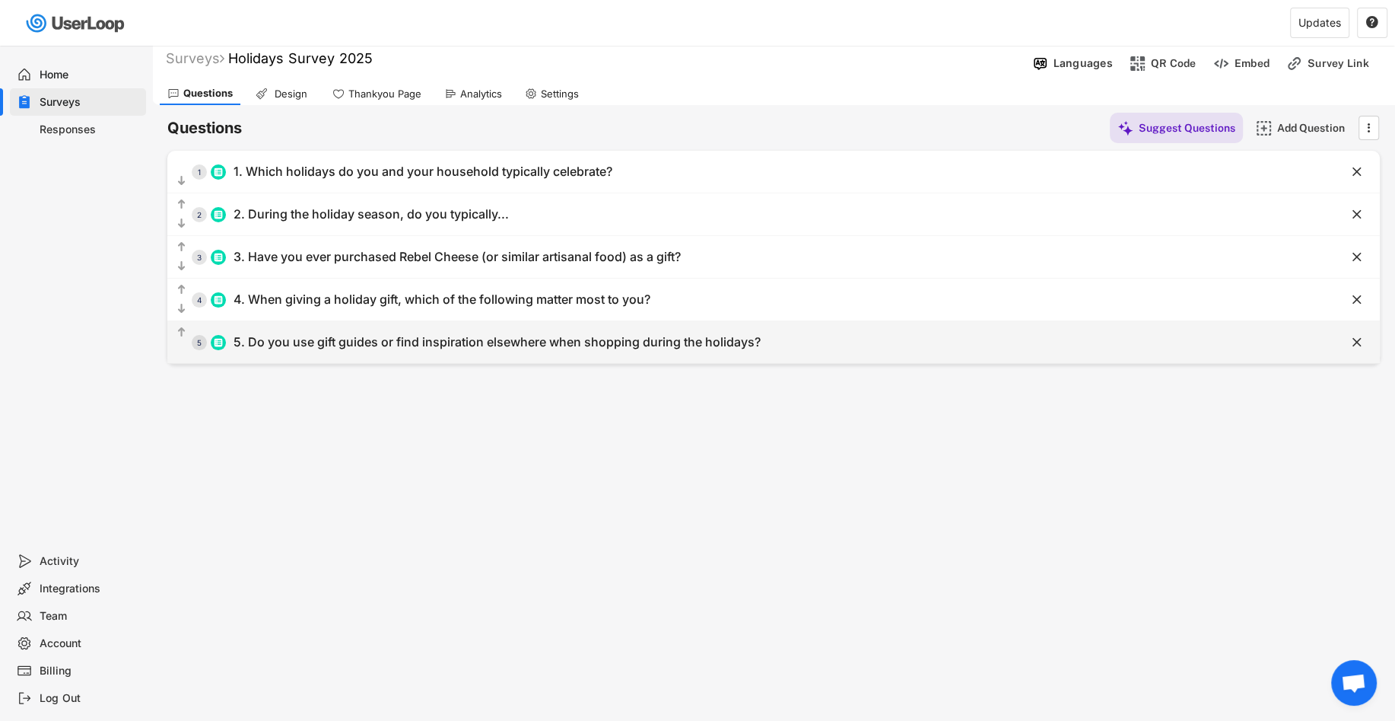
scroll to position [0, 0]
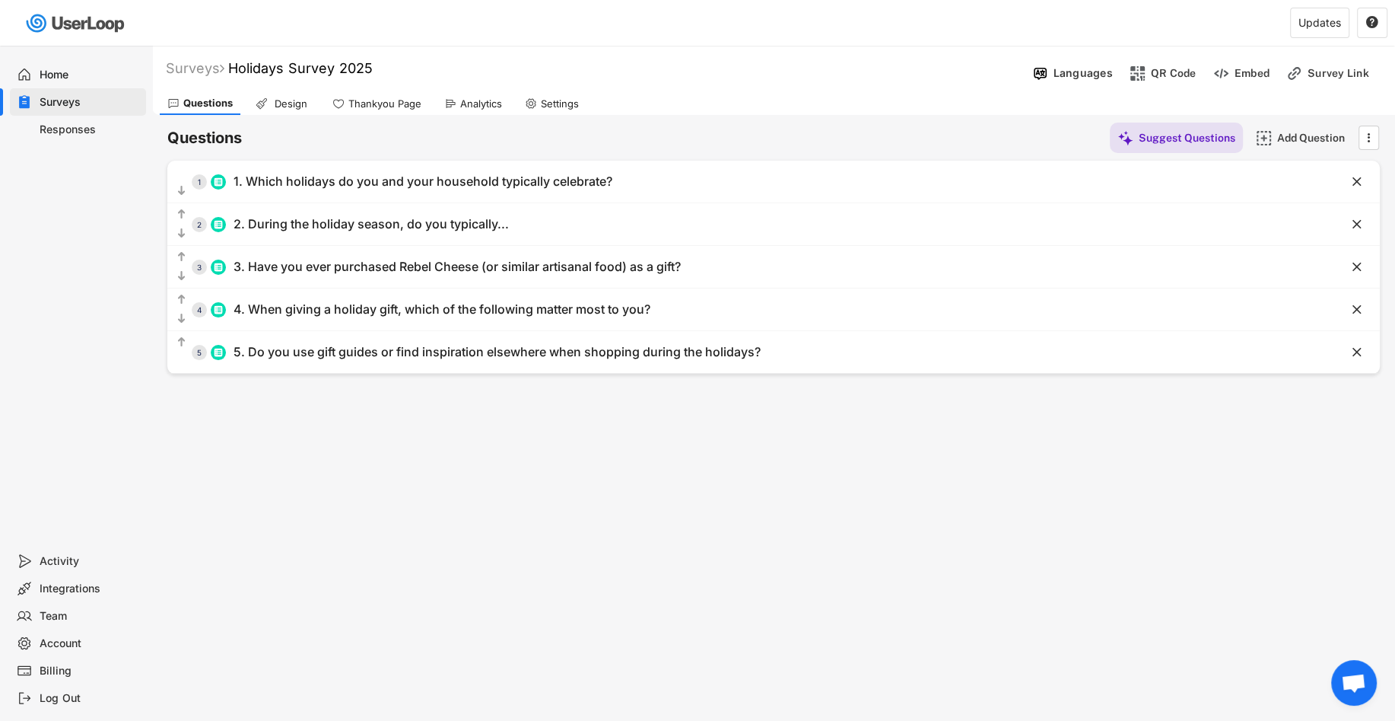
click at [1007, 588] on div "Surveys Holidays Survey 2025 Languages QR Code Embed Survey Link Questions Desi…" at bounding box center [773, 412] width 1243 height 733
click at [345, 101] on div "Thankyou Page" at bounding box center [377, 103] width 104 height 23
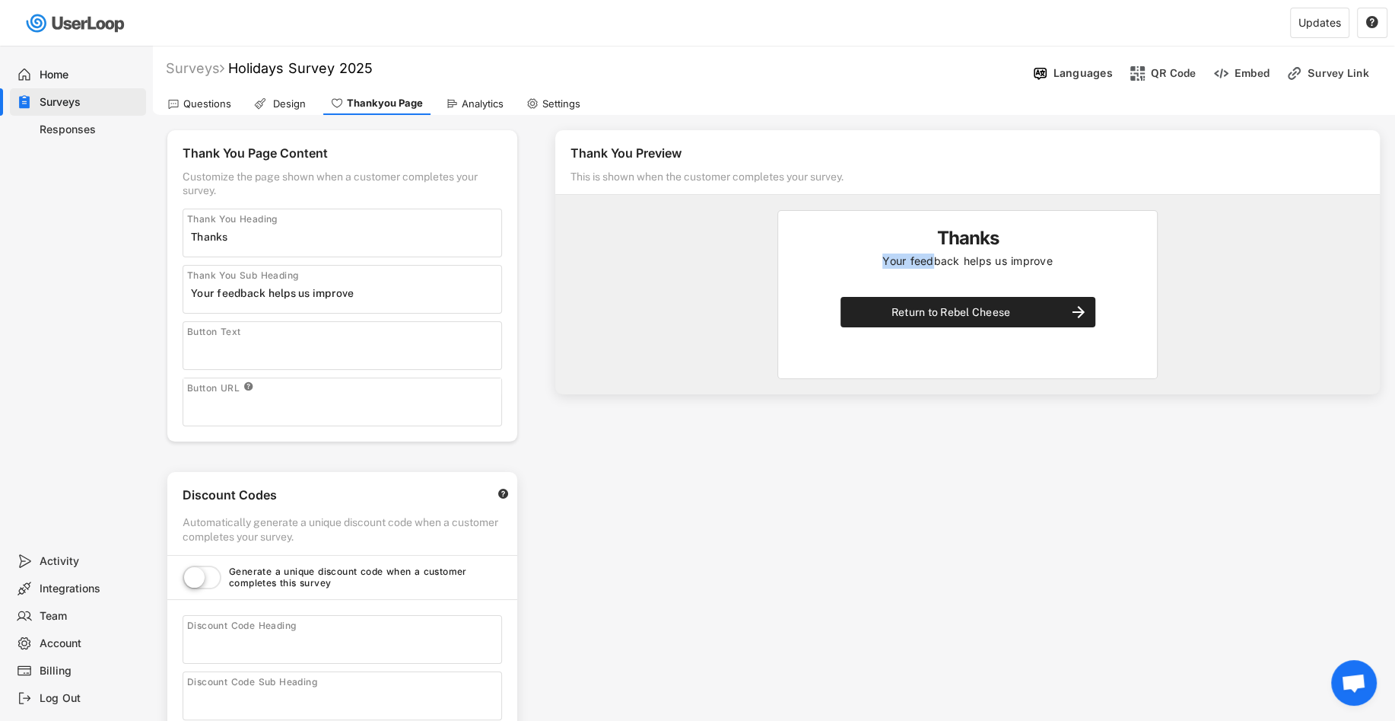
click at [931, 253] on div "Your feedback helps us improve" at bounding box center [968, 267] width 348 height 28
click at [364, 247] on input "input" at bounding box center [346, 236] width 310 height 23
click at [329, 213] on div "Thank You Heading" at bounding box center [343, 232] width 320 height 49
click at [329, 224] on div "Thank You Heading" at bounding box center [343, 232] width 320 height 49
click at [329, 241] on input "input" at bounding box center [346, 236] width 310 height 23
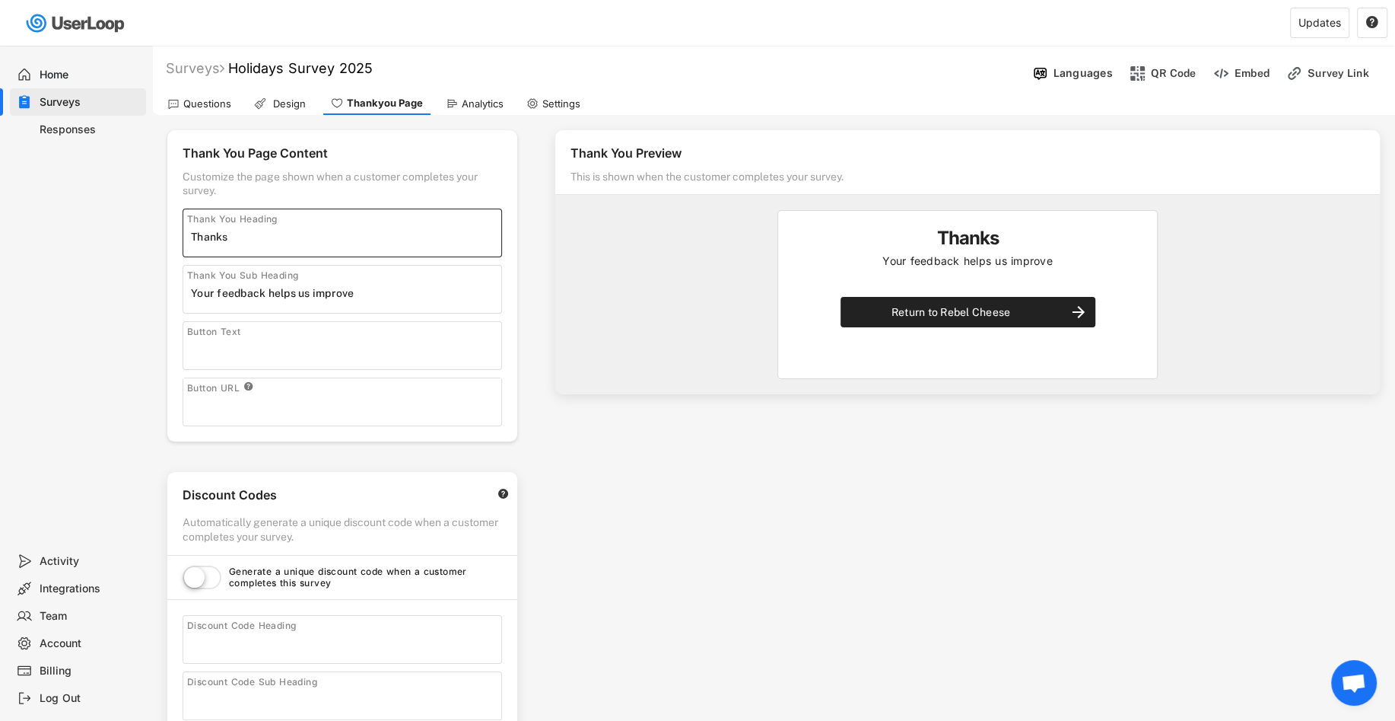
click at [329, 241] on input "input" at bounding box center [346, 236] width 310 height 23
paste input "Thank you for sharing your holiday habits and gift-giving rituals with us."
click at [329, 241] on input "input" at bounding box center [346, 236] width 310 height 23
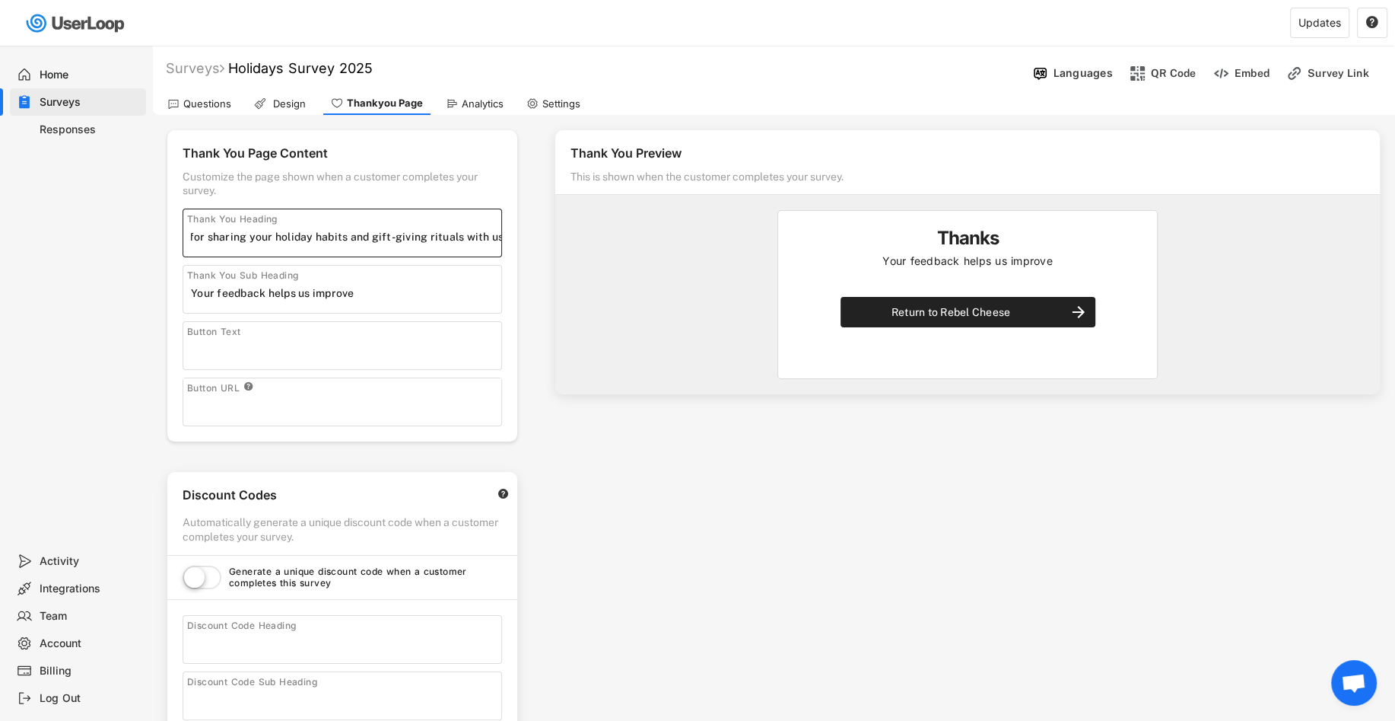
scroll to position [0, 0]
click at [363, 290] on input "input" at bounding box center [346, 293] width 310 height 23
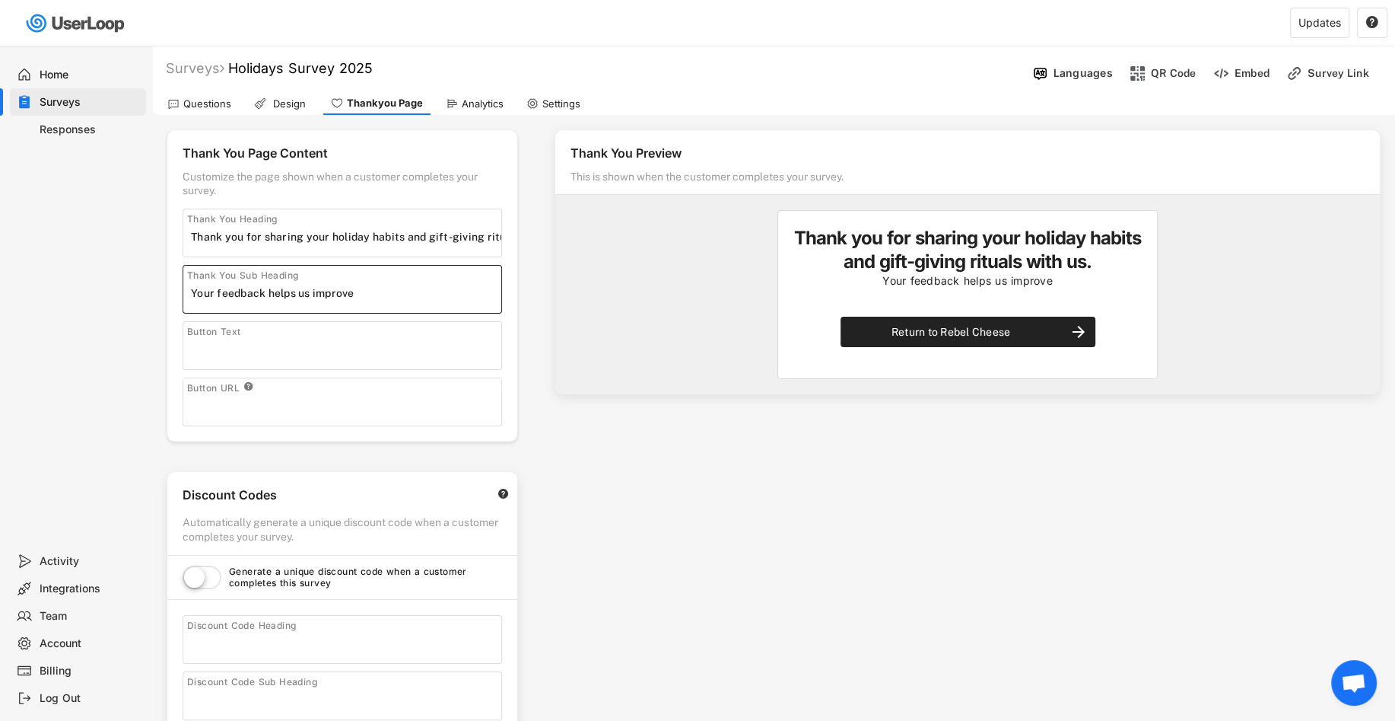
click at [355, 235] on input "input" at bounding box center [346, 236] width 310 height 23
click at [307, 233] on input "input" at bounding box center [346, 236] width 310 height 23
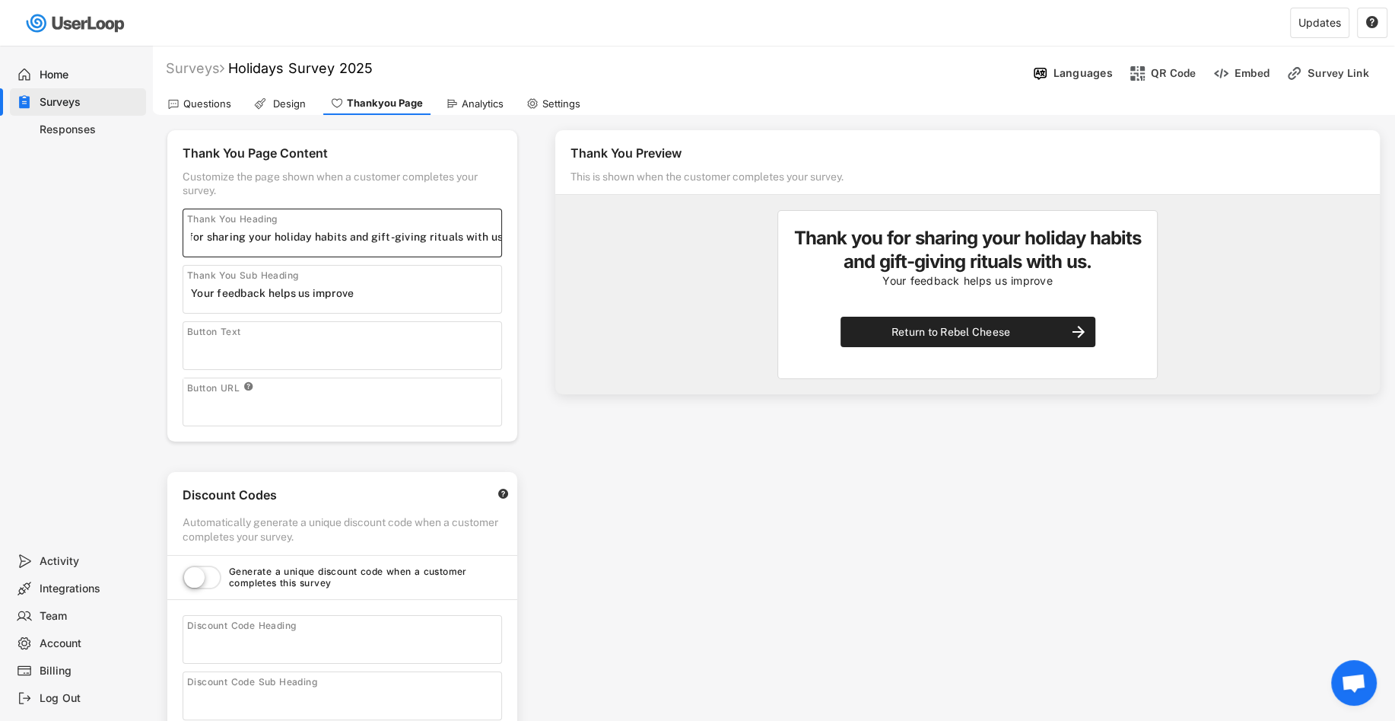
drag, startPoint x: 245, startPoint y: 239, endPoint x: 542, endPoint y: 240, distance: 296.7
click at [542, 240] on div "Thank You Page Content Customize the page shown when a customer completes your …" at bounding box center [773, 541] width 1243 height 852
type input "Thank you!"
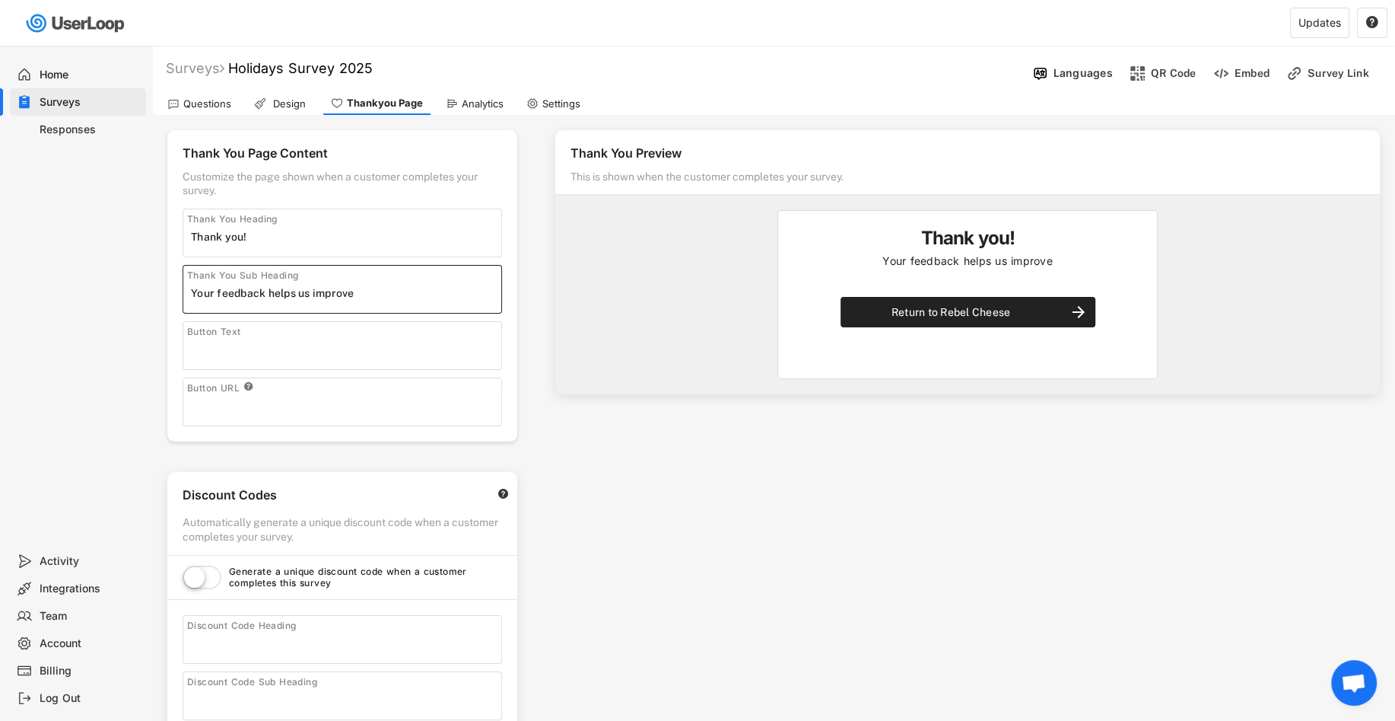
click at [355, 296] on input "input" at bounding box center [346, 293] width 310 height 23
paste input "Your insights help us craft better flavors, more thoughtful gifts, and deliciou…"
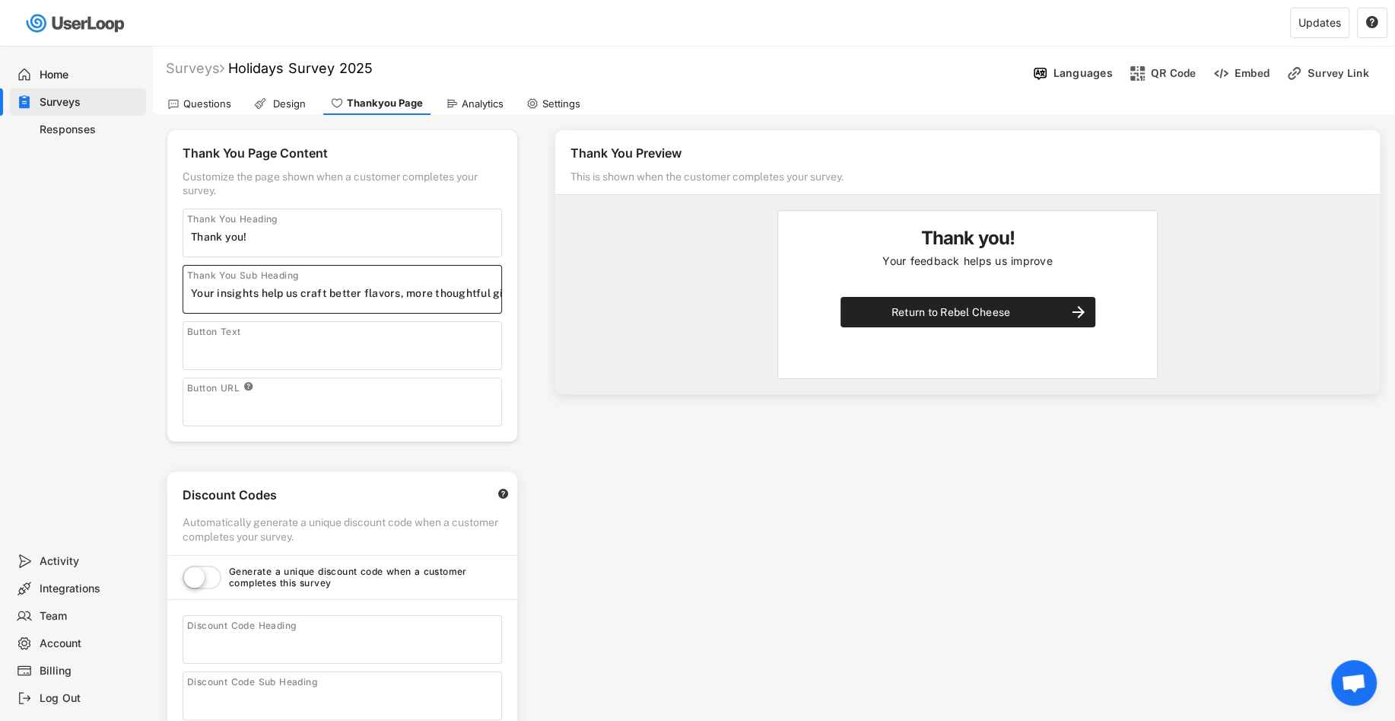
scroll to position [0, 302]
type input "Your insights help us craft better flavors, more thoughtful gifts, and deliciou…"
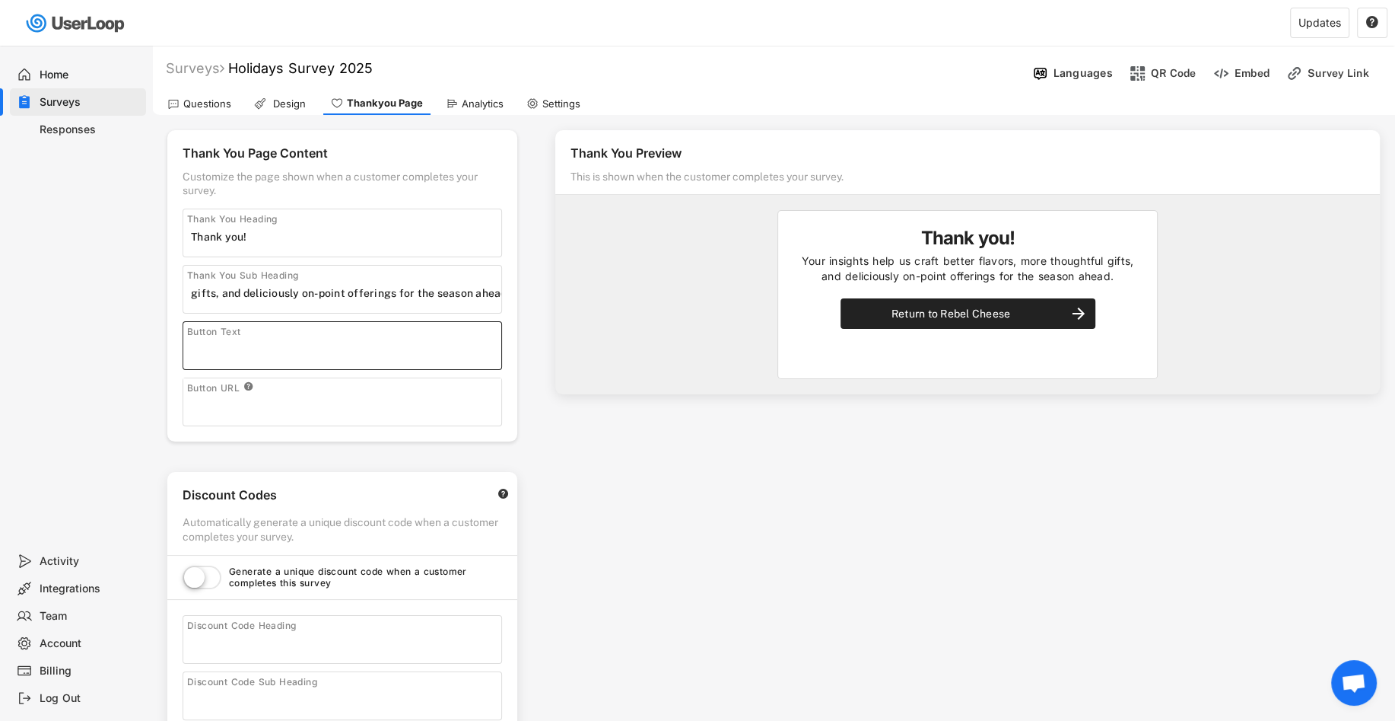
scroll to position [0, 0]
click at [380, 353] on input "input" at bounding box center [346, 349] width 310 height 23
click at [390, 389] on div "Button URL " at bounding box center [342, 386] width 318 height 16
click at [381, 404] on input "input" at bounding box center [346, 405] width 310 height 23
paste input "https://rebelcheese.com/"
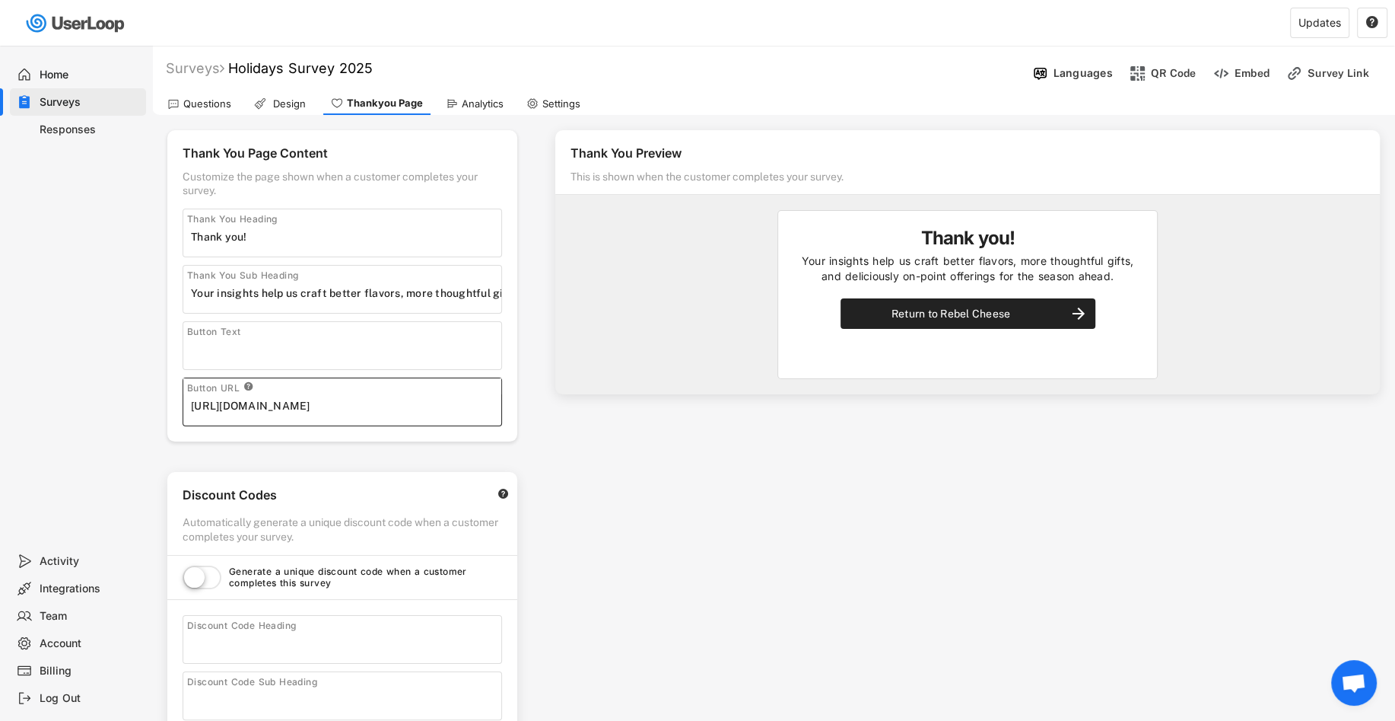
type input "https://rebelcheese.com/"
click at [545, 425] on div "Thank You Preview This is shown when the customer completes your survey. Thank …" at bounding box center [967, 433] width 855 height 636
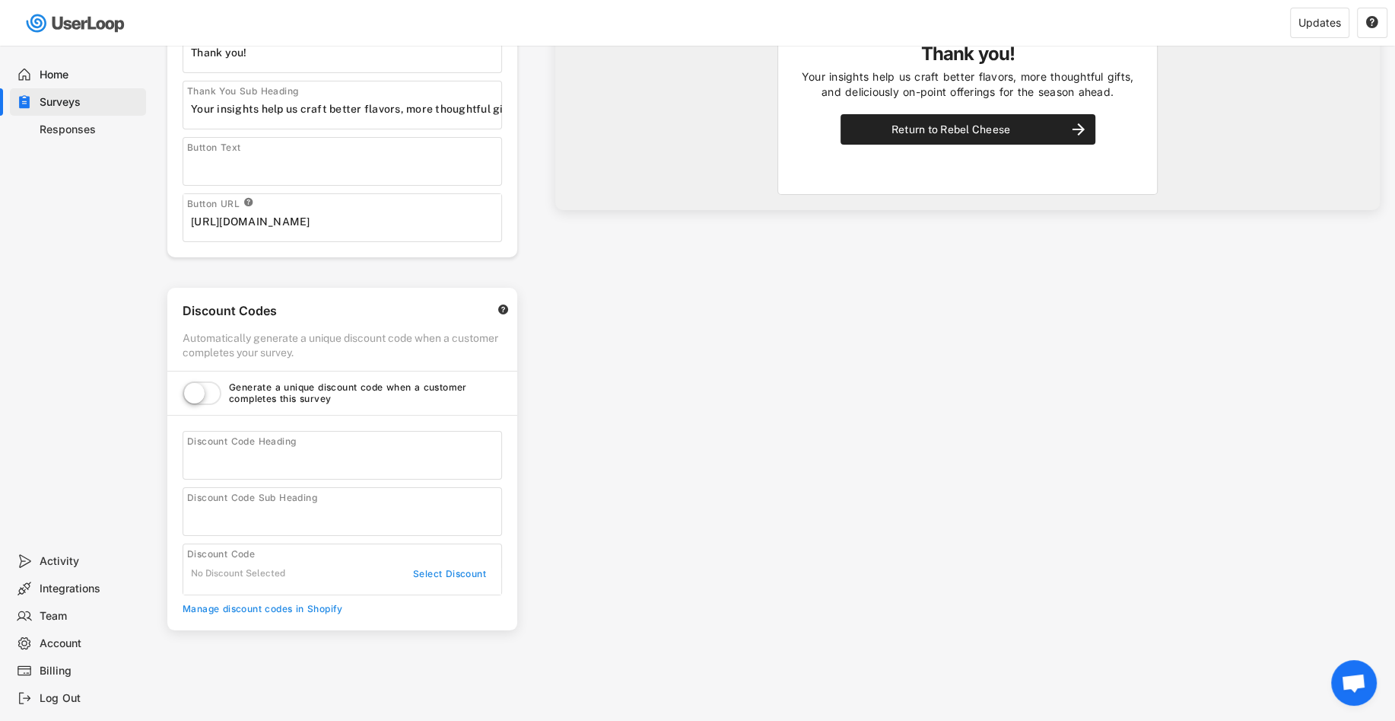
scroll to position [200, 0]
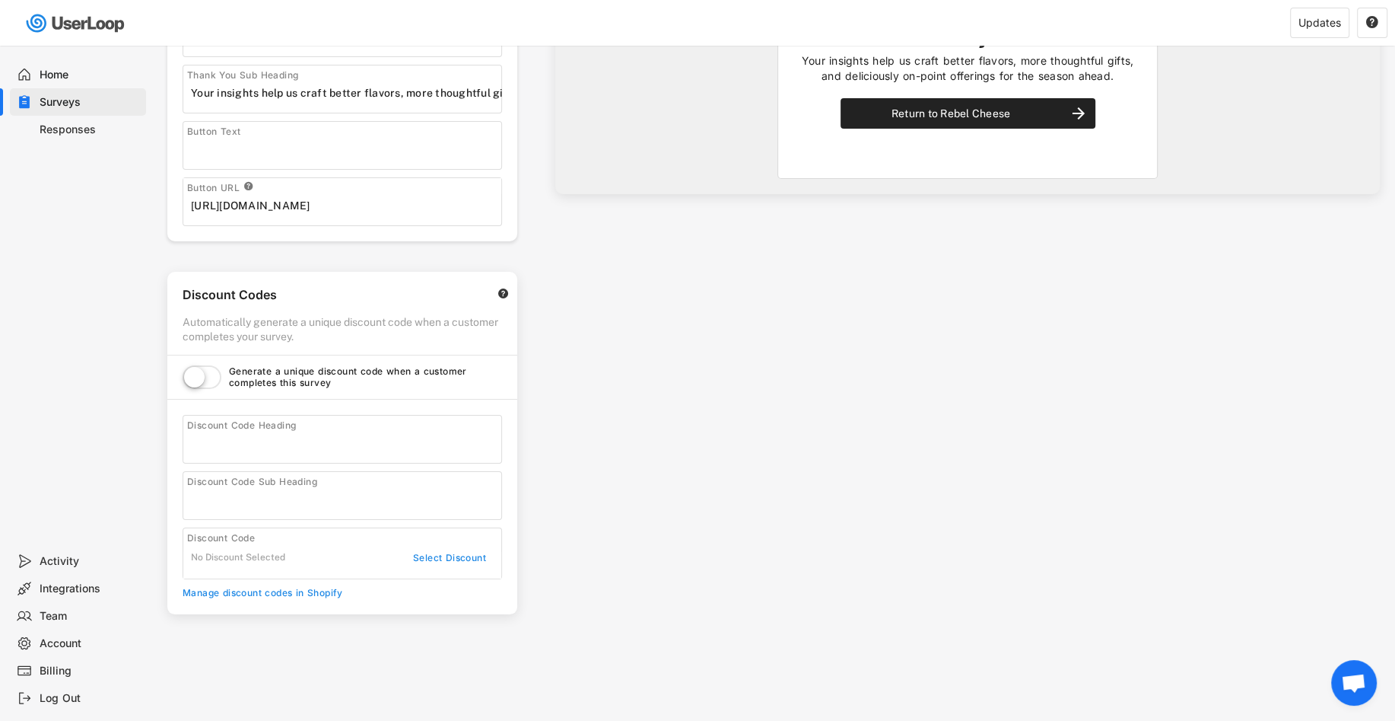
click at [539, 464] on div "Thank You Page Content Customize the page shown when a customer completes your …" at bounding box center [773, 341] width 1243 height 852
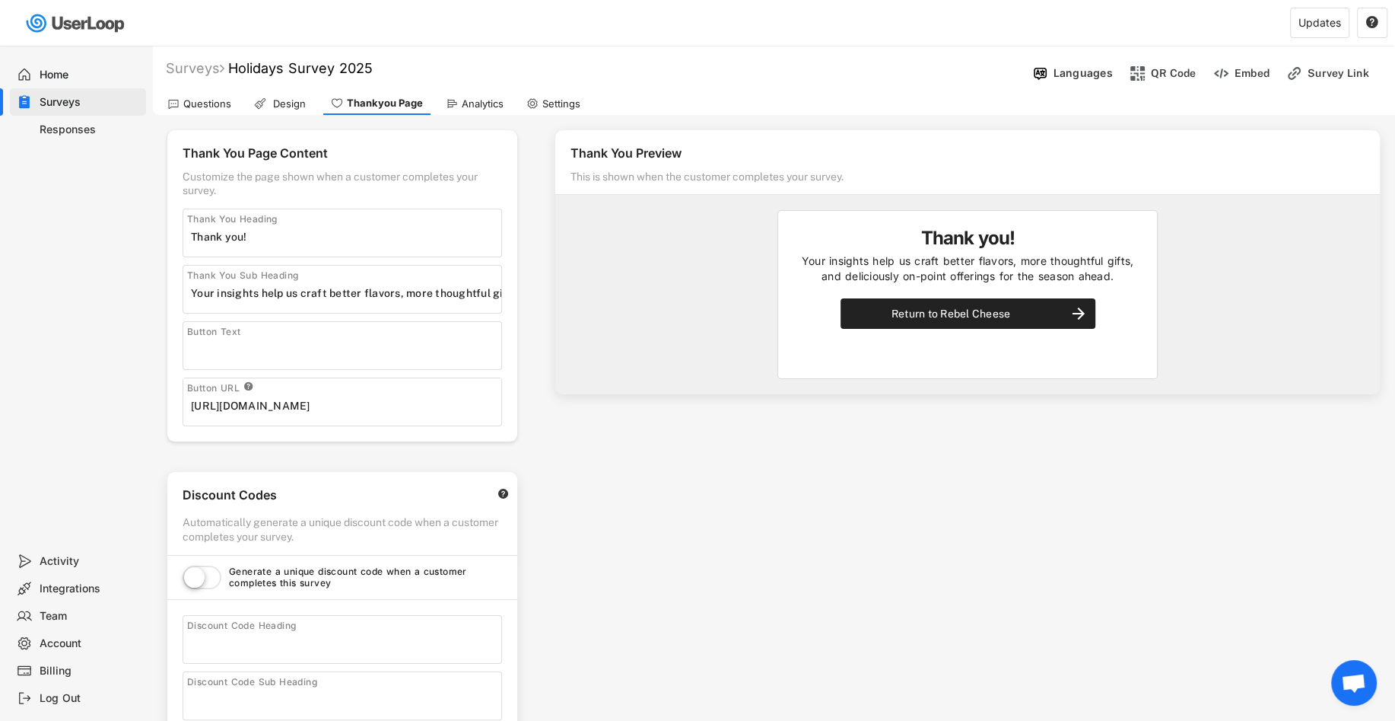
click at [666, 539] on div "Thank You Preview This is shown when the customer completes your survey. Thank …" at bounding box center [967, 433] width 855 height 636
drag, startPoint x: 478, startPoint y: 297, endPoint x: 594, endPoint y: 300, distance: 116.4
click at [594, 300] on div "Thank You Page Content Customize the page shown when a customer completes your …" at bounding box center [773, 541] width 1243 height 852
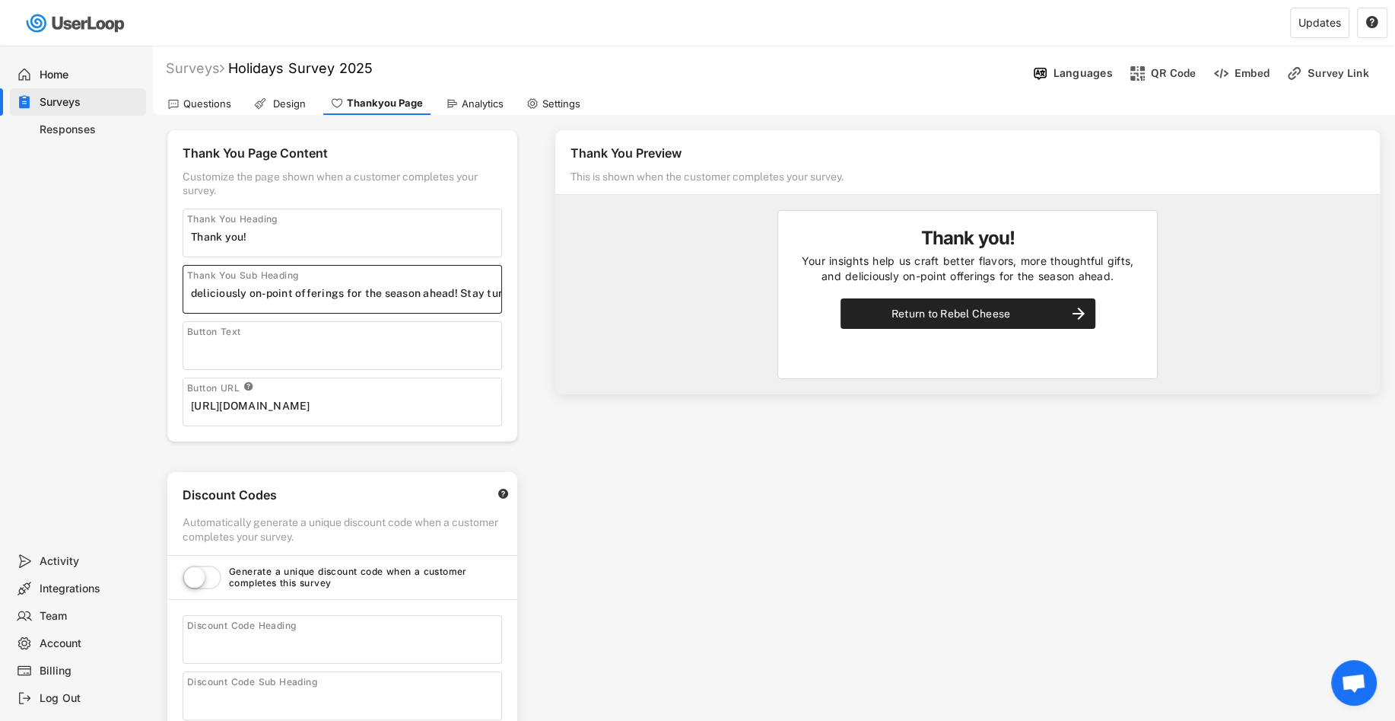
click at [453, 293] on input "input" at bounding box center [346, 293] width 310 height 23
type input "Your insights help us craft better flavors, more thoughtful gifts, and deliciou…"
click at [443, 309] on div "Thank You Sub Heading" at bounding box center [343, 289] width 320 height 49
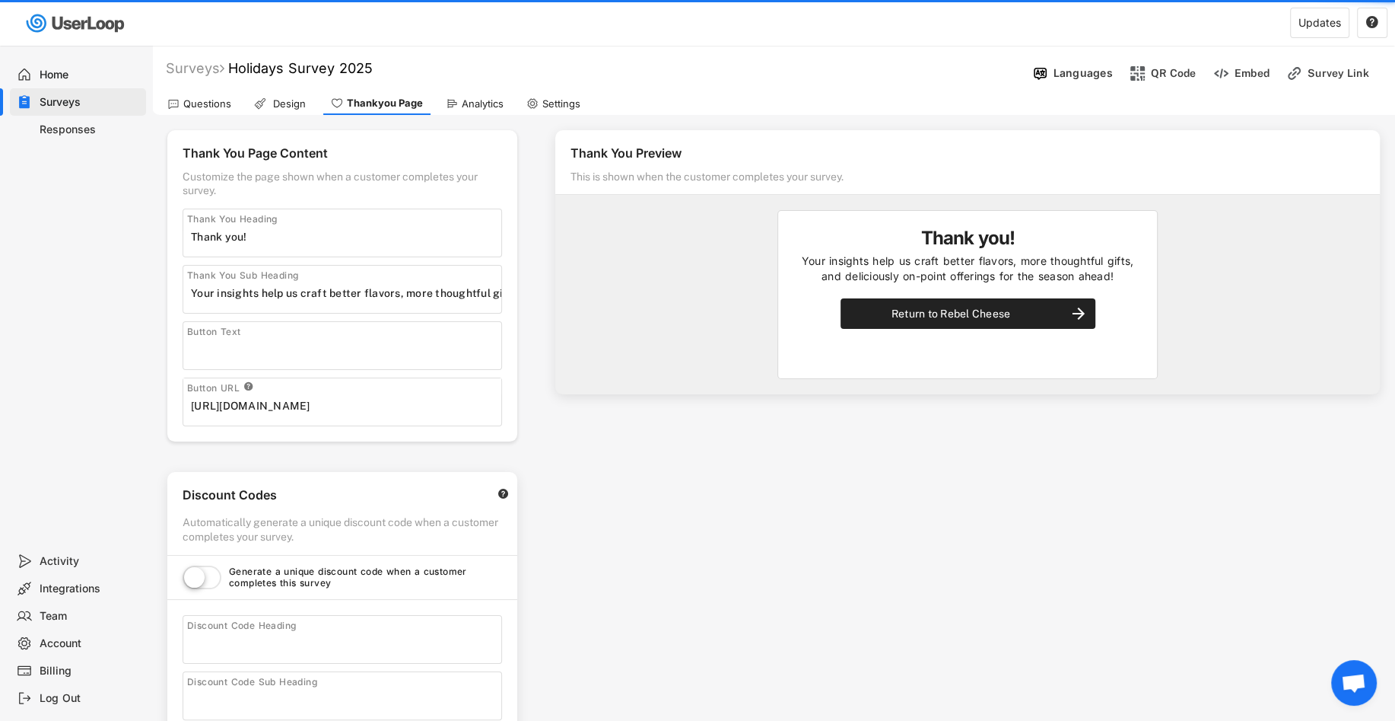
click at [546, 312] on div "Thank You Preview This is shown when the customer completes your survey. Thank …" at bounding box center [967, 433] width 855 height 636
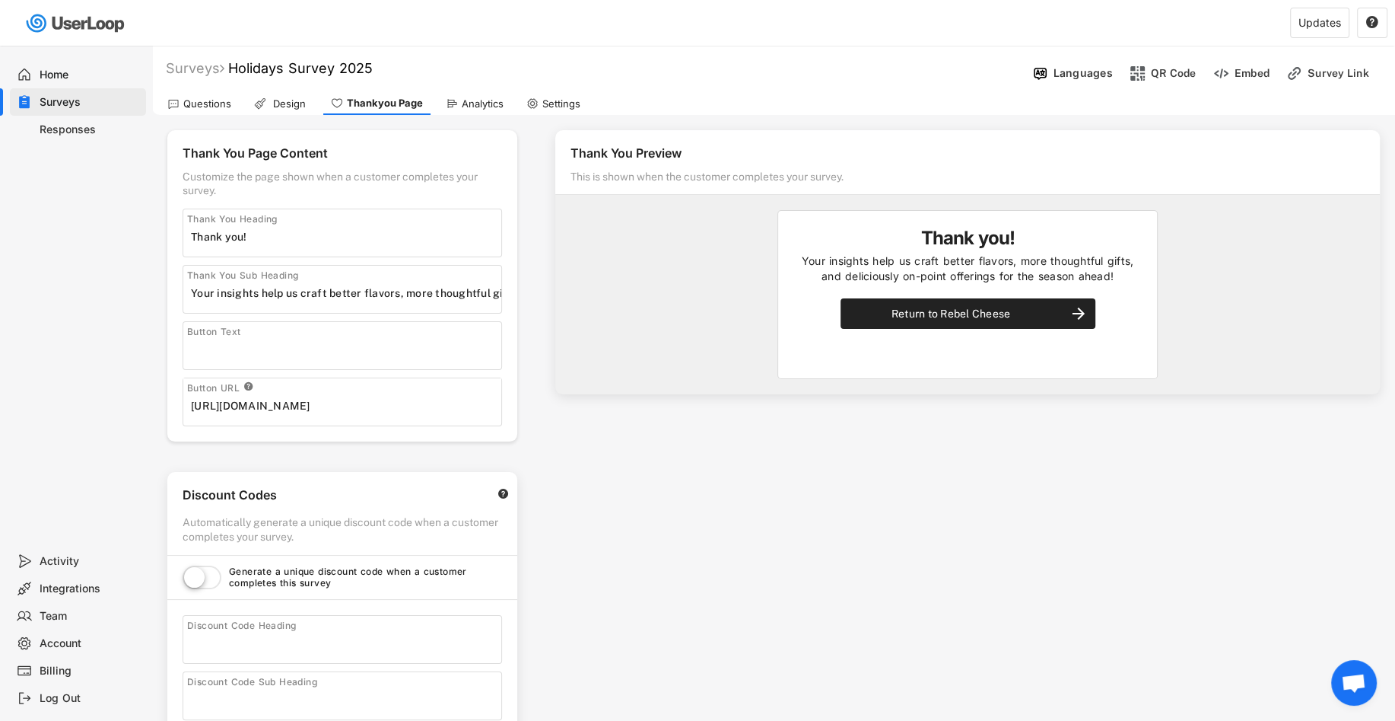
click at [65, 80] on div "Home" at bounding box center [90, 75] width 100 height 14
